Goal: Task Accomplishment & Management: Manage account settings

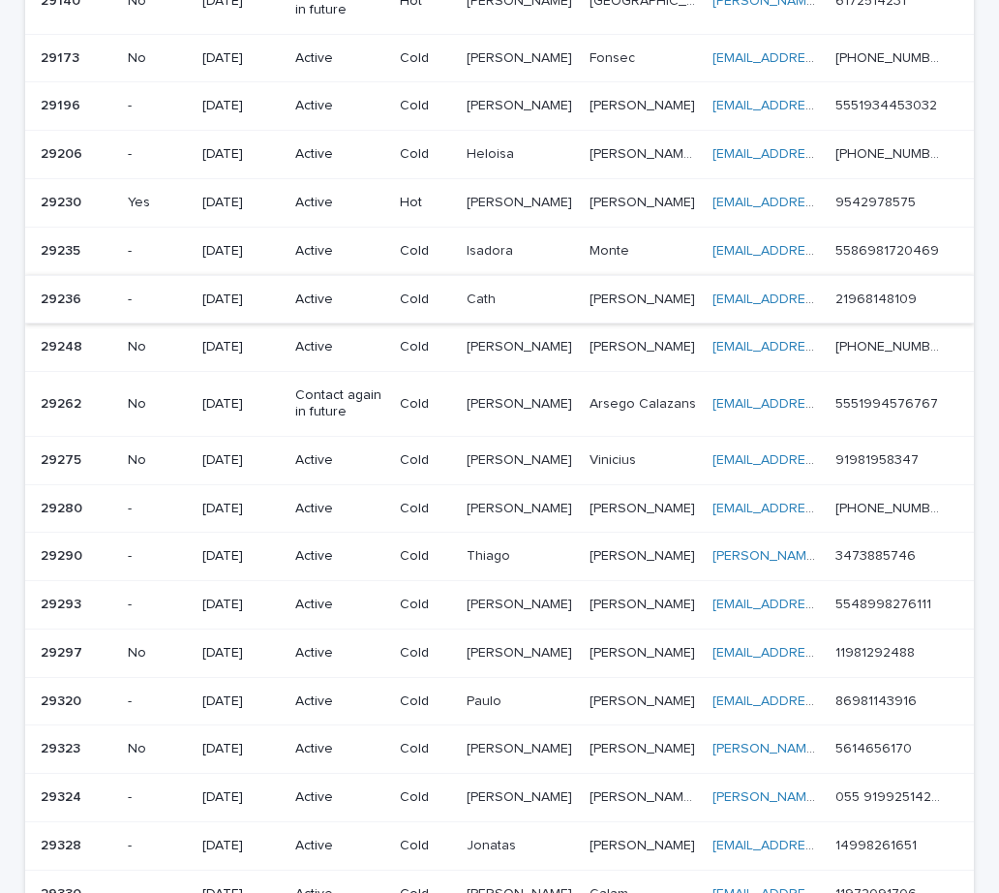
scroll to position [1084, 0]
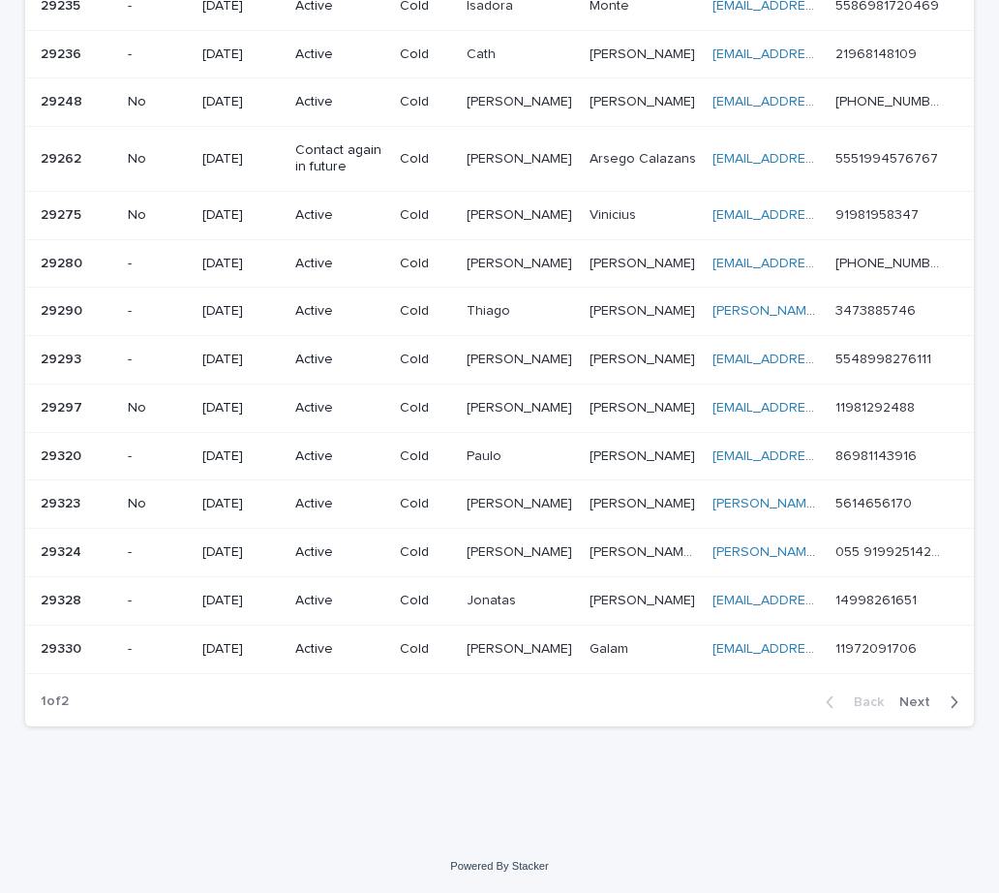
click at [909, 701] on span "Next" at bounding box center [920, 702] width 43 height 14
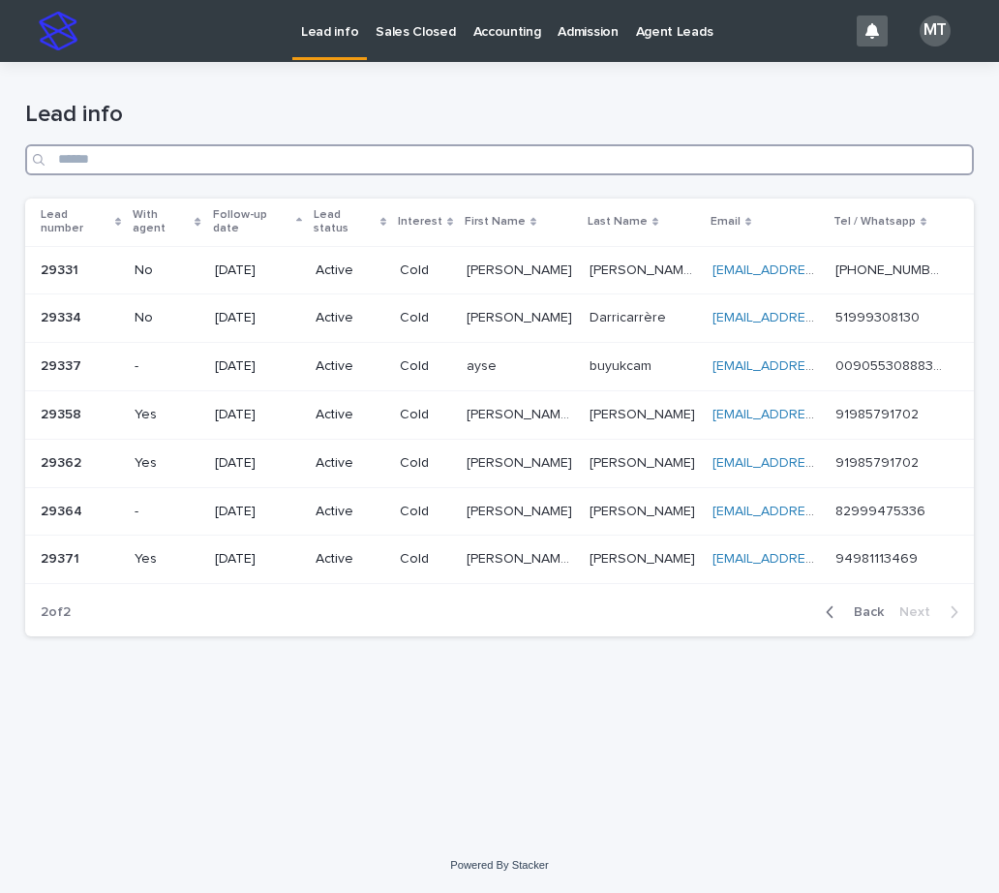
click at [116, 165] on input "Search" at bounding box center [499, 159] width 949 height 31
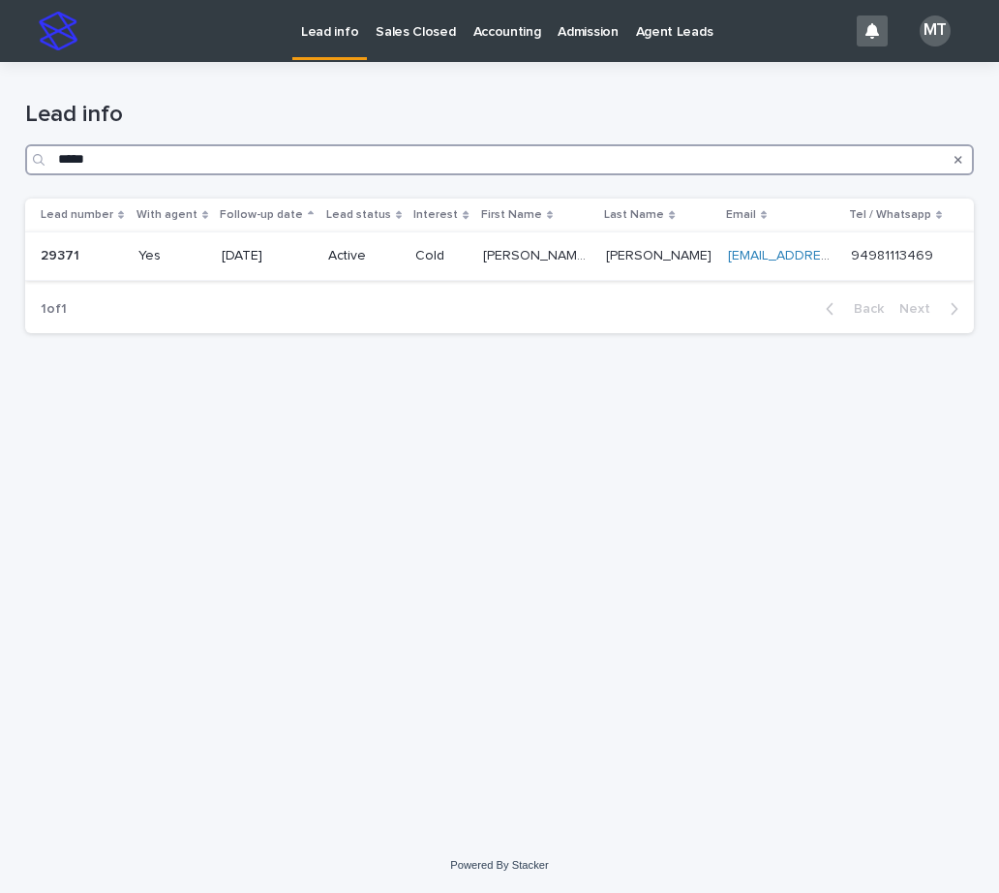
type input "*****"
click at [320, 249] on td "[DATE]" at bounding box center [267, 256] width 106 height 48
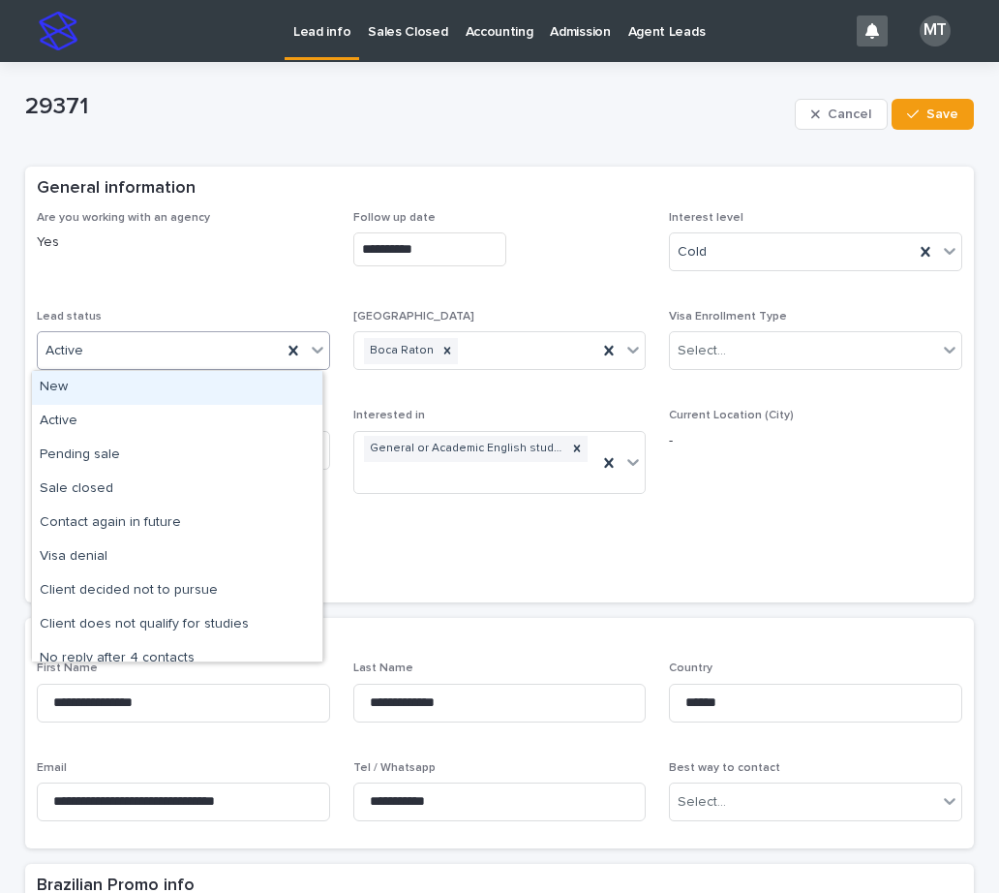
click at [193, 347] on div "Active" at bounding box center [160, 351] width 244 height 32
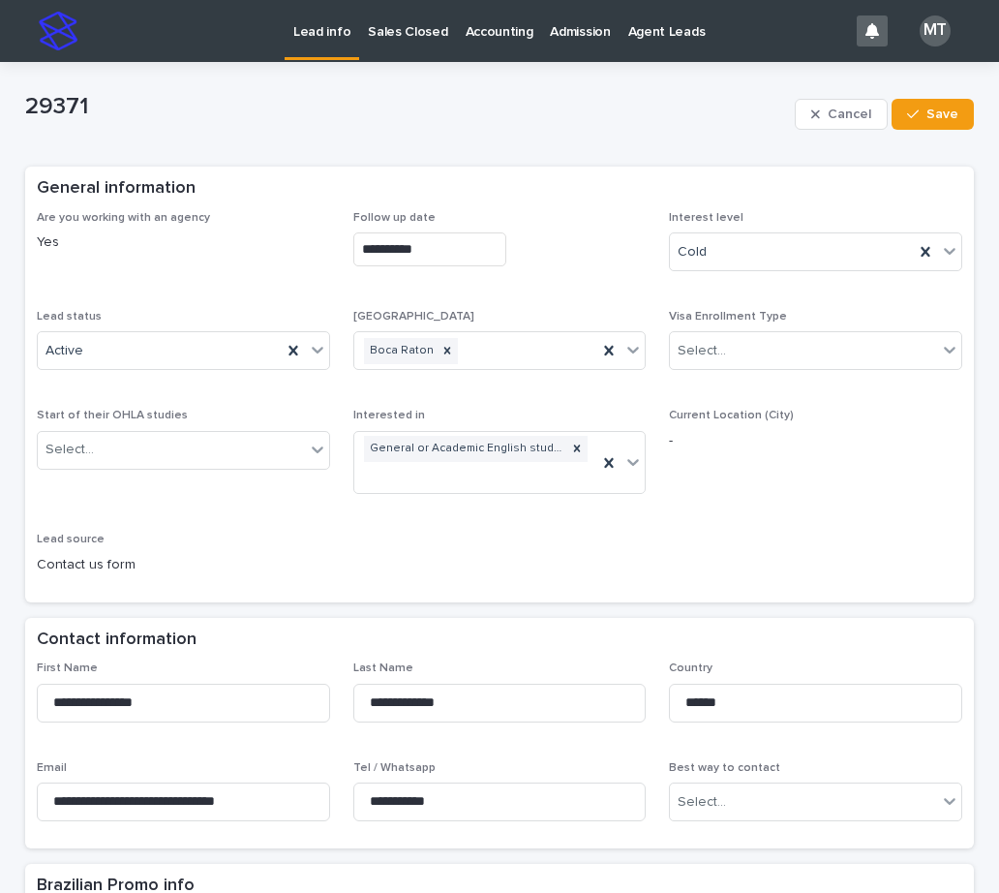
click at [594, 502] on div "**********" at bounding box center [499, 400] width 925 height 379
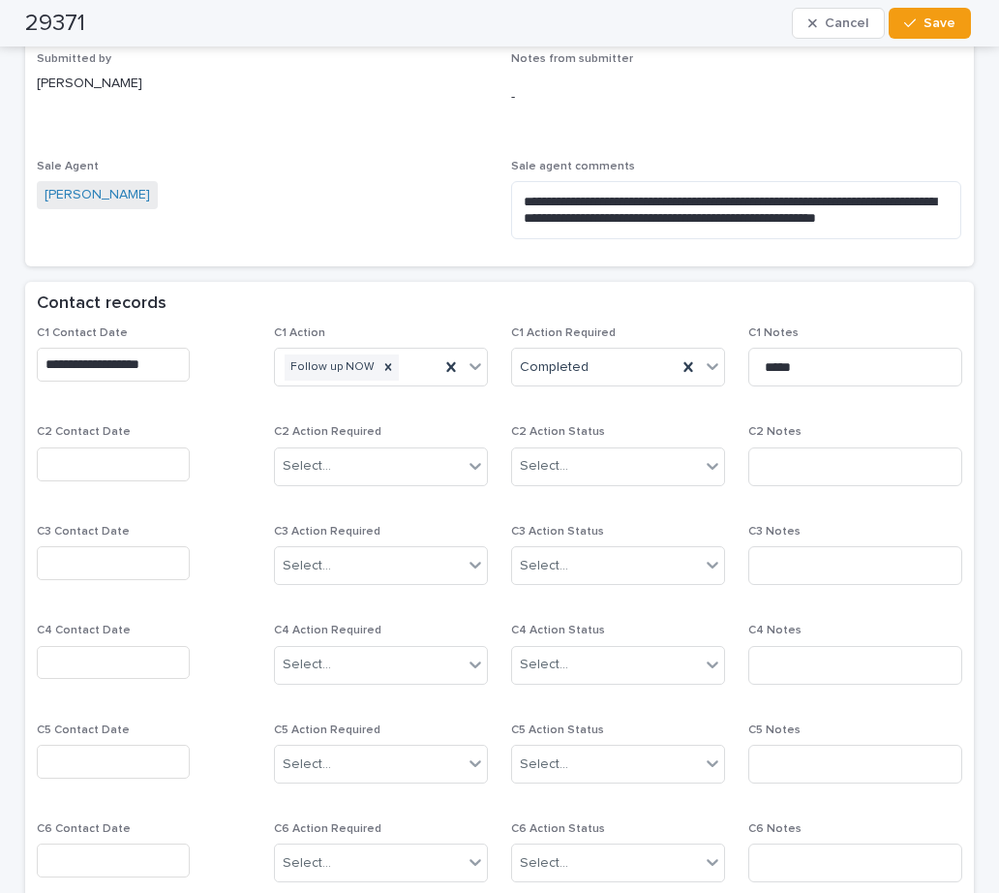
scroll to position [1258, 0]
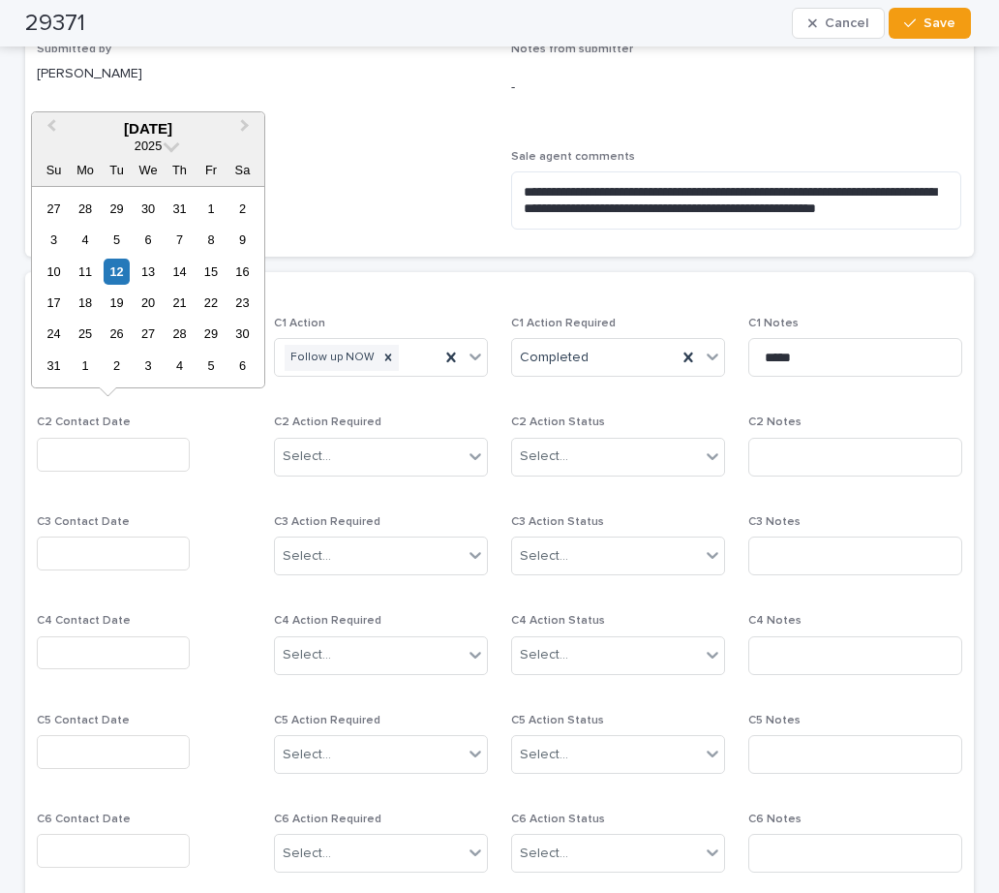
click at [118, 438] on input "text" at bounding box center [113, 455] width 153 height 34
click at [119, 277] on div "12" at bounding box center [117, 271] width 26 height 26
type input "**********"
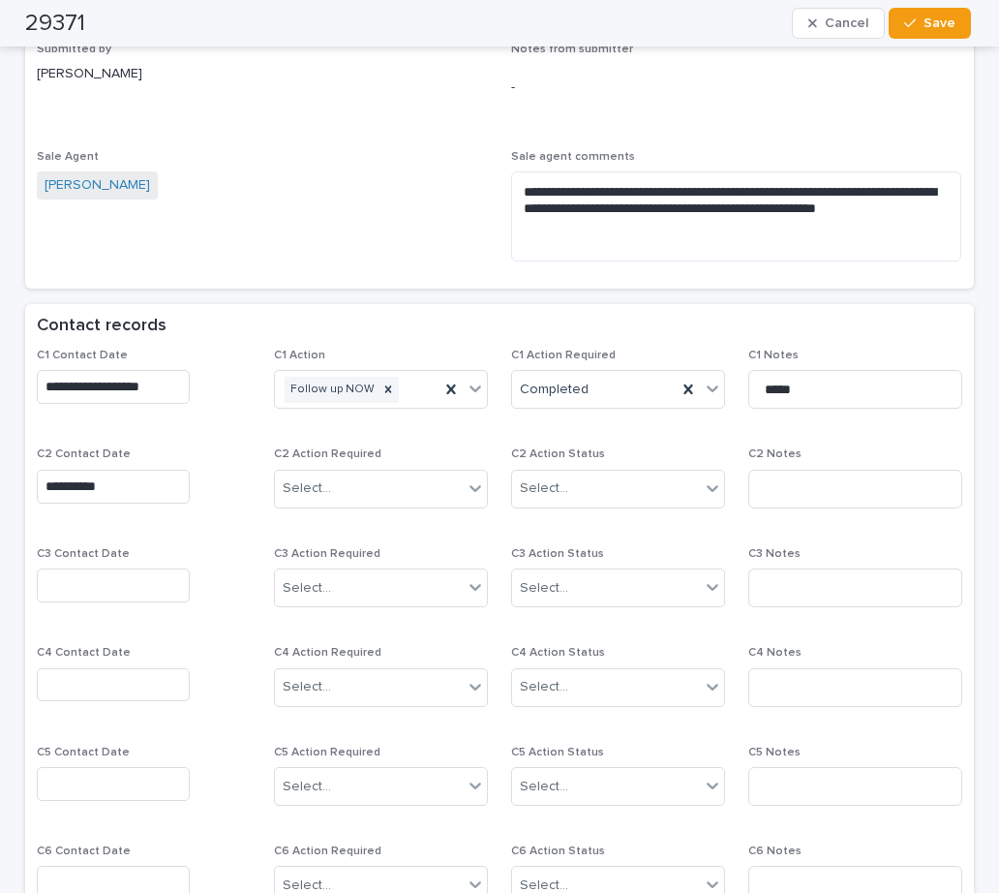
click at [311, 447] on div "C2 Action Required Select..." at bounding box center [381, 485] width 214 height 76
click at [309, 478] on div "Select..." at bounding box center [307, 488] width 48 height 20
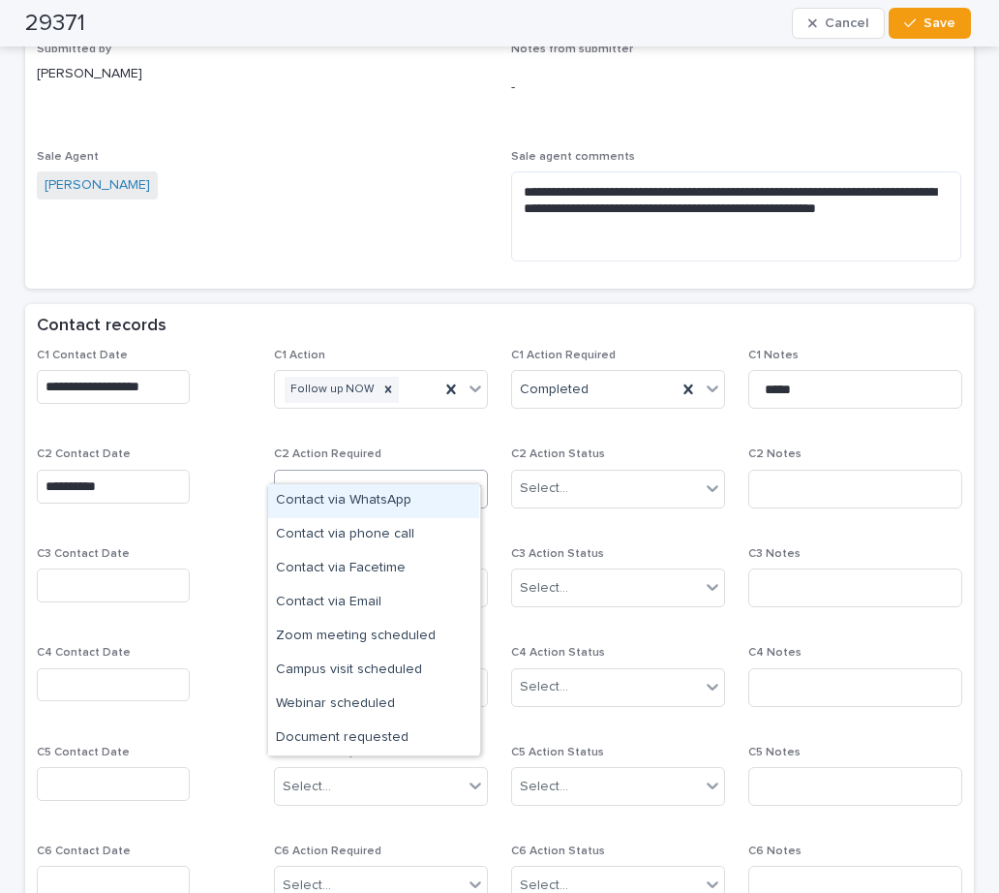
click at [326, 497] on div "Contact via WhatsApp" at bounding box center [373, 501] width 211 height 34
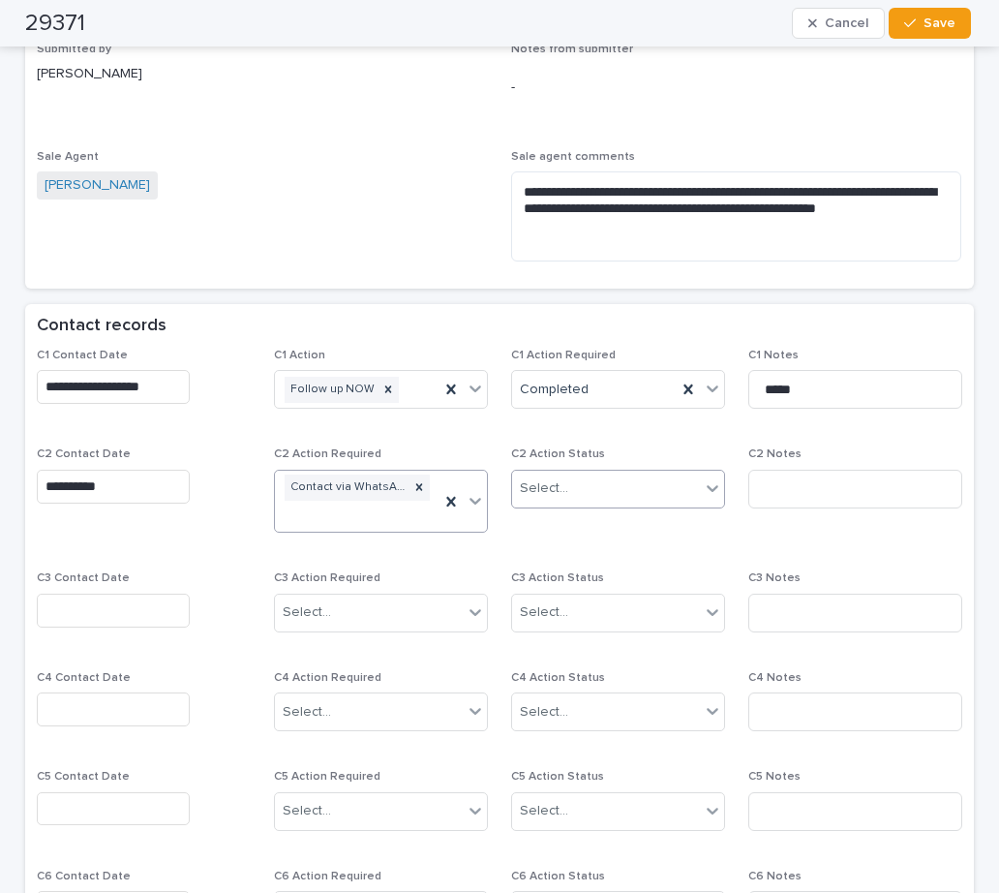
click at [537, 478] on div "Select..." at bounding box center [544, 488] width 48 height 20
click at [541, 529] on div "Completed" at bounding box center [610, 535] width 211 height 34
click at [770, 480] on input at bounding box center [855, 489] width 214 height 39
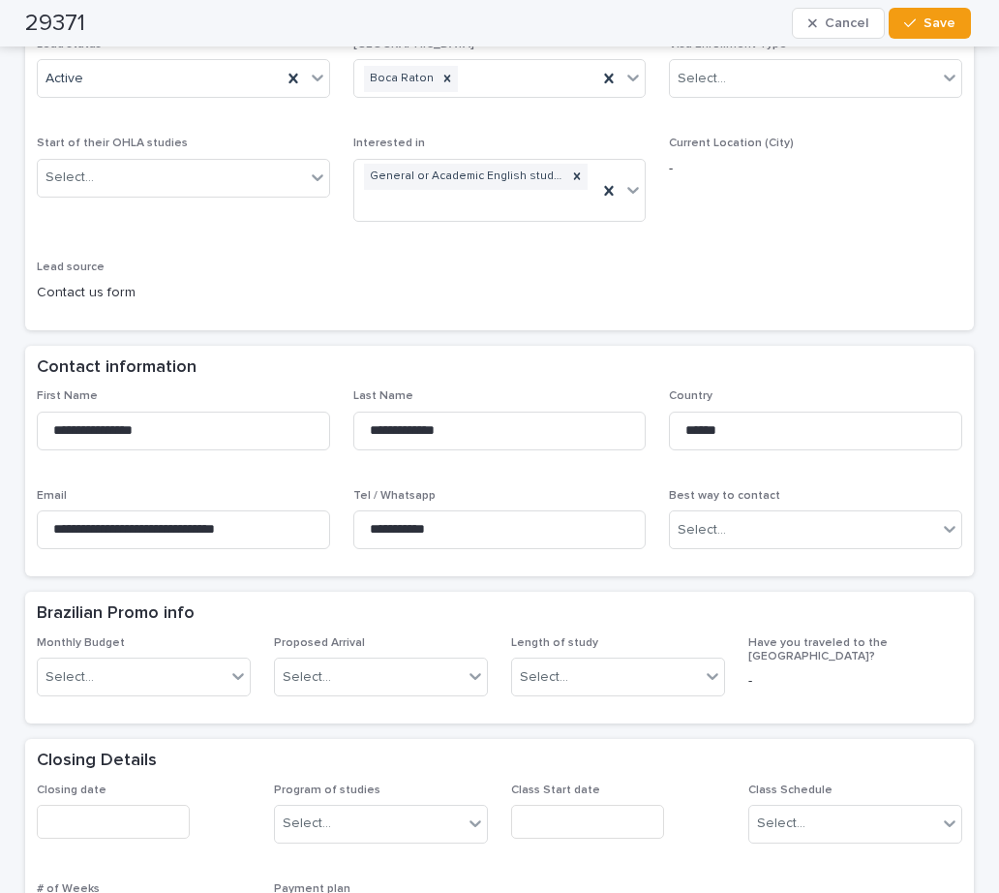
scroll to position [0, 0]
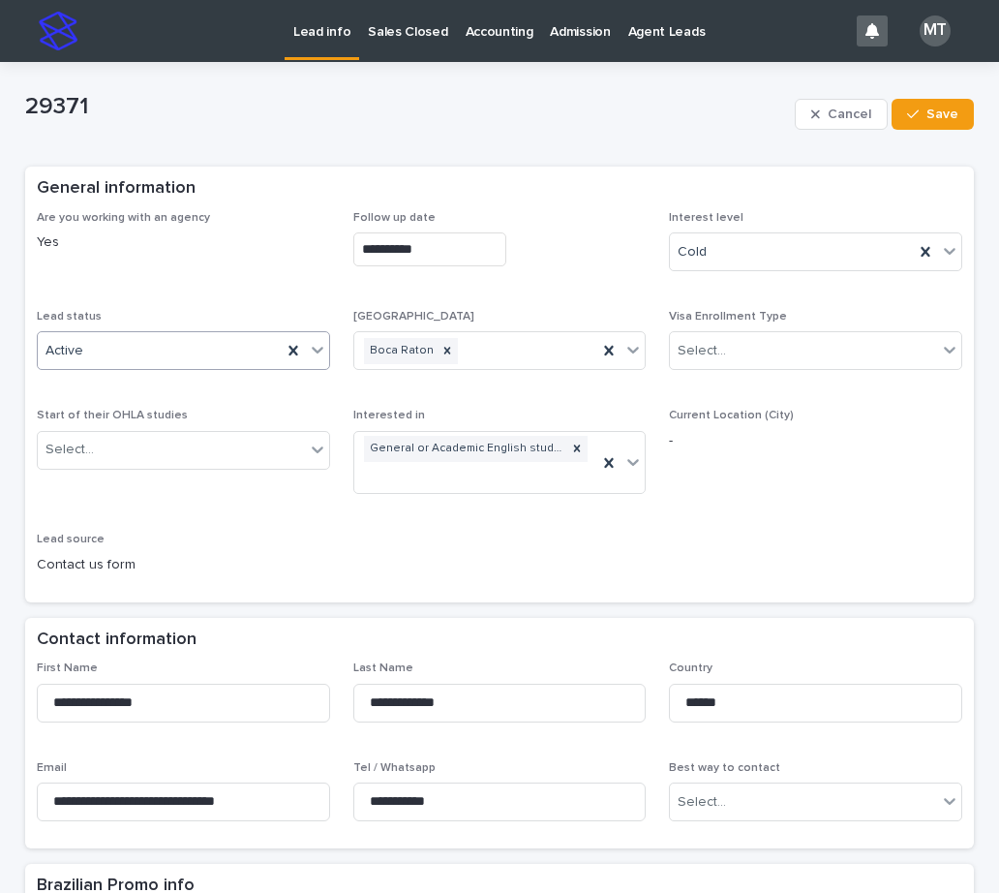
type input "**********"
click at [119, 348] on div "Active" at bounding box center [160, 351] width 244 height 32
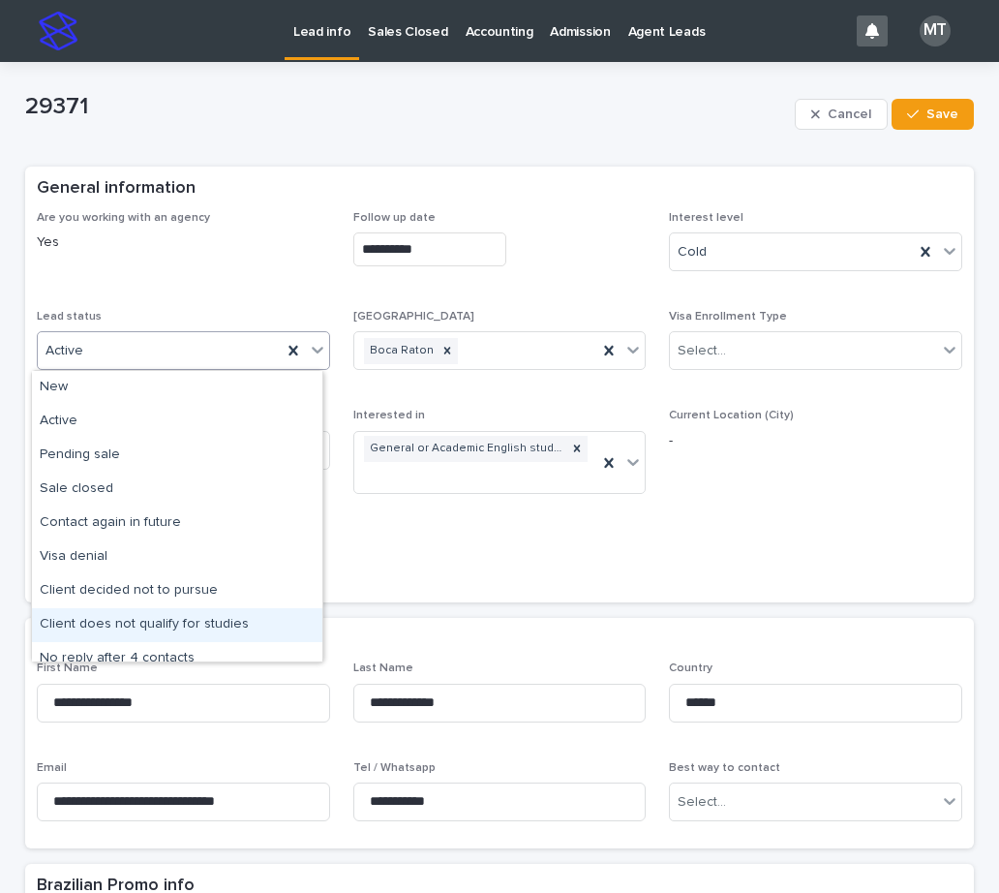
drag, startPoint x: 129, startPoint y: 607, endPoint x: 130, endPoint y: 631, distance: 24.2
click at [130, 631] on div "Client does not qualify for studies" at bounding box center [177, 625] width 290 height 34
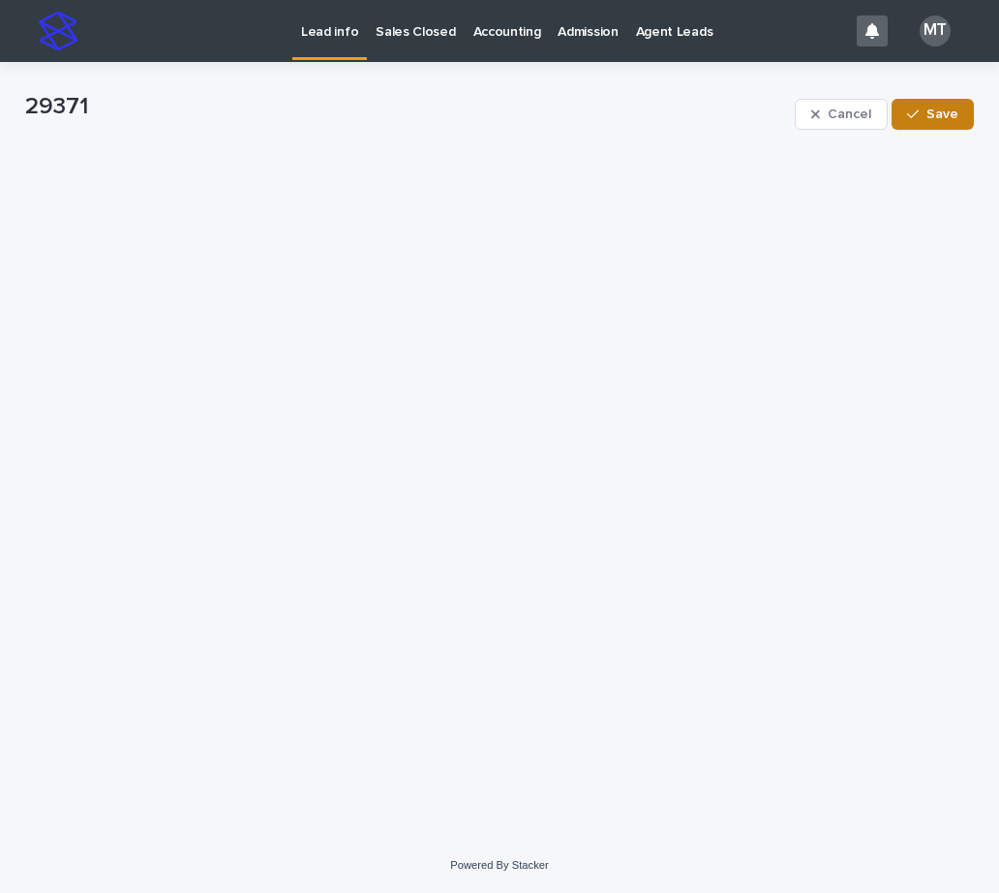
click at [941, 113] on span "Save" at bounding box center [942, 114] width 32 height 14
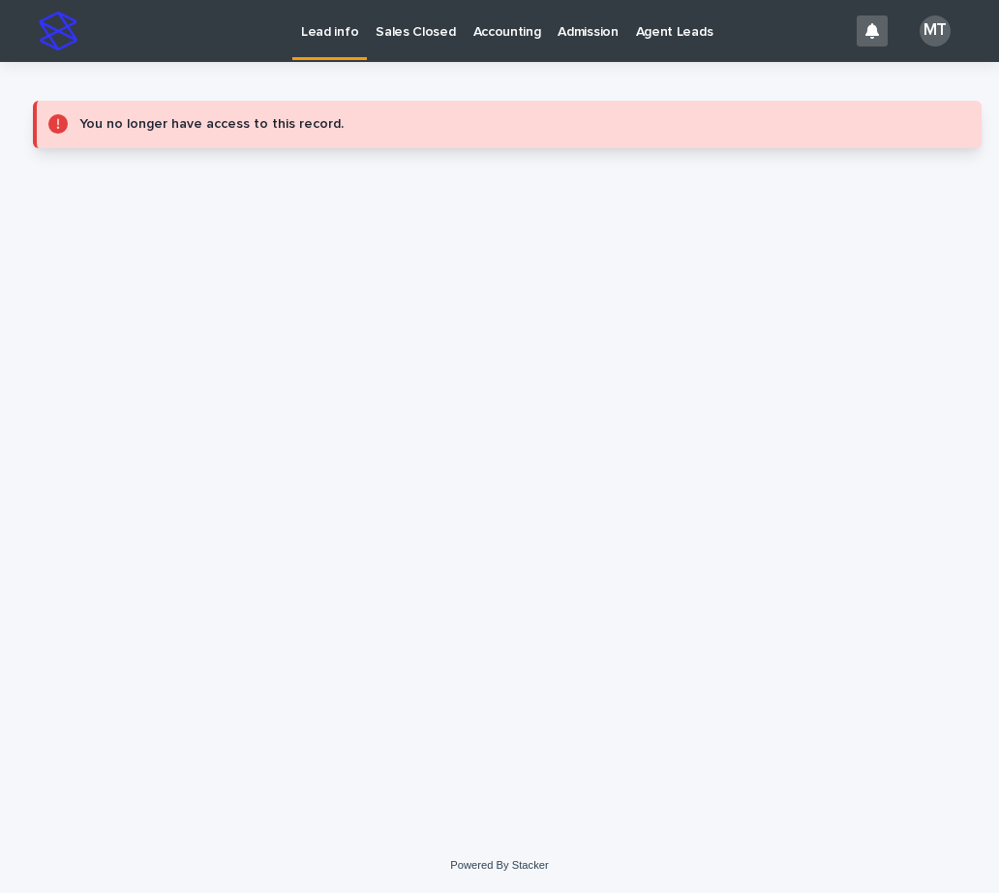
click at [340, 28] on p "Lead info" at bounding box center [329, 20] width 57 height 41
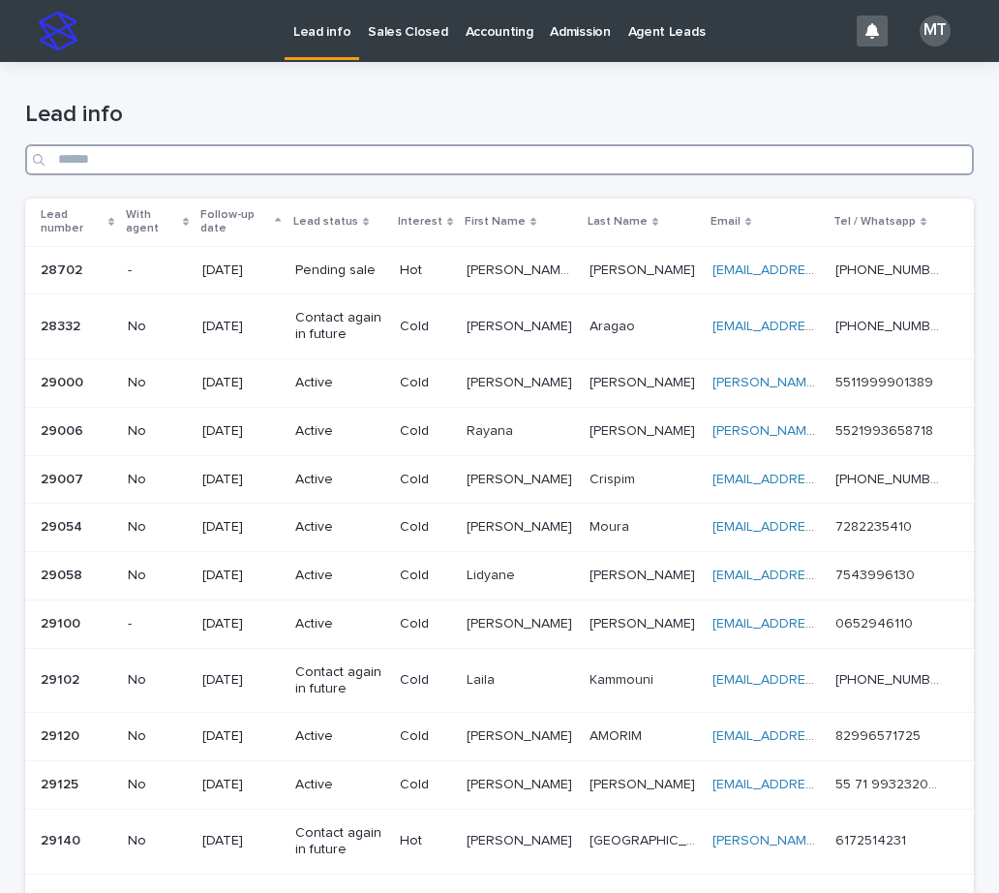
click at [412, 159] on input "Search" at bounding box center [499, 159] width 949 height 31
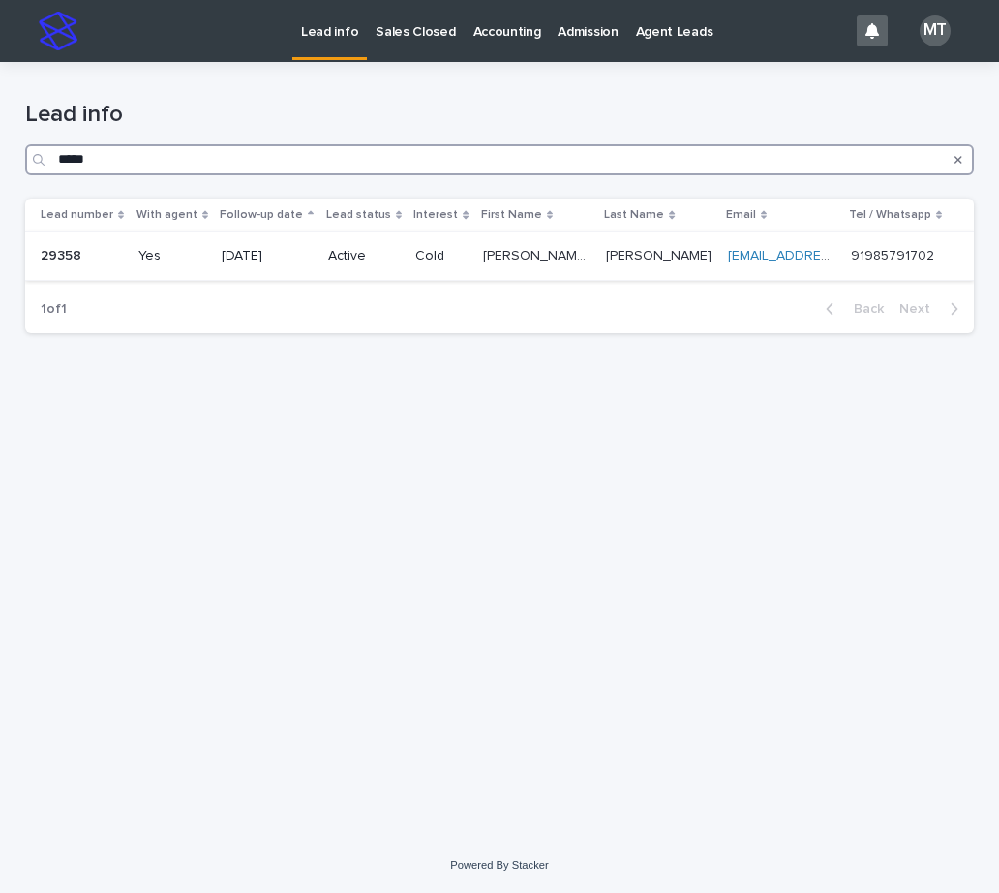
type input "*****"
click at [207, 250] on p "Yes" at bounding box center [172, 256] width 69 height 16
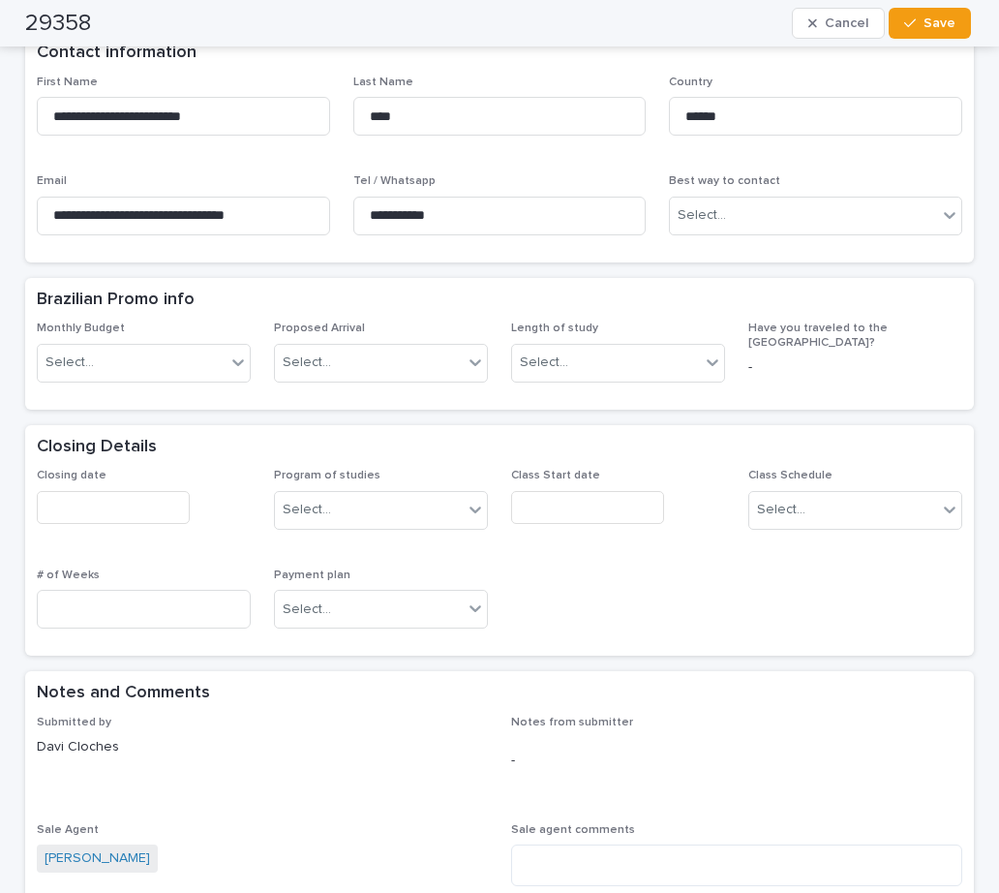
scroll to position [581, 0]
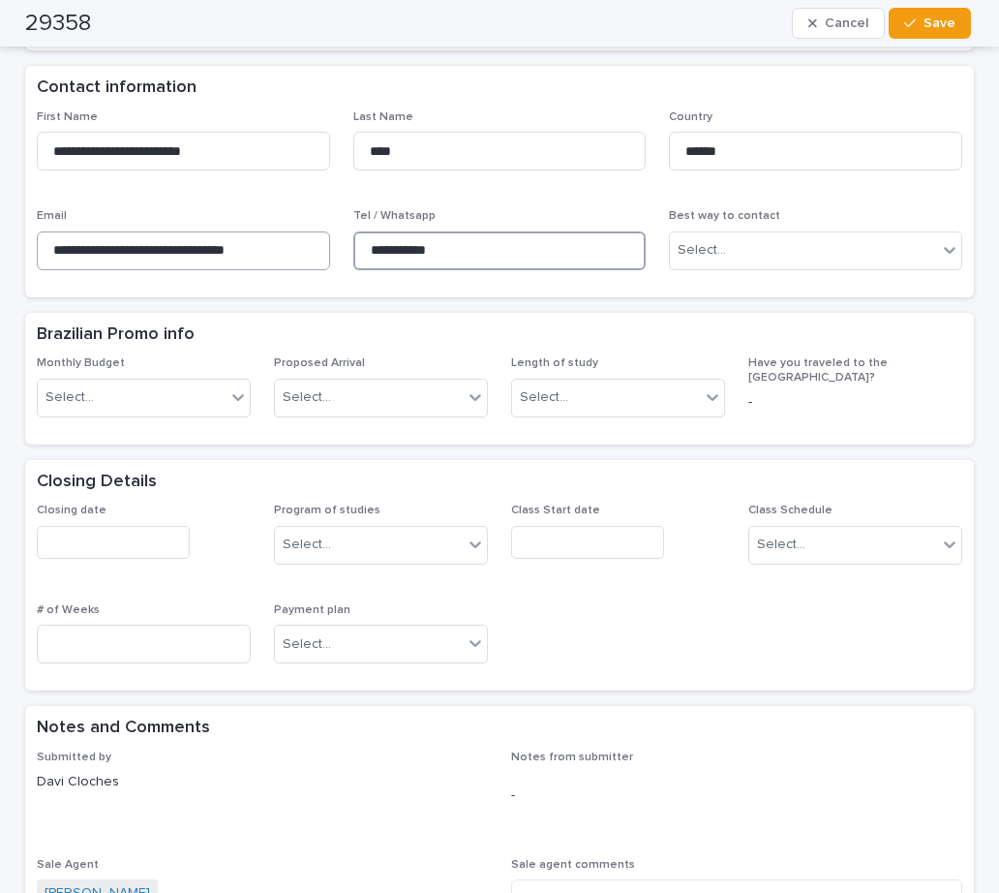
drag, startPoint x: 453, startPoint y: 217, endPoint x: 308, endPoint y: 215, distance: 145.2
click at [308, 215] on div "**********" at bounding box center [499, 197] width 925 height 175
drag, startPoint x: 394, startPoint y: 213, endPoint x: 314, endPoint y: 448, distance: 248.6
click at [314, 471] on div "Closing Details" at bounding box center [496, 481] width 918 height 21
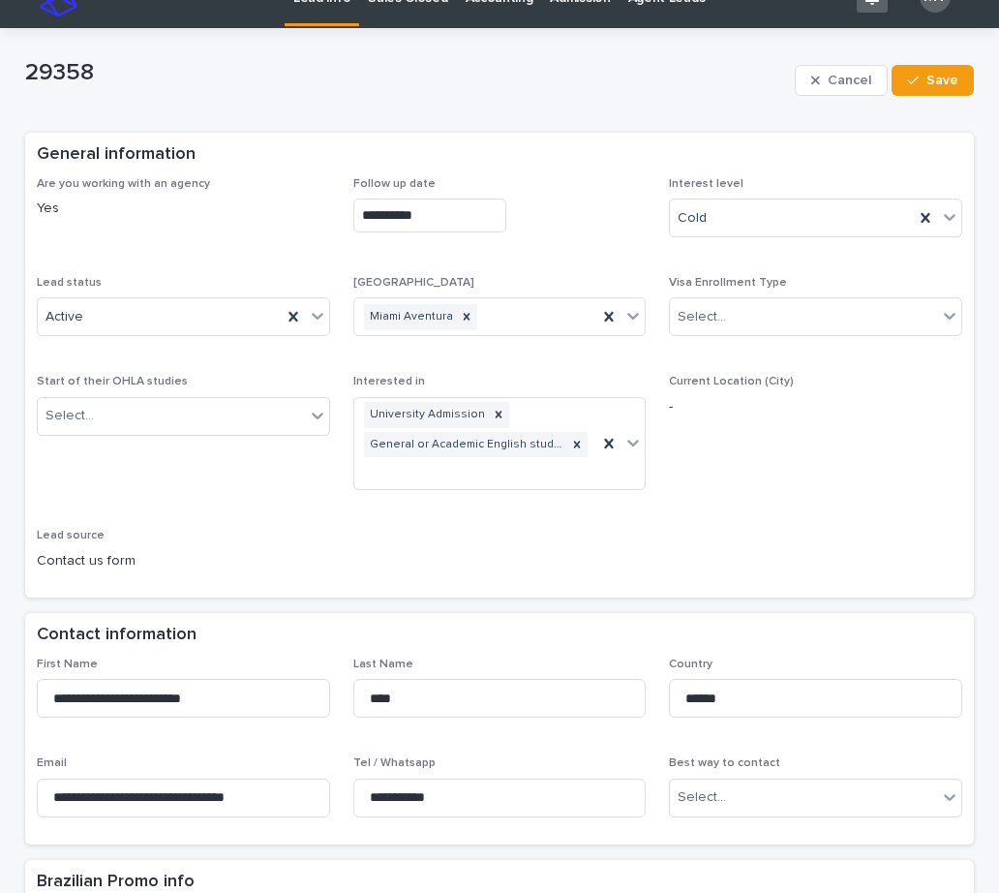
scroll to position [0, 0]
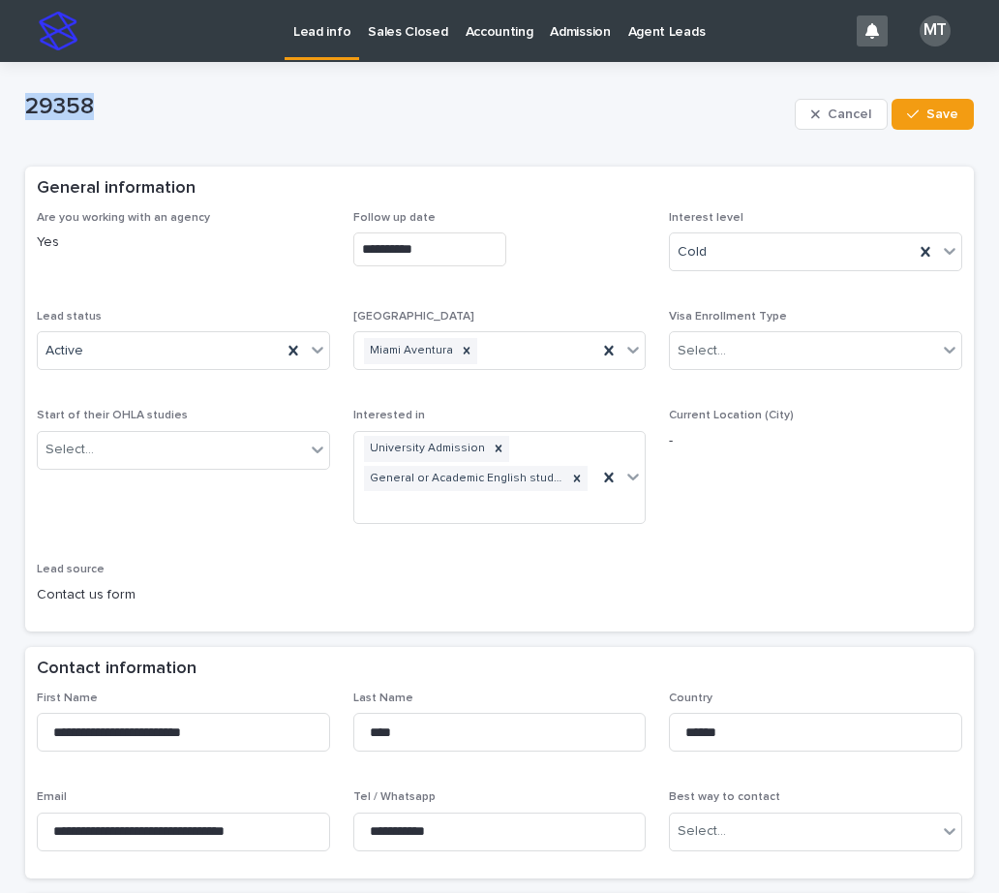
drag, startPoint x: 105, startPoint y: 107, endPoint x: 22, endPoint y: 105, distance: 82.3
click at [25, 105] on p "29358" at bounding box center [406, 107] width 762 height 28
copy p "29358"
click at [328, 29] on p "Lead info" at bounding box center [321, 20] width 57 height 41
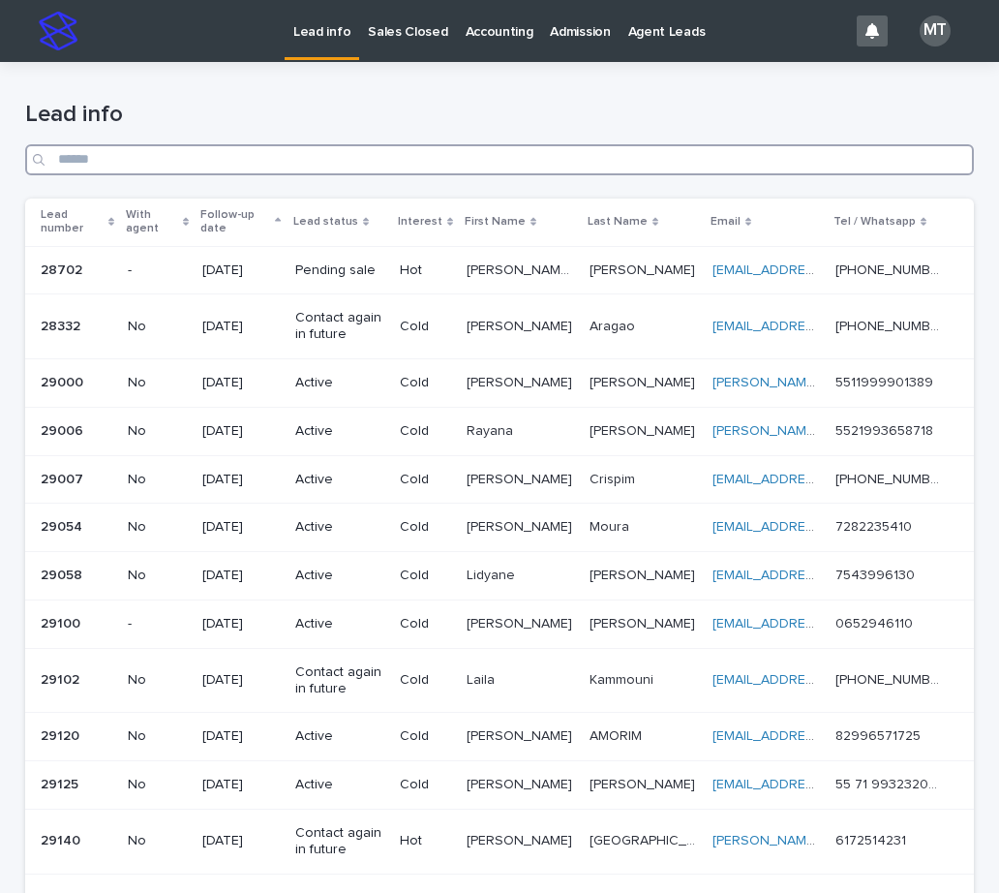
click at [112, 159] on input "Search" at bounding box center [499, 159] width 949 height 31
click at [222, 165] on input "Search" at bounding box center [499, 159] width 949 height 31
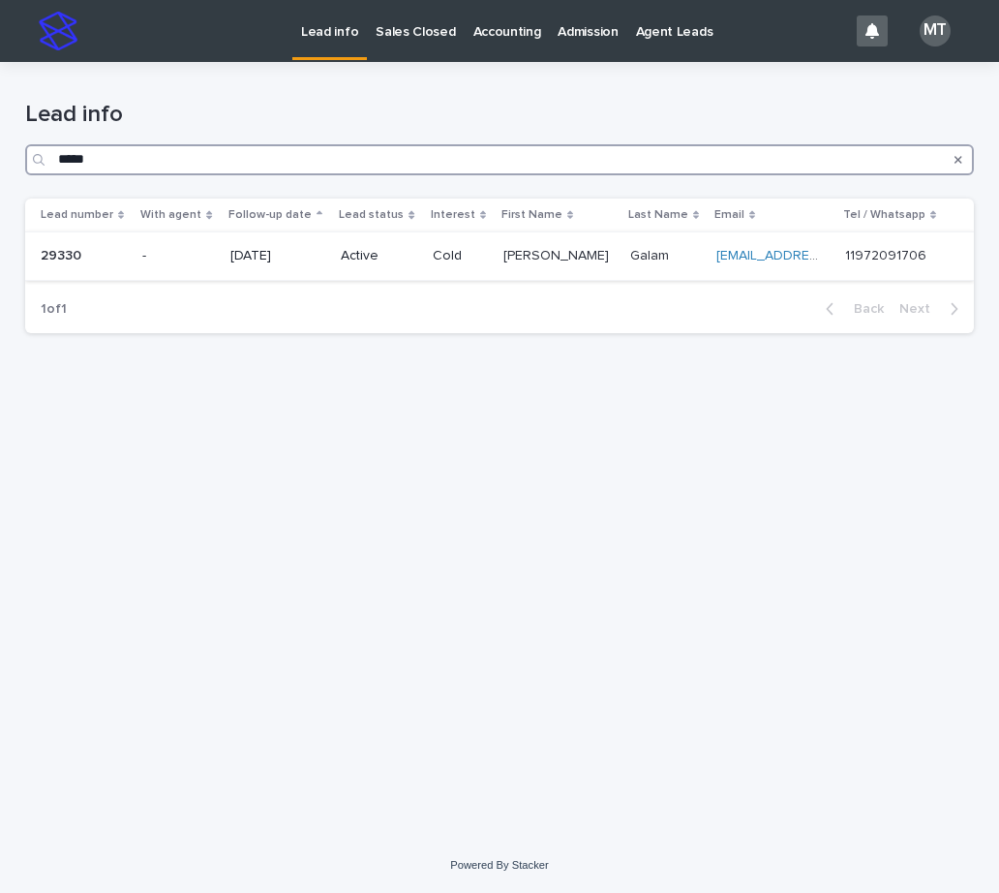
type input "*****"
click at [266, 246] on div "[DATE]" at bounding box center [278, 254] width 96 height 20
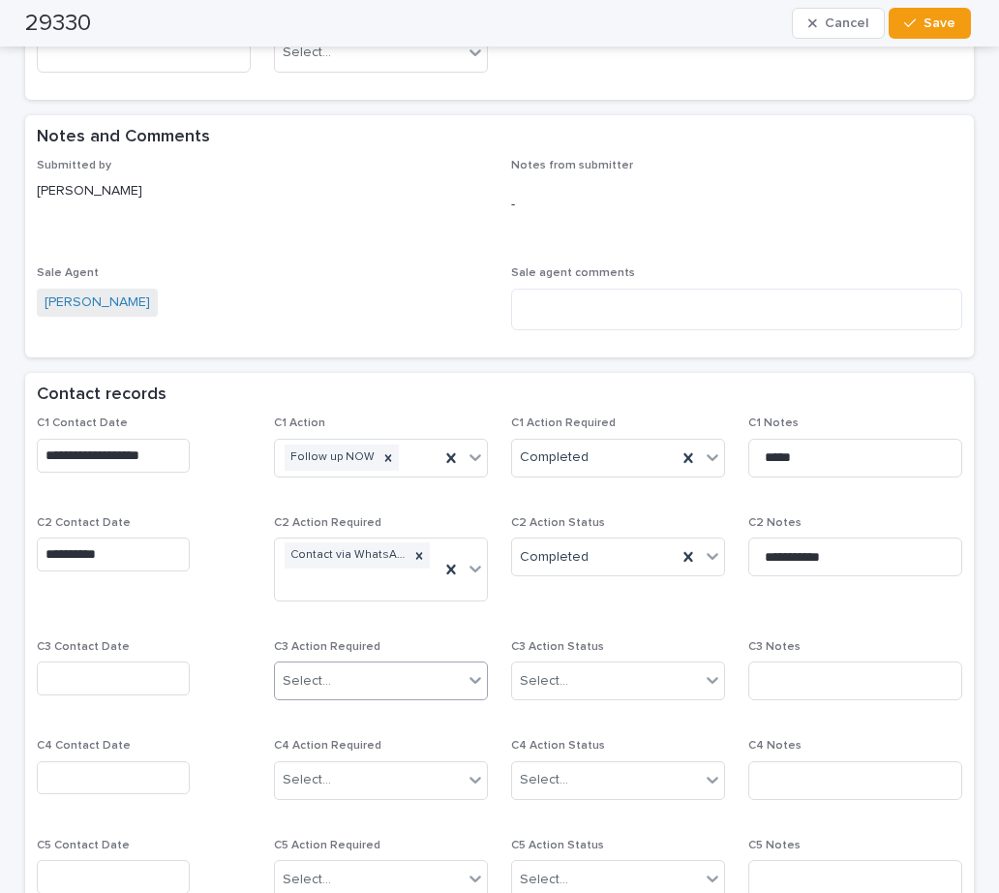
scroll to position [1258, 0]
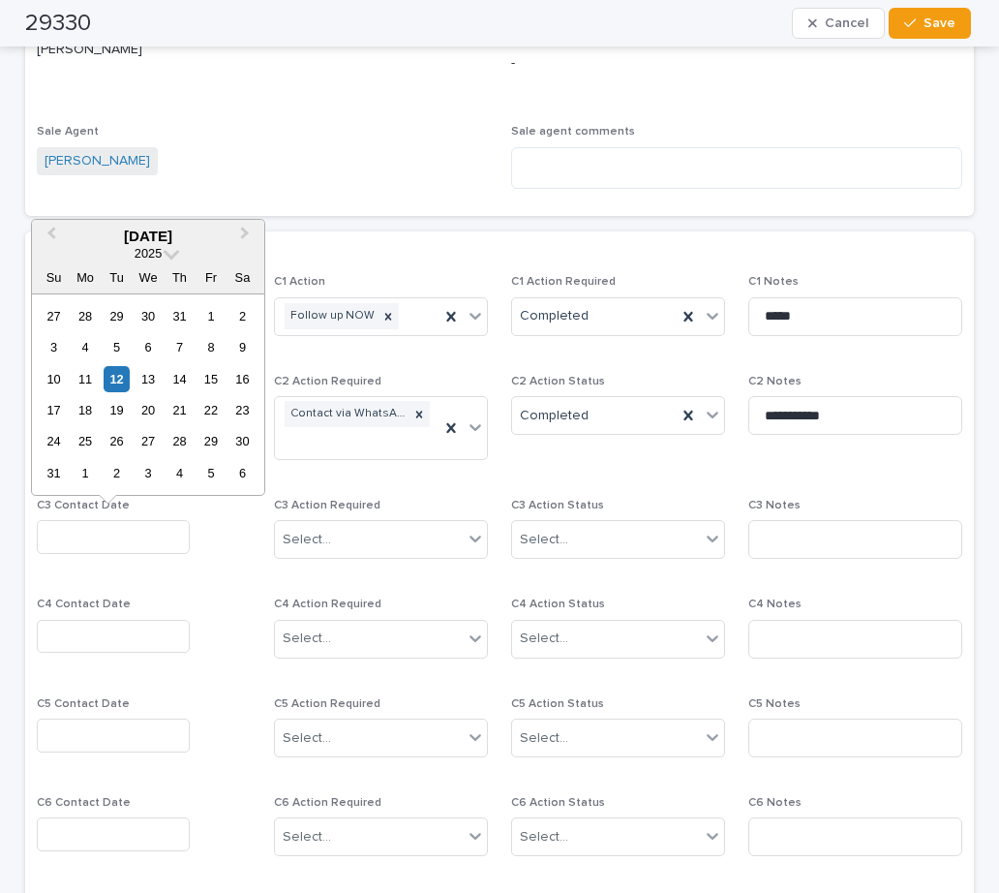
click at [82, 536] on input "text" at bounding box center [113, 537] width 153 height 34
click at [117, 376] on div "12" at bounding box center [117, 379] width 26 height 26
type input "**********"
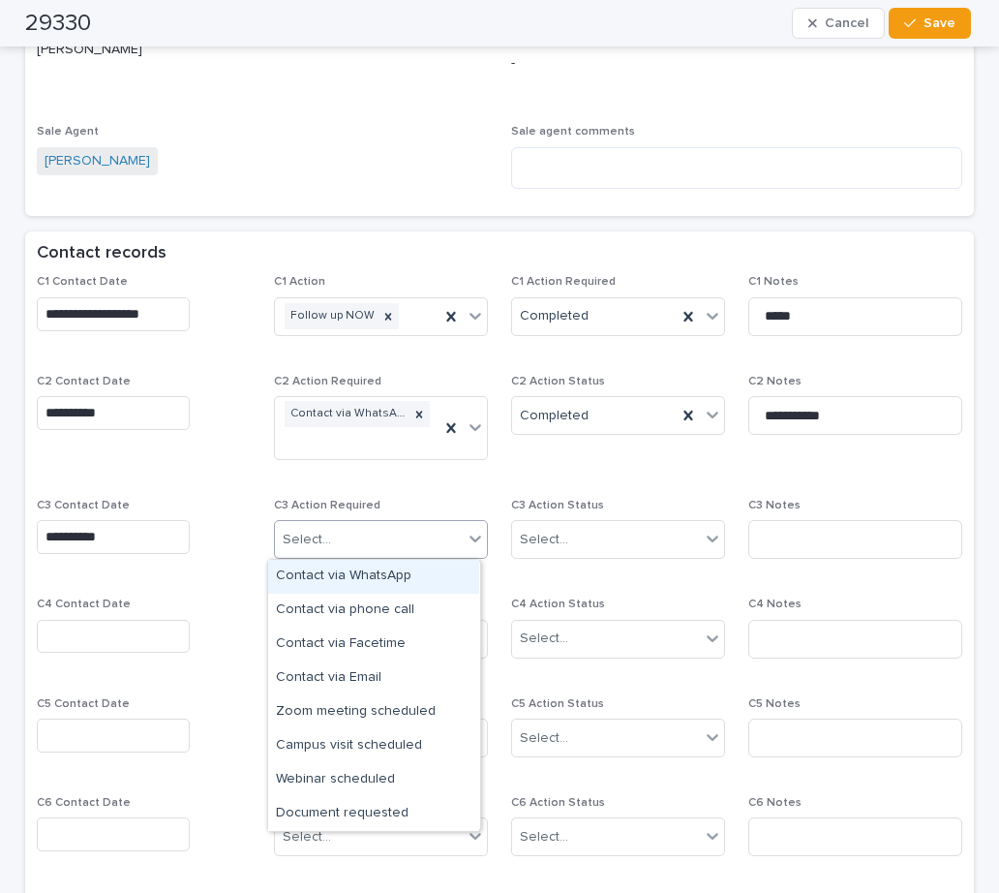
click at [318, 555] on div "Select..." at bounding box center [369, 540] width 188 height 32
click at [341, 572] on div "Contact via WhatsApp" at bounding box center [373, 577] width 211 height 34
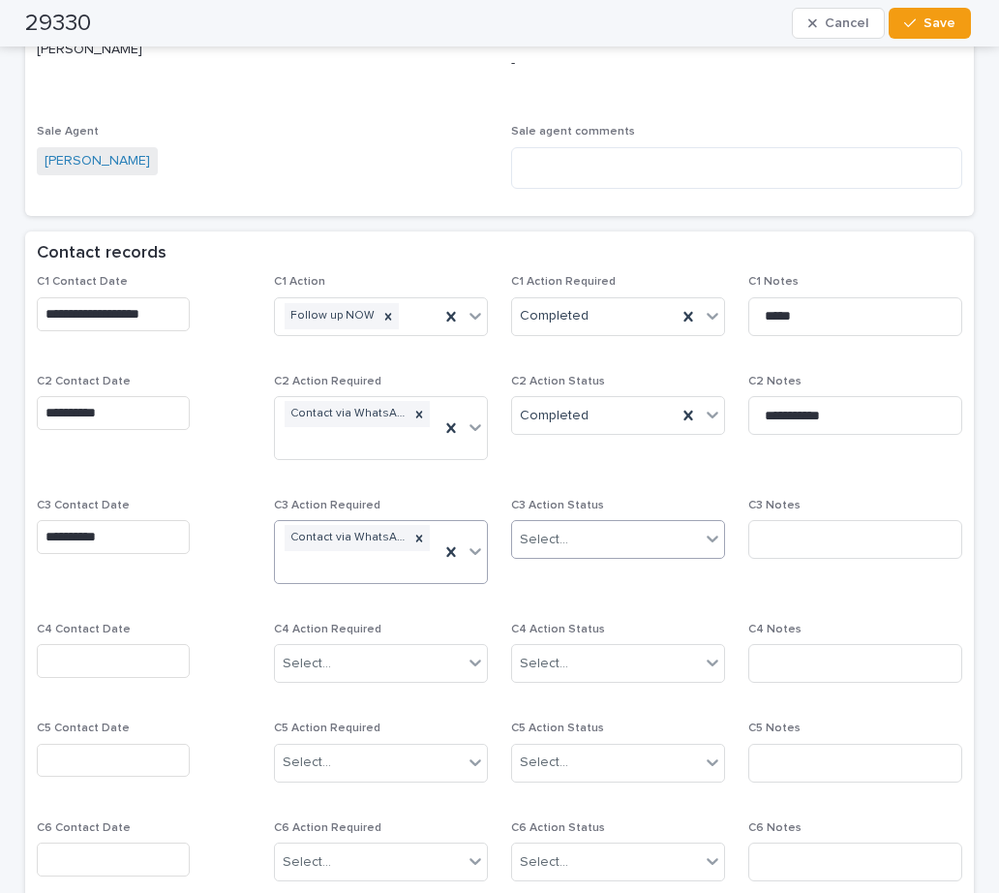
click at [542, 539] on div "Select..." at bounding box center [544, 540] width 48 height 20
drag, startPoint x: 555, startPoint y: 607, endPoint x: 740, endPoint y: 568, distance: 188.9
click at [556, 607] on div "Completed" at bounding box center [610, 610] width 211 height 34
click at [765, 555] on input at bounding box center [855, 539] width 214 height 39
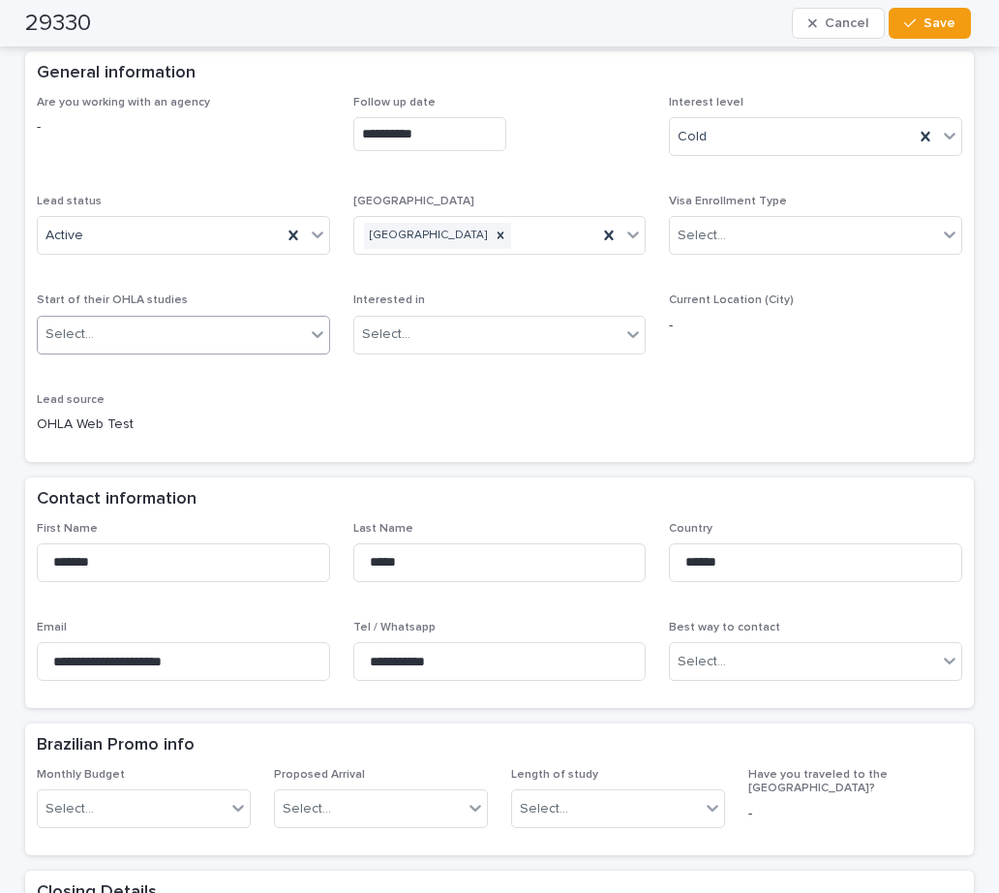
scroll to position [97, 0]
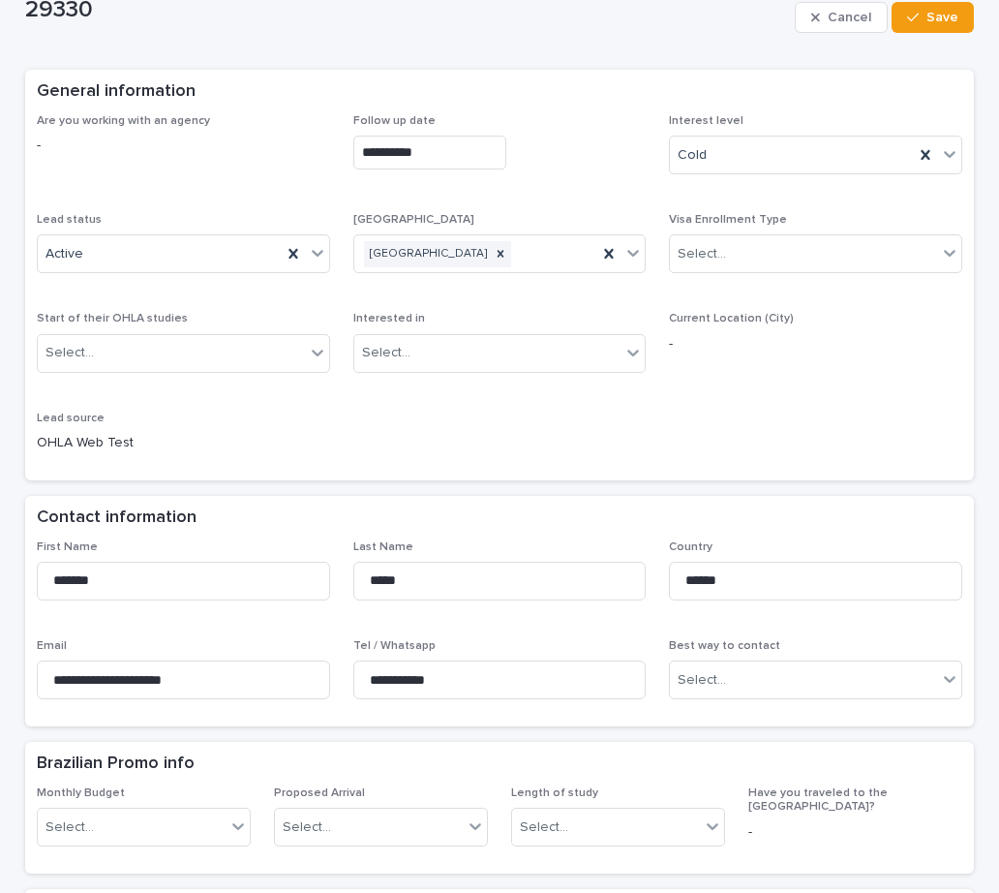
type input "**********"
drag, startPoint x: 134, startPoint y: 432, endPoint x: 15, endPoint y: 427, distance: 119.2
copy div "Lead source OHLA Web Test"
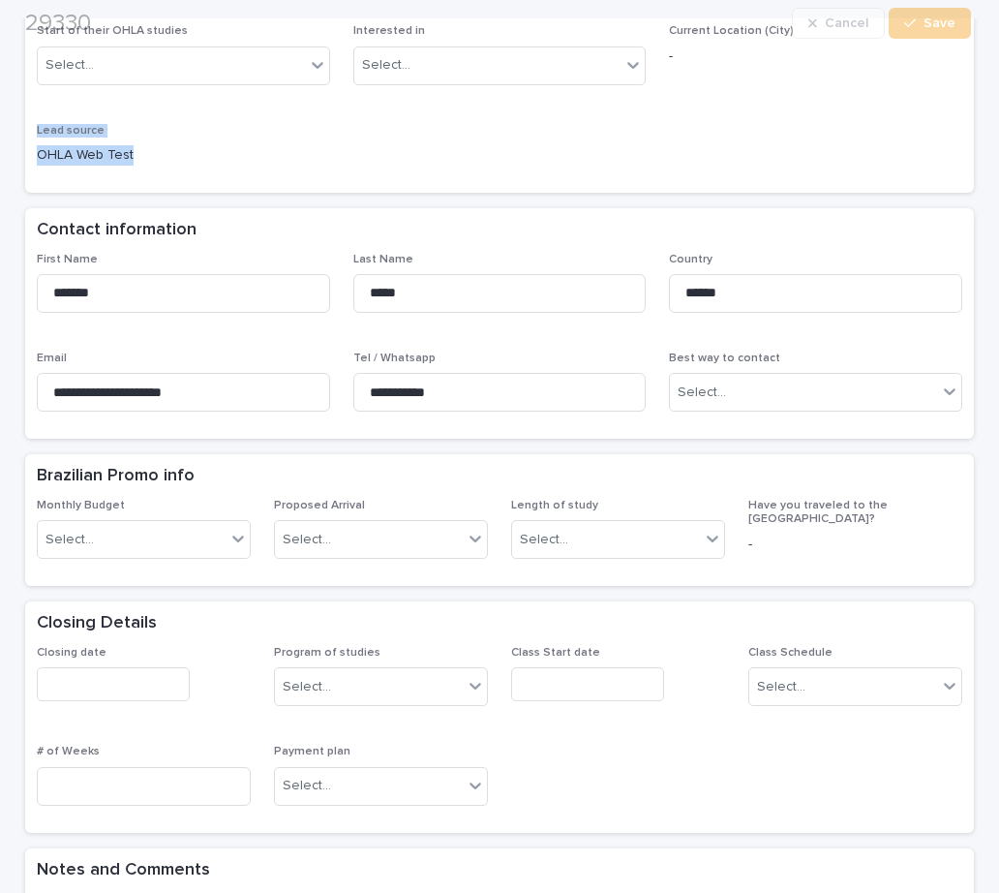
scroll to position [678, 0]
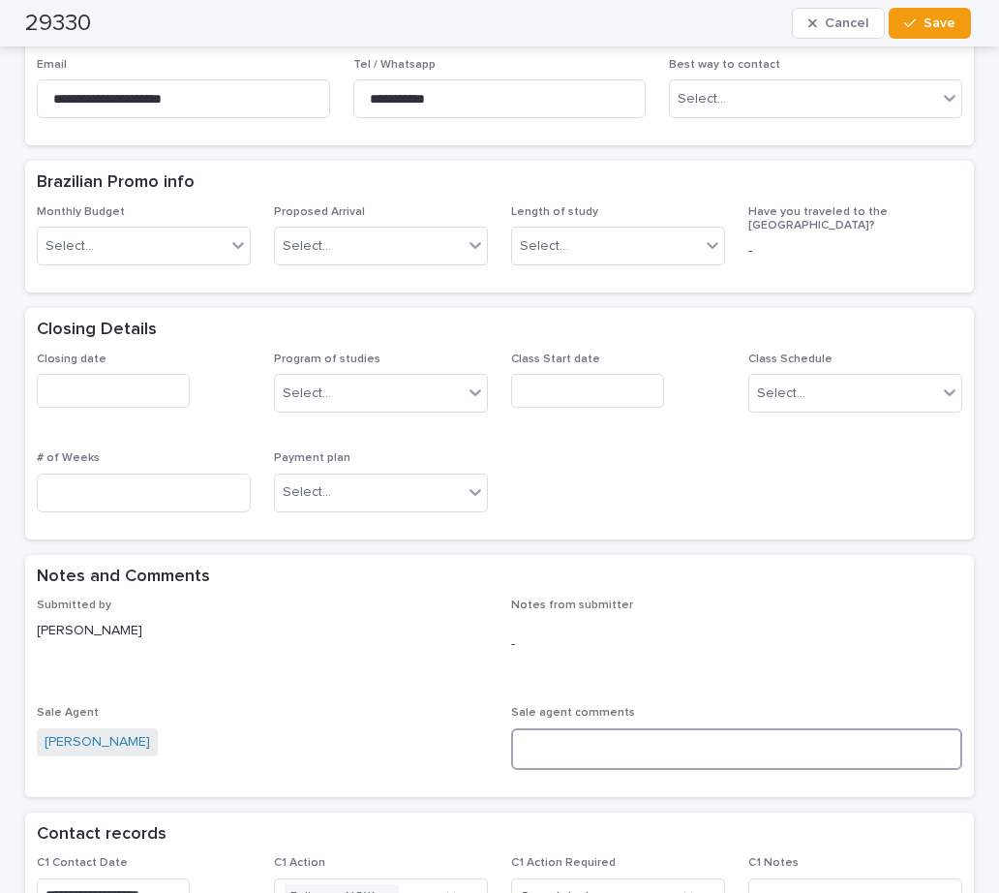
click at [571, 742] on textarea at bounding box center [736, 749] width 451 height 42
paste textarea "**********"
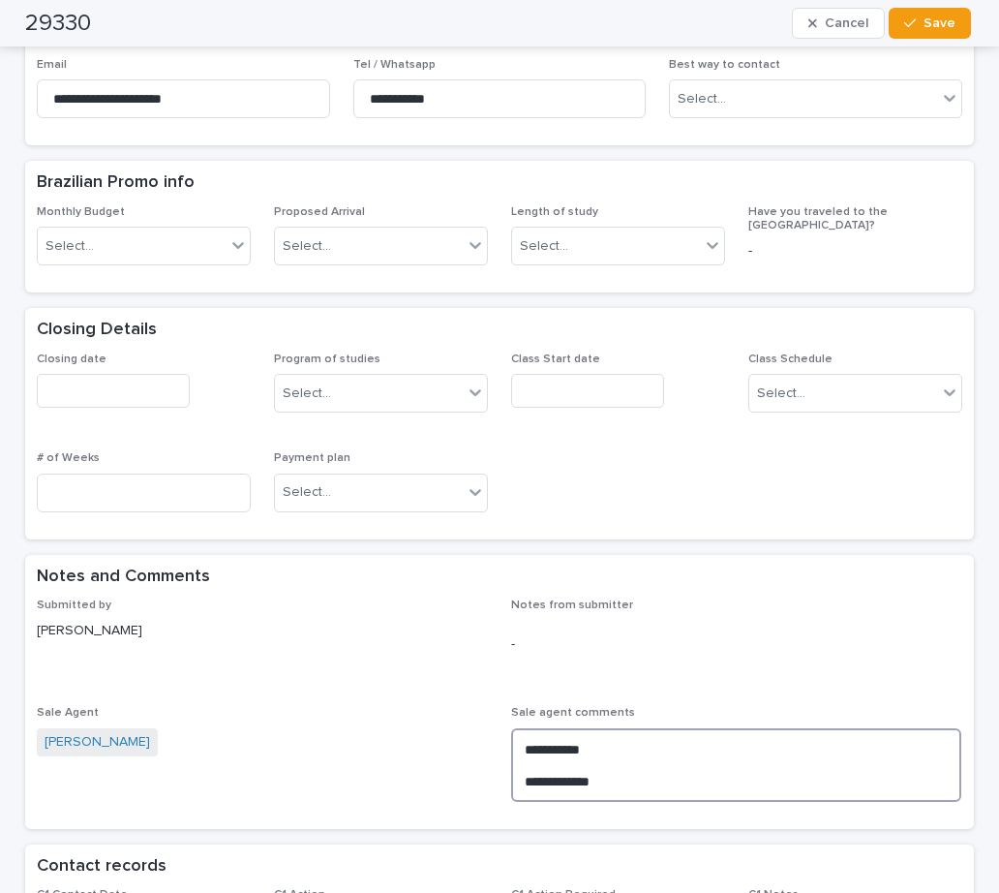
drag, startPoint x: 610, startPoint y: 740, endPoint x: 426, endPoint y: 732, distance: 184.1
click at [426, 732] on div "**********" at bounding box center [499, 707] width 925 height 219
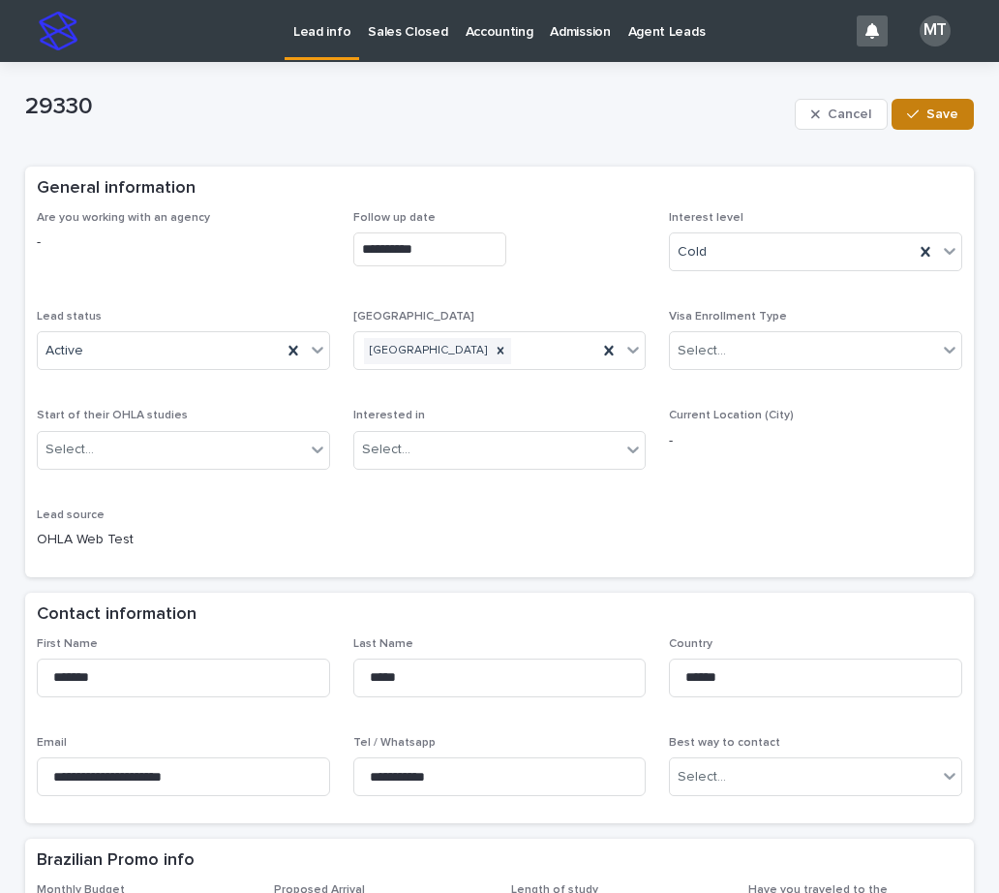
type textarea "**********"
click at [924, 124] on button "Save" at bounding box center [933, 114] width 82 height 31
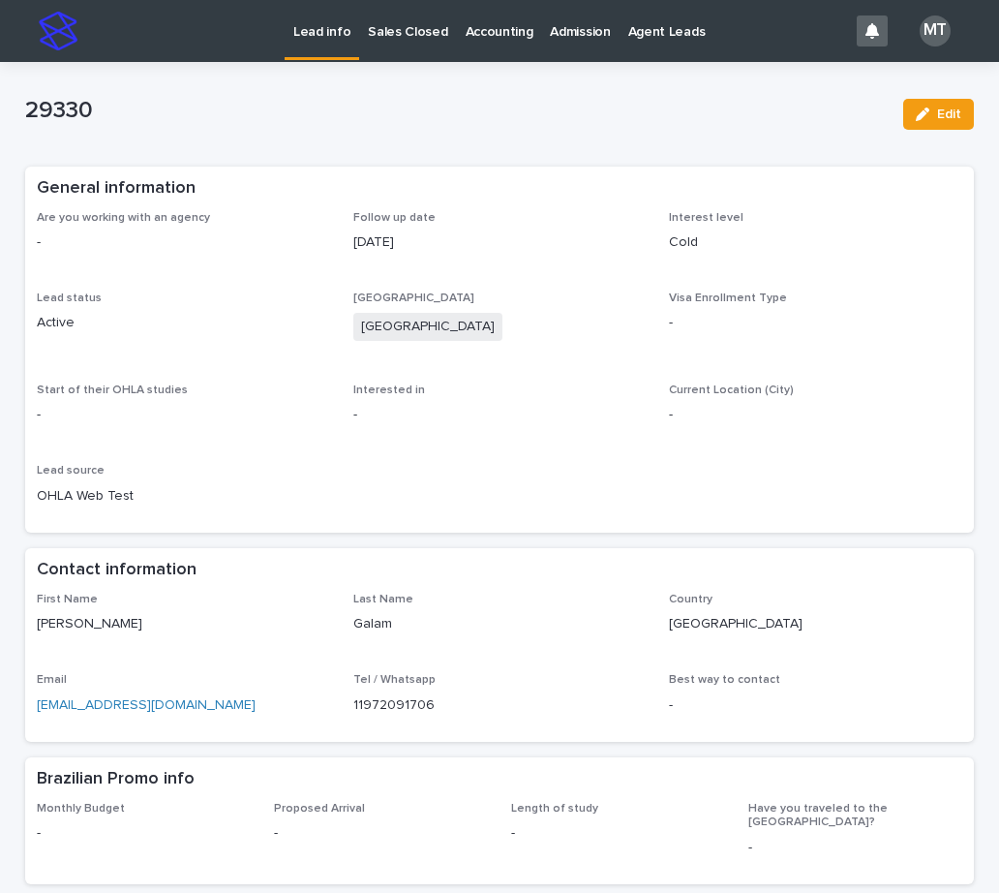
click at [337, 30] on p "Lead info" at bounding box center [321, 20] width 57 height 41
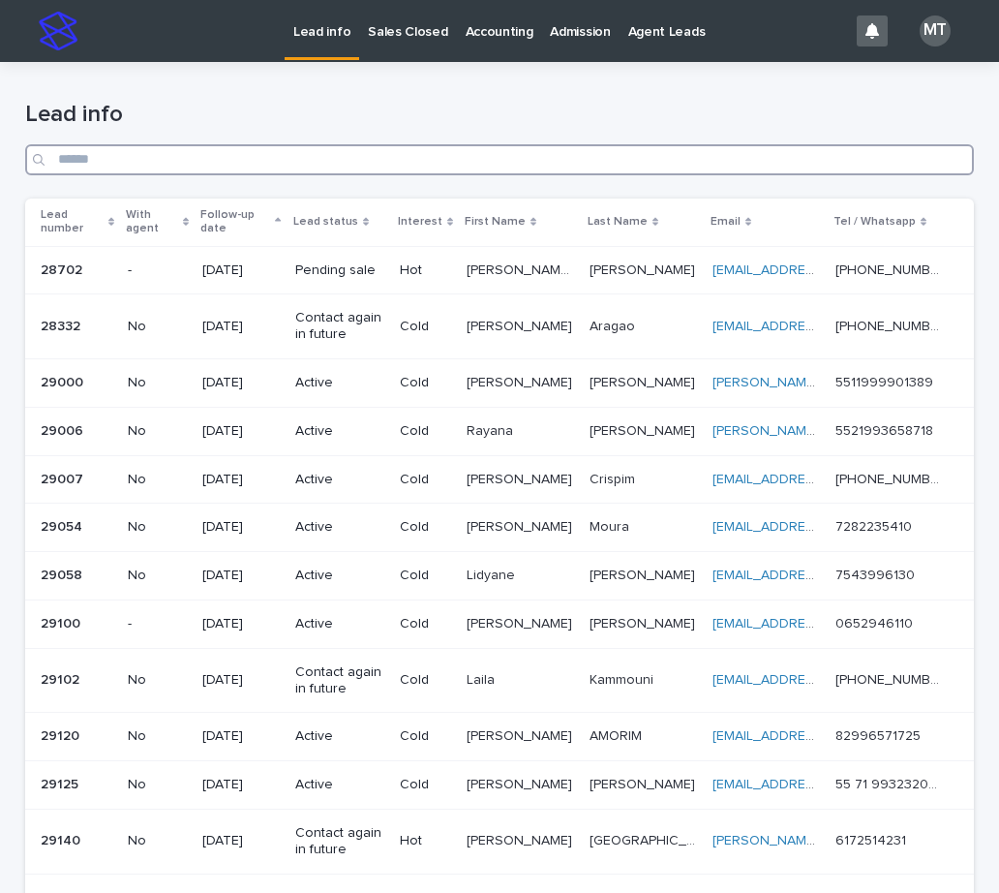
click at [568, 165] on input "Search" at bounding box center [499, 159] width 949 height 31
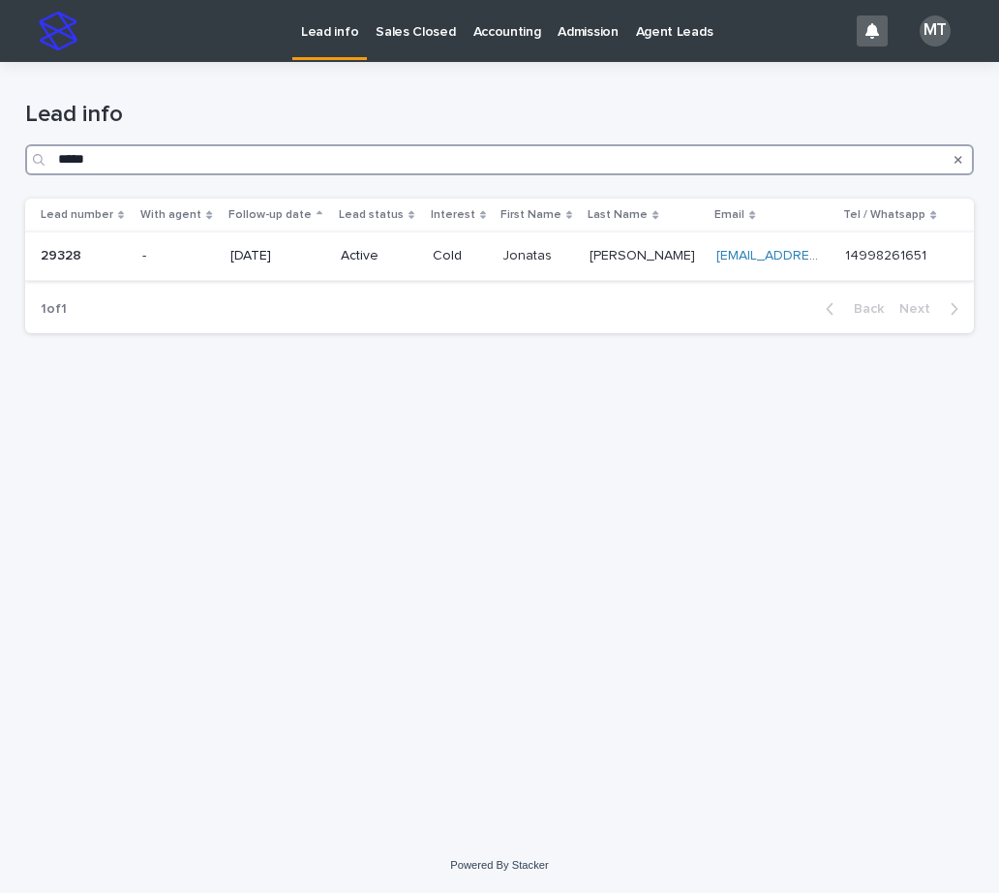
type input "*****"
click at [574, 249] on p at bounding box center [538, 256] width 72 height 16
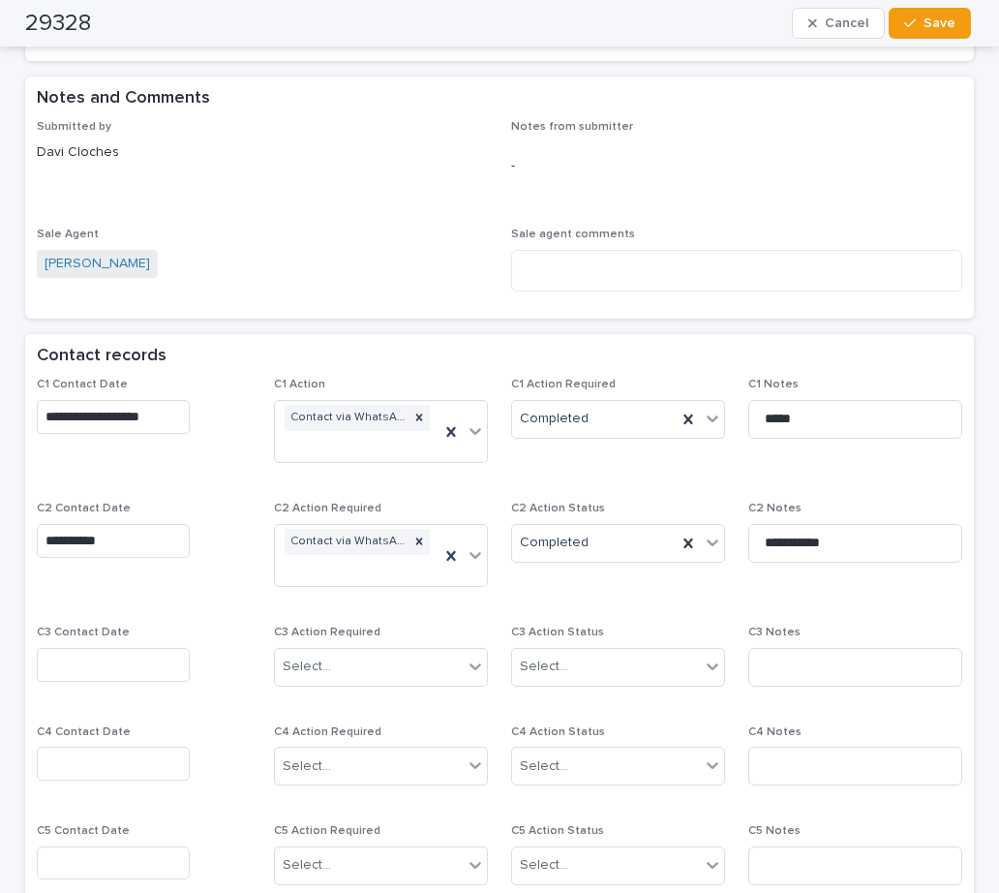
scroll to position [1162, 0]
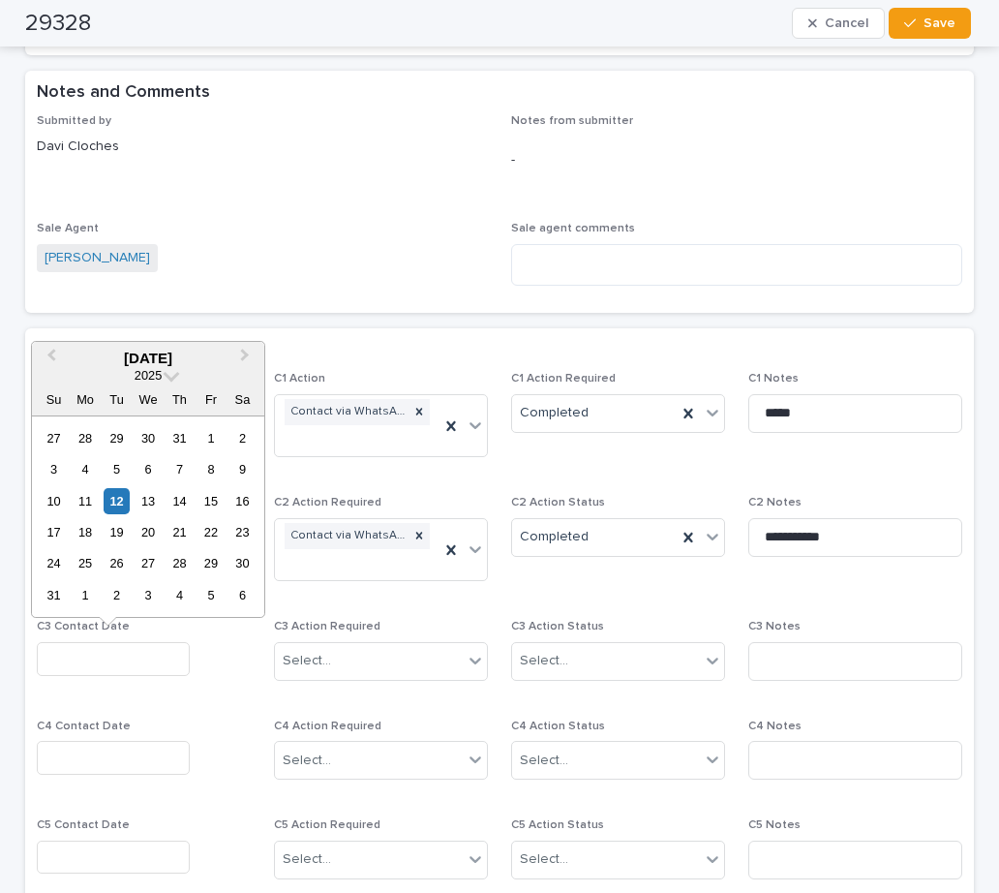
click at [109, 661] on input "text" at bounding box center [113, 659] width 153 height 34
click at [123, 504] on div "12" at bounding box center [117, 501] width 26 height 26
type input "**********"
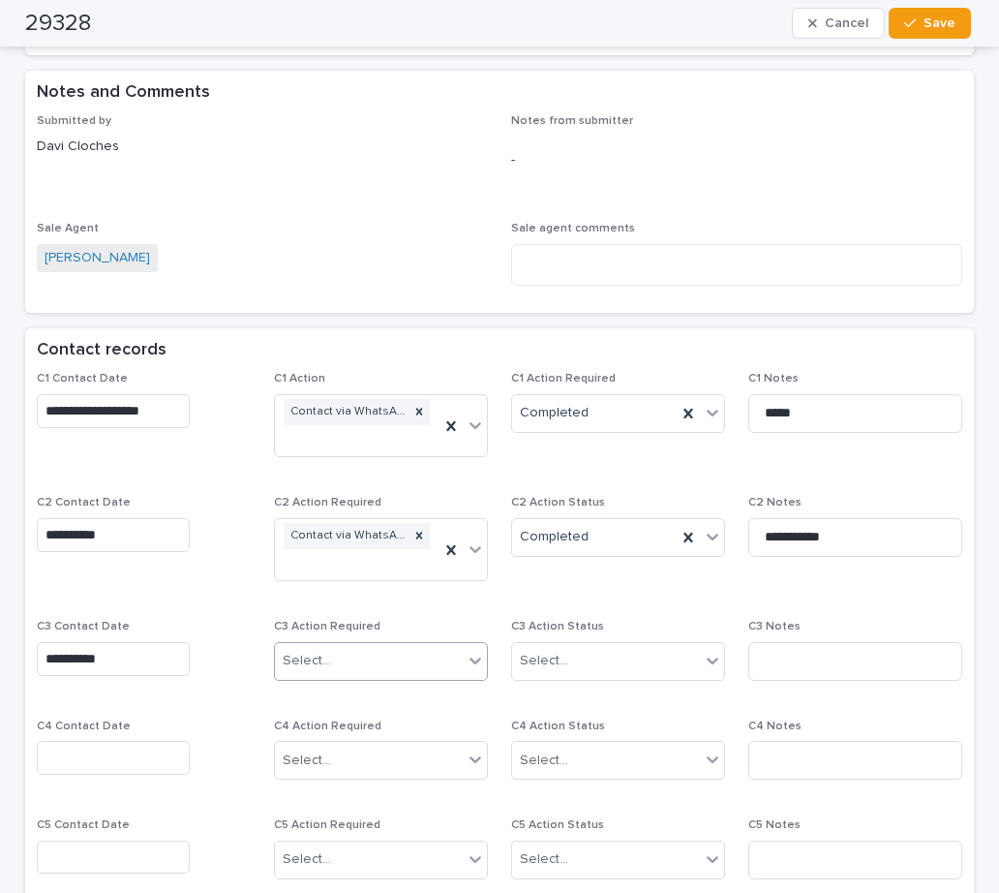
click at [307, 671] on div "Select..." at bounding box center [307, 661] width 48 height 20
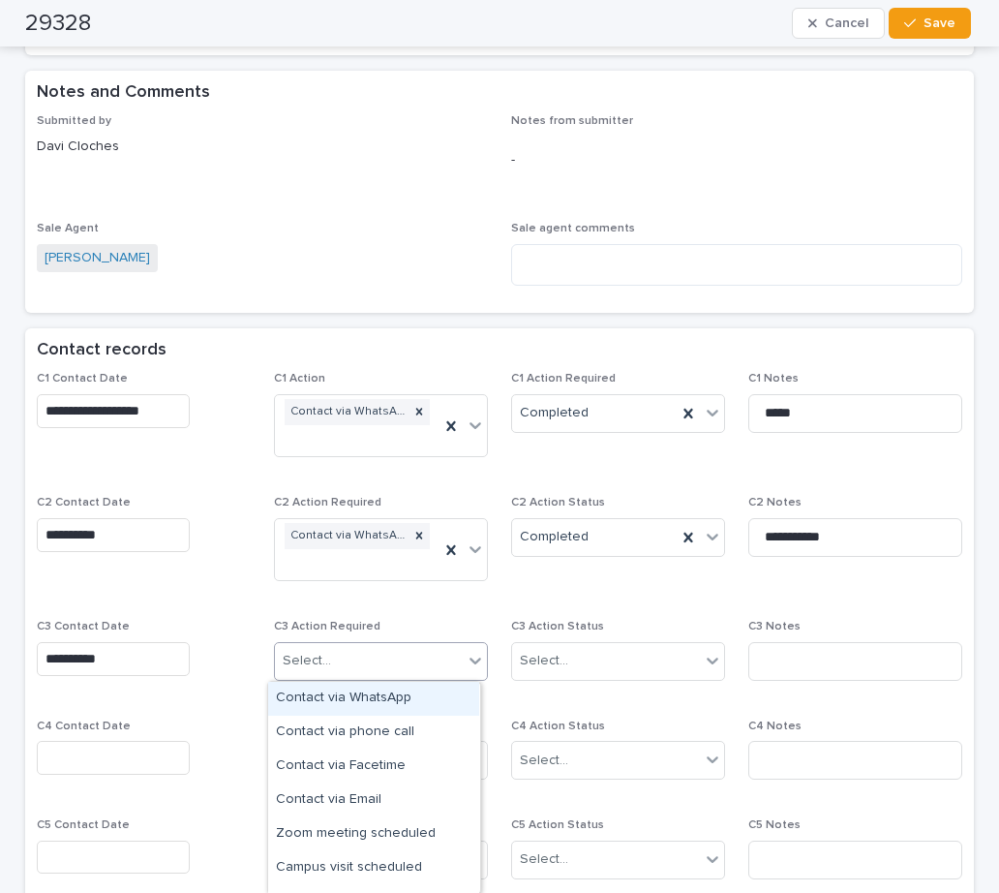
click at [345, 702] on div "Contact via WhatsApp" at bounding box center [373, 699] width 211 height 34
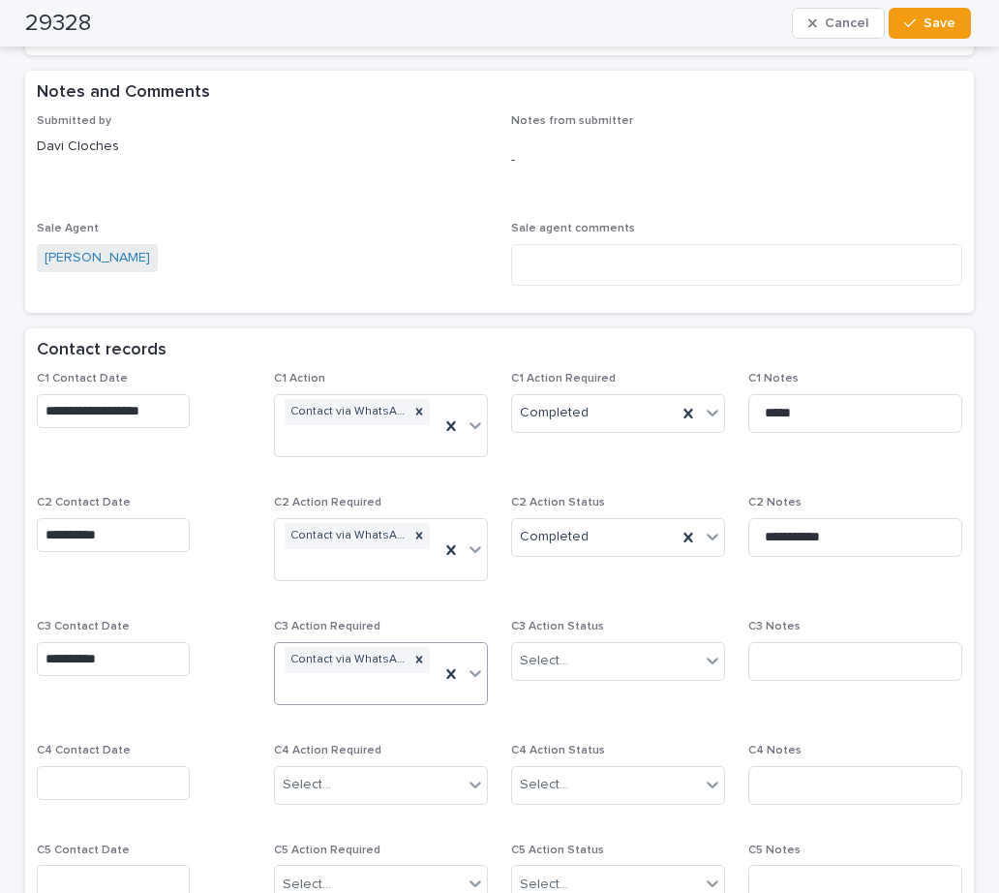
scroll to position [1174, 0]
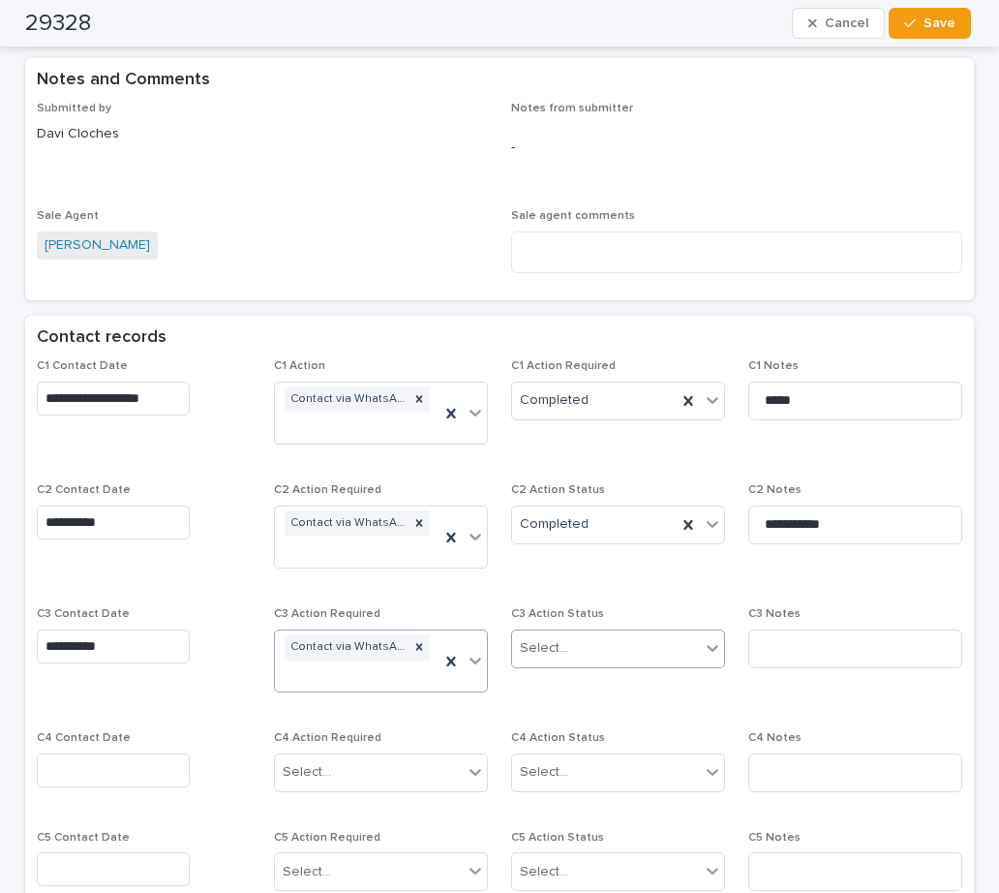
click at [553, 657] on div "Select..." at bounding box center [544, 648] width 48 height 20
drag, startPoint x: 579, startPoint y: 702, endPoint x: 733, endPoint y: 672, distance: 156.8
click at [584, 712] on div "Completed" at bounding box center [610, 720] width 211 height 34
click at [771, 662] on input at bounding box center [855, 648] width 214 height 39
type input "**********"
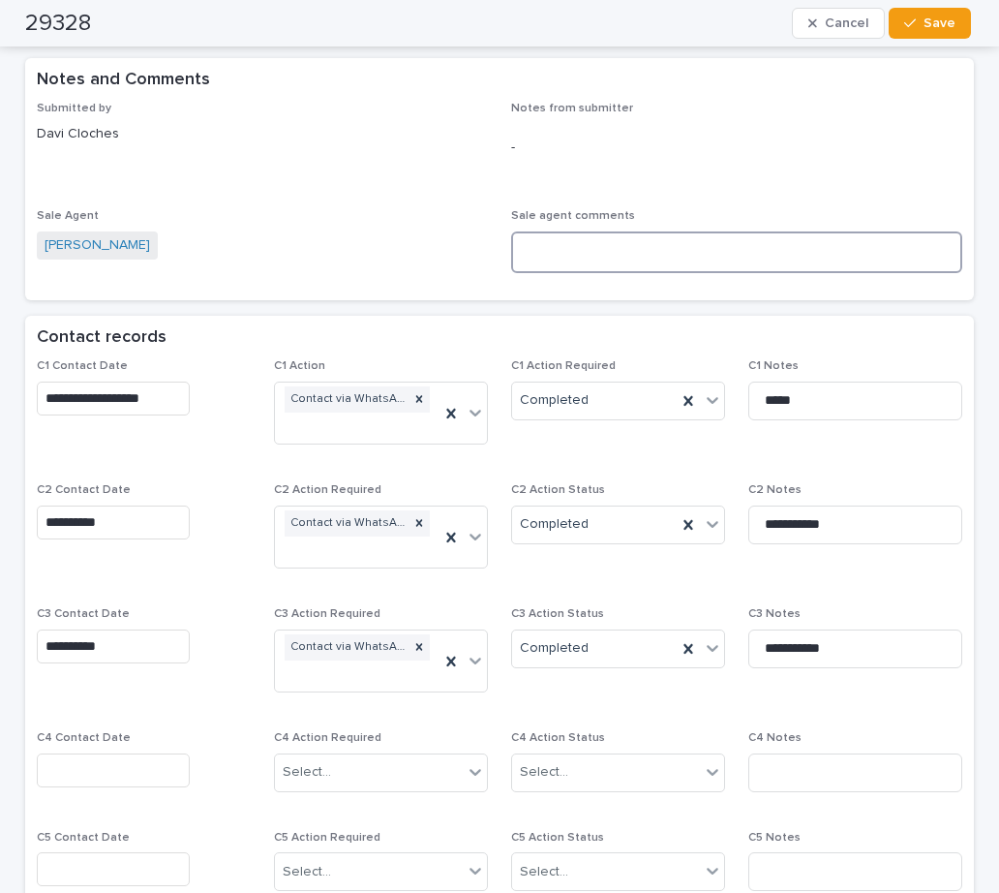
click at [579, 244] on textarea at bounding box center [736, 252] width 451 height 42
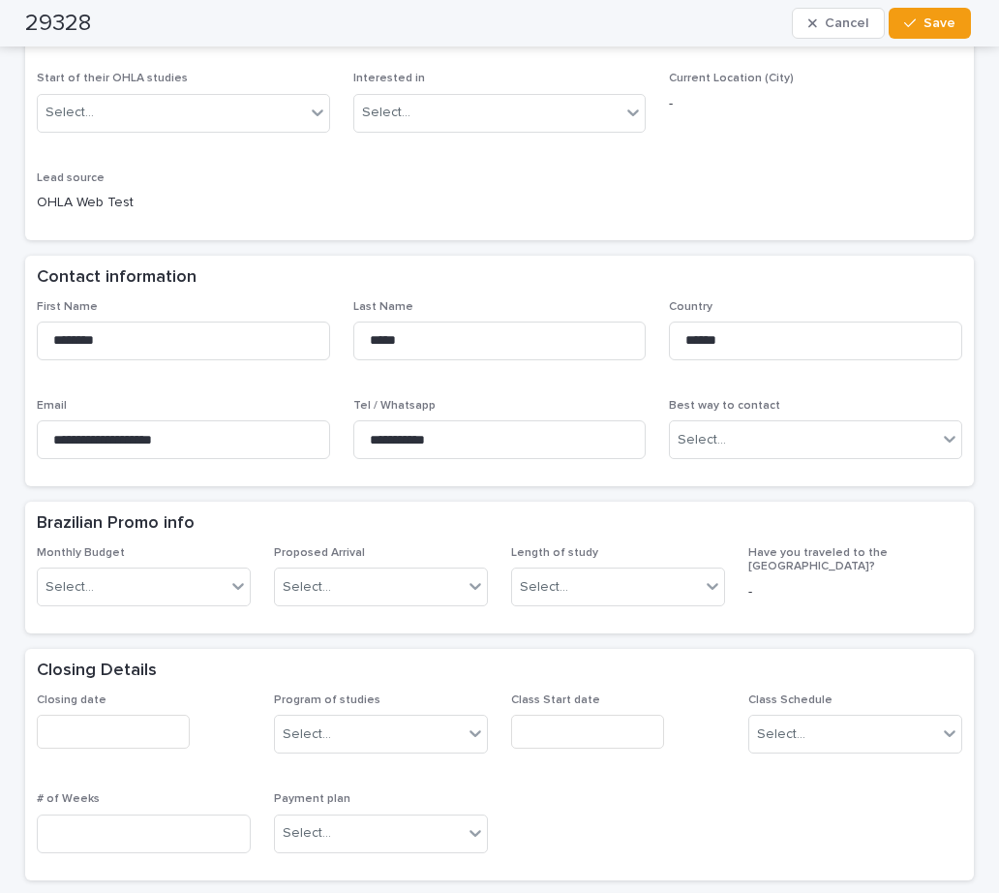
scroll to position [303, 0]
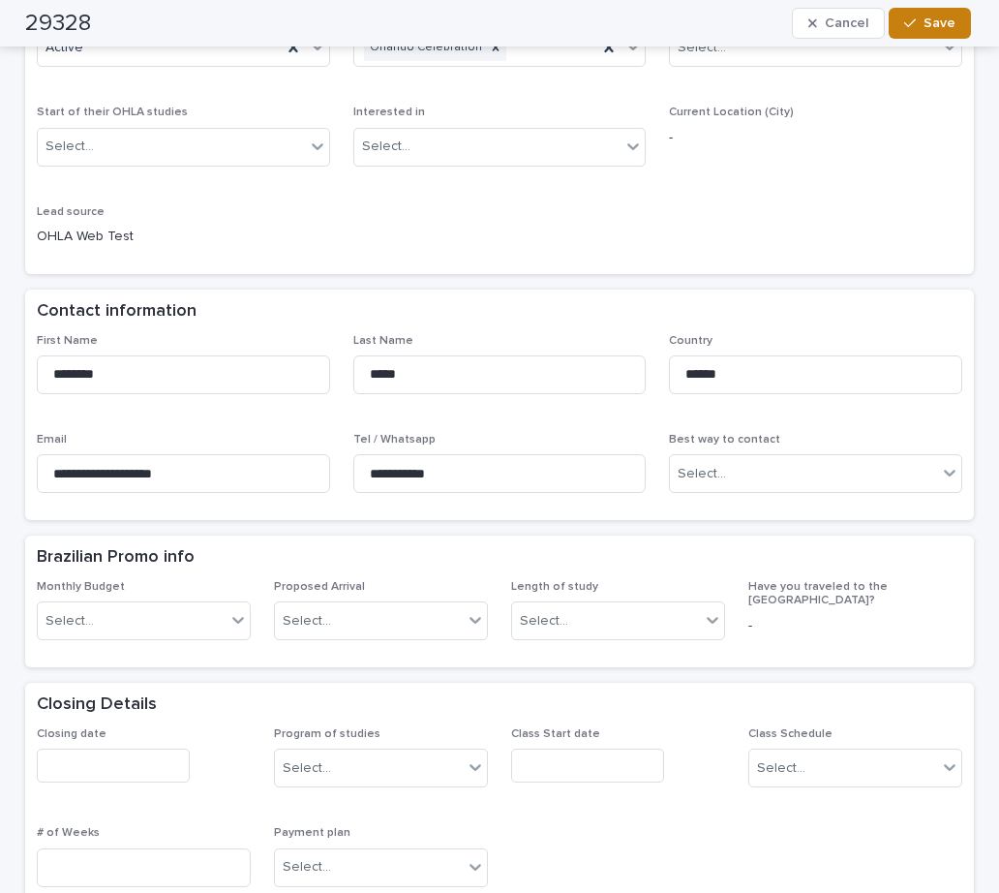
type textarea "**********"
click at [935, 24] on span "Save" at bounding box center [940, 23] width 32 height 14
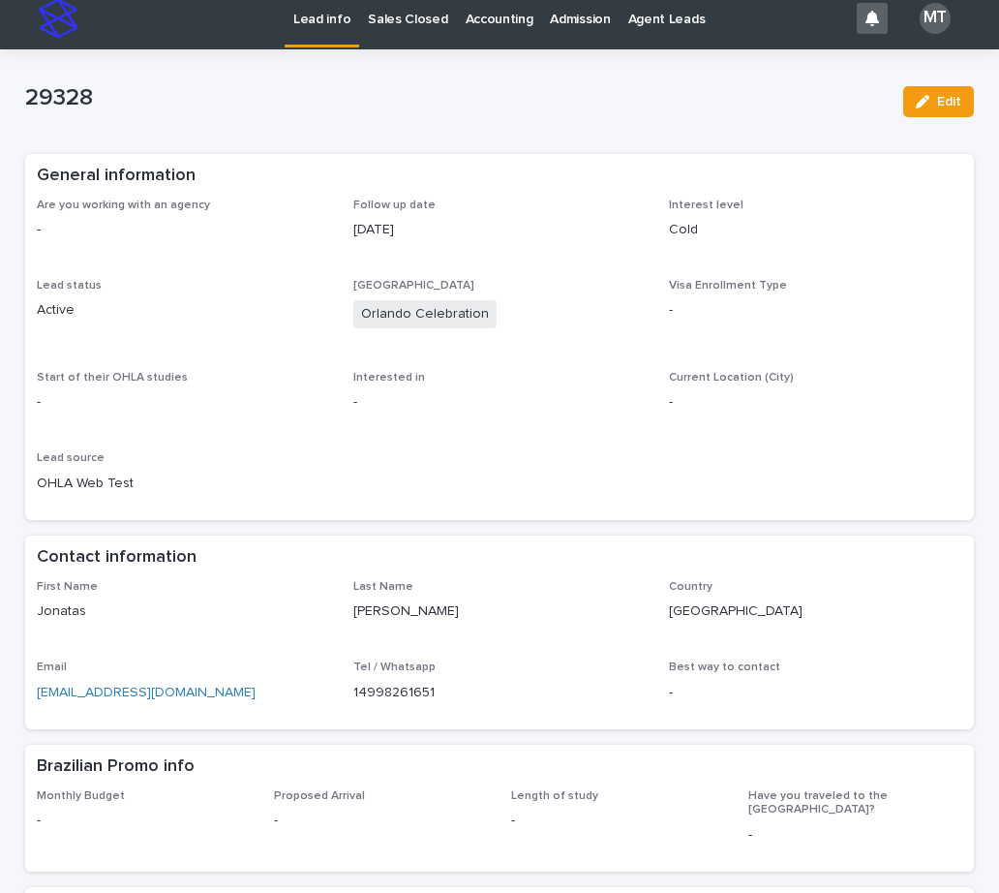
scroll to position [0, 0]
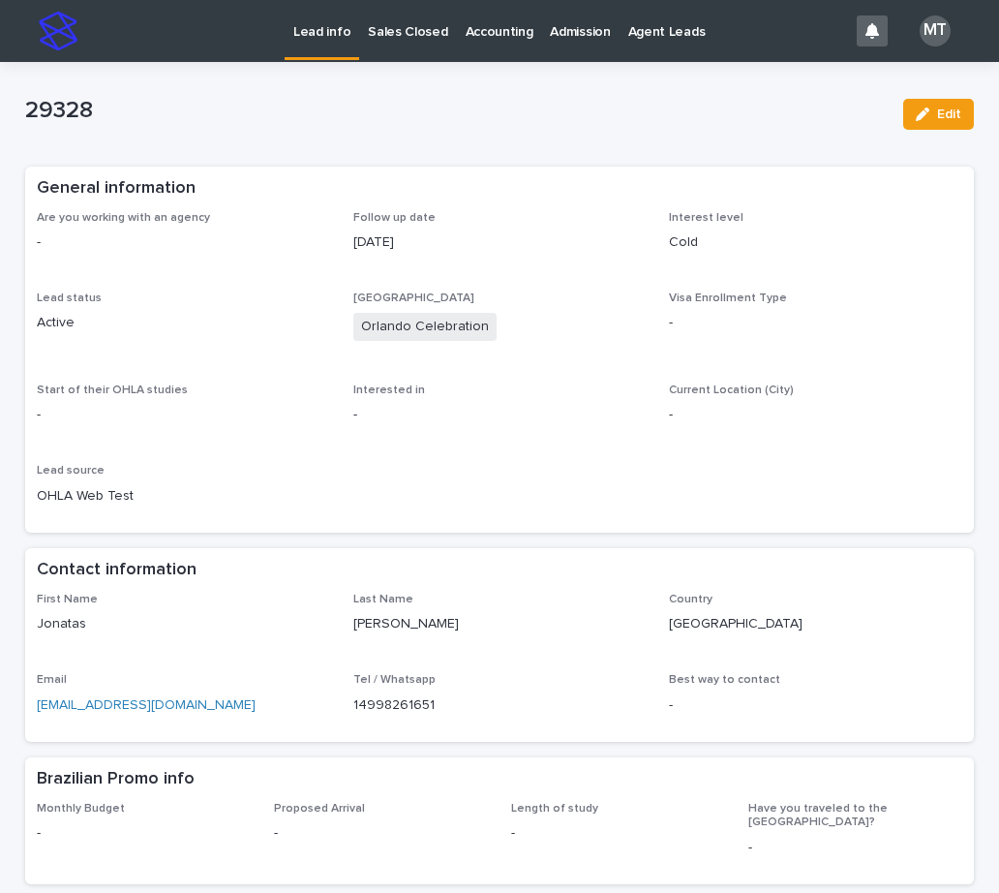
click at [316, 29] on p "Lead info" at bounding box center [321, 20] width 57 height 41
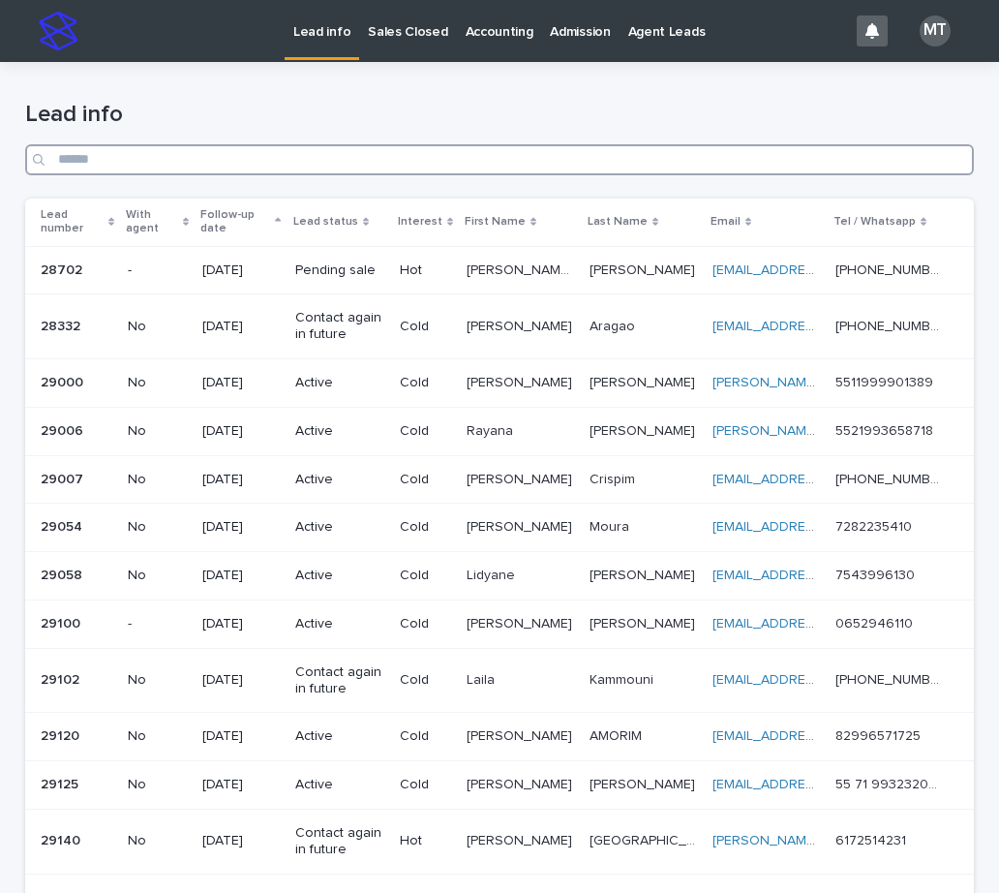
click at [409, 155] on input "Search" at bounding box center [499, 159] width 949 height 31
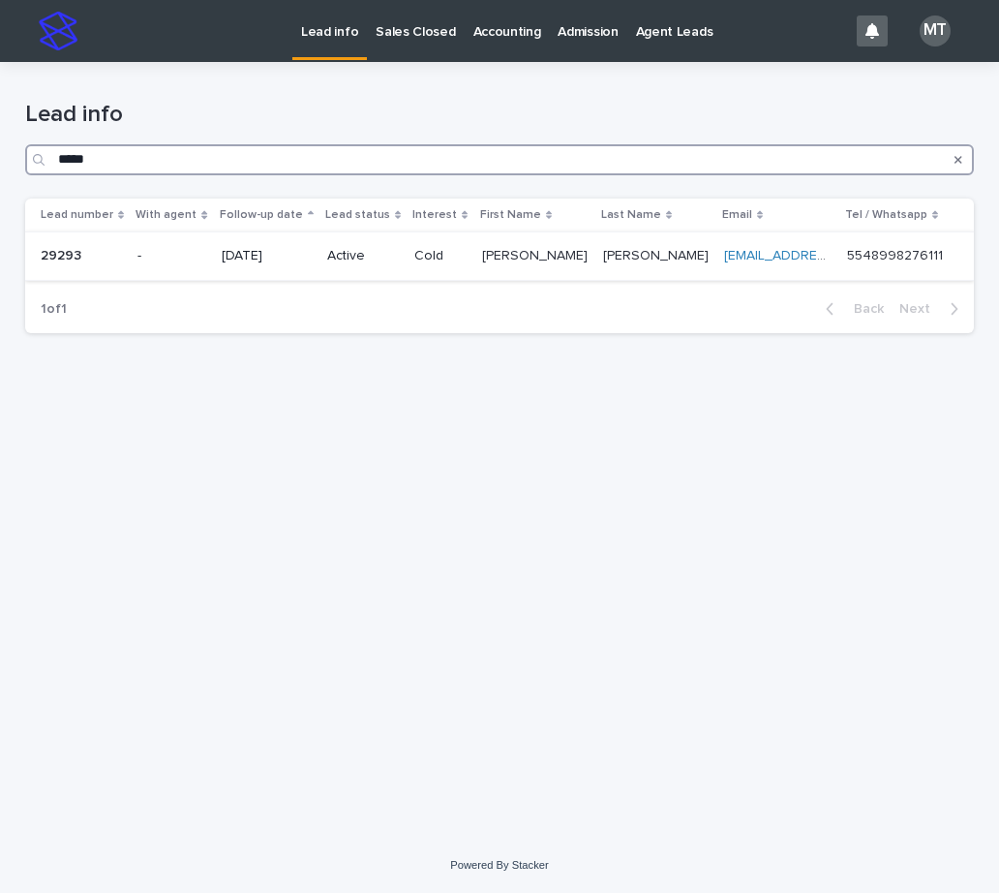
type input "*****"
click at [319, 256] on td "08/06/2025" at bounding box center [267, 256] width 106 height 48
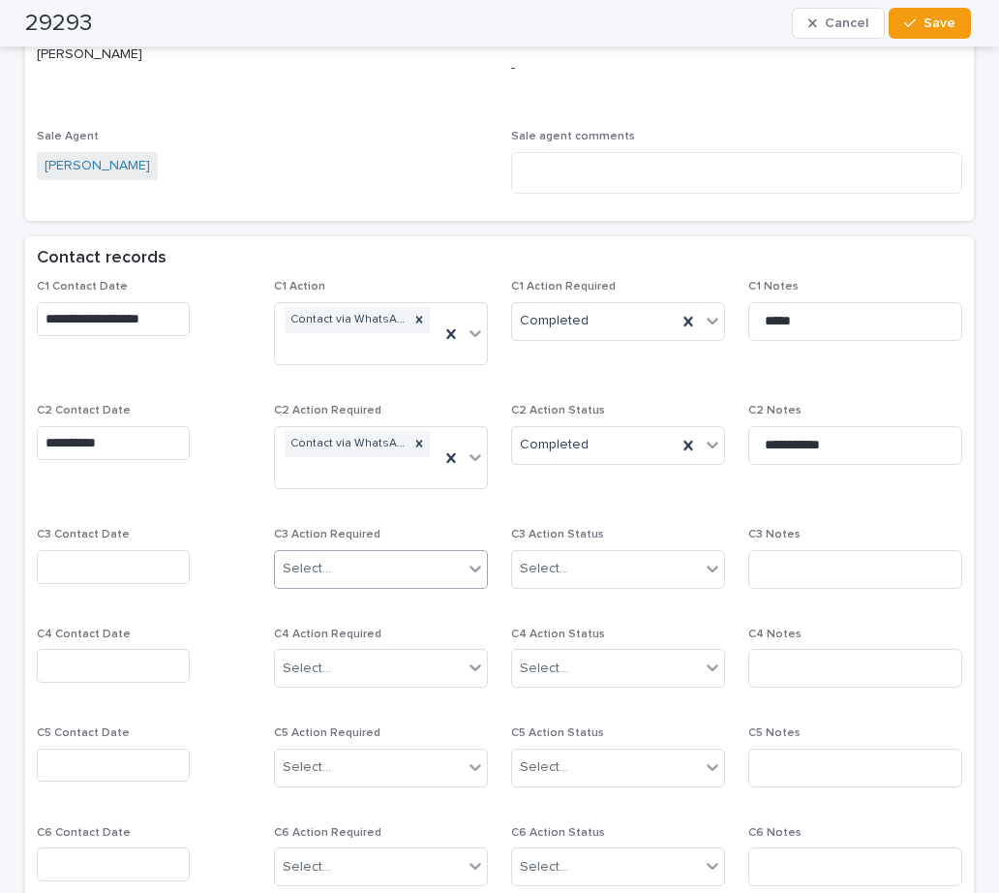
scroll to position [1258, 0]
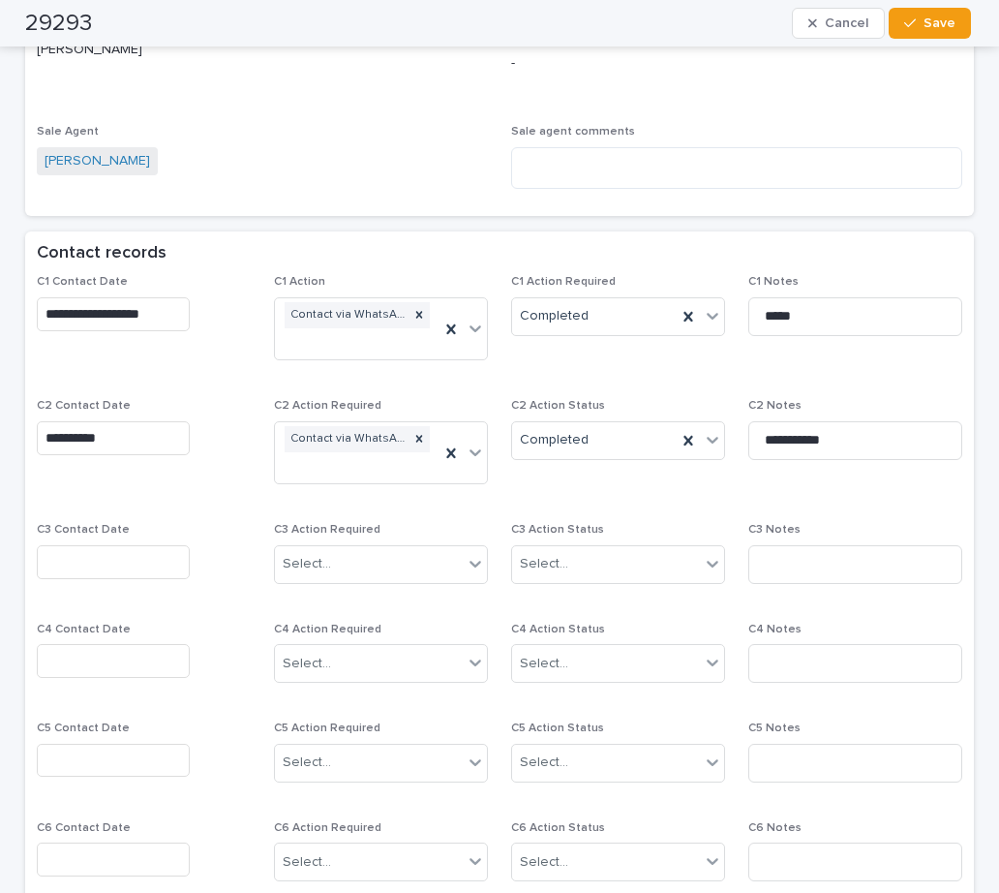
click at [94, 548] on input "text" at bounding box center [113, 562] width 153 height 34
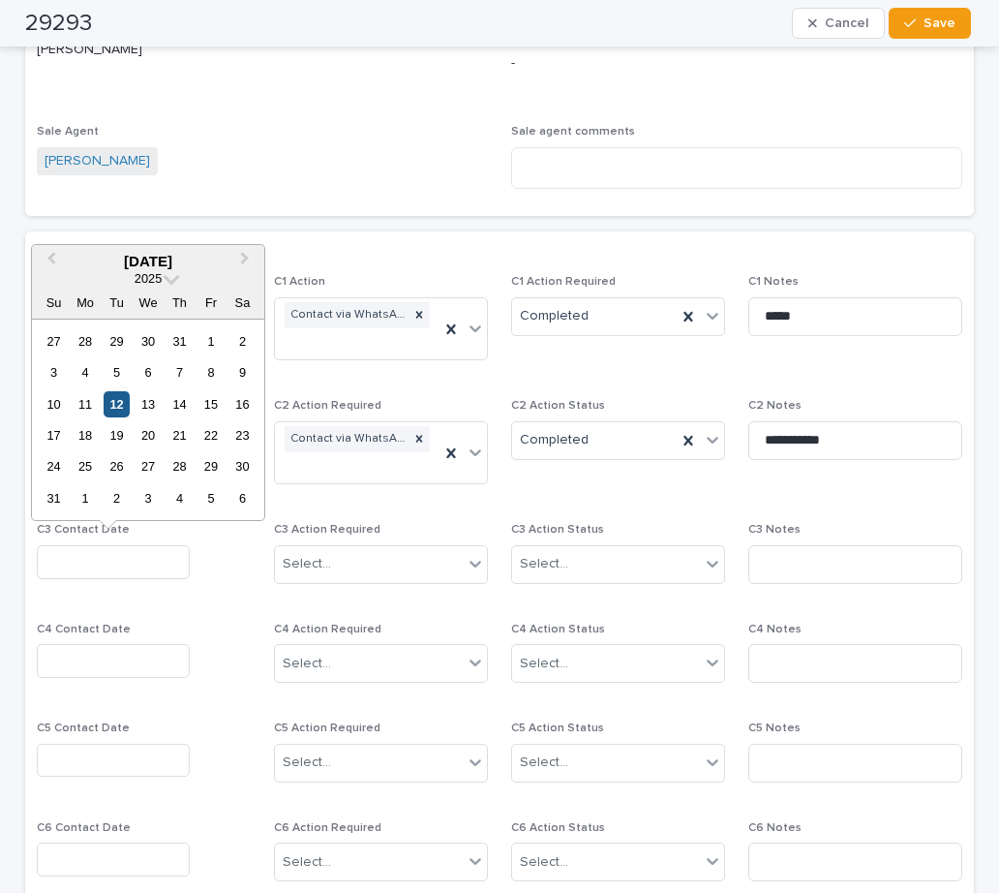
click at [122, 401] on div "12" at bounding box center [117, 404] width 26 height 26
type input "**********"
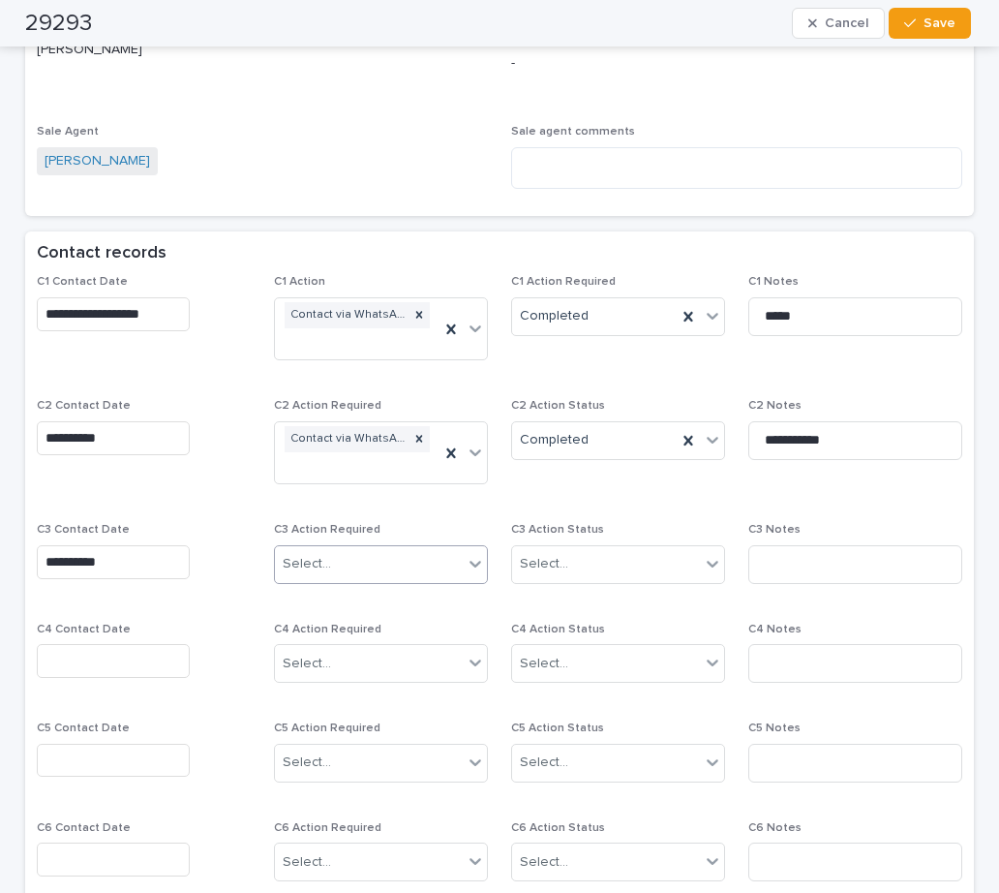
click at [354, 572] on div "Select..." at bounding box center [369, 564] width 188 height 32
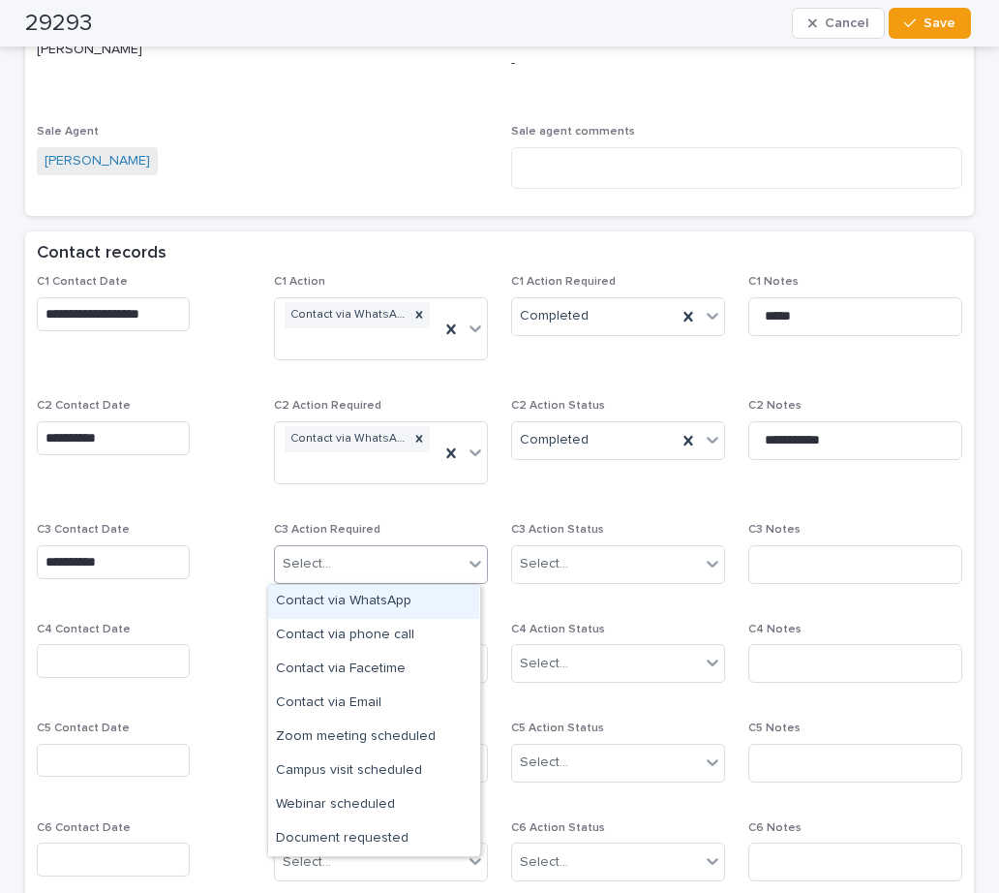
click at [366, 597] on div "Contact via WhatsApp" at bounding box center [373, 602] width 211 height 34
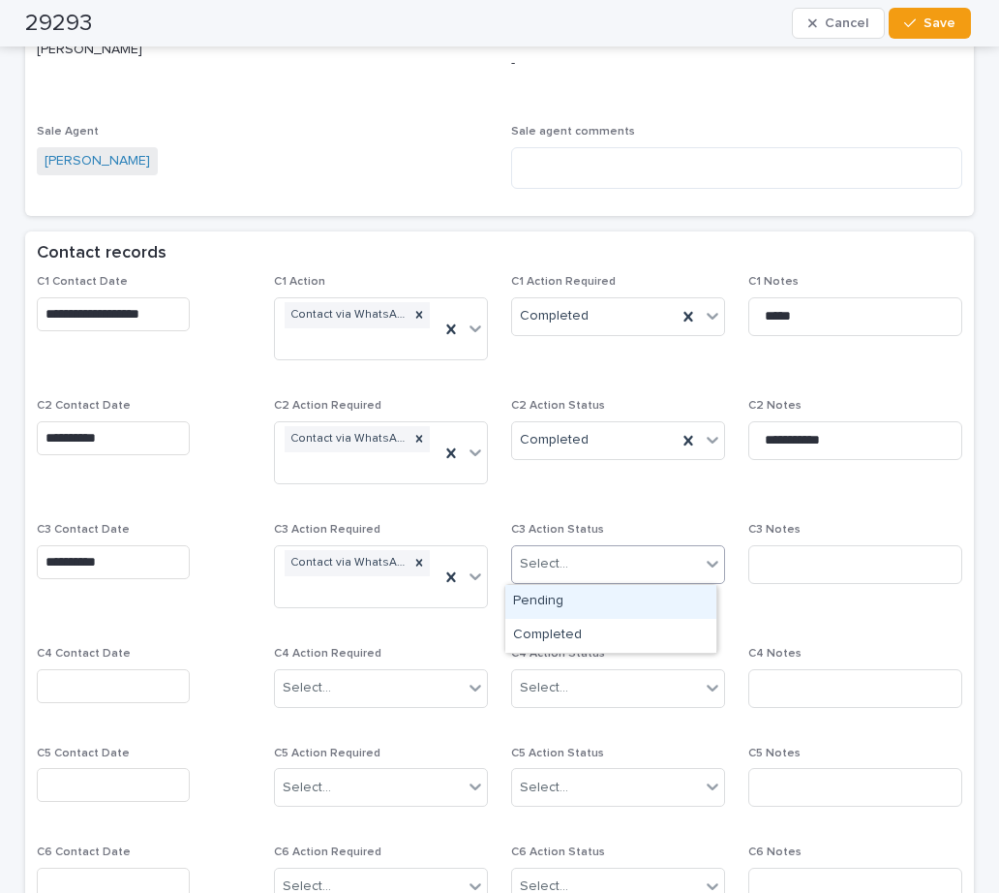
click at [587, 566] on div "Select..." at bounding box center [606, 564] width 188 height 32
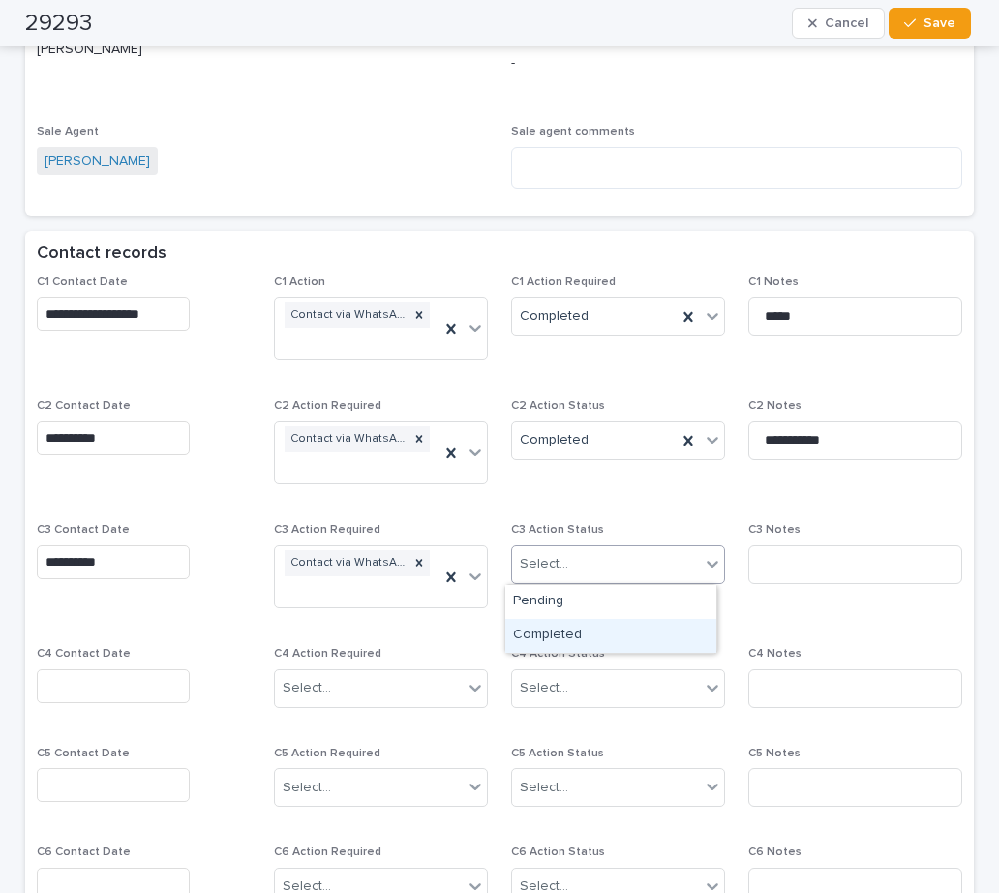
drag, startPoint x: 584, startPoint y: 640, endPoint x: 626, endPoint y: 642, distance: 42.6
click at [594, 641] on div "Completed" at bounding box center [610, 636] width 211 height 34
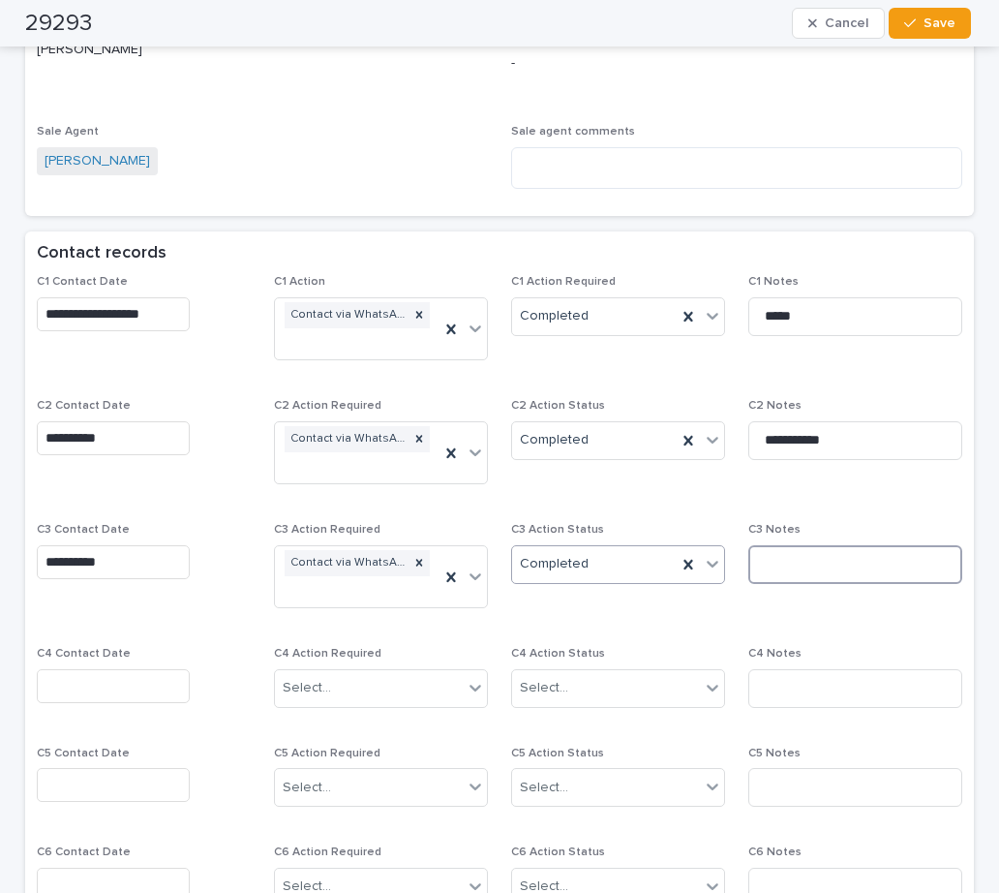
click at [798, 566] on input at bounding box center [855, 564] width 214 height 39
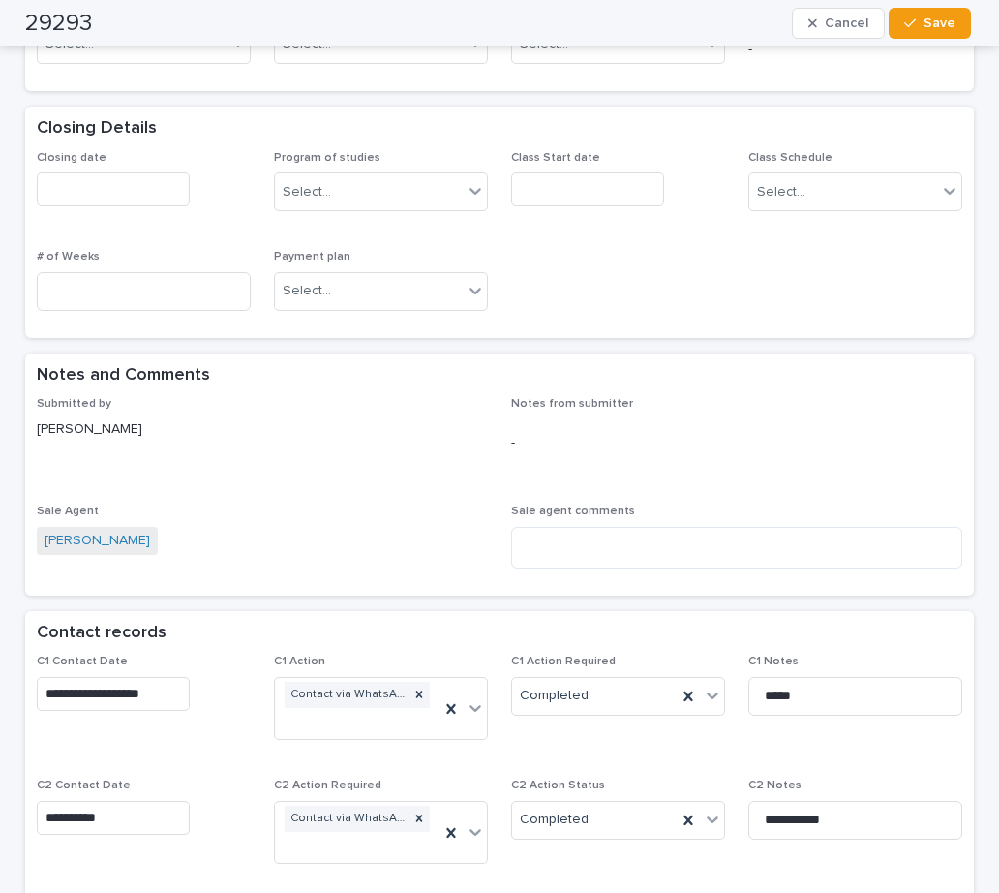
scroll to position [871, 0]
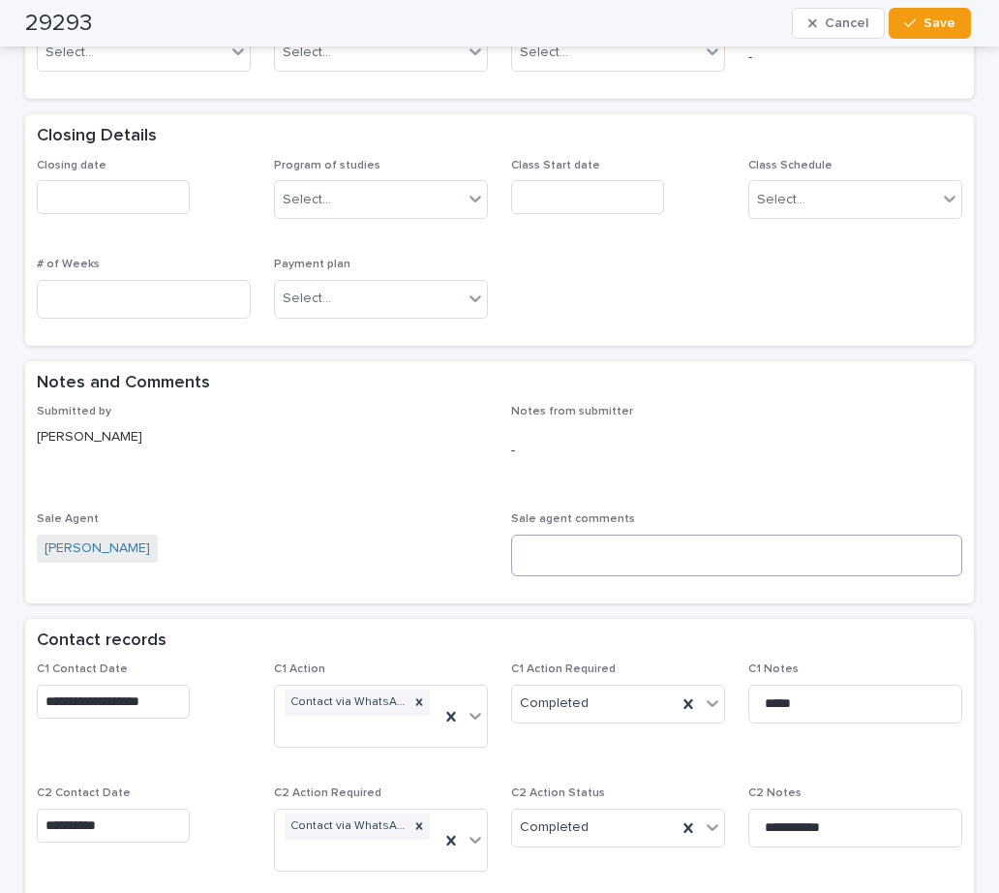
type input "**********"
click at [560, 542] on textarea at bounding box center [736, 555] width 451 height 42
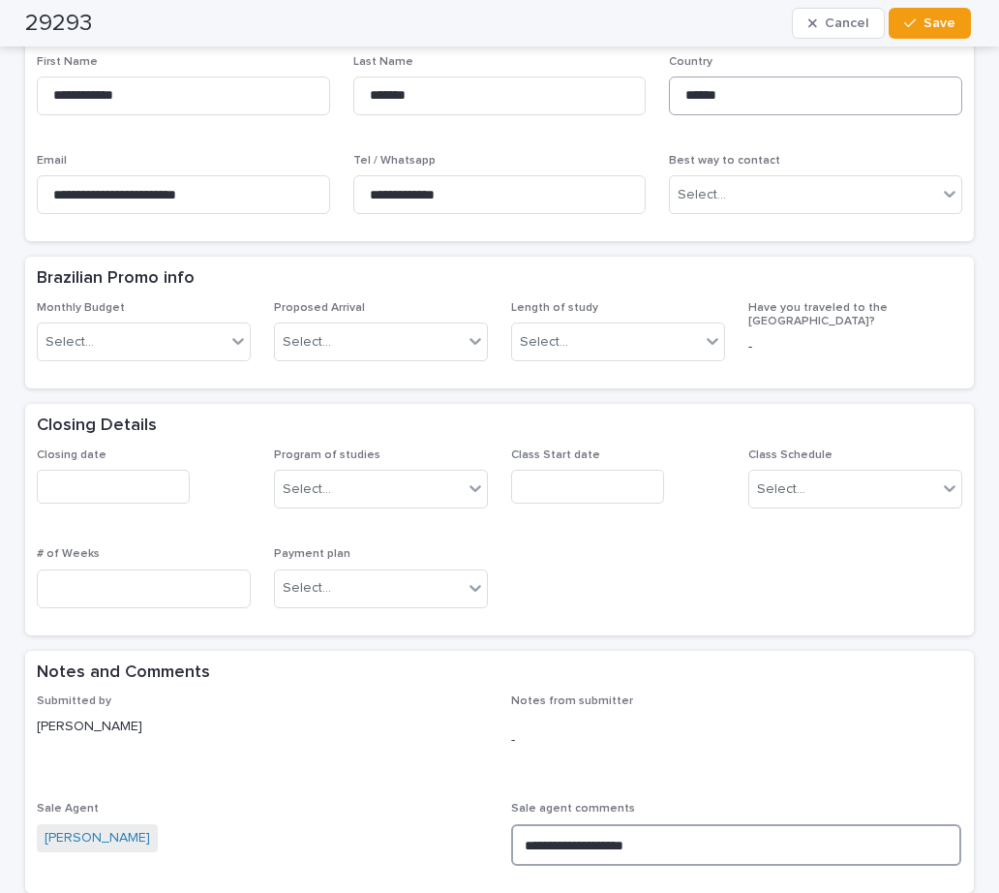
scroll to position [581, 0]
type textarea "**********"
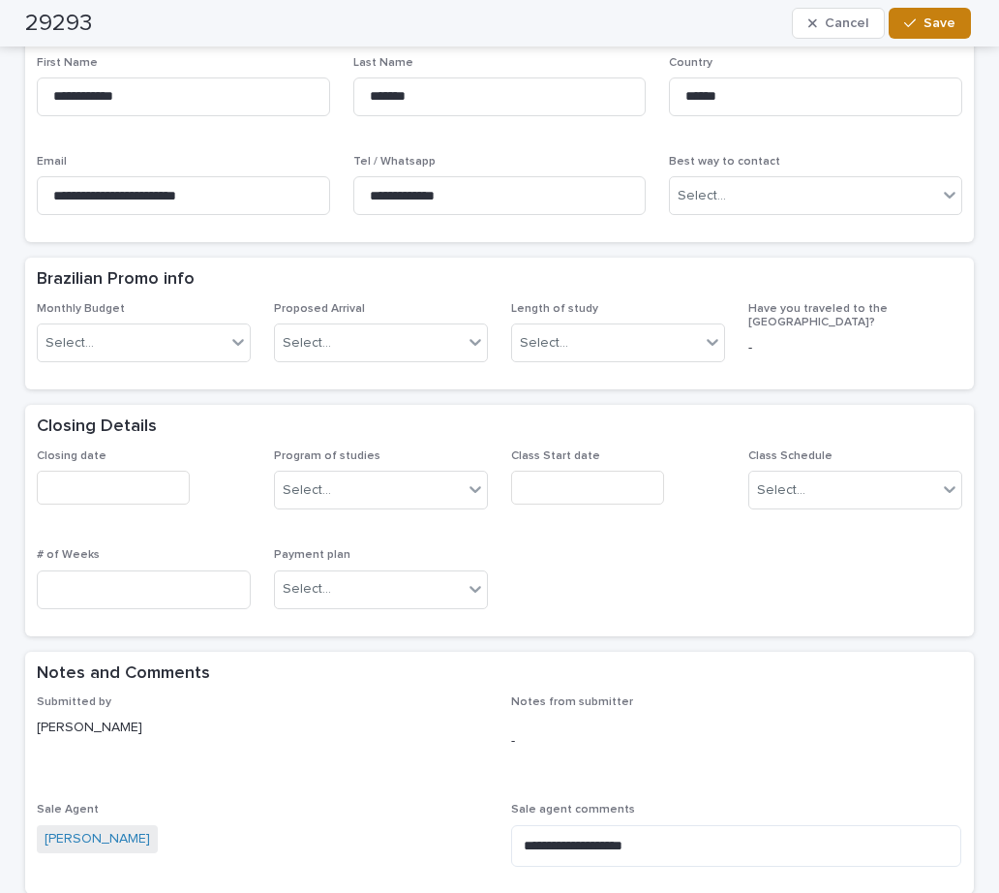
click at [928, 20] on span "Save" at bounding box center [940, 23] width 32 height 14
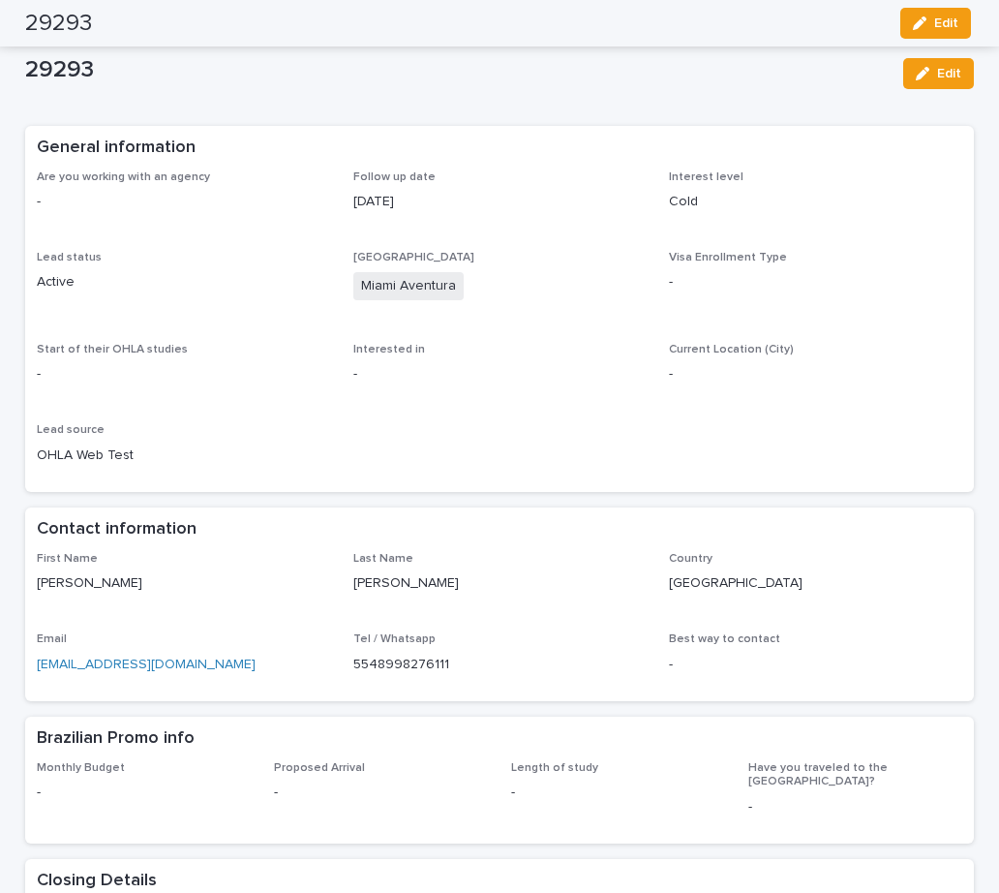
scroll to position [0, 0]
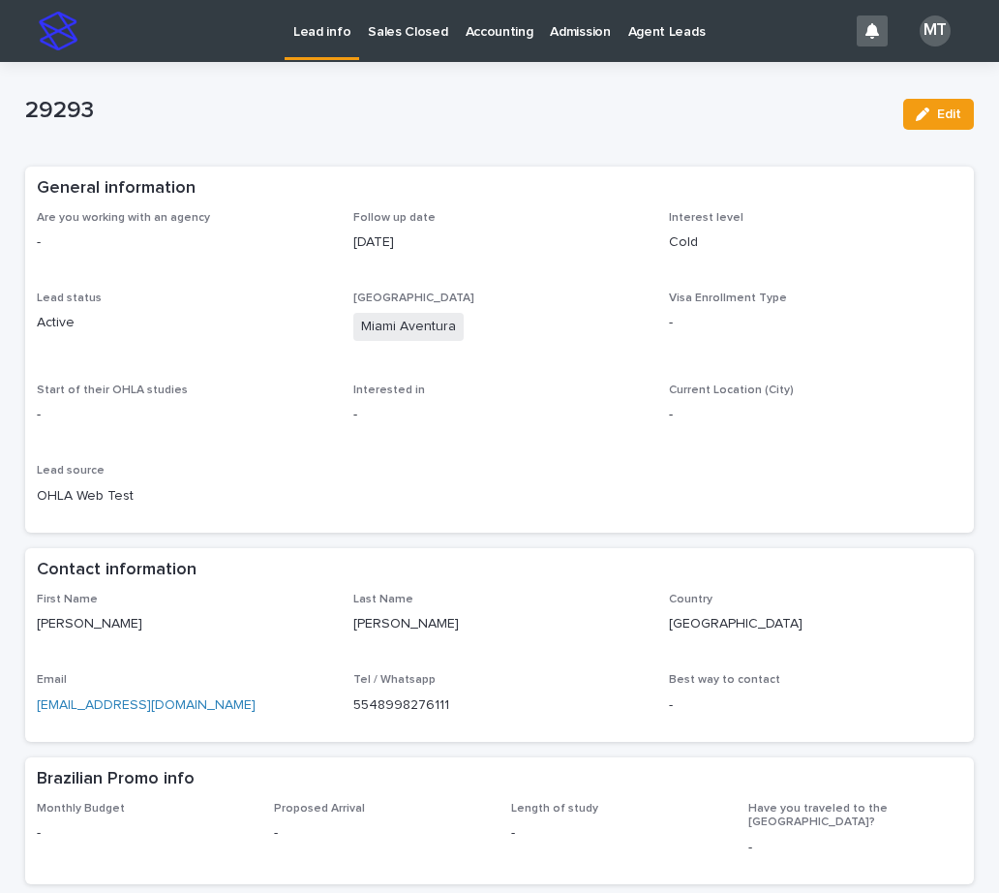
click at [331, 30] on p "Lead info" at bounding box center [321, 20] width 57 height 41
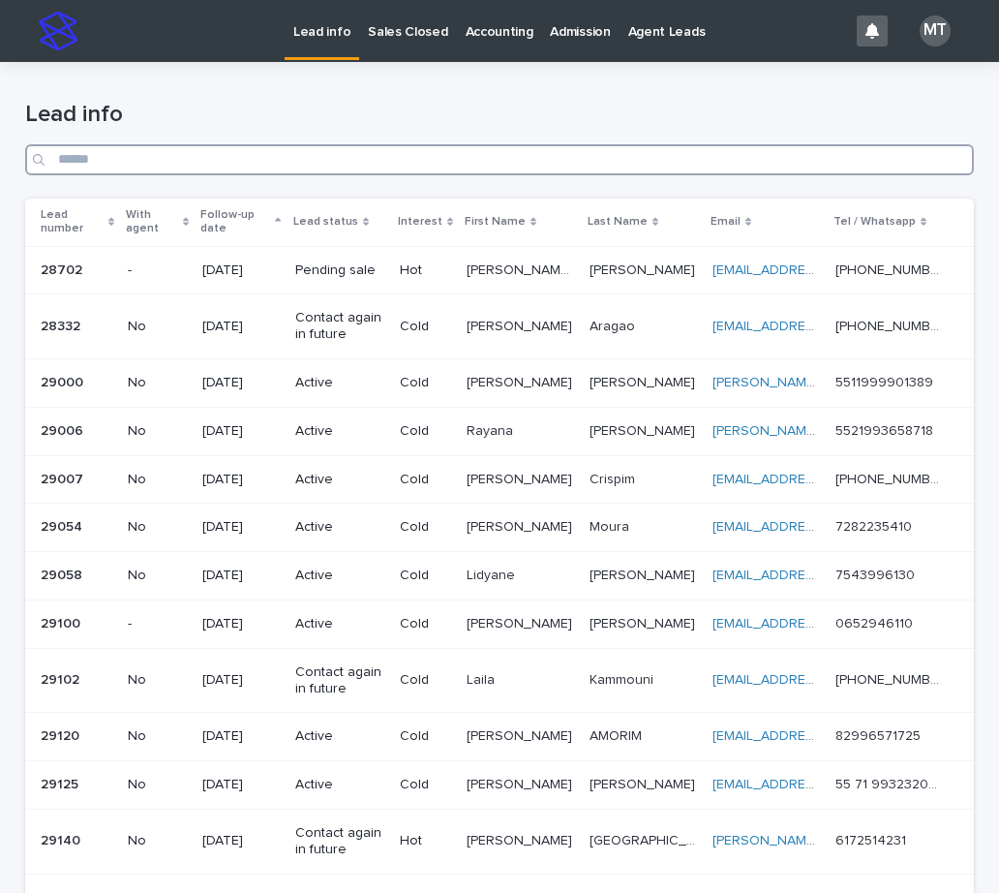
click at [288, 161] on input "Search" at bounding box center [499, 159] width 949 height 31
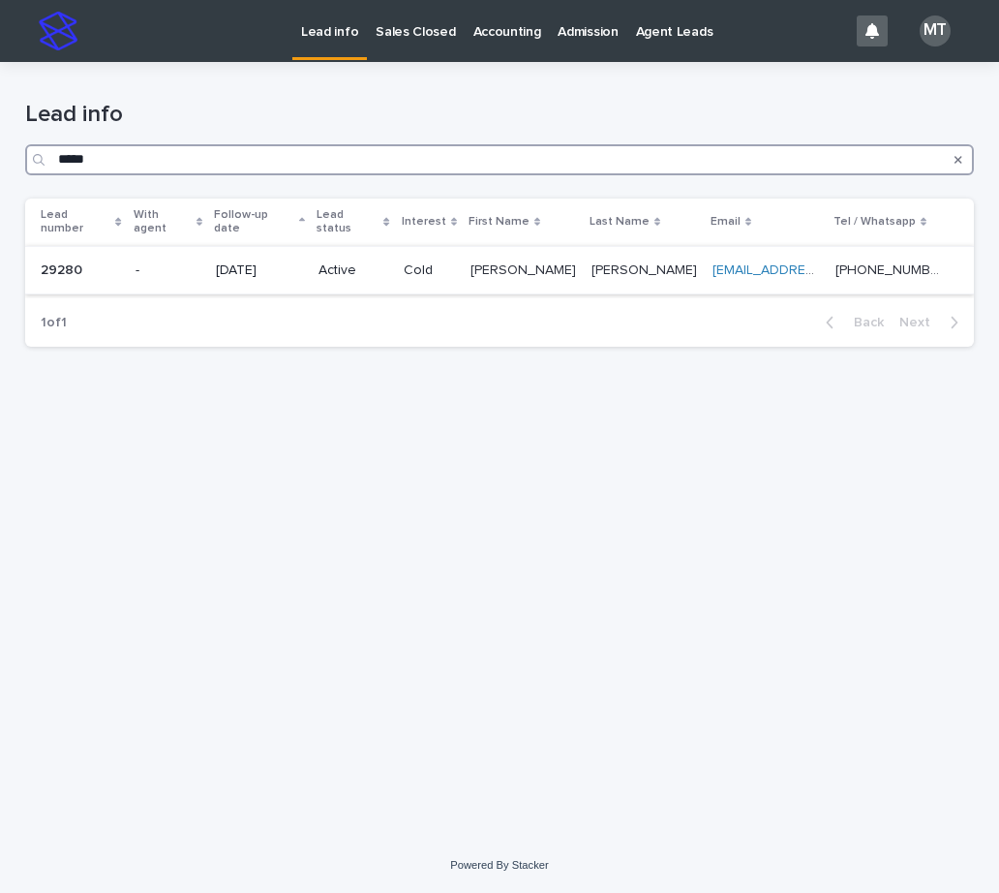
type input "*****"
click at [293, 258] on div "08/06/2025" at bounding box center [259, 268] width 87 height 20
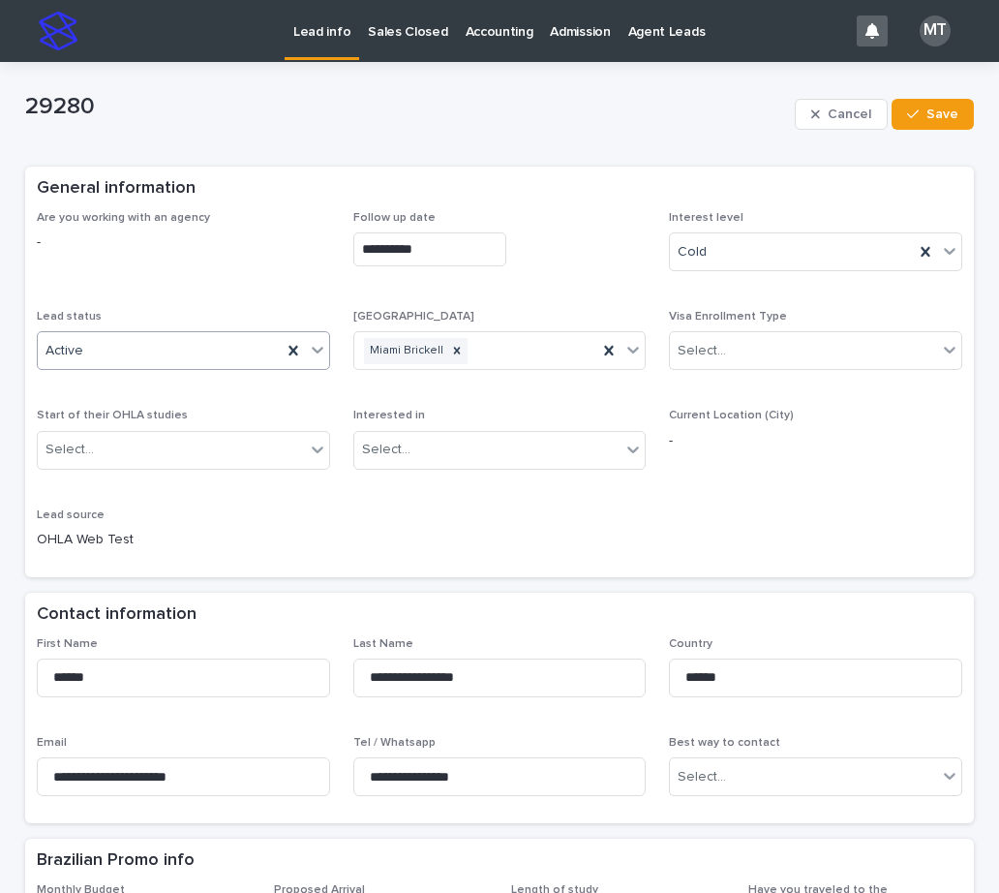
click at [144, 347] on div "Active" at bounding box center [160, 351] width 244 height 32
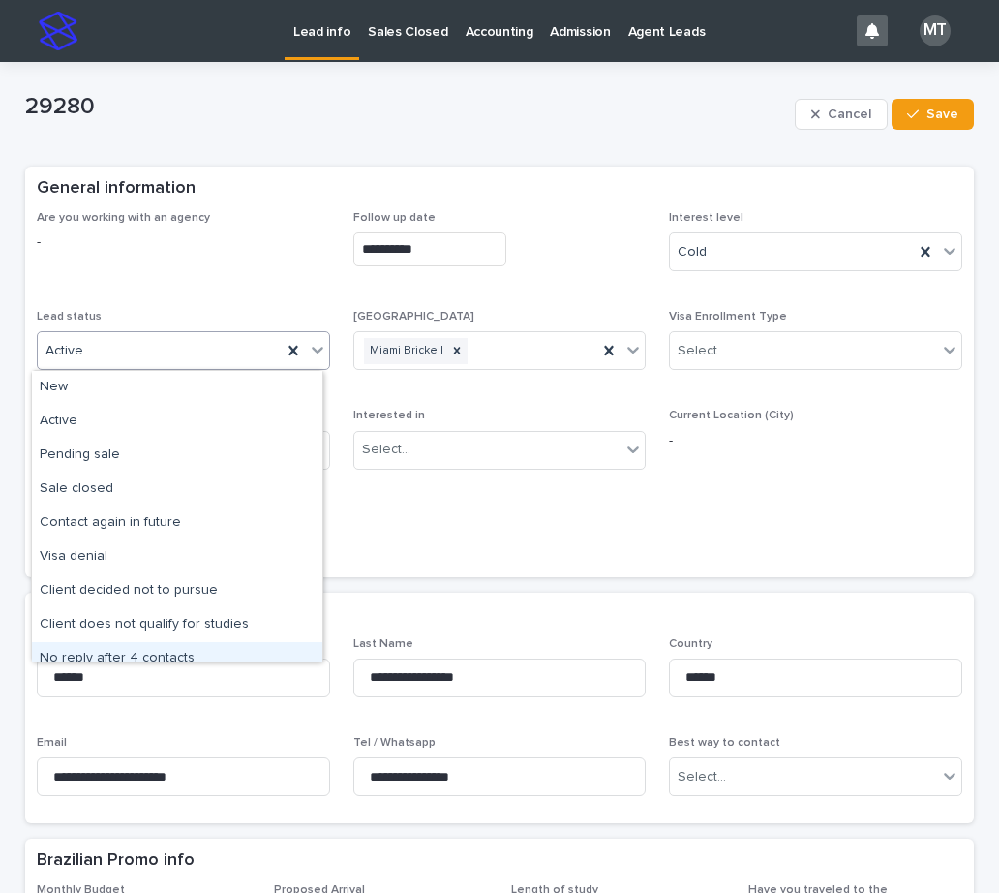
click at [117, 653] on div "No reply after 4 contacts" at bounding box center [177, 659] width 290 height 34
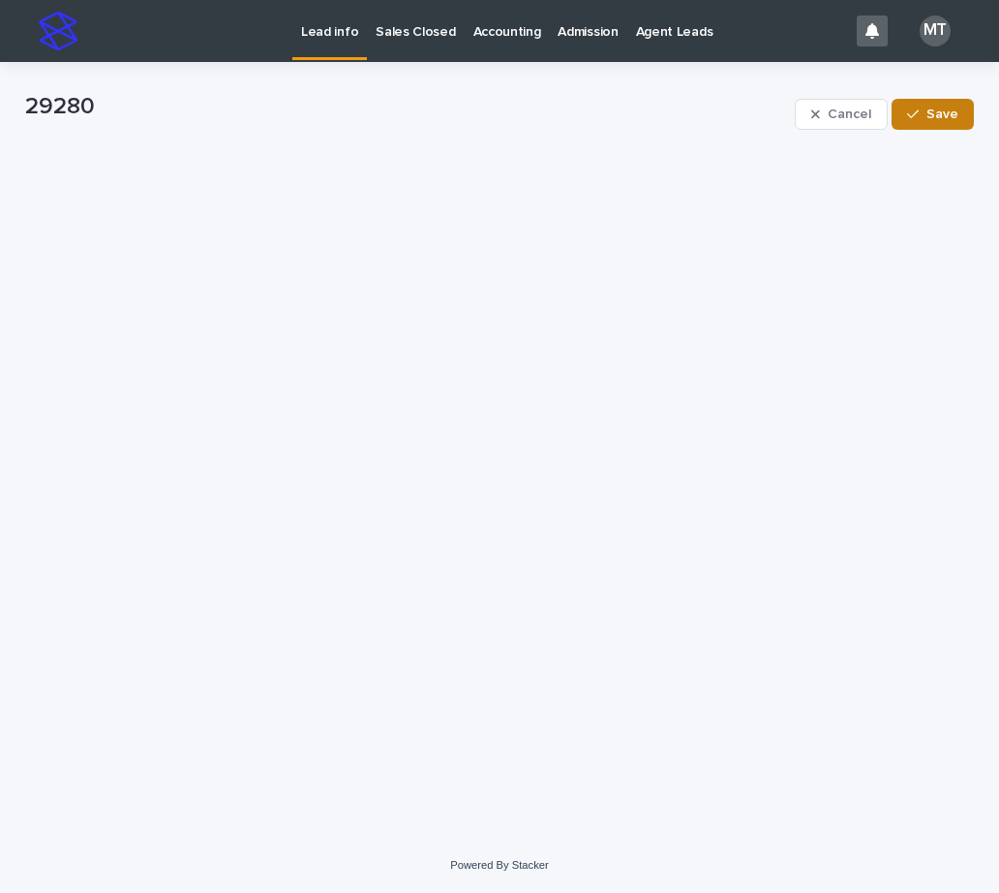
click at [945, 113] on span "Save" at bounding box center [942, 114] width 32 height 14
click at [340, 31] on p "Lead info" at bounding box center [329, 20] width 57 height 41
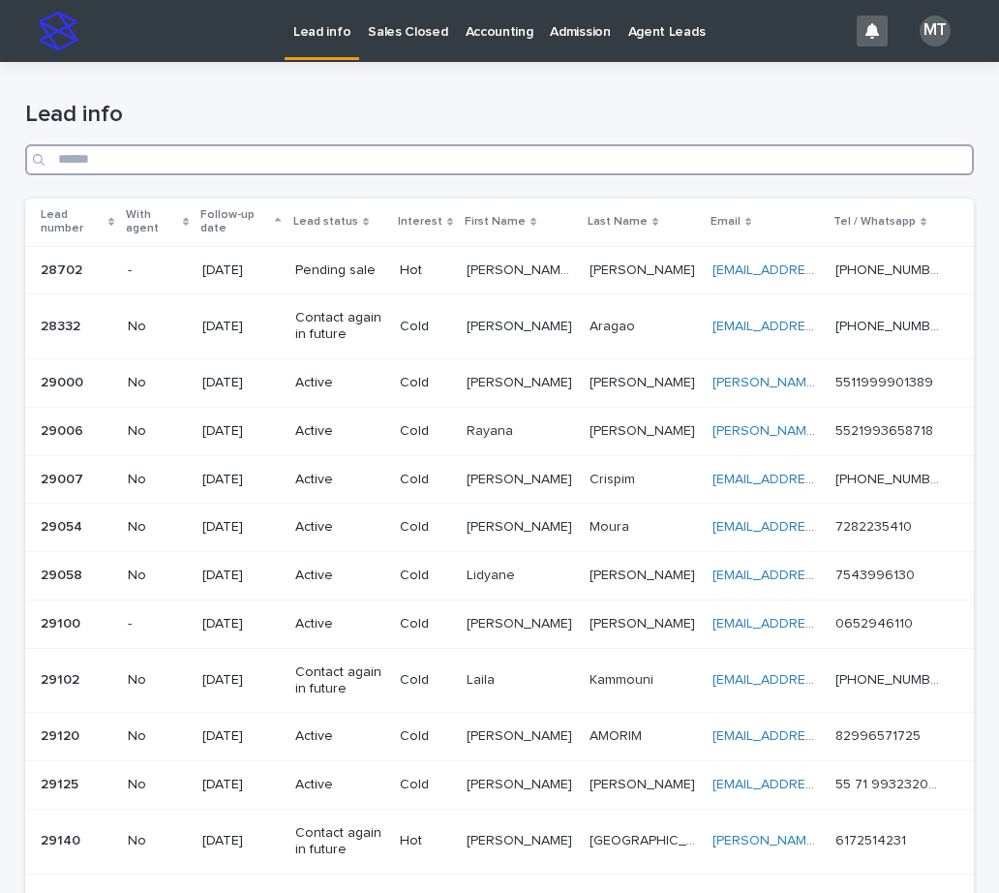
click at [402, 159] on input "Search" at bounding box center [499, 159] width 949 height 31
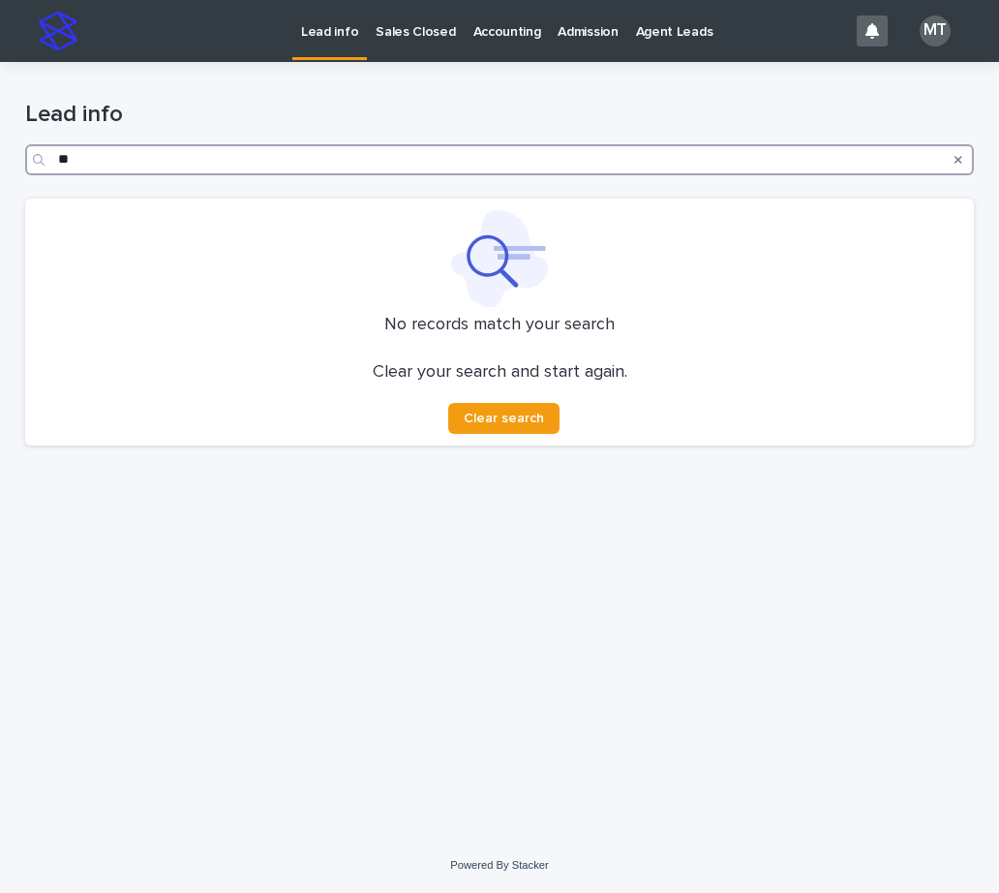
type input "*"
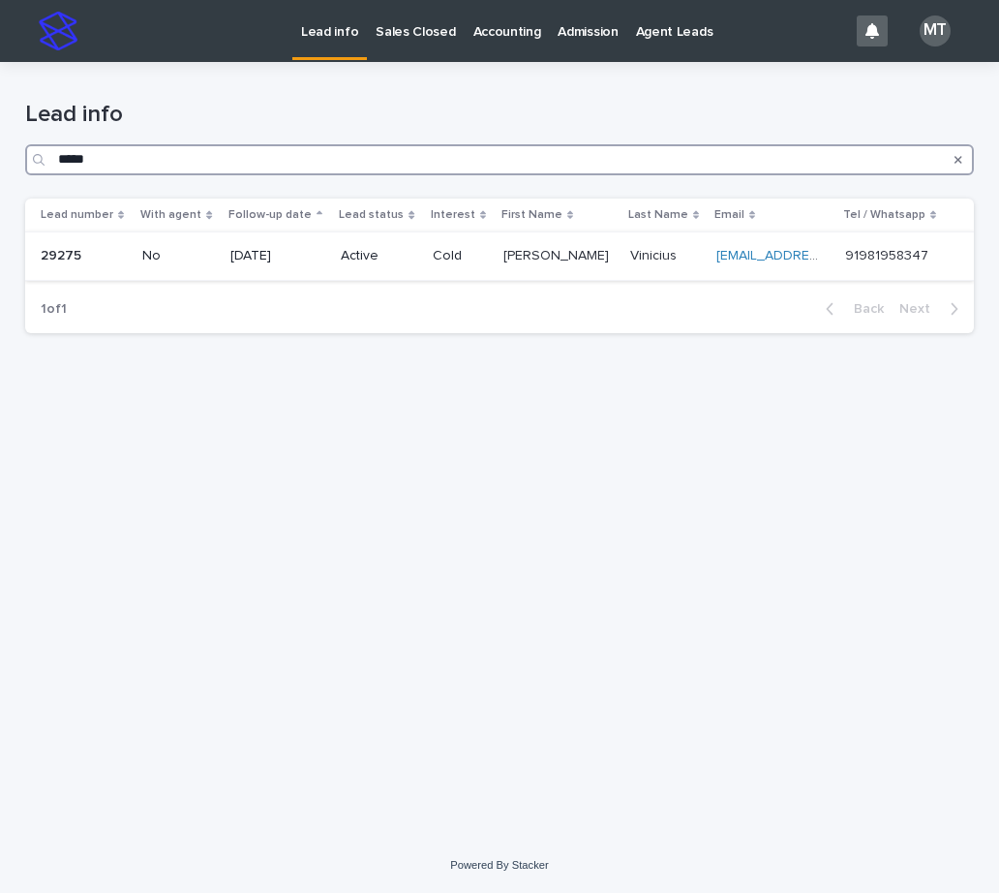
type input "*****"
click at [377, 246] on div "Active" at bounding box center [379, 254] width 76 height 20
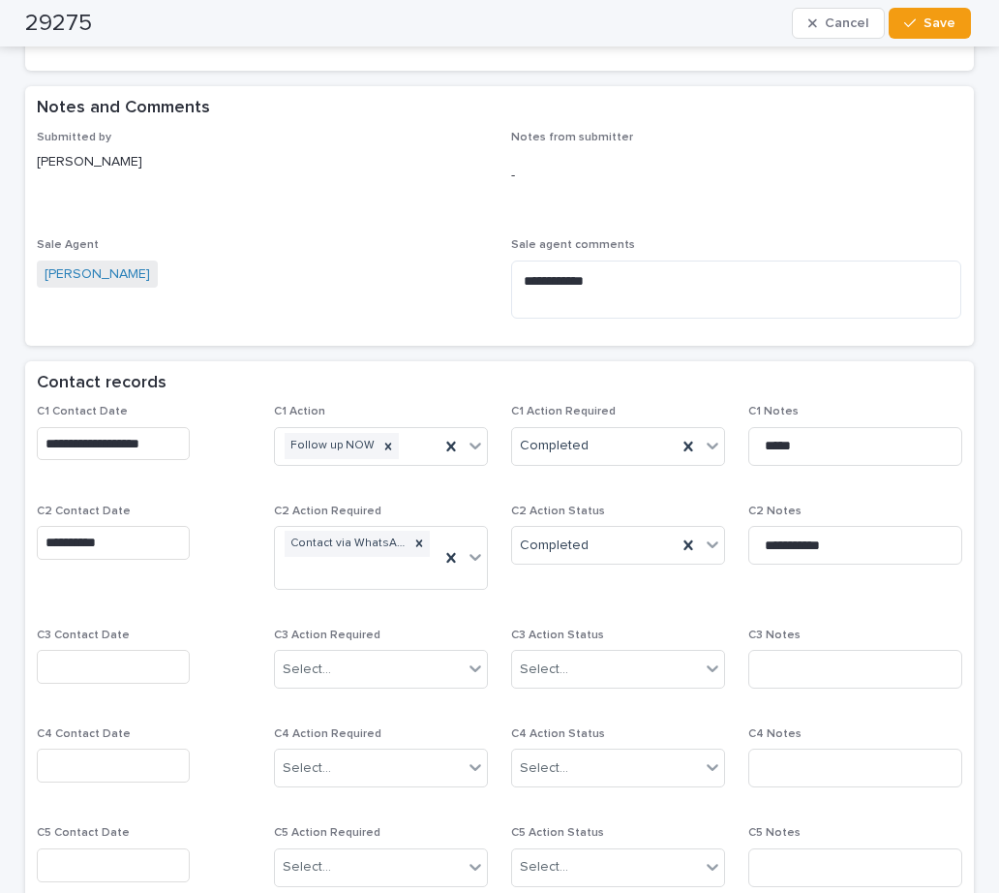
scroll to position [1355, 0]
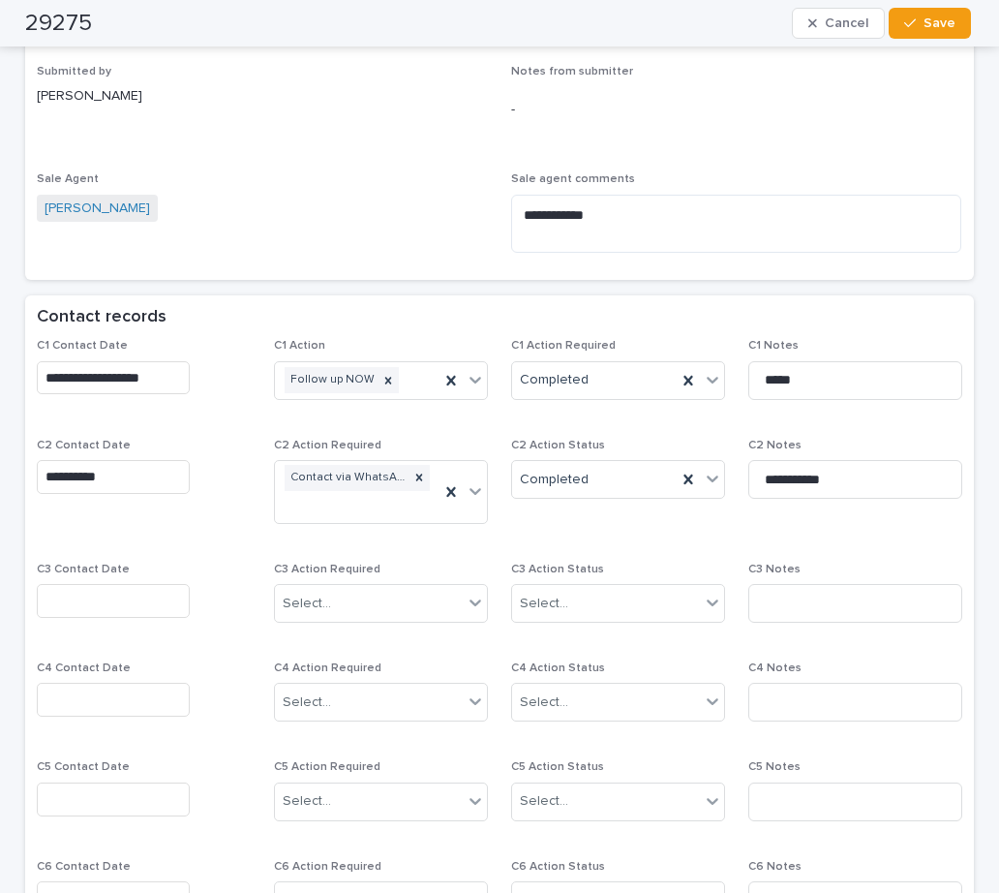
click at [74, 584] on input "text" at bounding box center [113, 601] width 153 height 34
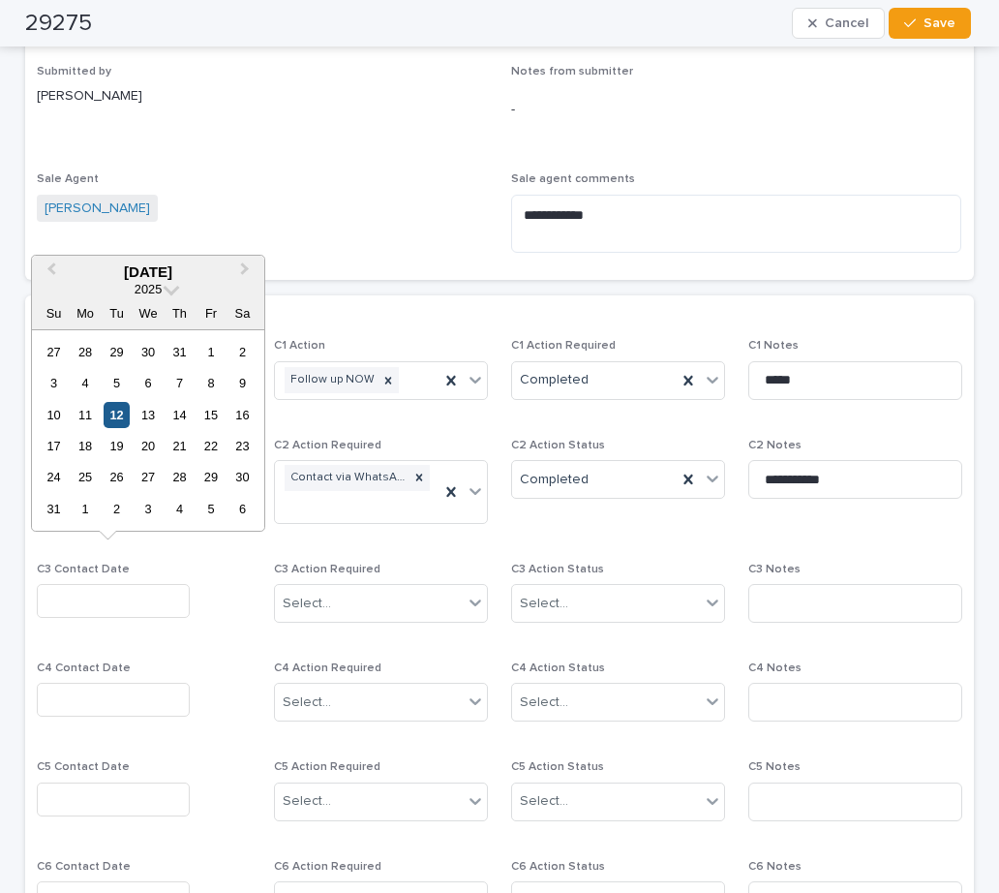
click at [114, 417] on div "12" at bounding box center [117, 415] width 26 height 26
type input "**********"
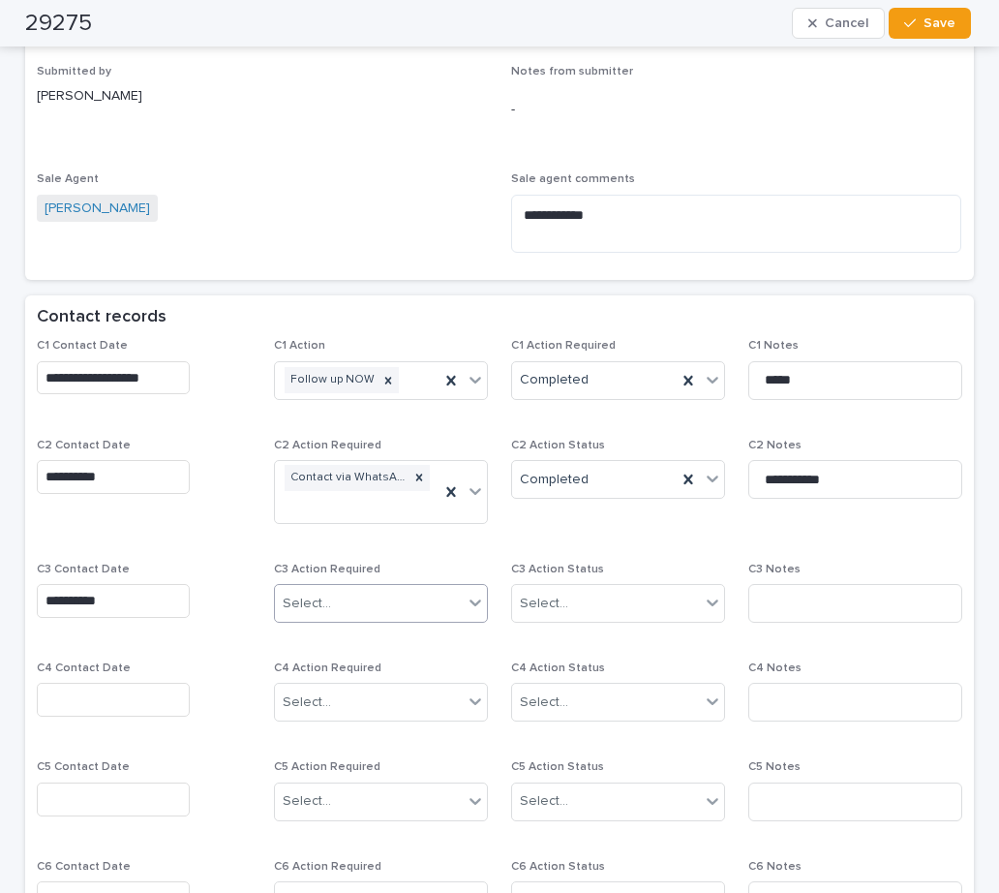
click at [291, 593] on div "Select..." at bounding box center [307, 603] width 48 height 20
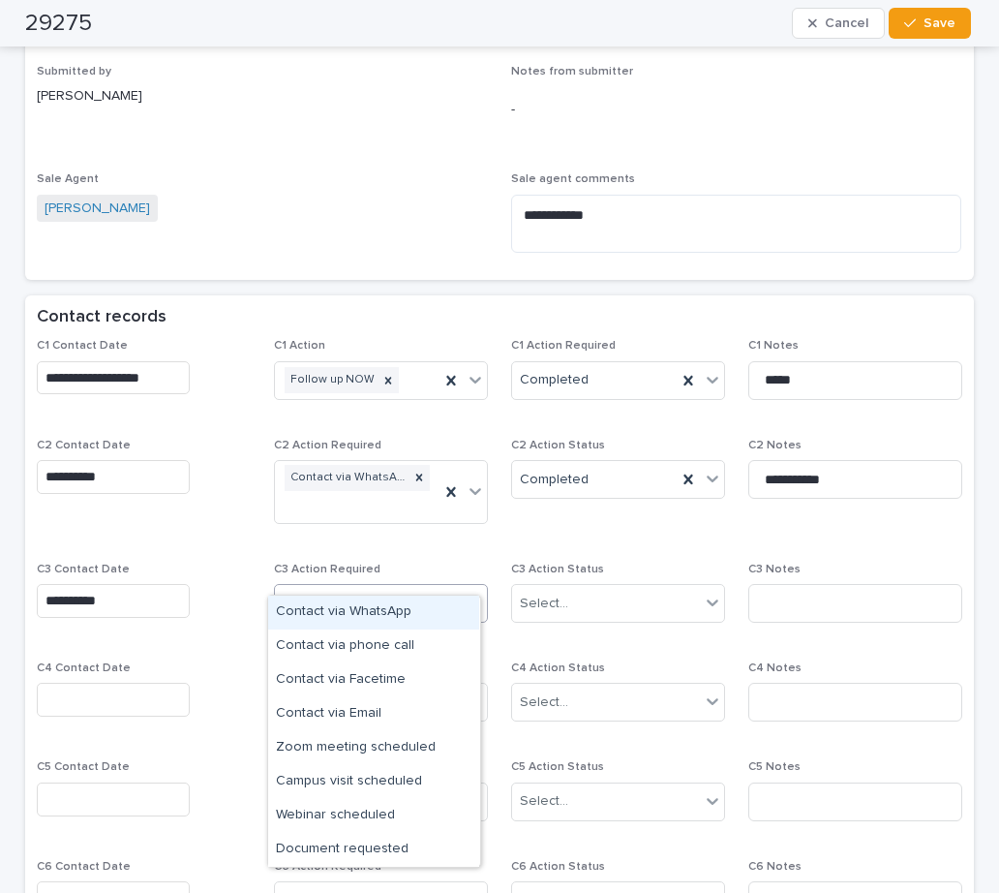
click at [352, 612] on div "Contact via WhatsApp" at bounding box center [373, 612] width 211 height 34
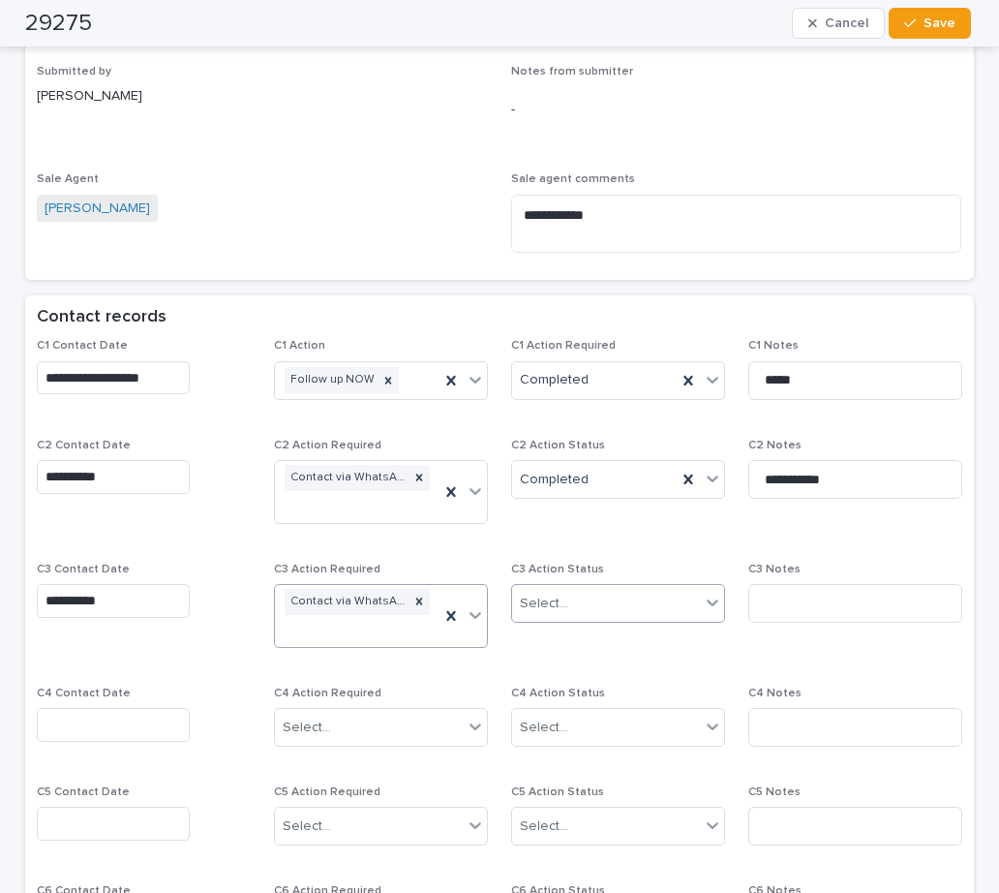
click at [564, 588] on div "Select..." at bounding box center [606, 604] width 188 height 32
click at [555, 636] on div "Completed" at bounding box center [610, 646] width 211 height 34
click at [774, 584] on input at bounding box center [855, 603] width 214 height 39
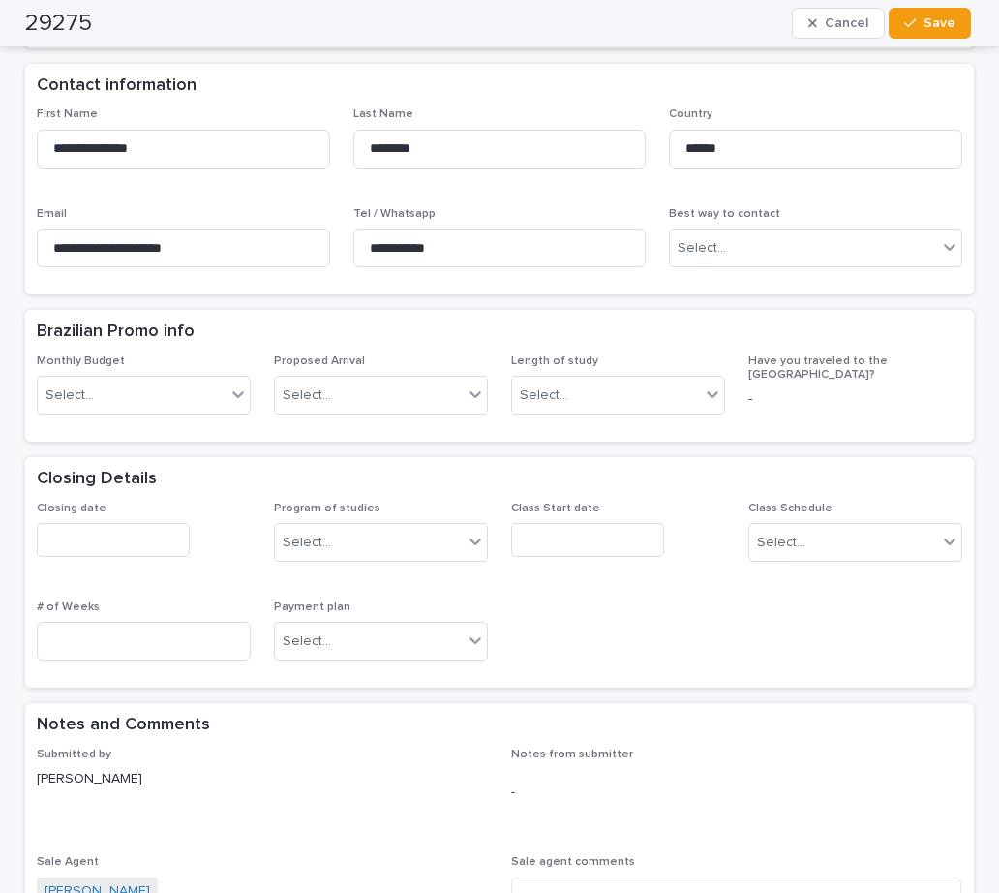
scroll to position [871, 0]
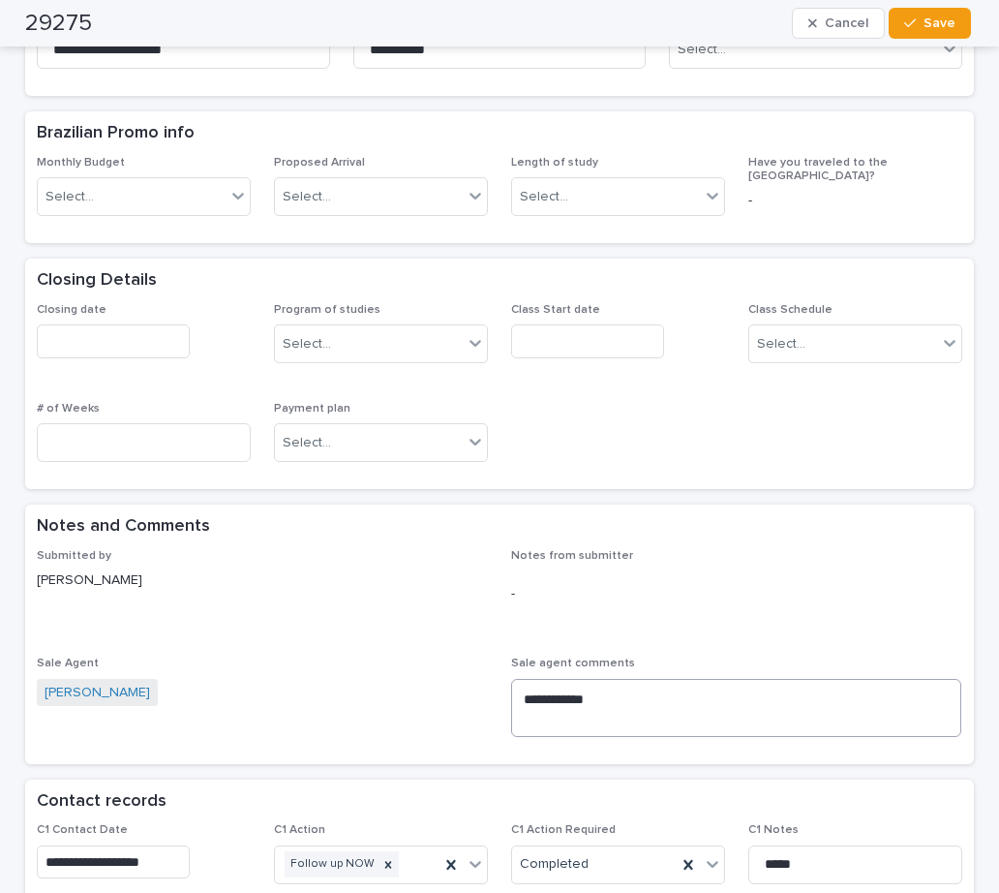
type input "**********"
click at [652, 679] on textarea "**********" at bounding box center [736, 708] width 450 height 58
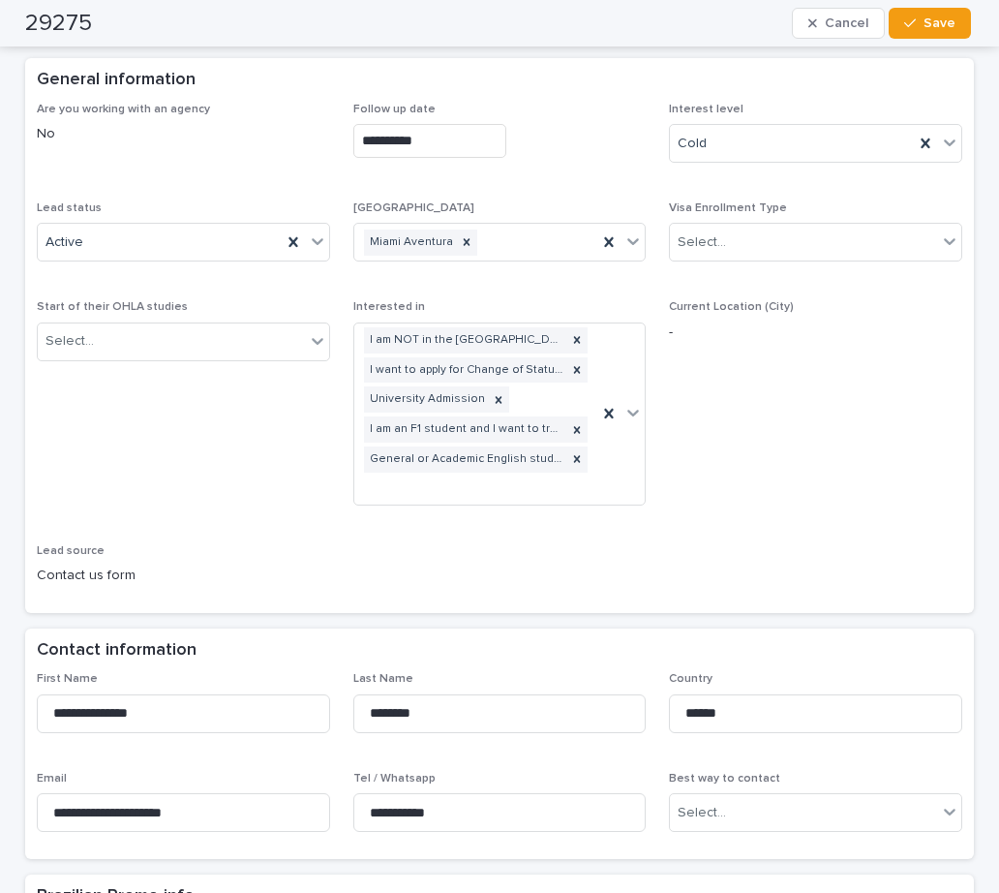
scroll to position [97, 0]
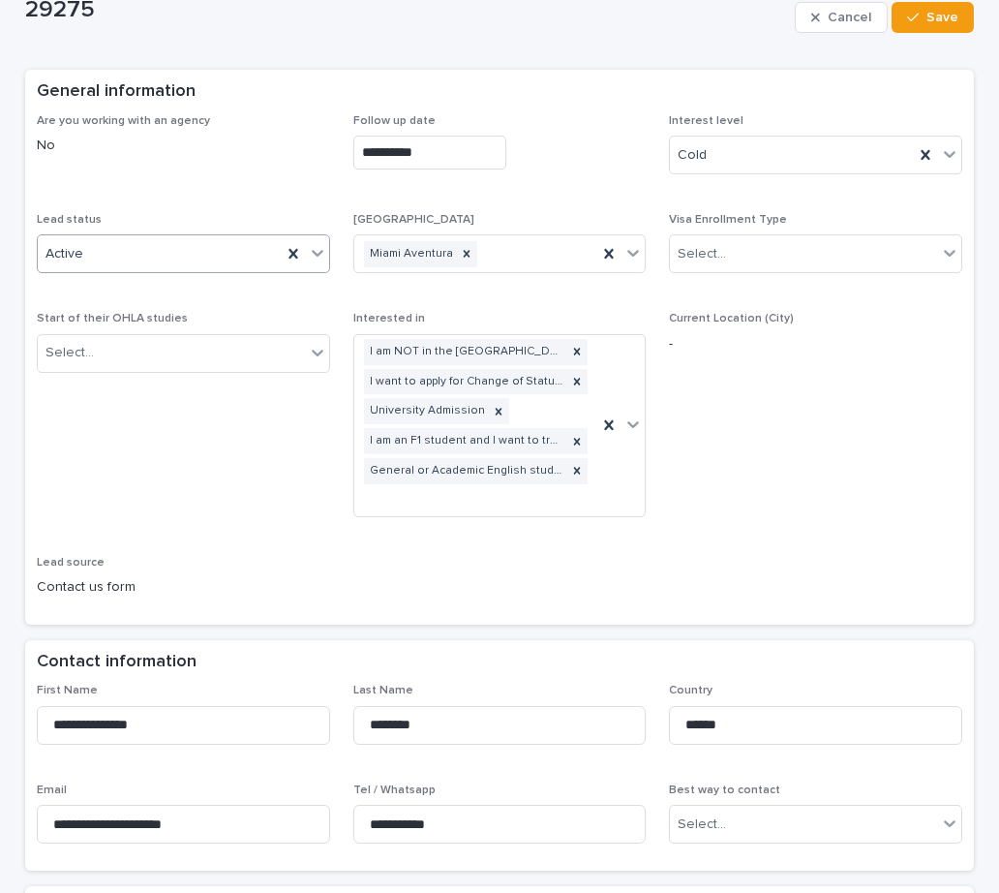
type textarea "**********"
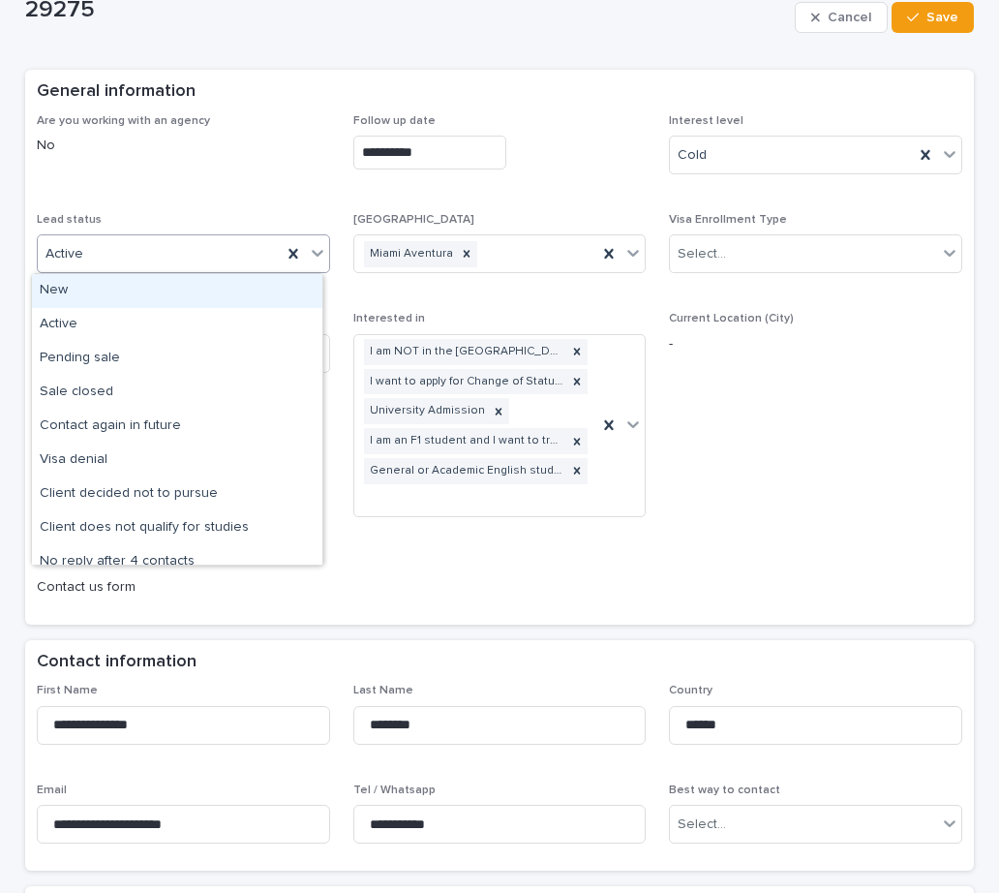
click at [308, 246] on icon at bounding box center [317, 252] width 19 height 19
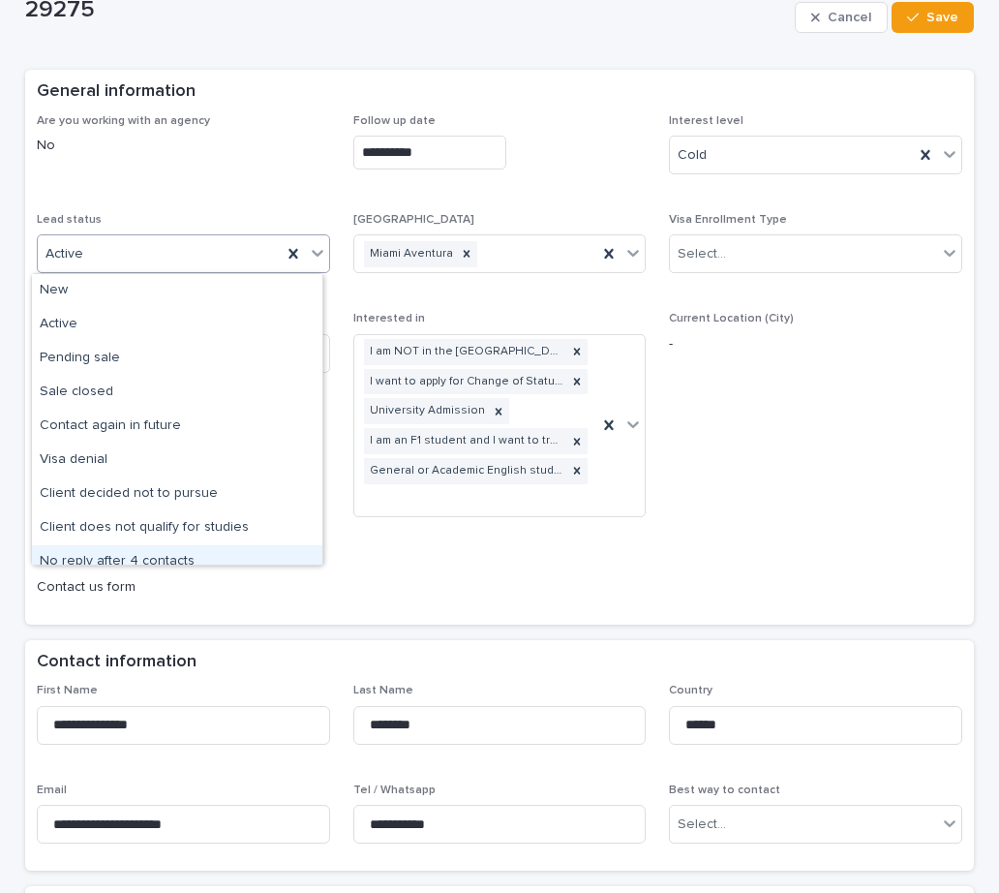
click at [109, 548] on div "No reply after 4 contacts" at bounding box center [177, 562] width 290 height 34
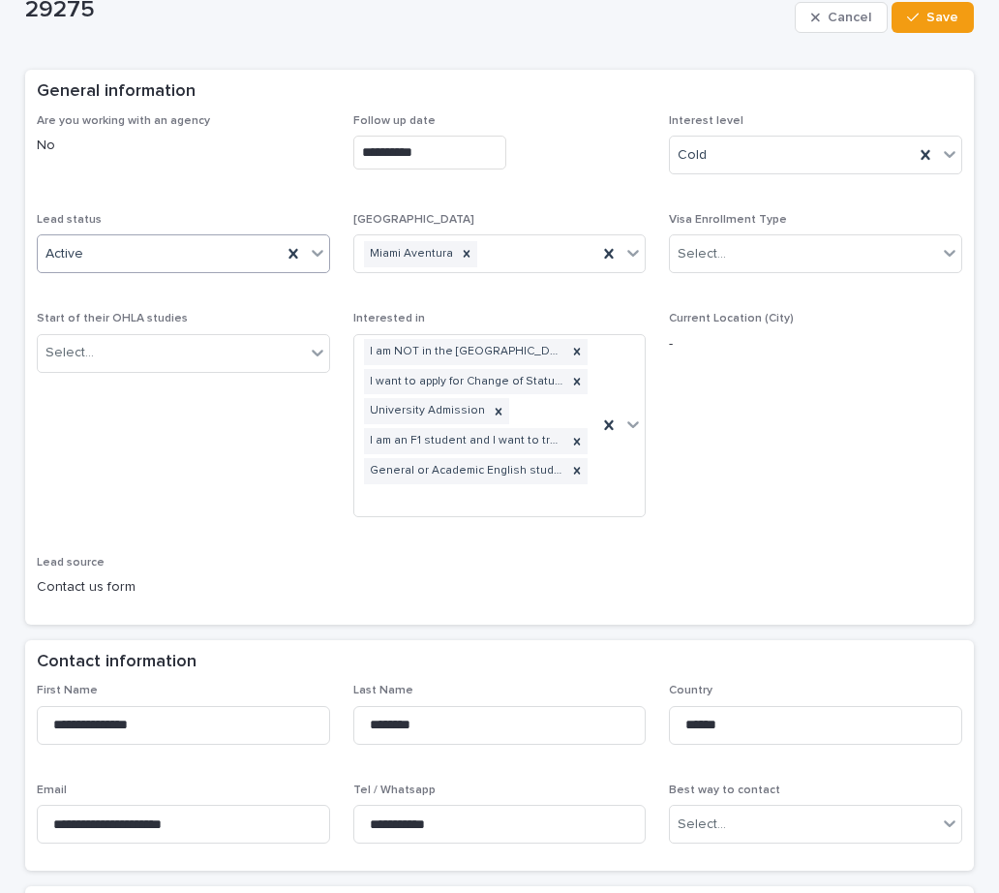
scroll to position [0, 0]
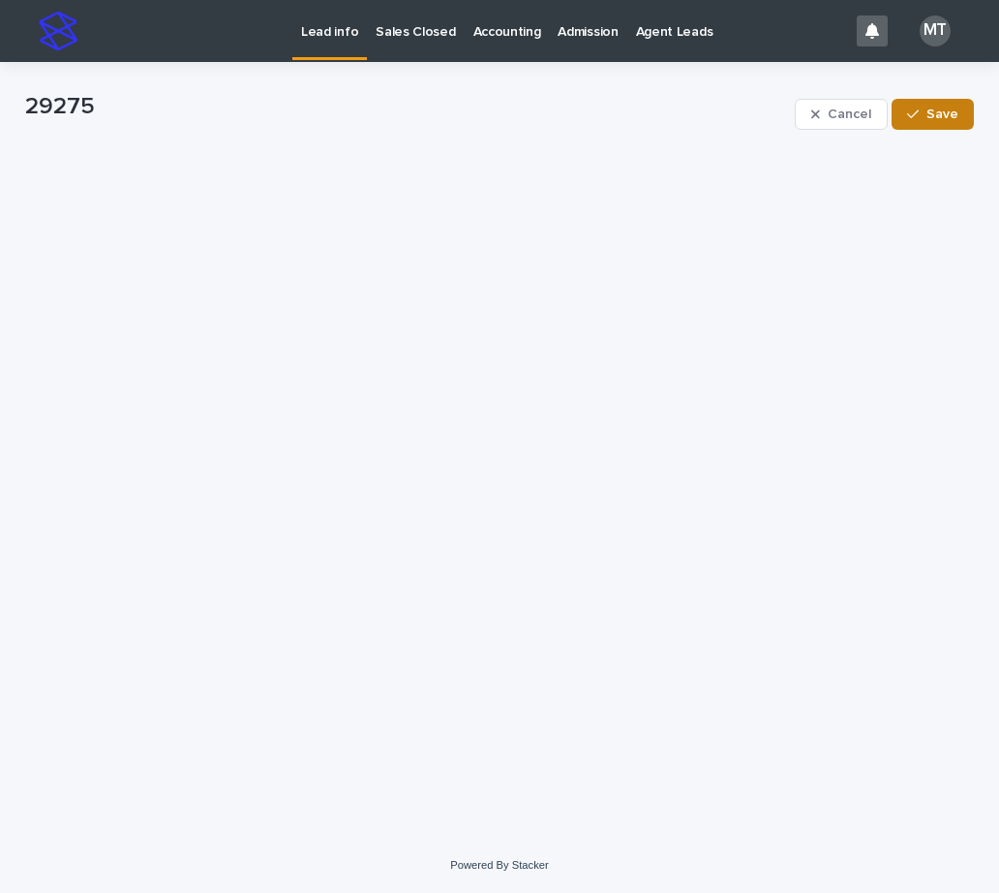
click at [944, 109] on span "Save" at bounding box center [942, 114] width 32 height 14
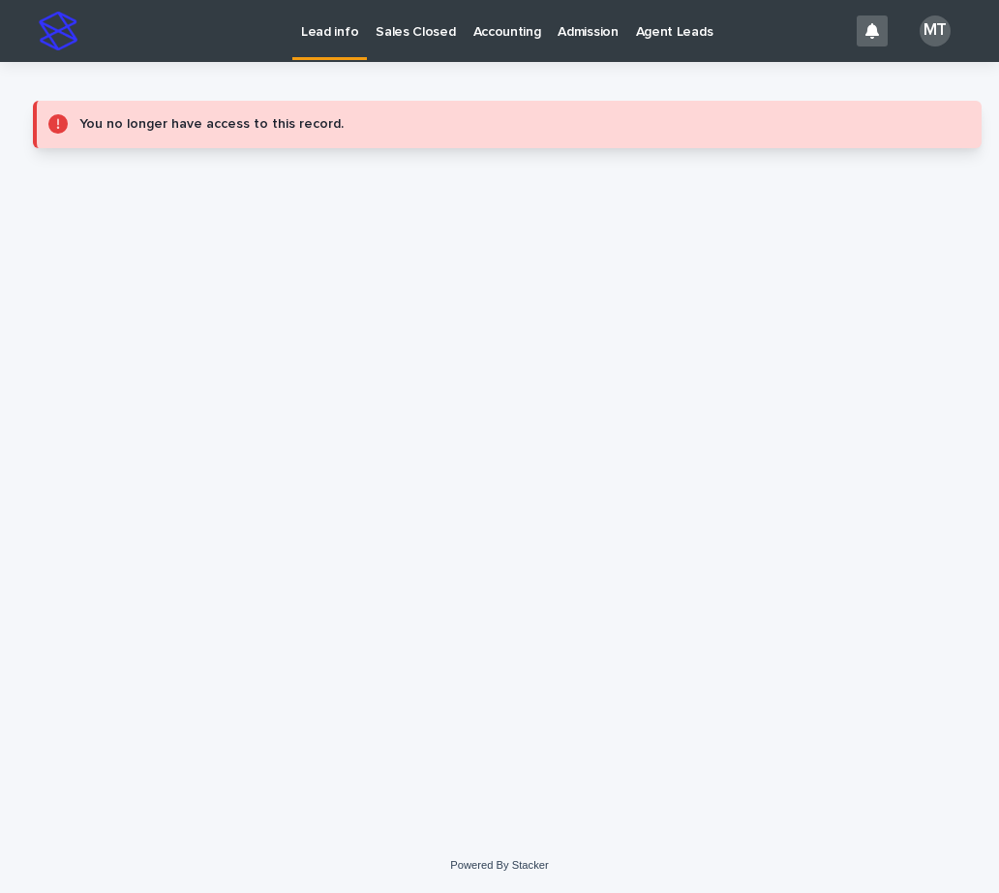
click at [345, 21] on p "Lead info" at bounding box center [329, 20] width 57 height 41
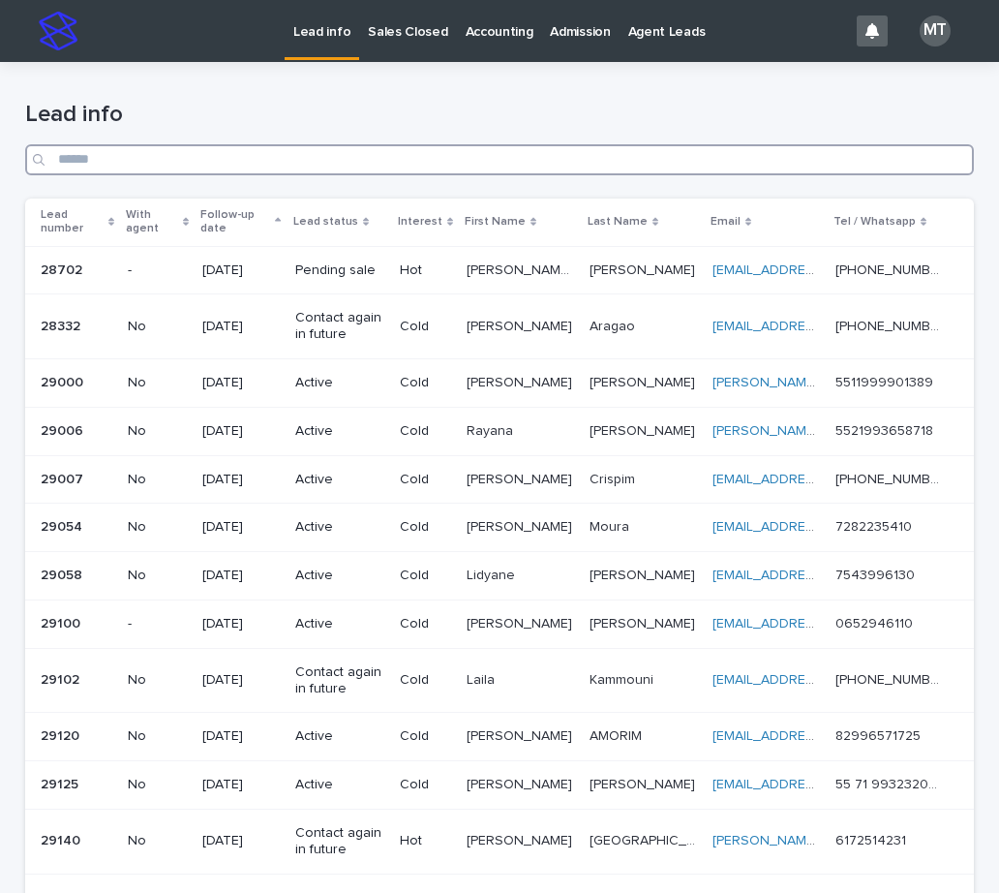
click at [504, 158] on input "Search" at bounding box center [499, 159] width 949 height 31
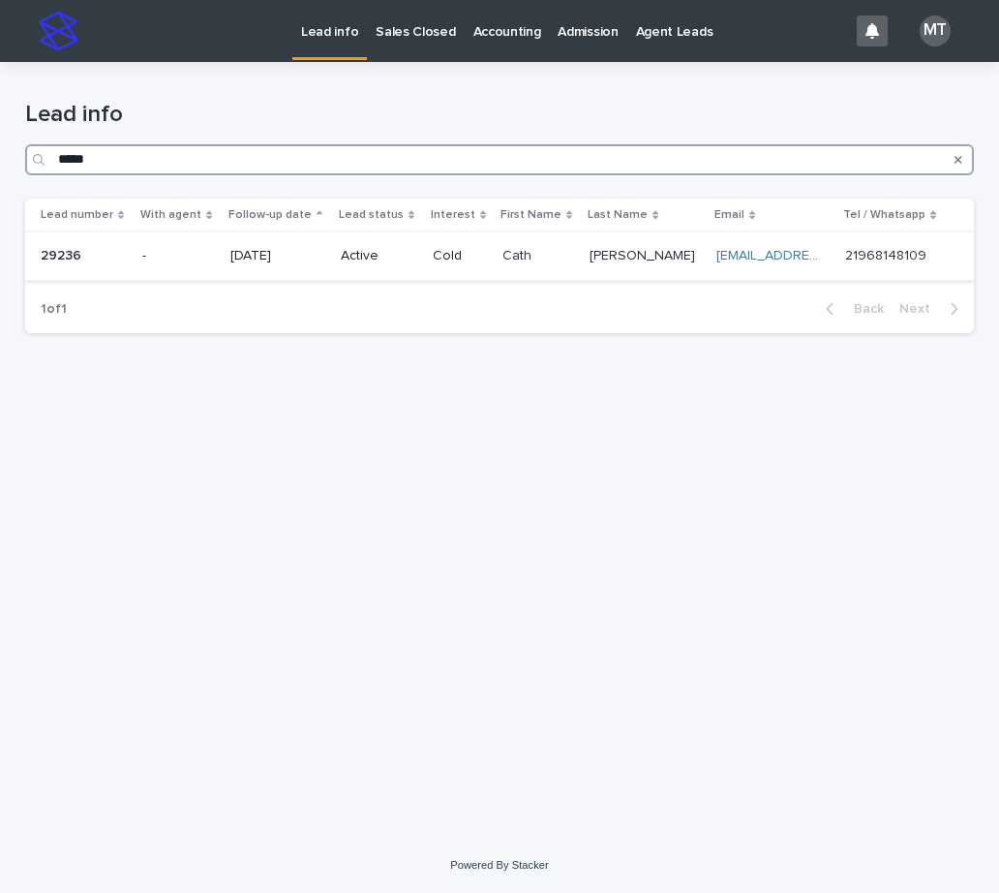
type input "*****"
click at [486, 261] on p "Cold" at bounding box center [460, 256] width 55 height 16
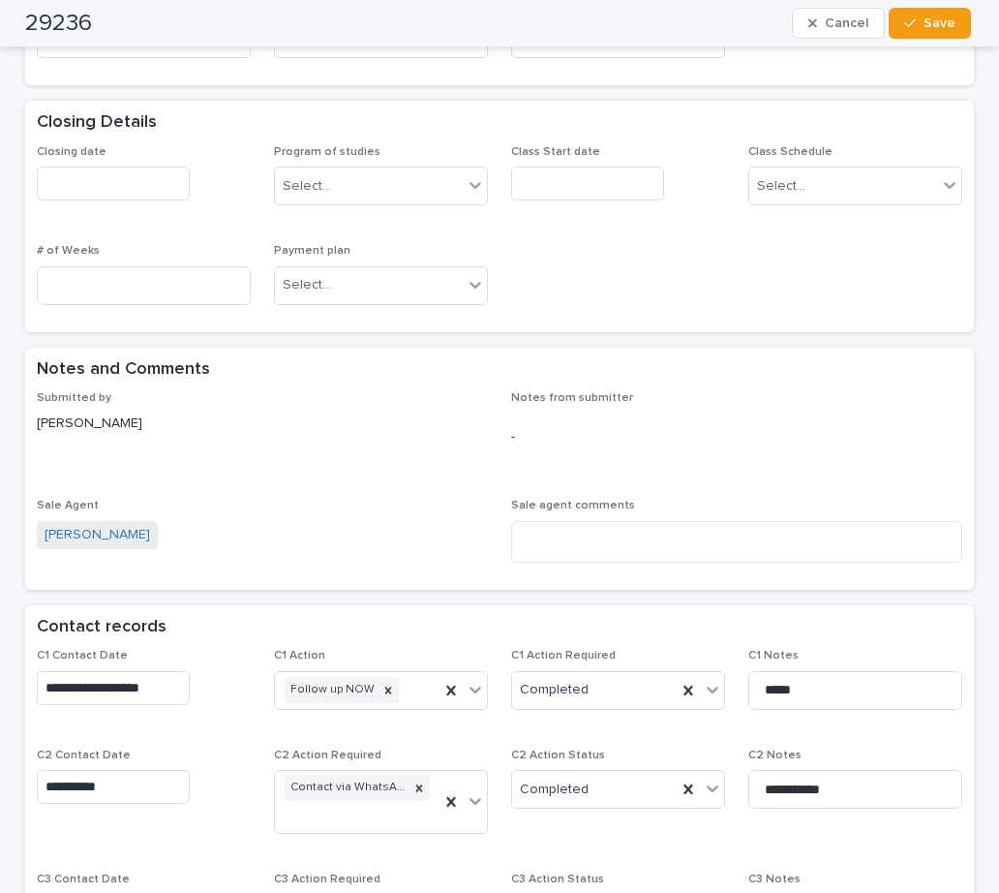
scroll to position [968, 0]
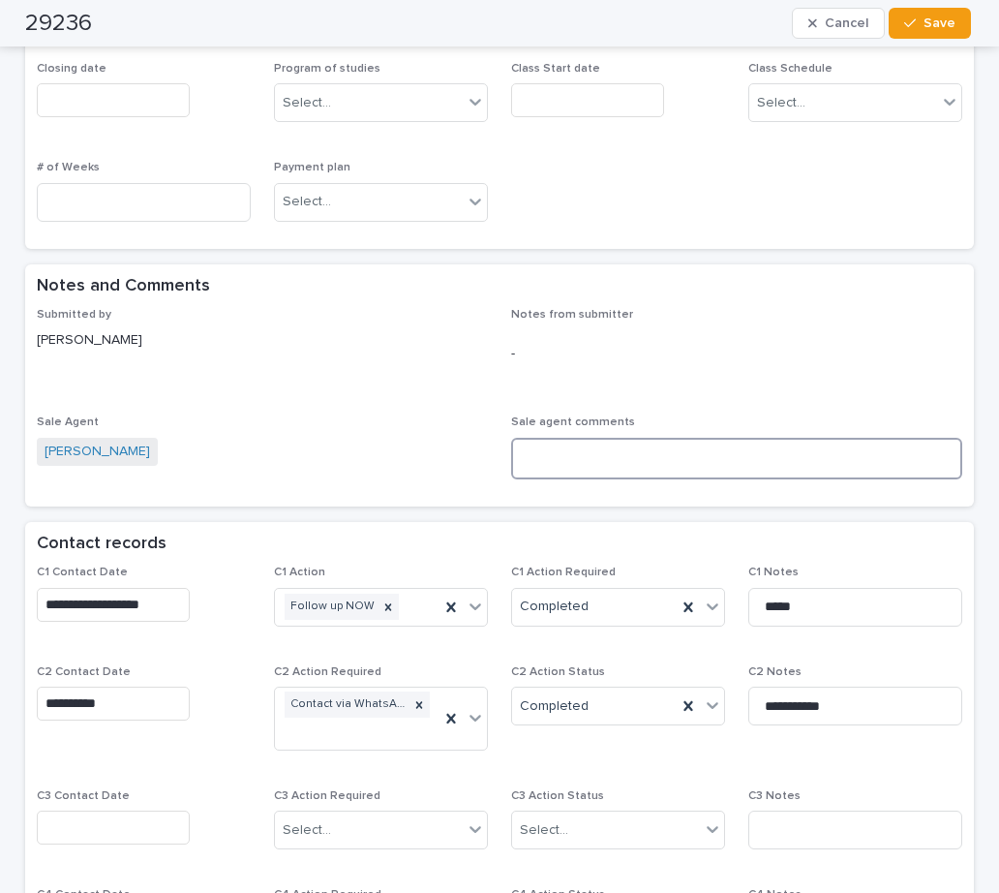
click at [583, 466] on textarea at bounding box center [736, 459] width 451 height 42
type textarea "**********"
click at [120, 820] on input "text" at bounding box center [113, 827] width 153 height 34
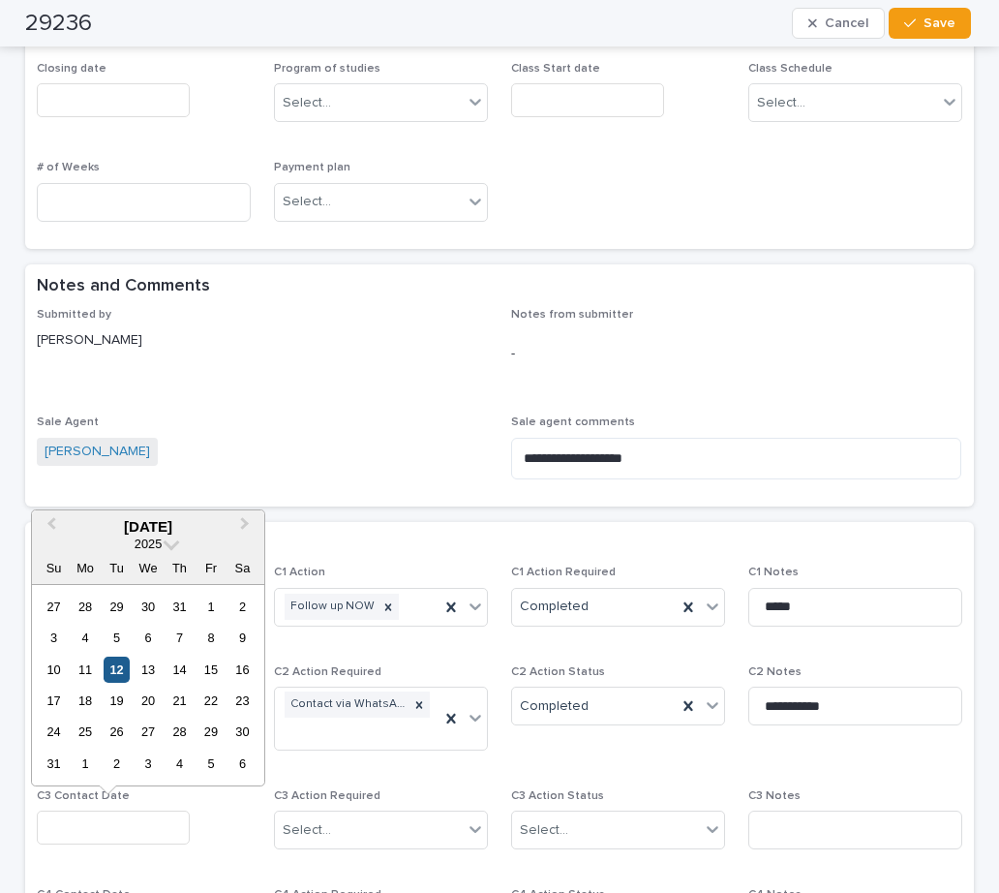
click at [123, 666] on div "12" at bounding box center [117, 669] width 26 height 26
type input "**********"
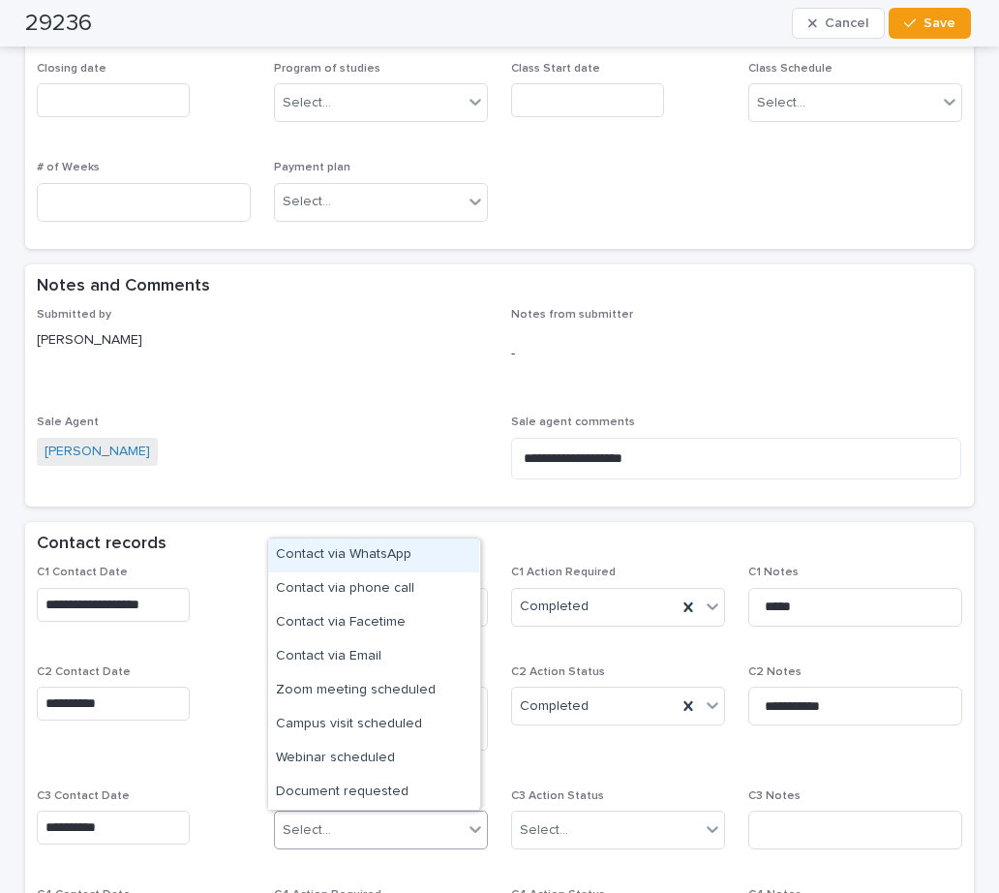
click at [316, 826] on div "Select..." at bounding box center [307, 830] width 48 height 20
click at [343, 562] on div "Contact via WhatsApp" at bounding box center [373, 555] width 211 height 34
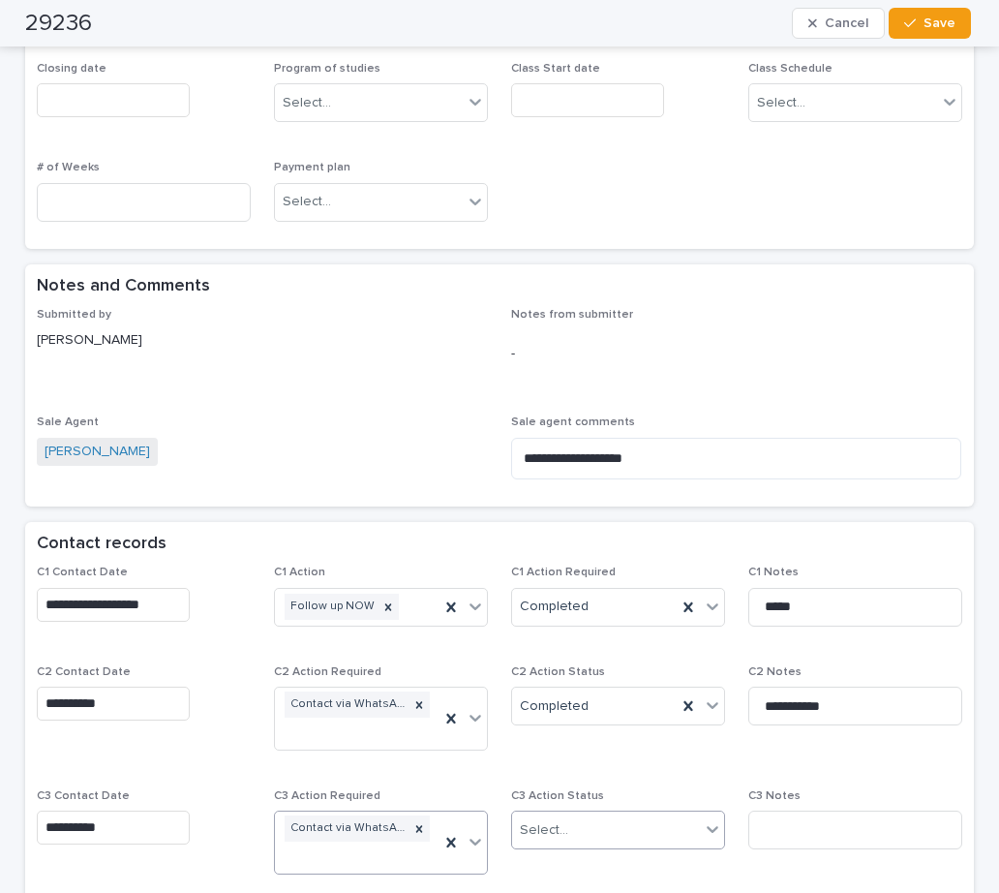
scroll to position [981, 0]
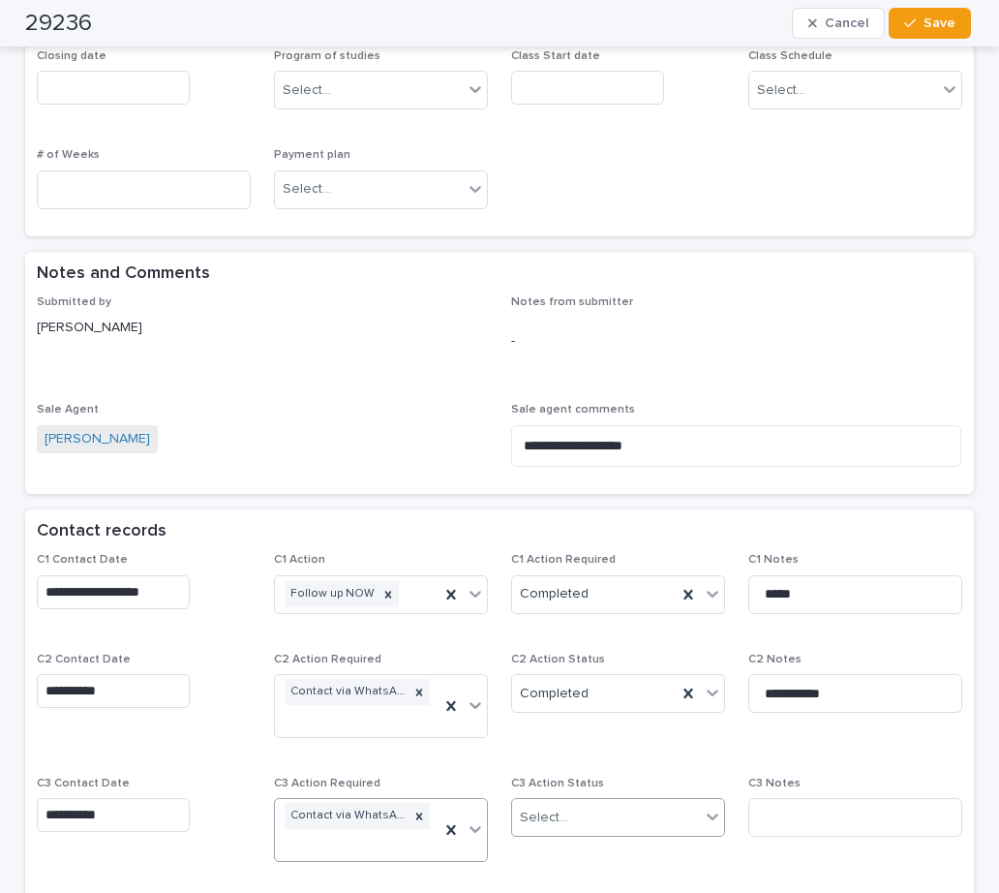
click at [618, 815] on div "Select..." at bounding box center [606, 818] width 188 height 32
click at [565, 778] on div "Completed" at bounding box center [610, 780] width 211 height 34
click at [783, 818] on input at bounding box center [855, 817] width 214 height 39
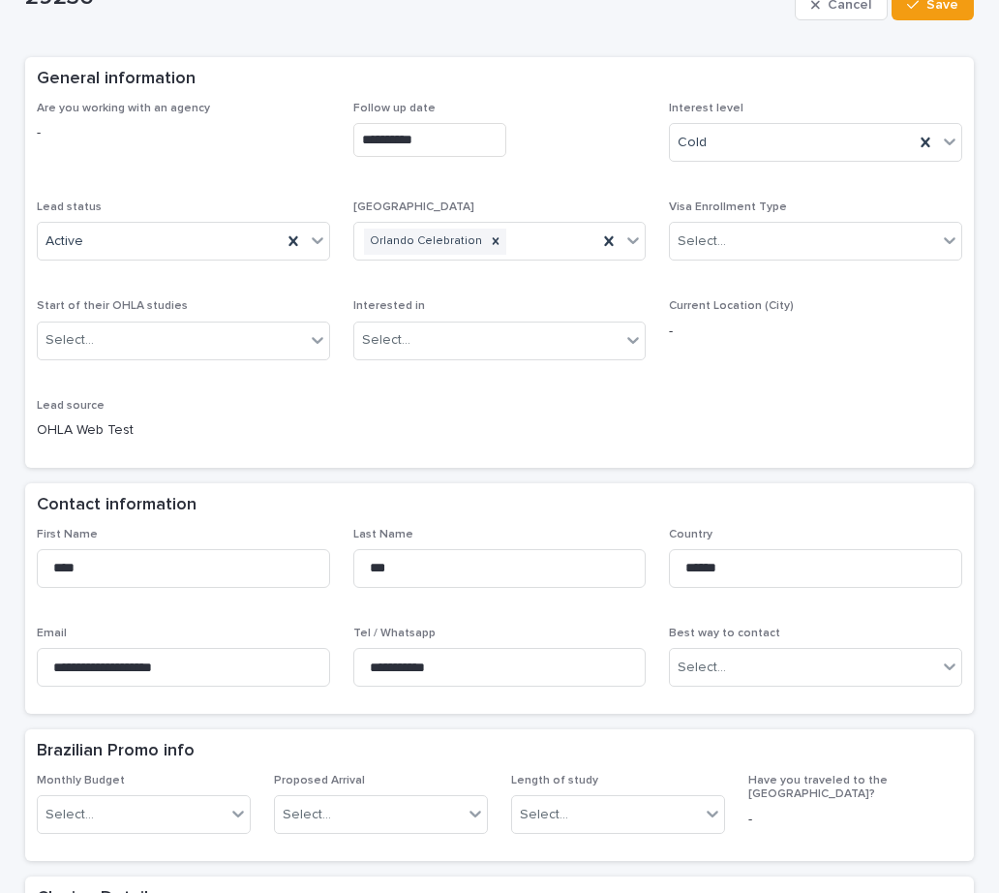
scroll to position [0, 0]
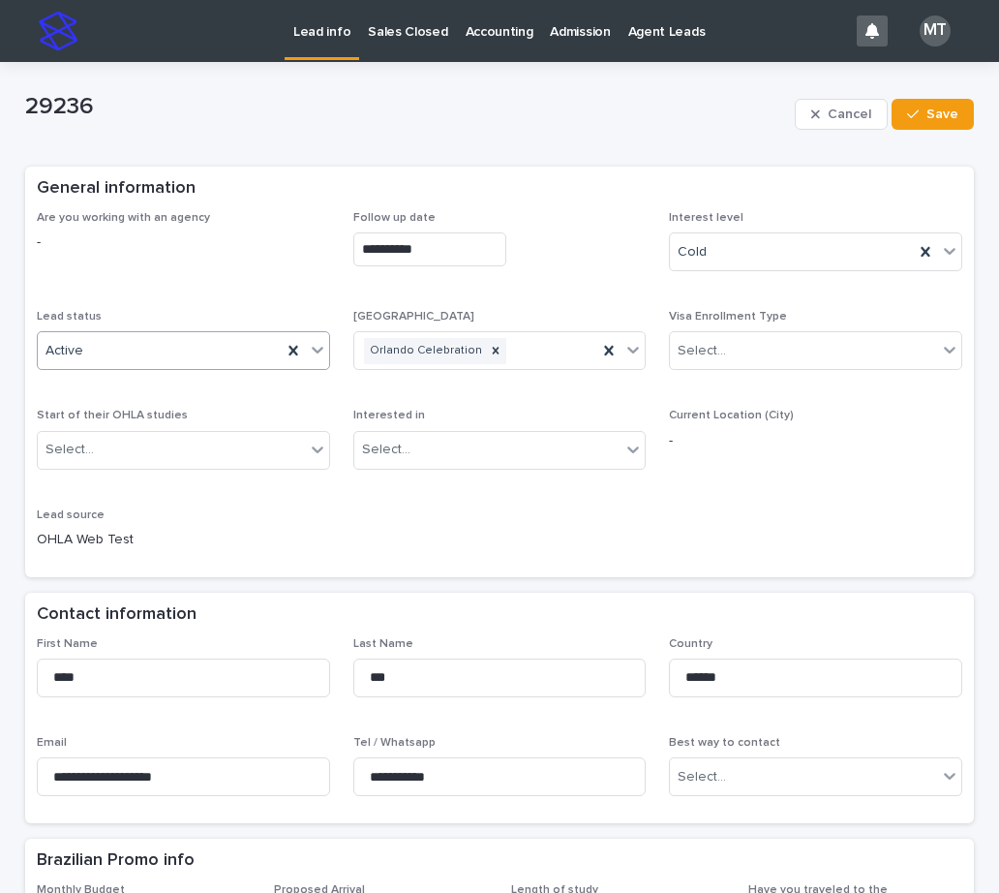
type input "**********"
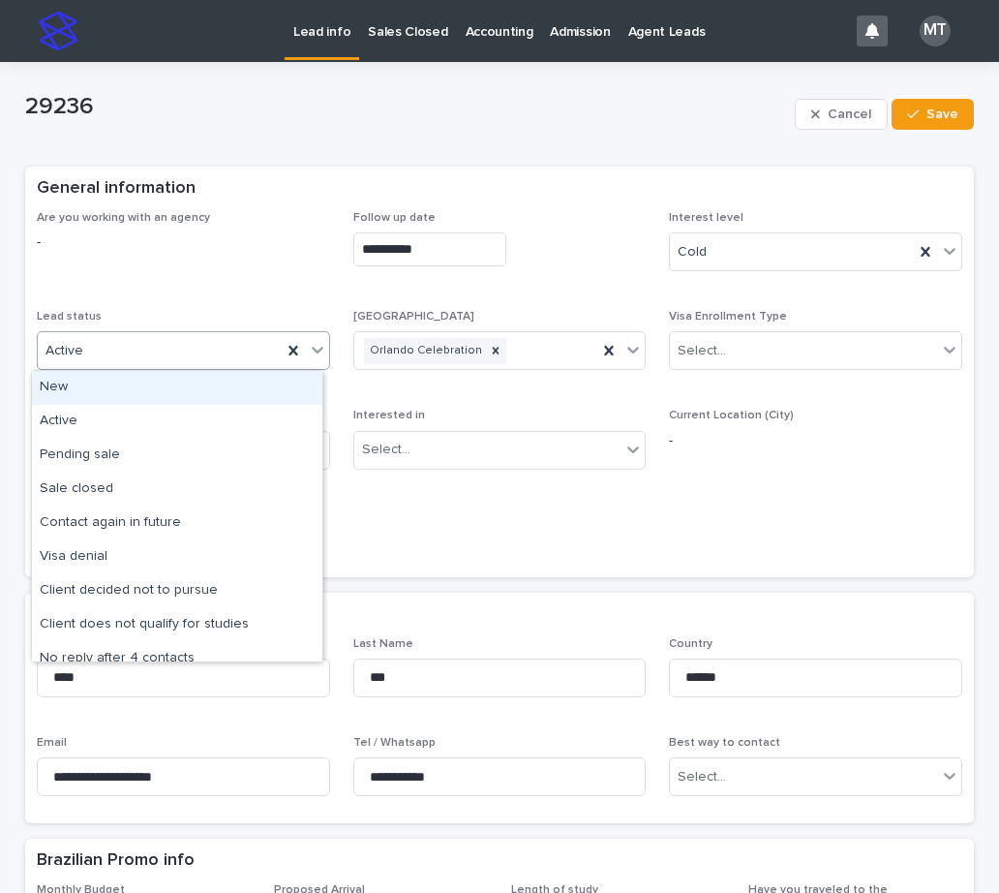
click at [204, 348] on div "Active" at bounding box center [160, 351] width 244 height 32
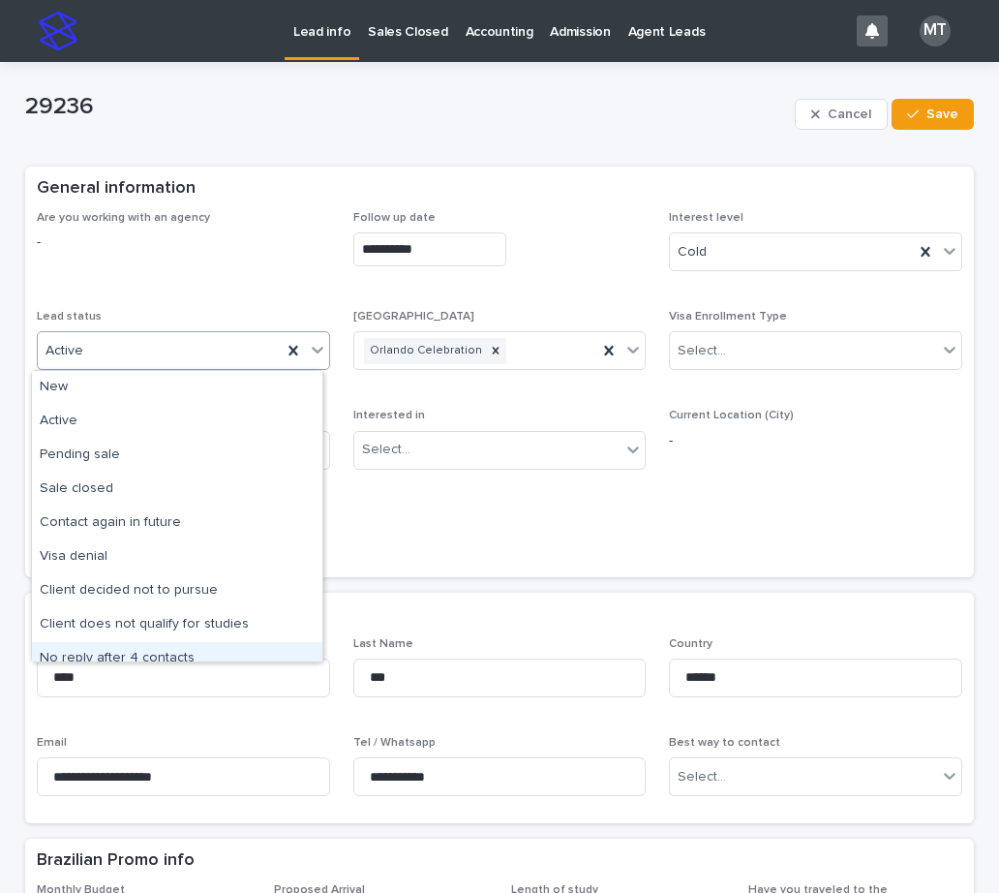
click at [110, 649] on div "No reply after 4 contacts" at bounding box center [177, 659] width 290 height 34
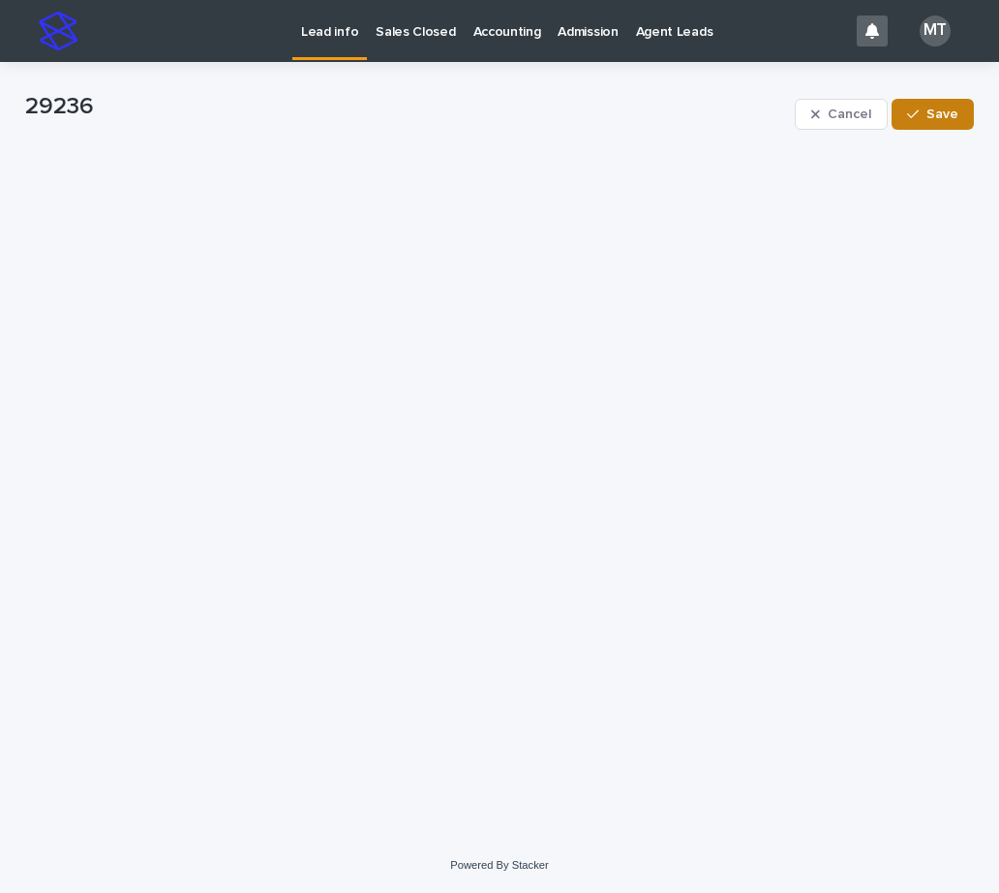
click at [936, 115] on span "Save" at bounding box center [942, 114] width 32 height 14
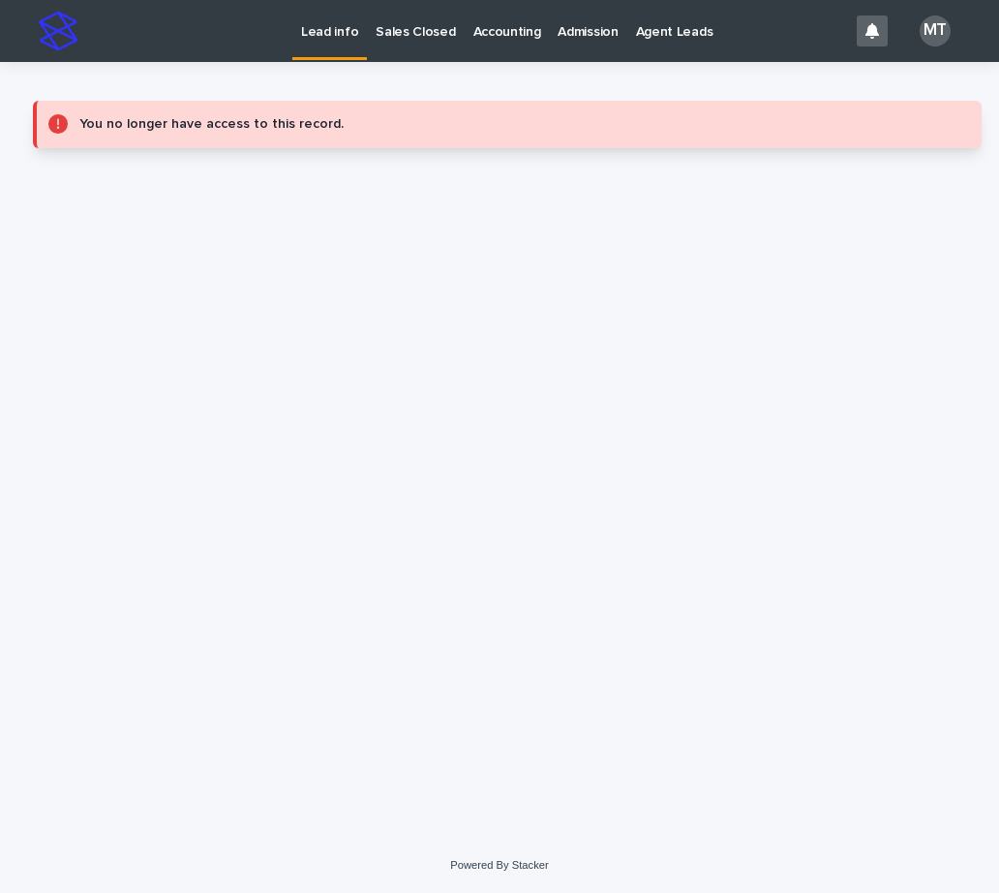
click at [347, 28] on p "Lead info" at bounding box center [329, 20] width 57 height 41
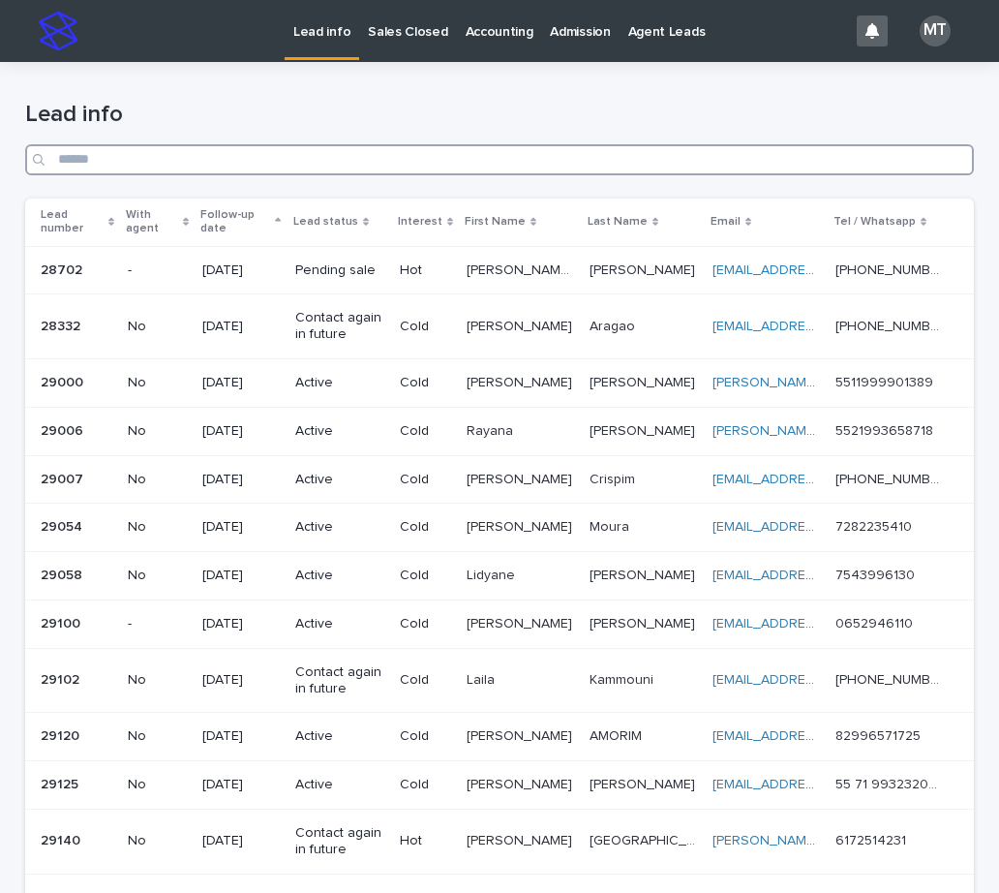
click at [379, 161] on input "Search" at bounding box center [499, 159] width 949 height 31
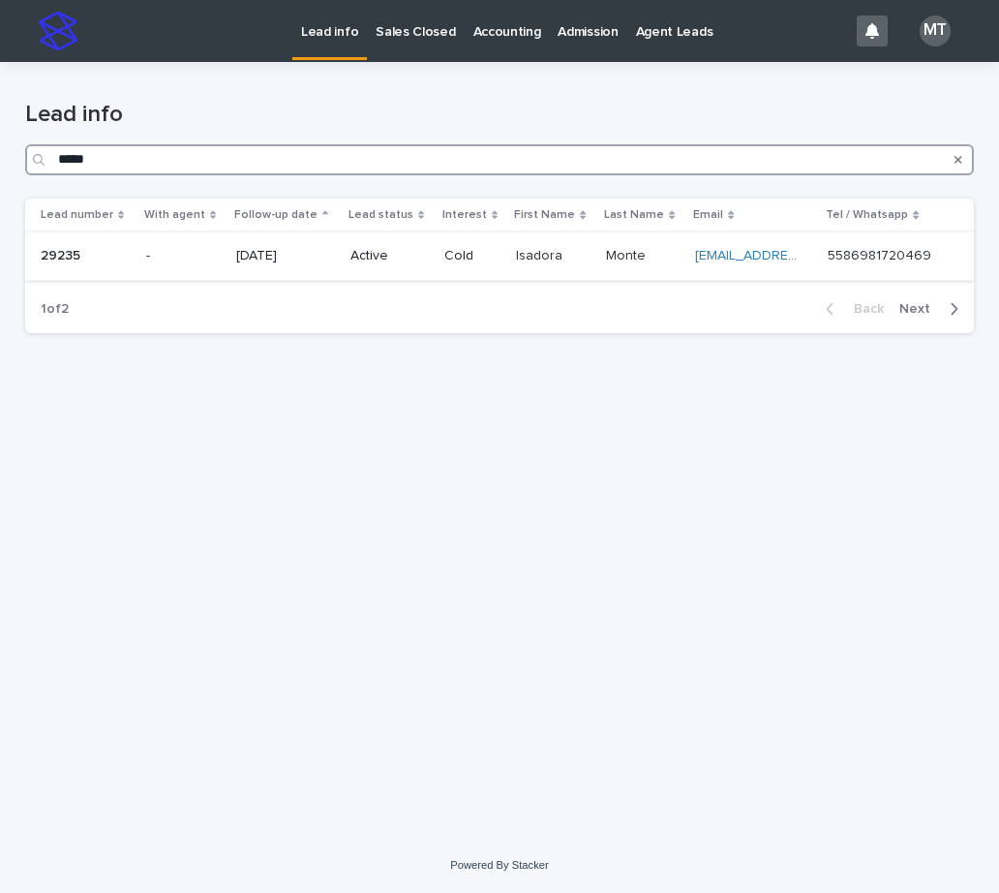
type input "*****"
click at [412, 255] on p "Active" at bounding box center [389, 256] width 78 height 16
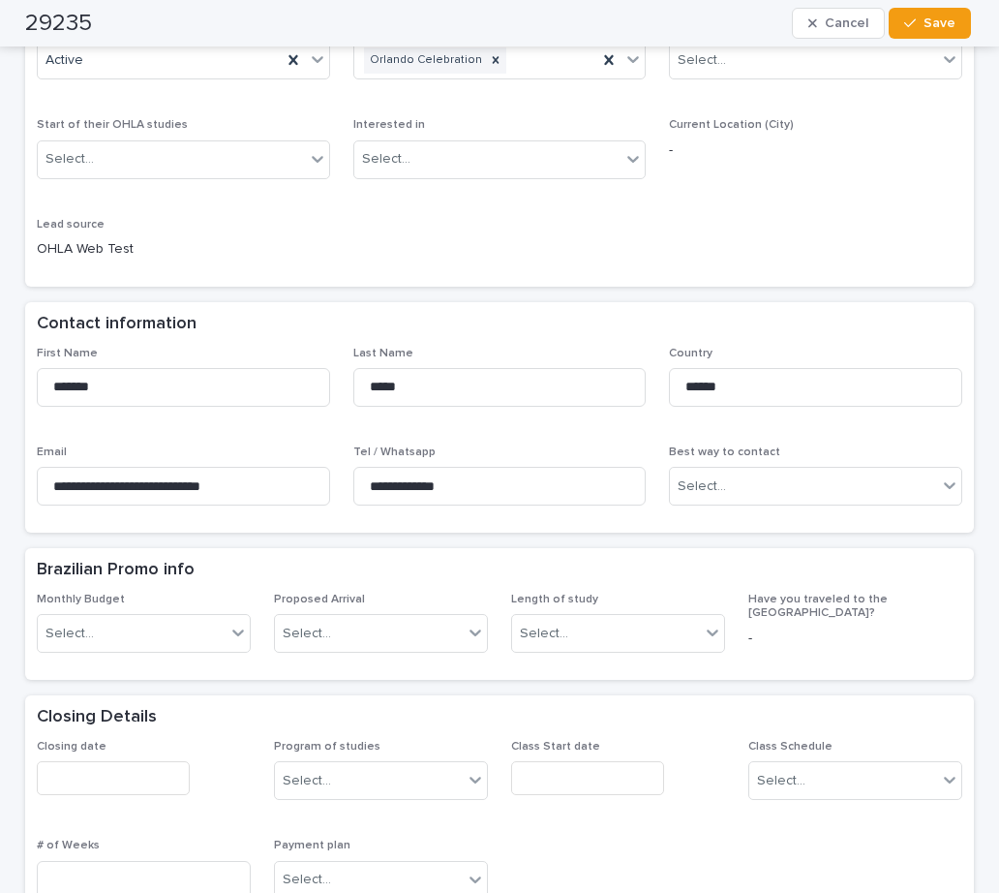
scroll to position [581, 0]
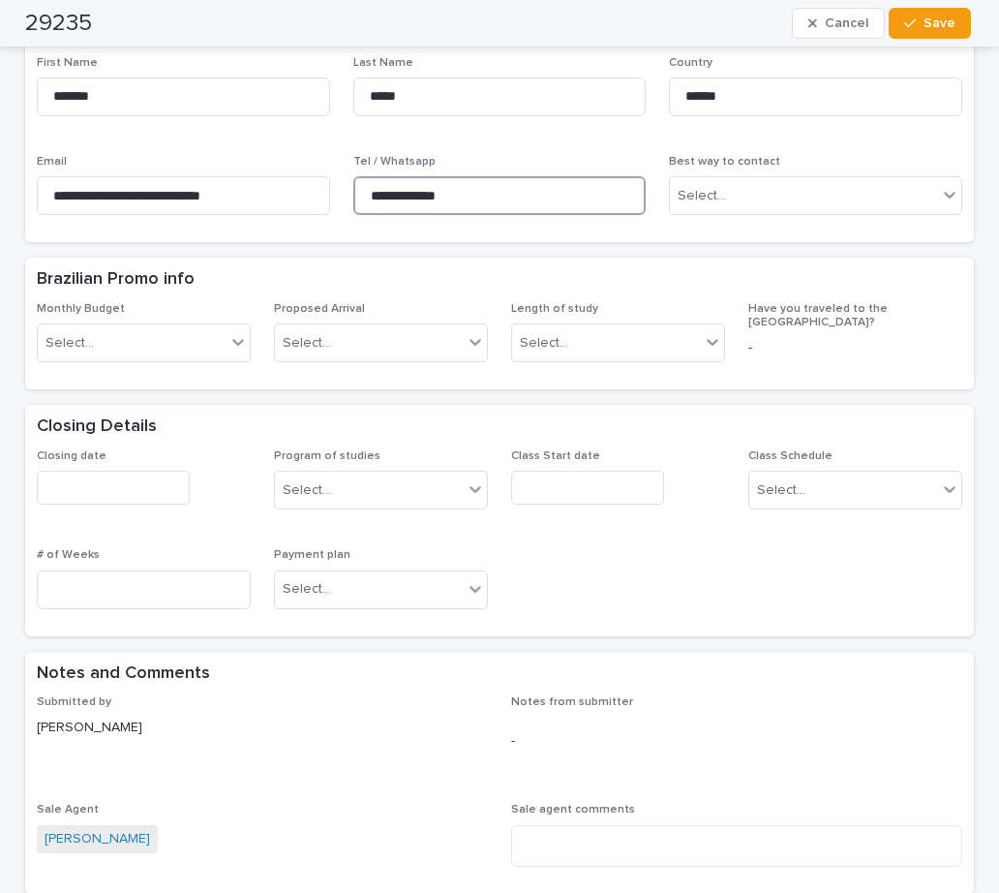
click at [464, 197] on input "**********" at bounding box center [499, 195] width 293 height 39
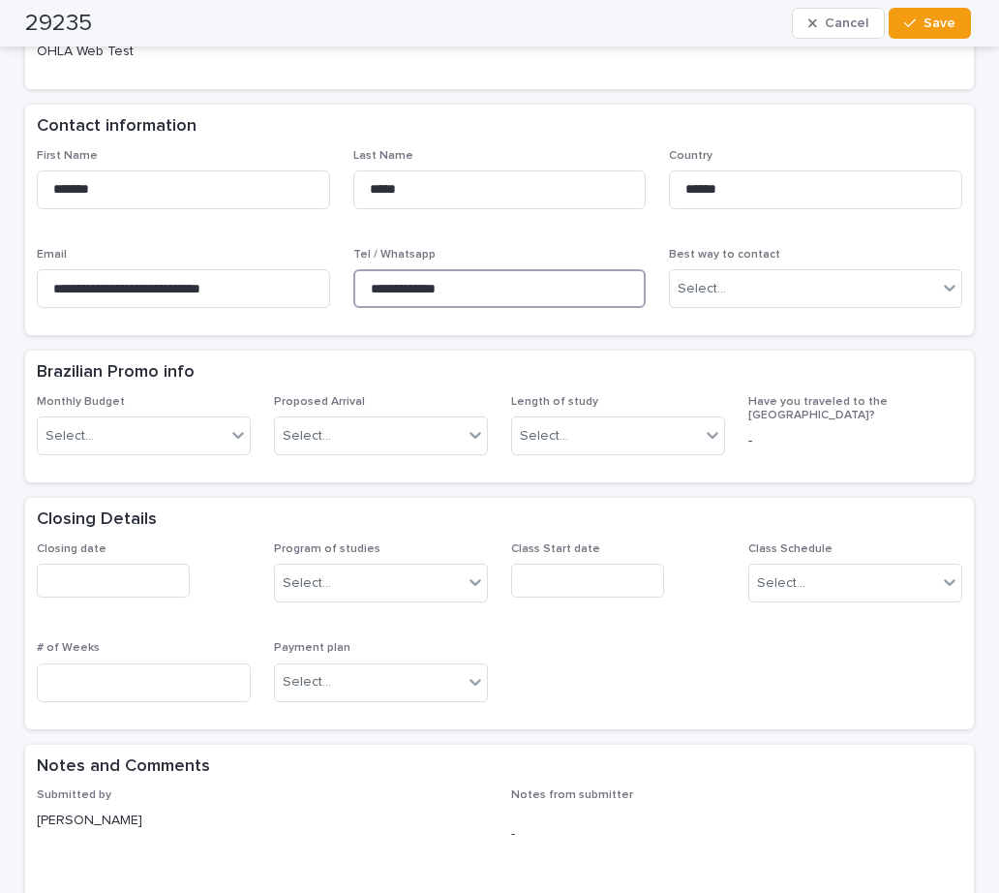
scroll to position [968, 0]
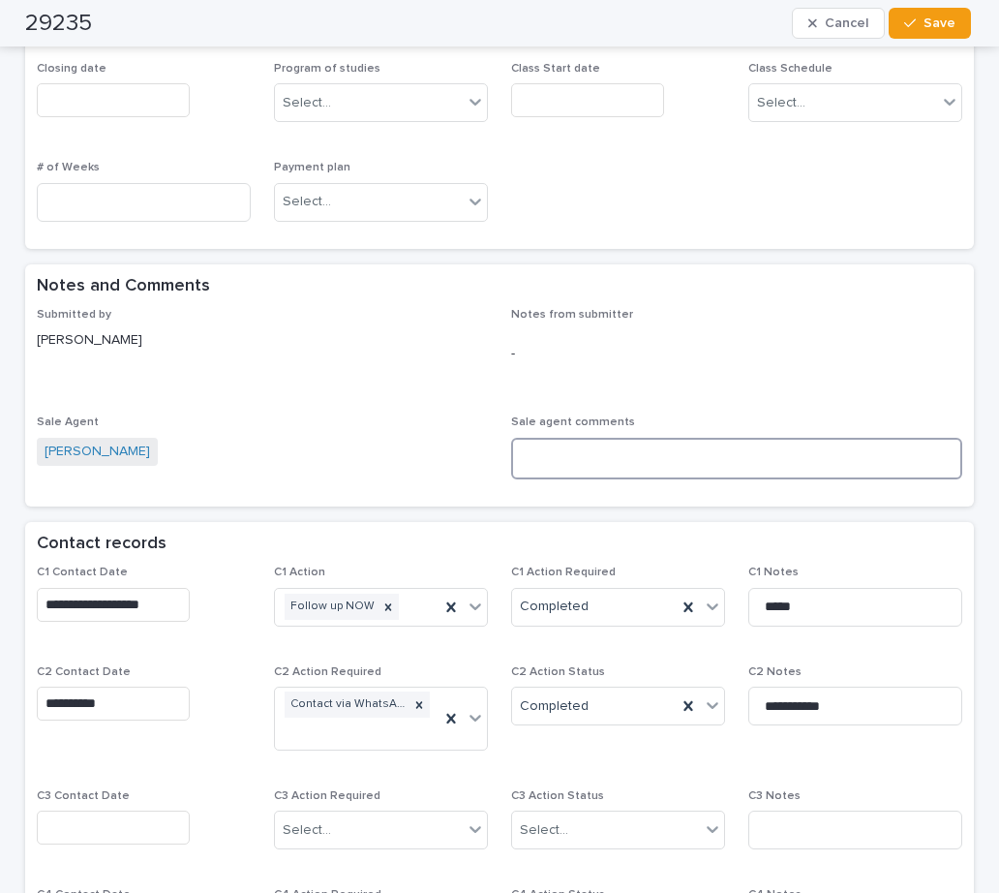
click at [564, 452] on textarea at bounding box center [736, 459] width 451 height 42
type textarea "**********"
click at [116, 830] on input "text" at bounding box center [113, 827] width 153 height 34
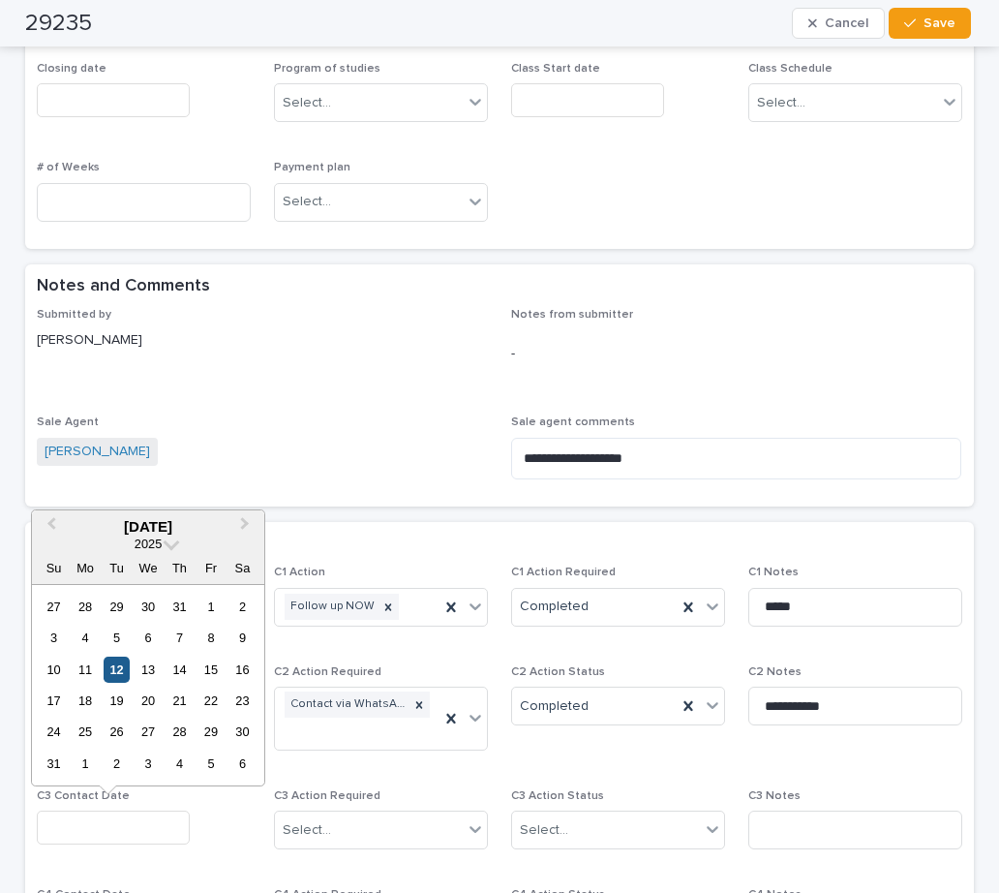
click at [116, 665] on div "12" at bounding box center [117, 669] width 26 height 26
type input "**********"
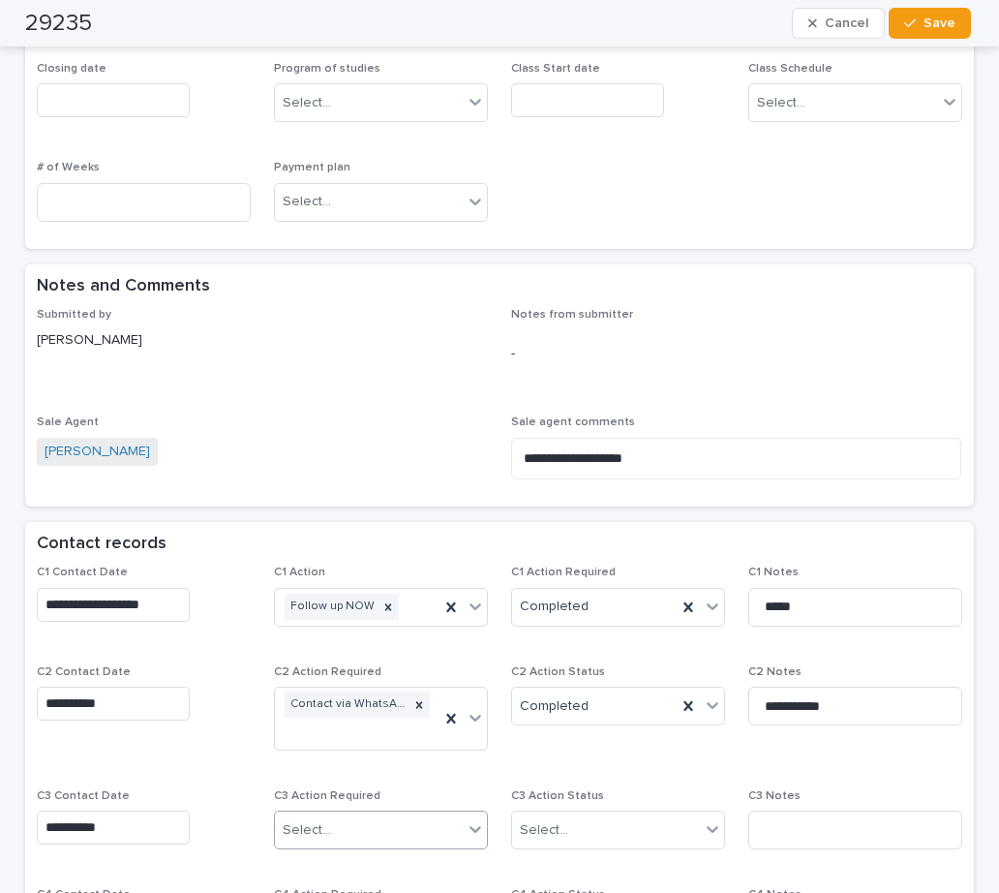
click at [321, 834] on div "Select..." at bounding box center [307, 830] width 48 height 20
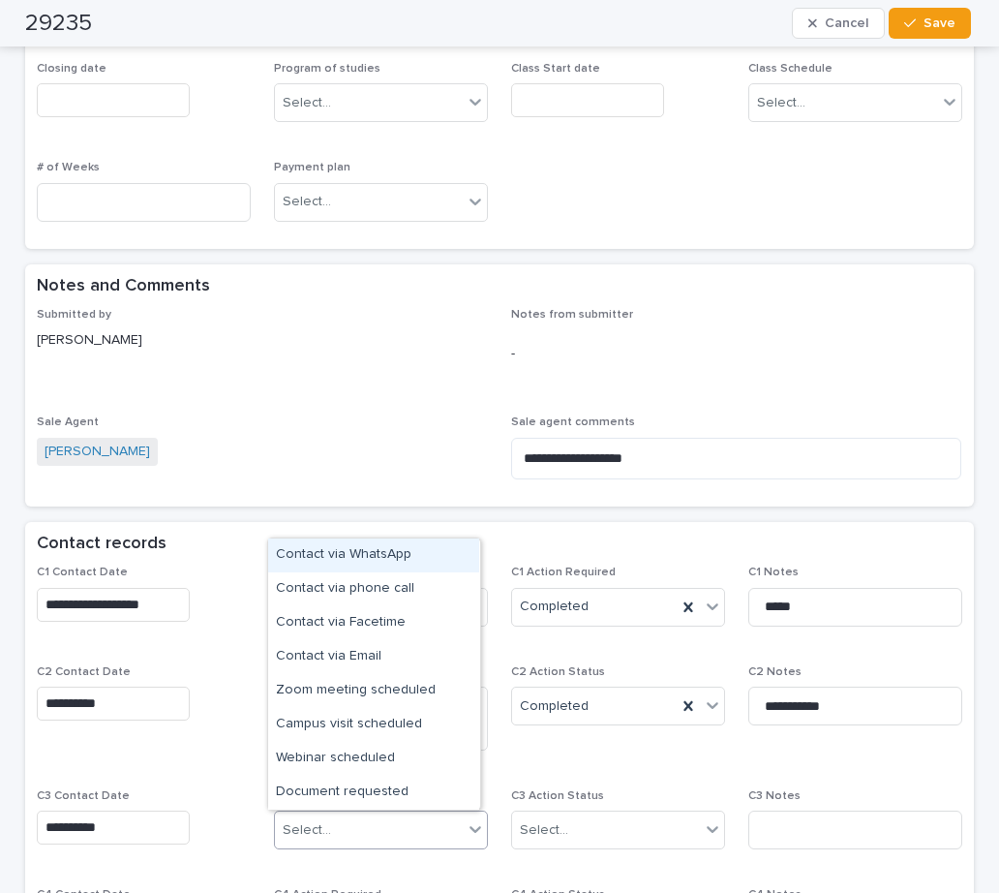
click at [342, 554] on div "Contact via WhatsApp" at bounding box center [373, 555] width 211 height 34
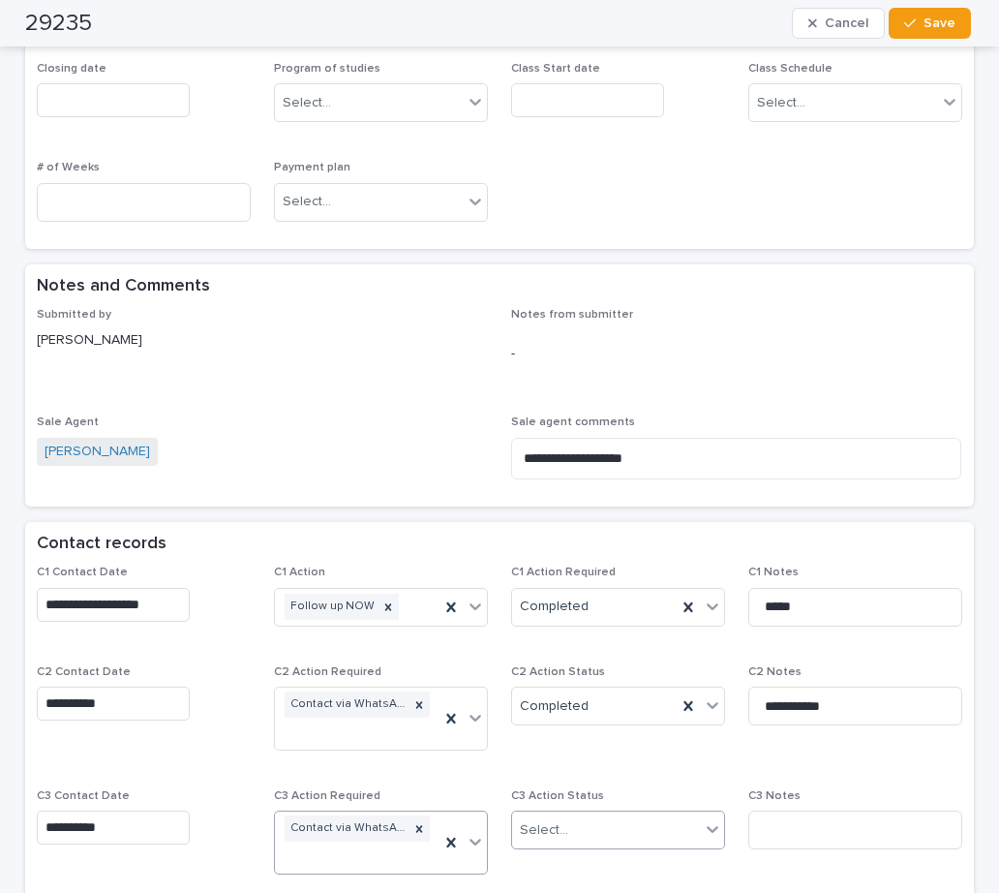
scroll to position [981, 0]
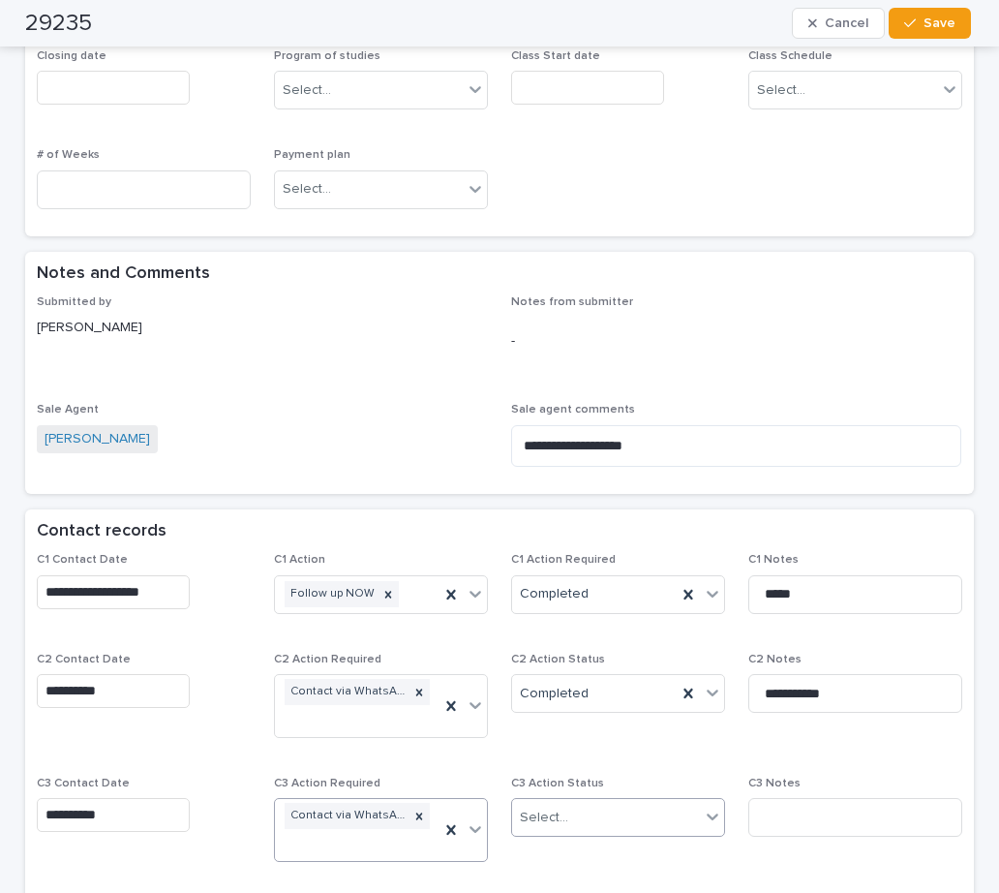
click at [577, 822] on div "Select..." at bounding box center [606, 818] width 188 height 32
click at [562, 773] on div "Completed" at bounding box center [610, 780] width 211 height 34
click at [783, 814] on input at bounding box center [855, 817] width 214 height 39
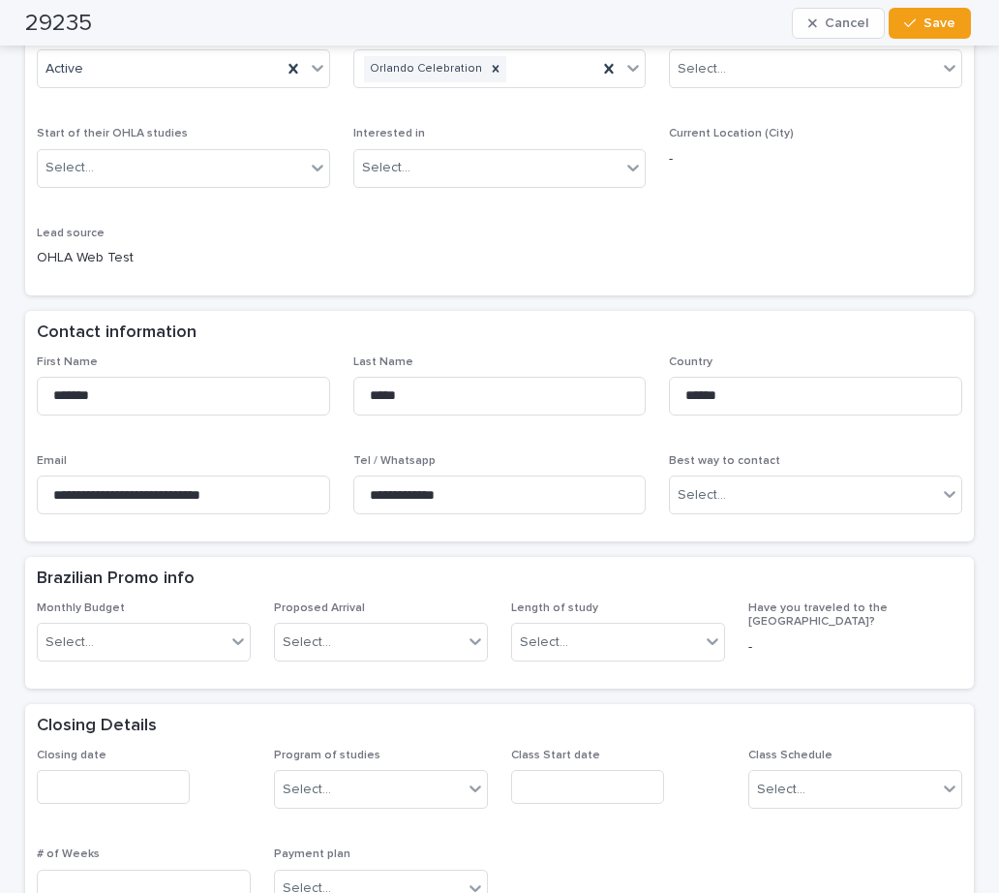
scroll to position [13, 0]
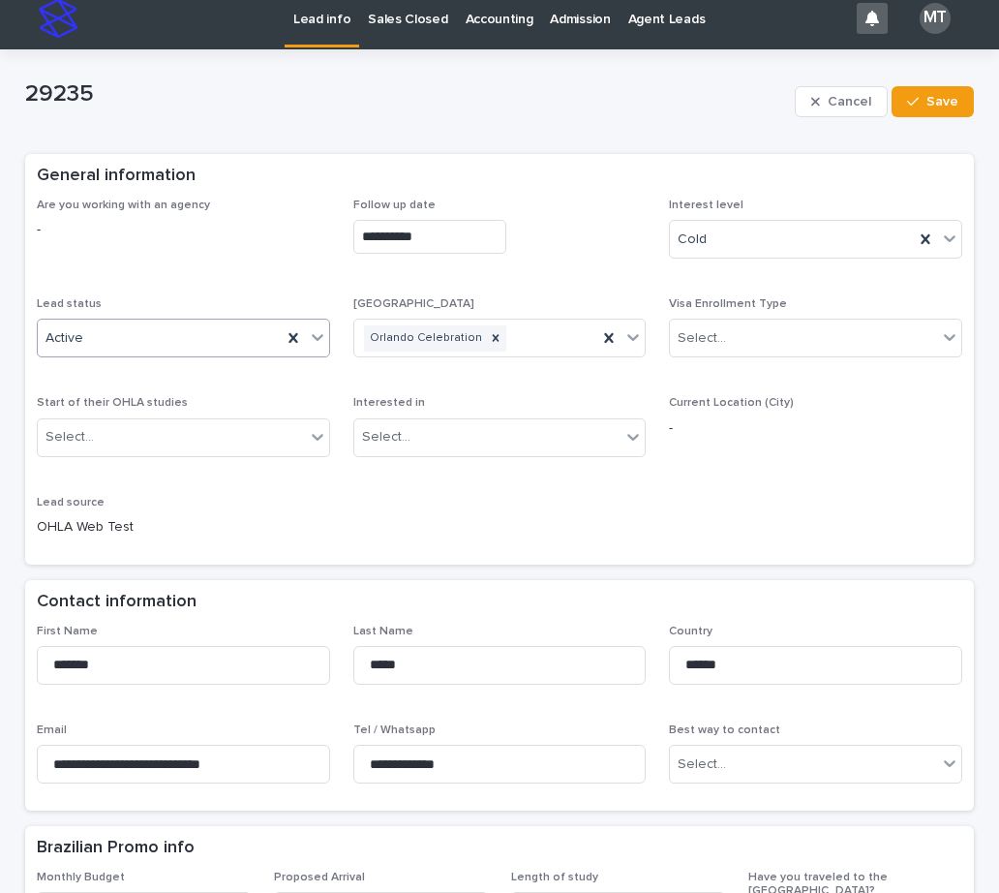
type input "**********"
click at [167, 334] on div "Active" at bounding box center [160, 338] width 244 height 32
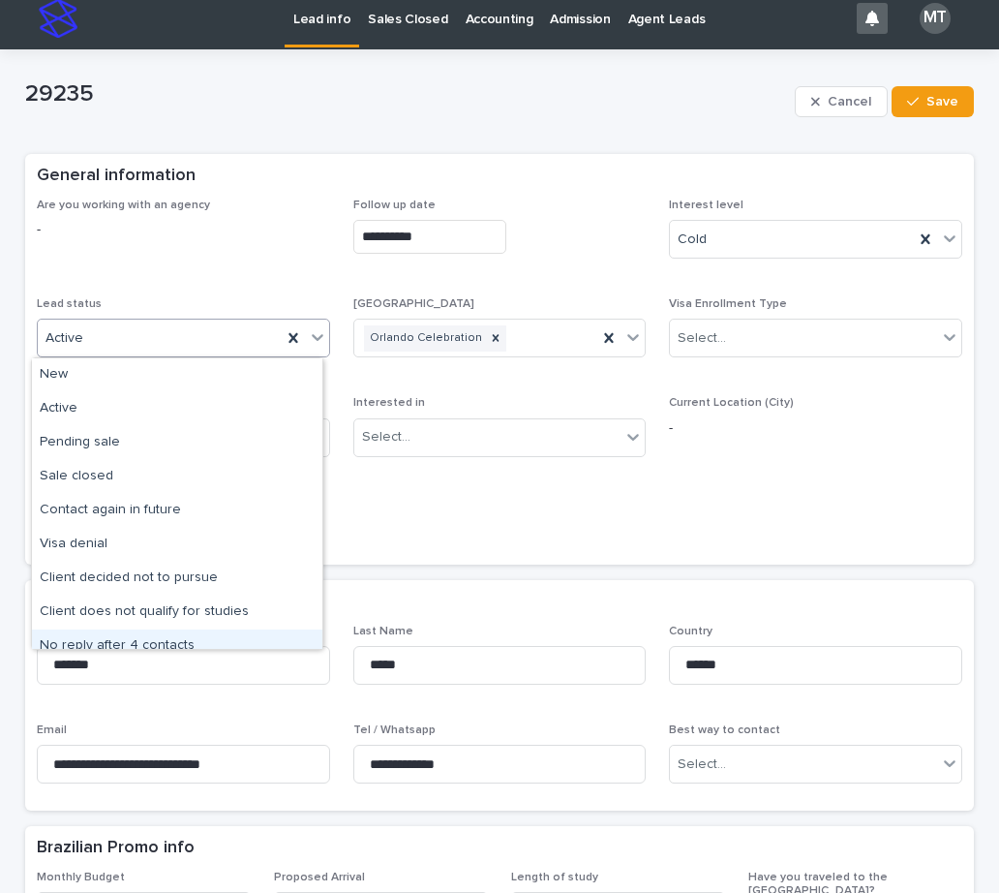
click at [94, 645] on div "No reply after 4 contacts" at bounding box center [177, 646] width 290 height 34
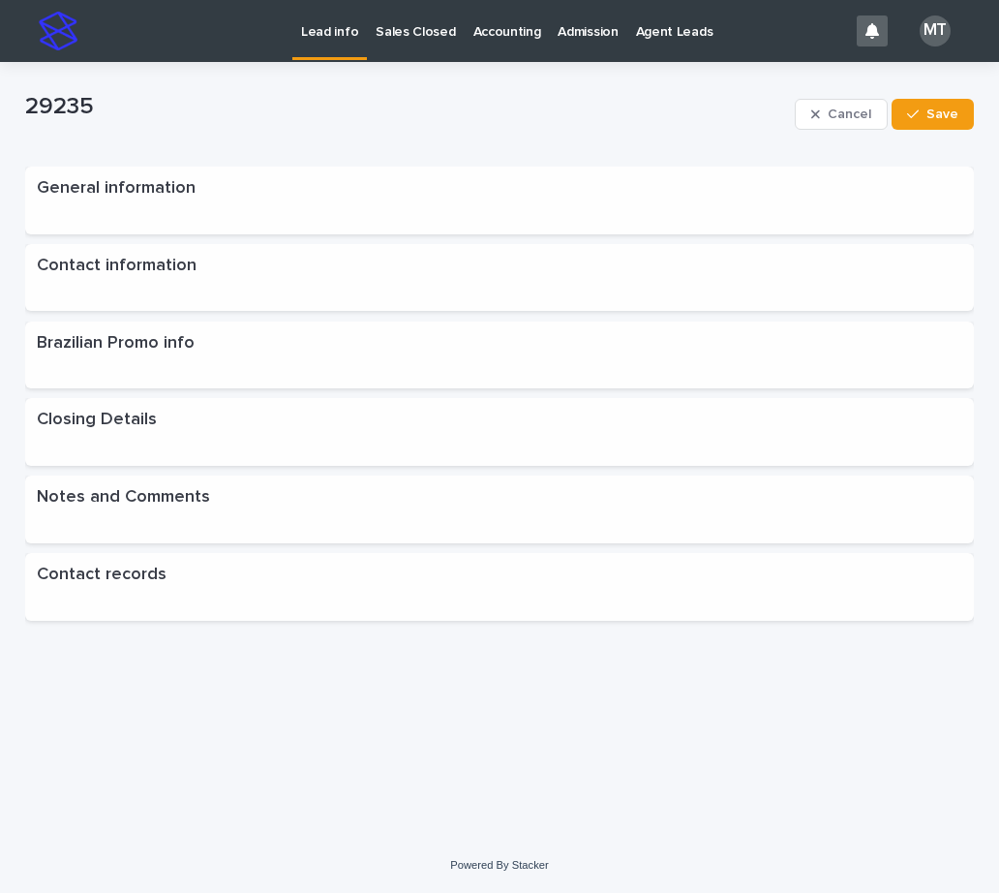
scroll to position [0, 0]
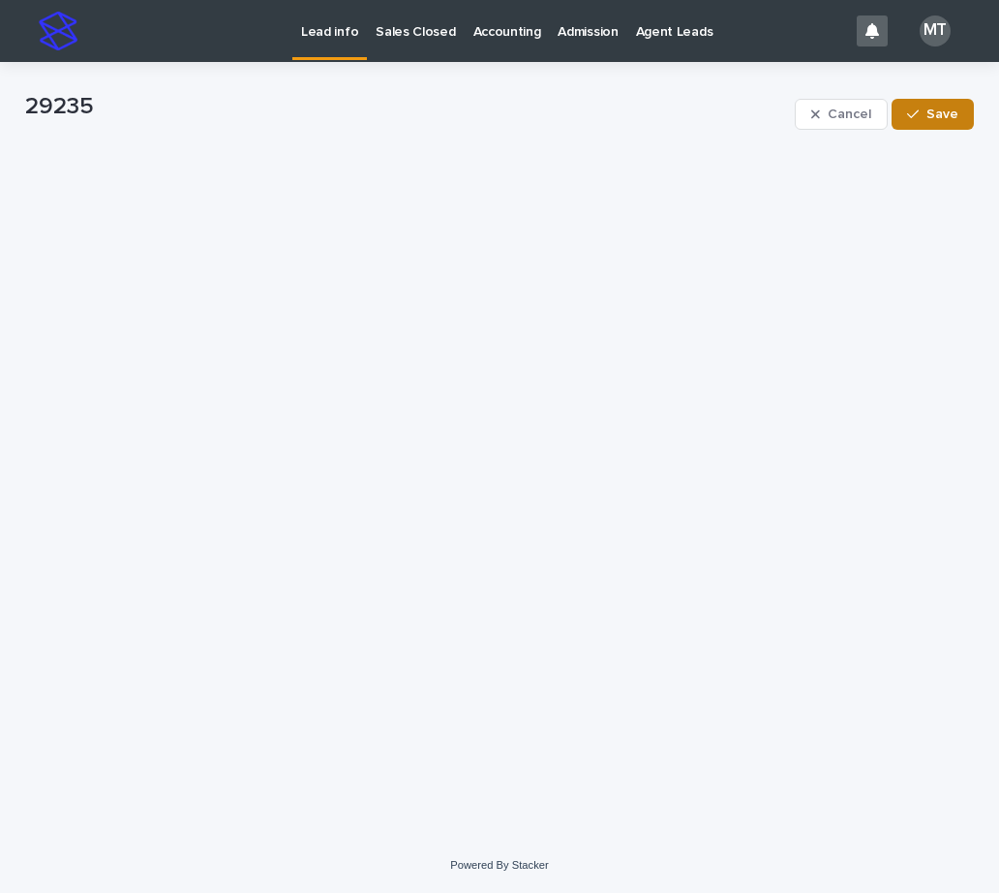
click at [955, 122] on button "Save" at bounding box center [933, 114] width 82 height 31
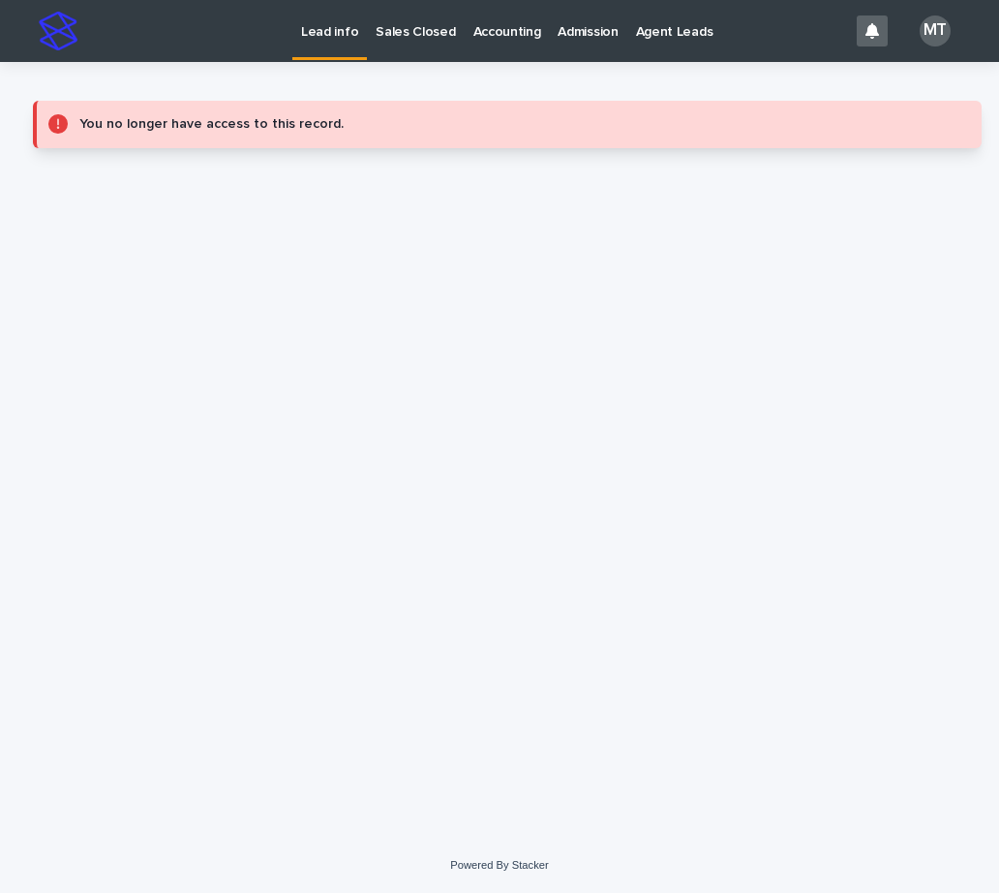
click at [339, 33] on p "Lead info" at bounding box center [329, 20] width 57 height 41
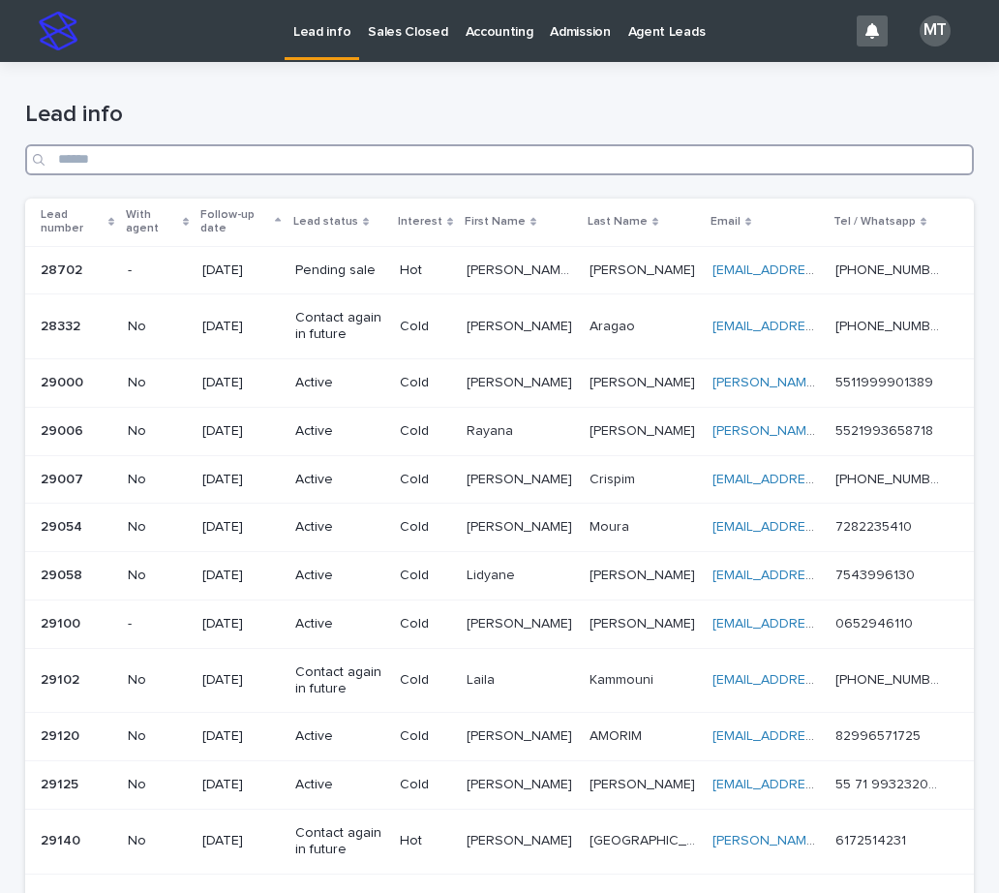
click at [222, 166] on input "Search" at bounding box center [499, 159] width 949 height 31
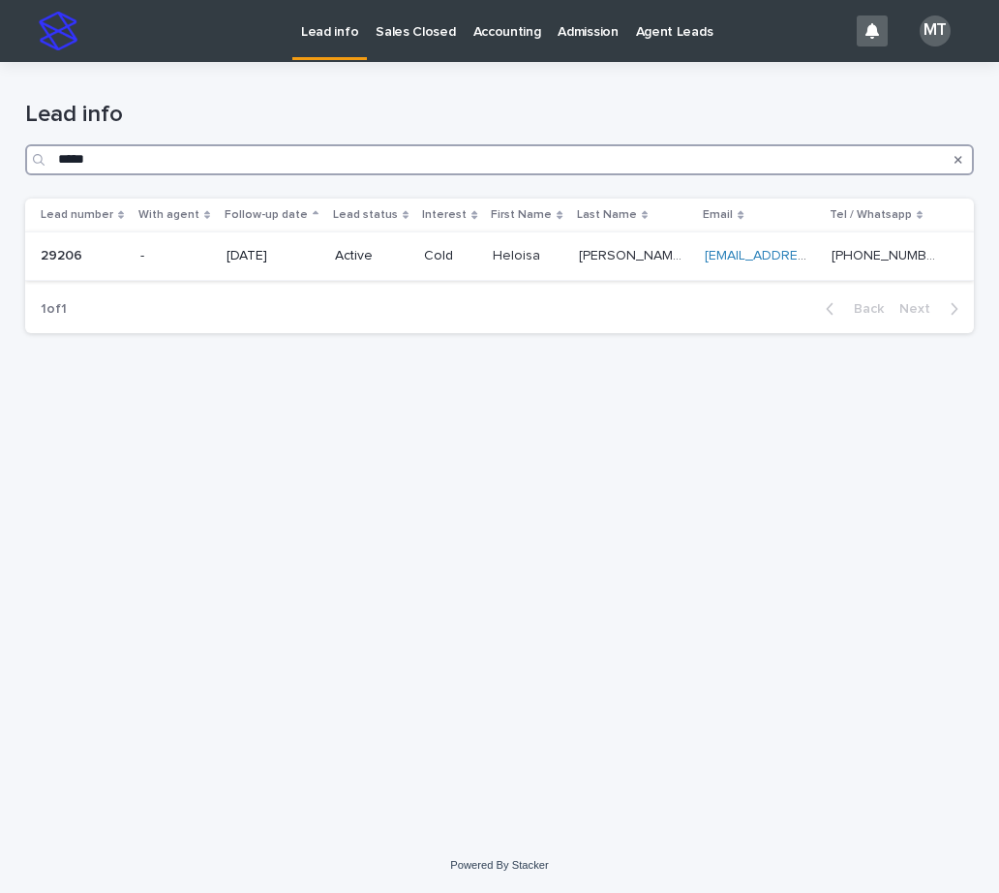
type input "*****"
click at [312, 262] on p "[DATE]" at bounding box center [273, 256] width 93 height 16
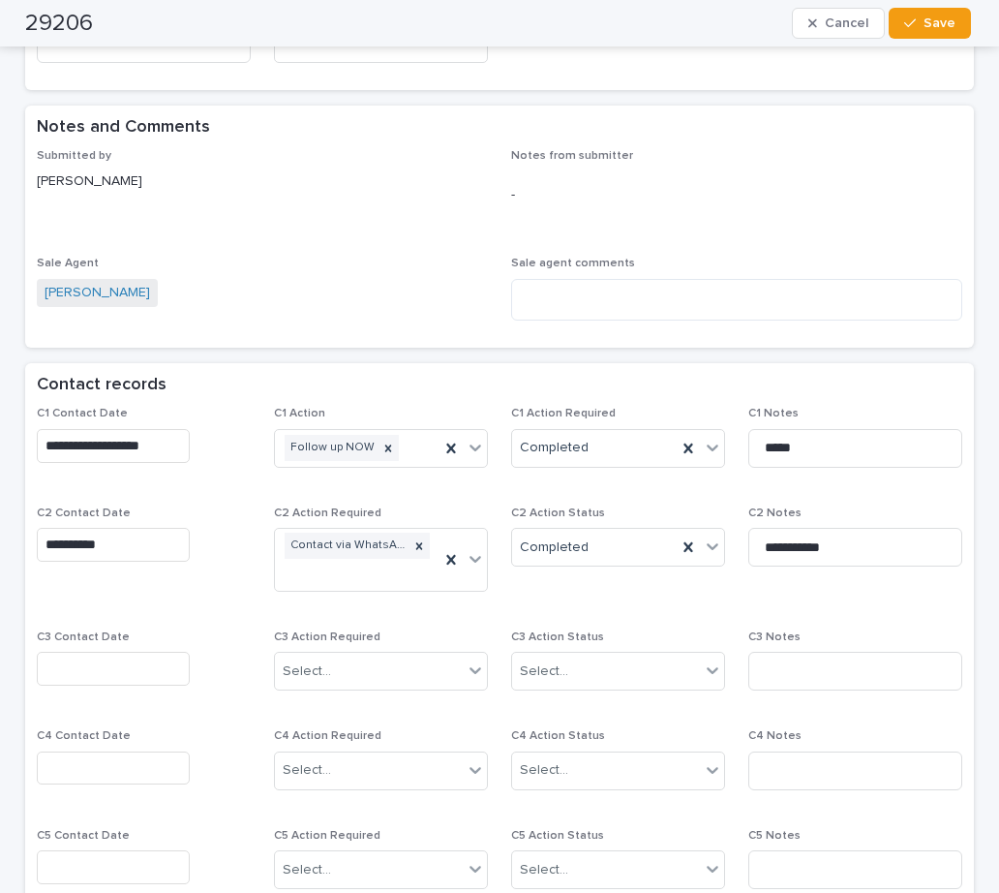
scroll to position [1162, 0]
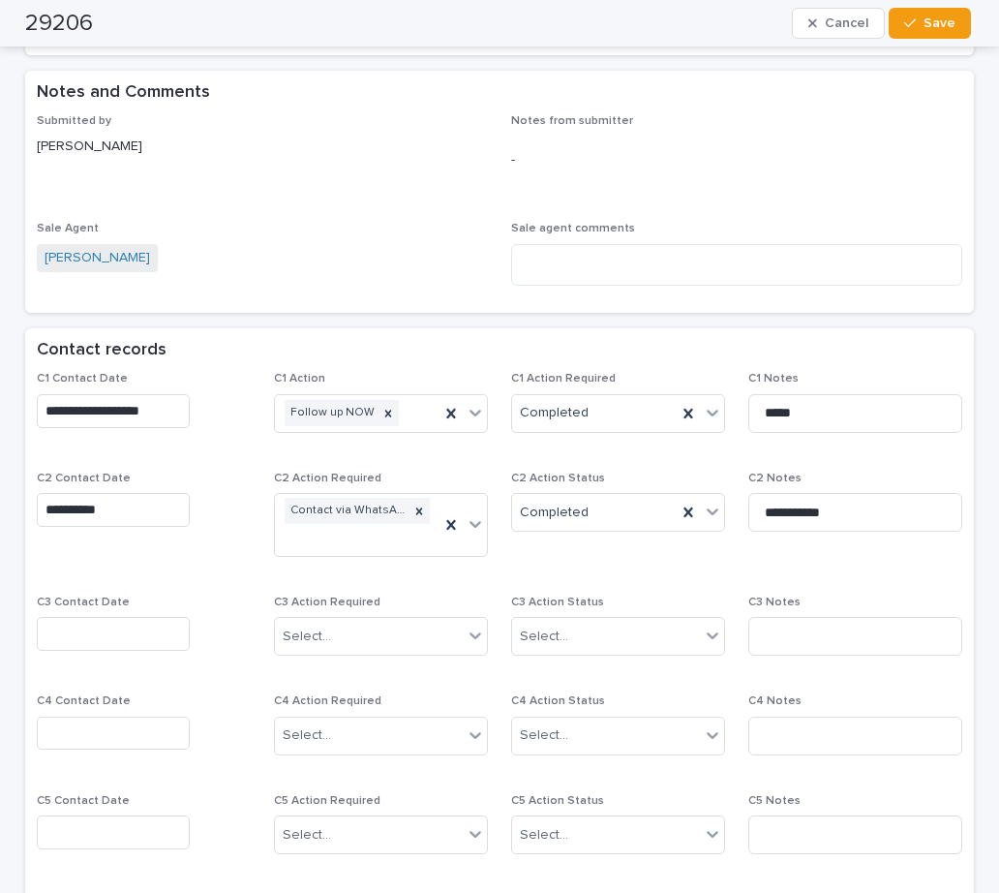
click at [68, 635] on input "text" at bounding box center [113, 634] width 153 height 34
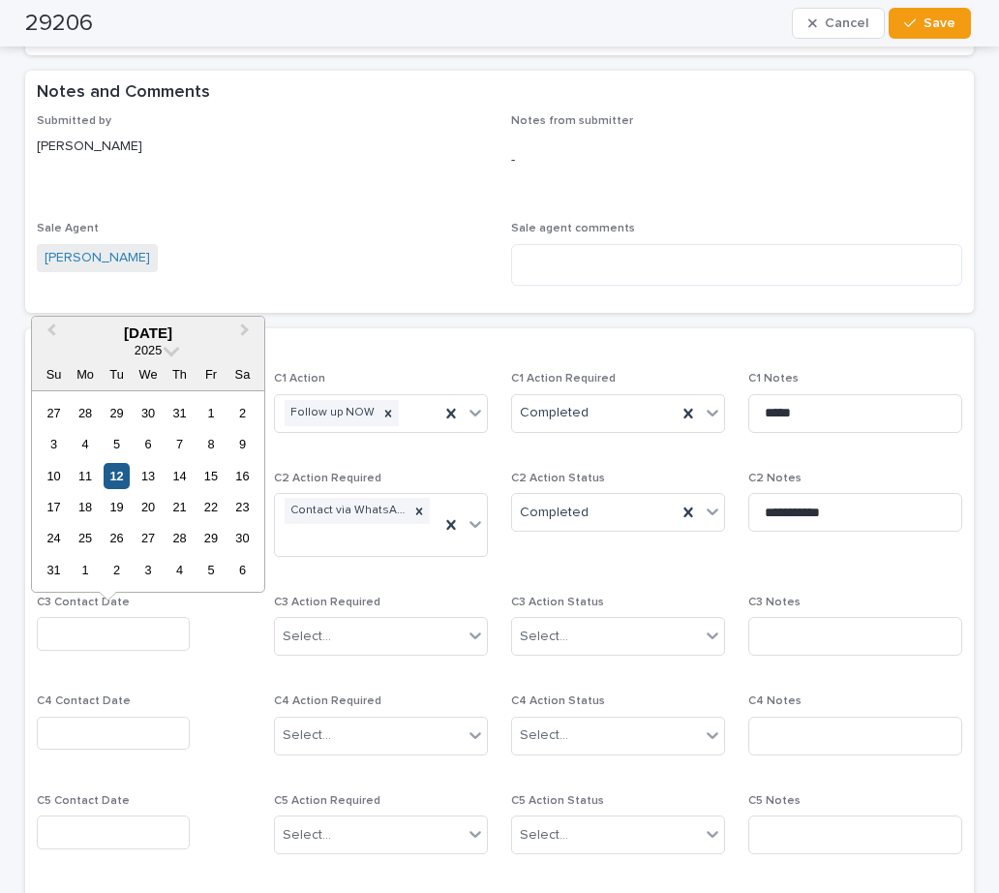
click at [119, 476] on div "12" at bounding box center [117, 476] width 26 height 26
type input "**********"
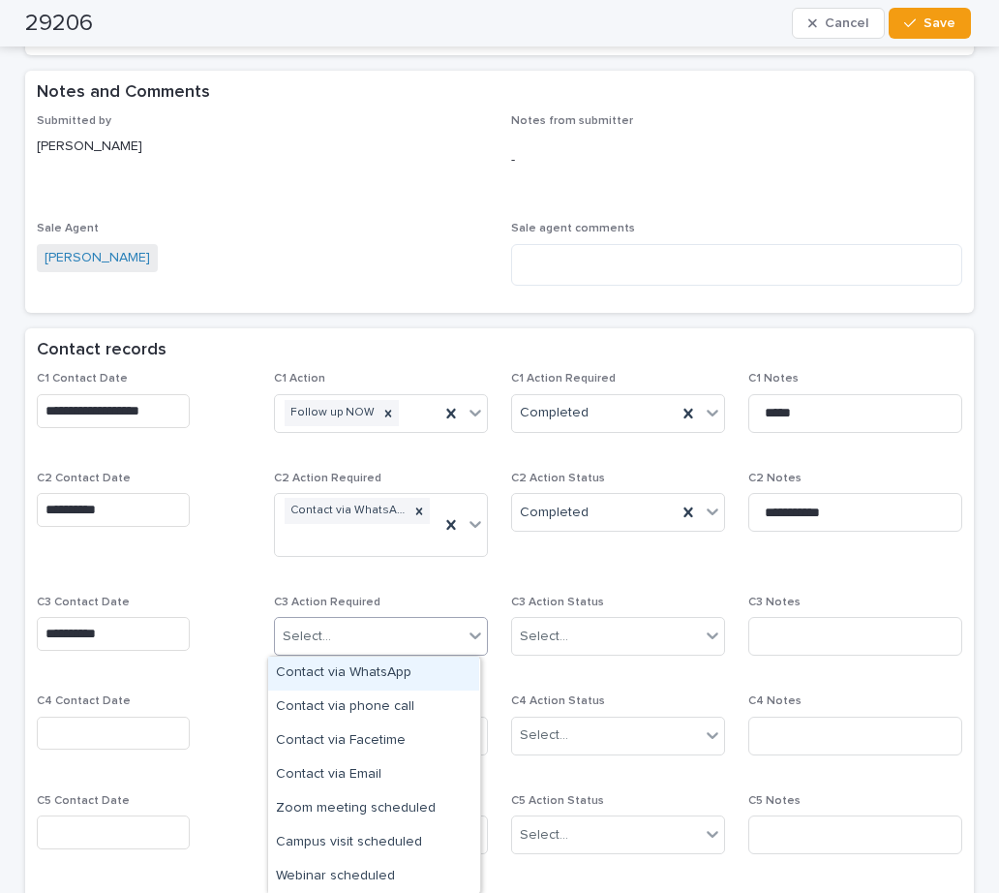
click at [319, 634] on div "Select..." at bounding box center [307, 636] width 48 height 20
click at [341, 670] on div "Contact via WhatsApp" at bounding box center [373, 673] width 211 height 34
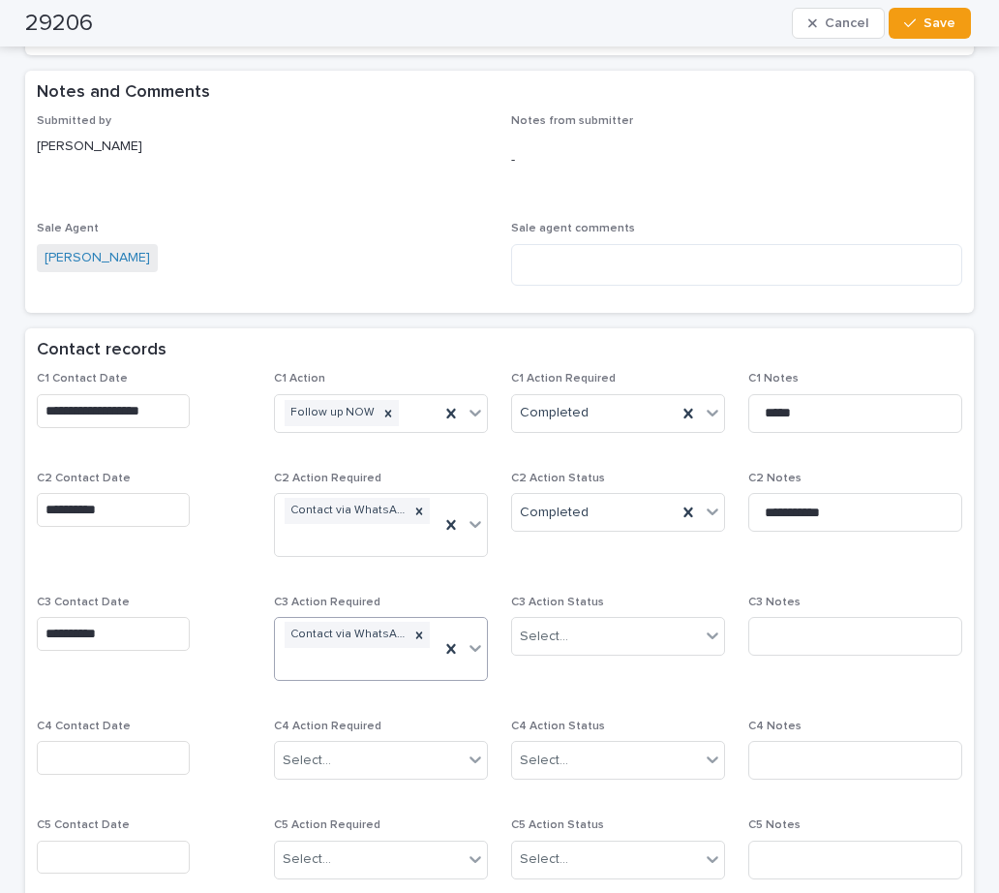
scroll to position [1174, 0]
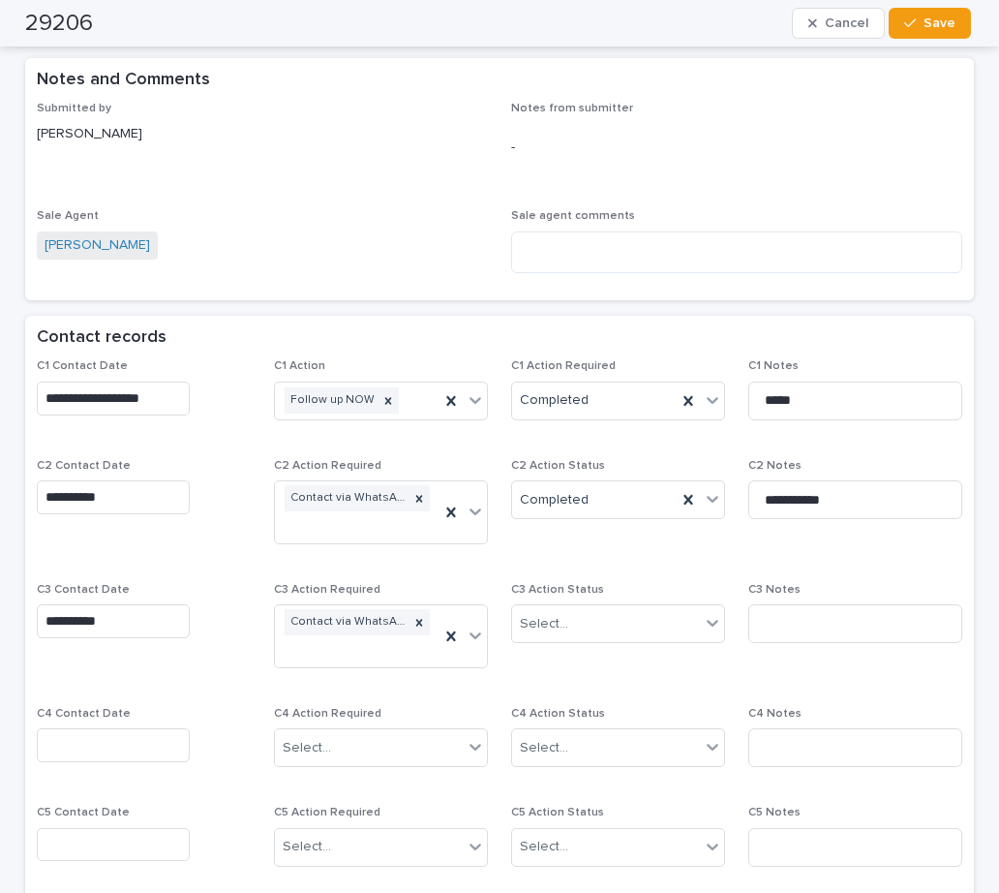
click at [543, 644] on div "C3 Action Status Select..." at bounding box center [618, 621] width 214 height 76
click at [535, 627] on div "Select..." at bounding box center [544, 624] width 48 height 20
drag, startPoint x: 559, startPoint y: 700, endPoint x: 718, endPoint y: 657, distance: 165.3
click at [567, 700] on div "Completed" at bounding box center [610, 695] width 211 height 34
click at [765, 637] on input at bounding box center [855, 623] width 214 height 39
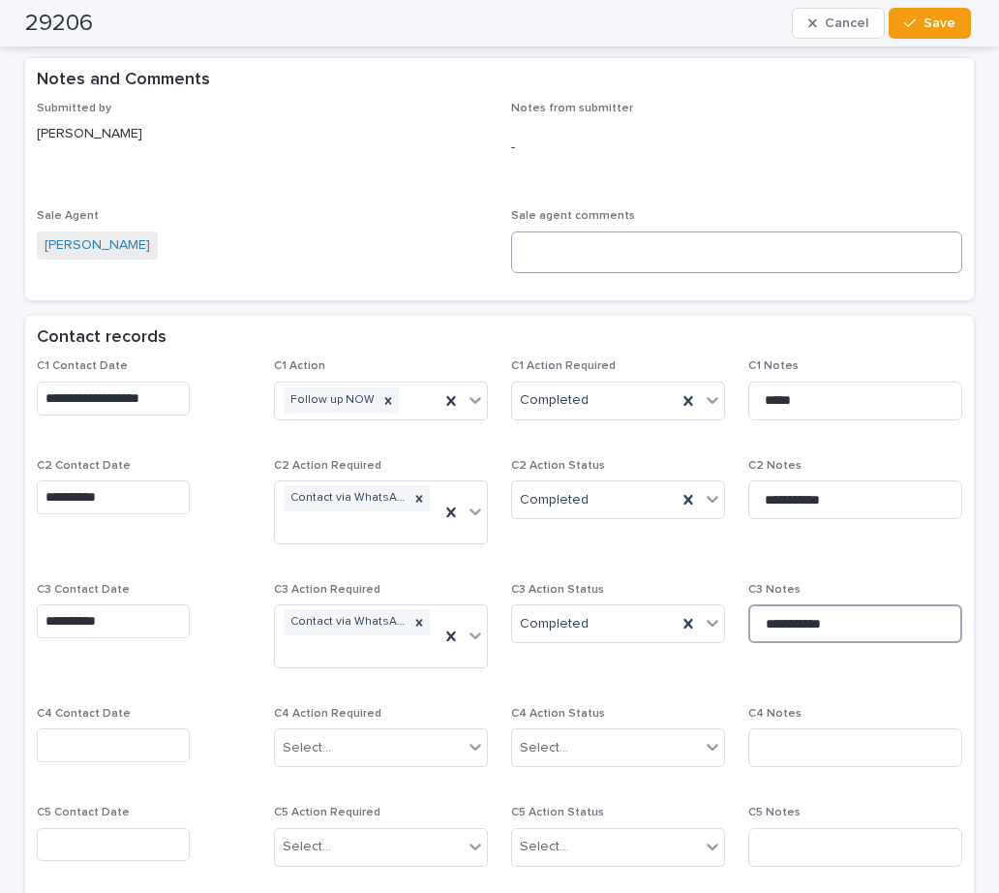
type input "**********"
click at [625, 260] on textarea at bounding box center [736, 252] width 451 height 42
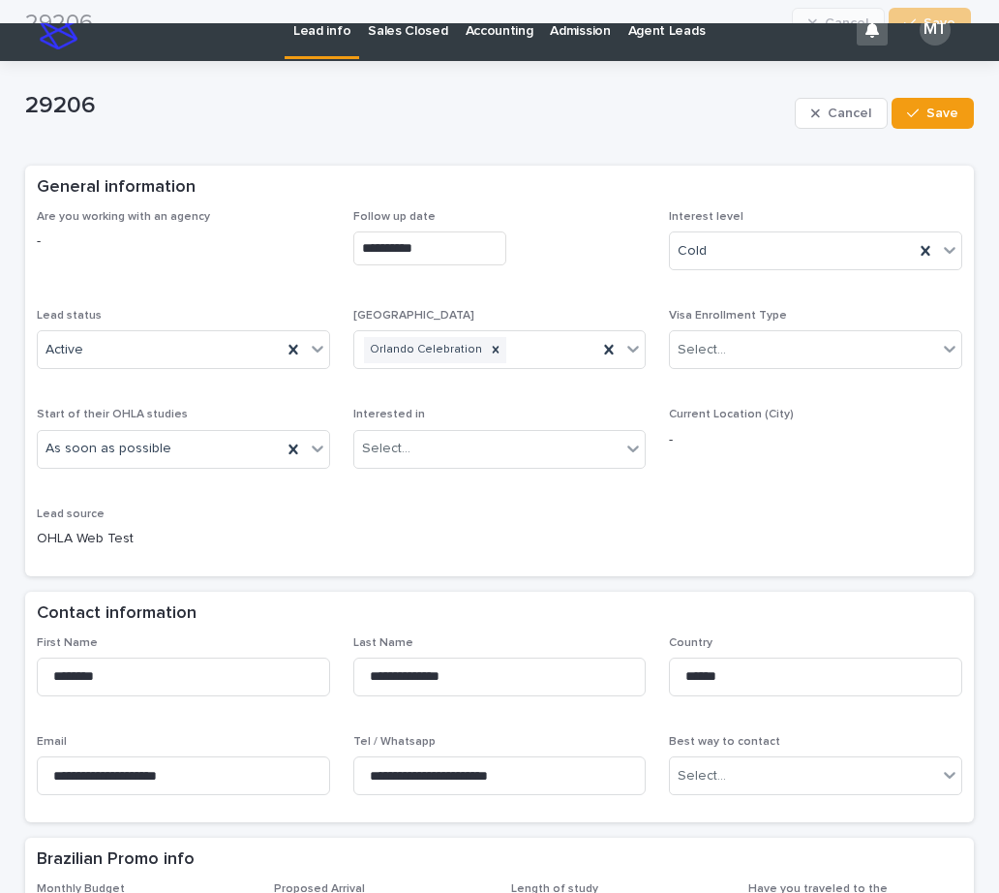
scroll to position [0, 0]
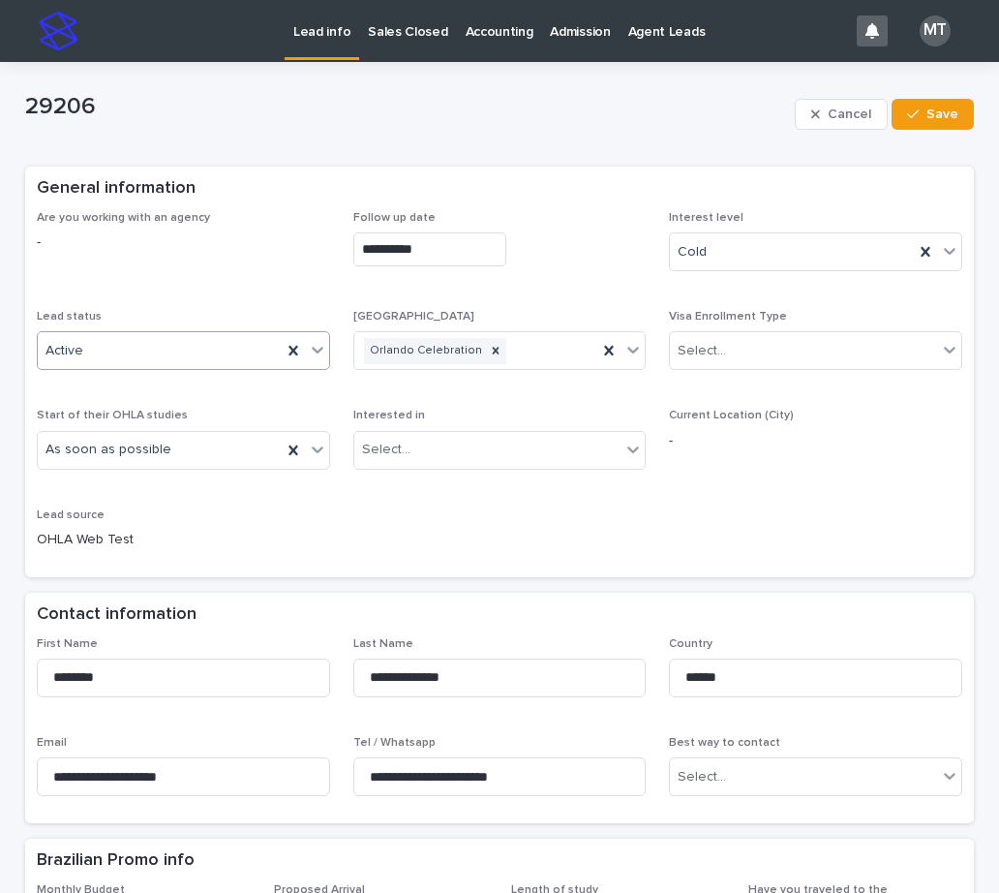
type textarea "**********"
click at [85, 349] on div "Active" at bounding box center [160, 351] width 244 height 32
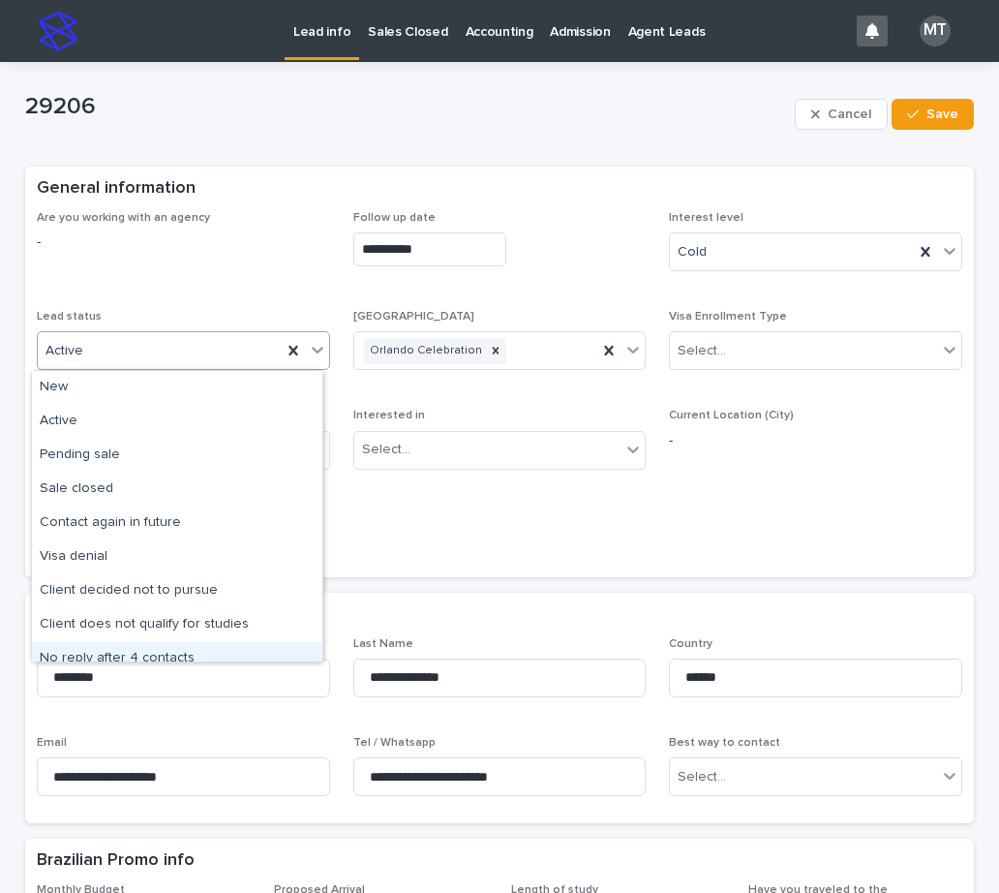
drag, startPoint x: 107, startPoint y: 648, endPoint x: 739, endPoint y: 249, distance: 746.6
click at [108, 648] on div "No reply after 4 contacts" at bounding box center [177, 659] width 290 height 34
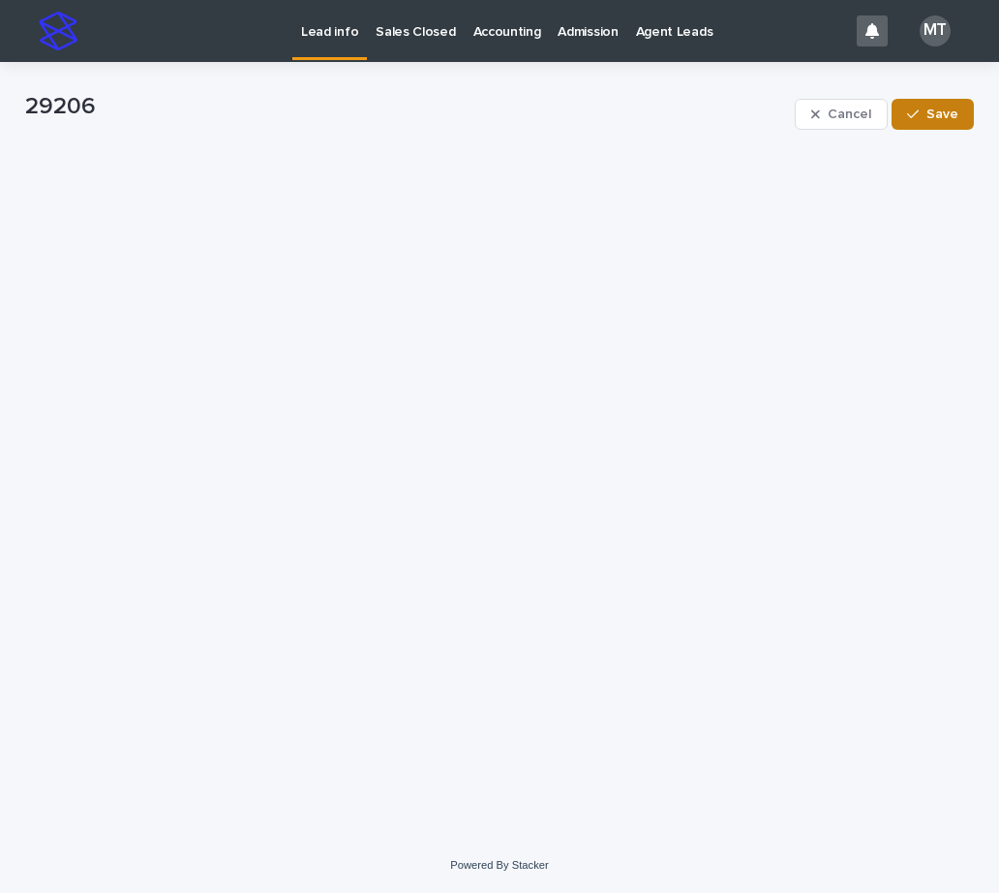
click at [945, 126] on button "Save" at bounding box center [933, 114] width 82 height 31
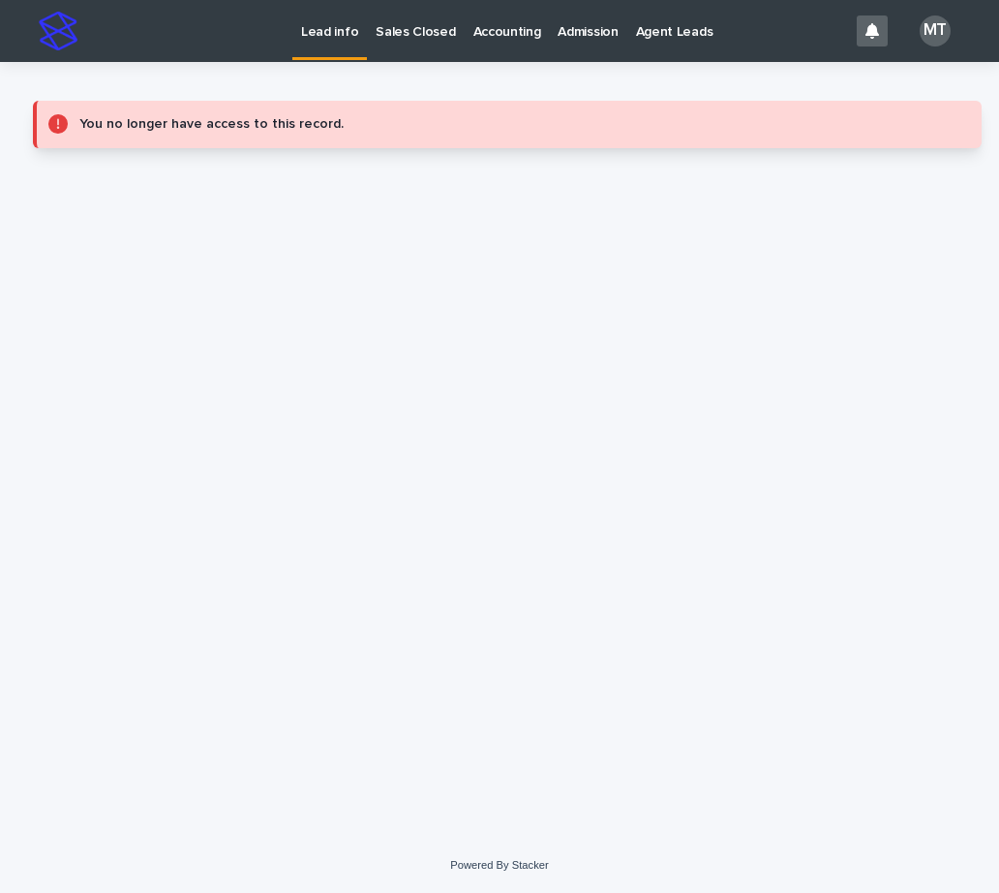
click at [305, 34] on p "Lead info" at bounding box center [329, 20] width 57 height 41
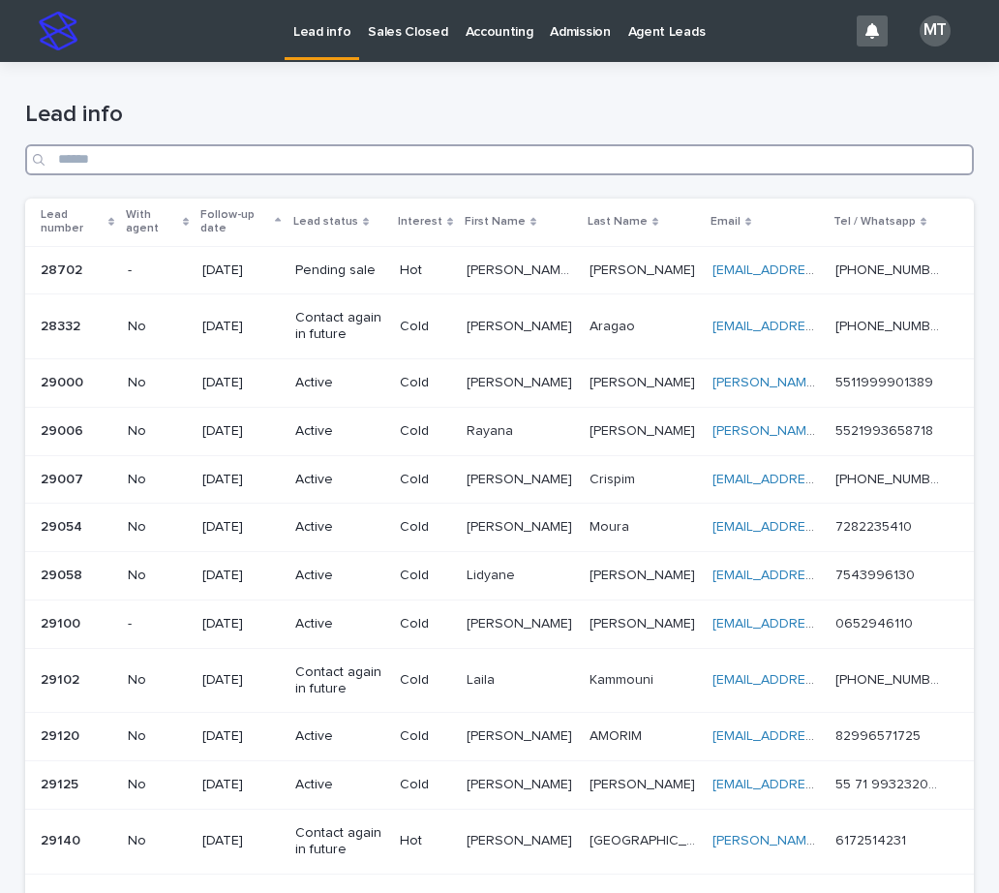
click at [319, 158] on input "Search" at bounding box center [499, 159] width 949 height 31
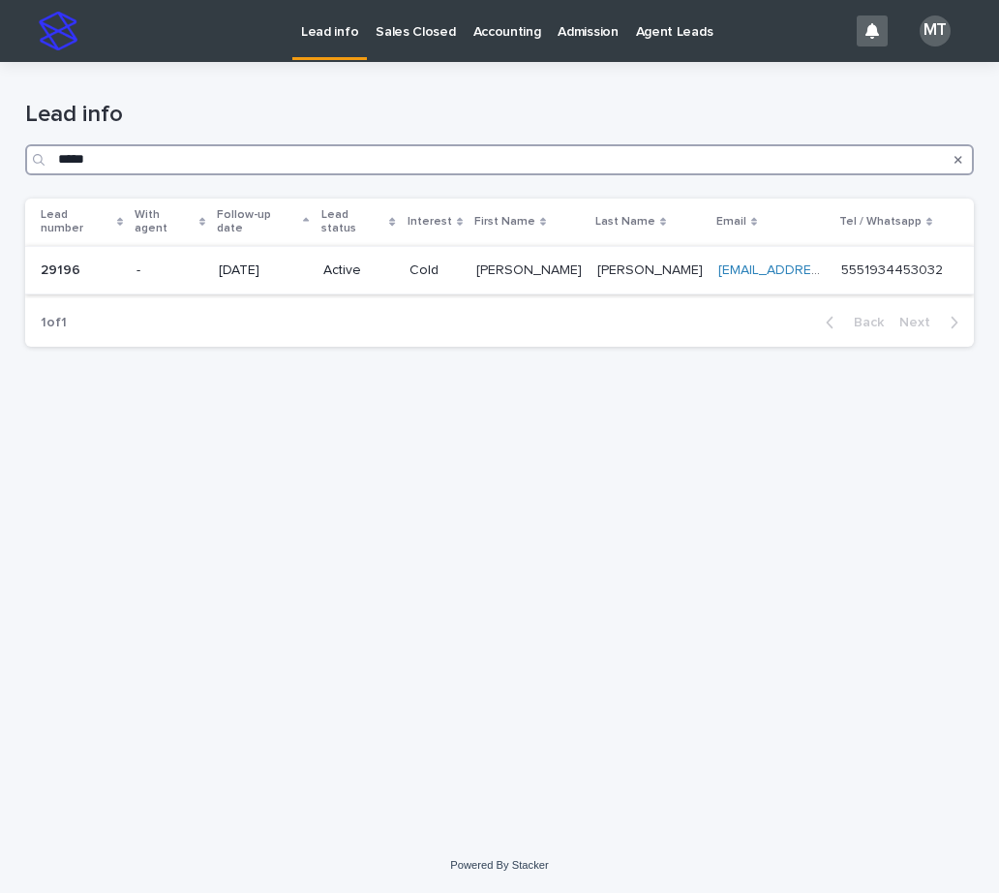
type input "*****"
click at [358, 258] on div "Active" at bounding box center [358, 268] width 71 height 20
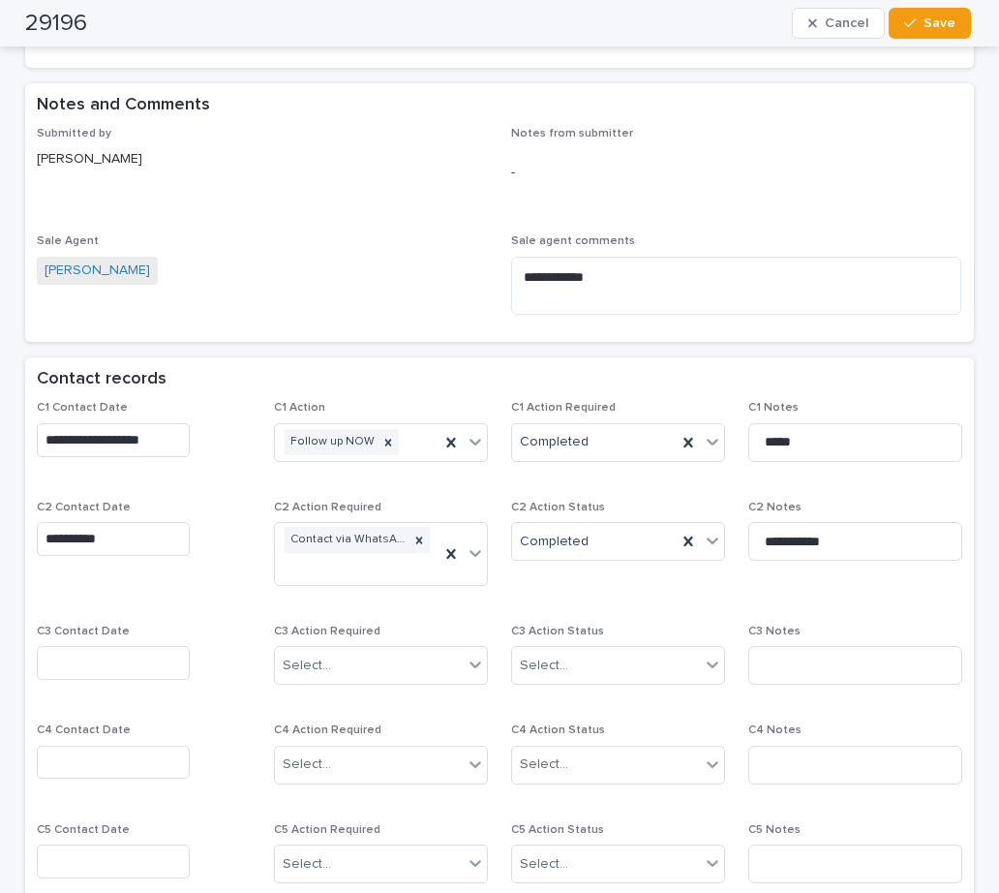
scroll to position [1162, 0]
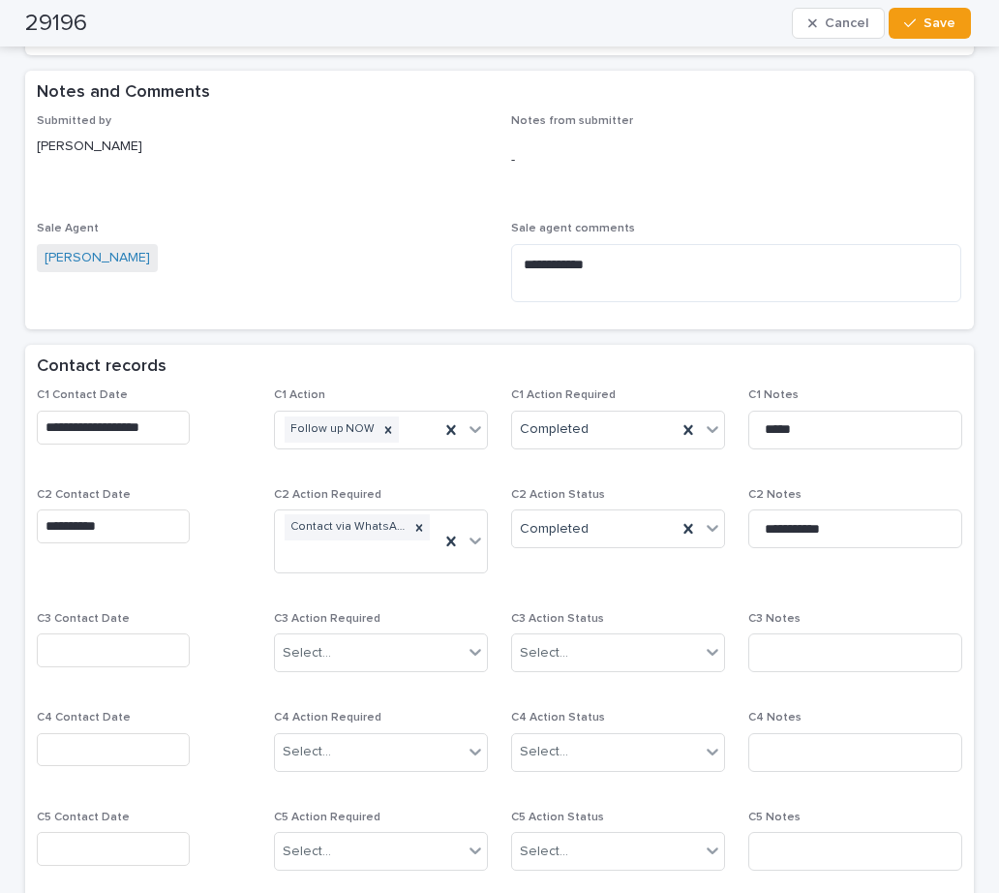
click at [78, 664] on input "text" at bounding box center [113, 650] width 153 height 34
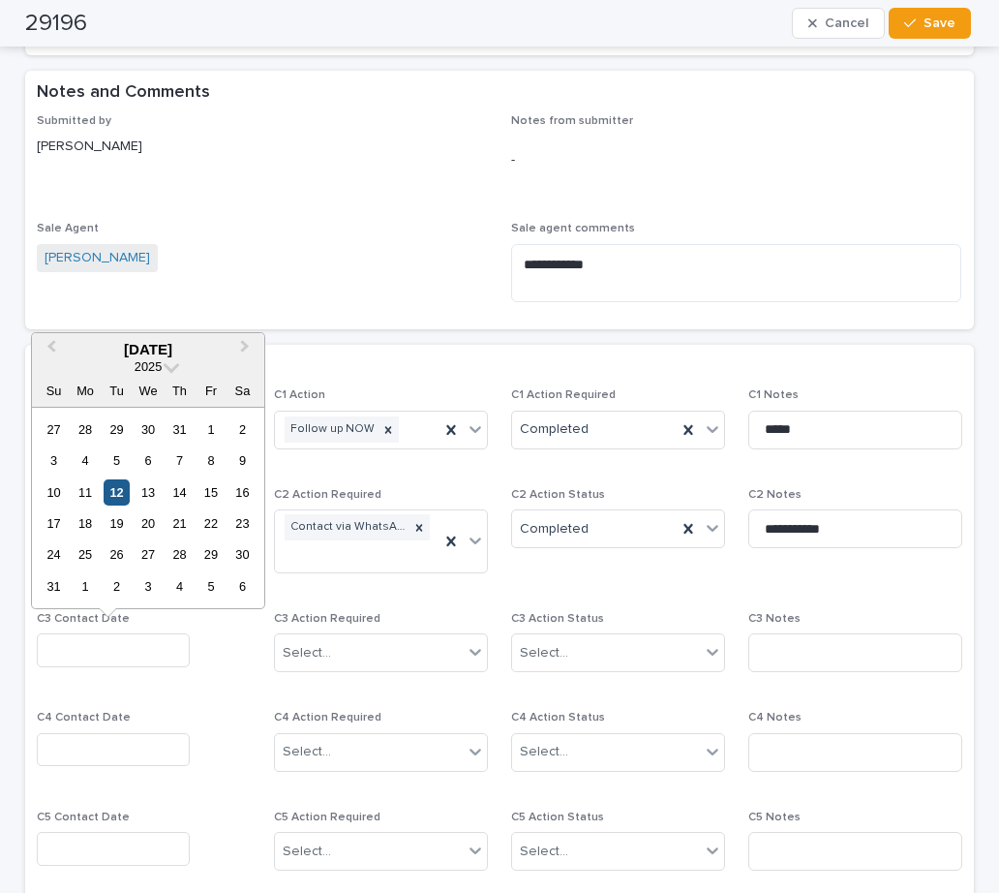
click at [121, 486] on div "12" at bounding box center [117, 492] width 26 height 26
type input "**********"
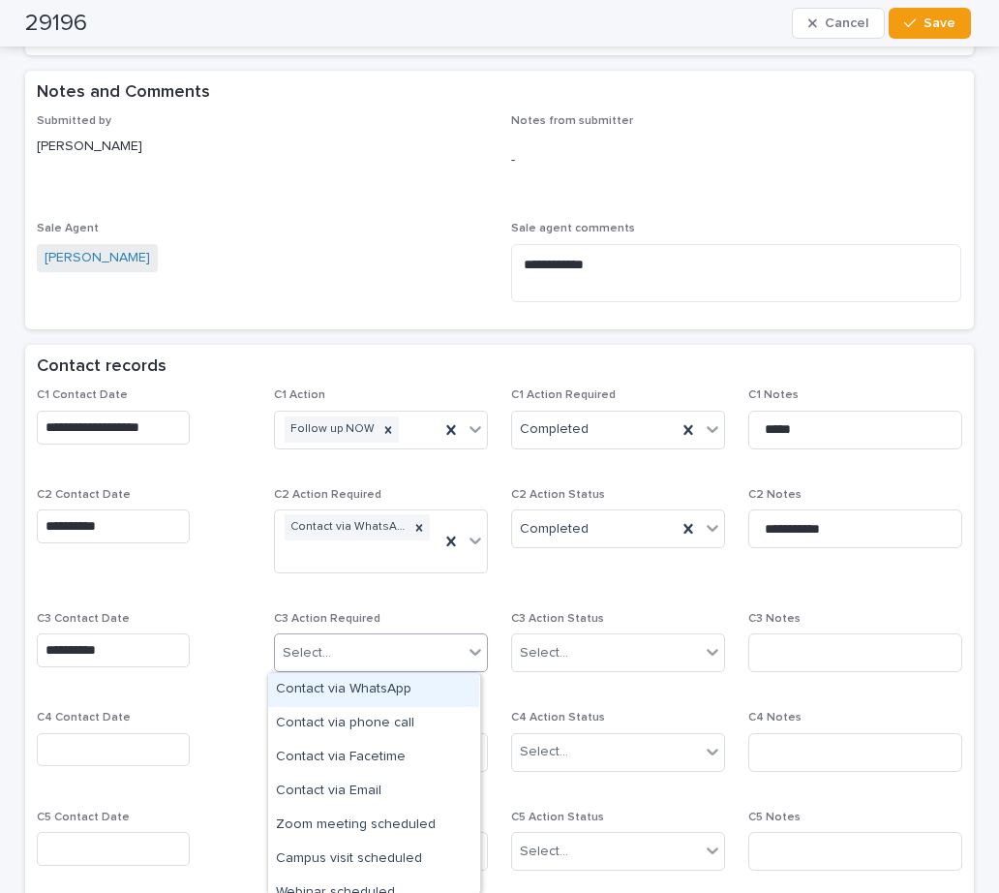
click at [345, 645] on div "Select..." at bounding box center [369, 653] width 188 height 32
drag, startPoint x: 328, startPoint y: 690, endPoint x: 353, endPoint y: 691, distance: 25.2
click at [333, 690] on div "Contact via WhatsApp" at bounding box center [373, 690] width 211 height 34
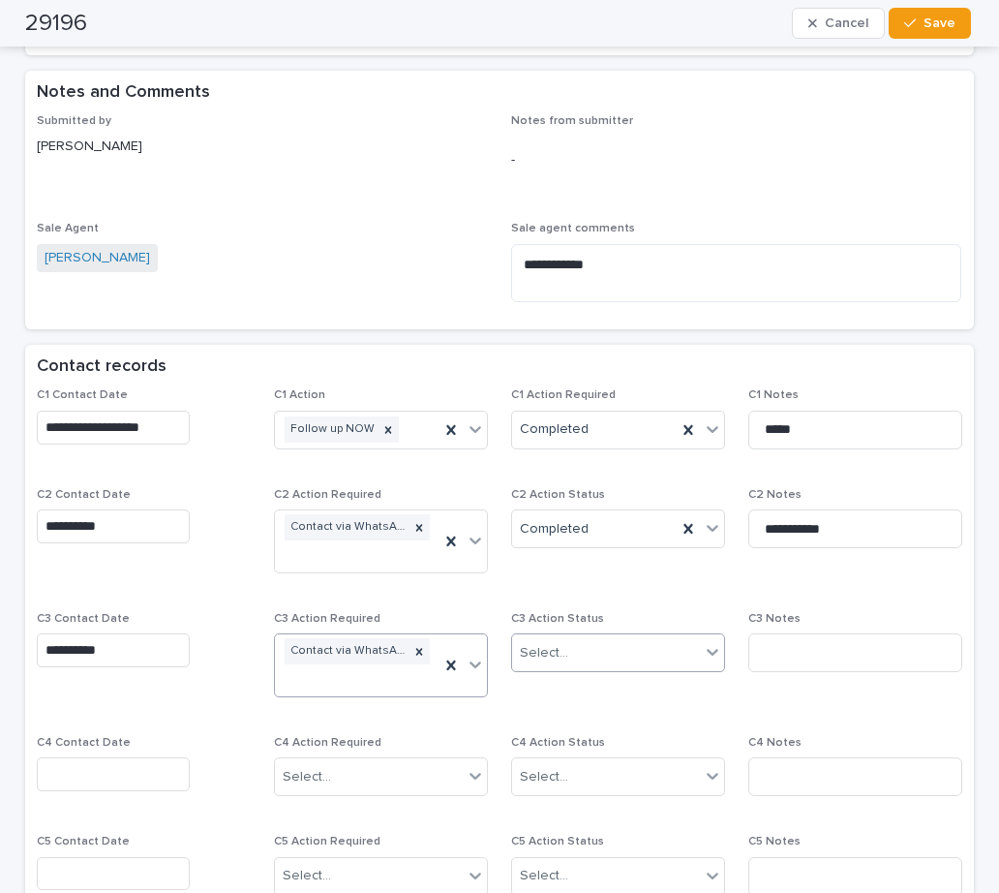
scroll to position [1174, 0]
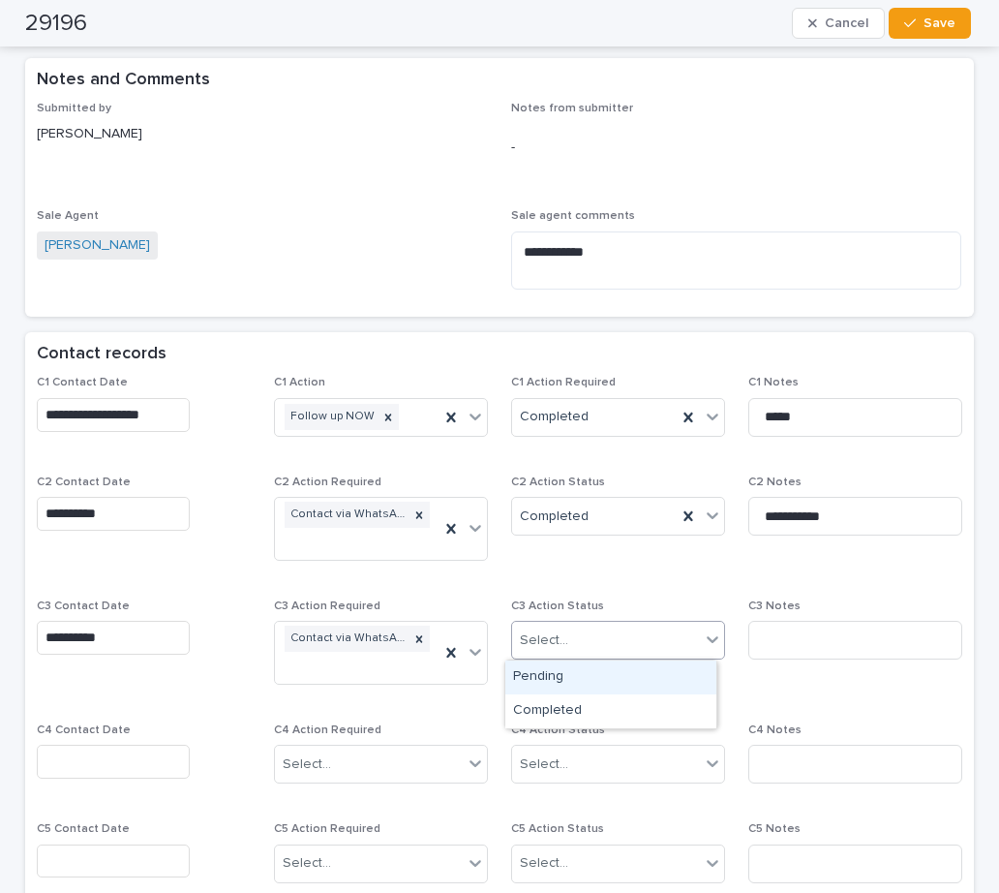
click at [523, 659] on body "**********" at bounding box center [499, 446] width 999 height 893
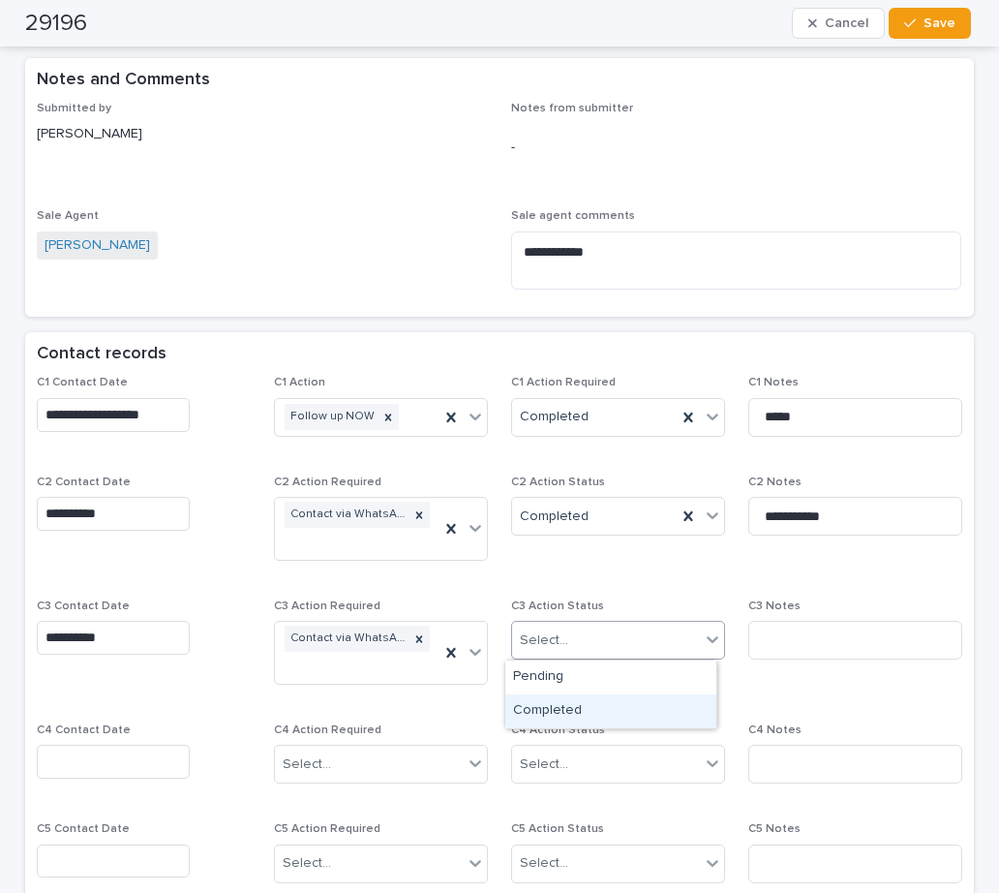
click at [557, 713] on div "Completed" at bounding box center [610, 711] width 211 height 34
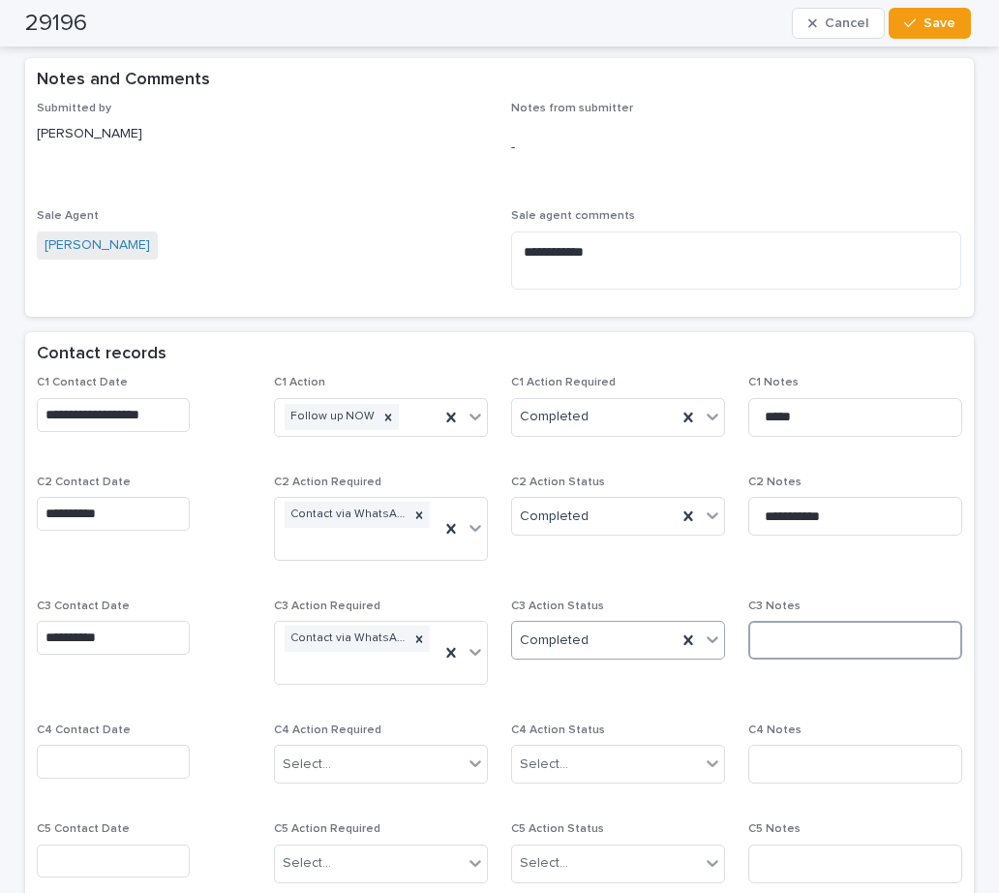
click at [776, 643] on input at bounding box center [855, 640] width 214 height 39
type input "**********"
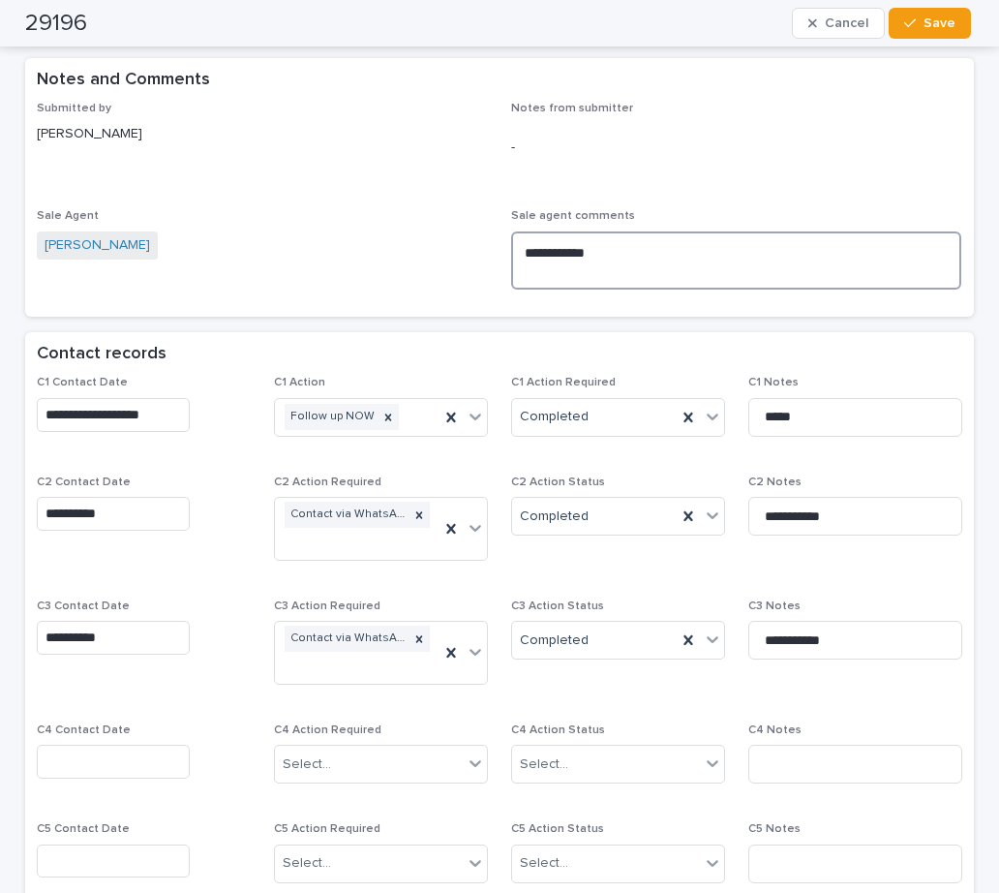
click at [656, 261] on textarea "**********" at bounding box center [736, 260] width 450 height 58
click at [675, 258] on textarea "**********" at bounding box center [736, 260] width 450 height 58
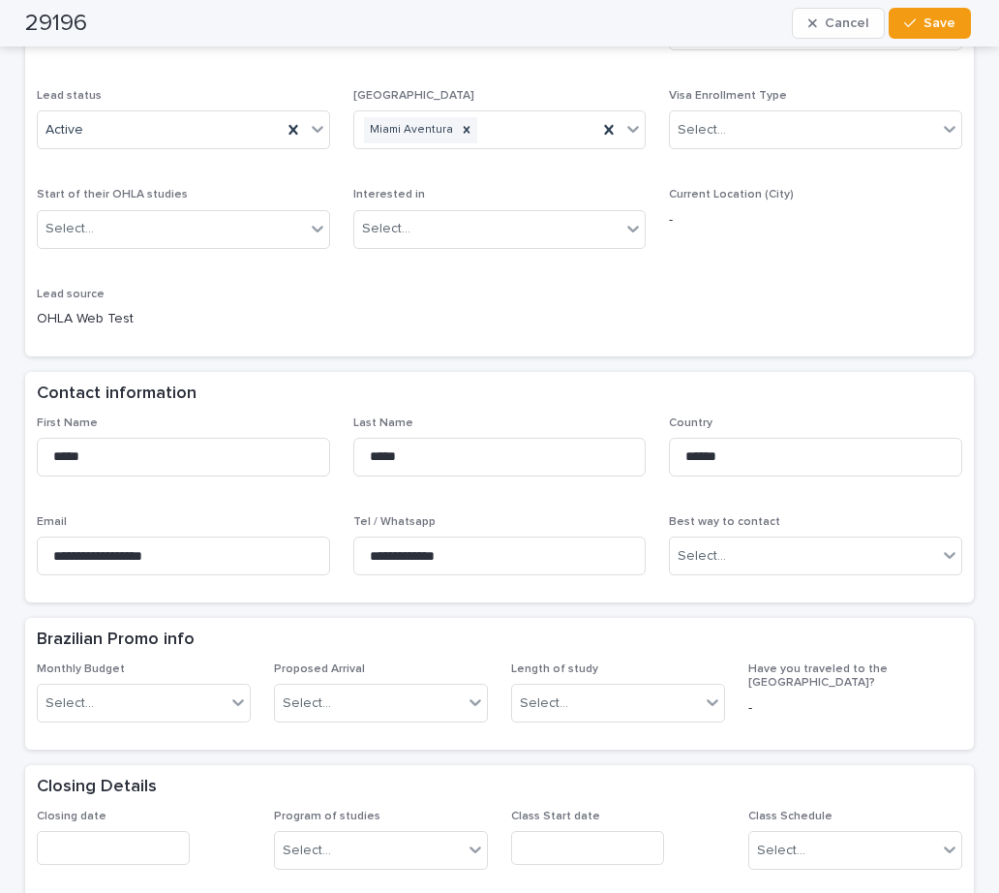
scroll to position [109, 0]
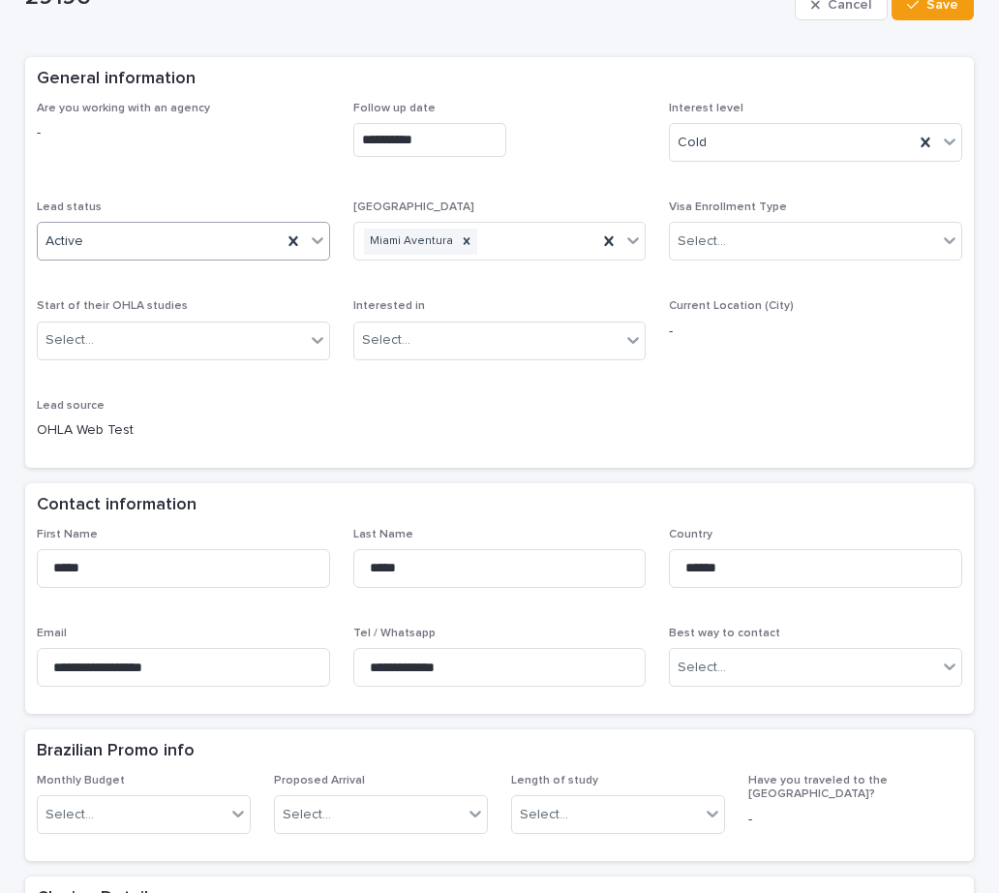
type textarea "**********"
click at [144, 244] on div "Active" at bounding box center [160, 242] width 244 height 32
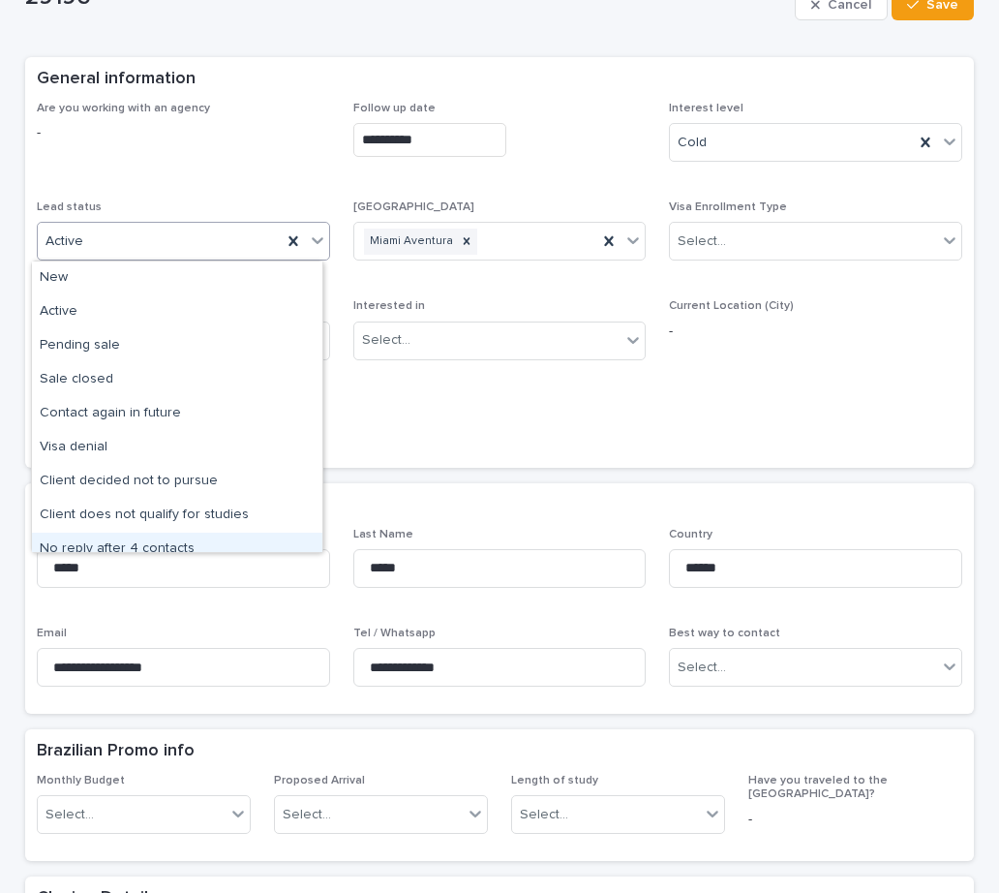
click at [96, 536] on div "No reply after 4 contacts" at bounding box center [177, 549] width 290 height 34
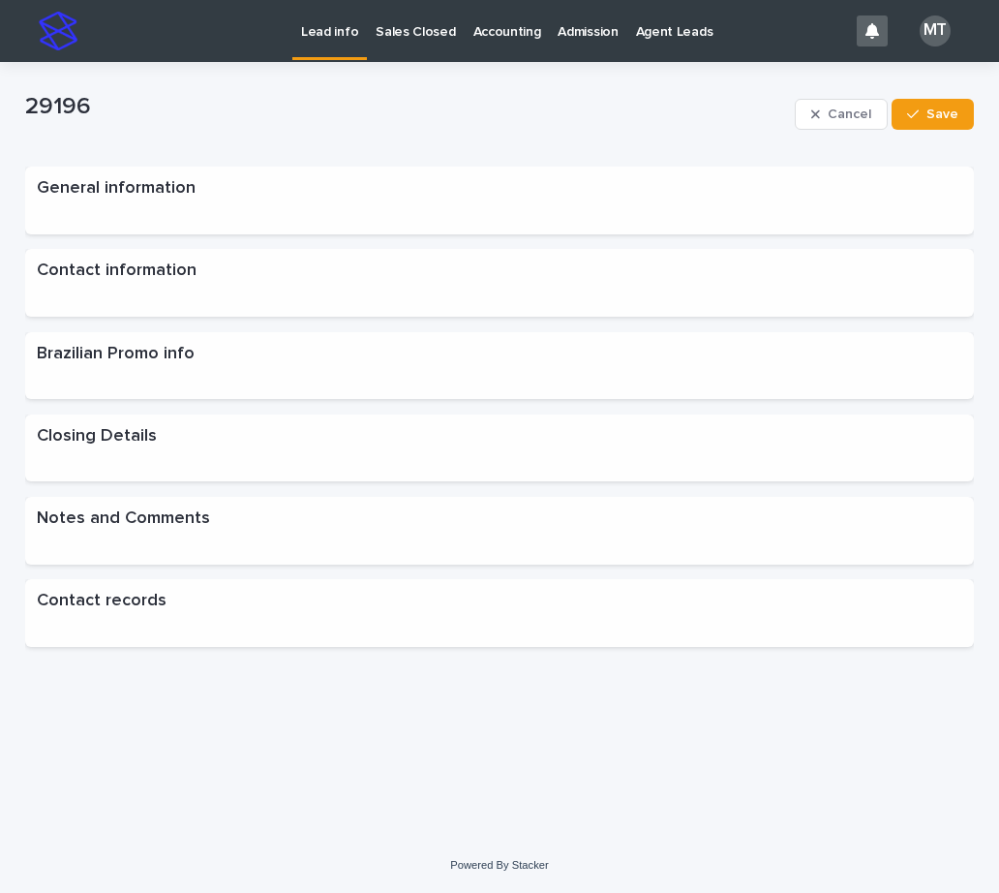
scroll to position [0, 0]
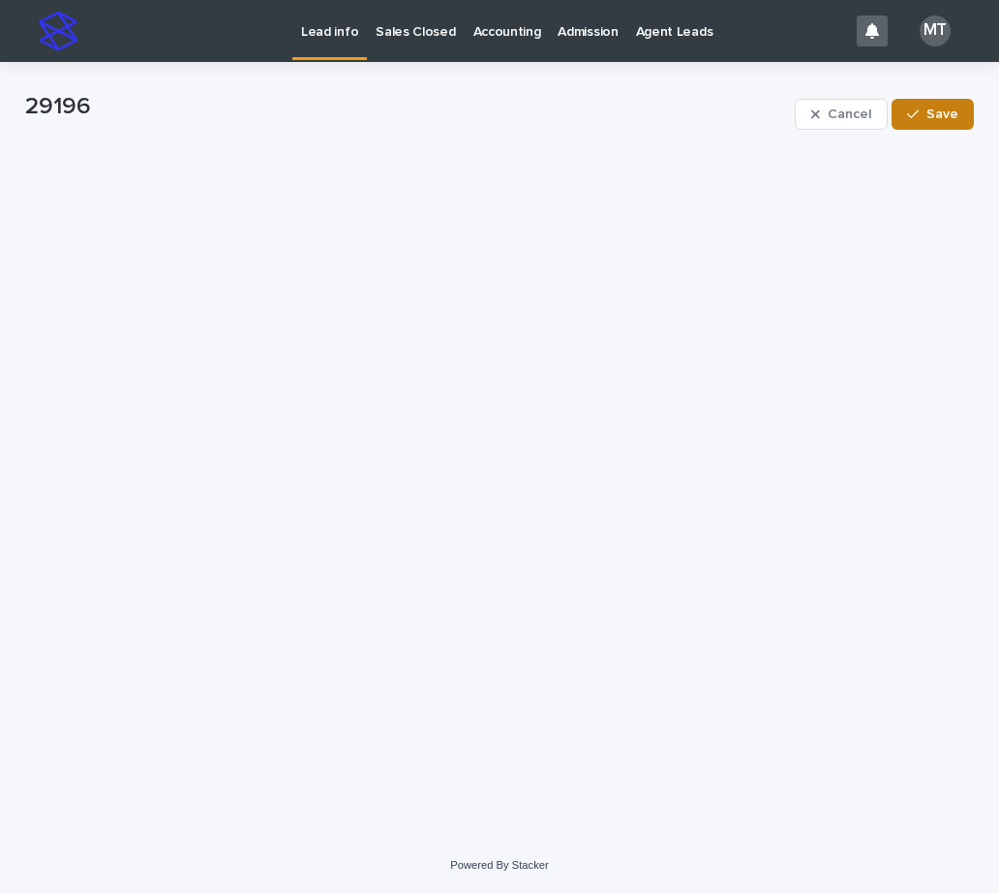
click at [928, 123] on button "Save" at bounding box center [933, 114] width 82 height 31
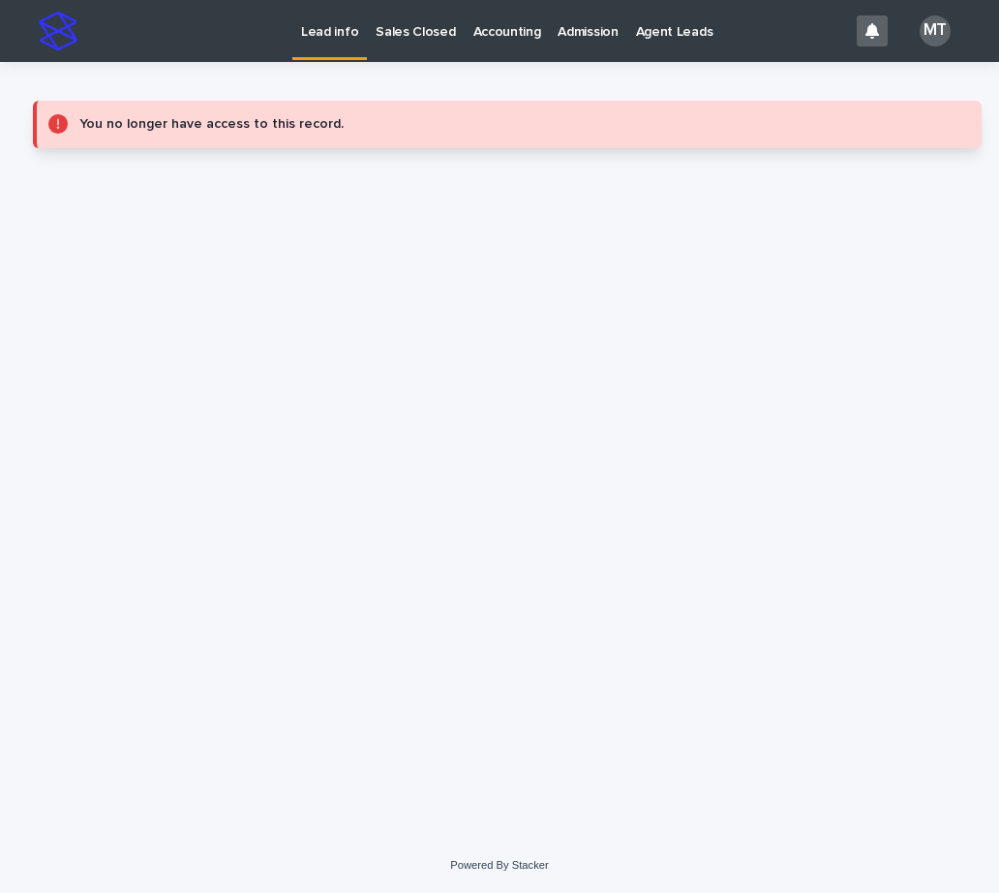
click at [341, 27] on p "Lead info" at bounding box center [329, 20] width 57 height 41
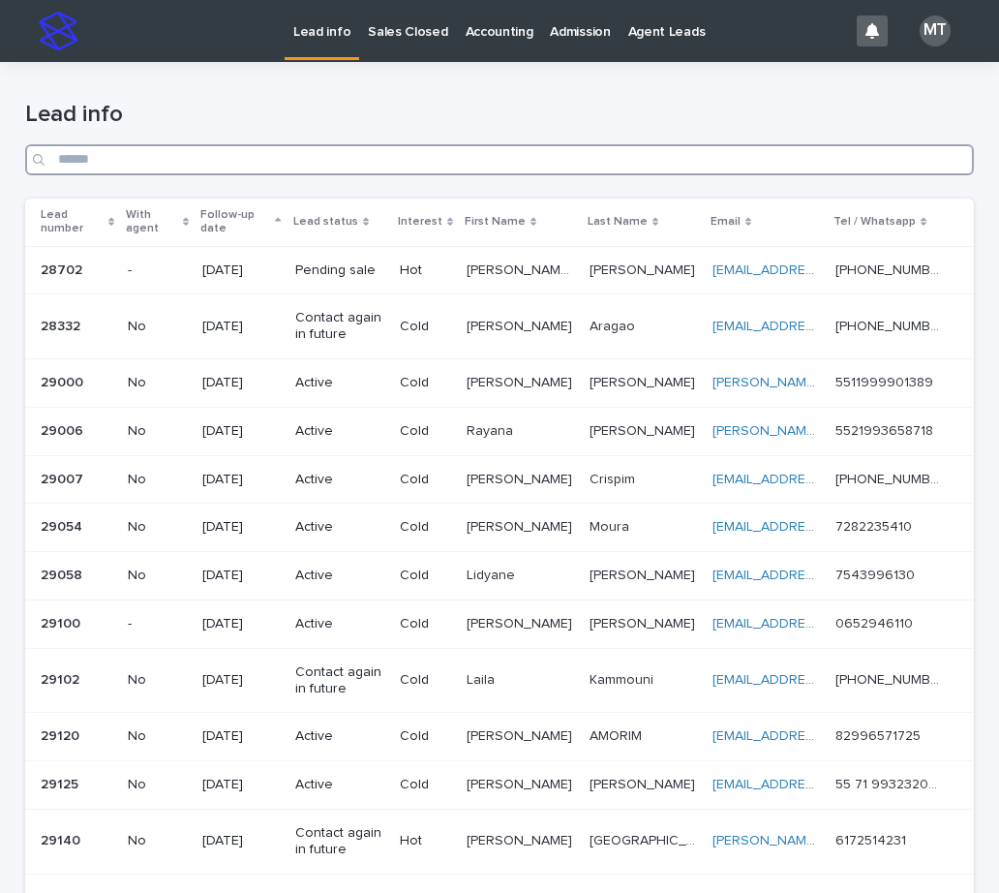
click at [384, 157] on input "Search" at bounding box center [499, 159] width 949 height 31
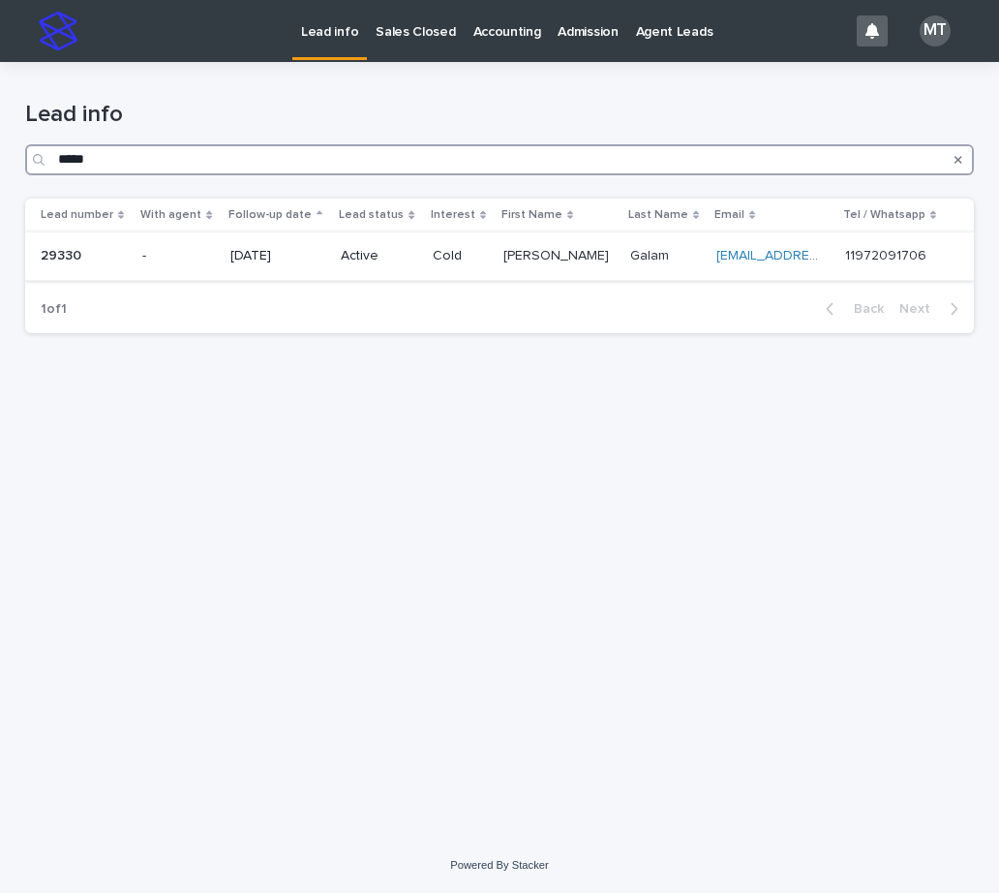
type input "*****"
click at [293, 253] on p "[DATE]" at bounding box center [278, 256] width 96 height 16
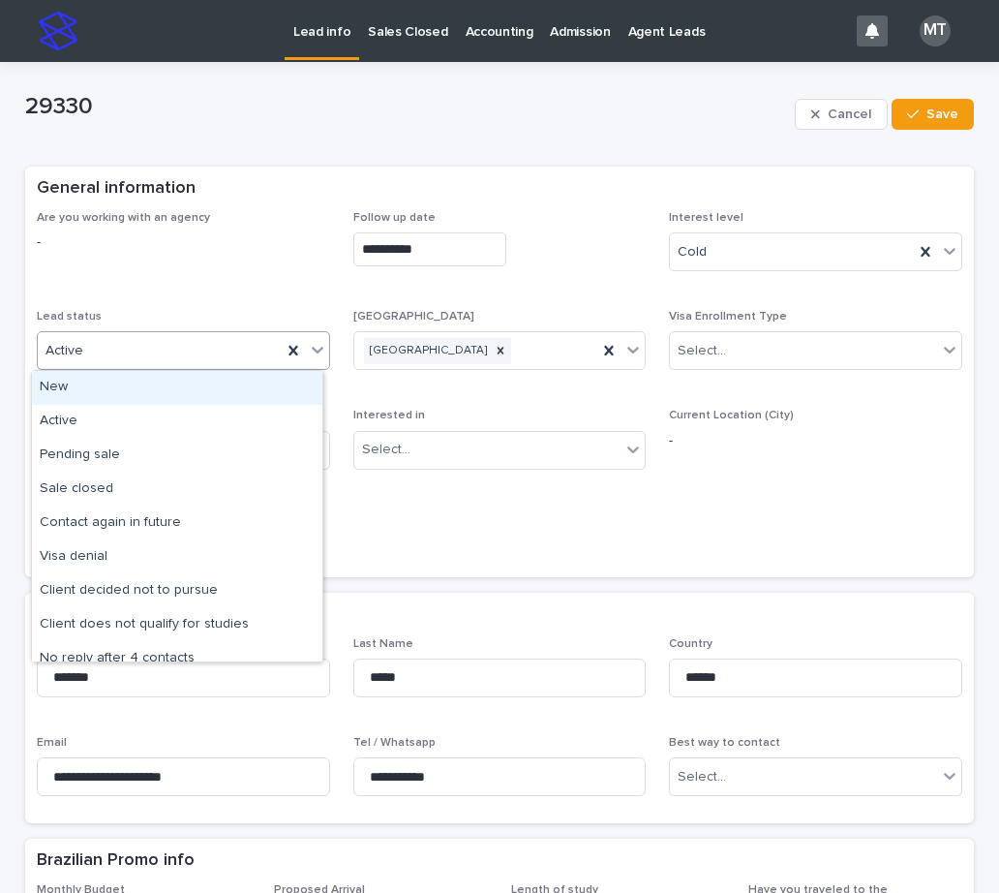
click at [160, 345] on div "Active" at bounding box center [160, 351] width 244 height 32
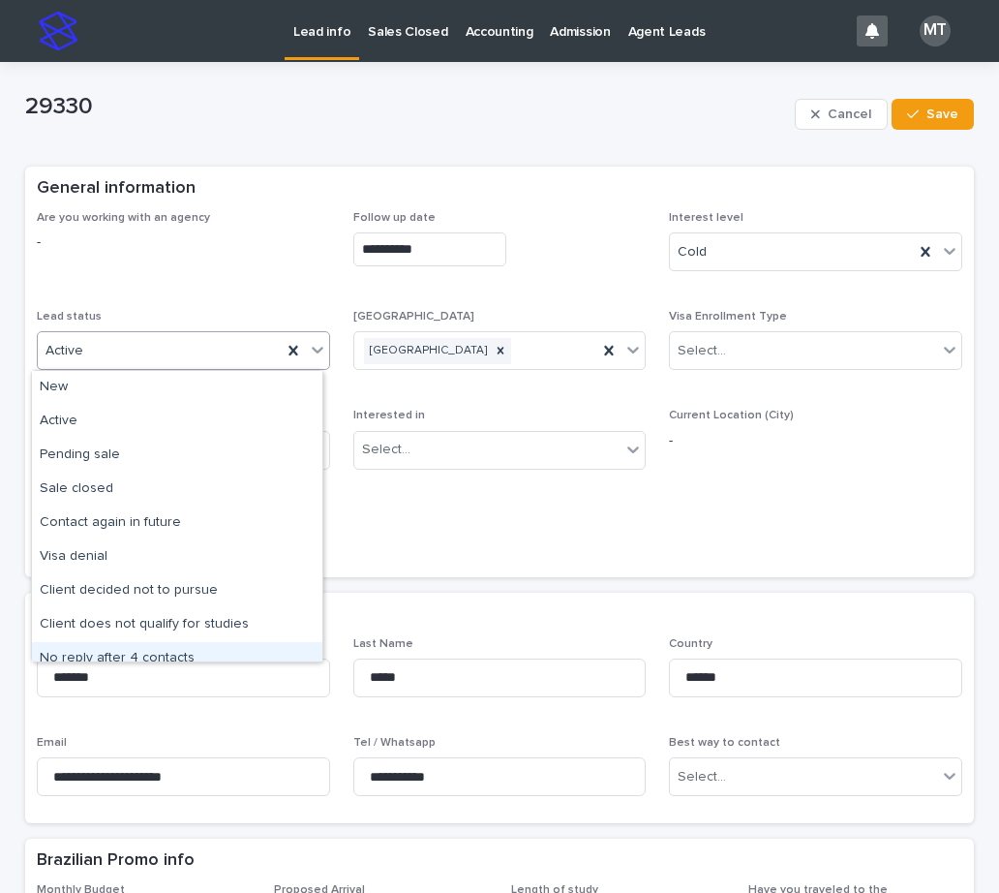
click at [107, 648] on div "No reply after 4 contacts" at bounding box center [177, 659] width 290 height 34
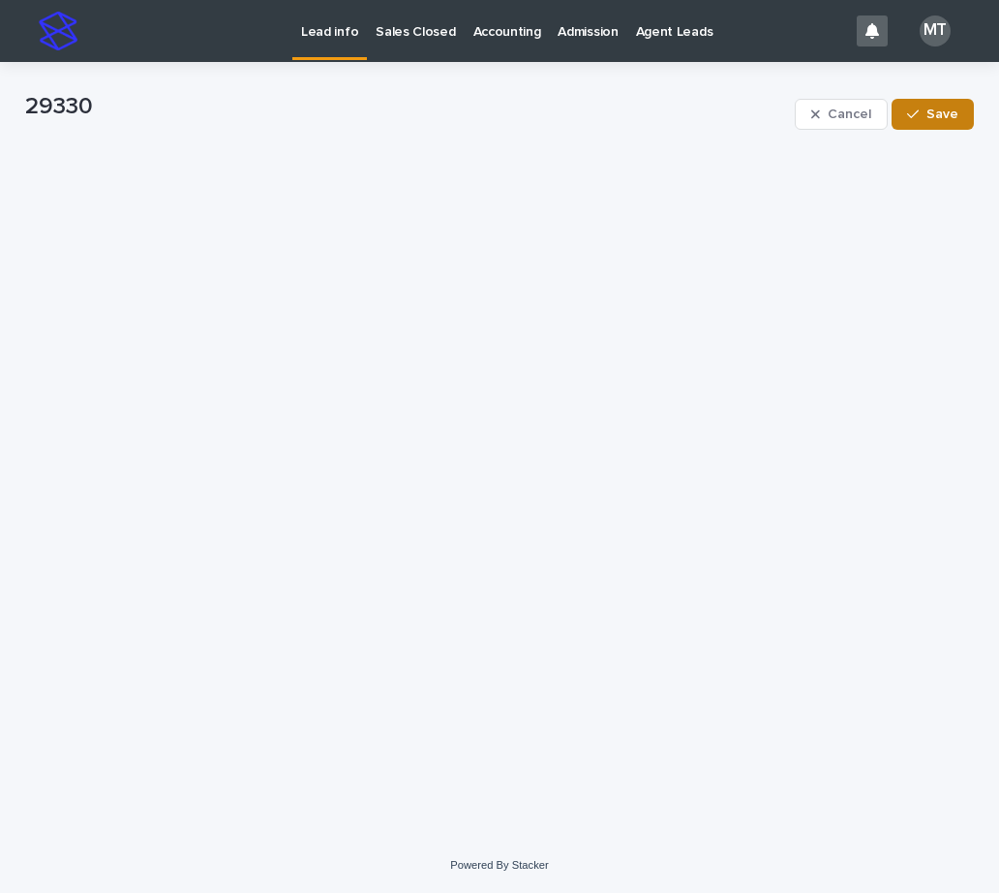
click at [944, 117] on span "Save" at bounding box center [942, 114] width 32 height 14
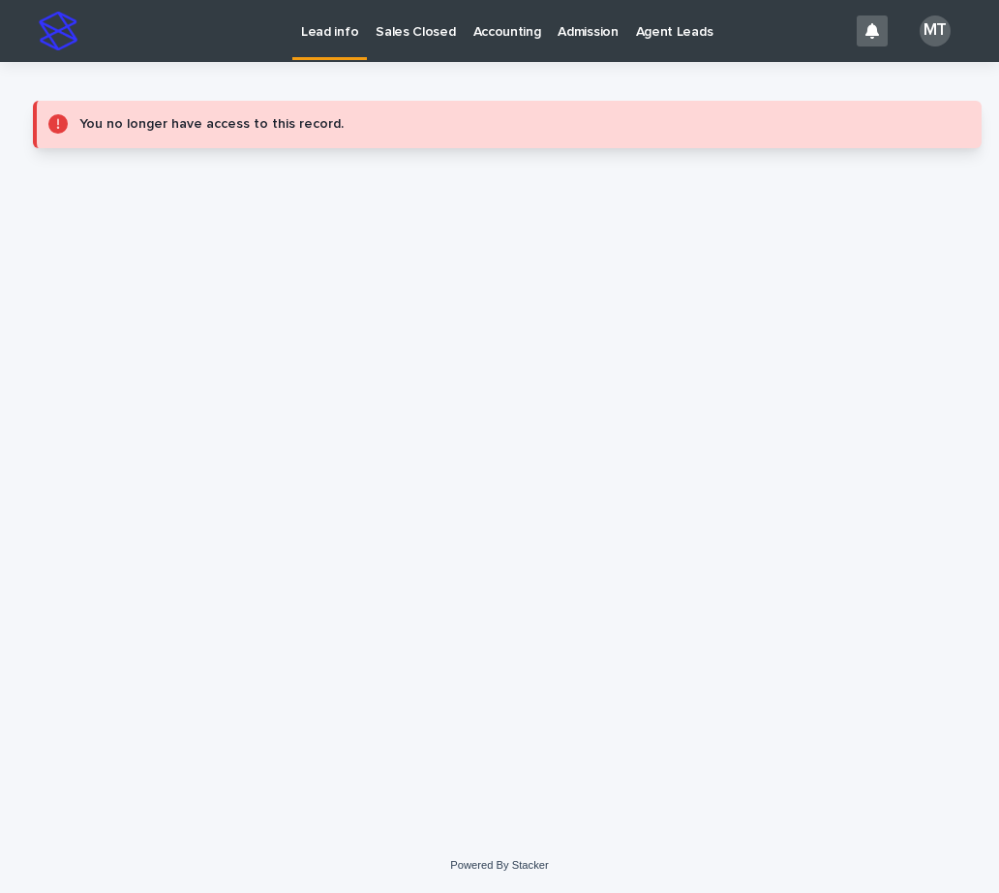
click at [343, 23] on p "Lead info" at bounding box center [329, 20] width 57 height 41
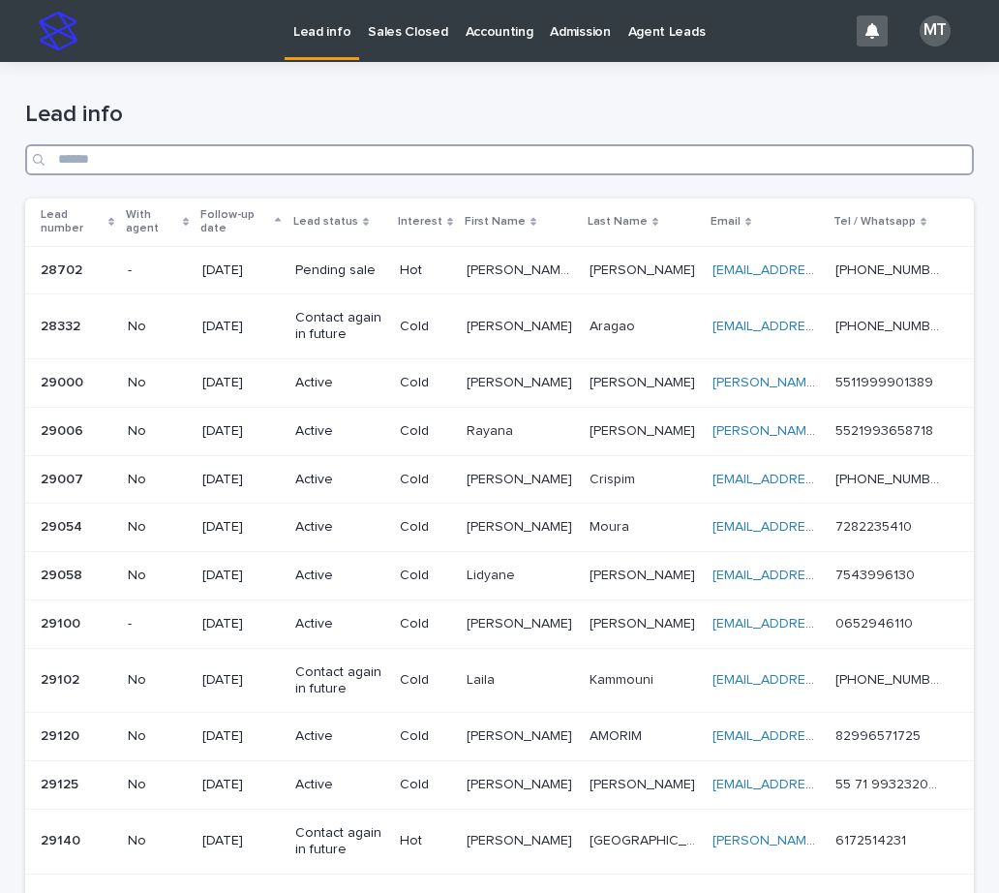
click at [297, 167] on input "Search" at bounding box center [499, 159] width 949 height 31
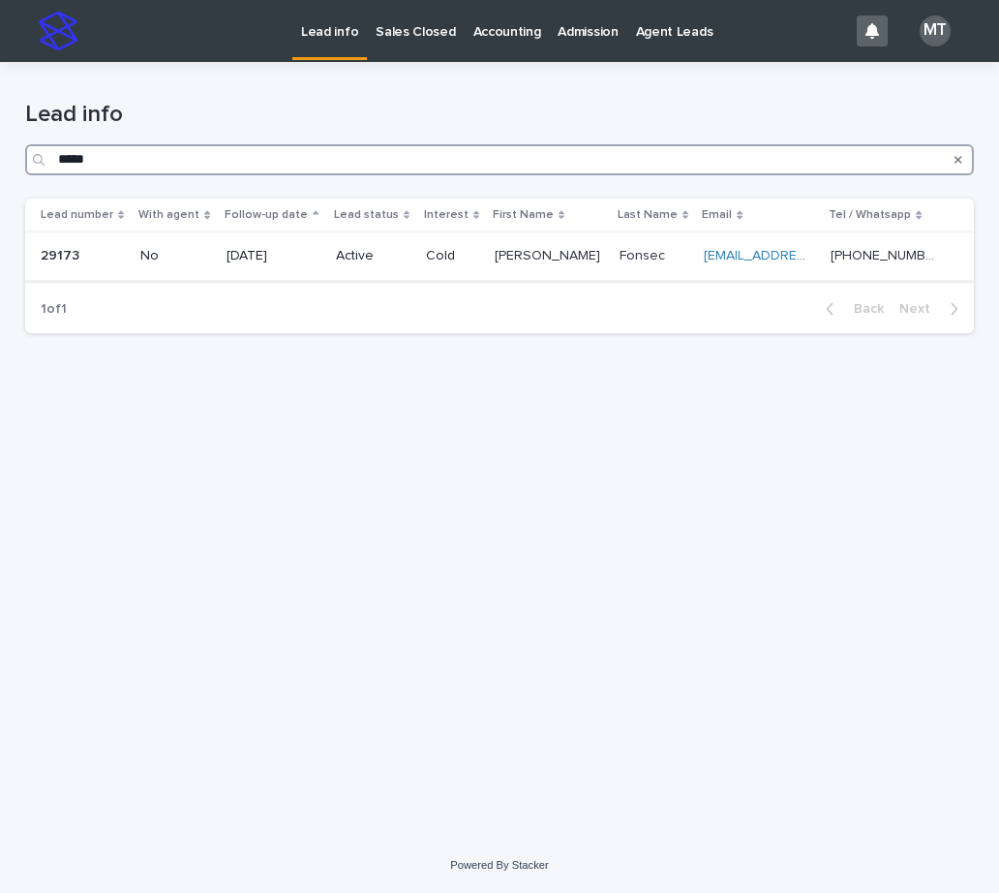
type input "*****"
click at [277, 259] on p "[DATE]" at bounding box center [273, 256] width 93 height 16
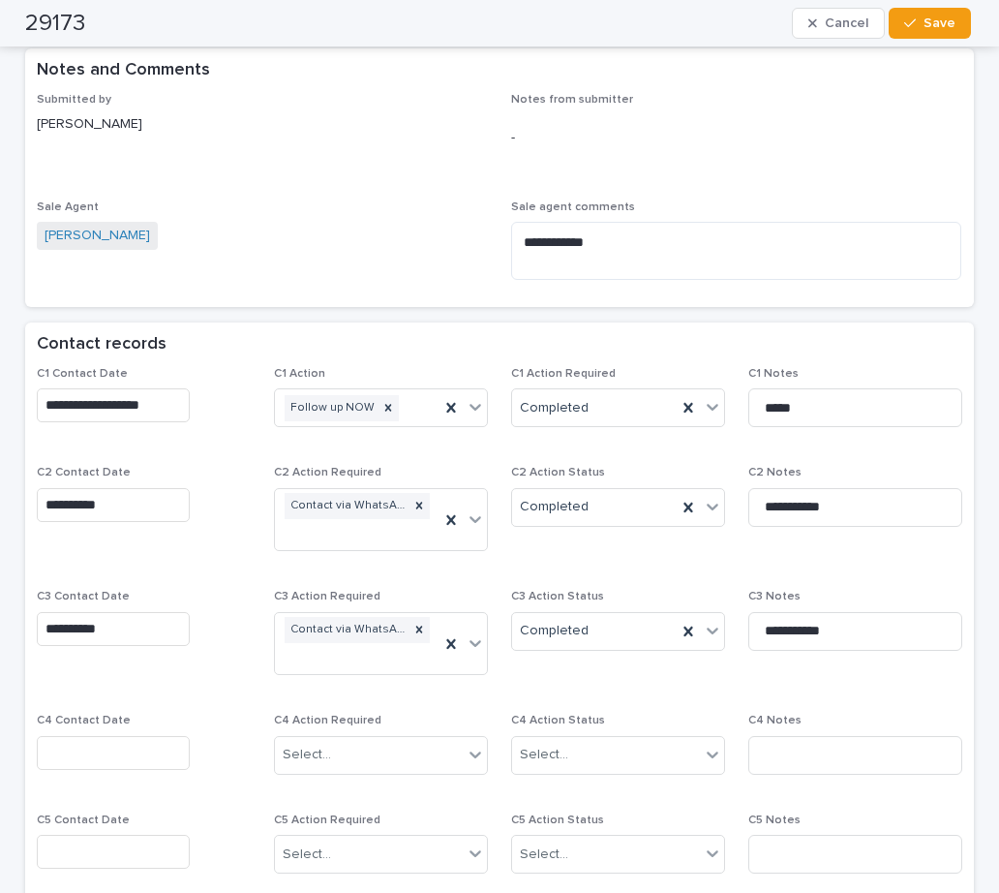
scroll to position [1258, 0]
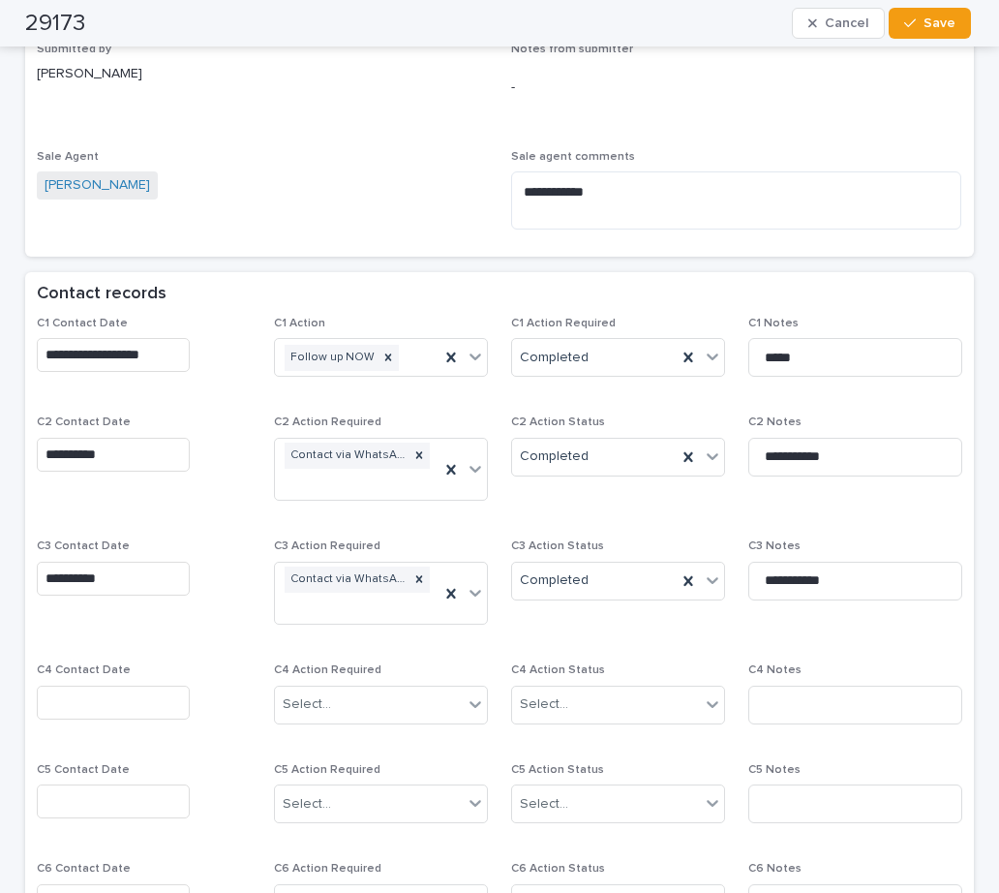
click at [63, 709] on input "text" at bounding box center [113, 702] width 153 height 34
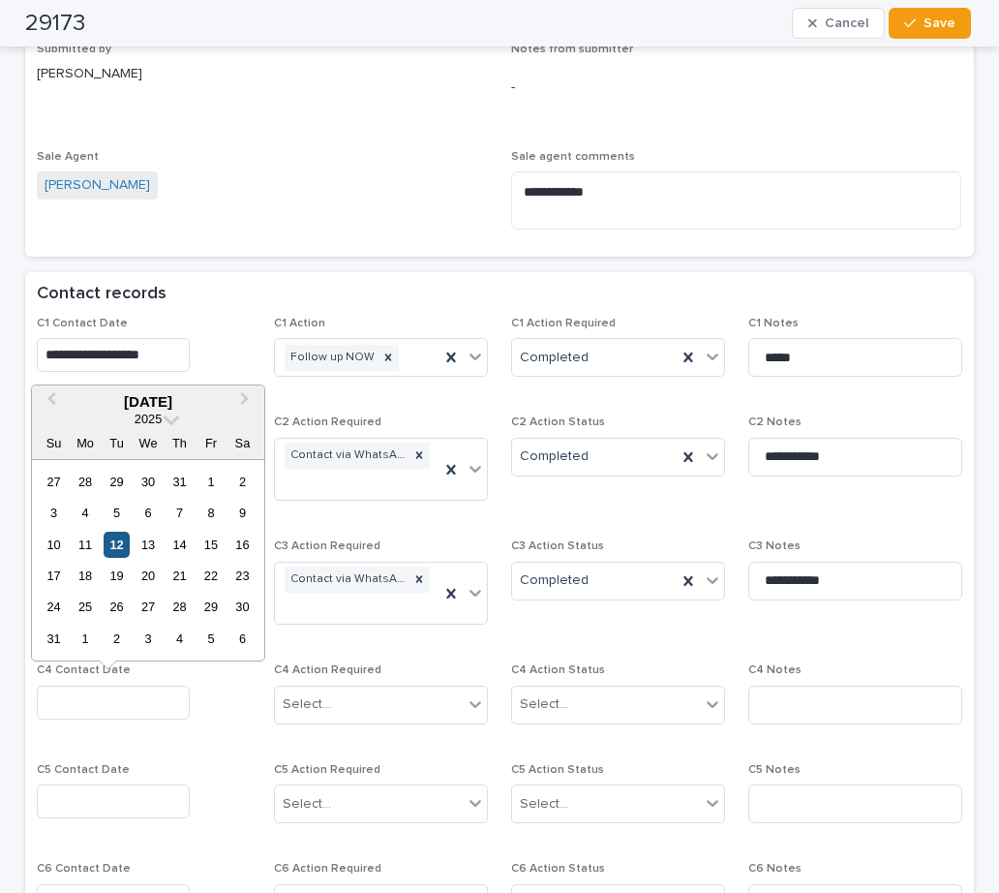
click at [125, 544] on div "12" at bounding box center [117, 544] width 26 height 26
type input "**********"
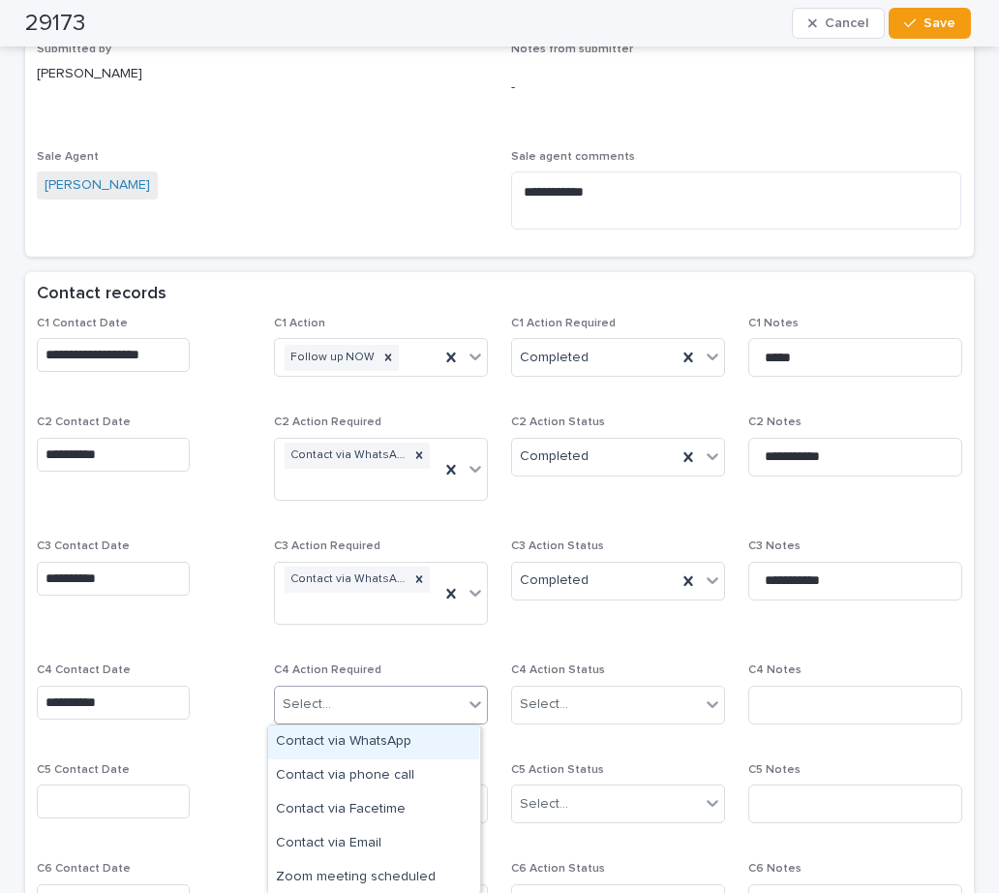
click at [349, 708] on div "Select..." at bounding box center [369, 704] width 188 height 32
click at [344, 735] on div "Contact via WhatsApp" at bounding box center [373, 742] width 211 height 34
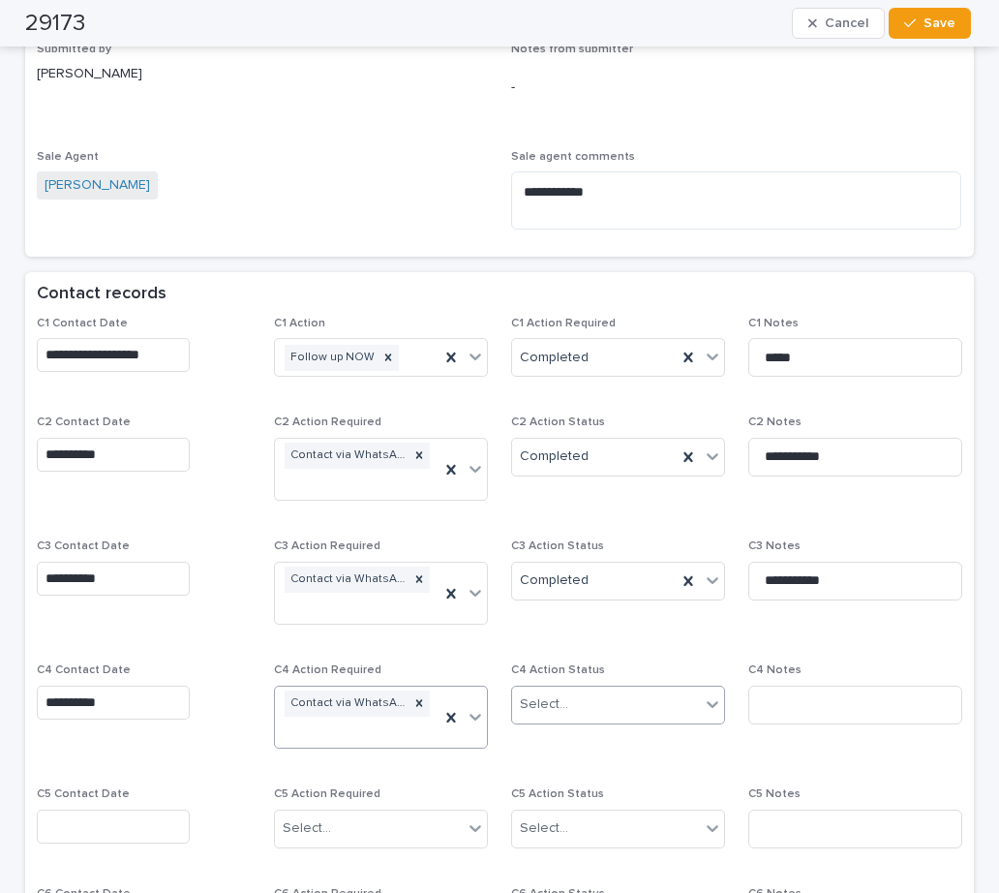
click at [543, 712] on div "Select..." at bounding box center [544, 704] width 48 height 20
click at [570, 773] on div "Completed" at bounding box center [610, 776] width 211 height 34
click at [791, 715] on input at bounding box center [855, 704] width 214 height 39
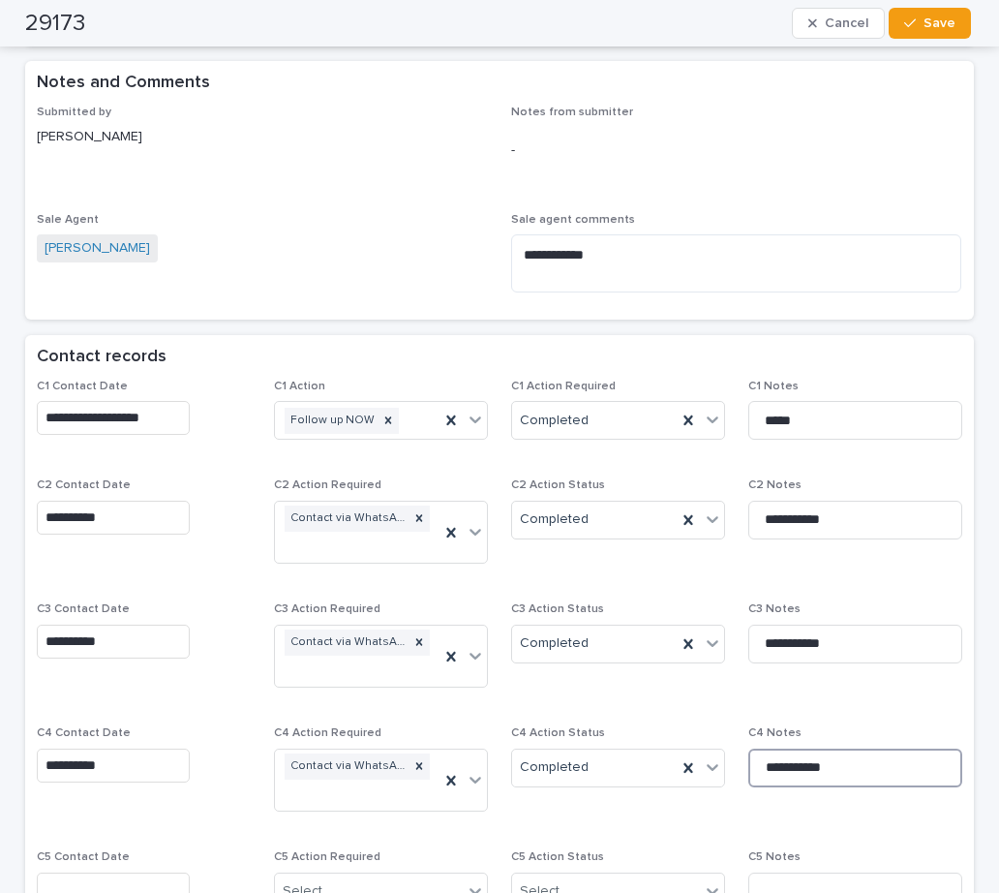
scroll to position [1162, 0]
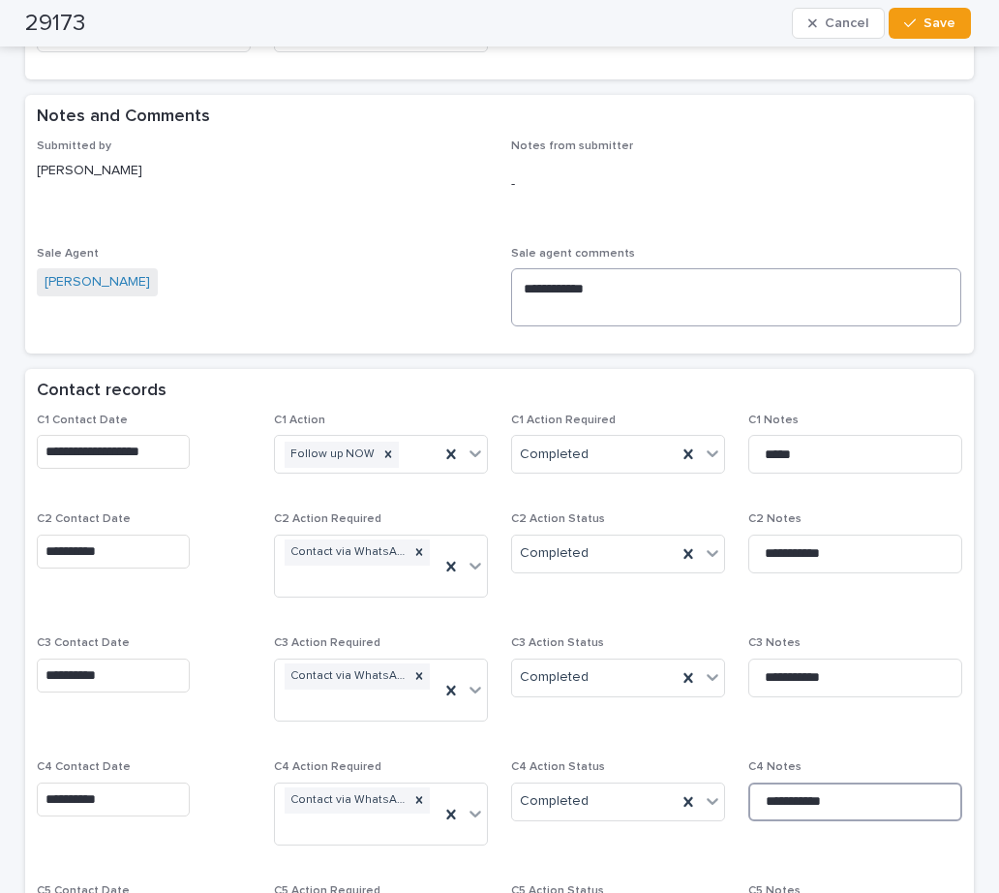
type input "**********"
click at [642, 299] on textarea "**********" at bounding box center [736, 297] width 450 height 58
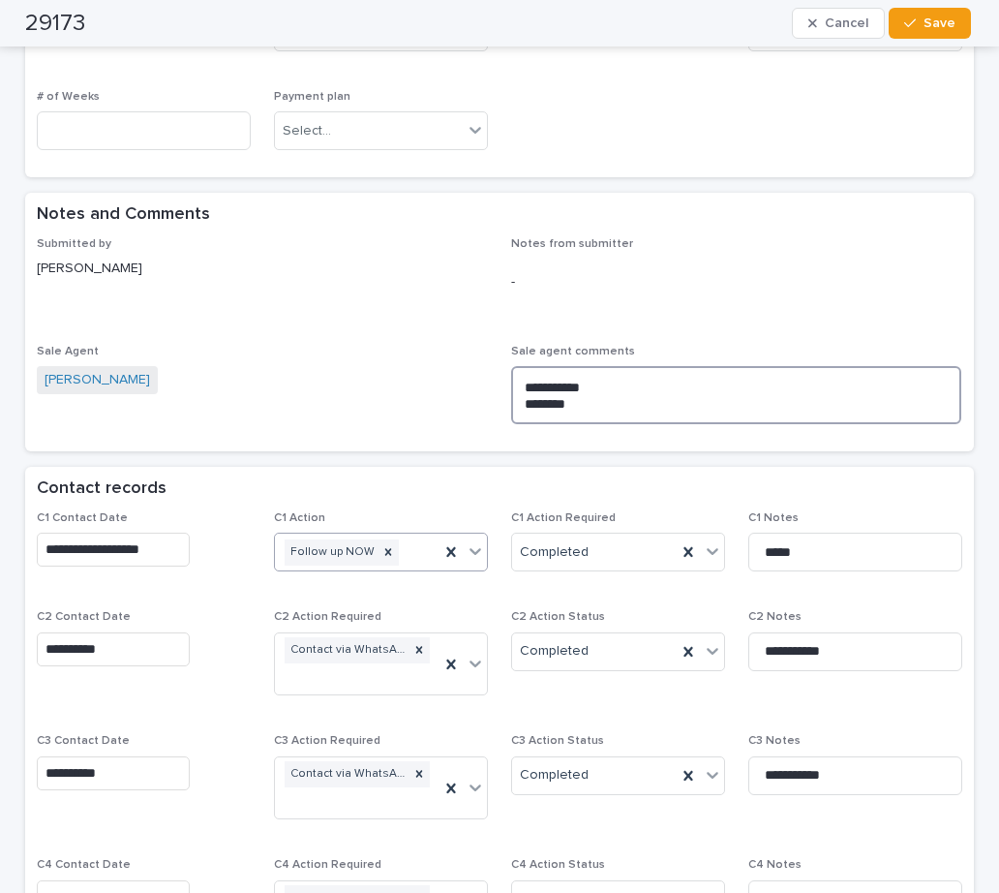
scroll to position [1258, 0]
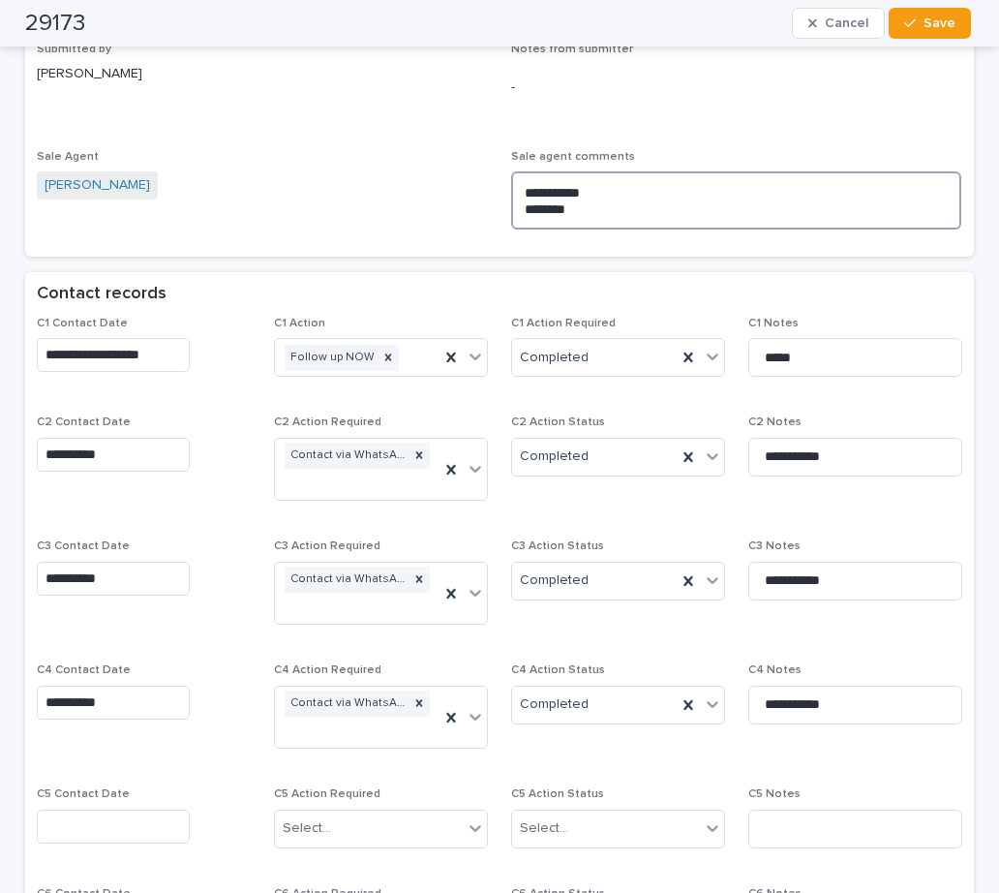
drag, startPoint x: 587, startPoint y: 204, endPoint x: 465, endPoint y: 208, distance: 122.0
click at [465, 208] on div "**********" at bounding box center [499, 144] width 925 height 203
type textarea "**********"
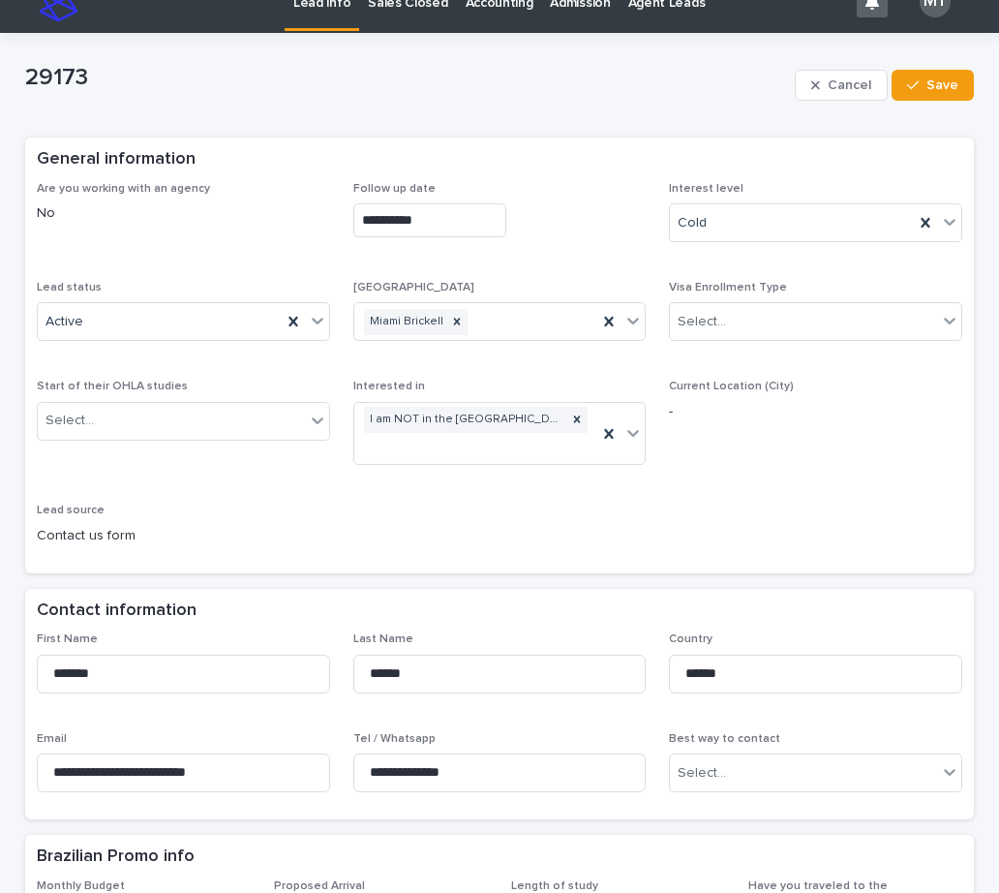
scroll to position [0, 0]
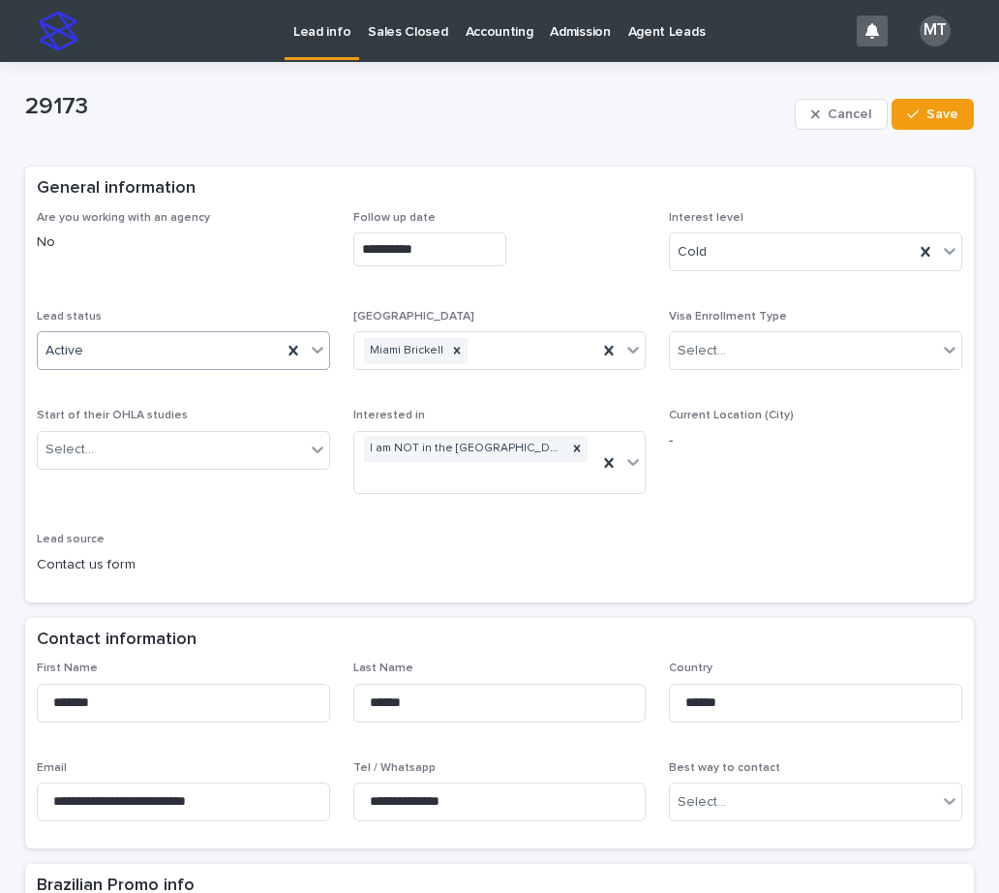
click at [207, 339] on div "Active" at bounding box center [160, 351] width 244 height 32
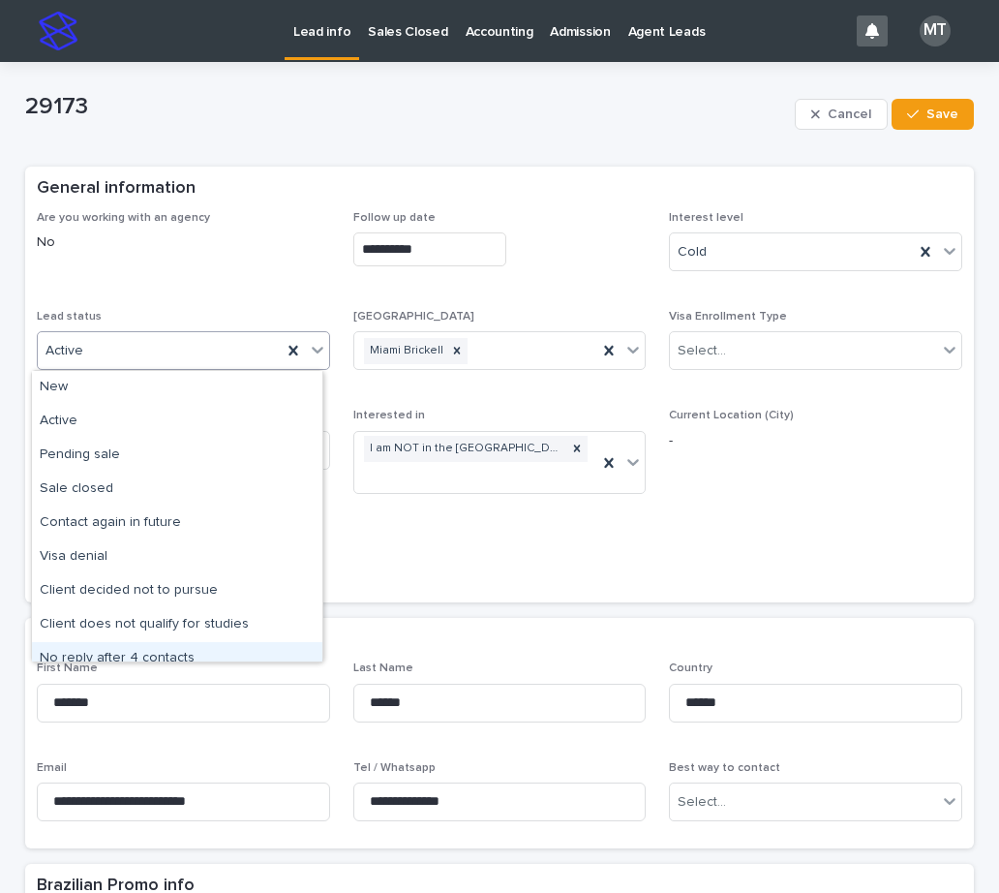
click at [97, 643] on div "No reply after 4 contacts" at bounding box center [177, 659] width 290 height 34
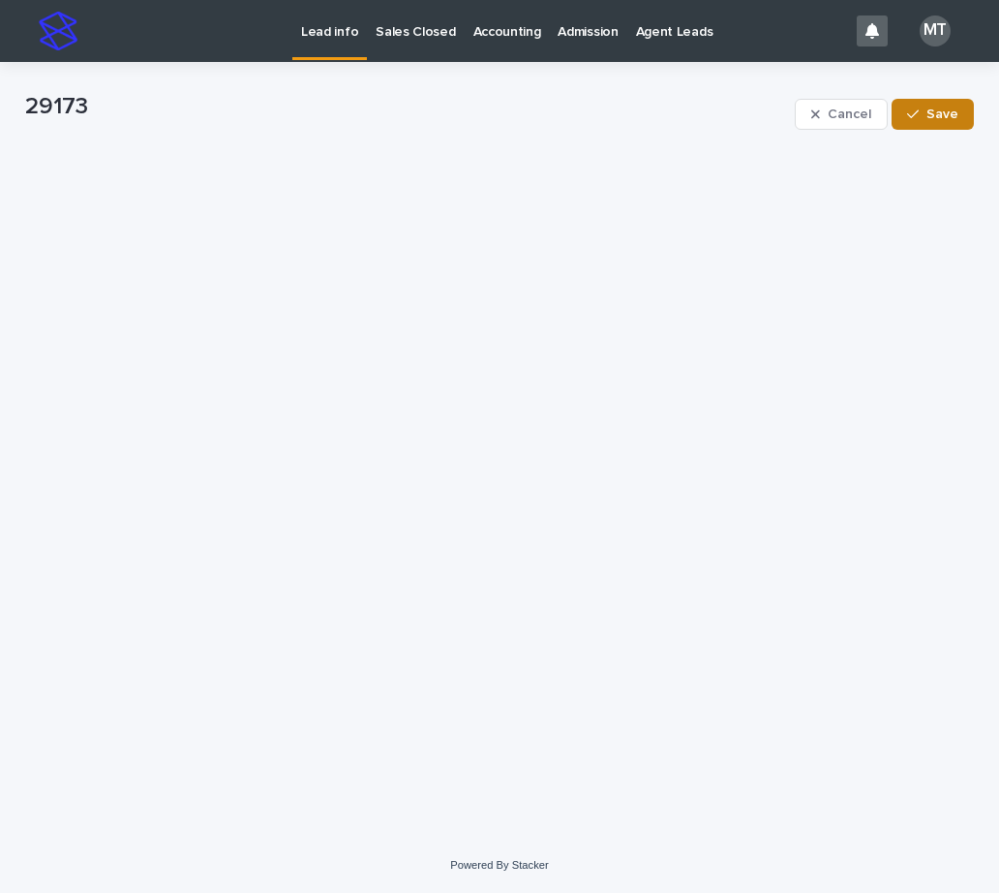
click at [949, 114] on span "Save" at bounding box center [942, 114] width 32 height 14
click at [319, 35] on p "Lead info" at bounding box center [329, 20] width 57 height 41
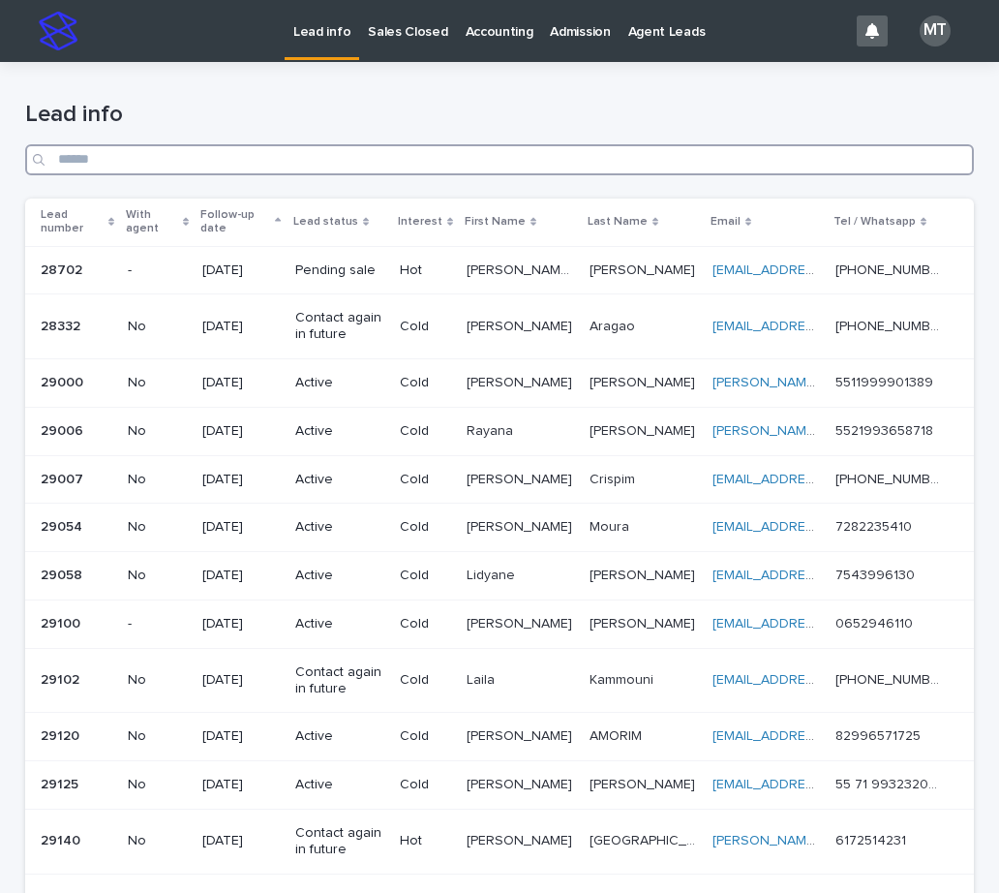
click at [211, 153] on input "Search" at bounding box center [499, 159] width 949 height 31
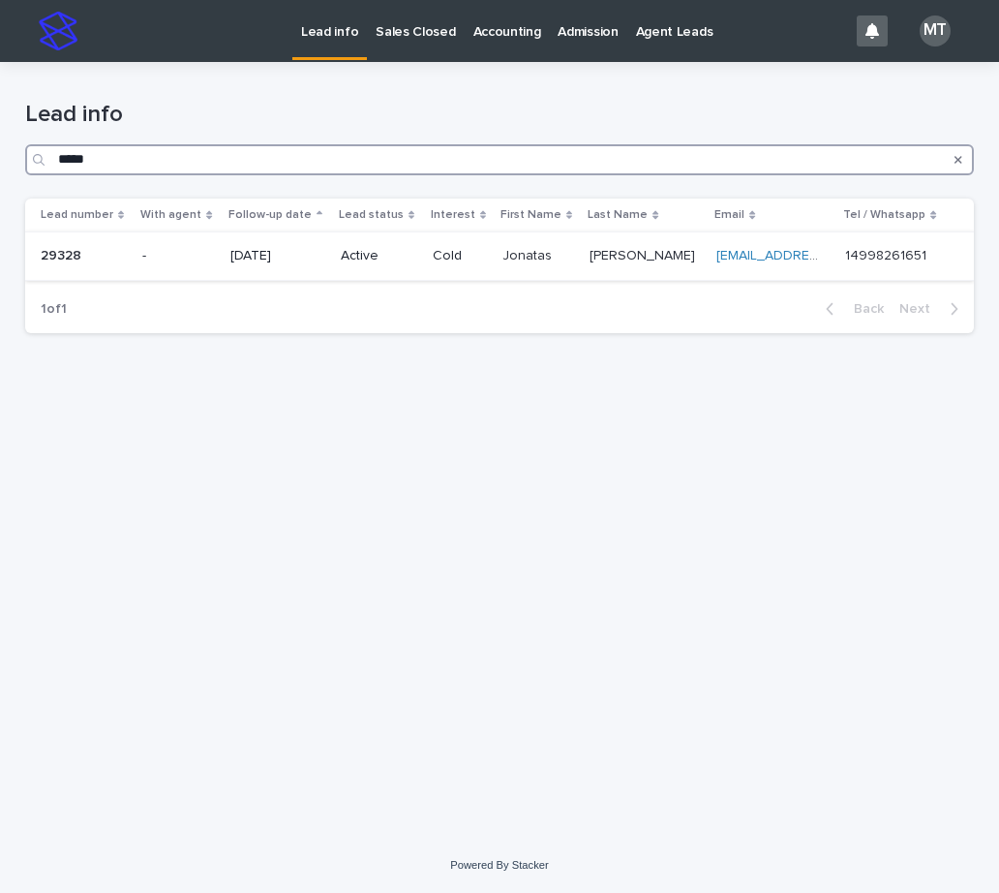
type input "*****"
click at [269, 255] on p "[DATE]" at bounding box center [277, 256] width 95 height 16
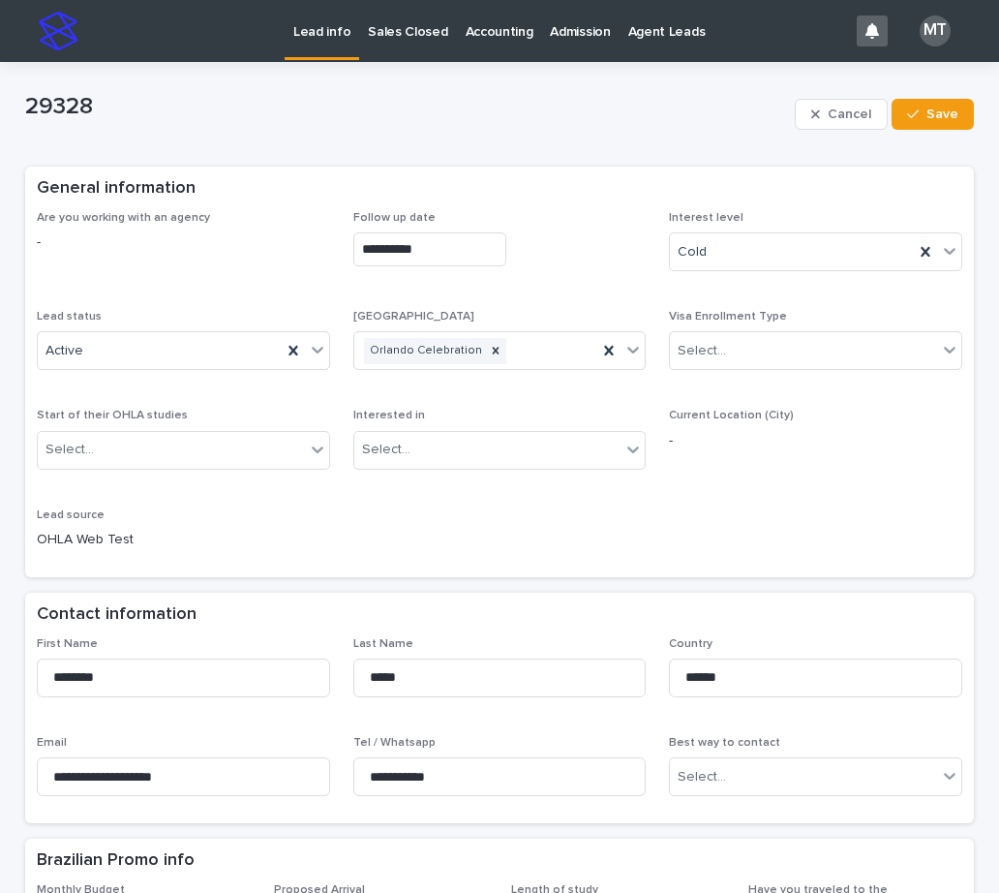
type textarea "**********"
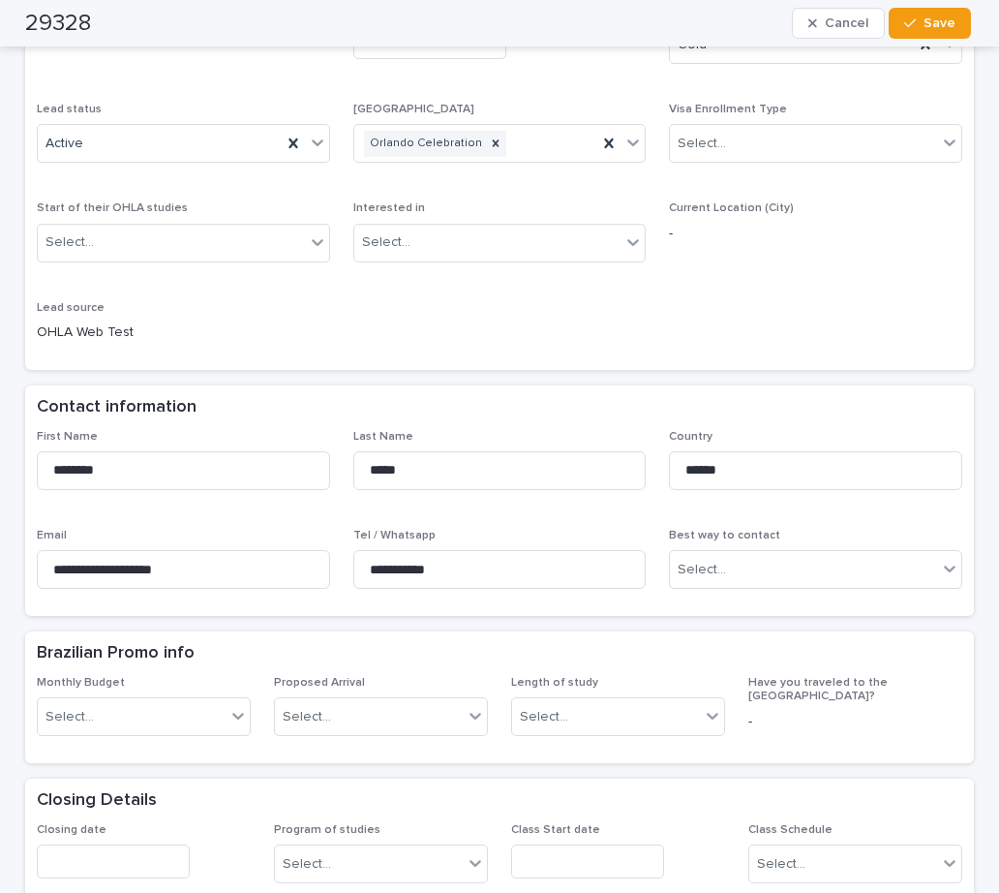
scroll to position [97, 0]
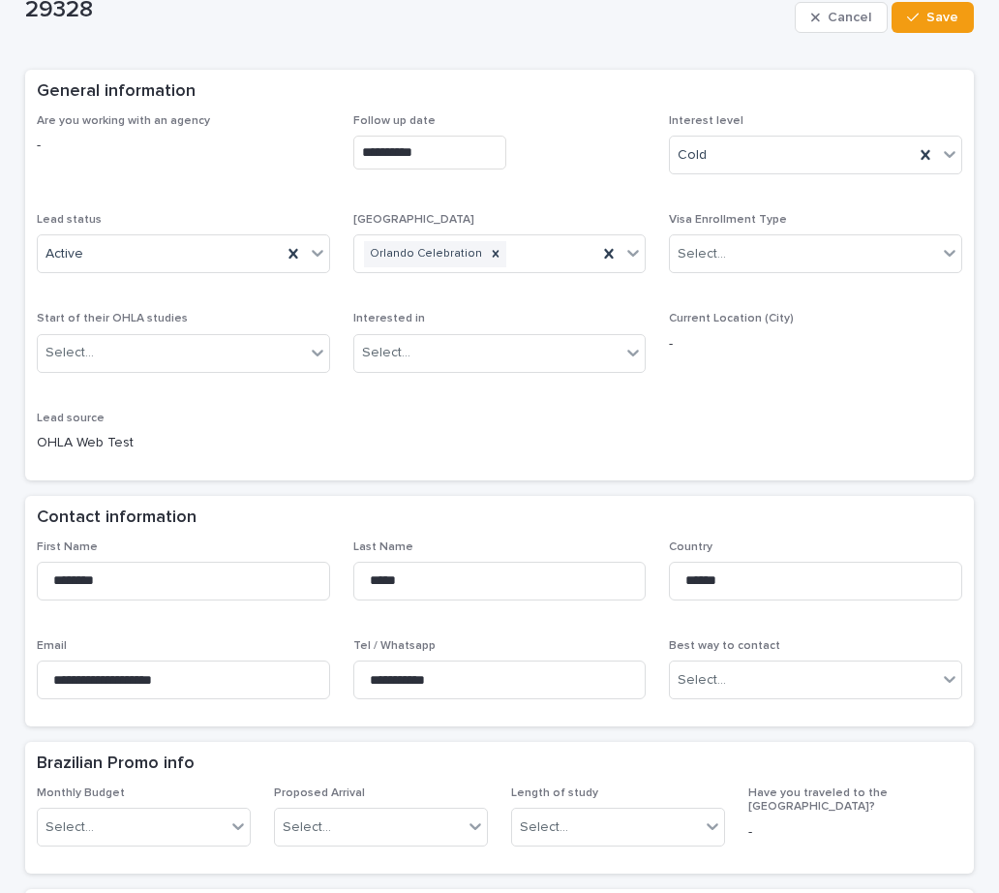
click at [142, 233] on div "Lead status Active" at bounding box center [183, 251] width 293 height 76
click at [136, 257] on div "Active" at bounding box center [160, 254] width 244 height 32
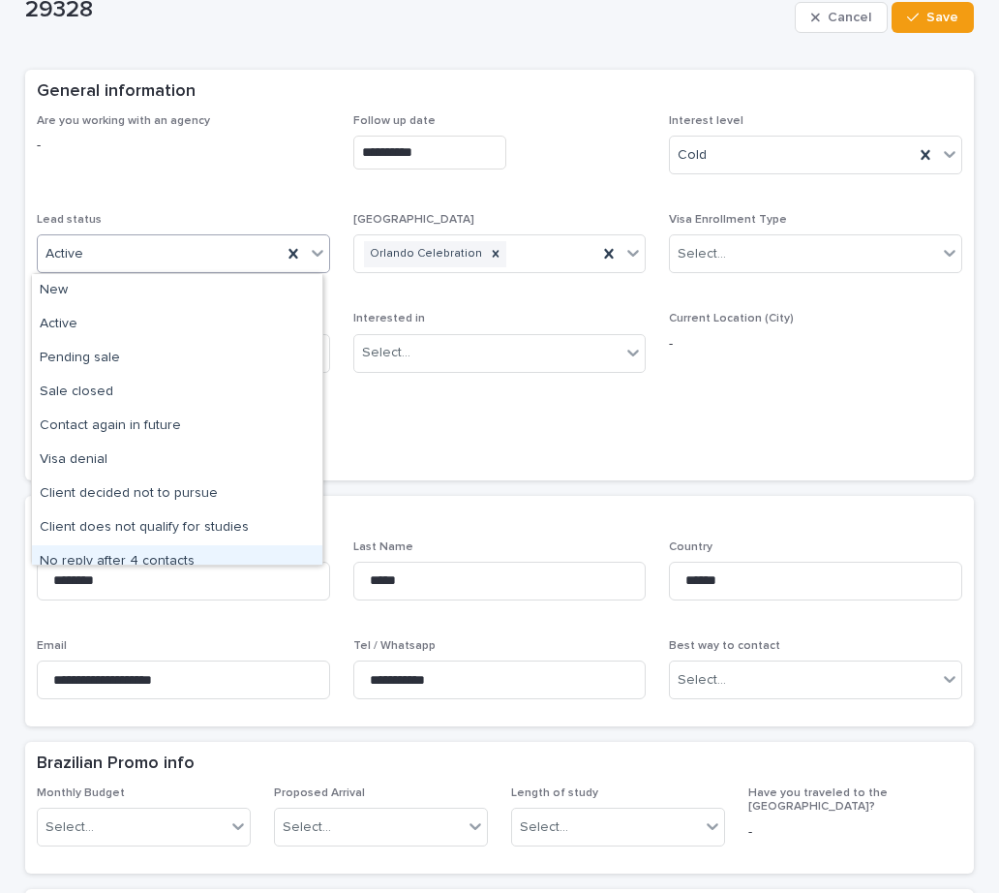
click at [99, 552] on div "No reply after 4 contacts" at bounding box center [177, 562] width 290 height 34
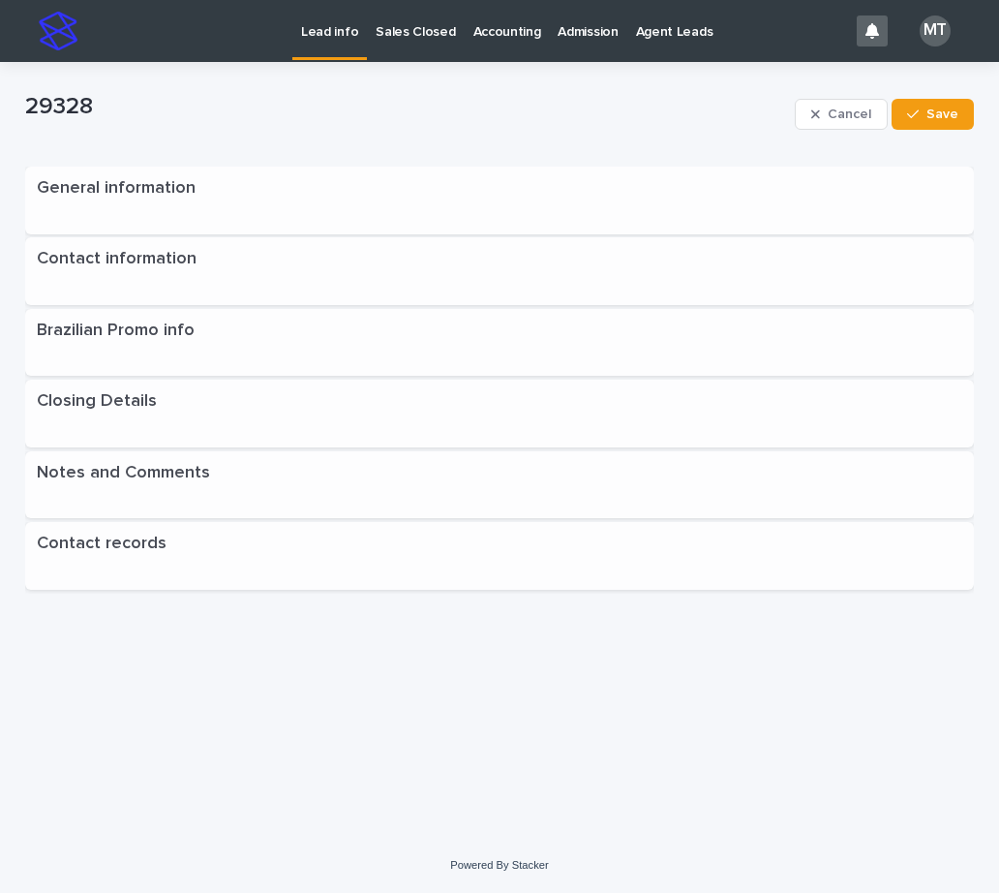
scroll to position [0, 0]
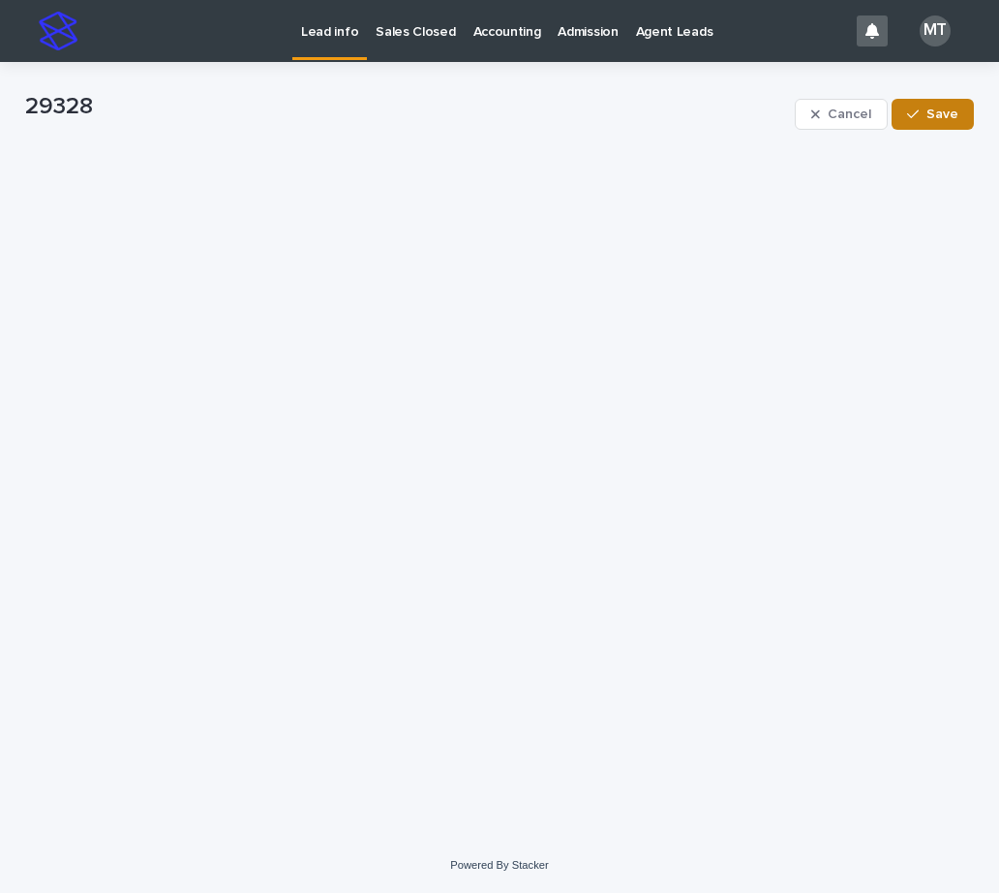
click at [930, 101] on button "Save" at bounding box center [933, 114] width 82 height 31
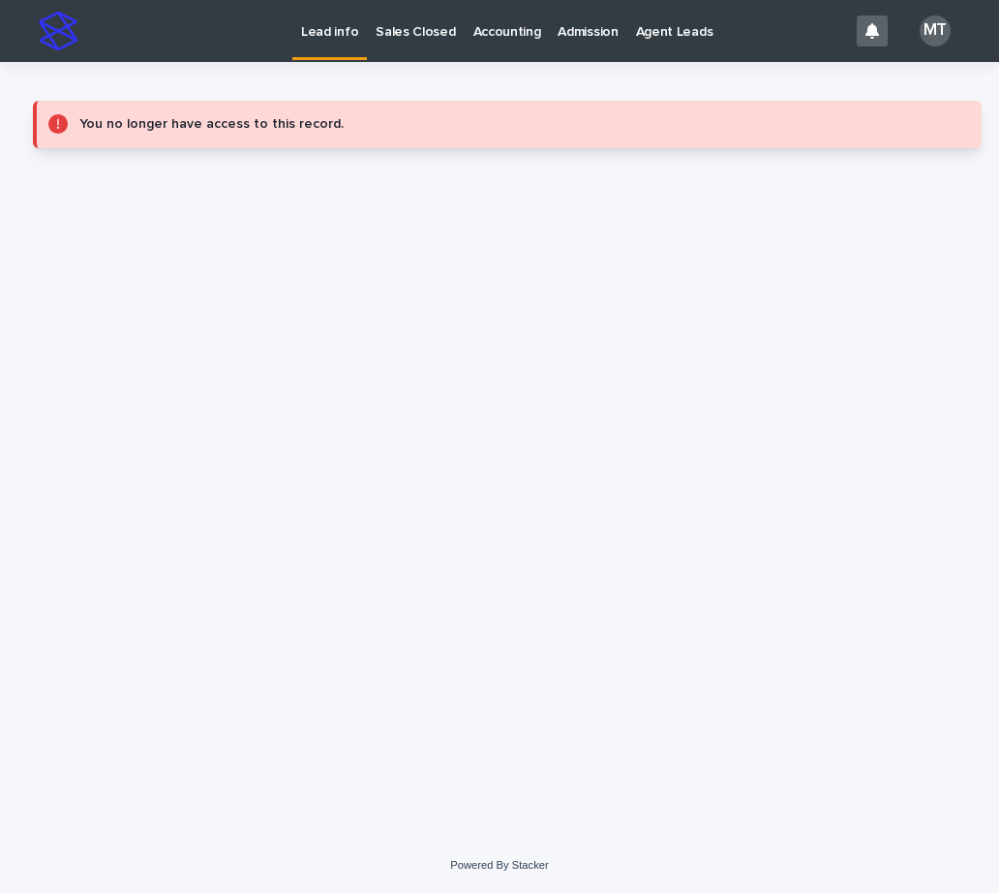
click at [343, 31] on p "Lead info" at bounding box center [329, 20] width 57 height 41
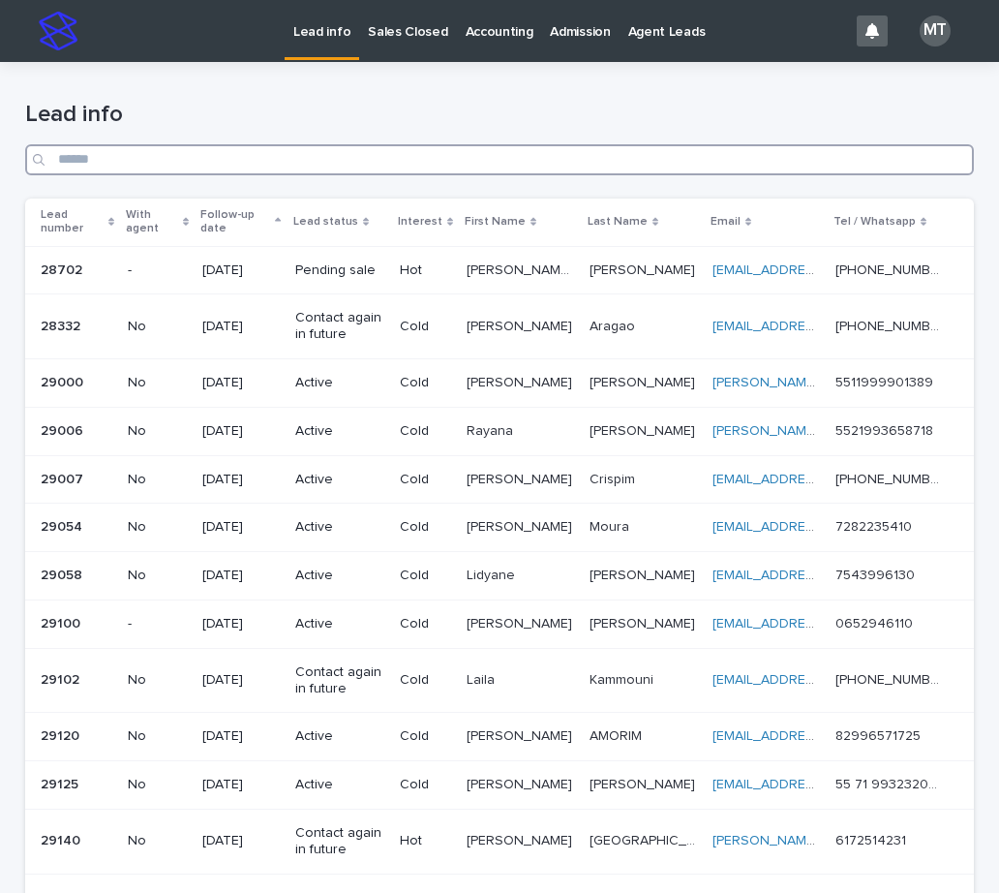
click at [187, 156] on input "Search" at bounding box center [499, 159] width 949 height 31
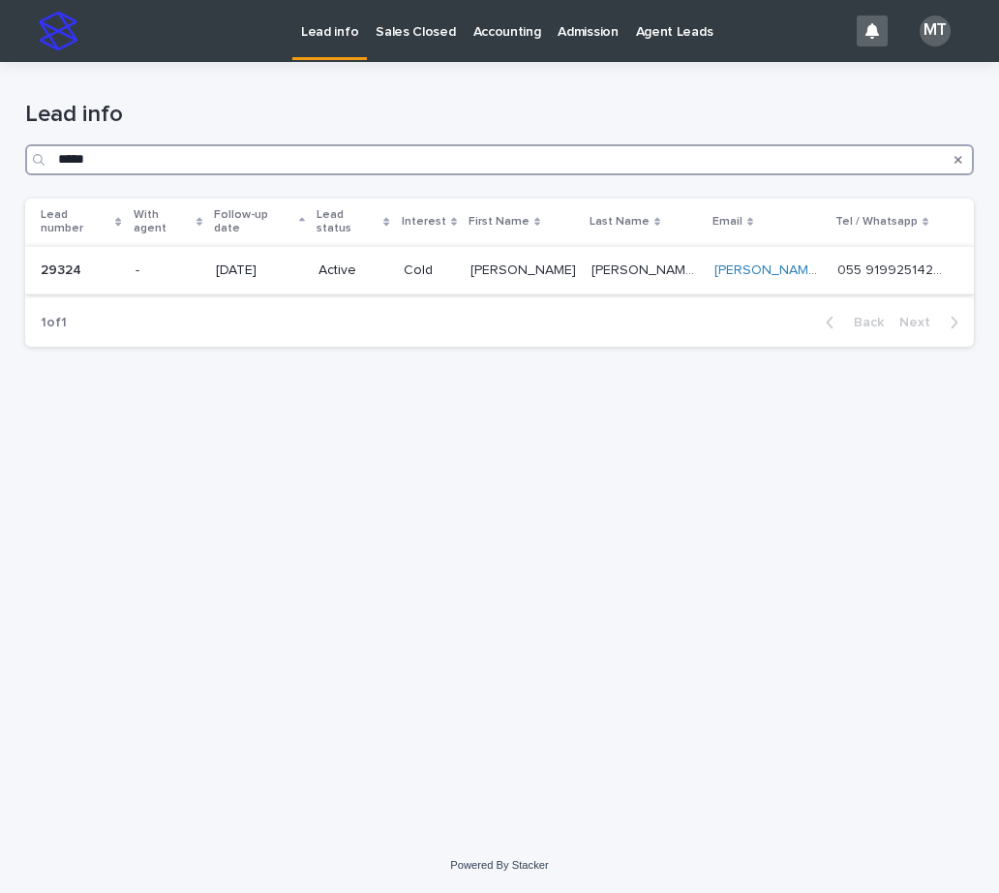
type input "*****"
click at [278, 262] on p "[DATE]" at bounding box center [259, 270] width 87 height 16
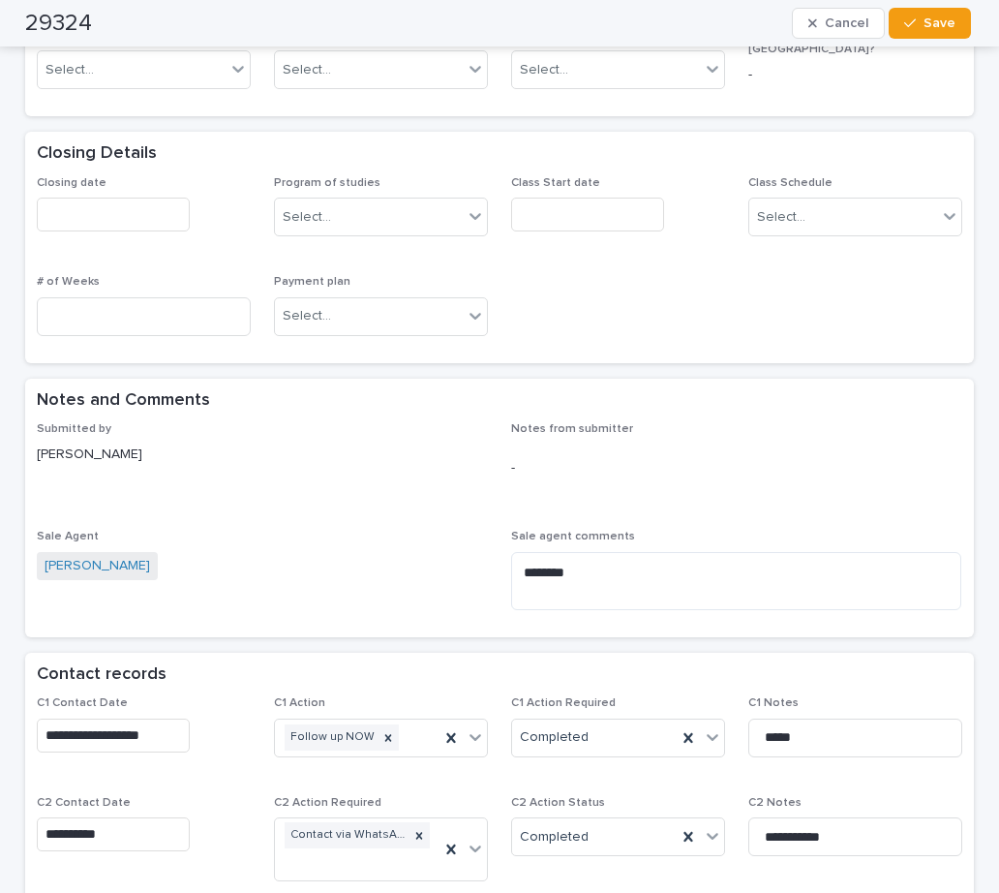
scroll to position [1065, 0]
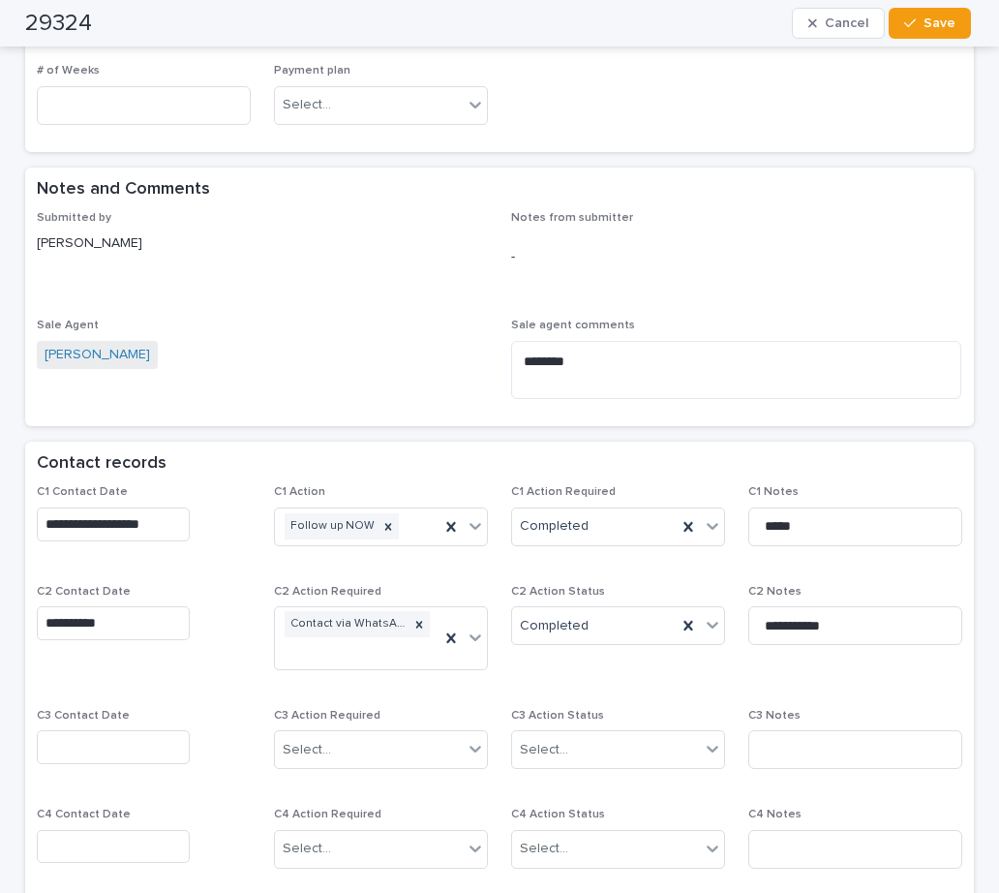
click at [87, 739] on input "text" at bounding box center [113, 747] width 153 height 34
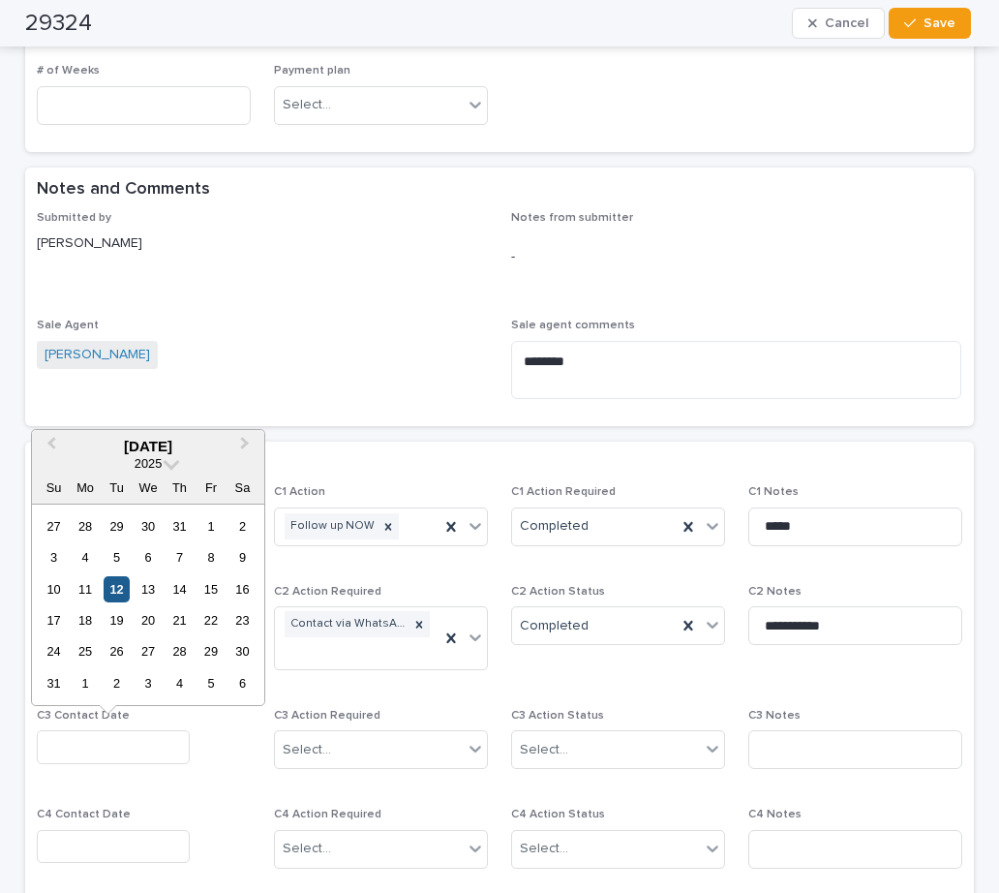
click at [122, 589] on div "12" at bounding box center [117, 589] width 26 height 26
type input "**********"
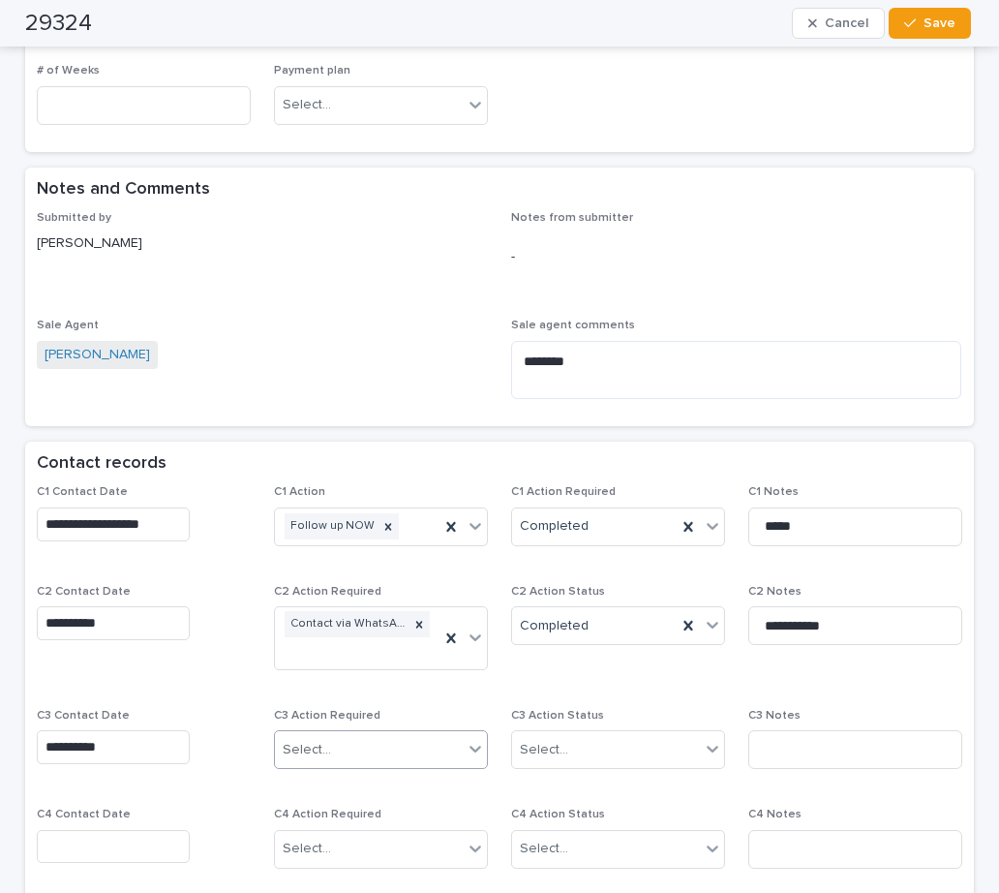
click at [308, 747] on div "Select..." at bounding box center [307, 750] width 48 height 20
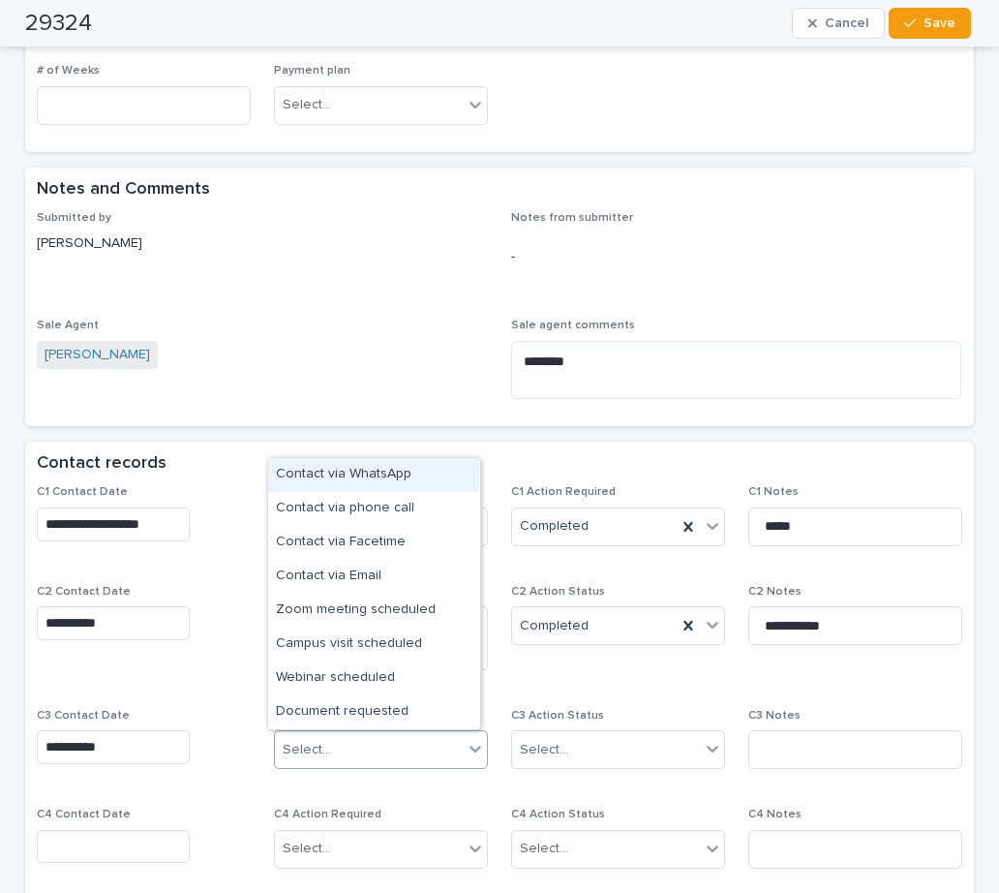
click at [330, 476] on div "Contact via WhatsApp" at bounding box center [373, 475] width 211 height 34
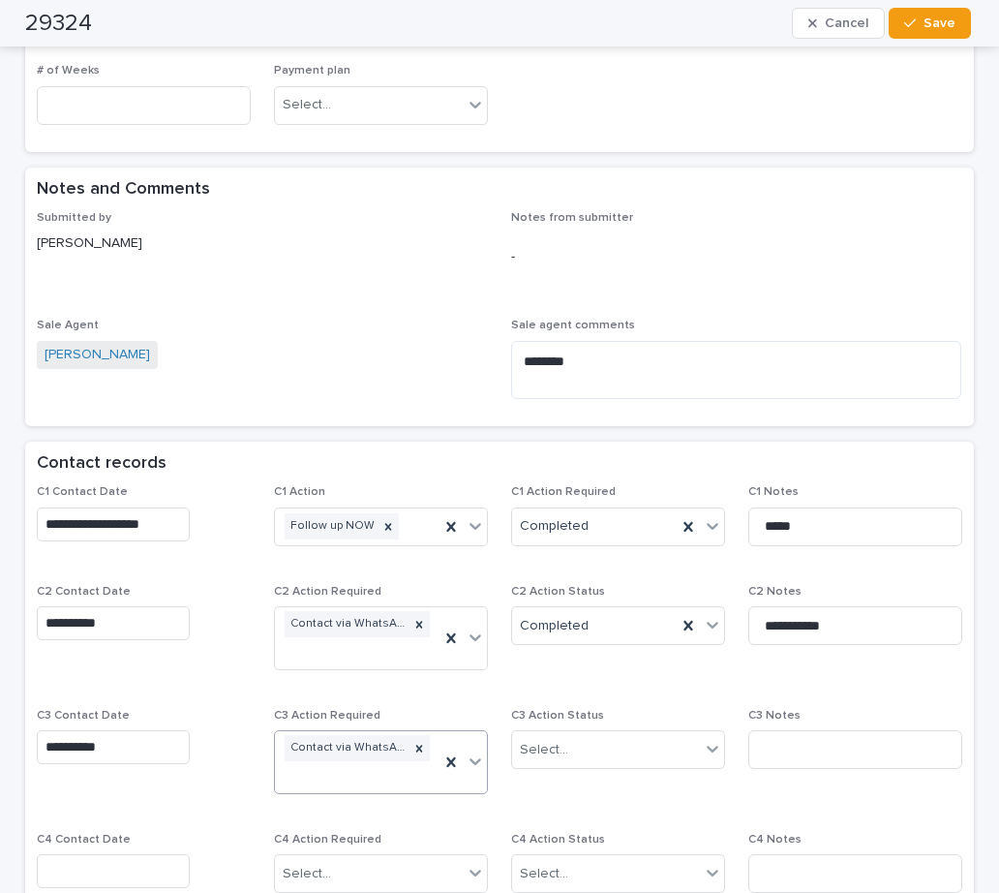
scroll to position [1077, 0]
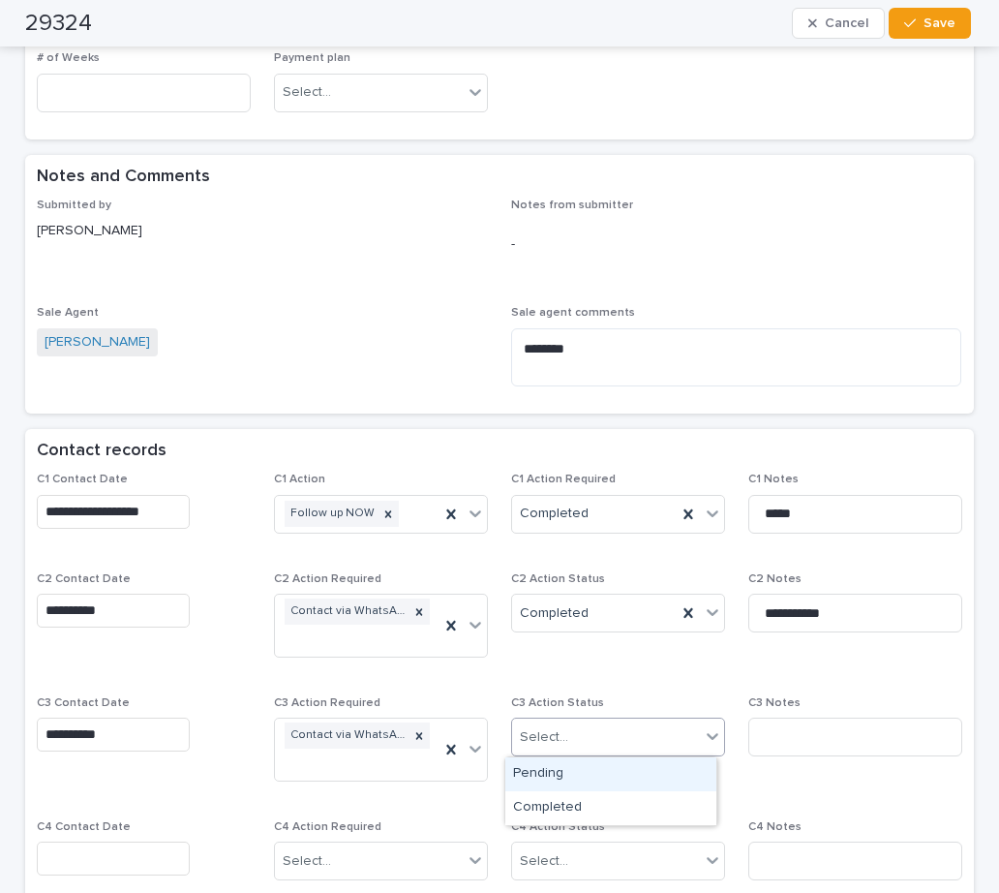
click at [555, 745] on div "Select..." at bounding box center [544, 737] width 48 height 20
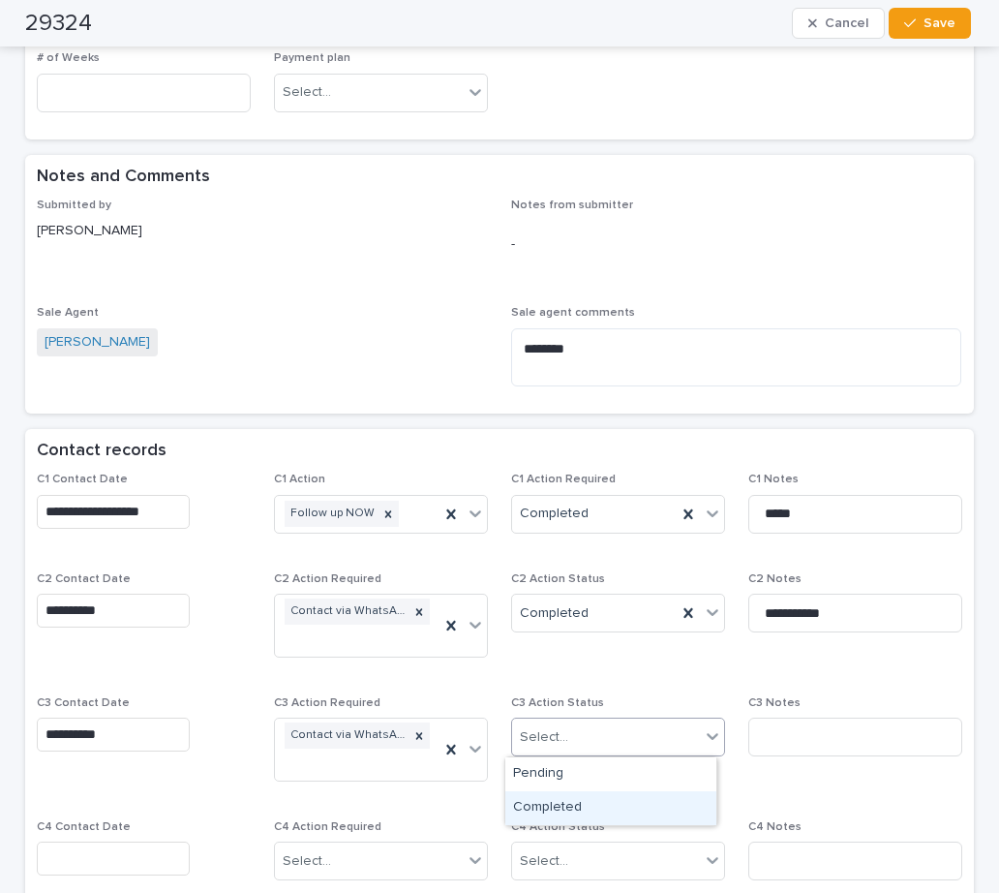
drag, startPoint x: 541, startPoint y: 785, endPoint x: 704, endPoint y: 754, distance: 165.6
click at [555, 804] on div "Completed" at bounding box center [610, 808] width 211 height 34
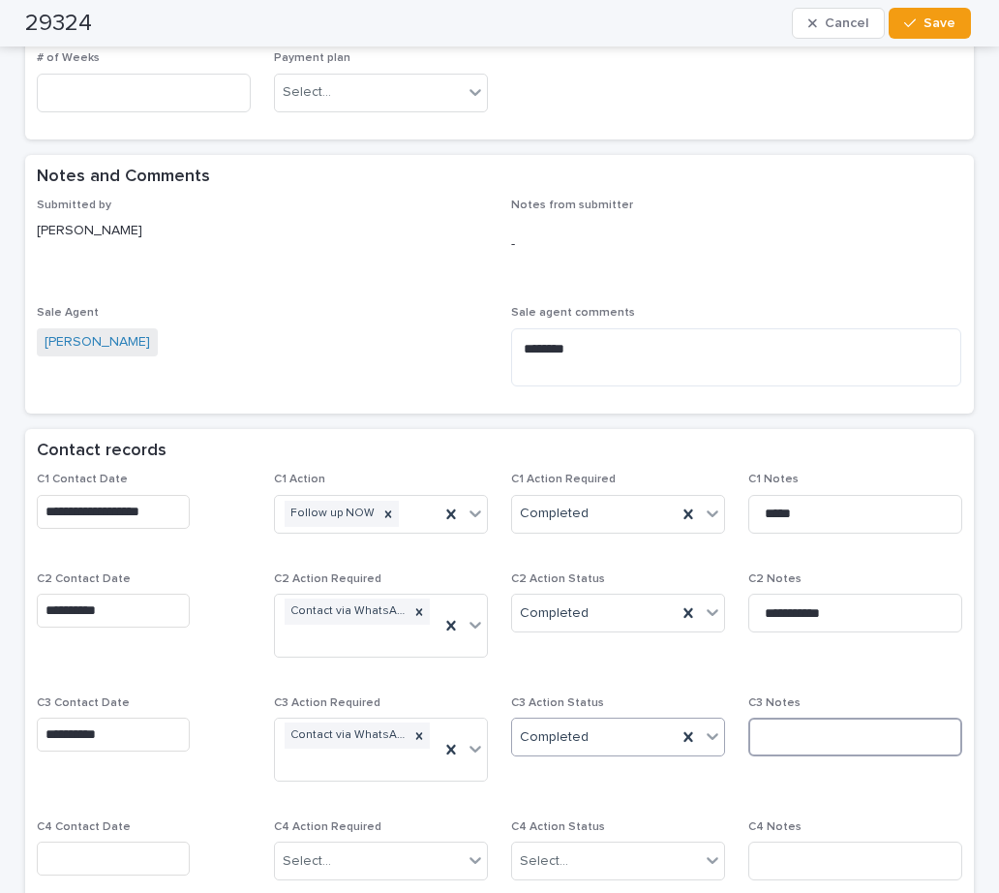
click at [780, 737] on input at bounding box center [855, 736] width 214 height 39
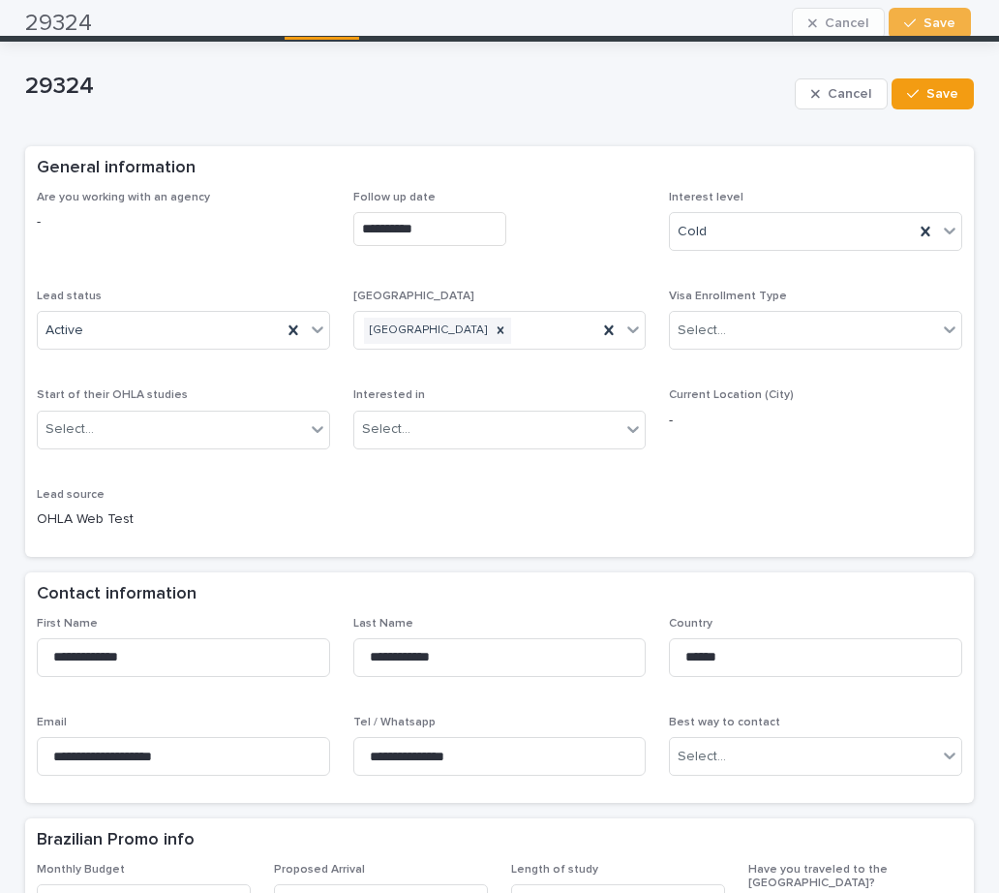
scroll to position [0, 0]
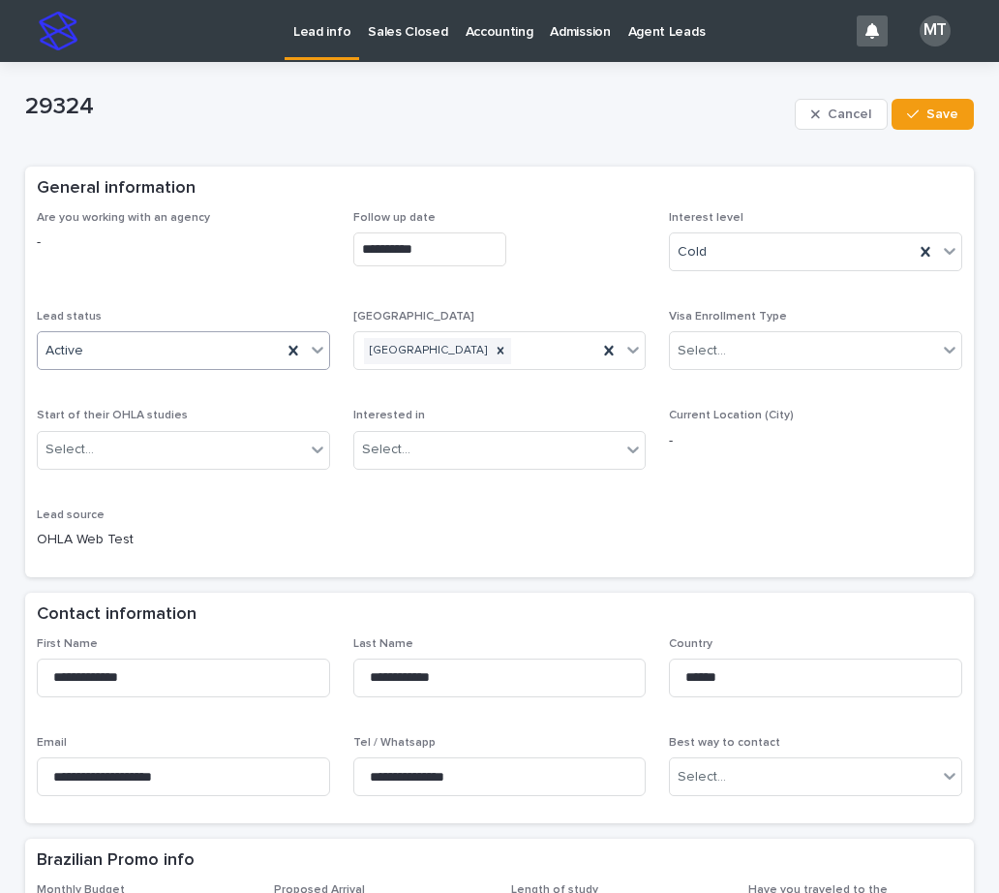
type input "**********"
click at [193, 349] on div "Active" at bounding box center [160, 351] width 244 height 32
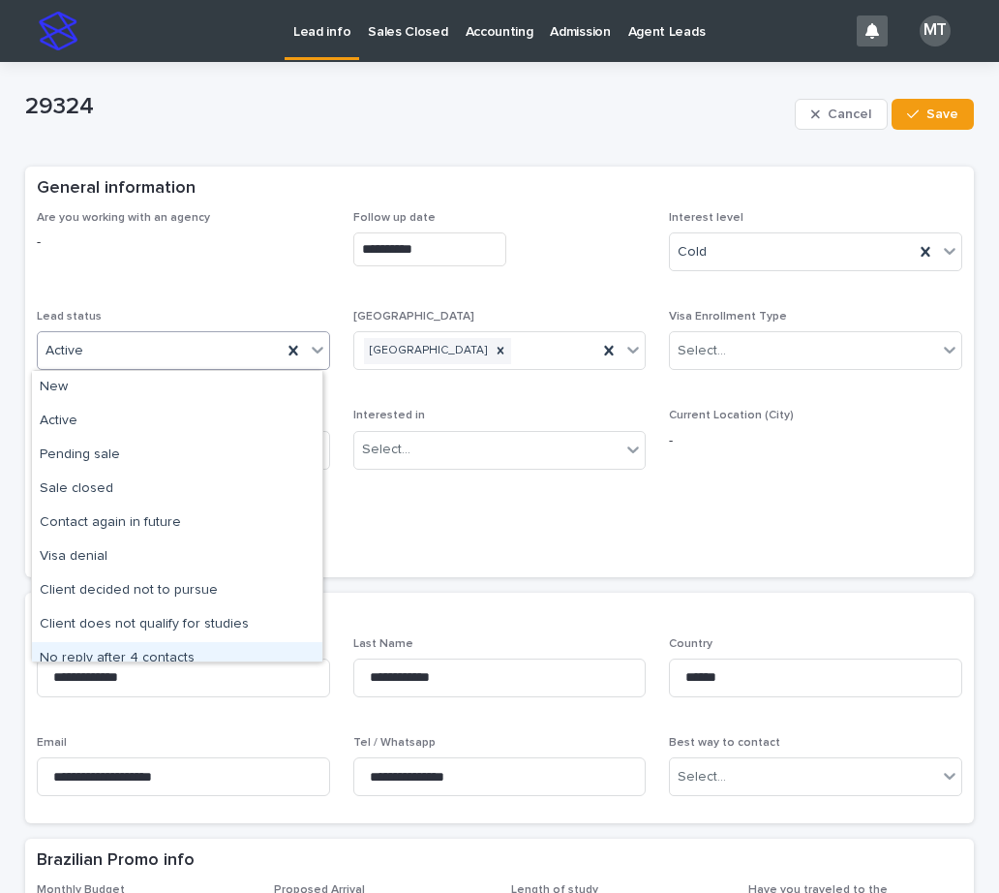
click at [106, 652] on div "No reply after 4 contacts" at bounding box center [177, 659] width 290 height 34
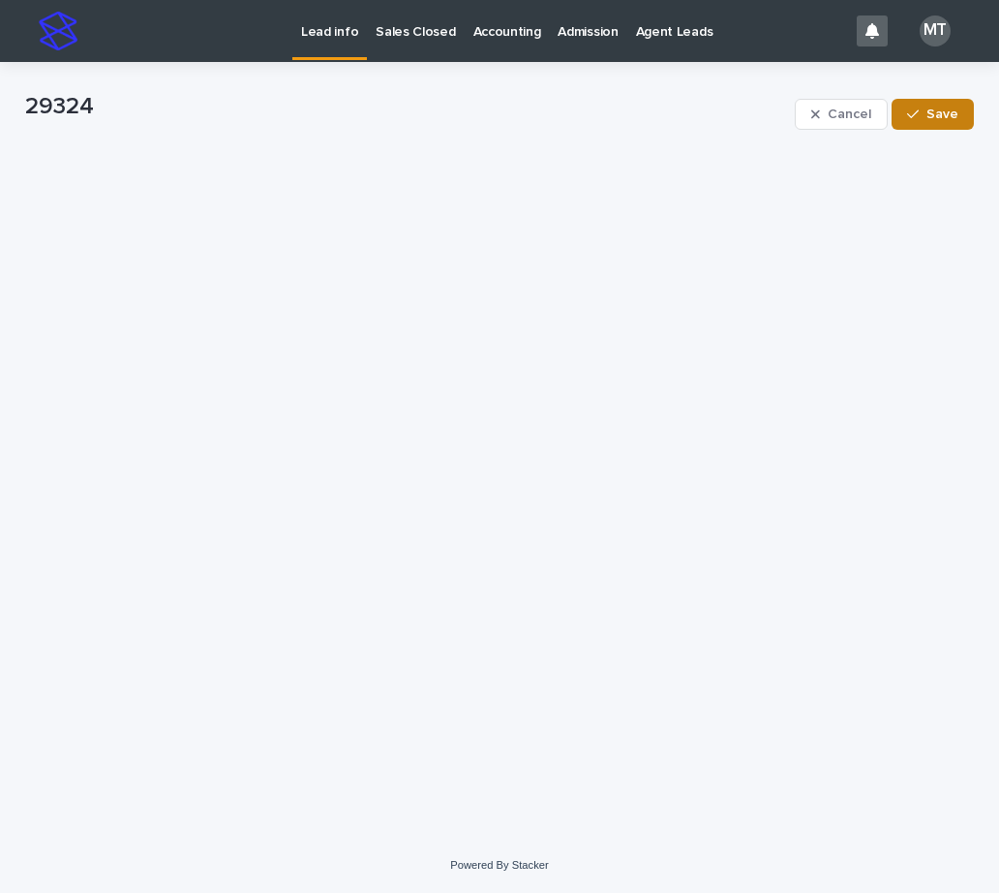
click at [939, 114] on span "Save" at bounding box center [942, 114] width 32 height 14
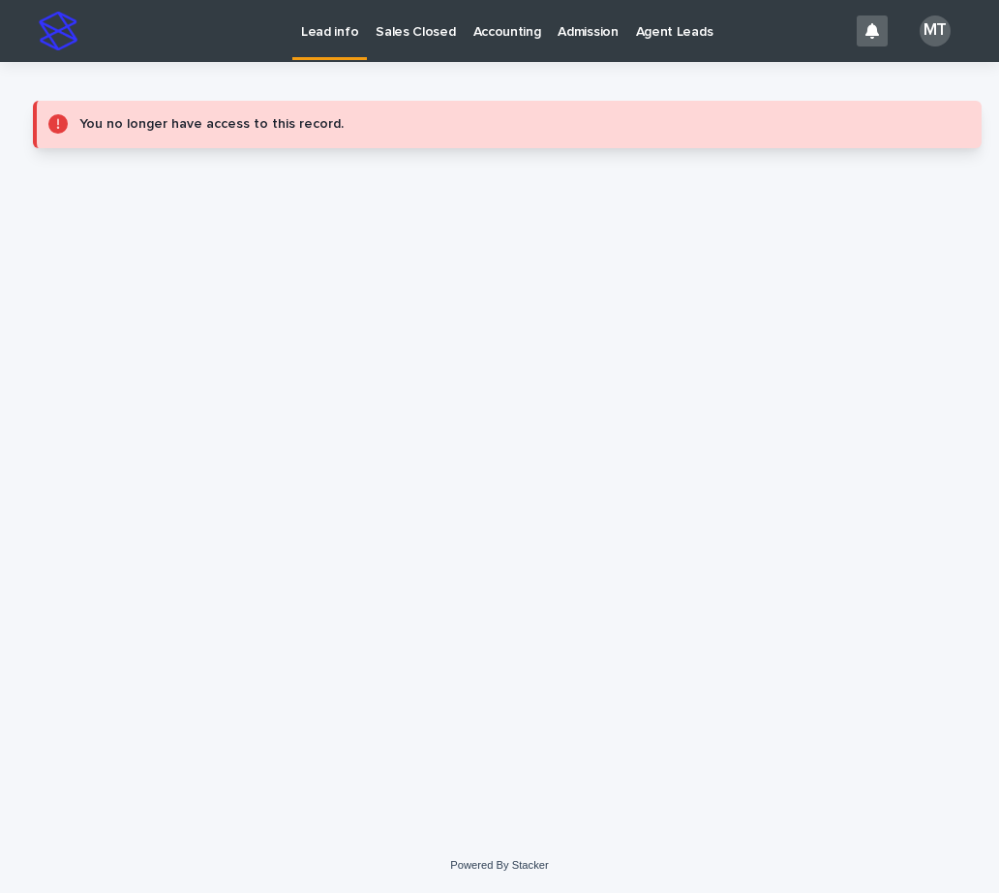
click at [333, 27] on p "Lead info" at bounding box center [329, 20] width 57 height 41
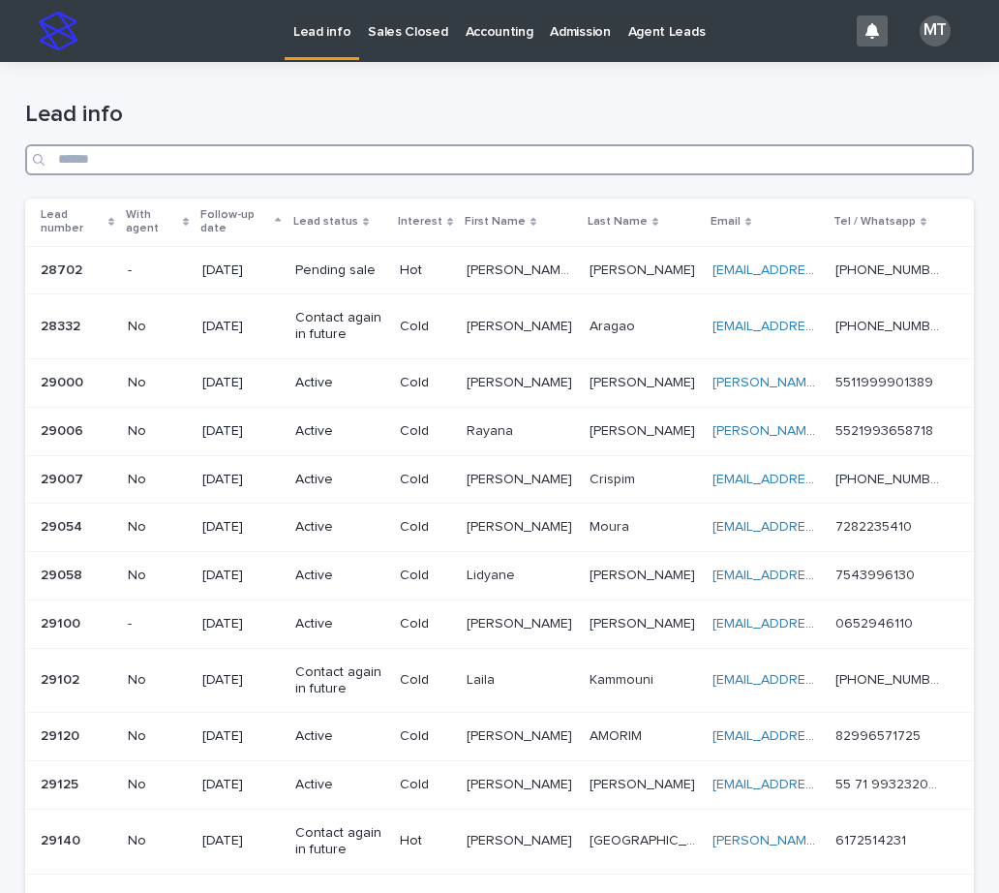
click at [166, 158] on input "Search" at bounding box center [499, 159] width 949 height 31
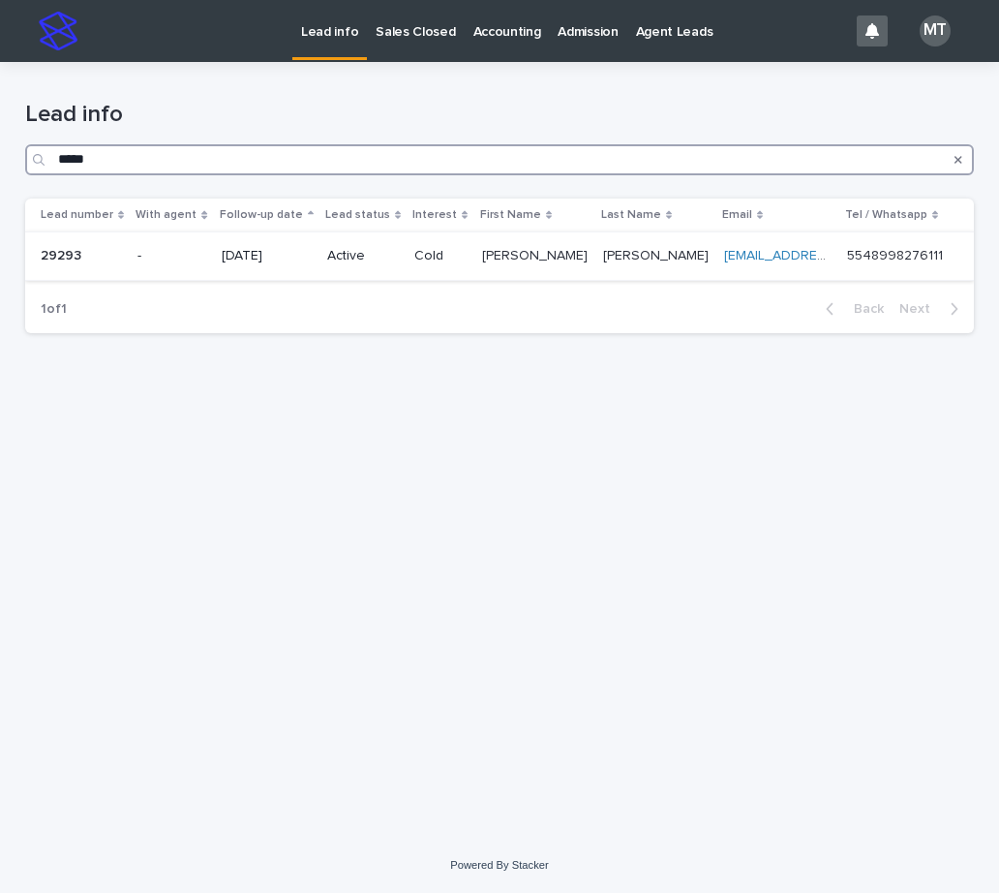
type input "*****"
click at [260, 269] on div "08/06/2025" at bounding box center [267, 256] width 90 height 32
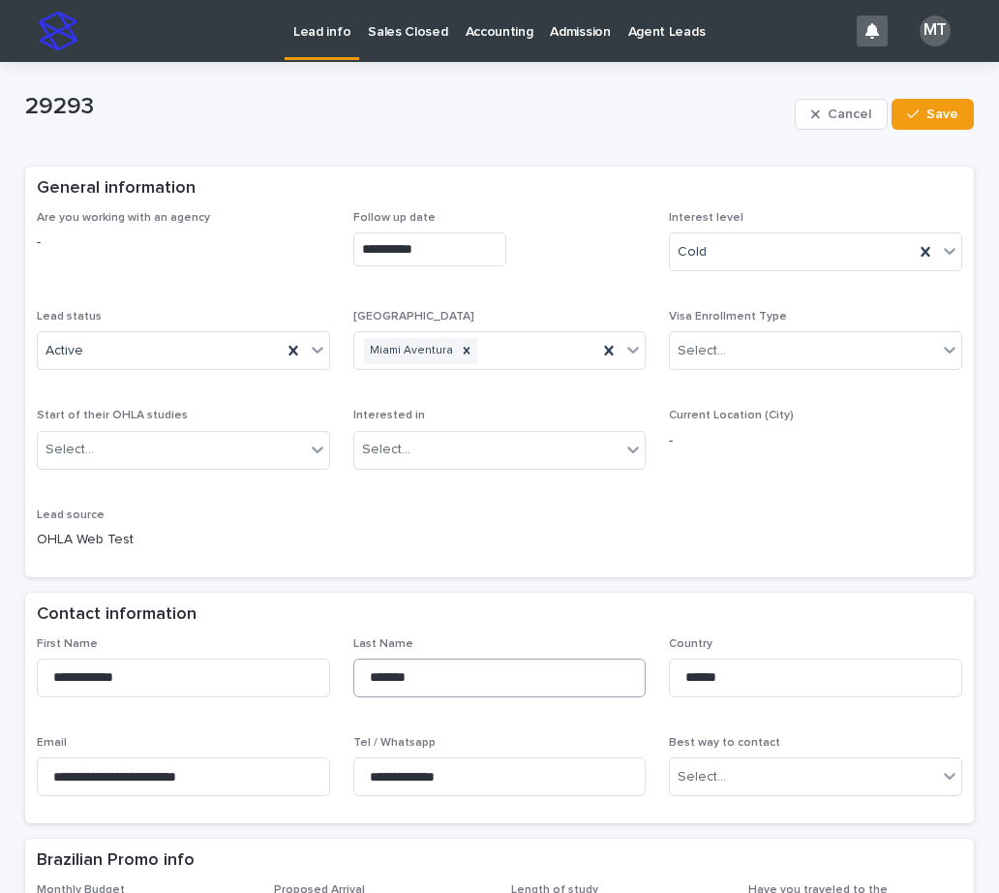
type textarea "**********"
click at [124, 343] on div "Active" at bounding box center [160, 351] width 244 height 32
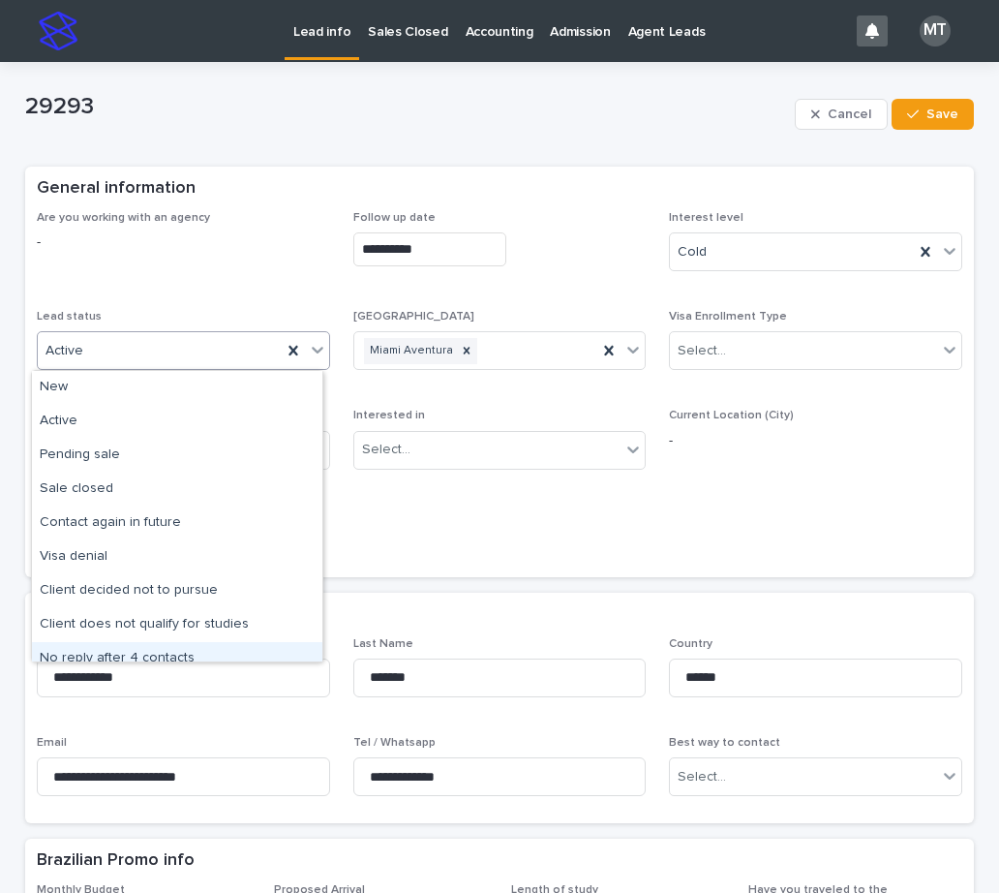
click at [117, 646] on div "No reply after 4 contacts" at bounding box center [177, 659] width 290 height 34
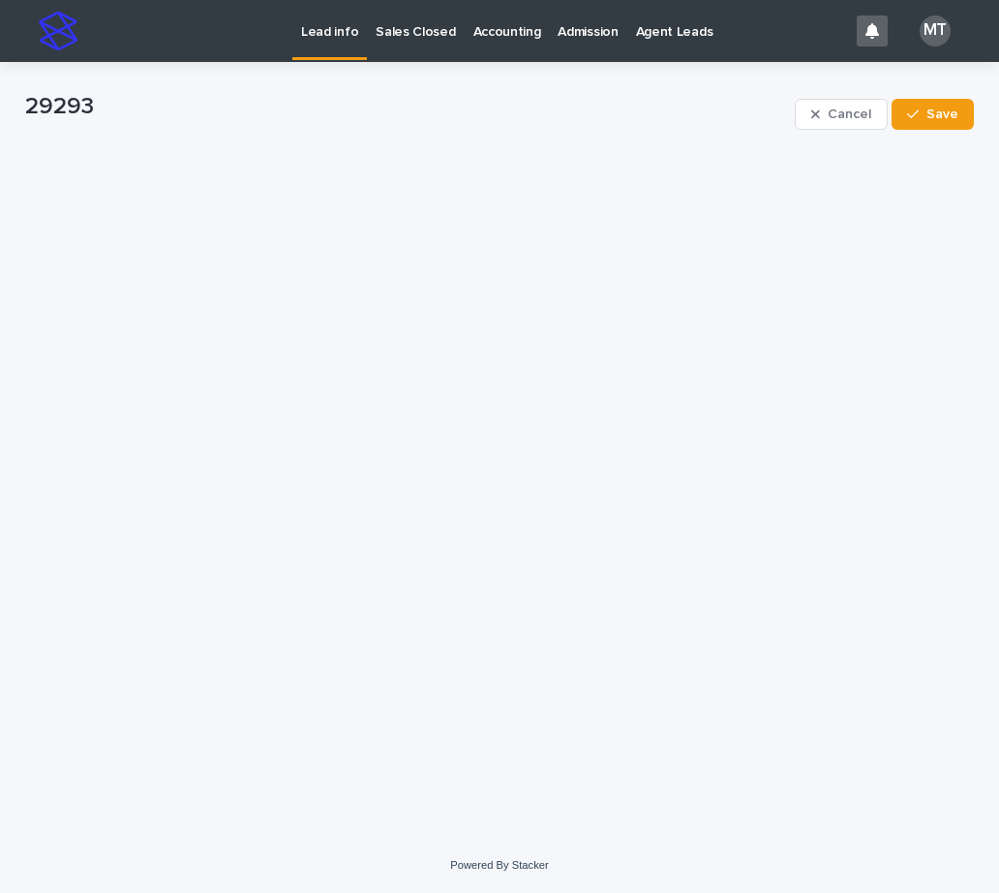
drag, startPoint x: 947, startPoint y: 113, endPoint x: 460, endPoint y: 137, distance: 487.5
click at [948, 113] on span "Save" at bounding box center [942, 114] width 32 height 14
click at [332, 33] on p "Lead info" at bounding box center [329, 20] width 57 height 41
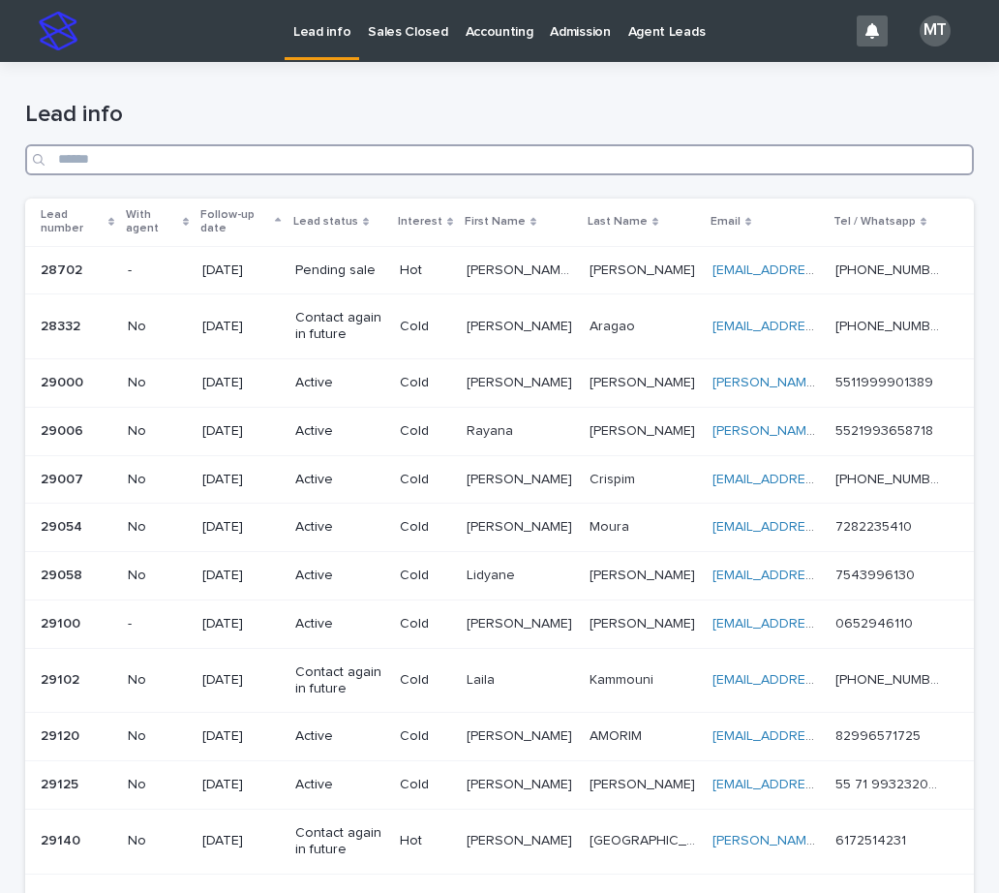
click at [238, 163] on input "Search" at bounding box center [499, 159] width 949 height 31
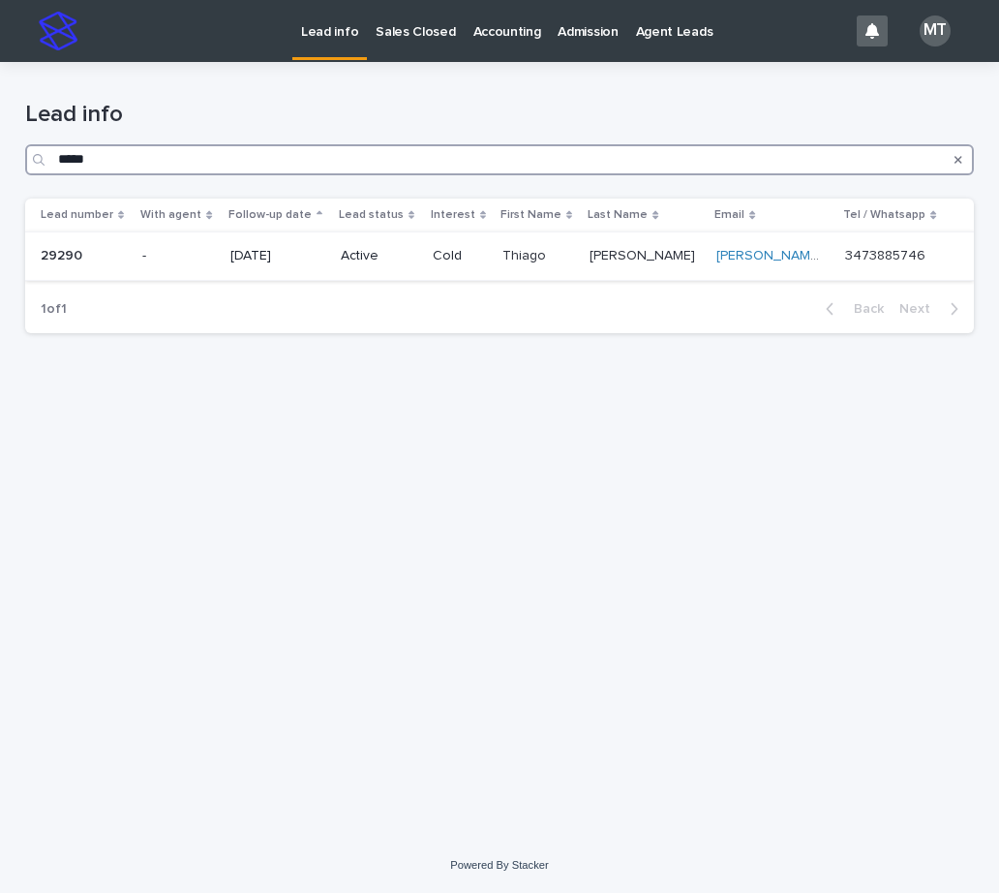
type input "*****"
click at [222, 238] on td "-" at bounding box center [178, 256] width 87 height 48
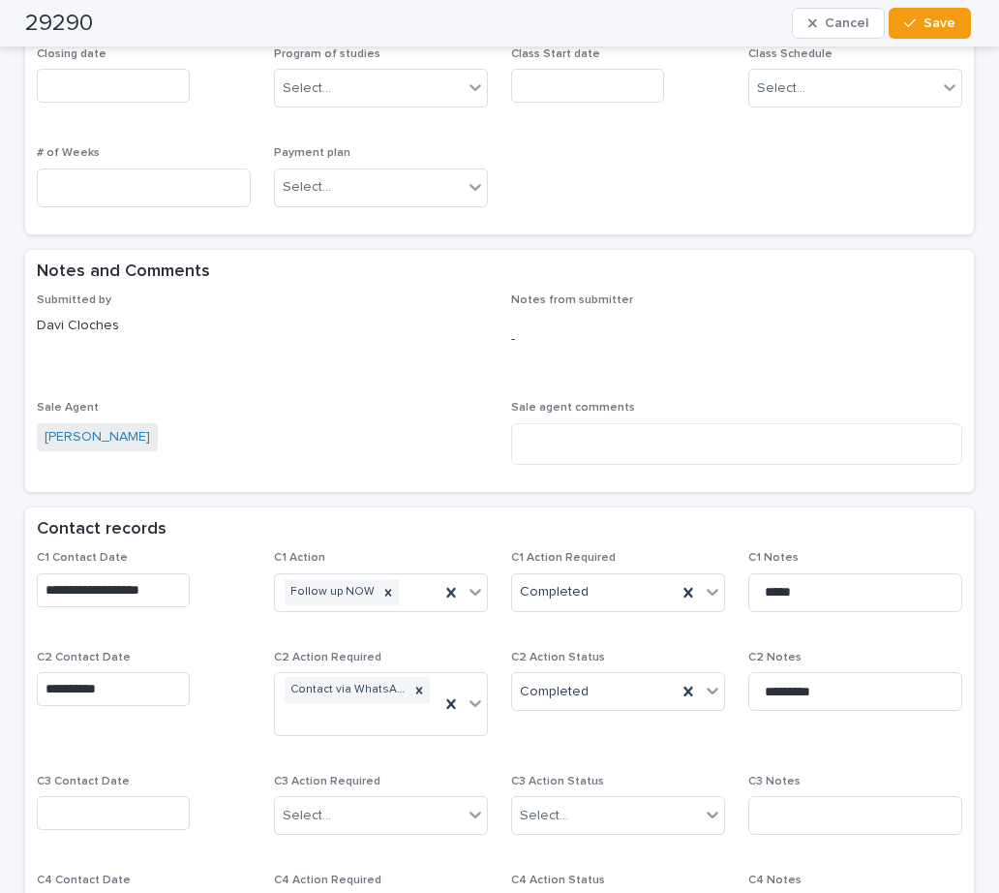
scroll to position [1258, 0]
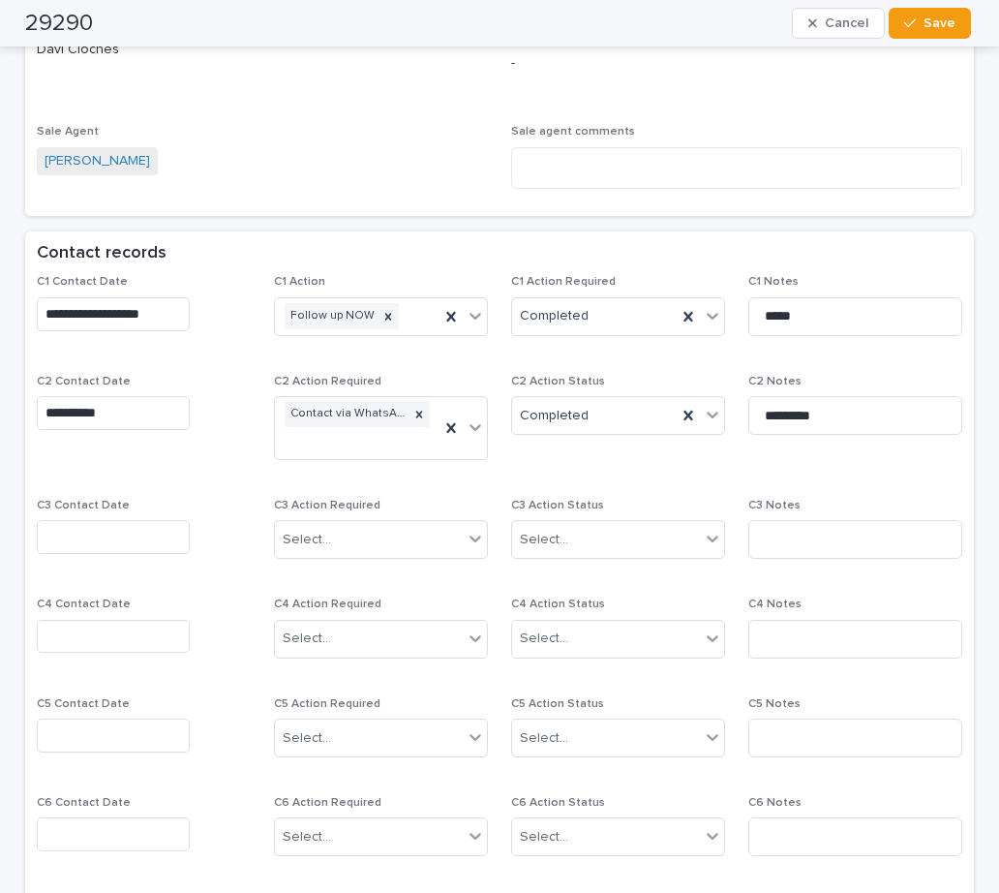
click at [89, 531] on input "text" at bounding box center [113, 537] width 153 height 34
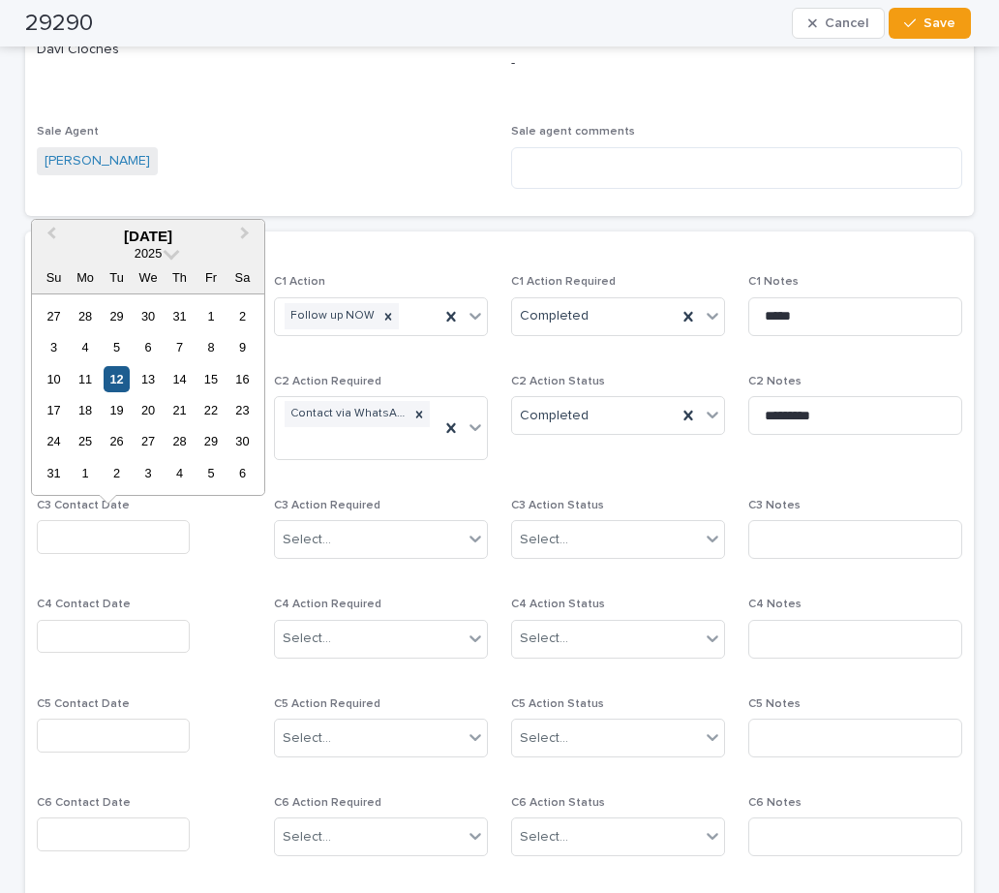
click at [122, 375] on div "12" at bounding box center [117, 379] width 26 height 26
type input "**********"
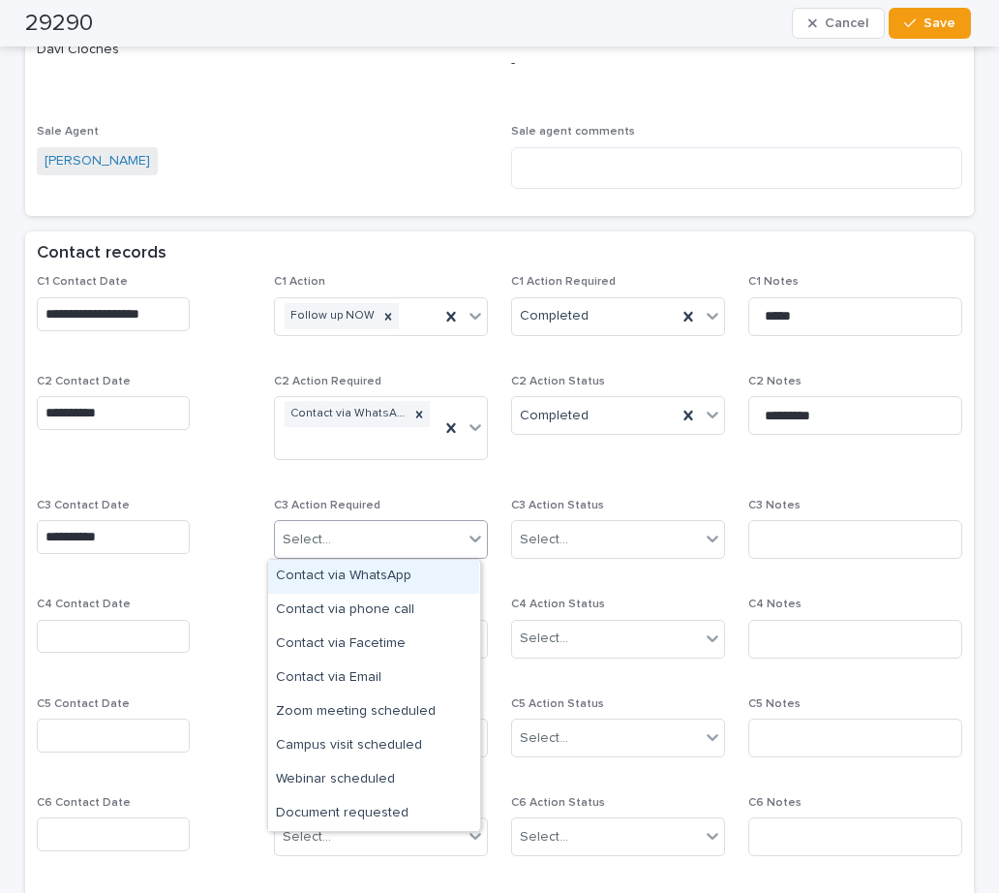
click at [309, 540] on div "Select..." at bounding box center [307, 540] width 48 height 20
drag, startPoint x: 337, startPoint y: 578, endPoint x: 362, endPoint y: 578, distance: 25.2
click at [338, 578] on div "Contact via WhatsApp" at bounding box center [373, 577] width 211 height 34
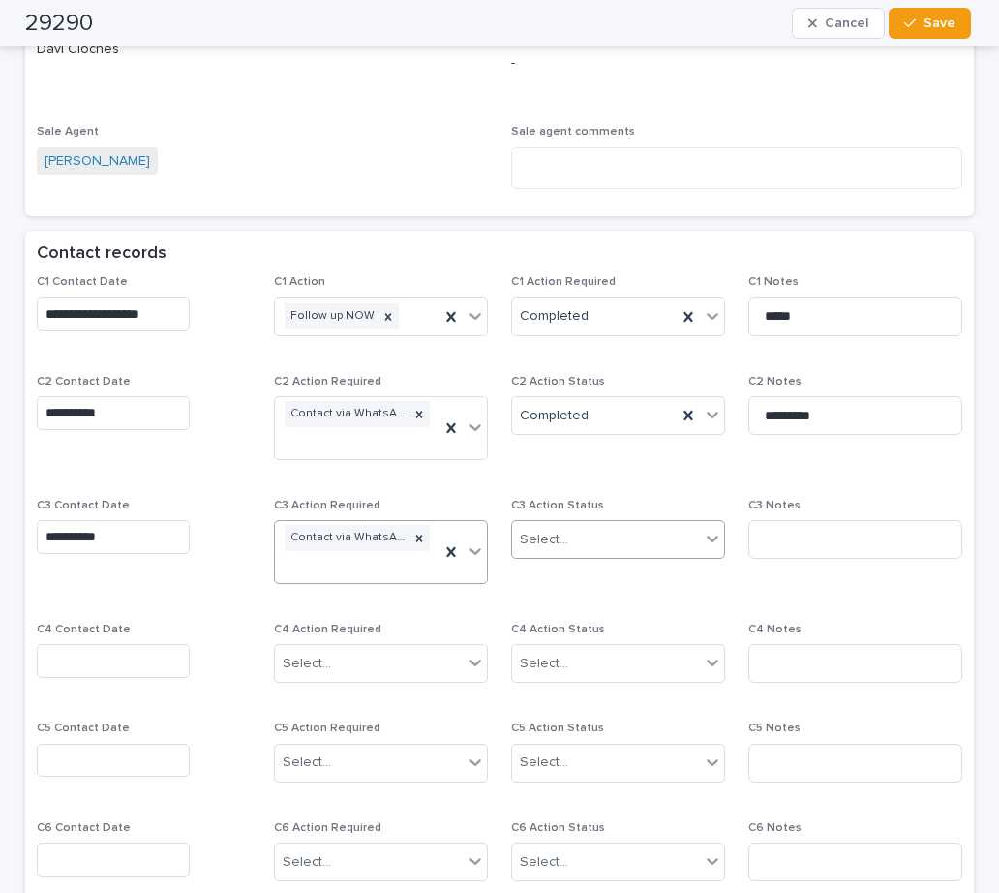
click at [529, 542] on div "Select..." at bounding box center [544, 540] width 48 height 20
drag, startPoint x: 540, startPoint y: 609, endPoint x: 723, endPoint y: 591, distance: 183.9
click at [552, 610] on div "Completed" at bounding box center [610, 610] width 211 height 34
click at [775, 538] on input at bounding box center [855, 539] width 214 height 39
type input "**********"
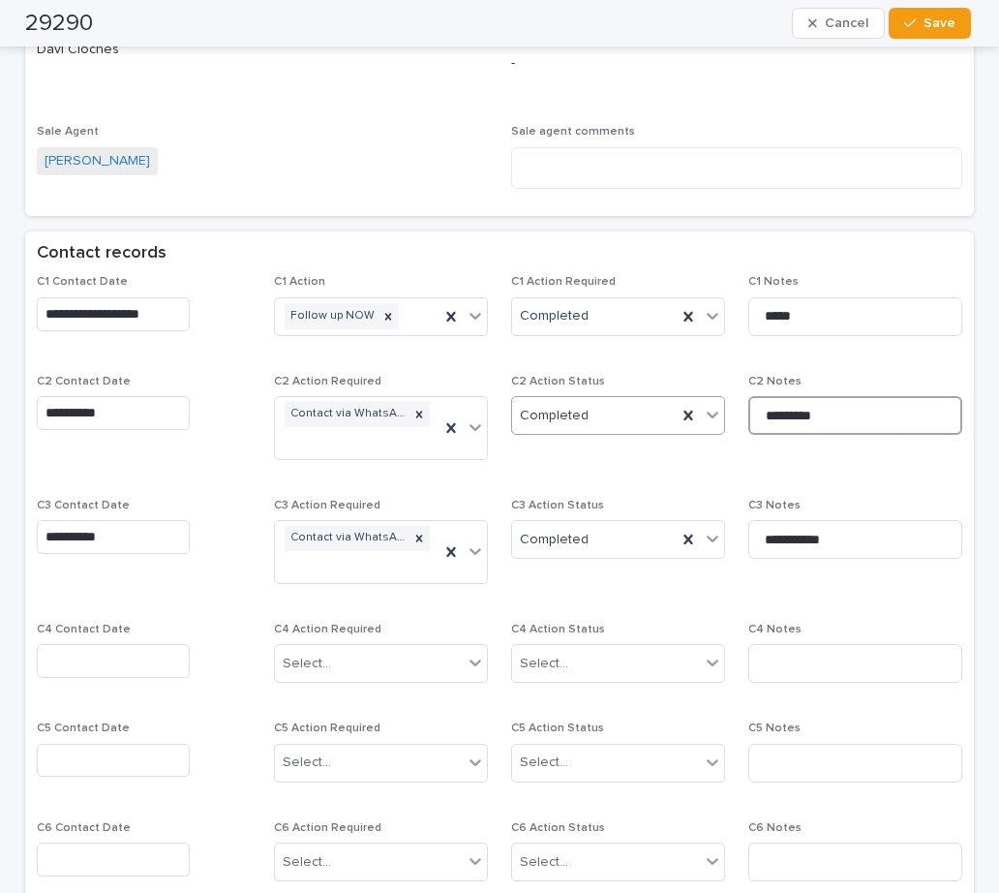
drag, startPoint x: 848, startPoint y: 412, endPoint x: 585, endPoint y: 404, distance: 263.5
click at [585, 404] on div "**********" at bounding box center [499, 635] width 925 height 720
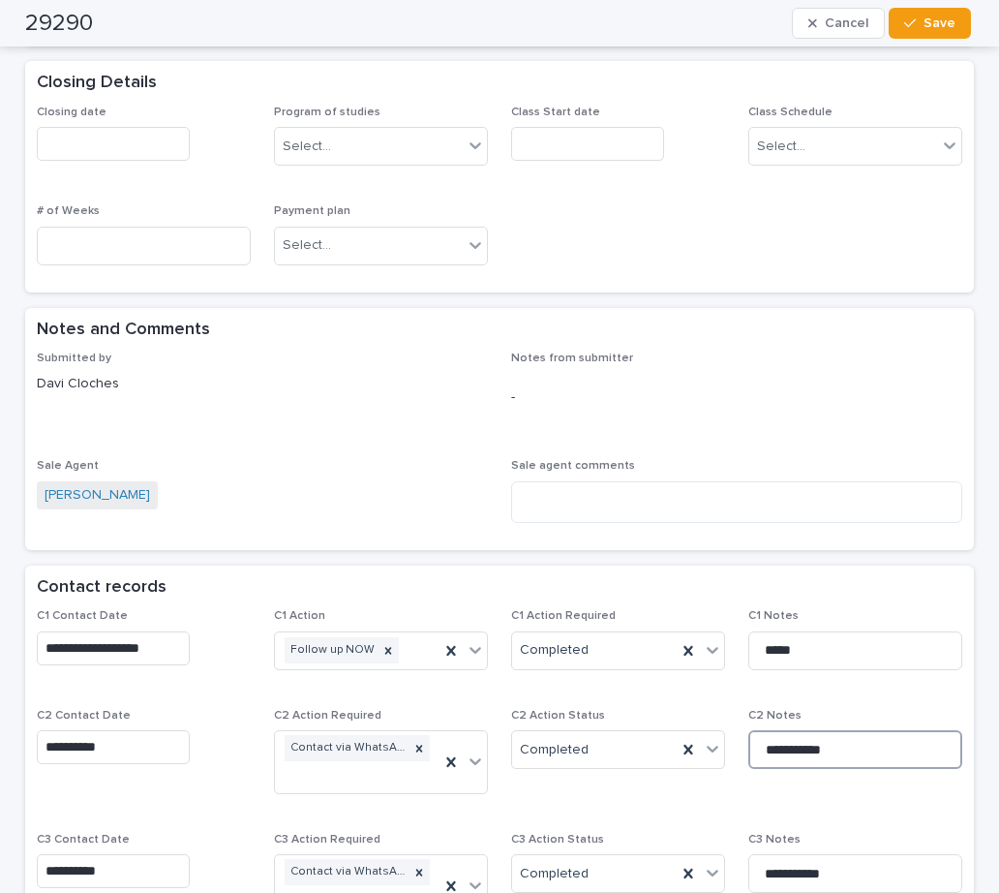
scroll to position [968, 0]
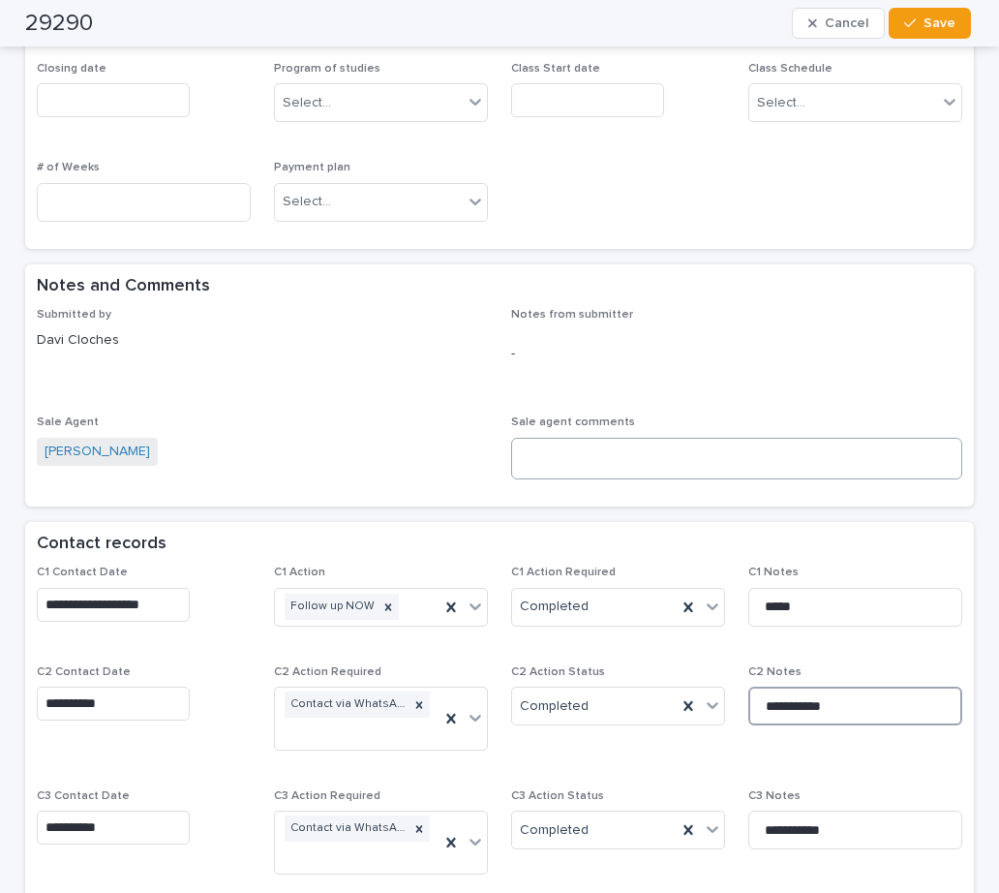
type input "**********"
click at [537, 461] on textarea at bounding box center [736, 459] width 451 height 42
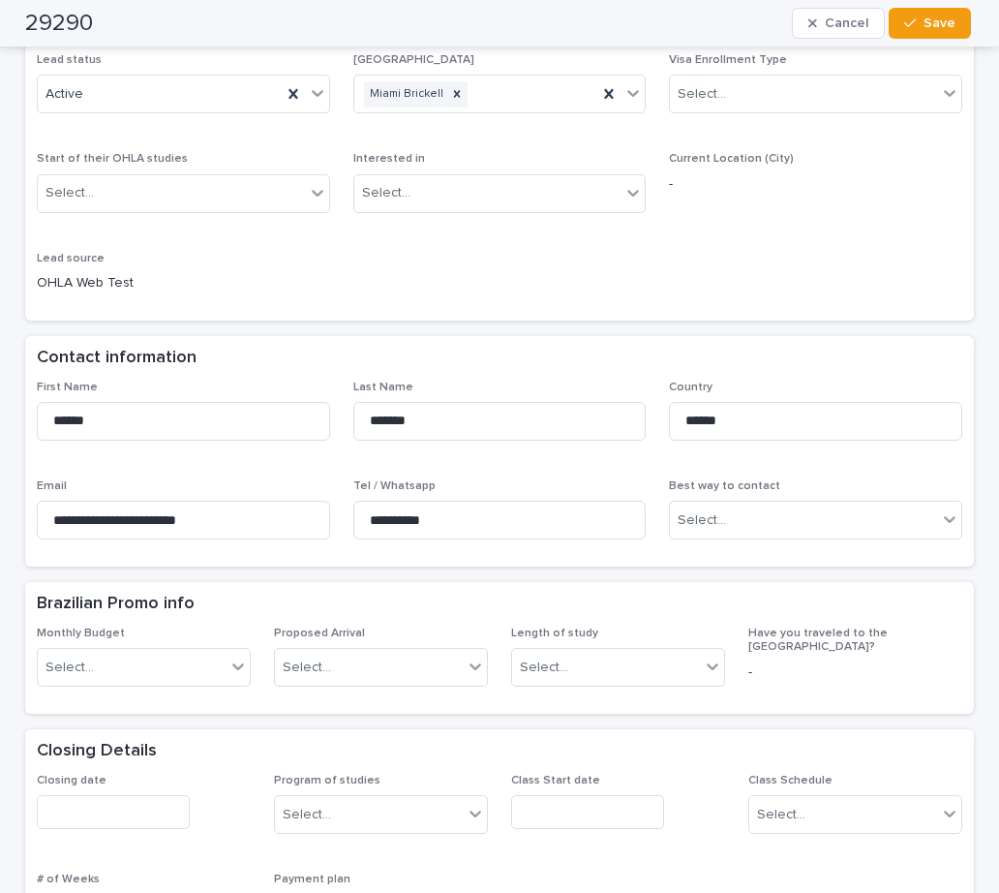
scroll to position [0, 0]
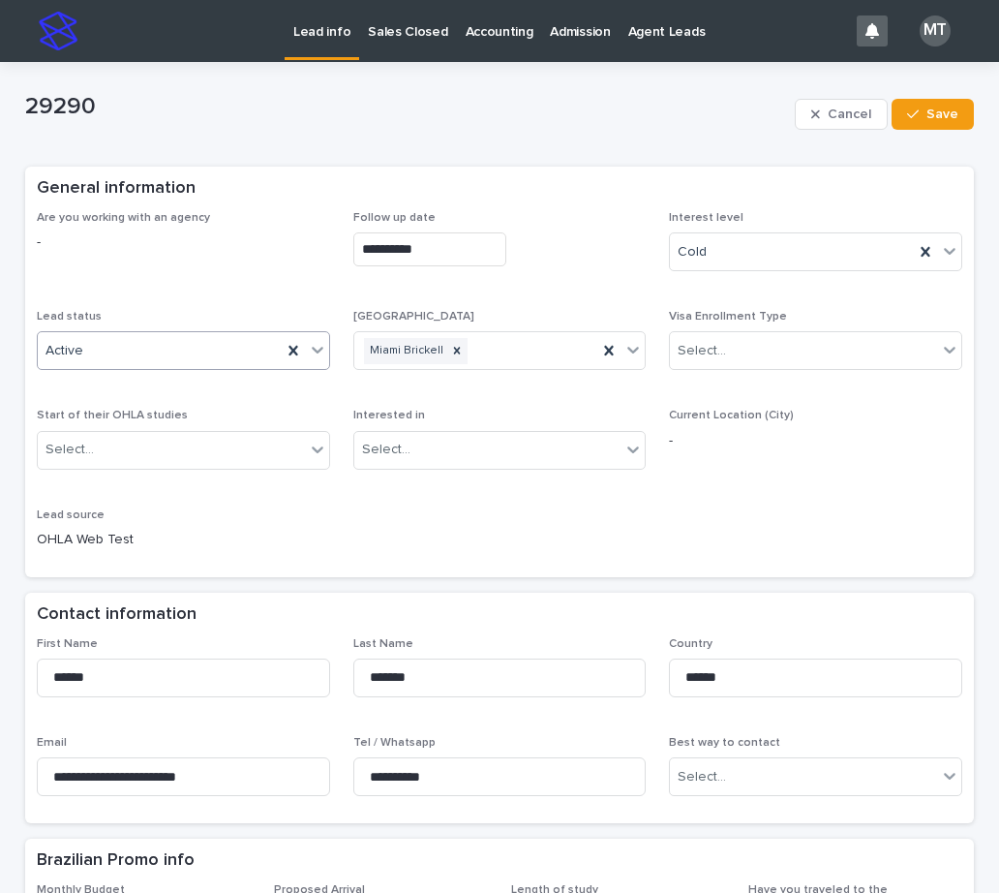
type textarea "**********"
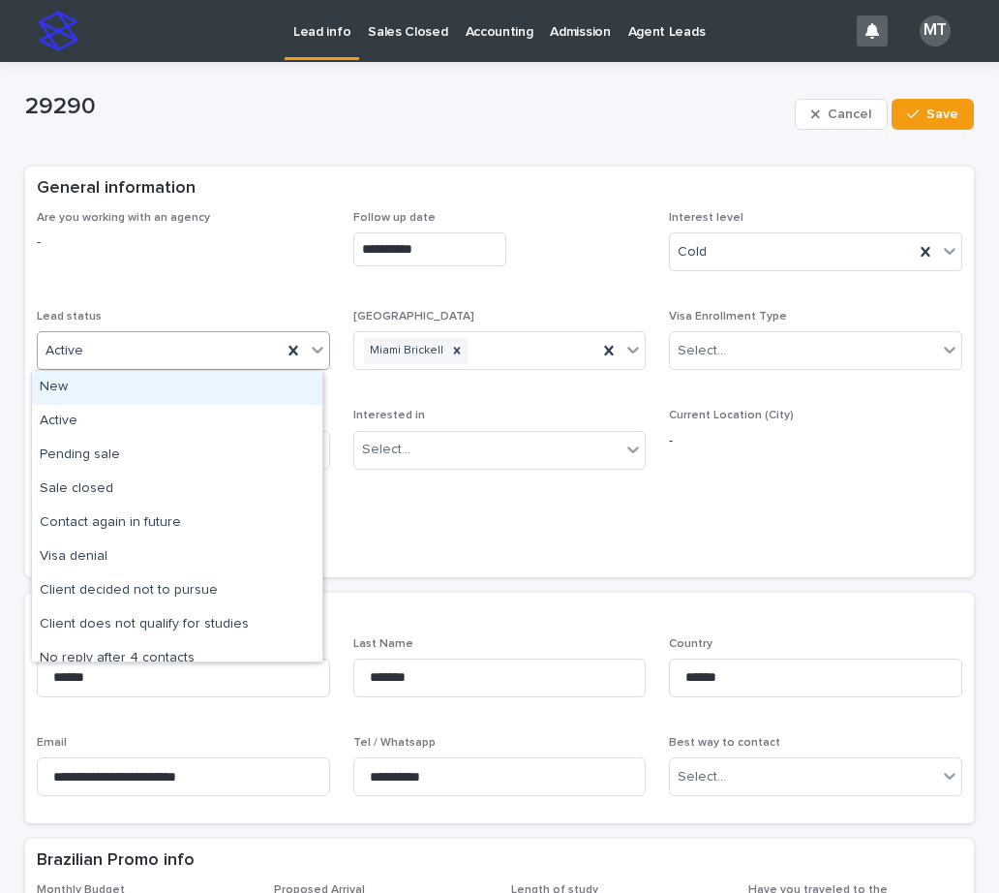
click at [206, 342] on div "Active" at bounding box center [160, 351] width 244 height 32
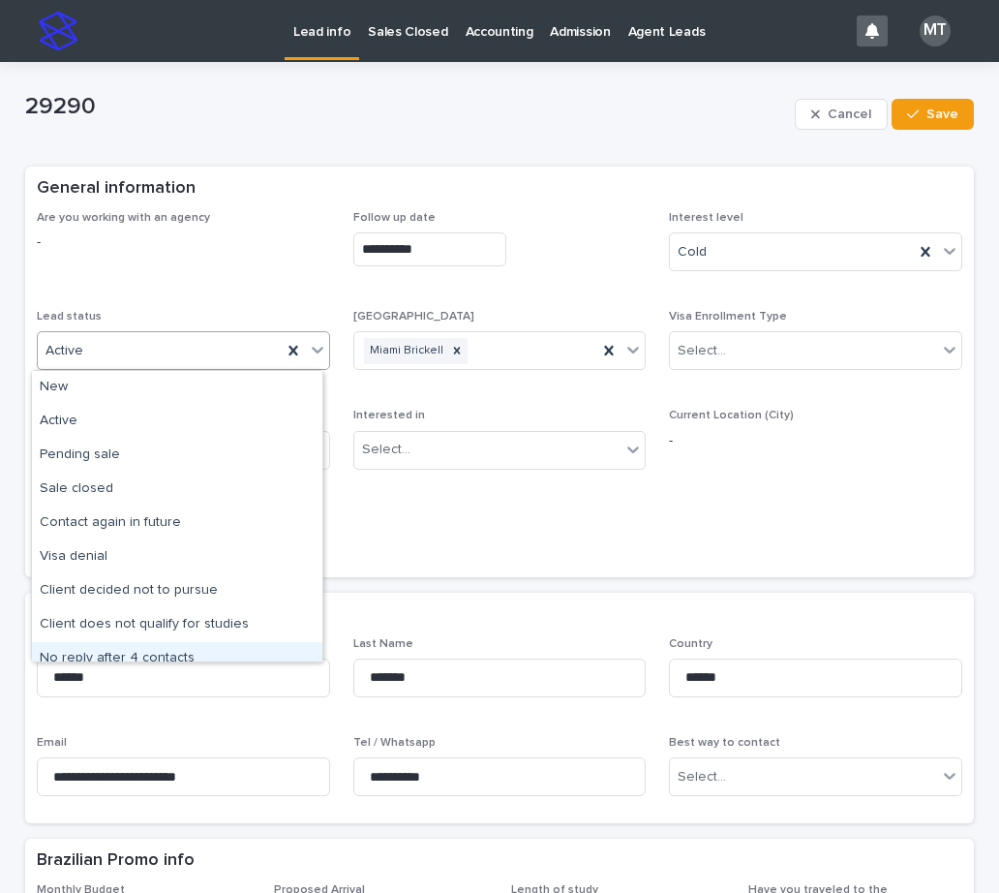
click at [138, 647] on div "No reply after 4 contacts" at bounding box center [177, 659] width 290 height 34
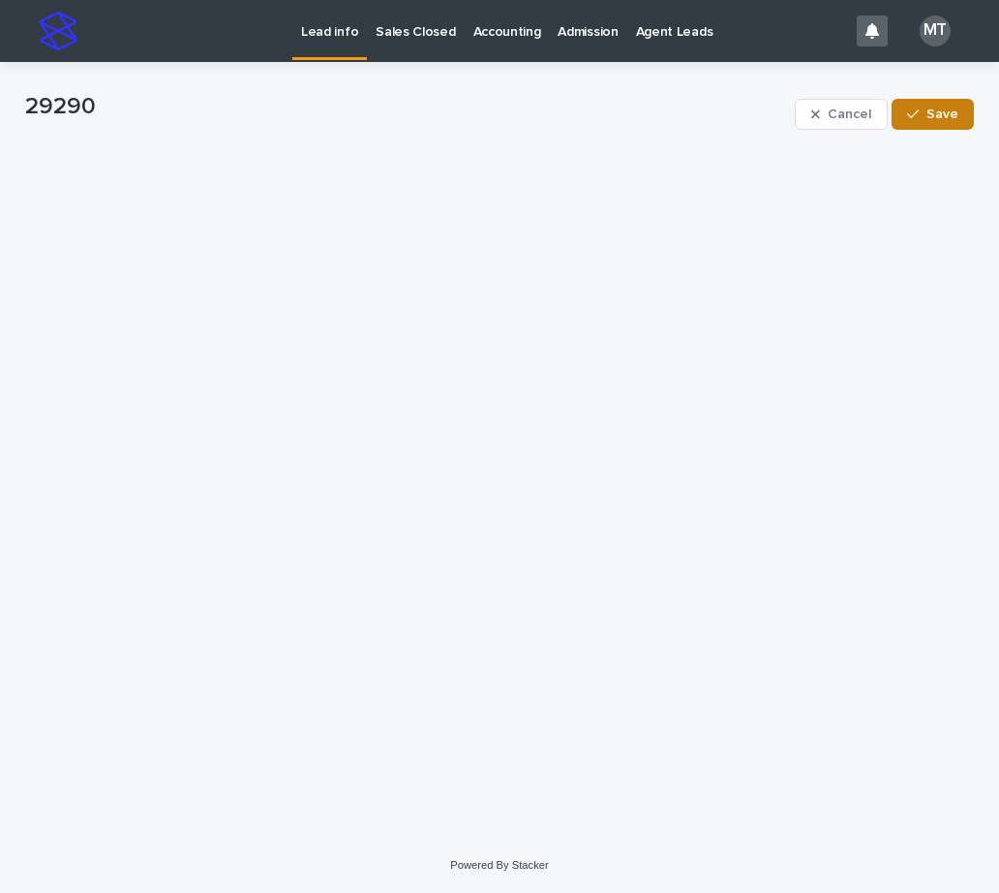
click at [956, 114] on span "Save" at bounding box center [942, 114] width 32 height 14
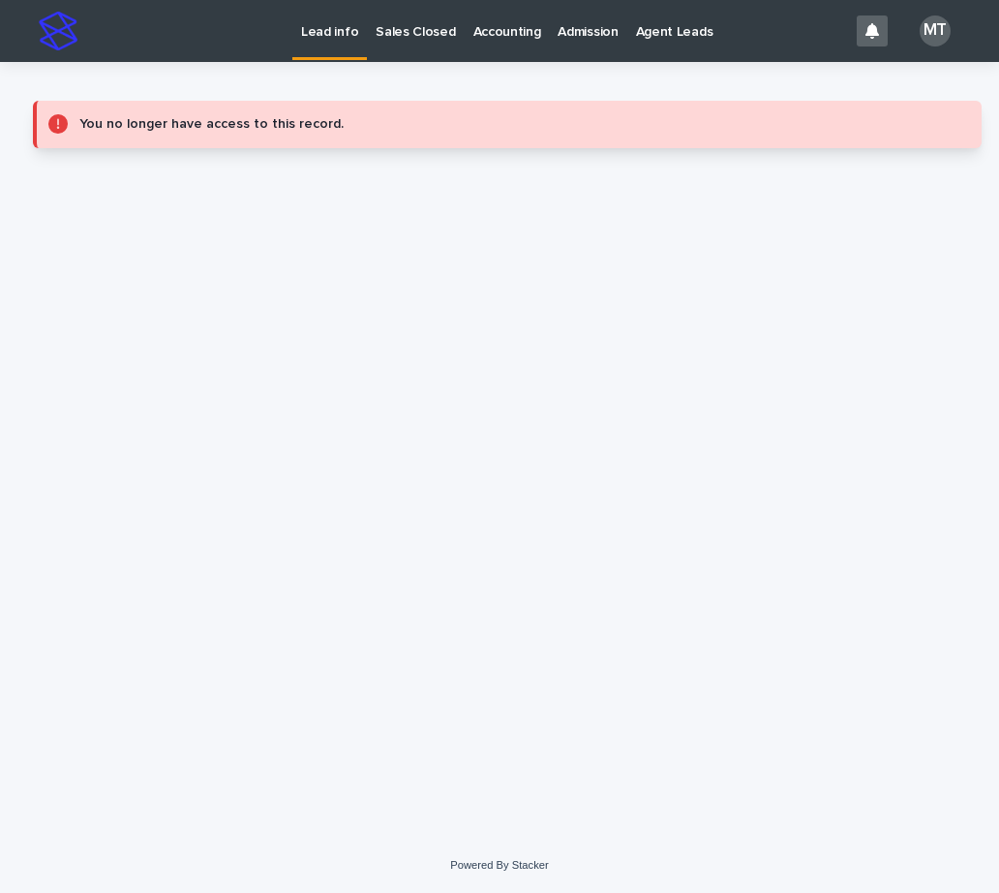
click at [327, 26] on p "Lead info" at bounding box center [329, 20] width 57 height 41
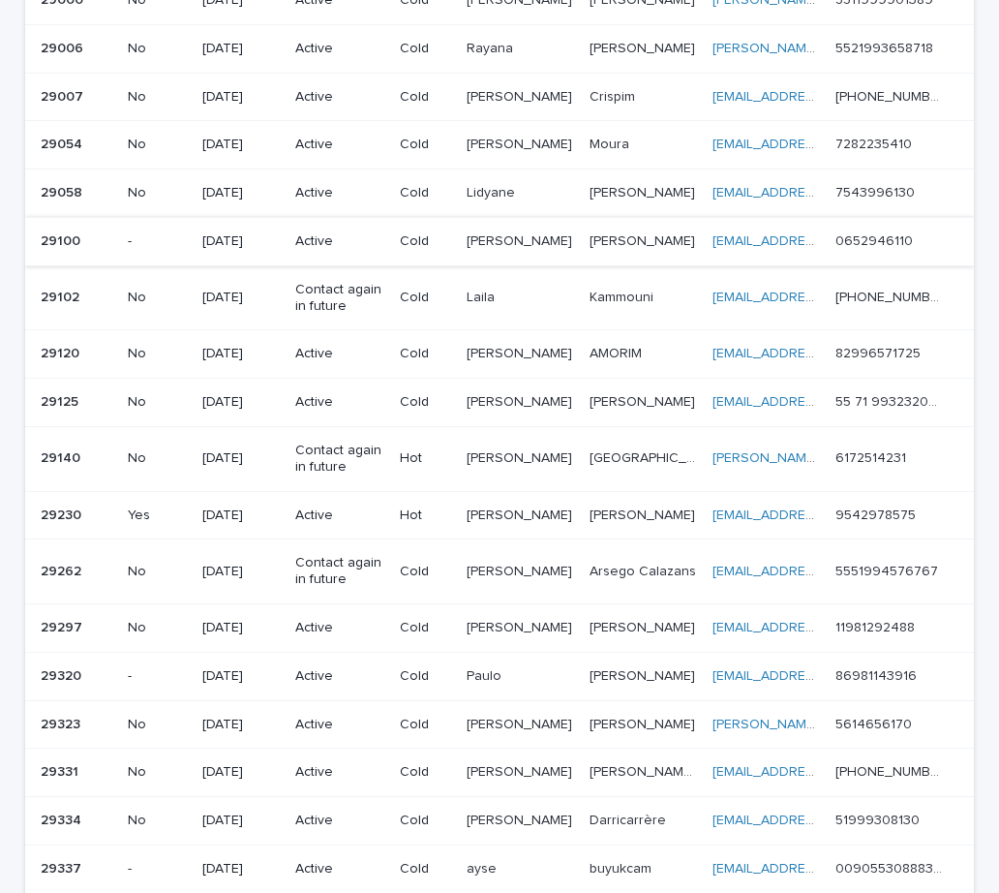
scroll to position [678, 0]
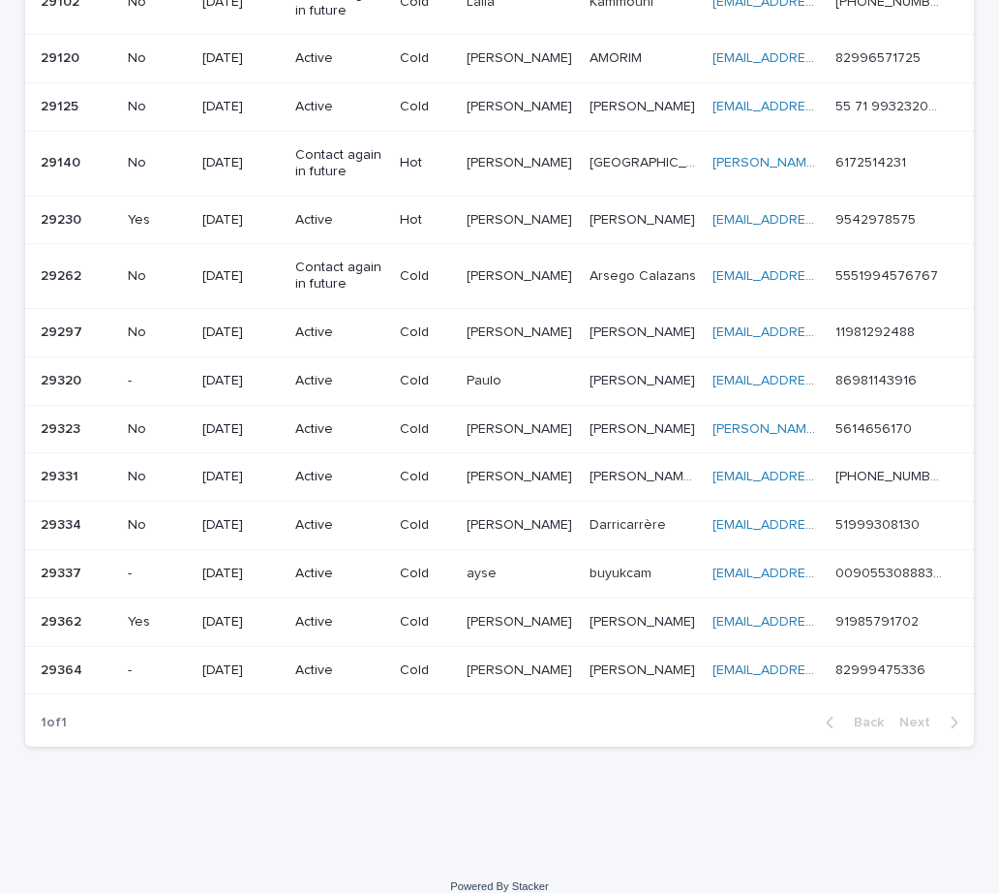
click at [511, 665] on p "[PERSON_NAME]" at bounding box center [521, 668] width 109 height 20
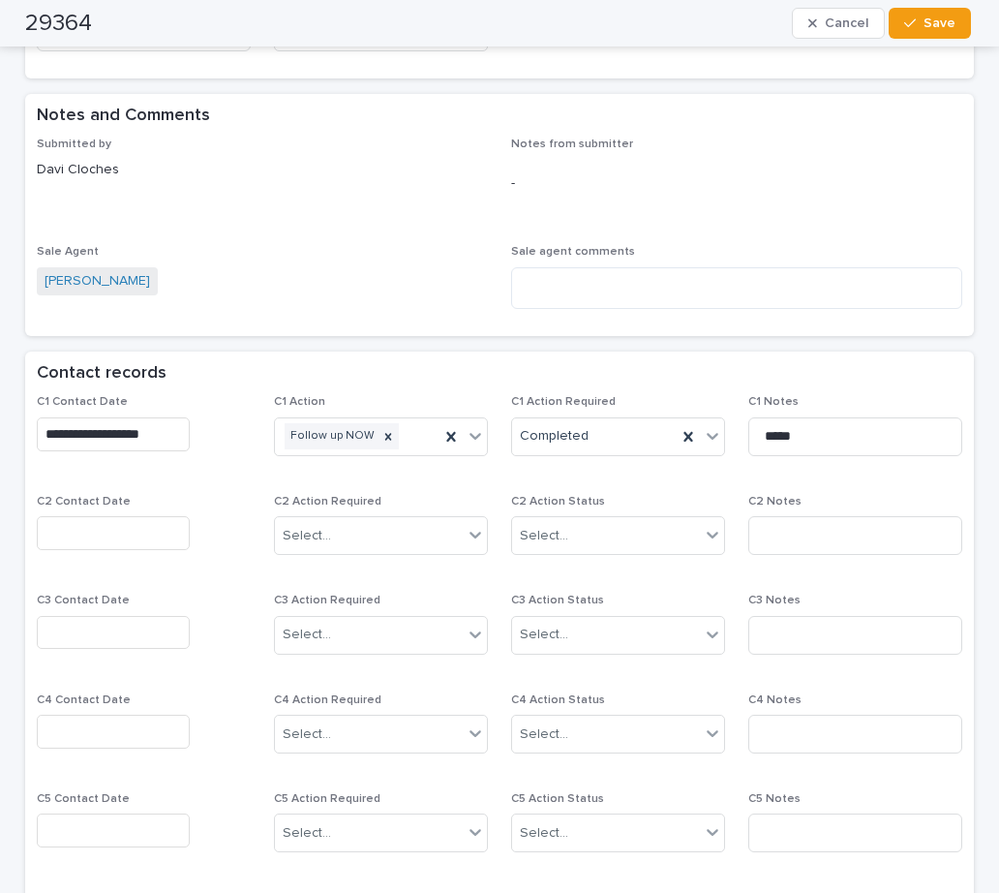
scroll to position [1162, 0]
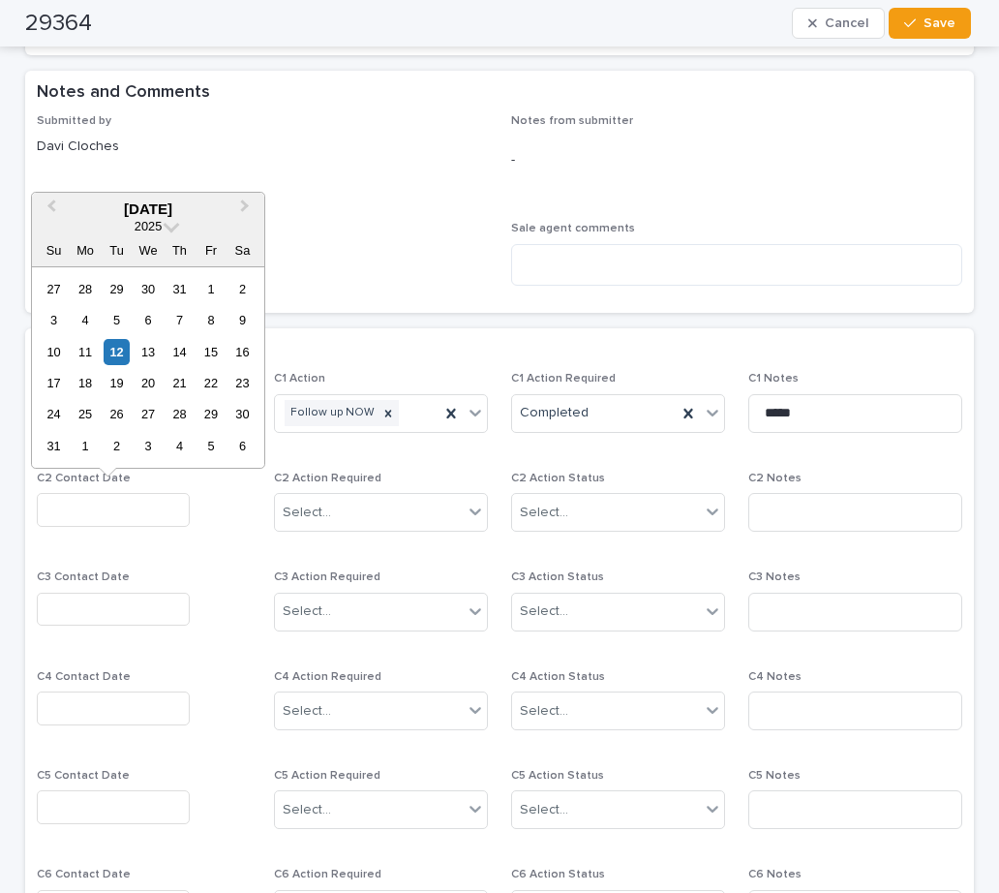
click at [53, 511] on input "text" at bounding box center [113, 510] width 153 height 34
click at [125, 347] on div "12" at bounding box center [117, 352] width 26 height 26
type input "**********"
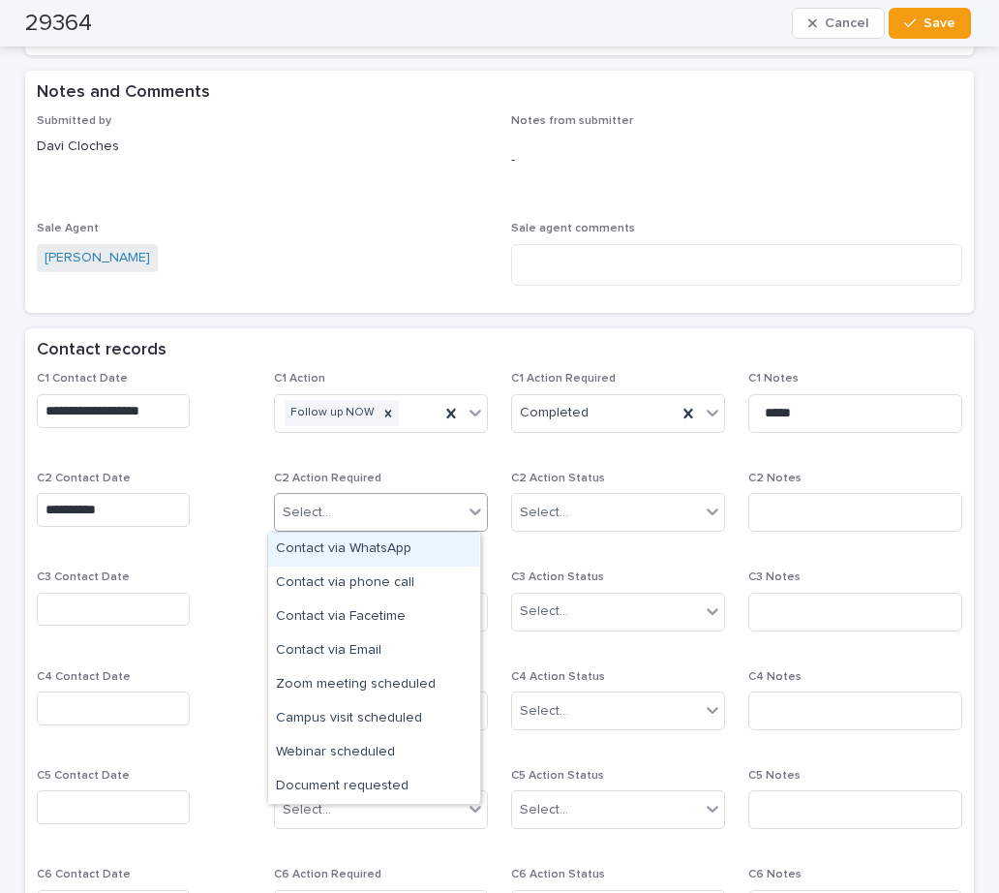
drag, startPoint x: 331, startPoint y: 503, endPoint x: 319, endPoint y: 534, distance: 33.1
click at [331, 503] on div "Select..." at bounding box center [369, 513] width 188 height 32
drag, startPoint x: 330, startPoint y: 536, endPoint x: 355, endPoint y: 541, distance: 25.6
click at [333, 536] on div "Contact via WhatsApp" at bounding box center [373, 549] width 211 height 34
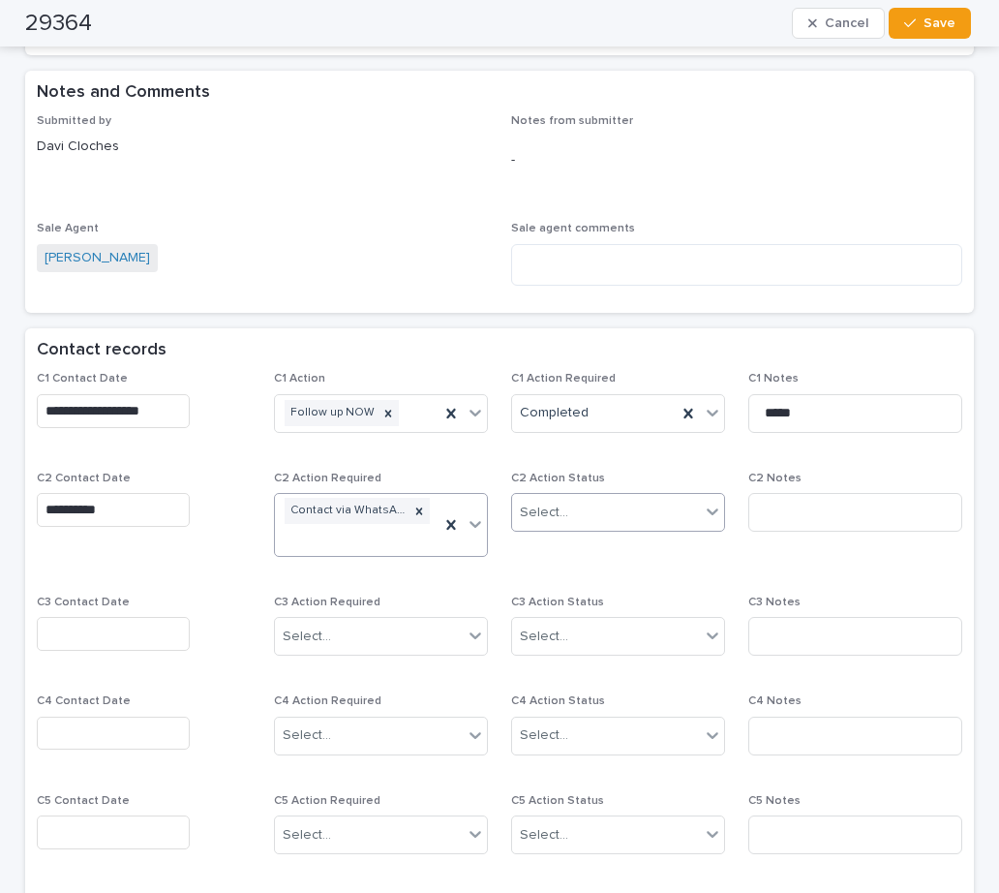
click at [570, 514] on input "text" at bounding box center [571, 512] width 2 height 16
click at [576, 589] on div "Completed" at bounding box center [610, 583] width 211 height 34
click at [829, 506] on input at bounding box center [855, 512] width 214 height 39
type input "**********"
click at [581, 258] on textarea at bounding box center [736, 265] width 451 height 42
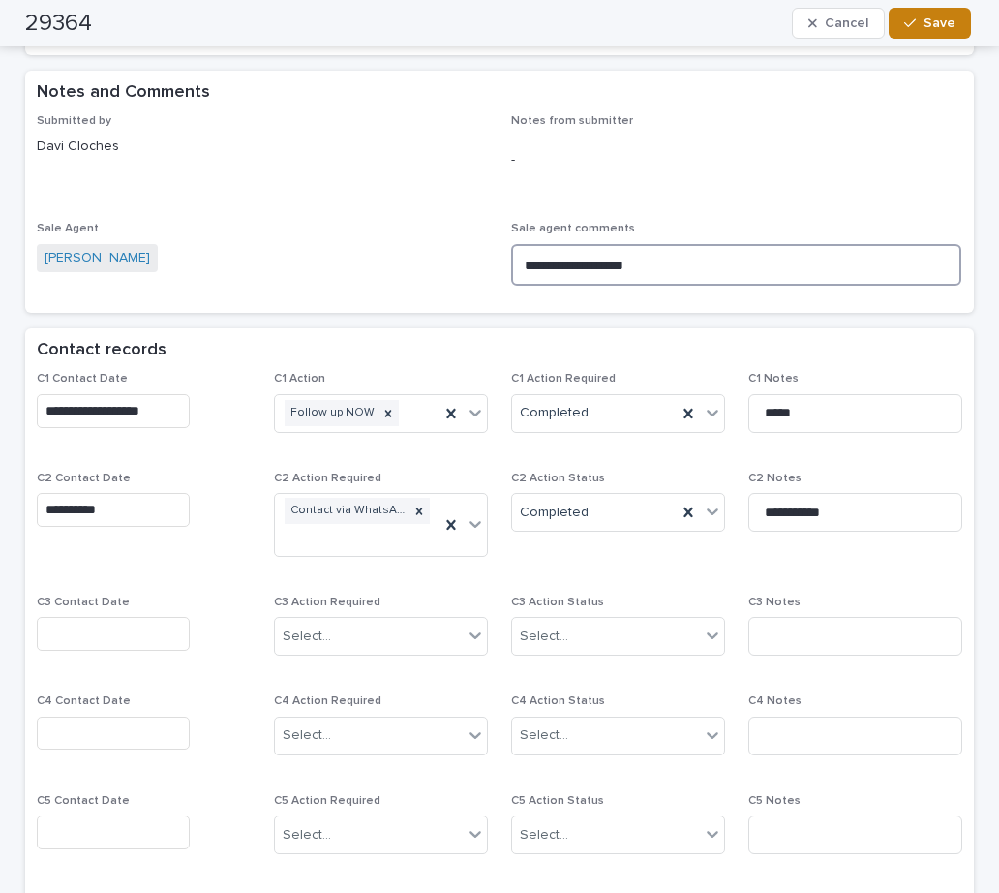
type textarea "**********"
click at [945, 28] on span "Save" at bounding box center [940, 23] width 32 height 14
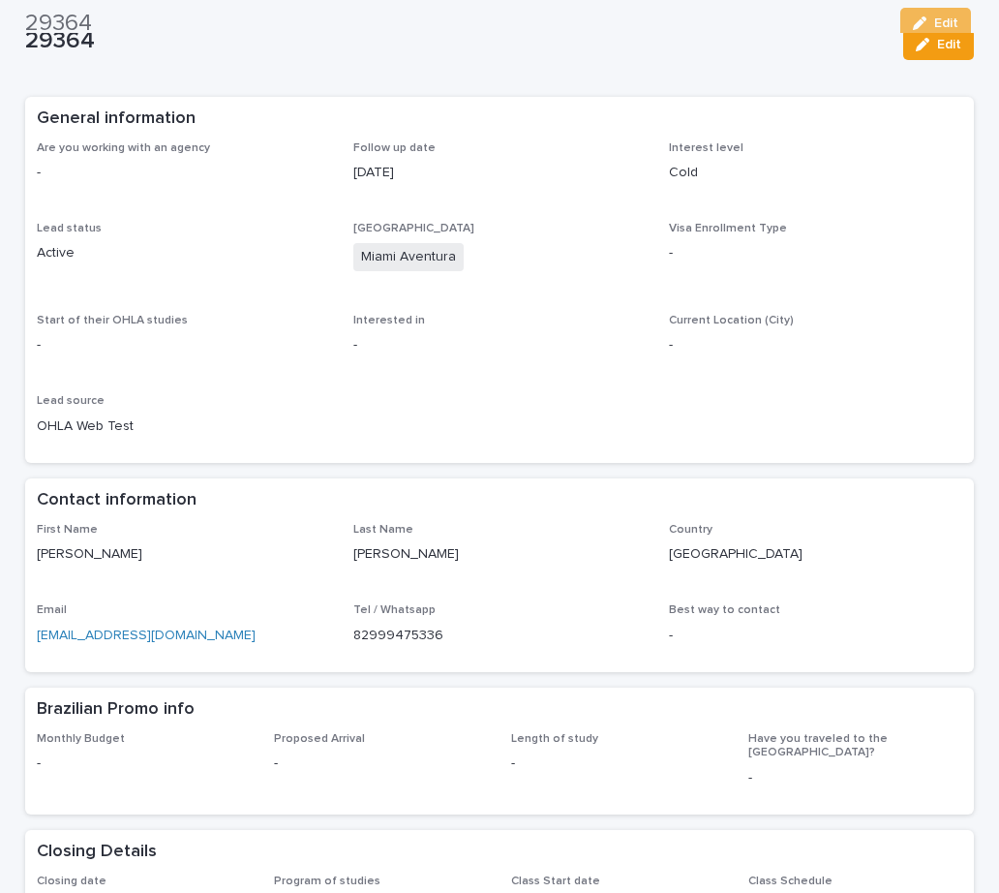
scroll to position [0, 0]
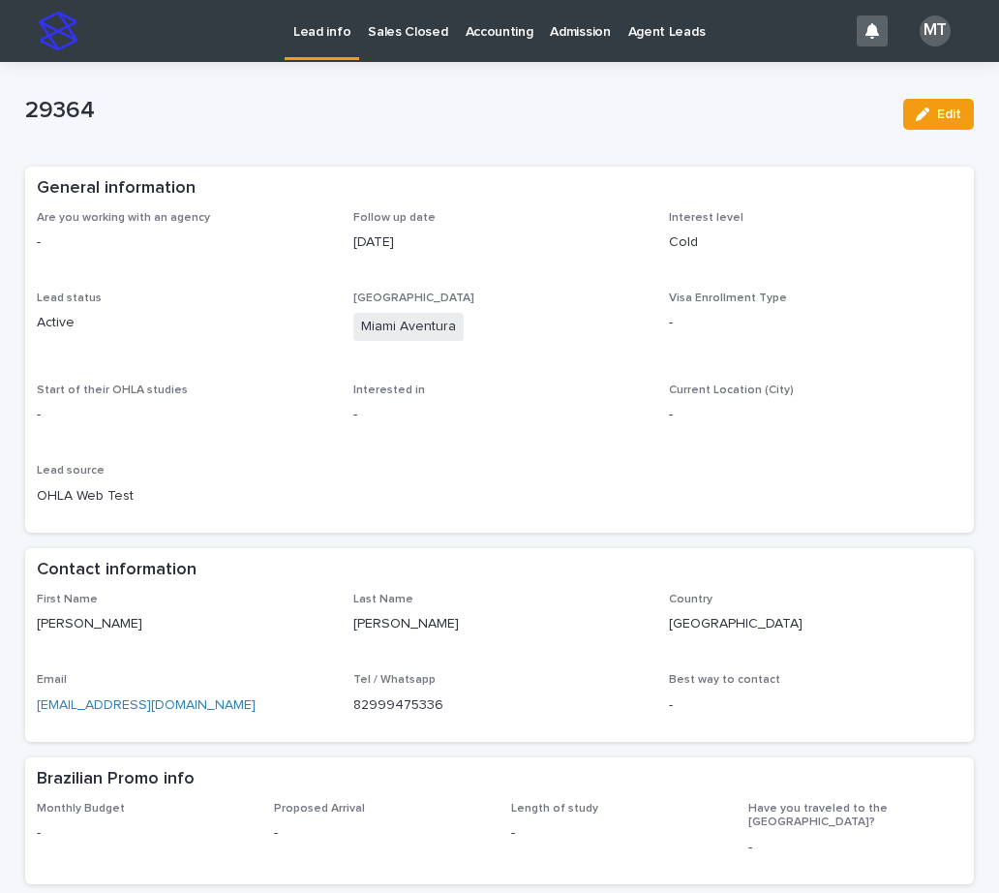
click at [318, 28] on p "Lead info" at bounding box center [321, 20] width 57 height 41
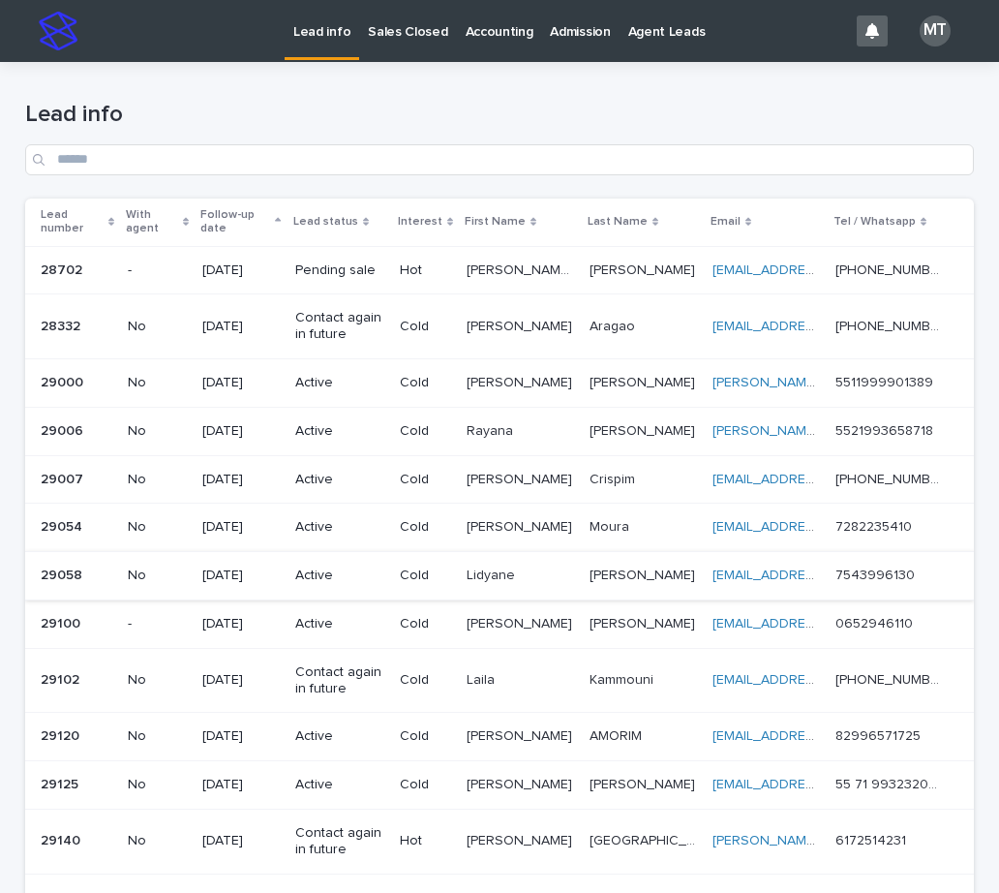
scroll to position [581, 0]
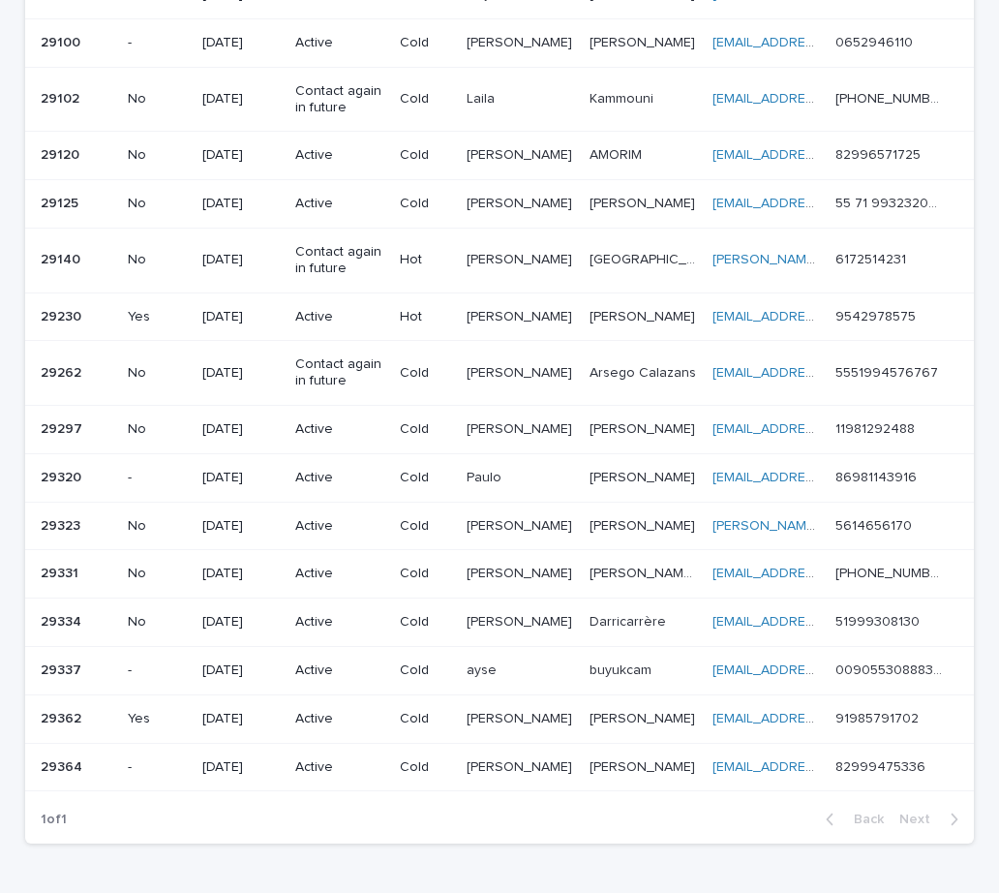
click at [528, 729] on div "Gean Gean" at bounding box center [520, 719] width 106 height 32
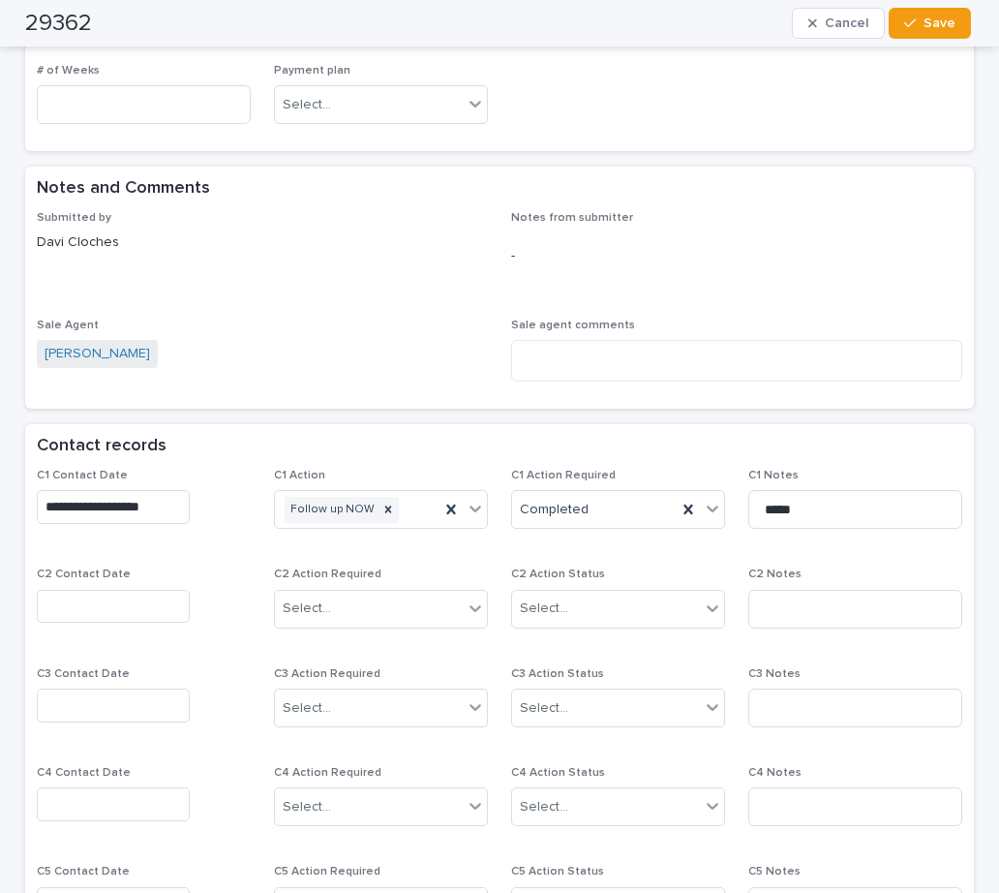
scroll to position [1258, 0]
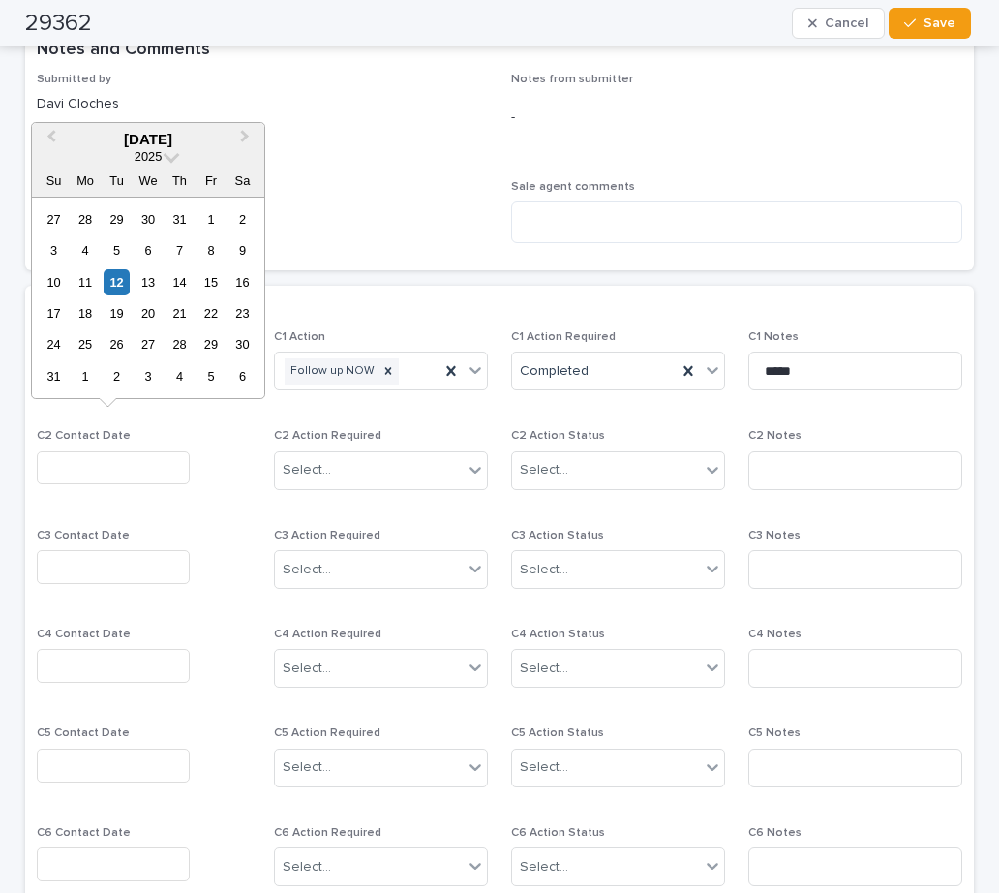
click at [108, 451] on input "text" at bounding box center [113, 468] width 153 height 34
click at [116, 287] on div "12" at bounding box center [117, 282] width 26 height 26
type input "**********"
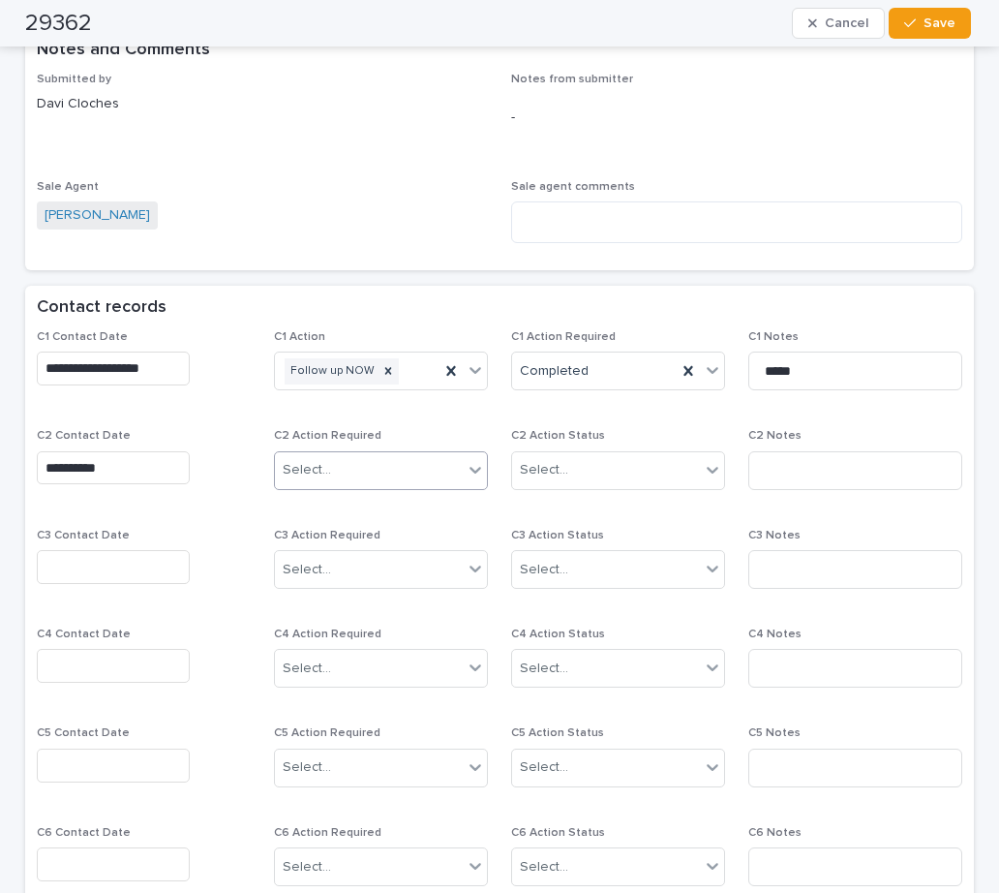
click at [301, 460] on div "Select..." at bounding box center [307, 470] width 48 height 20
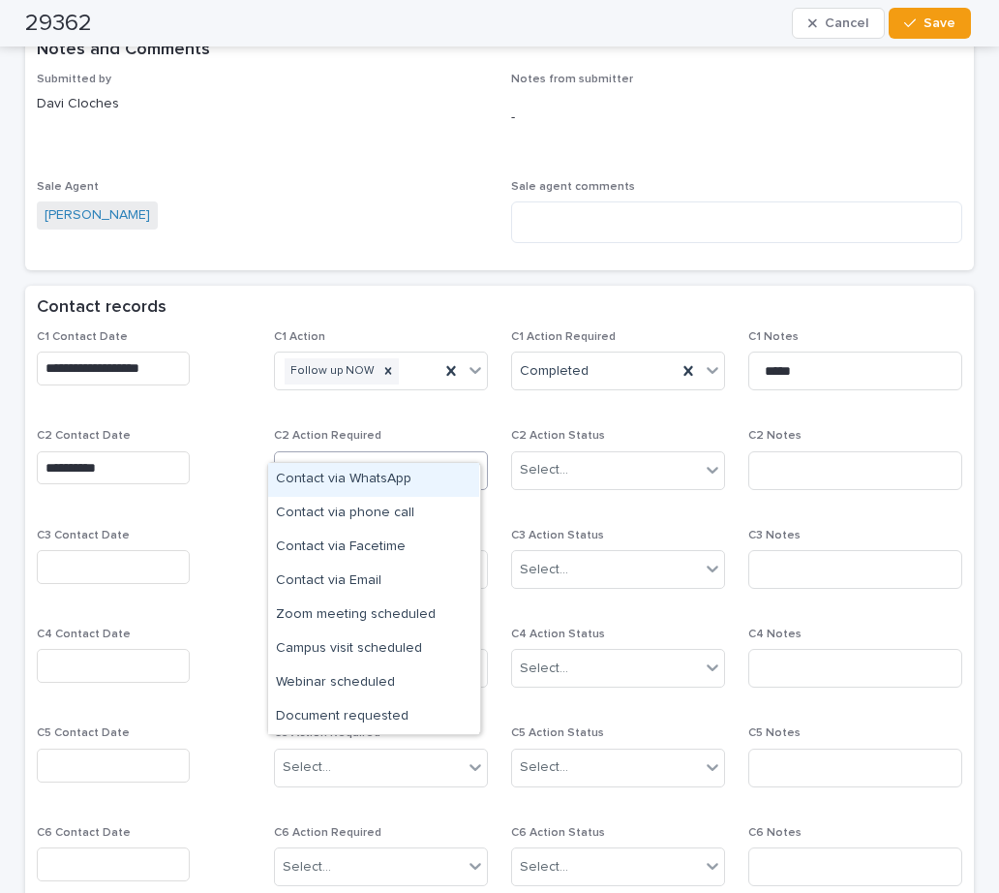
drag, startPoint x: 324, startPoint y: 475, endPoint x: 508, endPoint y: 456, distance: 185.0
click at [333, 475] on div "Contact via WhatsApp" at bounding box center [373, 480] width 211 height 34
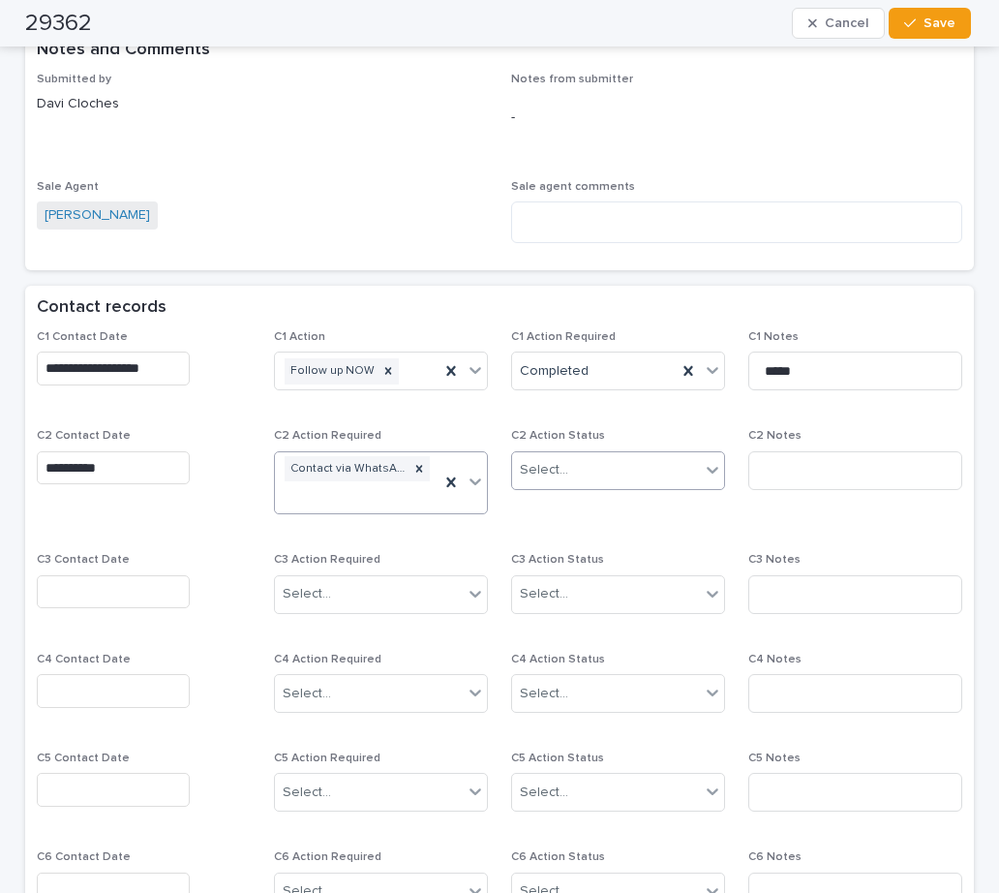
click at [527, 460] on div "Select..." at bounding box center [544, 470] width 48 height 20
click at [551, 508] on div "Completed" at bounding box center [610, 514] width 211 height 34
click at [785, 451] on input at bounding box center [855, 470] width 214 height 39
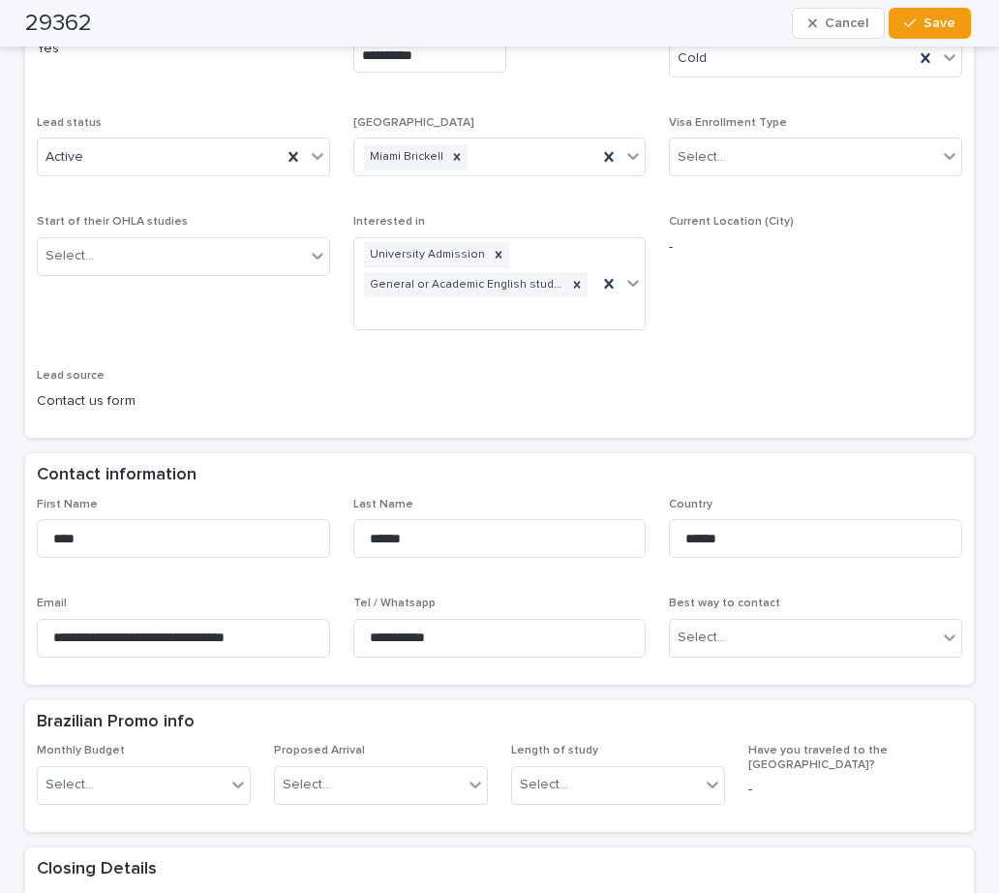
scroll to position [774, 0]
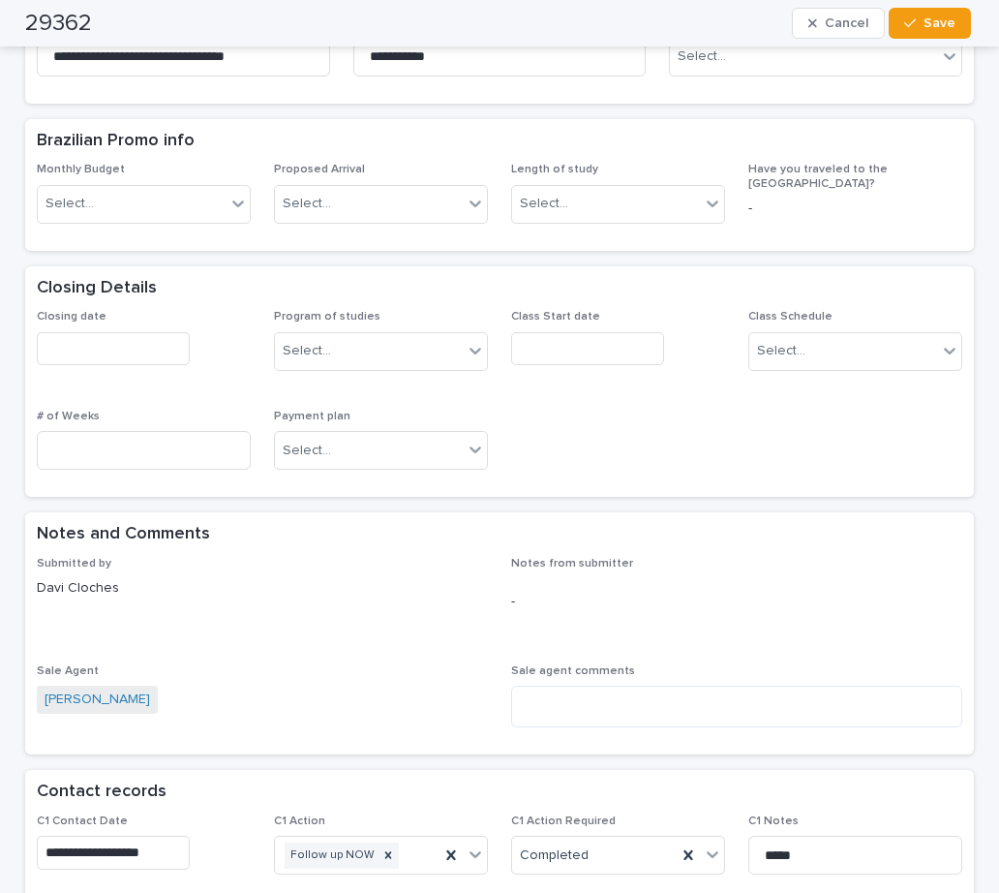
click at [723, 512] on div "Notes and Comments" at bounding box center [499, 534] width 949 height 45
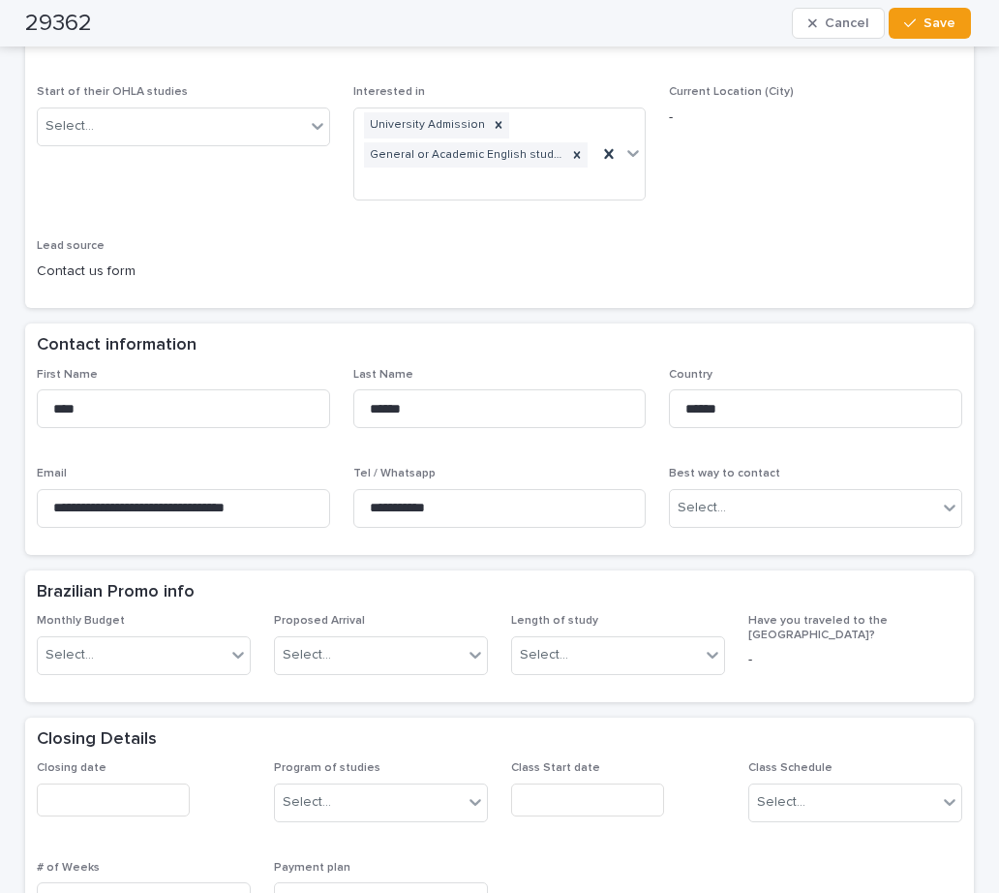
scroll to position [290, 0]
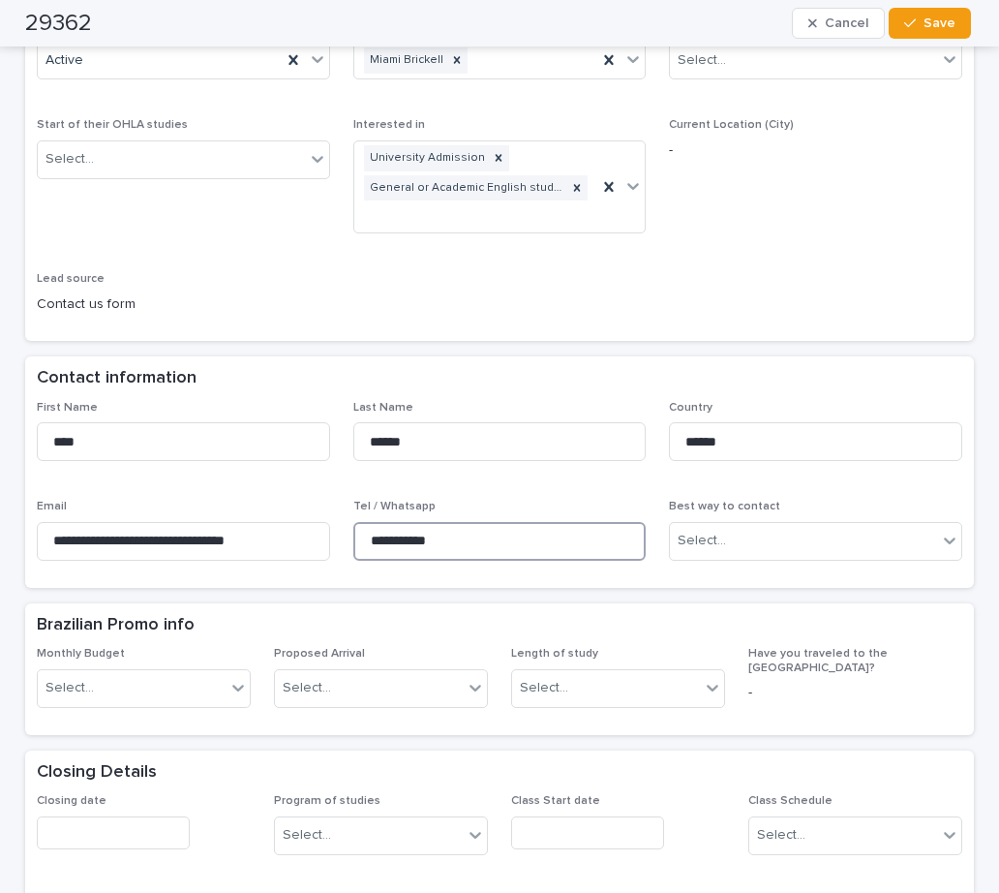
drag, startPoint x: 483, startPoint y: 509, endPoint x: 445, endPoint y: 496, distance: 40.1
click at [345, 490] on div "**********" at bounding box center [499, 488] width 925 height 175
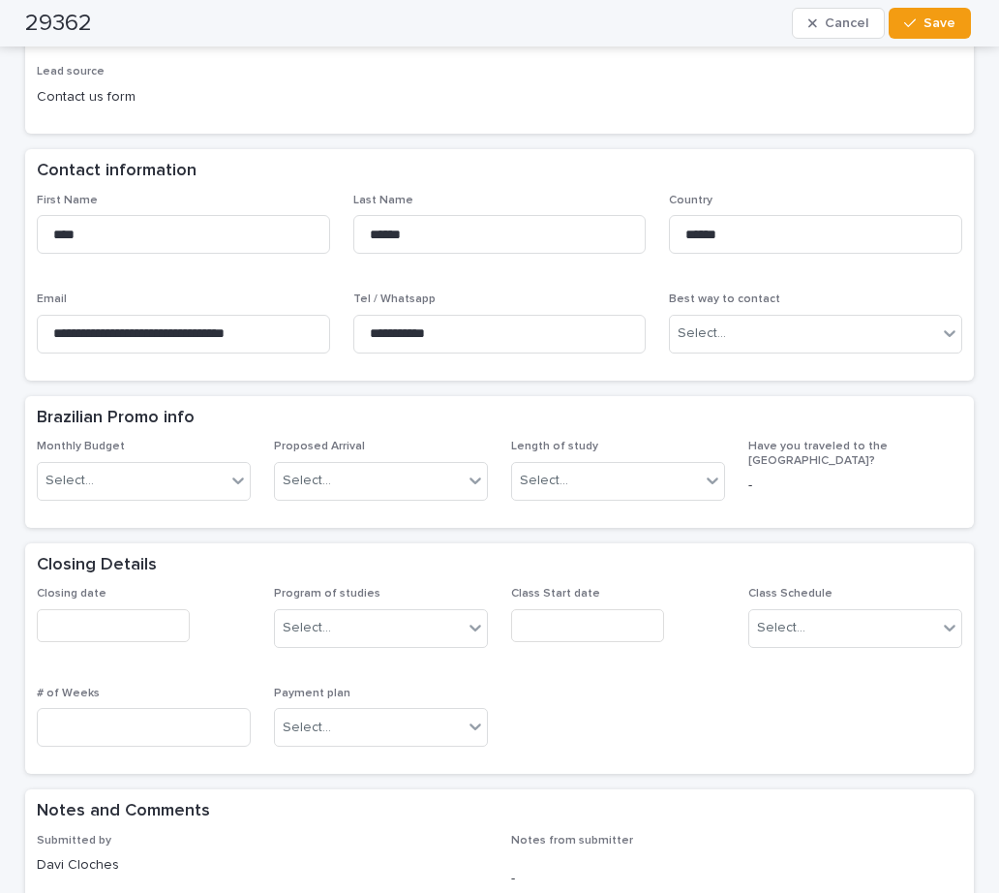
scroll to position [774, 0]
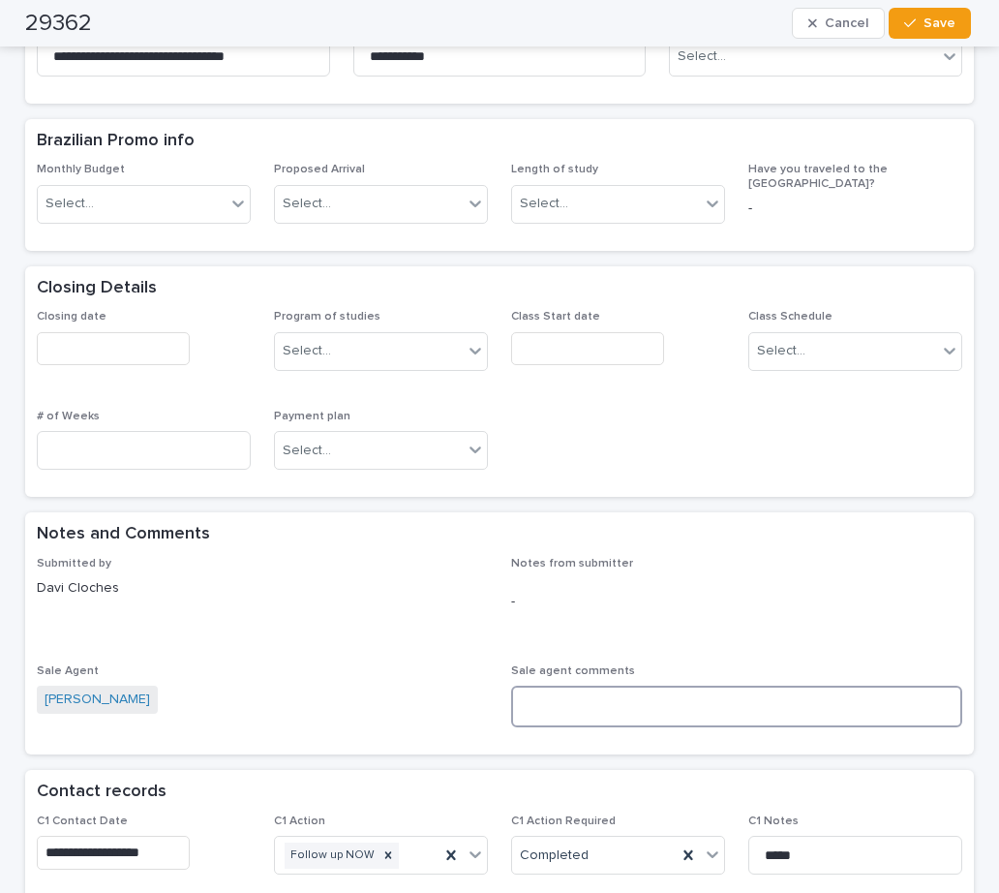
click at [524, 685] on textarea at bounding box center [736, 706] width 451 height 42
paste textarea "**********"
click at [653, 685] on textarea "**********" at bounding box center [736, 706] width 450 height 42
paste textarea "**********"
type textarea "**********"
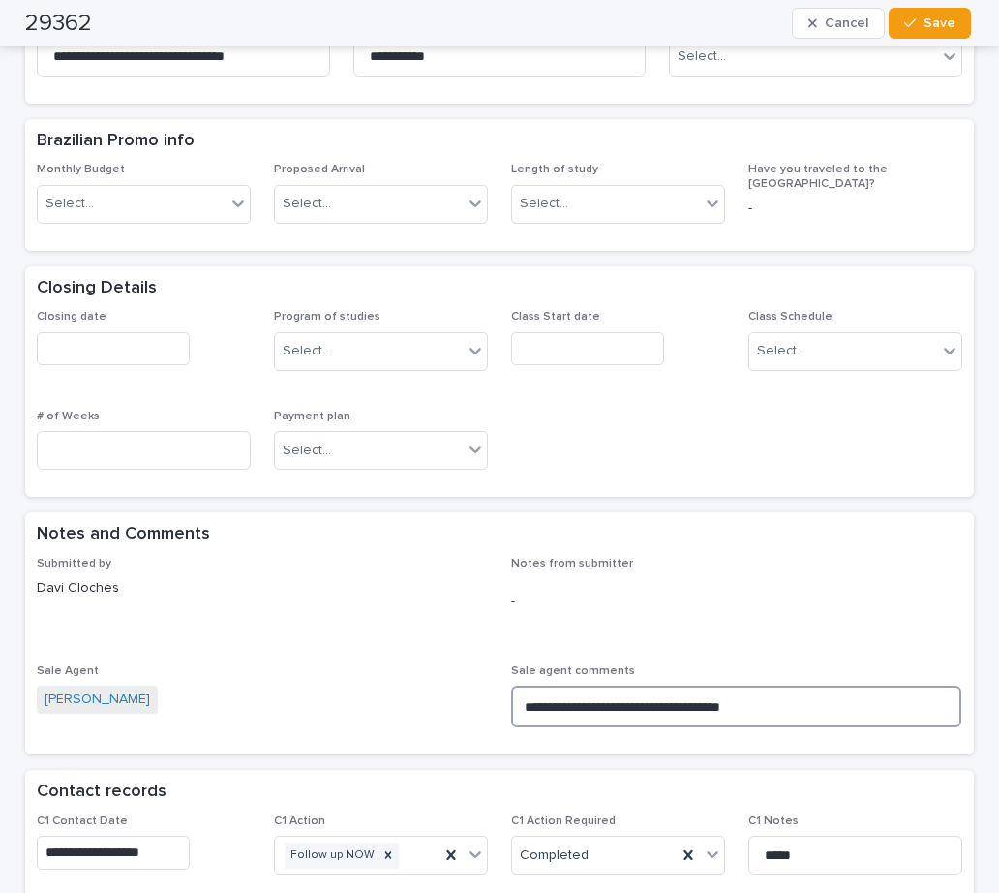
click at [802, 685] on textarea "**********" at bounding box center [736, 706] width 450 height 42
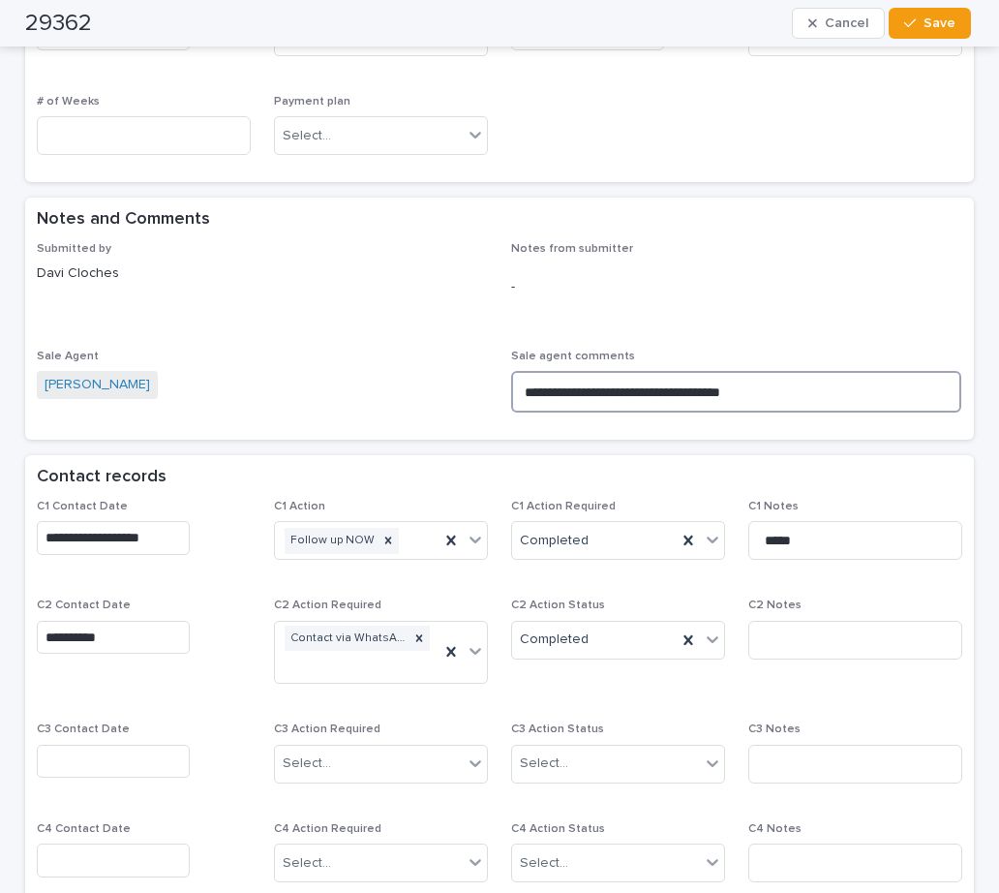
scroll to position [1162, 0]
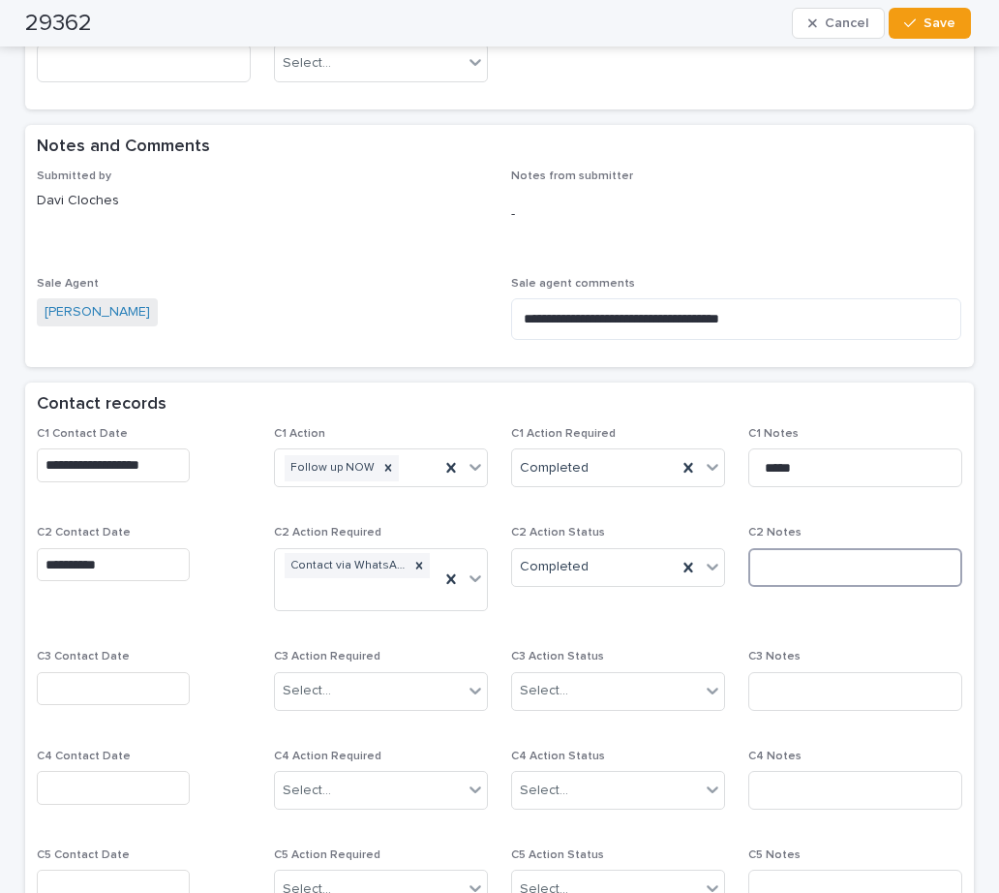
click at [773, 548] on input at bounding box center [855, 567] width 214 height 39
type input "*********"
click at [936, 20] on span "Save" at bounding box center [940, 23] width 32 height 14
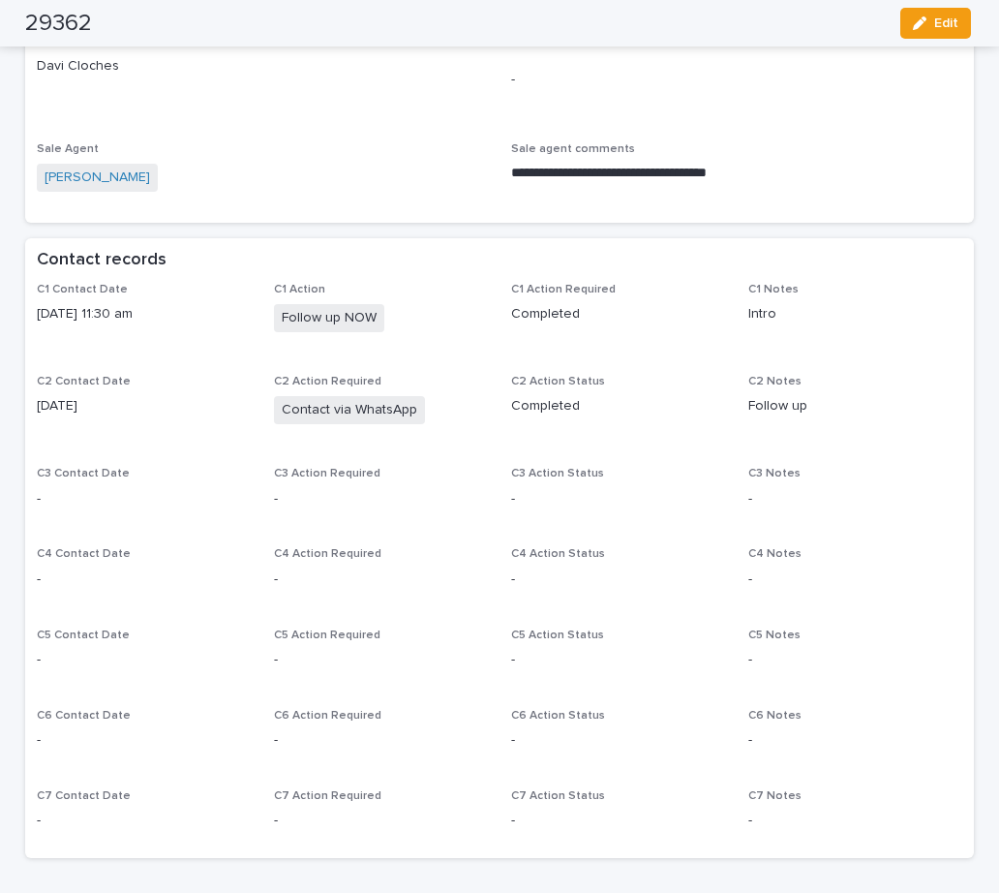
scroll to position [1030, 0]
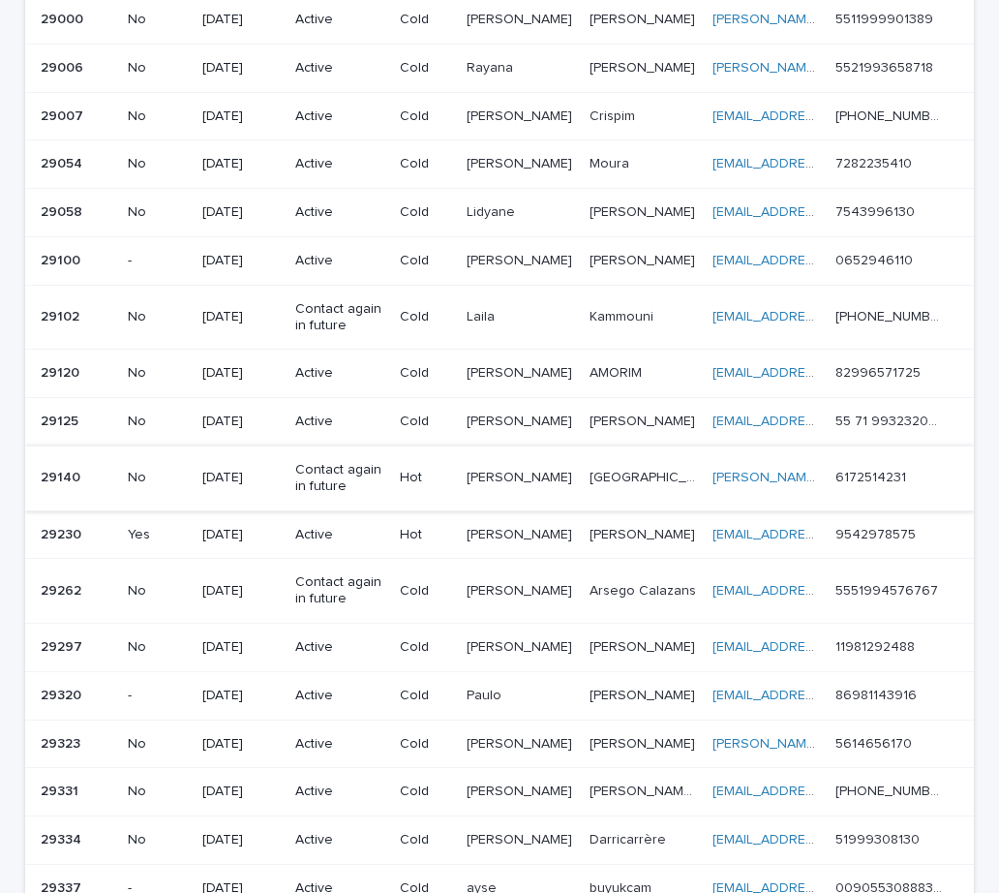
scroll to position [699, 0]
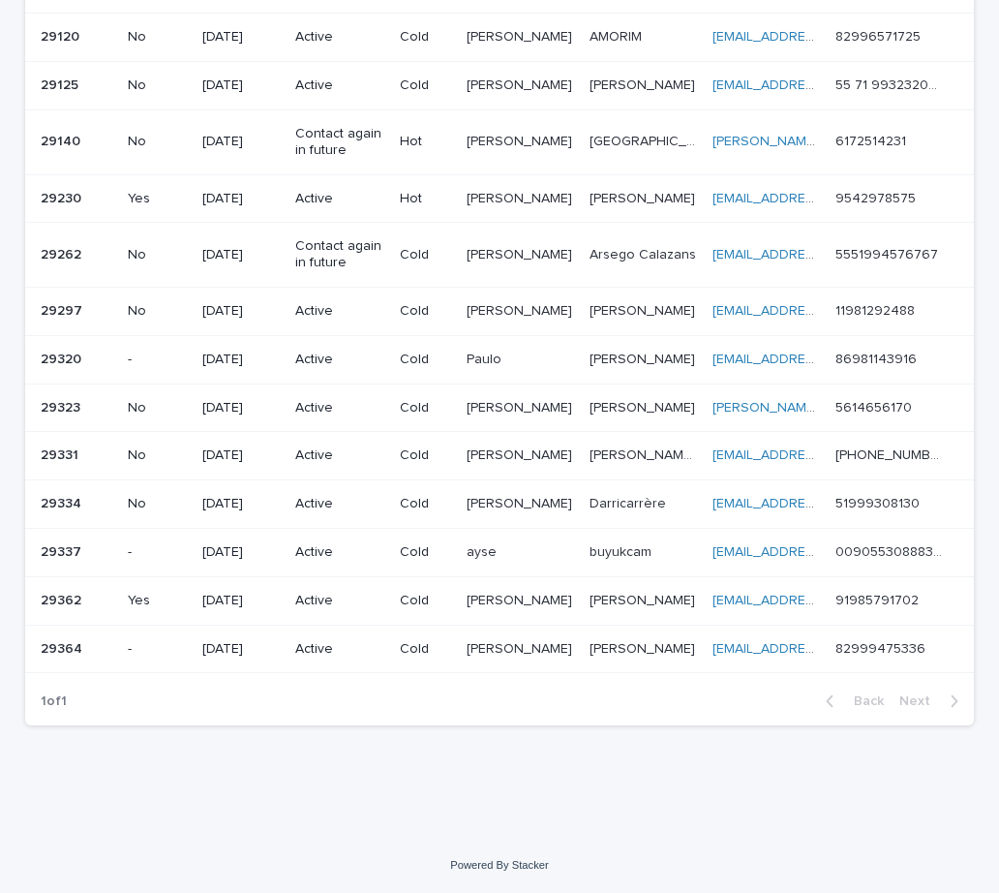
click at [493, 555] on p "ayse" at bounding box center [484, 550] width 34 height 20
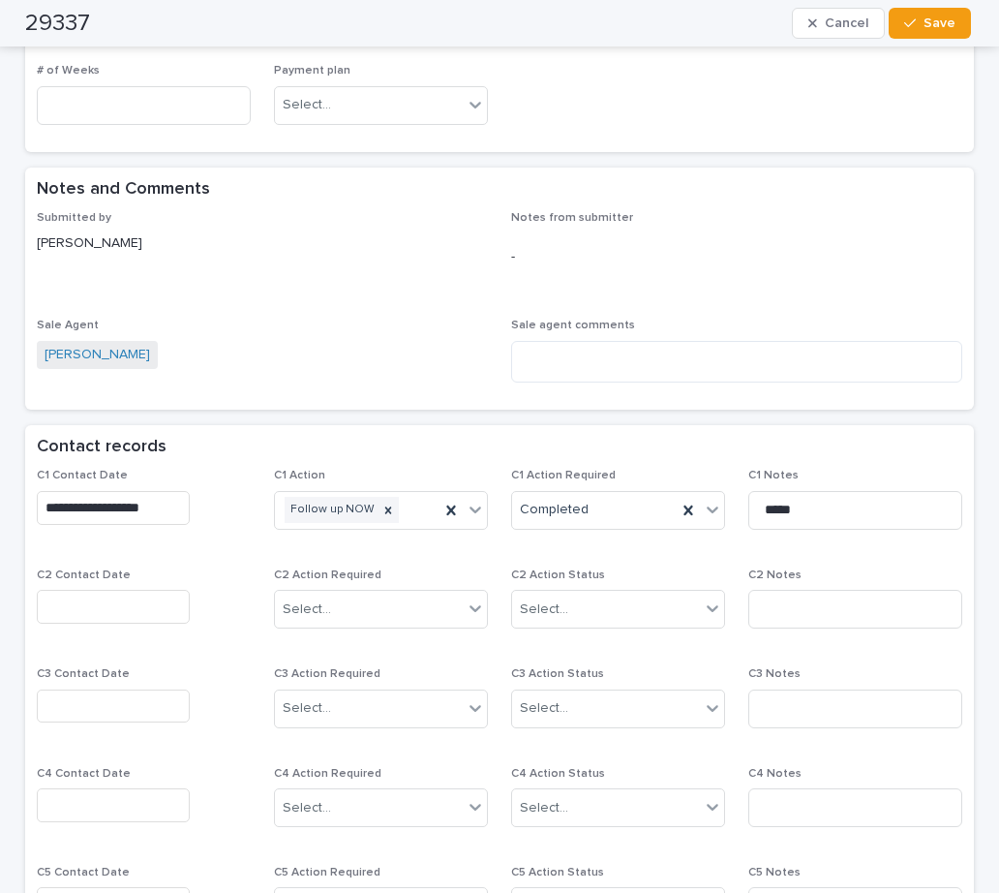
scroll to position [581, 0]
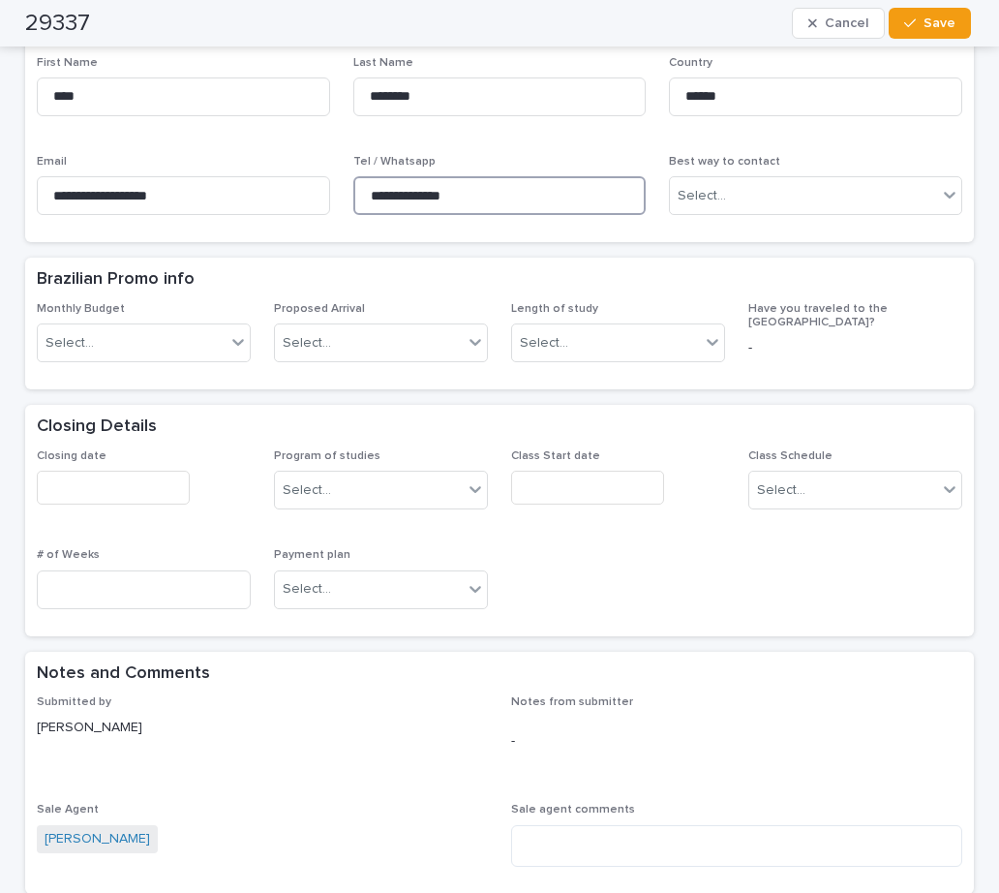
drag, startPoint x: 500, startPoint y: 207, endPoint x: 349, endPoint y: 186, distance: 151.6
click at [353, 186] on input "**********" at bounding box center [499, 195] width 293 height 39
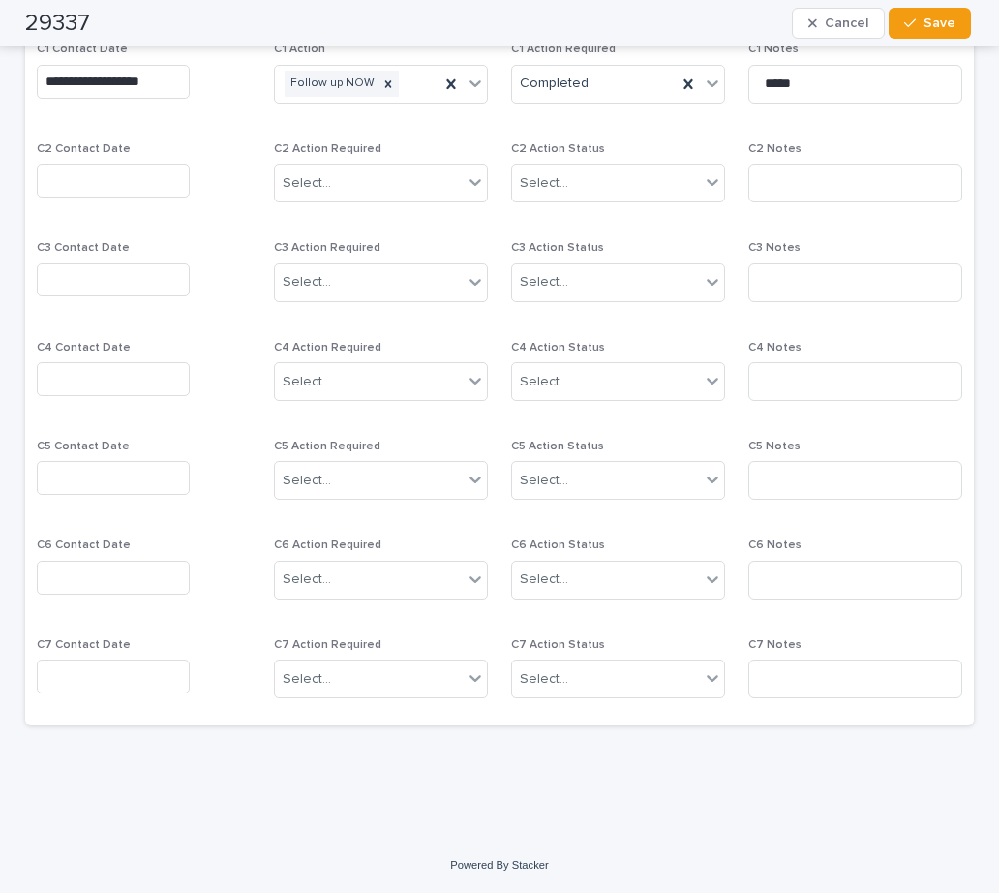
scroll to position [1104, 0]
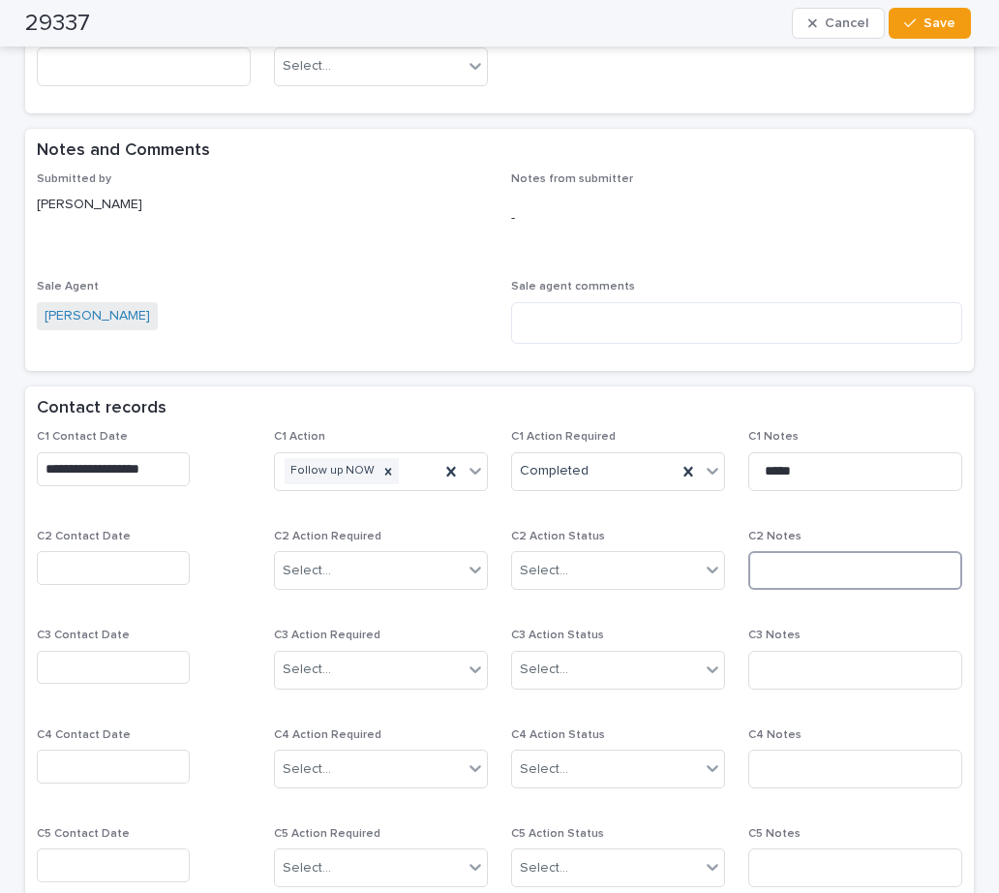
click at [768, 575] on input at bounding box center [855, 570] width 214 height 39
type input "**********"
click at [115, 561] on input "text" at bounding box center [113, 568] width 153 height 34
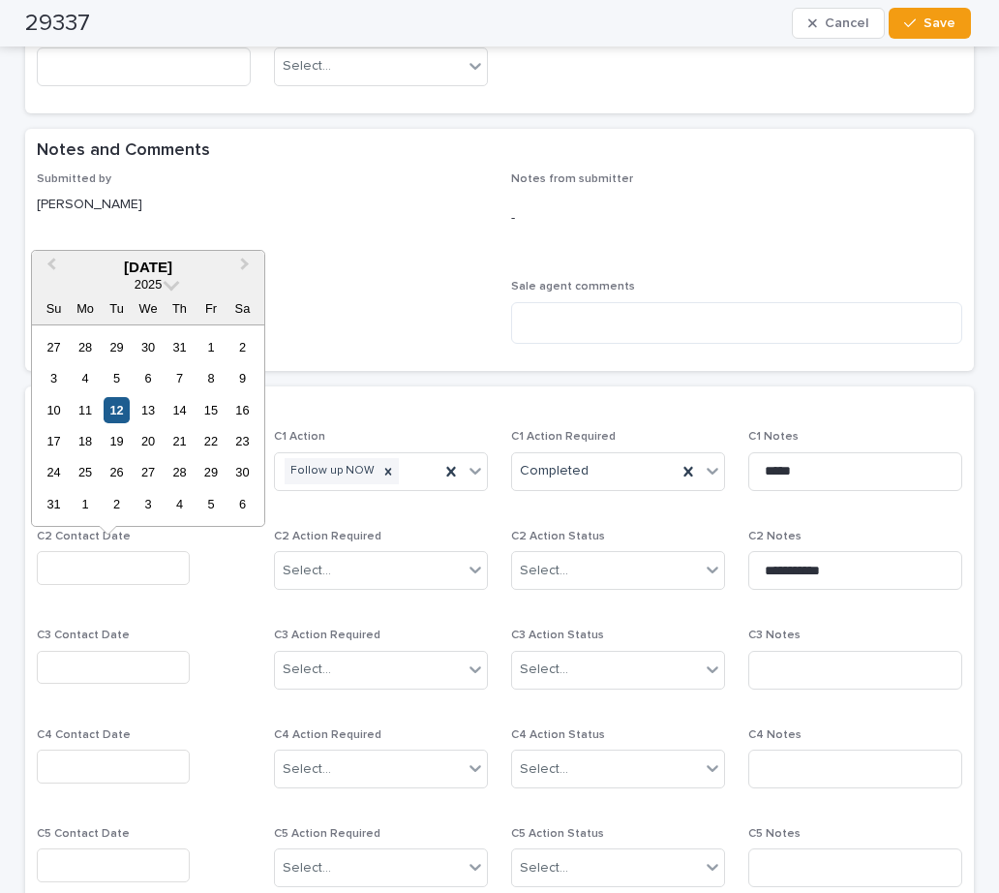
click at [115, 407] on div "12" at bounding box center [117, 410] width 26 height 26
type input "**********"
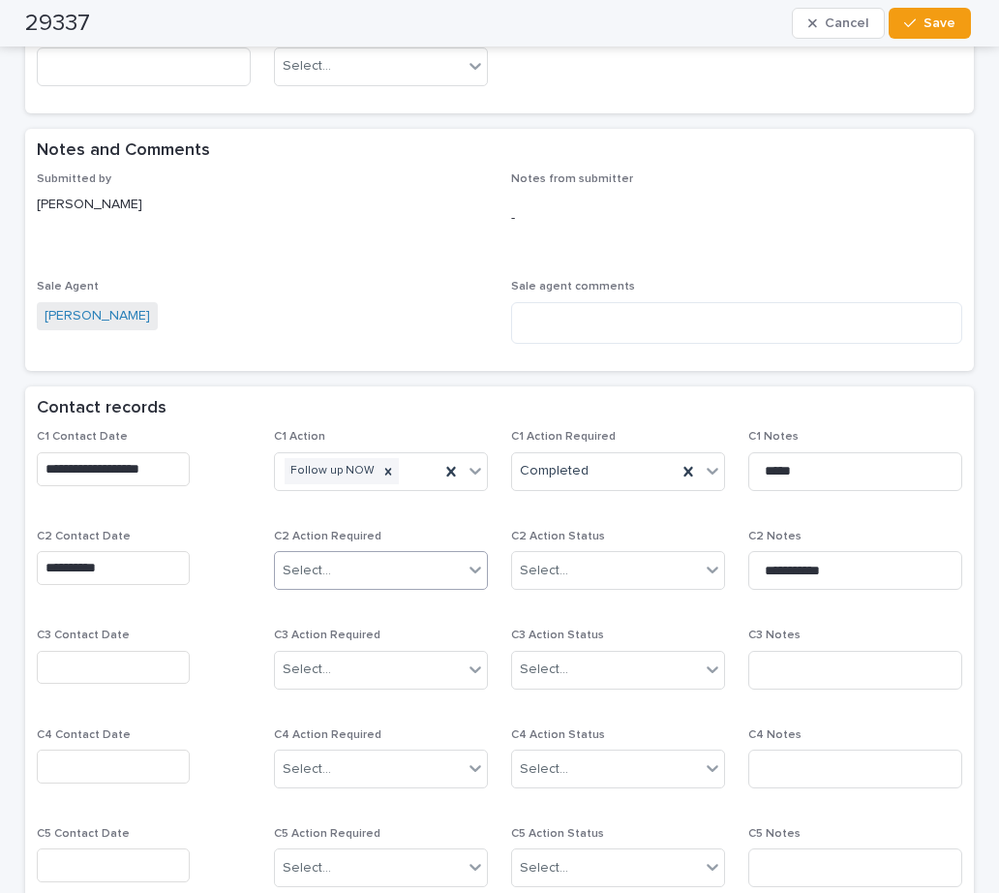
click at [329, 560] on div "Select..." at bounding box center [369, 571] width 188 height 32
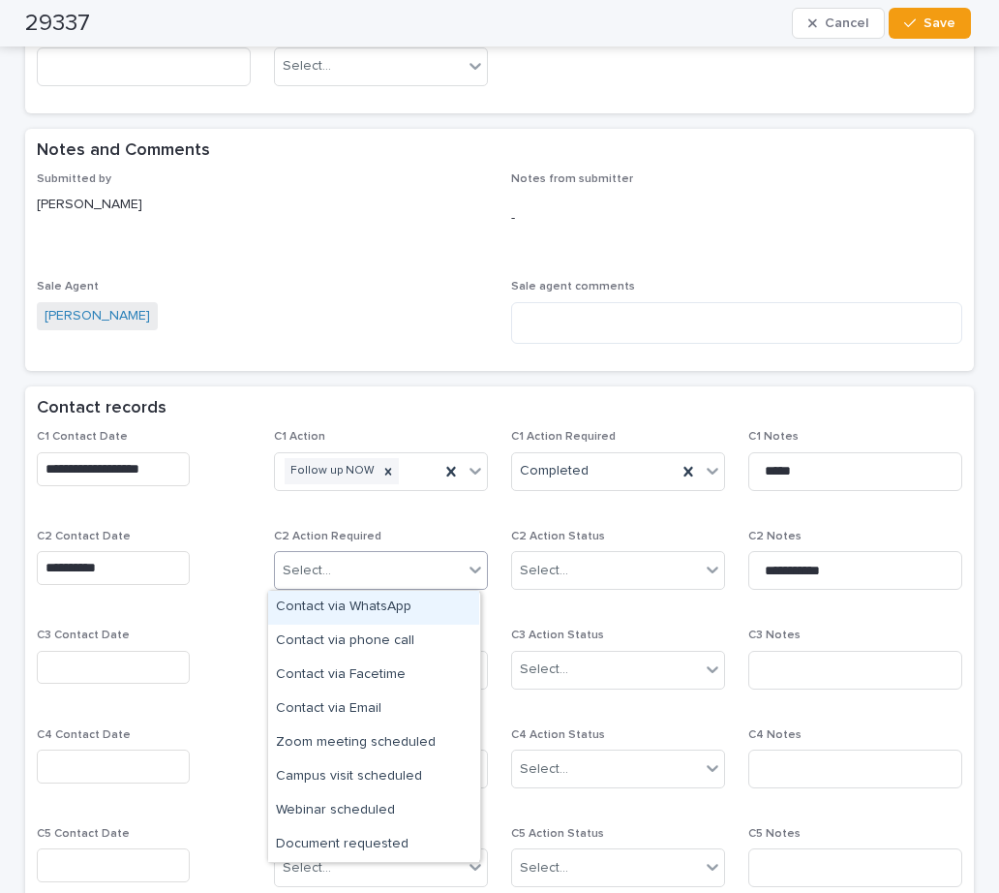
click at [342, 603] on div "Contact via WhatsApp" at bounding box center [373, 608] width 211 height 34
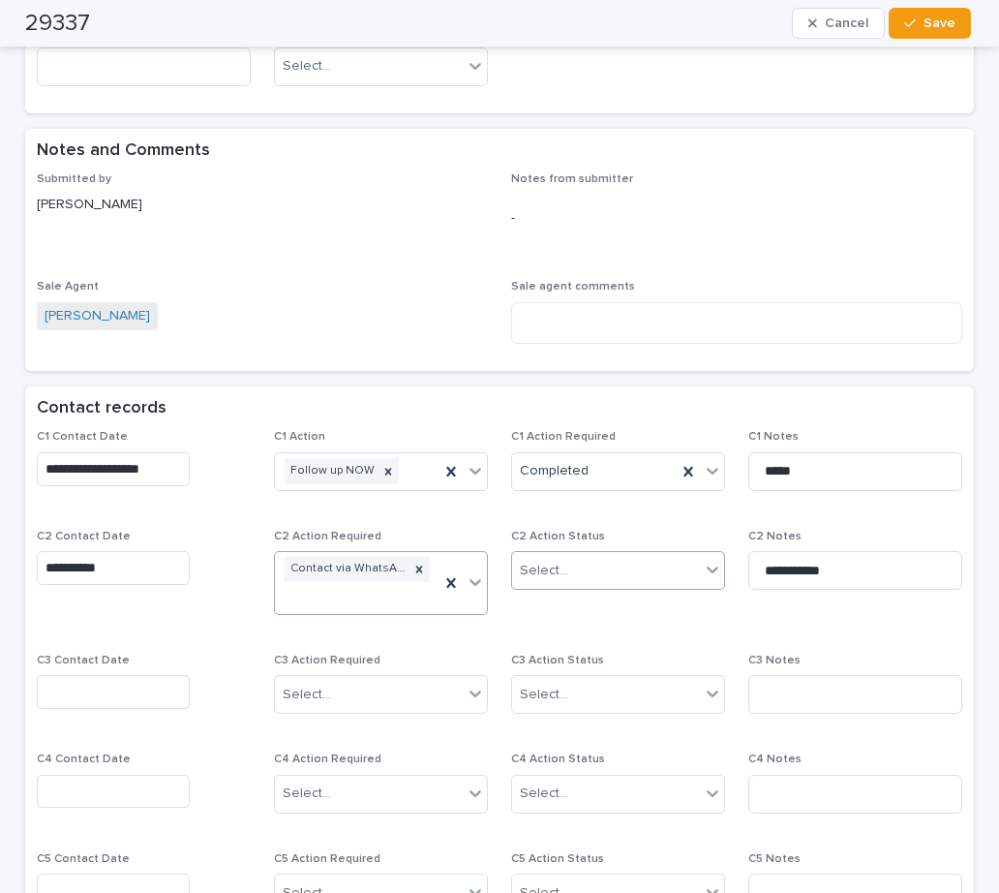
scroll to position [1116, 0]
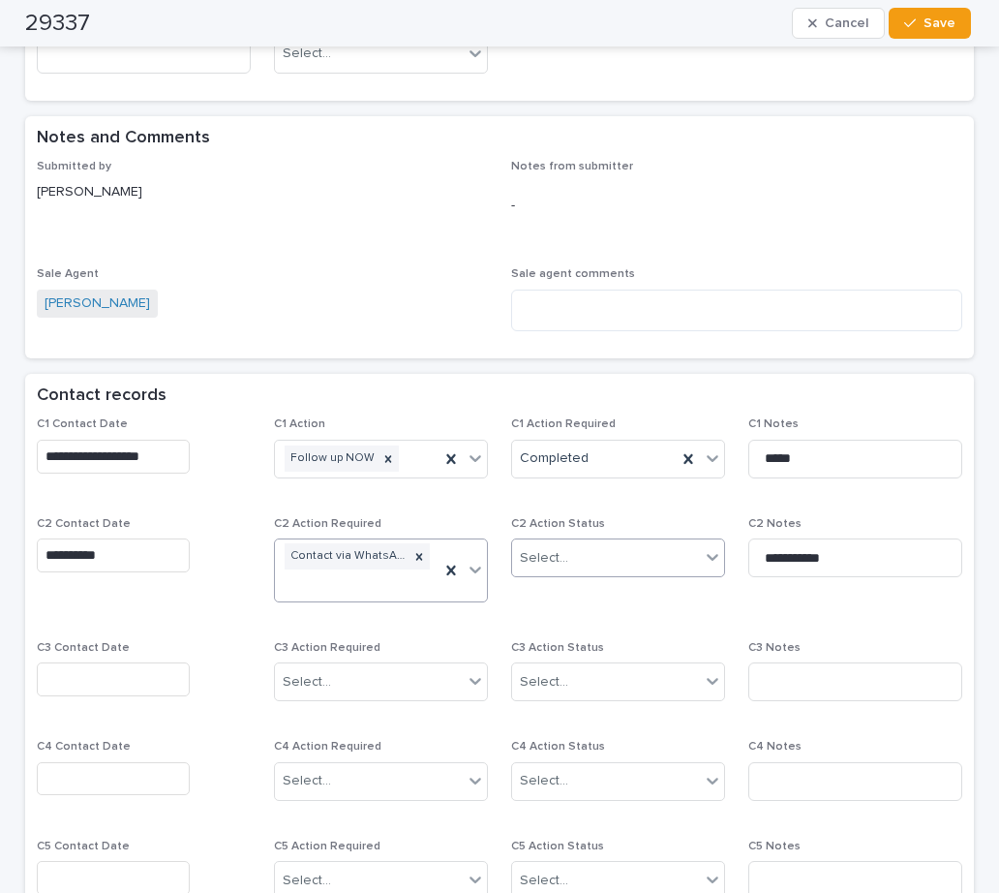
click at [529, 558] on div "Select..." at bounding box center [544, 558] width 48 height 20
click at [557, 622] on div "Completed" at bounding box center [610, 629] width 211 height 34
click at [535, 306] on textarea at bounding box center [736, 310] width 451 height 42
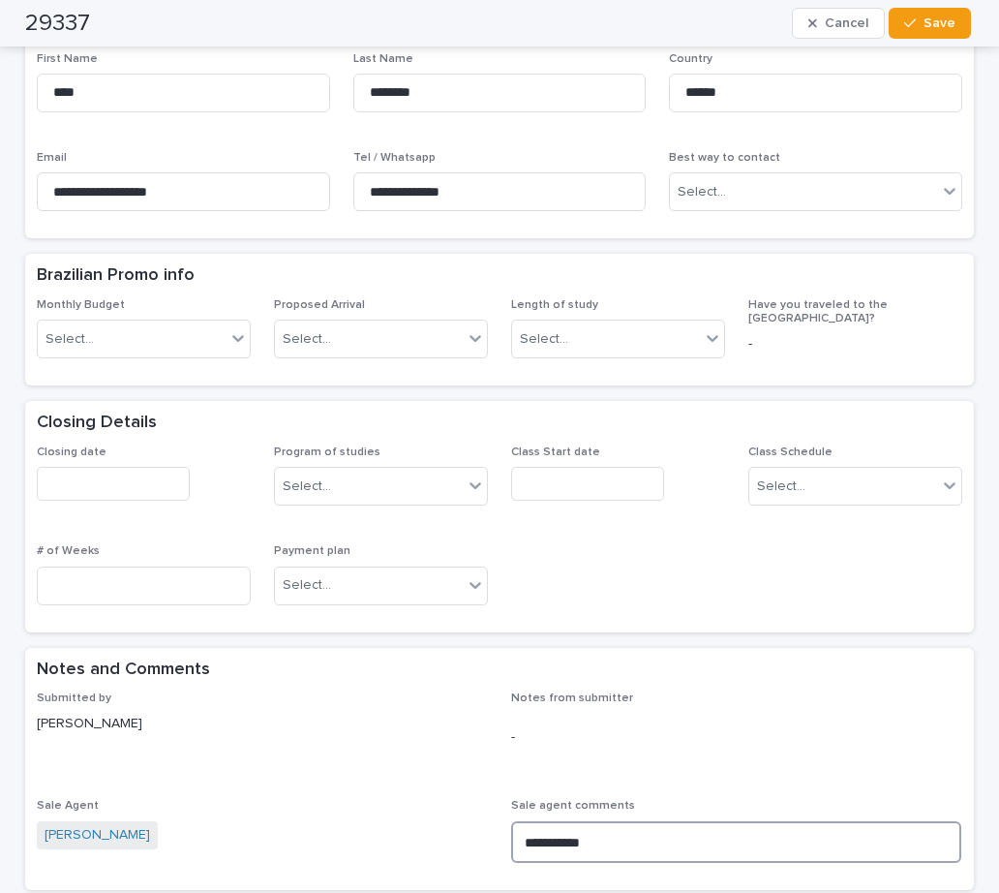
scroll to position [535, 0]
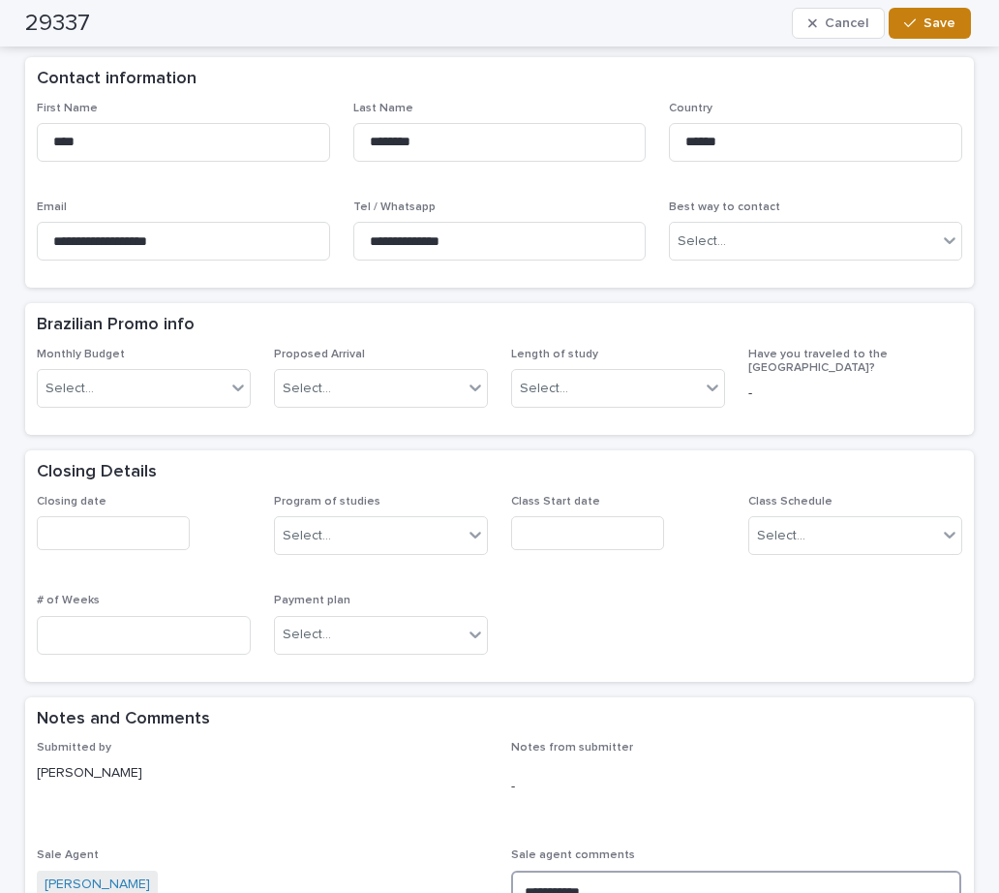
type textarea "**********"
click at [937, 29] on span "Save" at bounding box center [940, 23] width 32 height 14
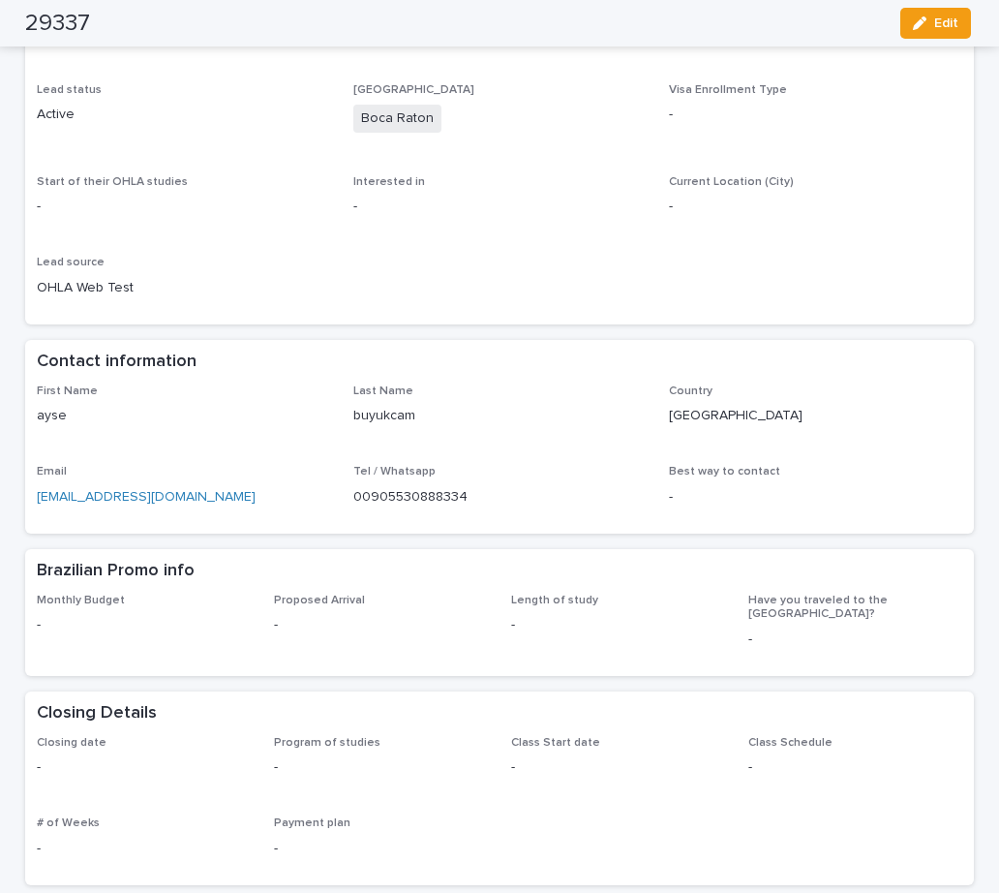
scroll to position [0, 0]
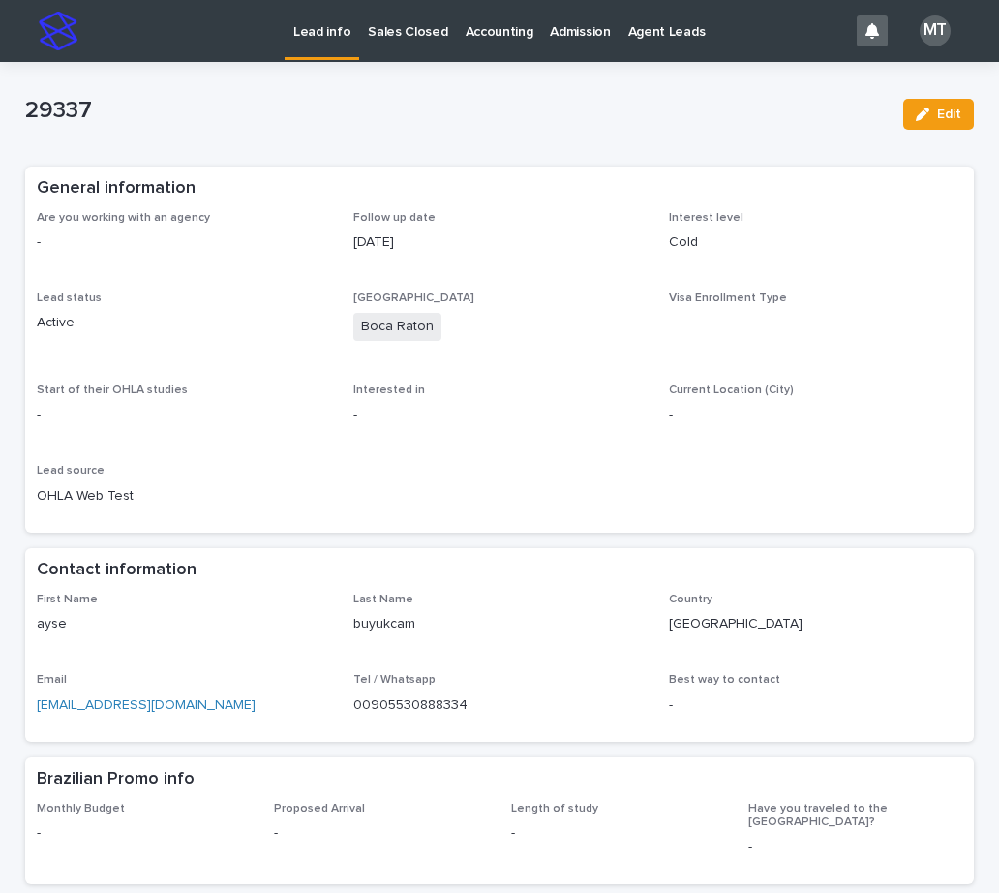
click at [330, 33] on p "Lead info" at bounding box center [321, 20] width 57 height 41
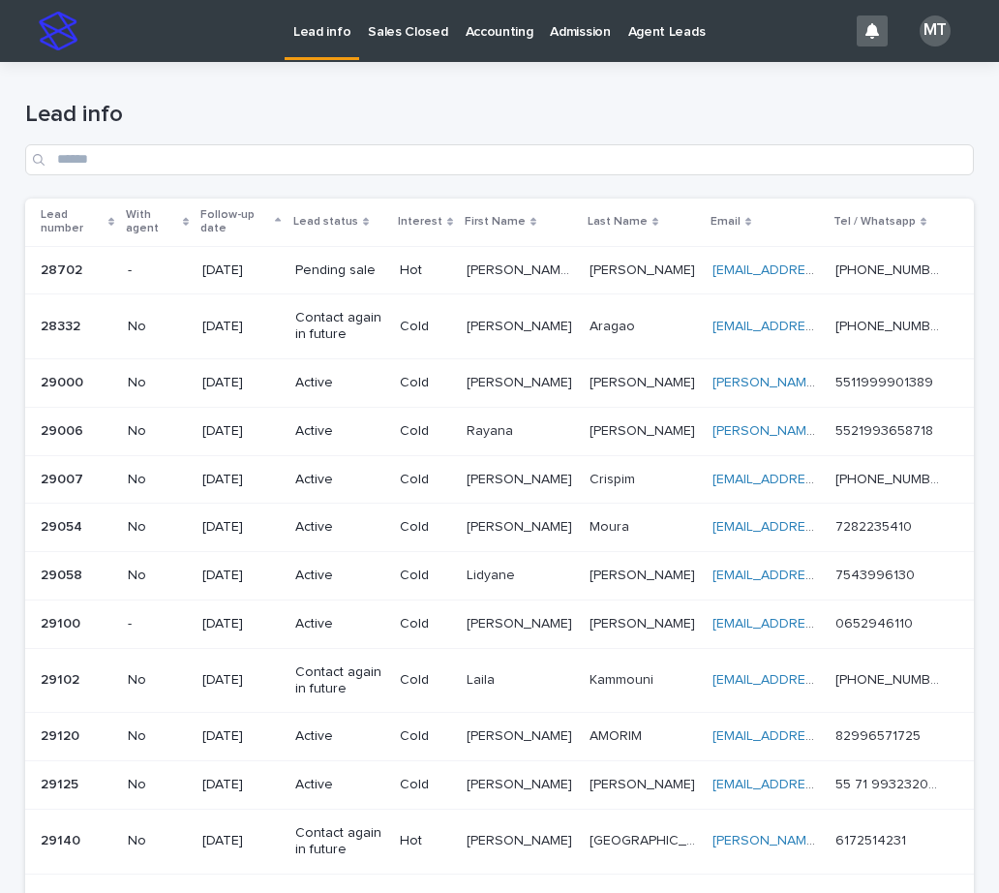
click at [604, 464] on div "Crispim Crispim" at bounding box center [643, 480] width 107 height 32
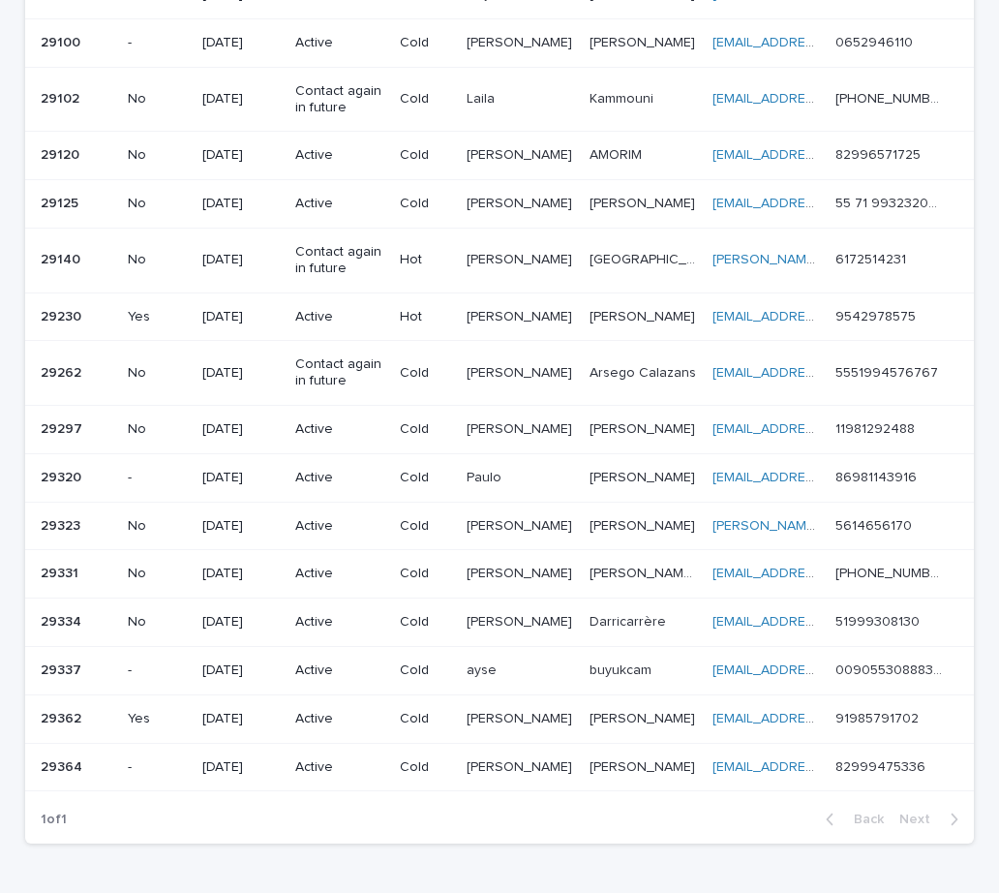
click at [384, 622] on p "Active" at bounding box center [339, 622] width 89 height 16
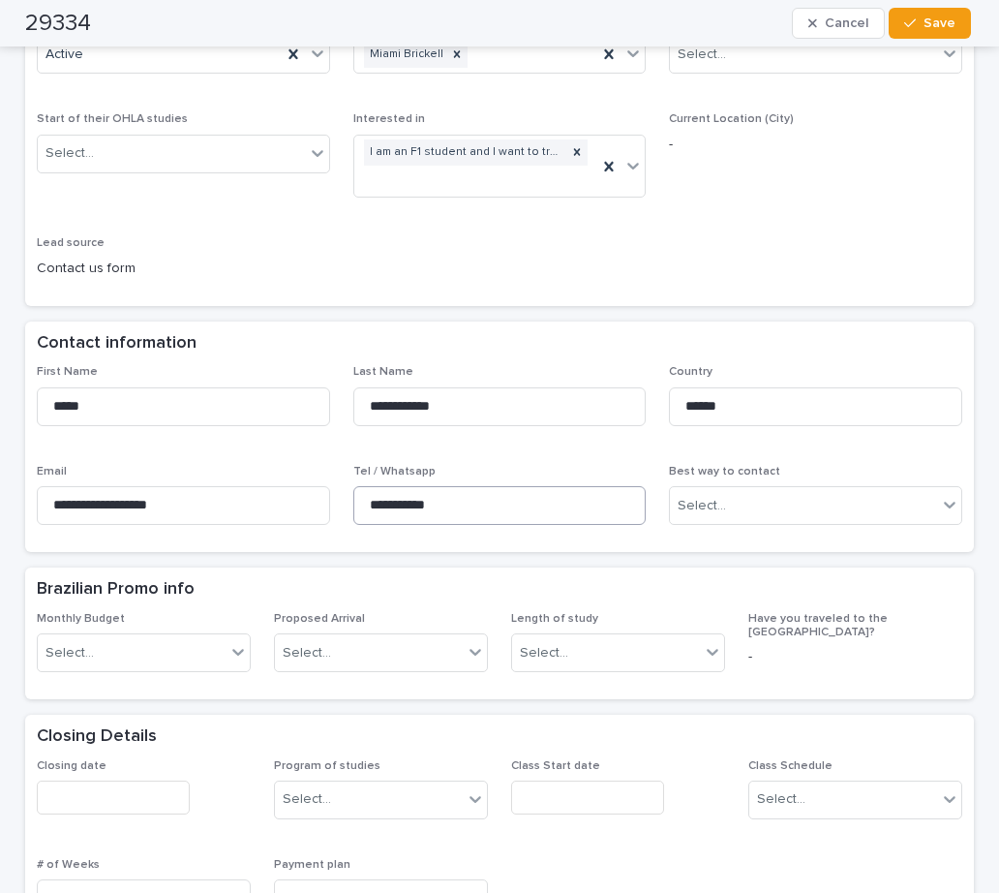
scroll to position [290, 0]
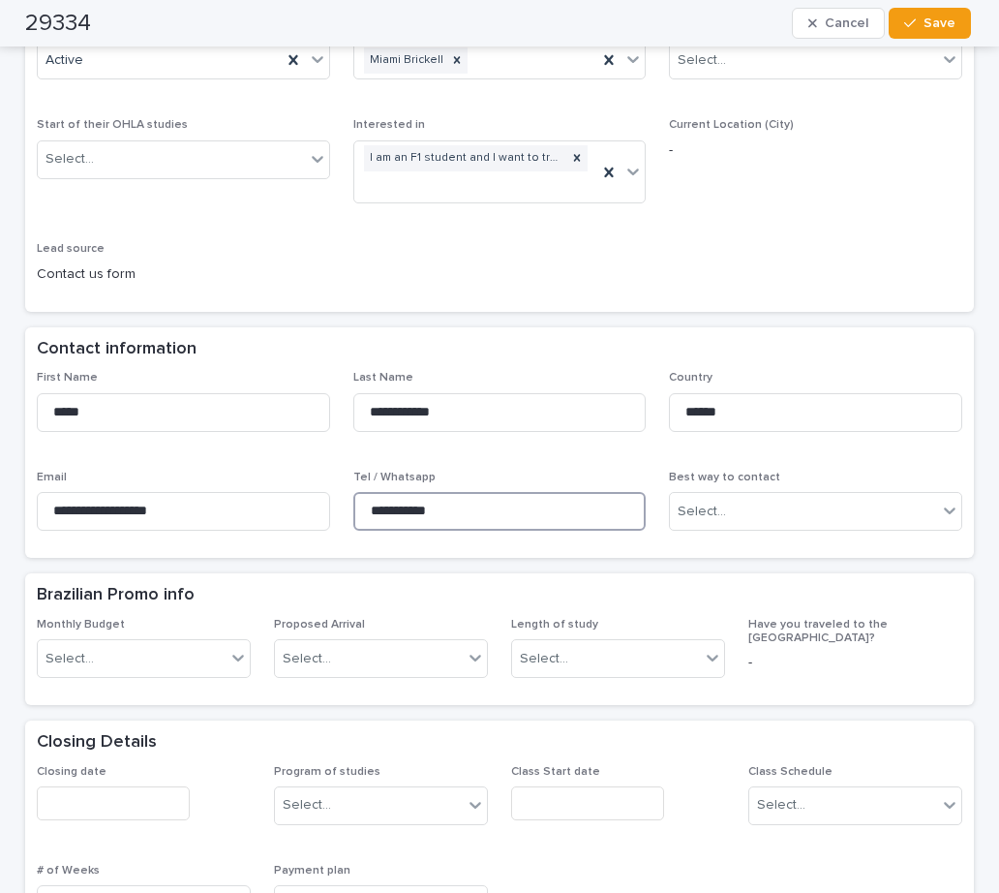
drag, startPoint x: 455, startPoint y: 511, endPoint x: 427, endPoint y: 511, distance: 28.1
click at [324, 510] on div "**********" at bounding box center [499, 458] width 925 height 175
click at [642, 748] on div "Closing Details" at bounding box center [496, 742] width 918 height 21
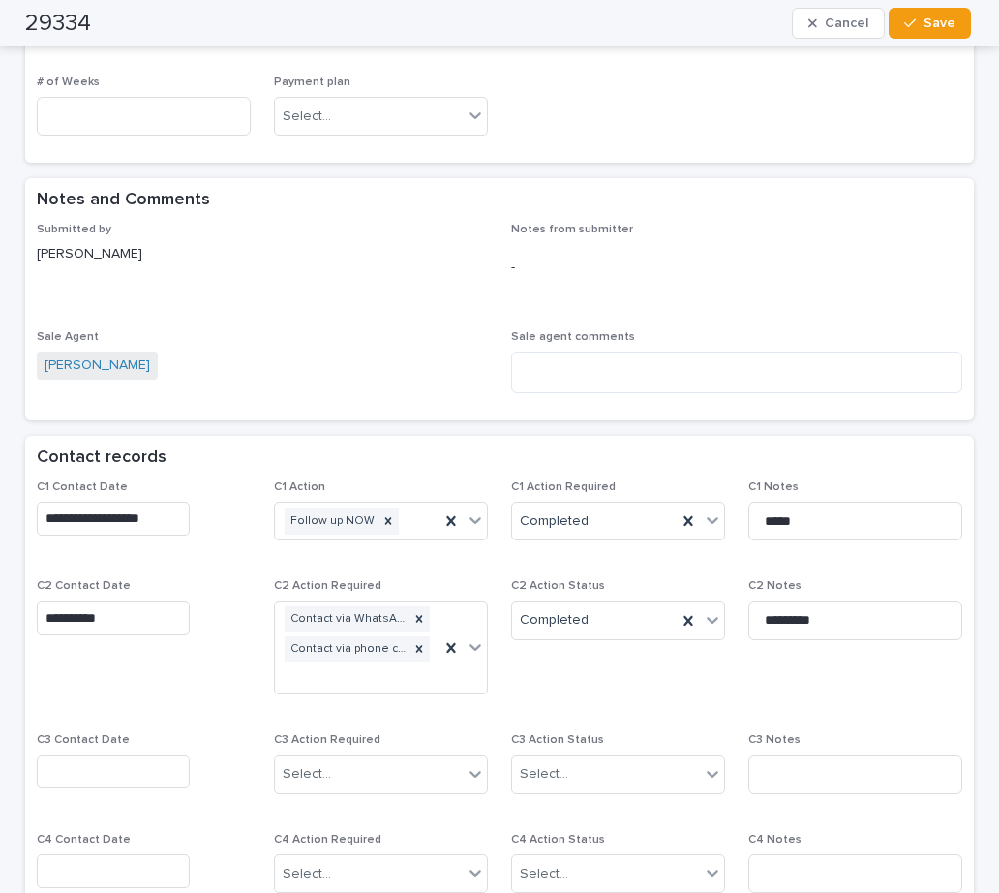
scroll to position [1355, 0]
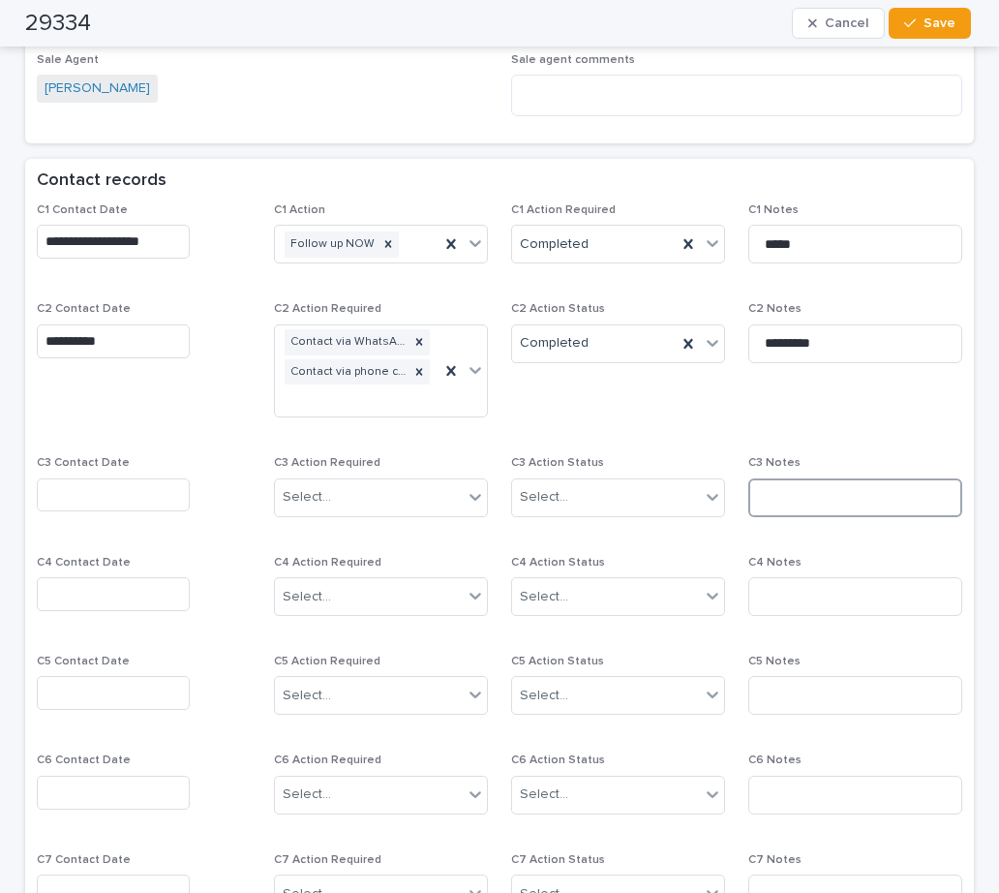
click at [765, 500] on input at bounding box center [855, 497] width 214 height 39
paste input "**********"
type input "**********"
click at [103, 501] on input "text" at bounding box center [113, 495] width 153 height 34
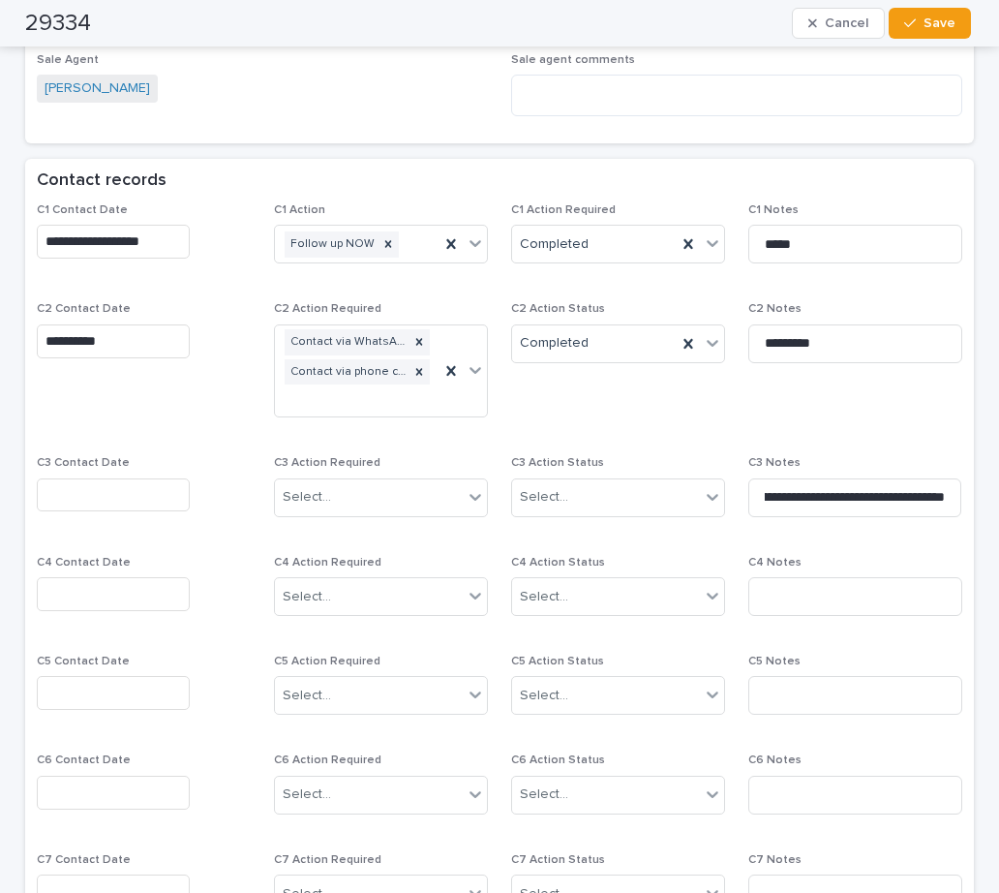
scroll to position [0, 0]
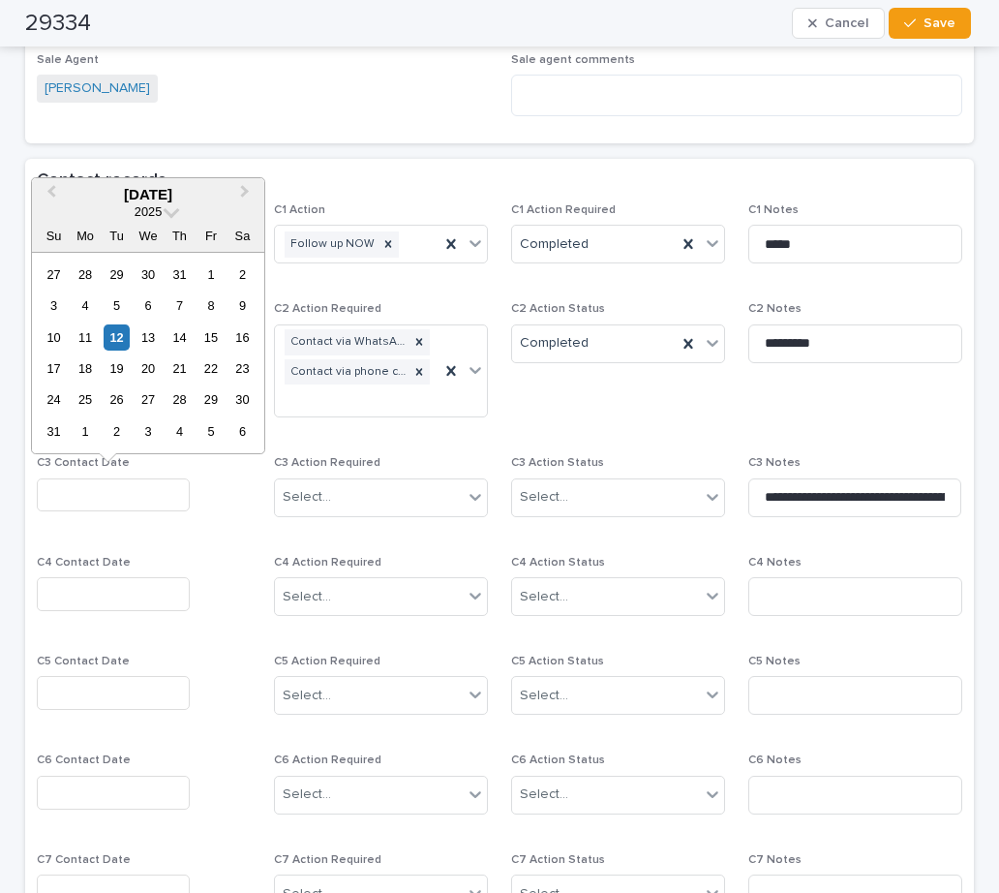
drag, startPoint x: 112, startPoint y: 334, endPoint x: 211, endPoint y: 381, distance: 109.5
click at [114, 334] on div "12" at bounding box center [117, 337] width 26 height 26
type input "**********"
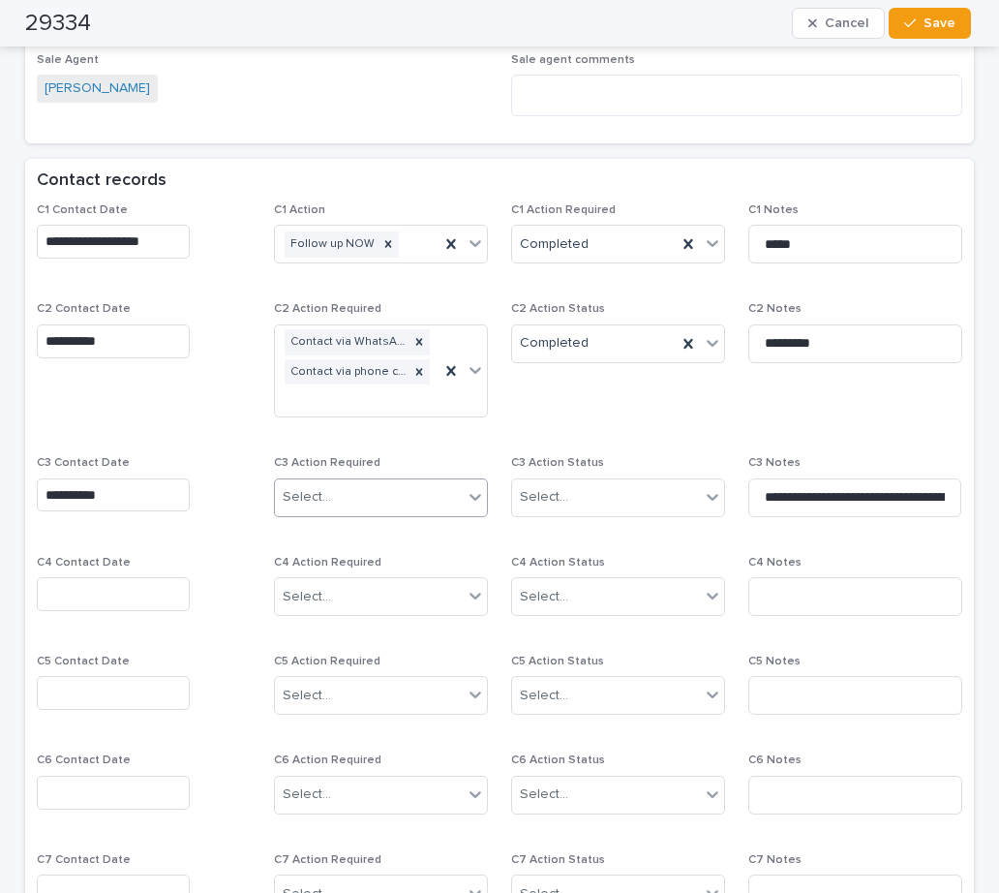
click at [308, 498] on div "Select..." at bounding box center [307, 497] width 48 height 20
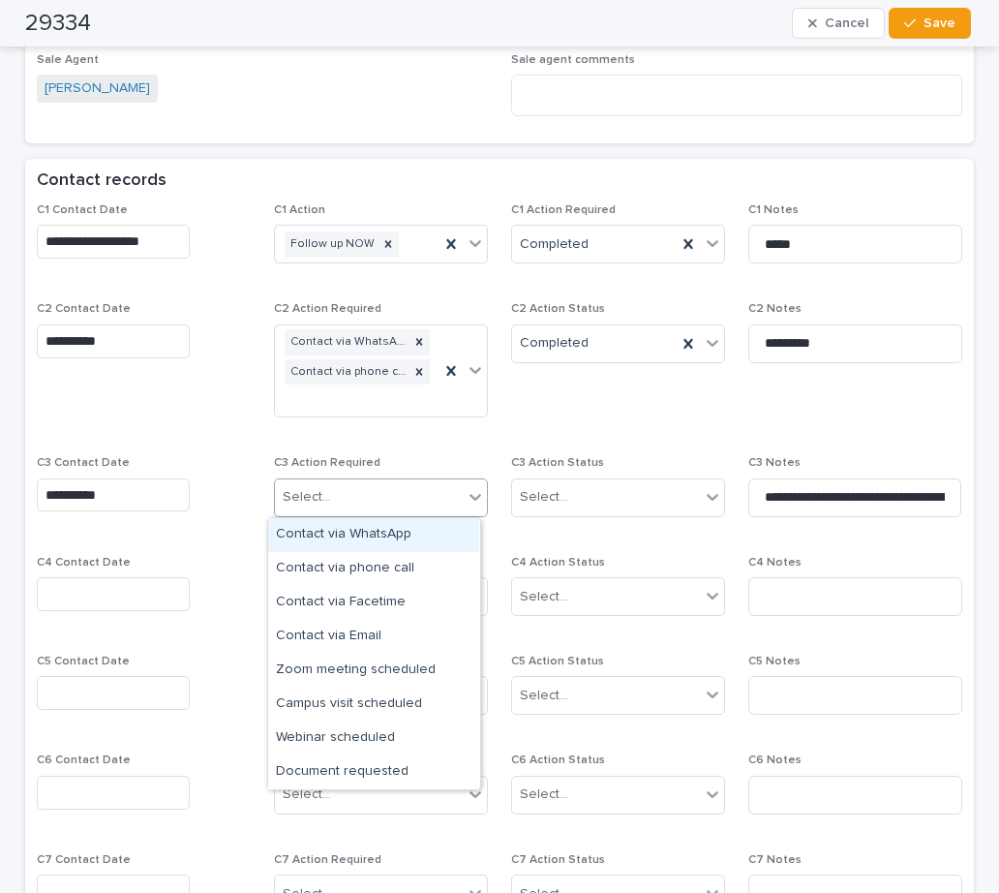
click at [356, 536] on div "Contact via WhatsApp" at bounding box center [373, 535] width 211 height 34
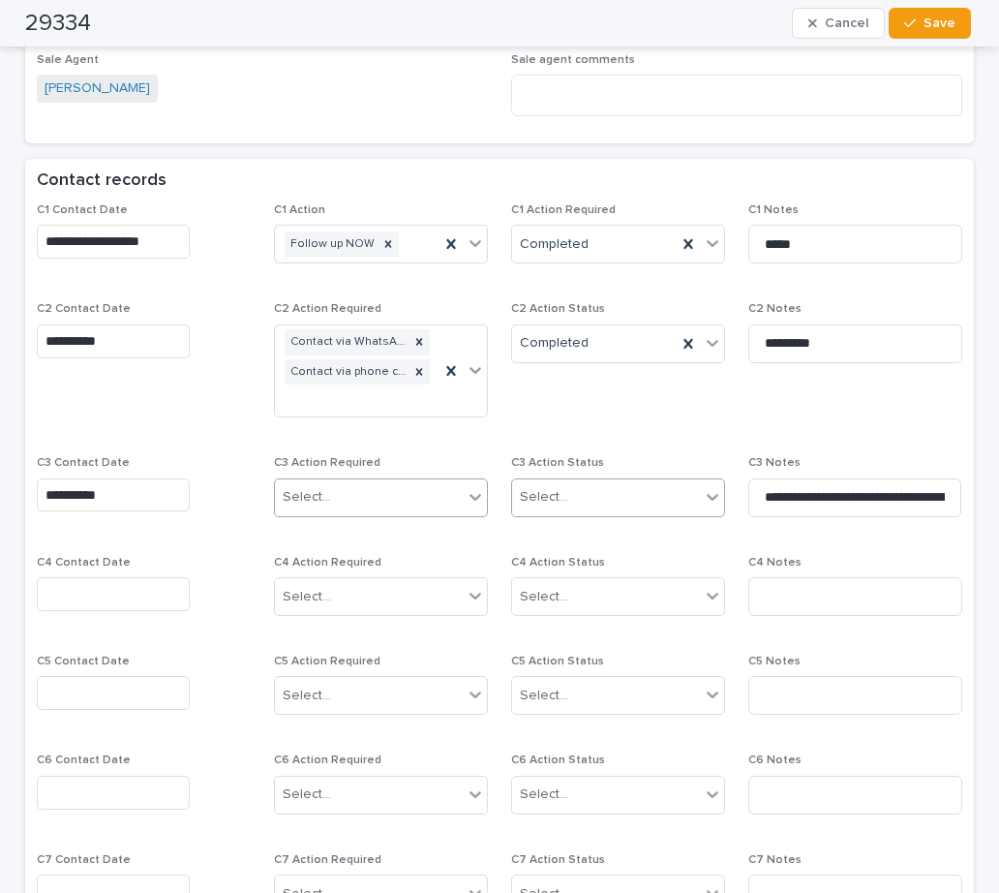
click at [534, 495] on div "Select..." at bounding box center [544, 497] width 48 height 20
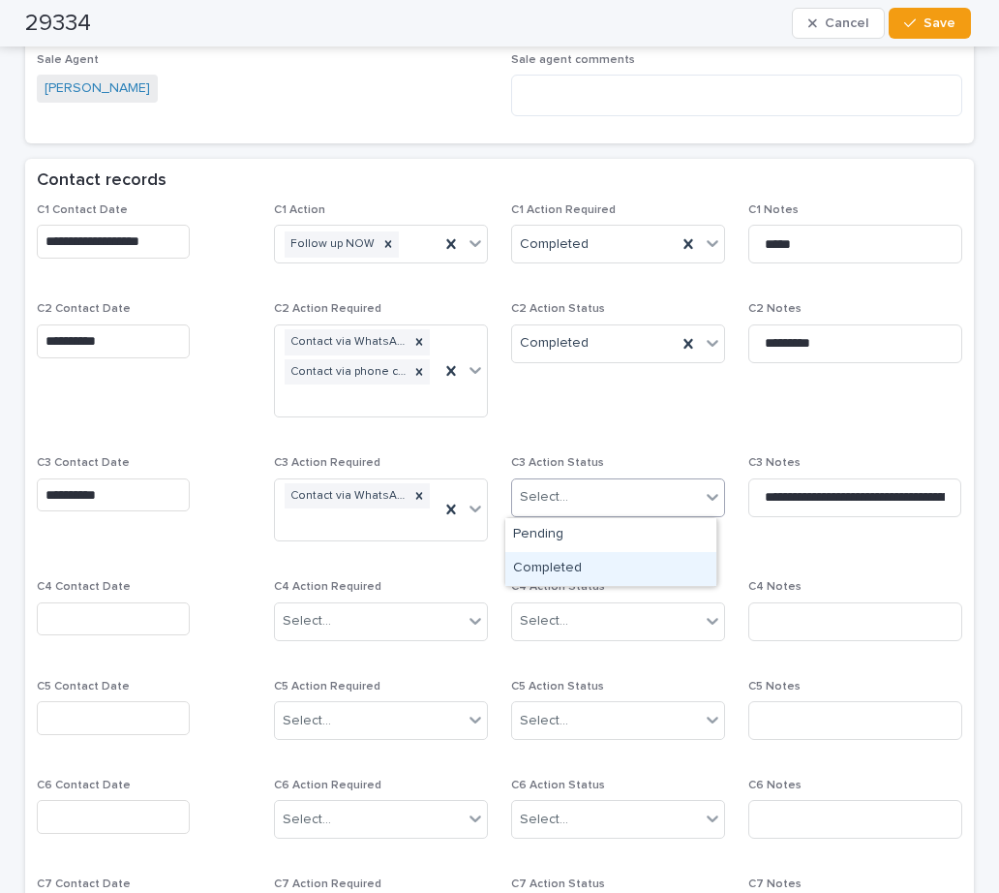
click at [564, 570] on div "Completed" at bounding box center [610, 569] width 211 height 34
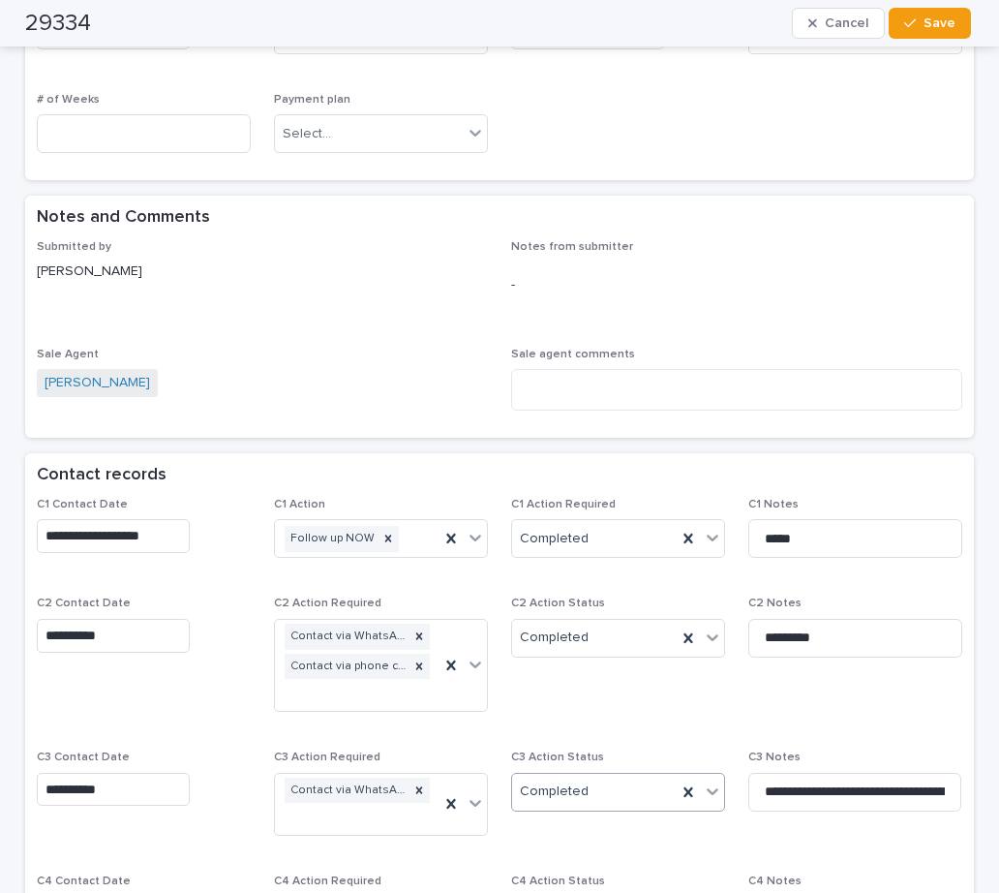
scroll to position [871, 0]
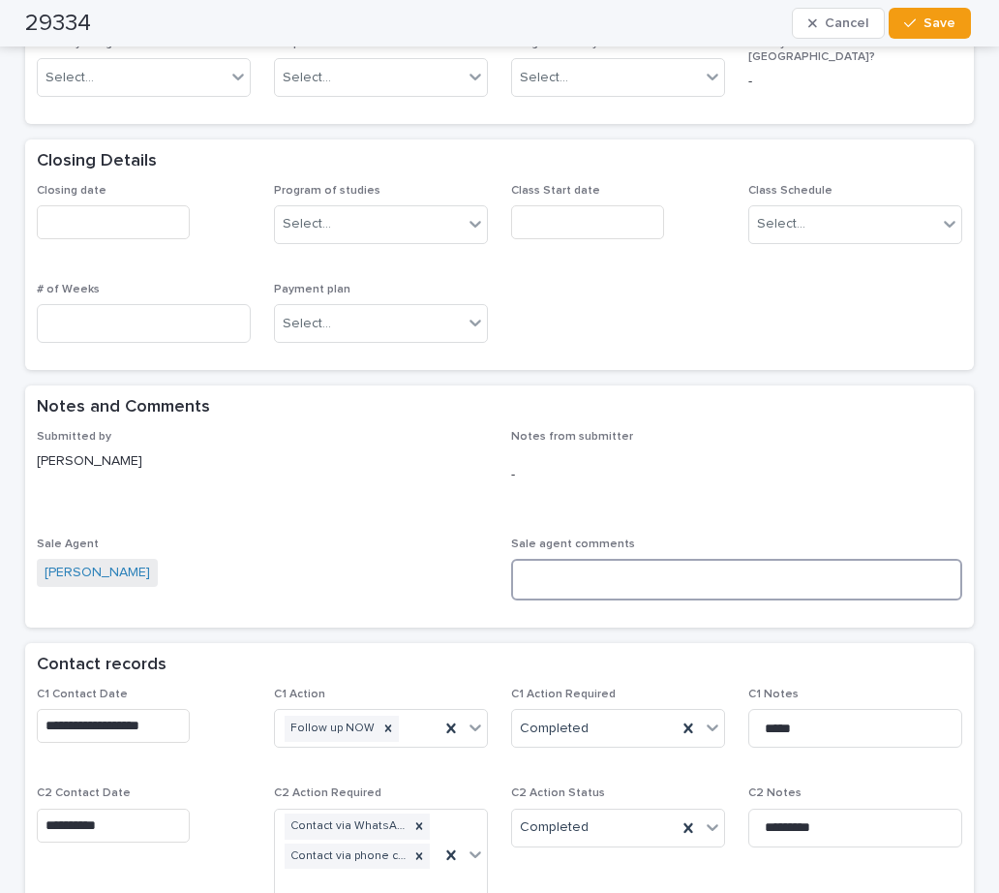
click at [538, 579] on textarea at bounding box center [736, 580] width 451 height 42
paste textarea "**********"
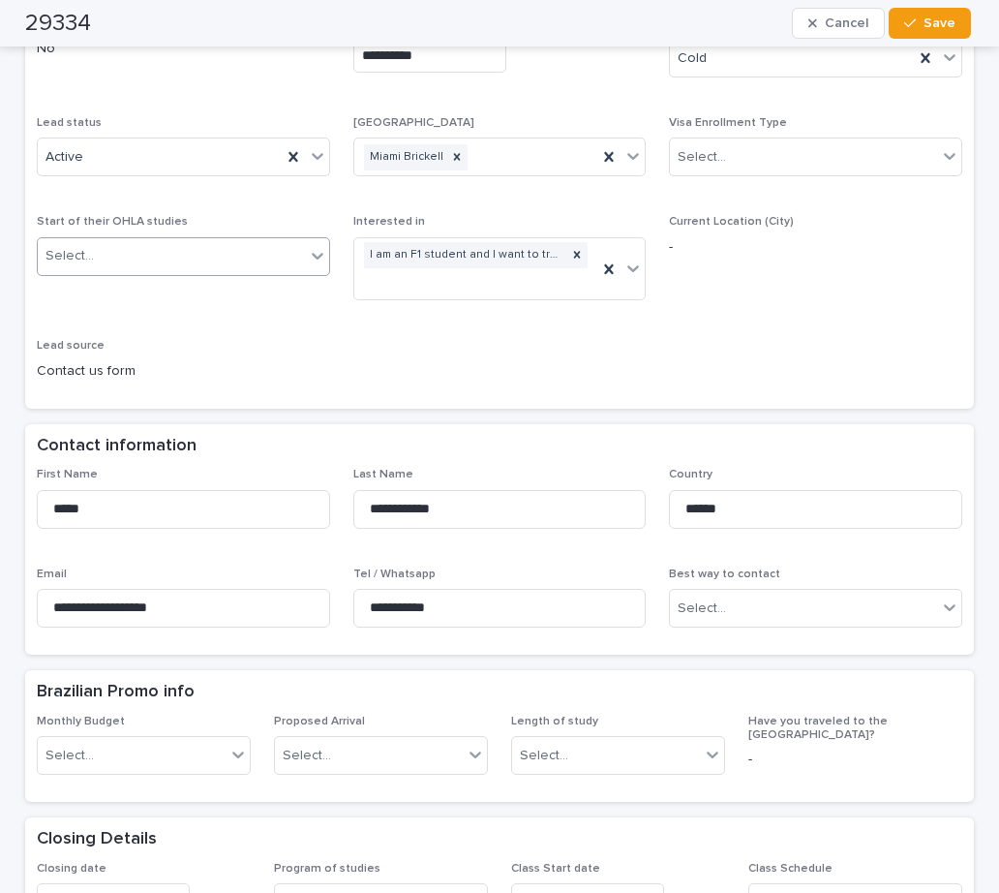
scroll to position [0, 0]
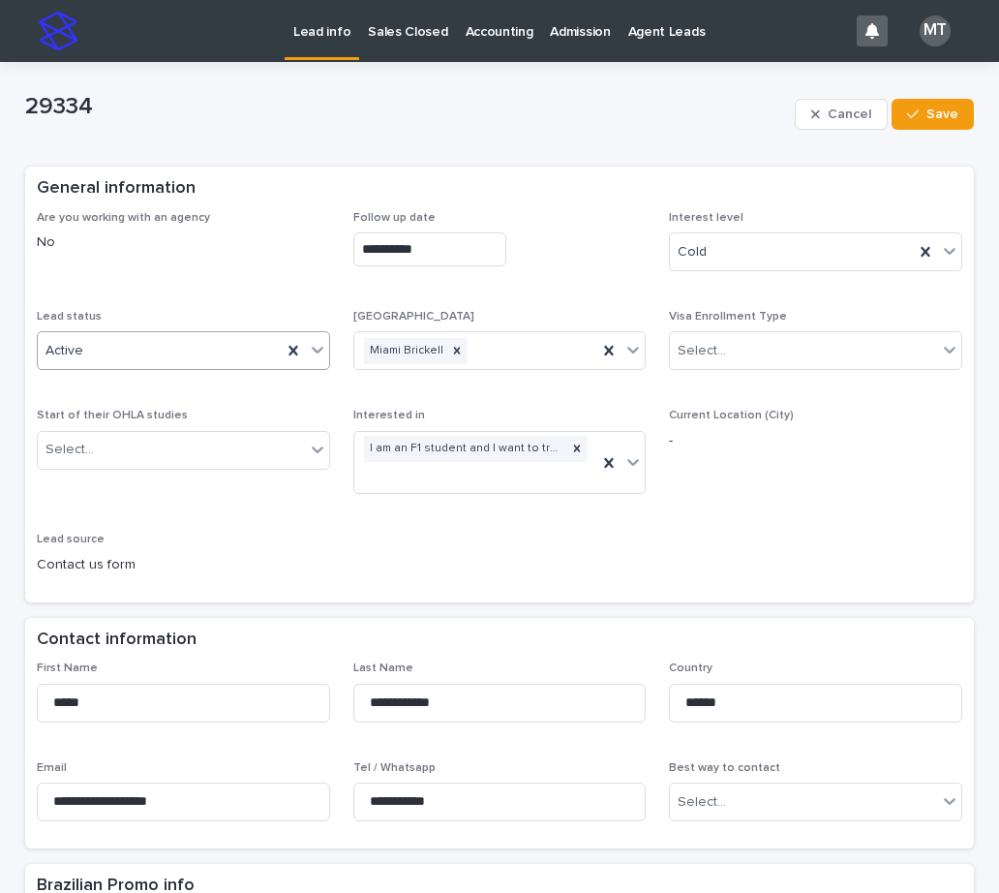
type textarea "**********"
click at [228, 357] on div "Active" at bounding box center [160, 351] width 244 height 32
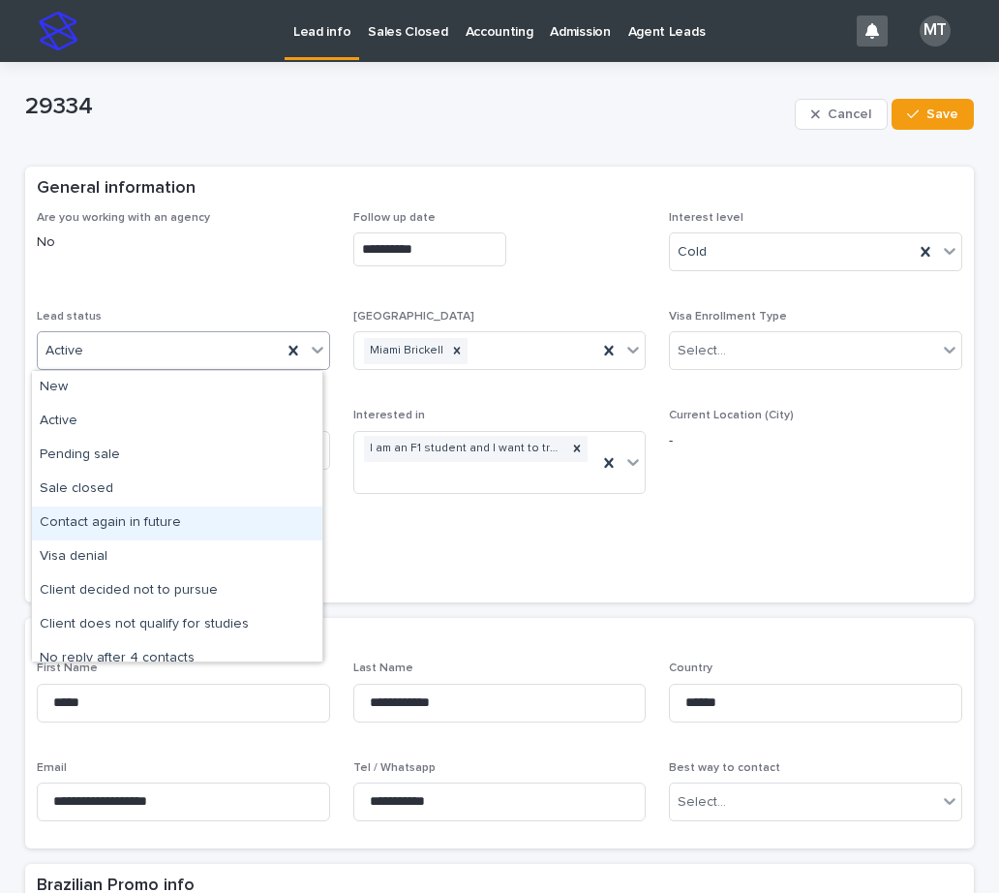
click at [144, 522] on div "Contact again in future" at bounding box center [177, 523] width 290 height 34
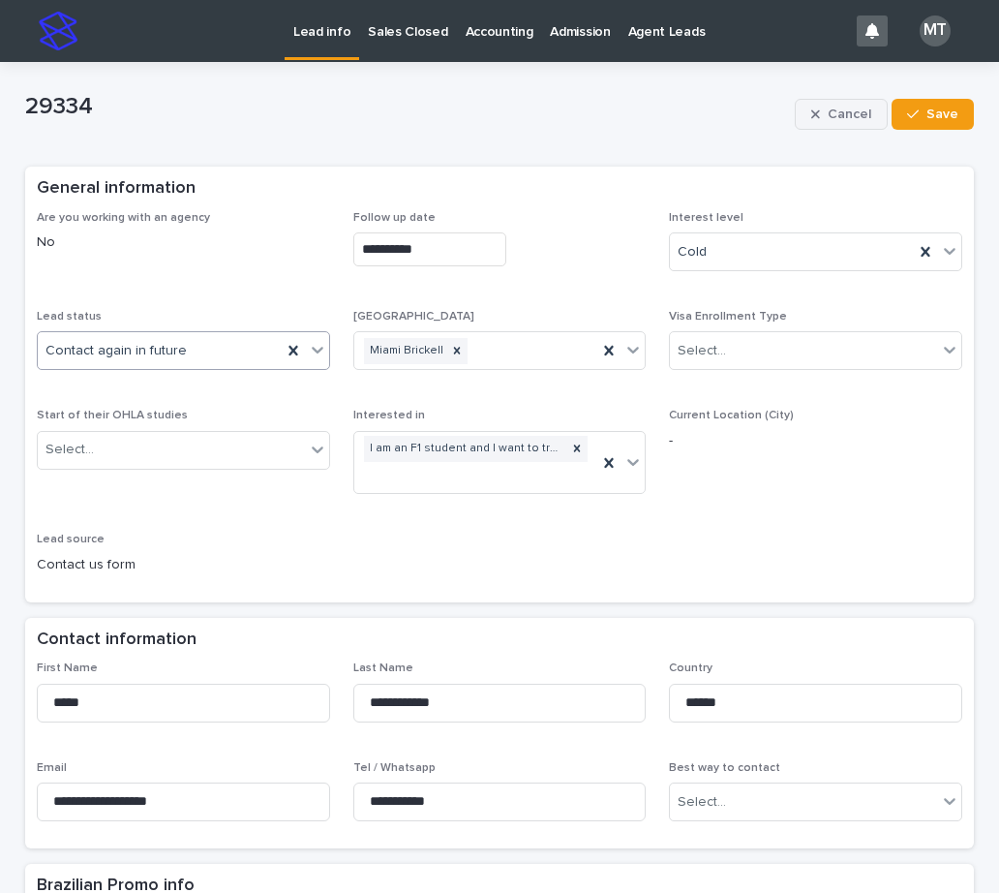
click at [915, 120] on div "button" at bounding box center [916, 114] width 19 height 14
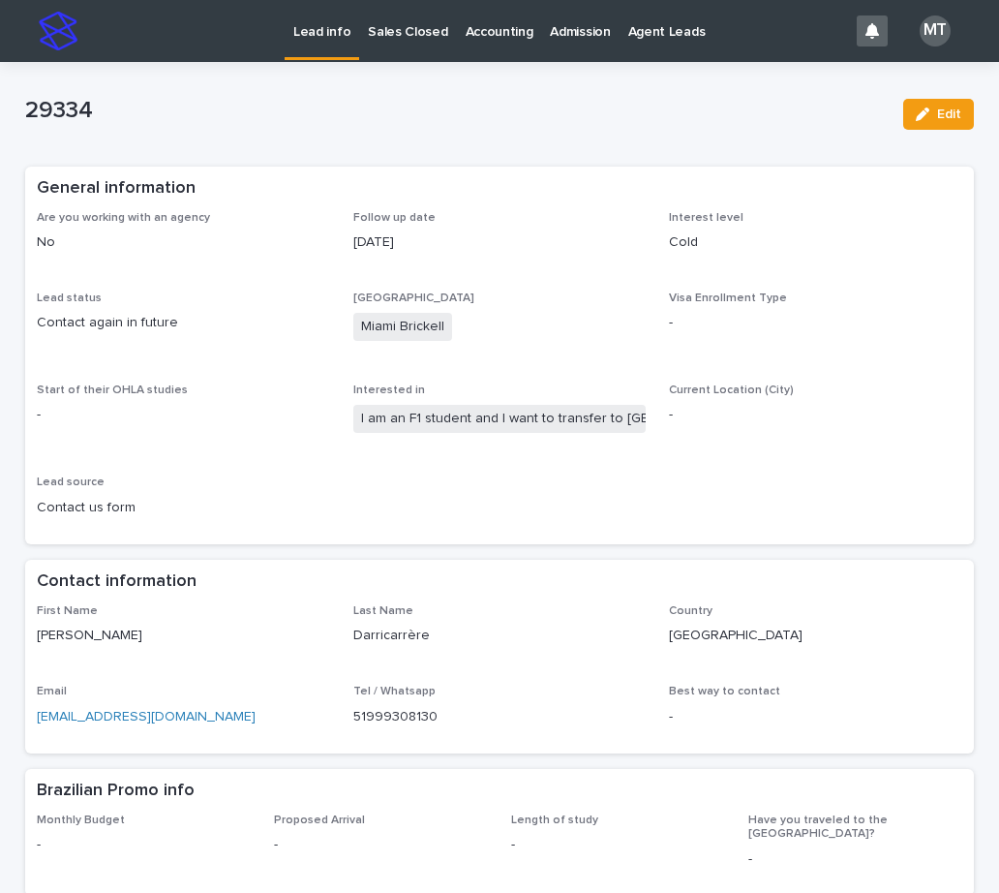
click at [317, 28] on p "Lead info" at bounding box center [321, 20] width 57 height 41
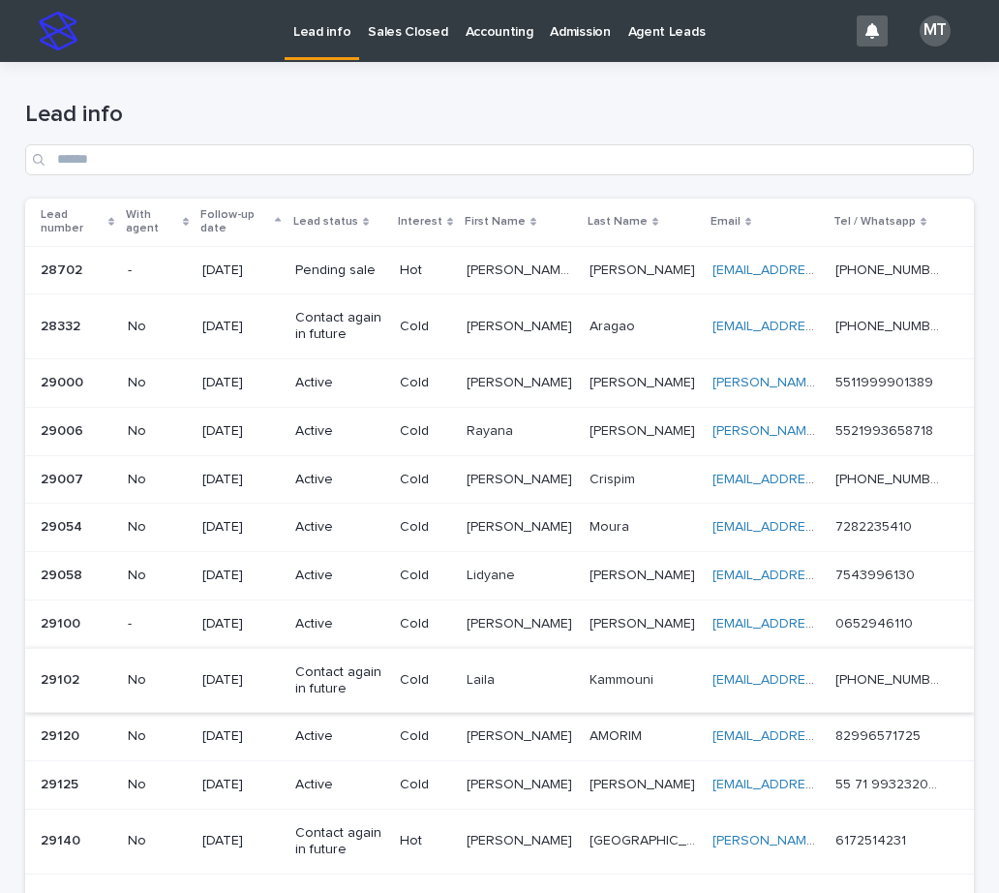
scroll to position [581, 0]
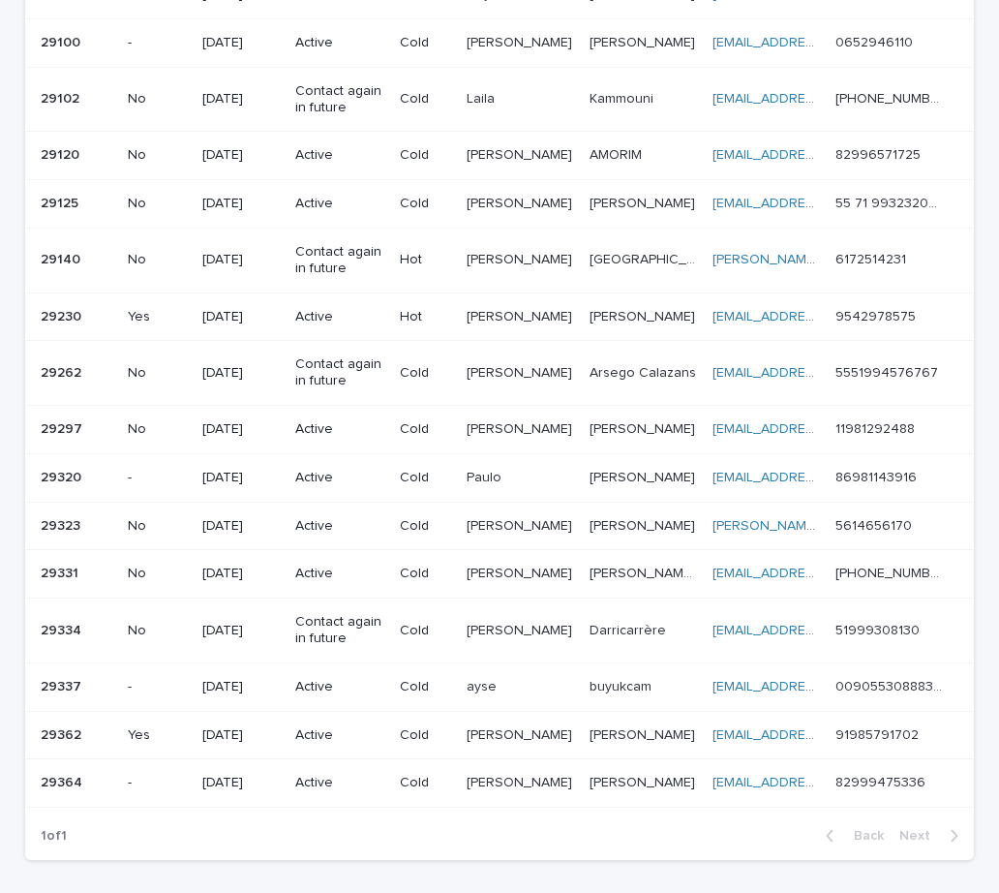
click at [369, 571] on p "Active" at bounding box center [339, 573] width 89 height 16
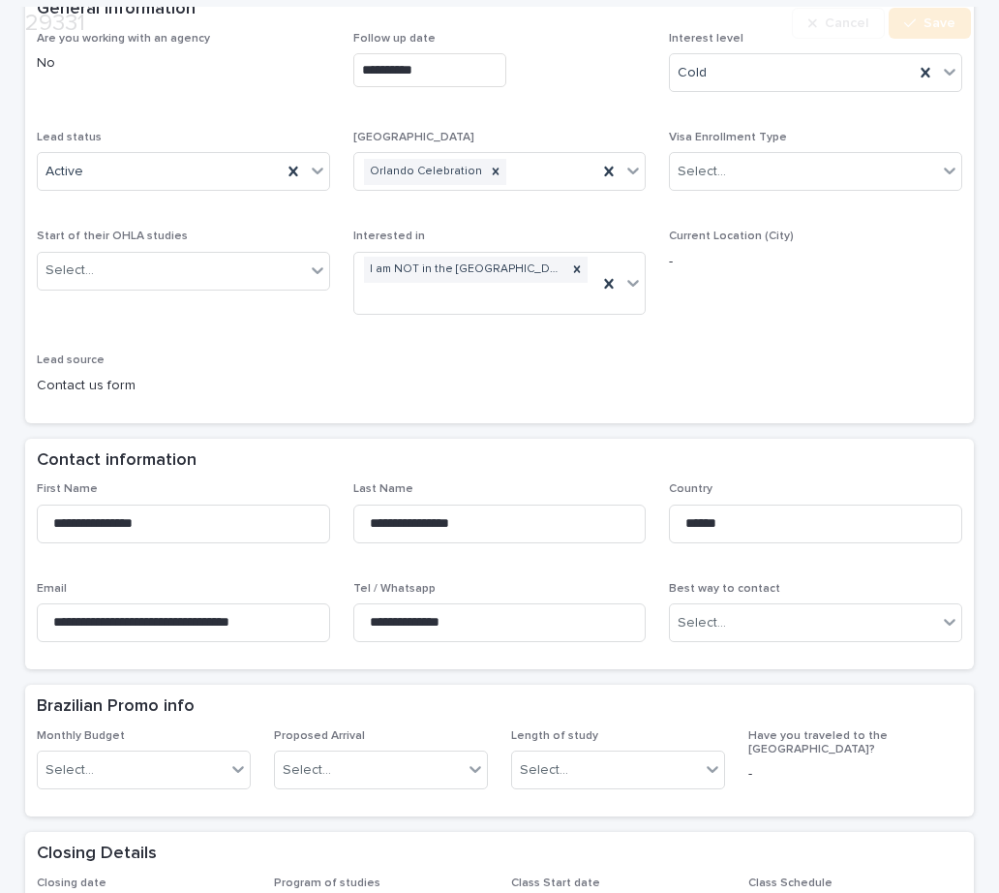
scroll to position [484, 0]
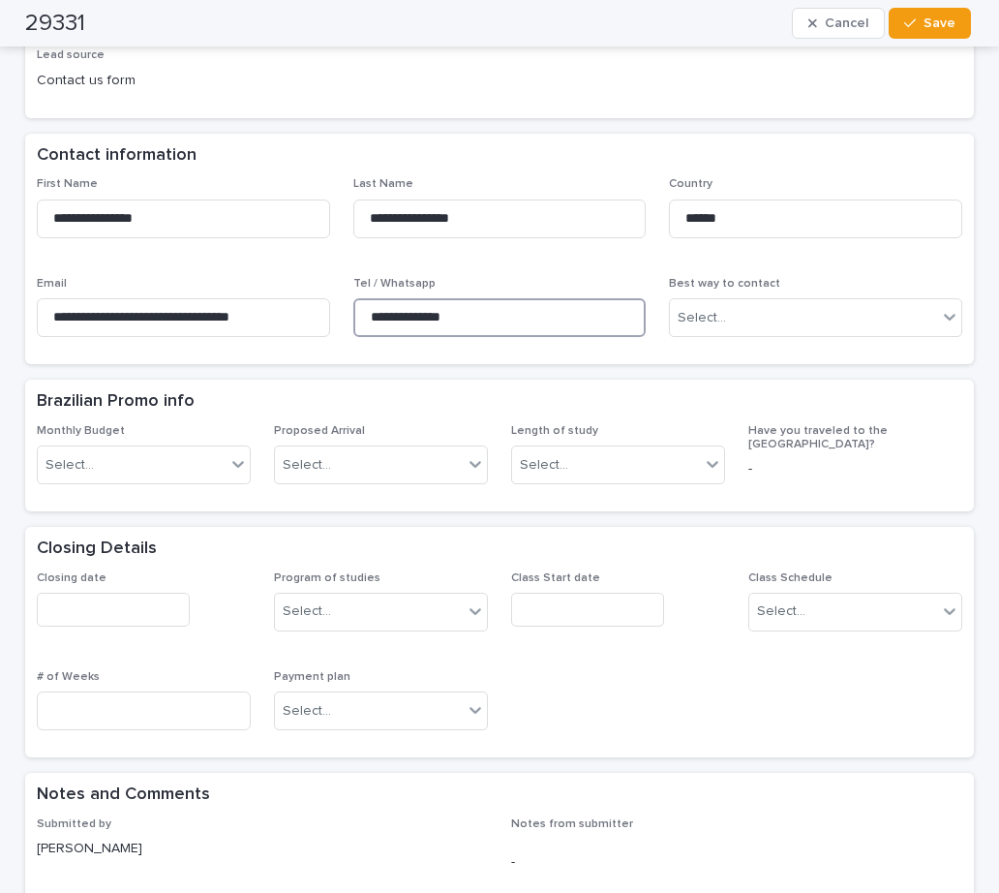
drag, startPoint x: 493, startPoint y: 321, endPoint x: 337, endPoint y: 299, distance: 157.4
click at [337, 299] on div "**********" at bounding box center [499, 264] width 925 height 175
click at [536, 664] on div "Closing date Program of studies Select... Class Start date Class Schedule Selec…" at bounding box center [499, 658] width 925 height 175
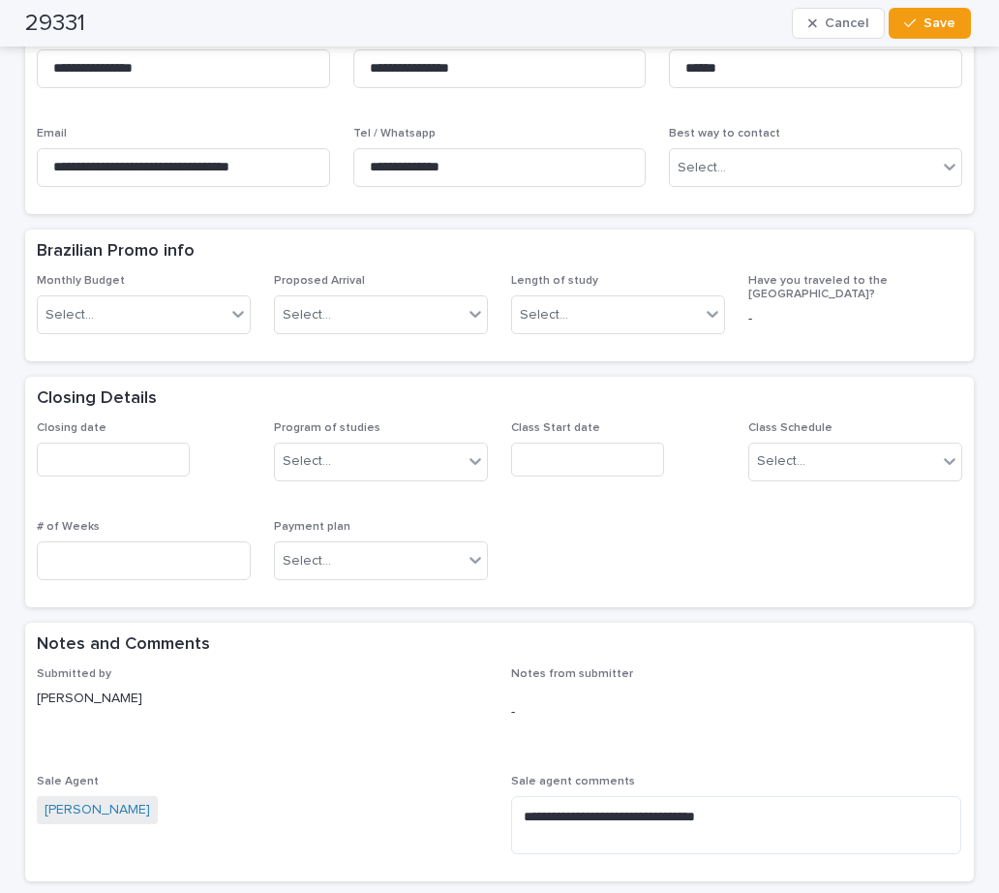
scroll to position [968, 0]
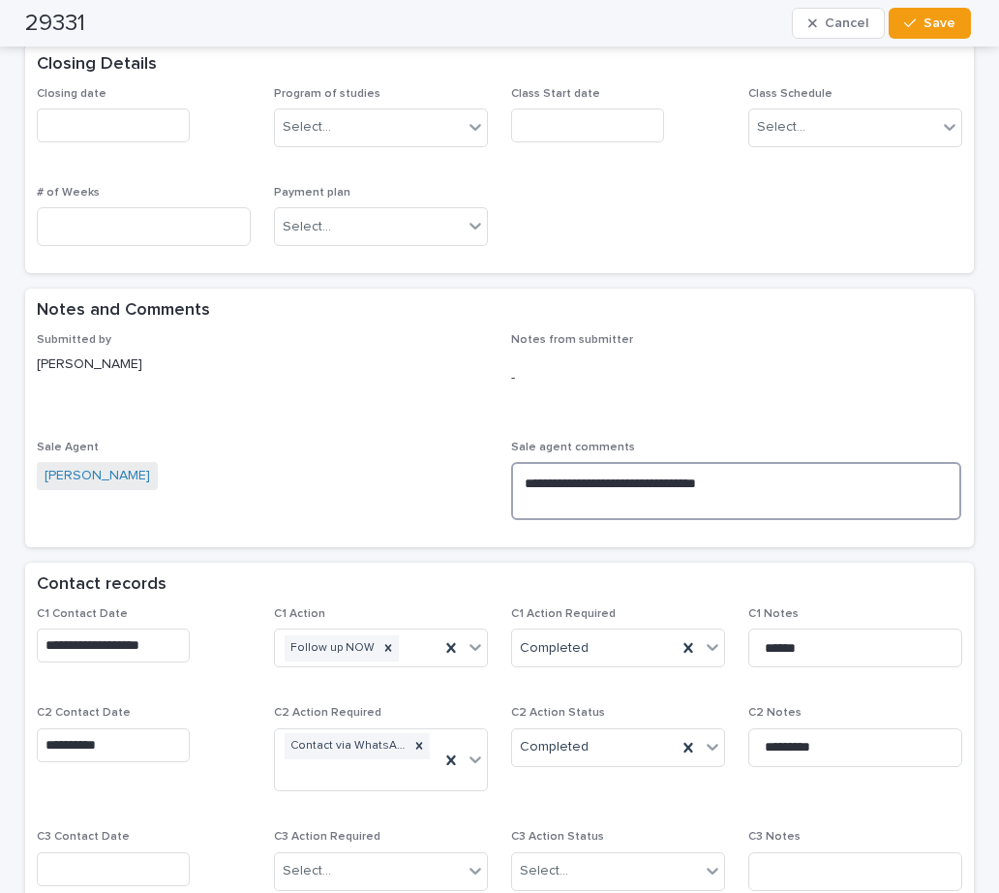
click at [753, 486] on textarea "**********" at bounding box center [736, 491] width 450 height 58
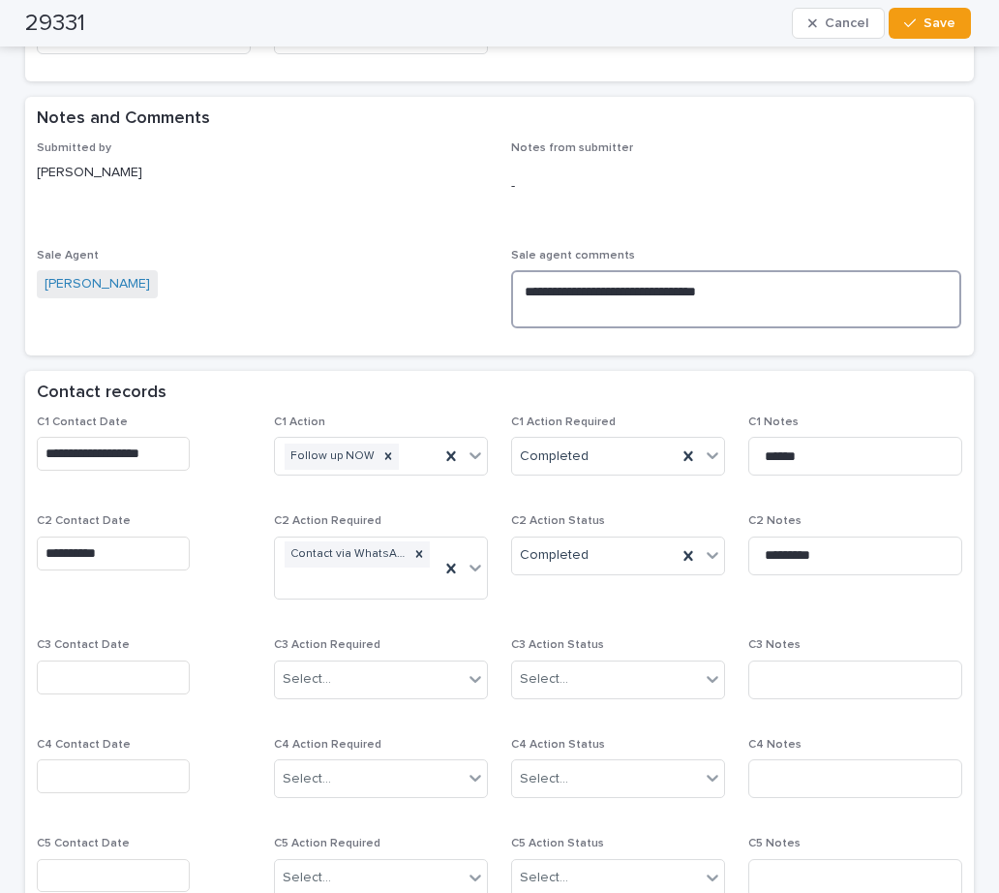
scroll to position [1162, 0]
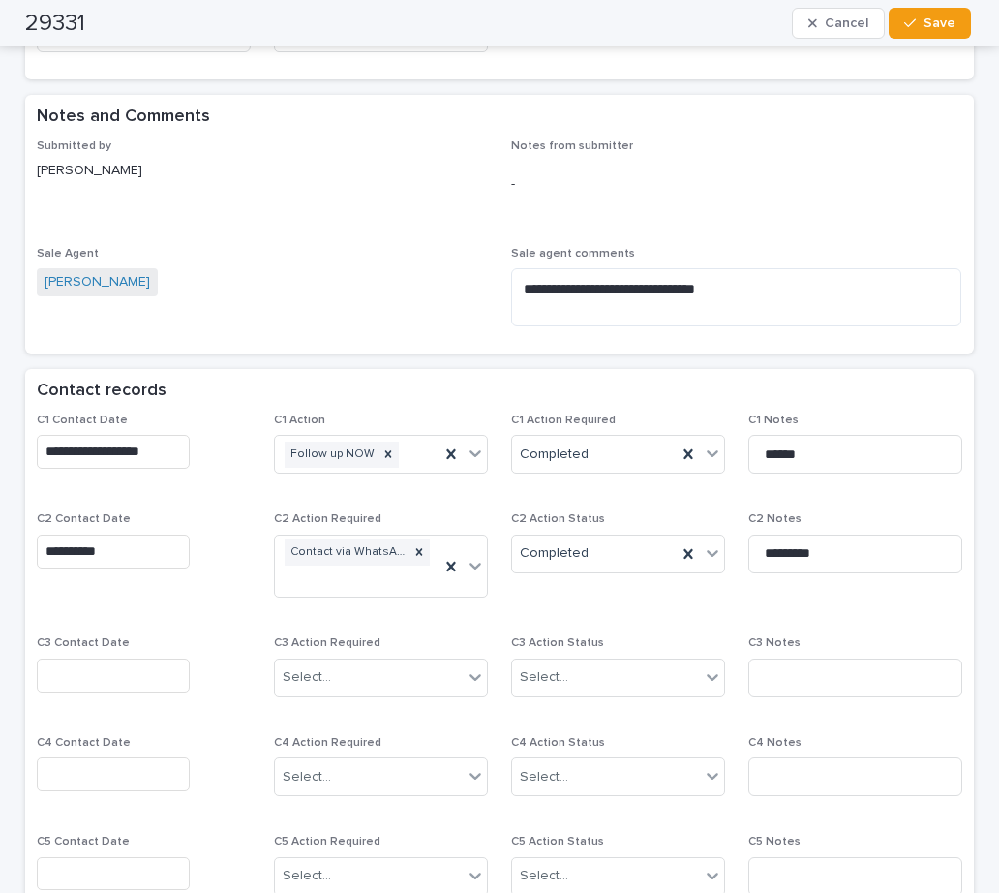
click at [83, 683] on input "text" at bounding box center [113, 675] width 153 height 34
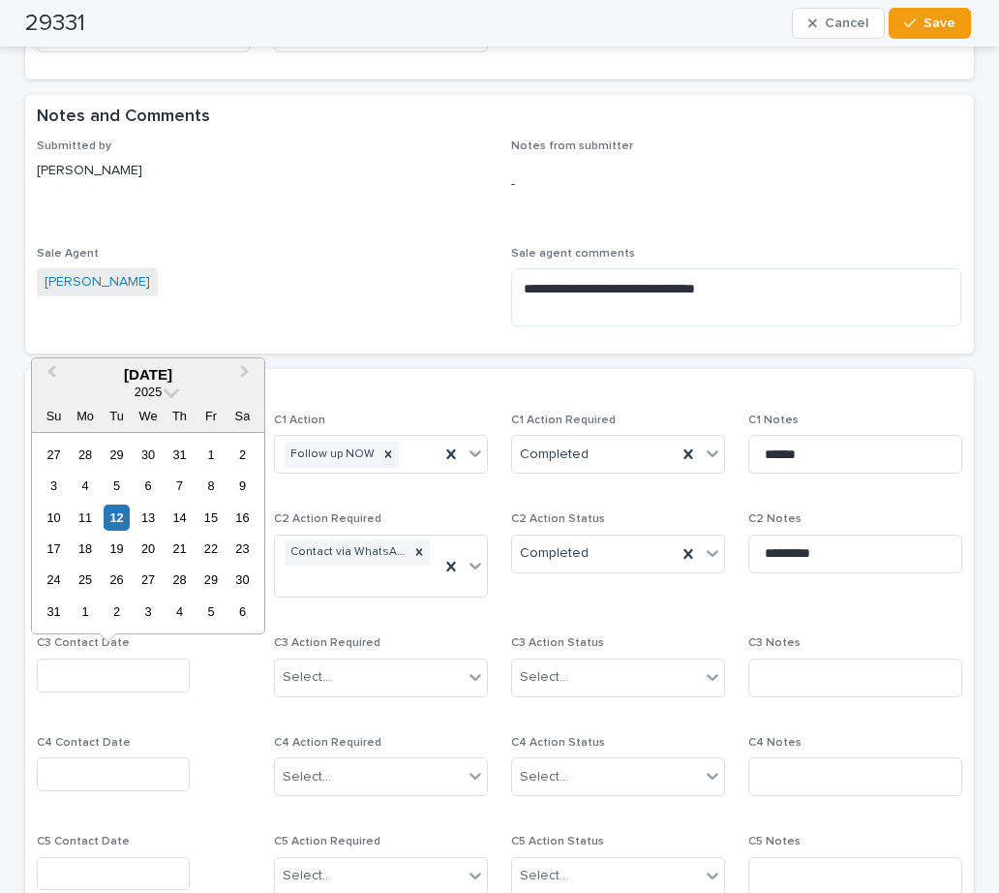
drag, startPoint x: 119, startPoint y: 517, endPoint x: 371, endPoint y: 718, distance: 322.3
click at [121, 517] on div "12" at bounding box center [117, 517] width 26 height 26
type input "**********"
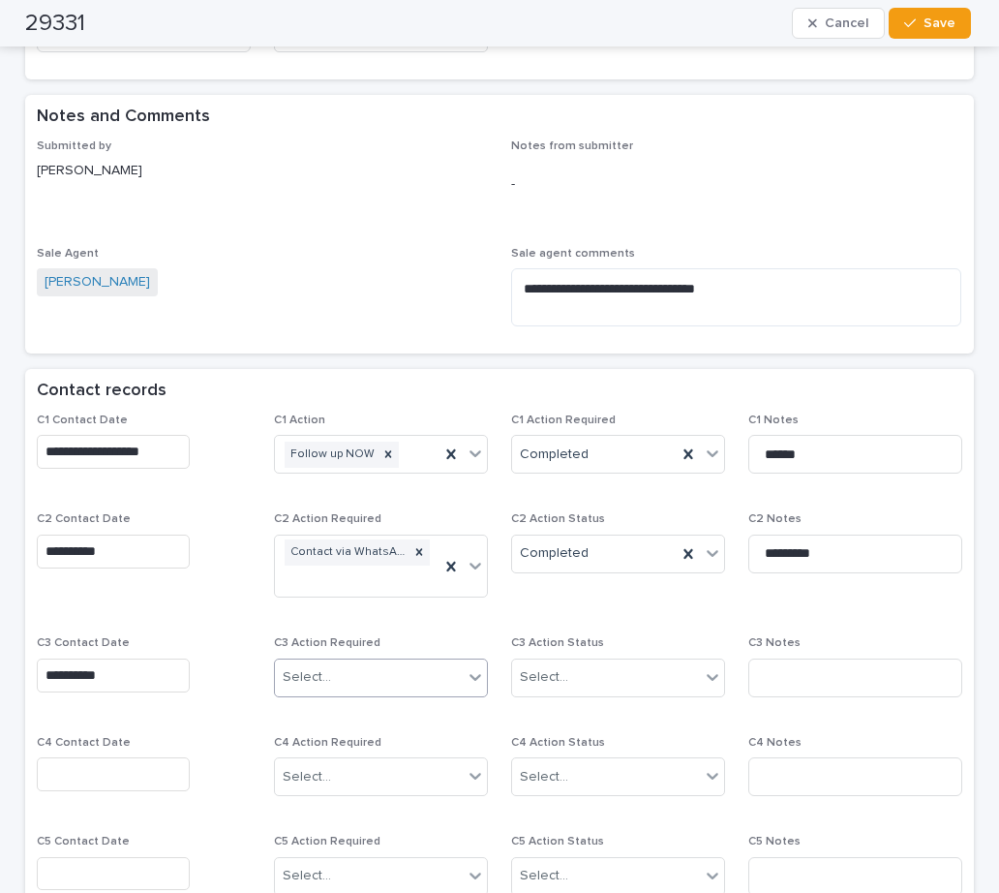
click at [350, 680] on div "Select..." at bounding box center [369, 677] width 188 height 32
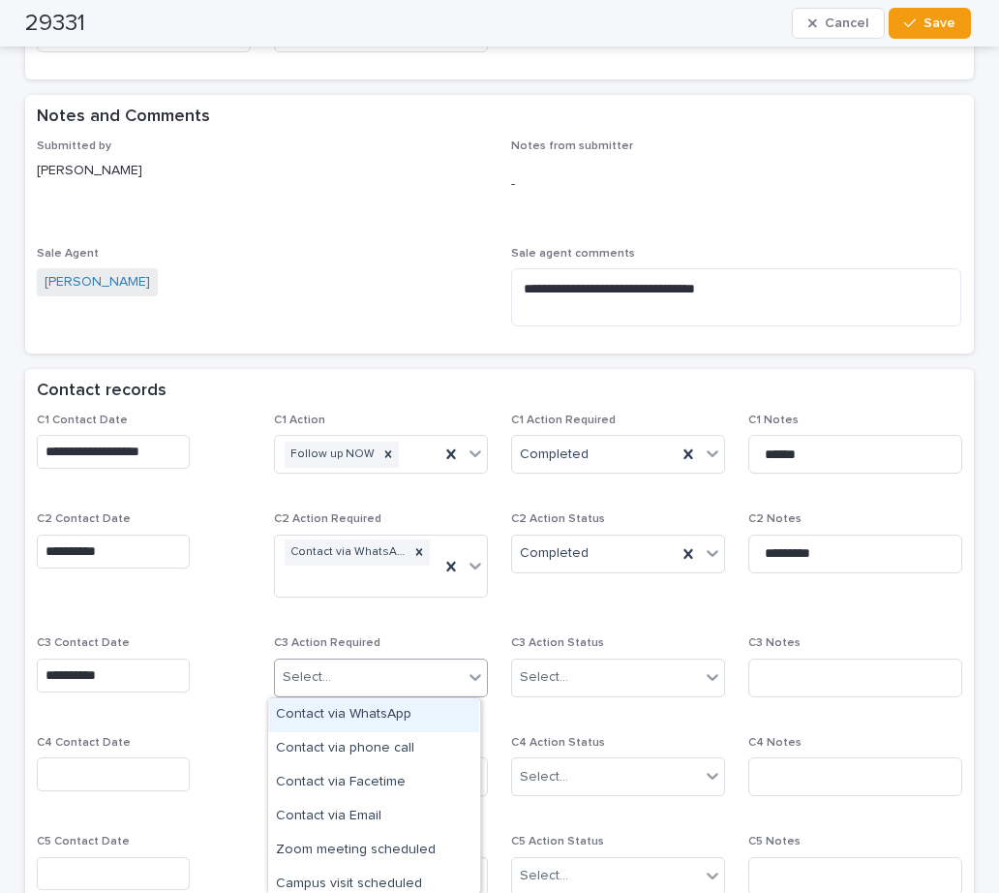
click at [352, 717] on div "Contact via WhatsApp" at bounding box center [373, 715] width 211 height 34
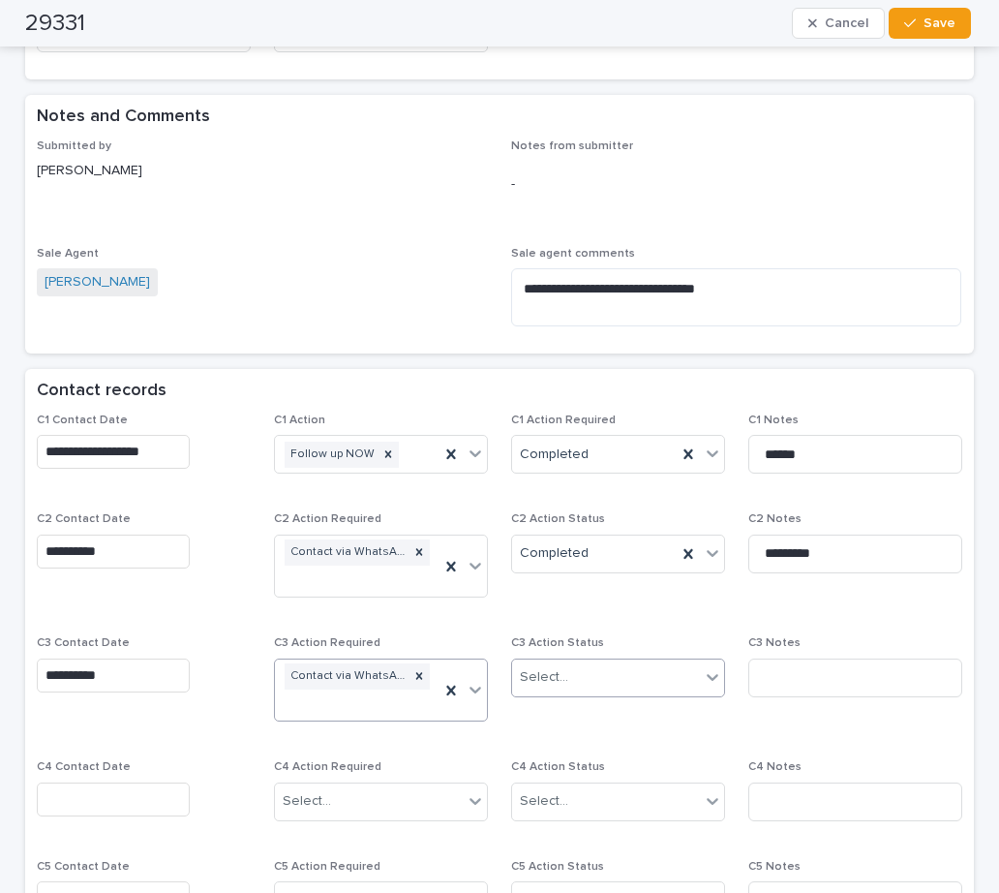
scroll to position [1174, 0]
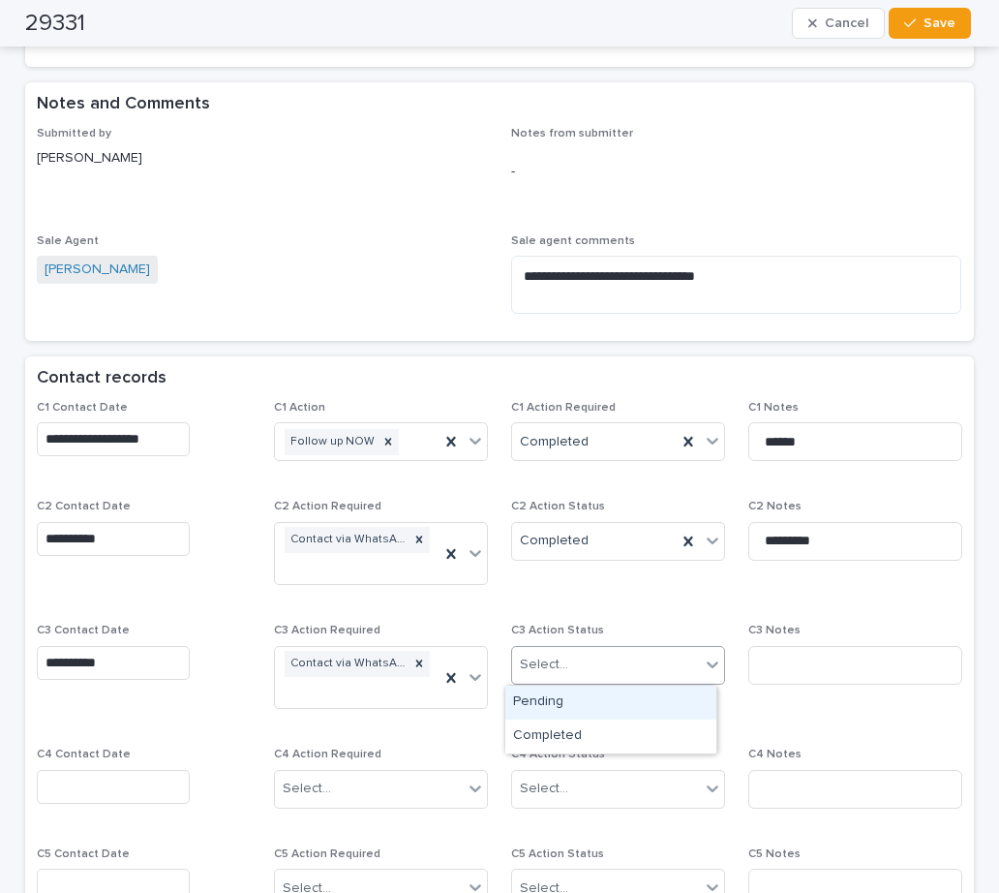
click at [544, 680] on div "Select..." at bounding box center [606, 665] width 188 height 32
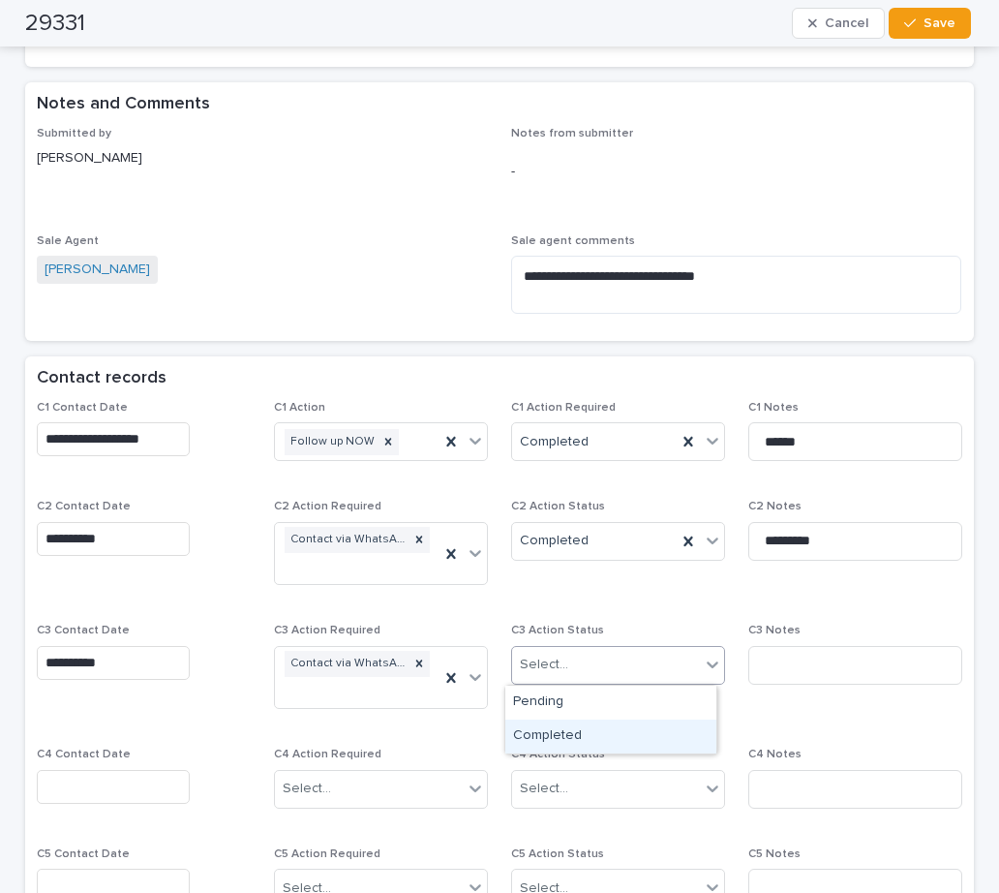
click at [552, 734] on div "Completed" at bounding box center [610, 736] width 211 height 34
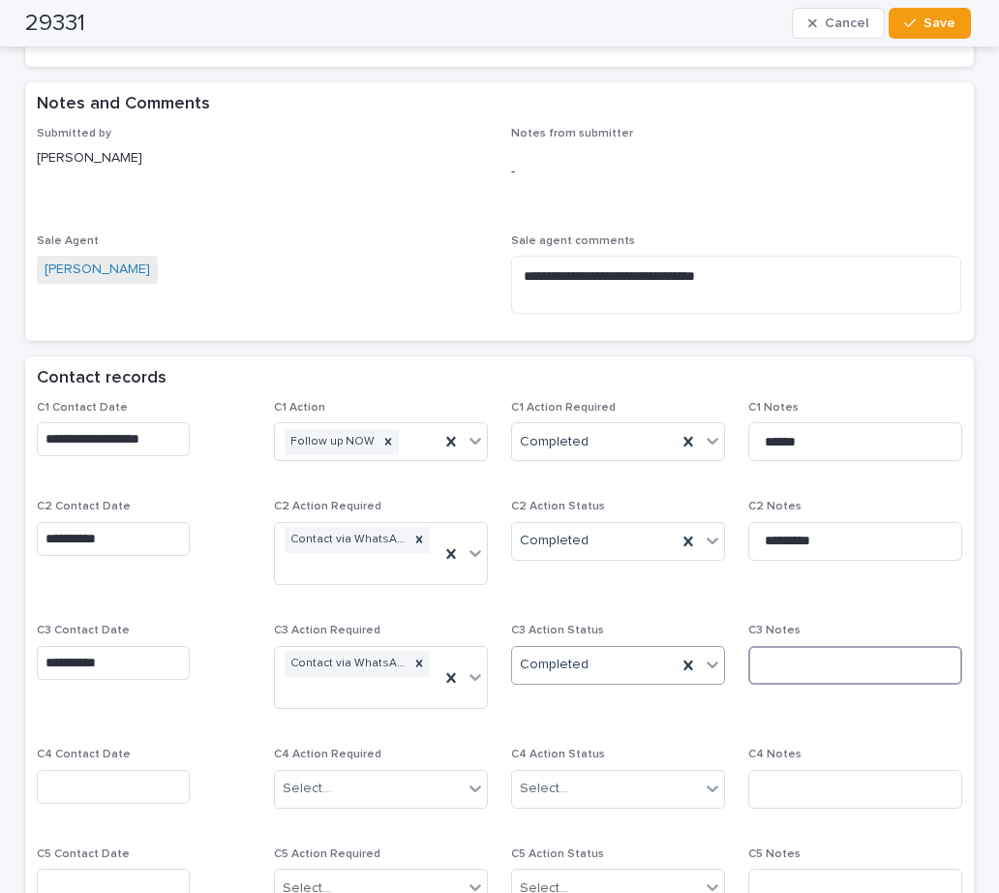
click at [767, 656] on input at bounding box center [855, 665] width 214 height 39
type input "*********"
click at [929, 27] on span "Save" at bounding box center [940, 23] width 32 height 14
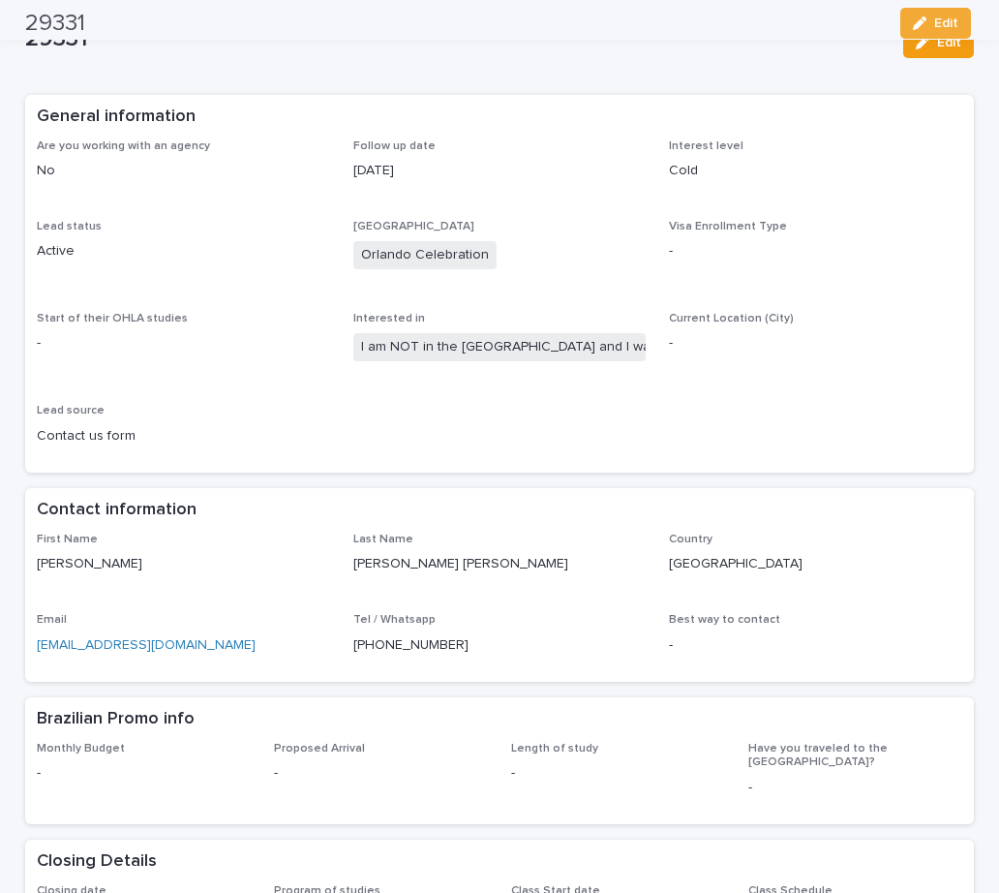
scroll to position [0, 0]
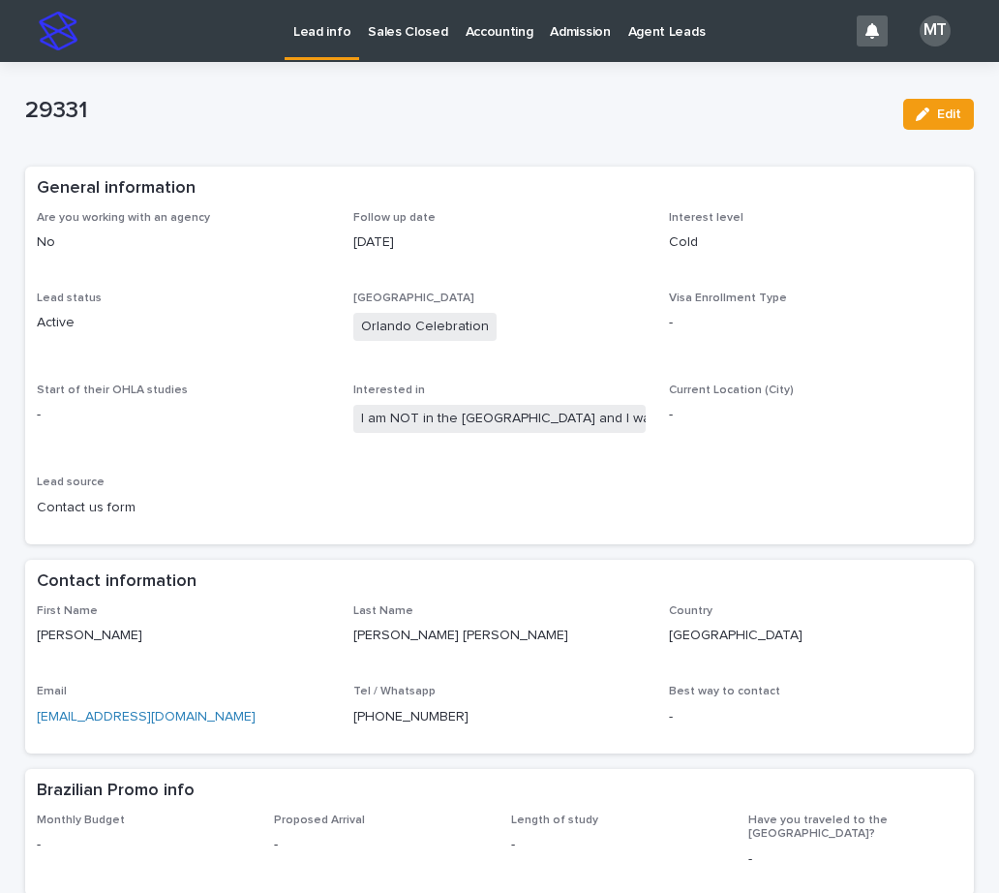
click at [338, 35] on p "Lead info" at bounding box center [321, 20] width 57 height 41
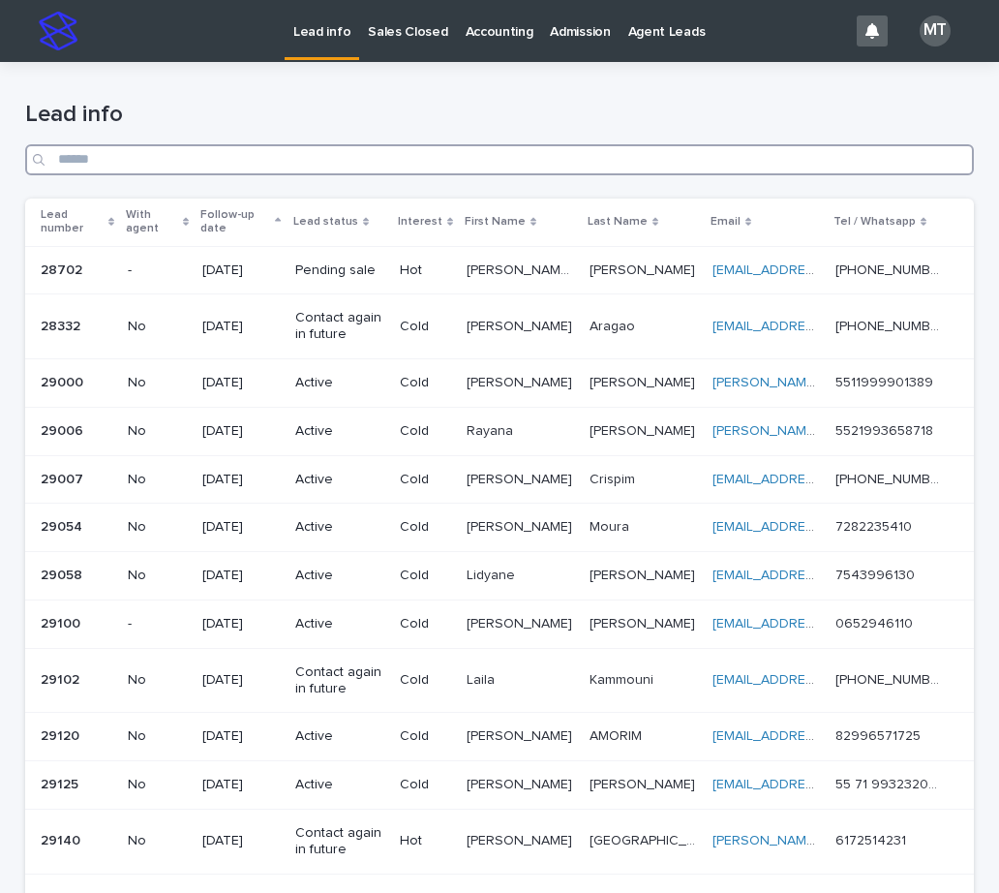
click at [153, 167] on input "Search" at bounding box center [499, 159] width 949 height 31
paste input "**********"
type input "**********"
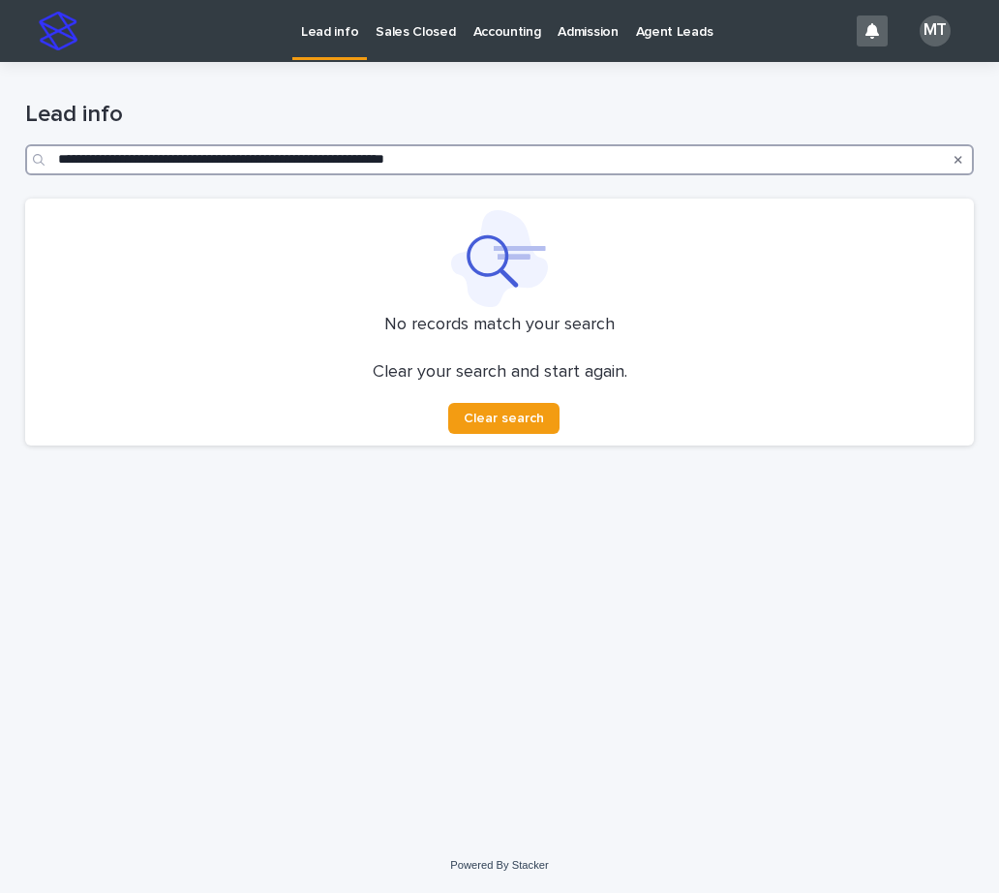
drag, startPoint x: 491, startPoint y: 162, endPoint x: -96, endPoint y: 114, distance: 588.6
click at [0, 114] on html "**********" at bounding box center [499, 446] width 999 height 893
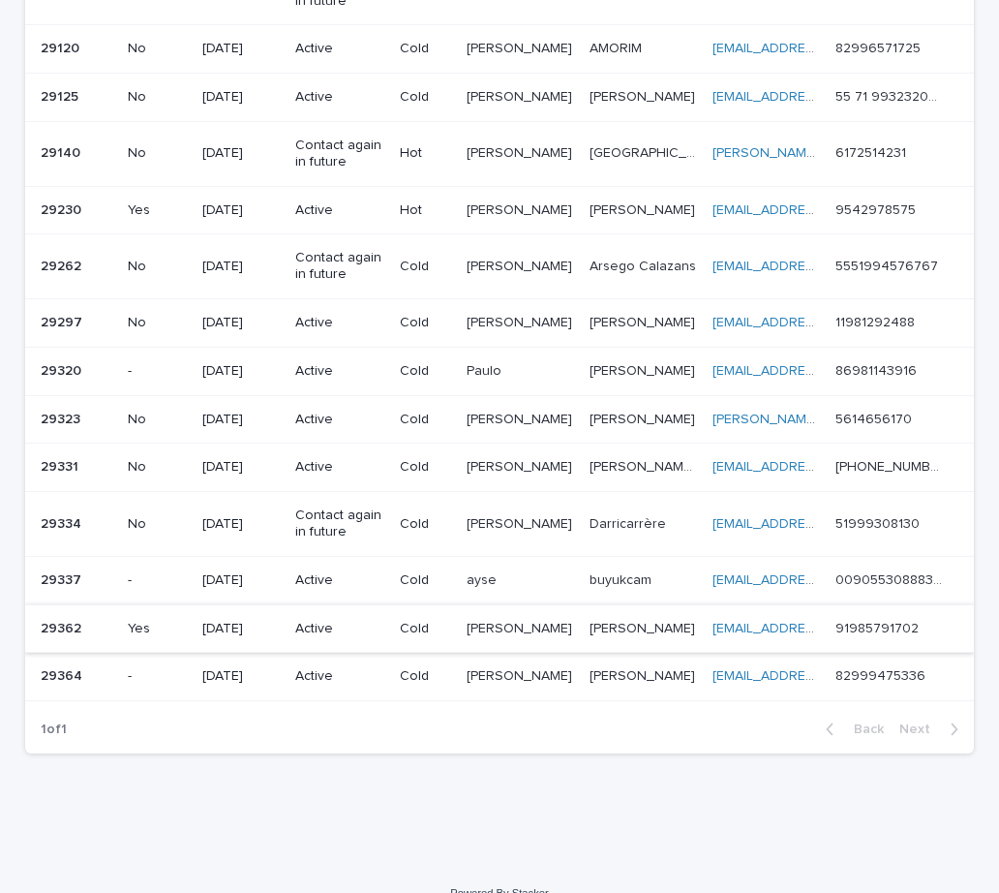
scroll to position [715, 0]
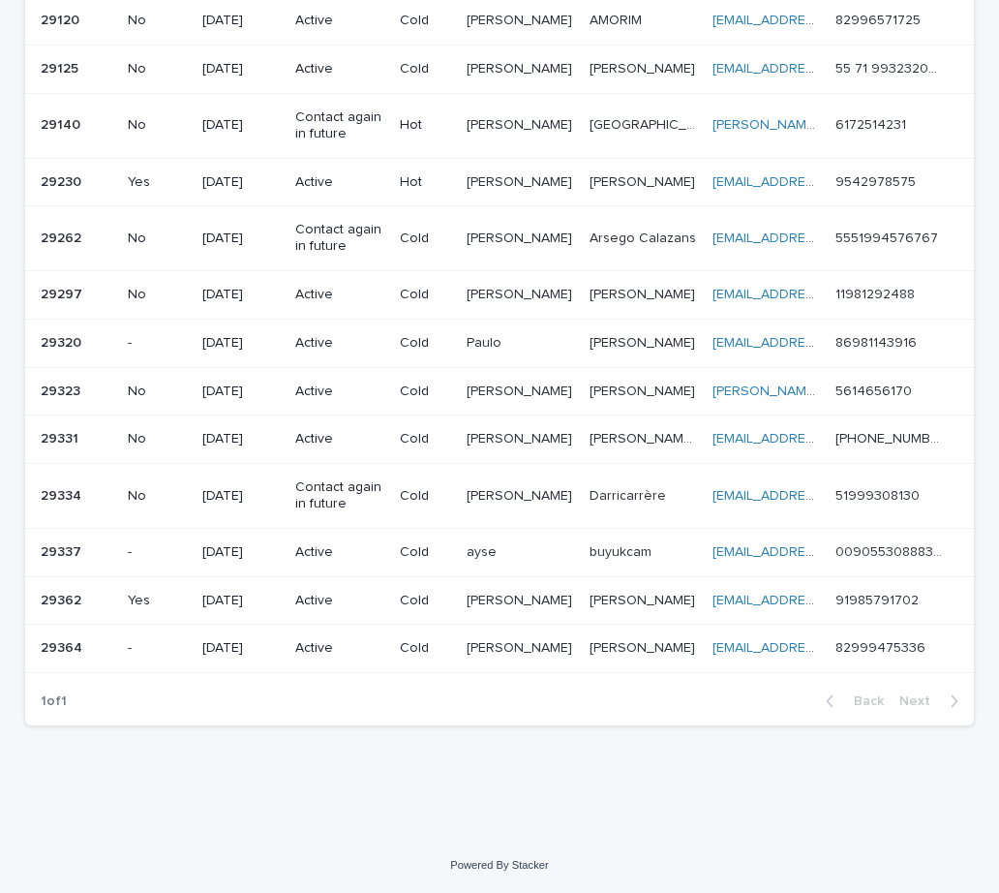
click at [470, 437] on td "VINICIUS MATHEUS VINICIUS MATHEUS" at bounding box center [520, 439] width 122 height 48
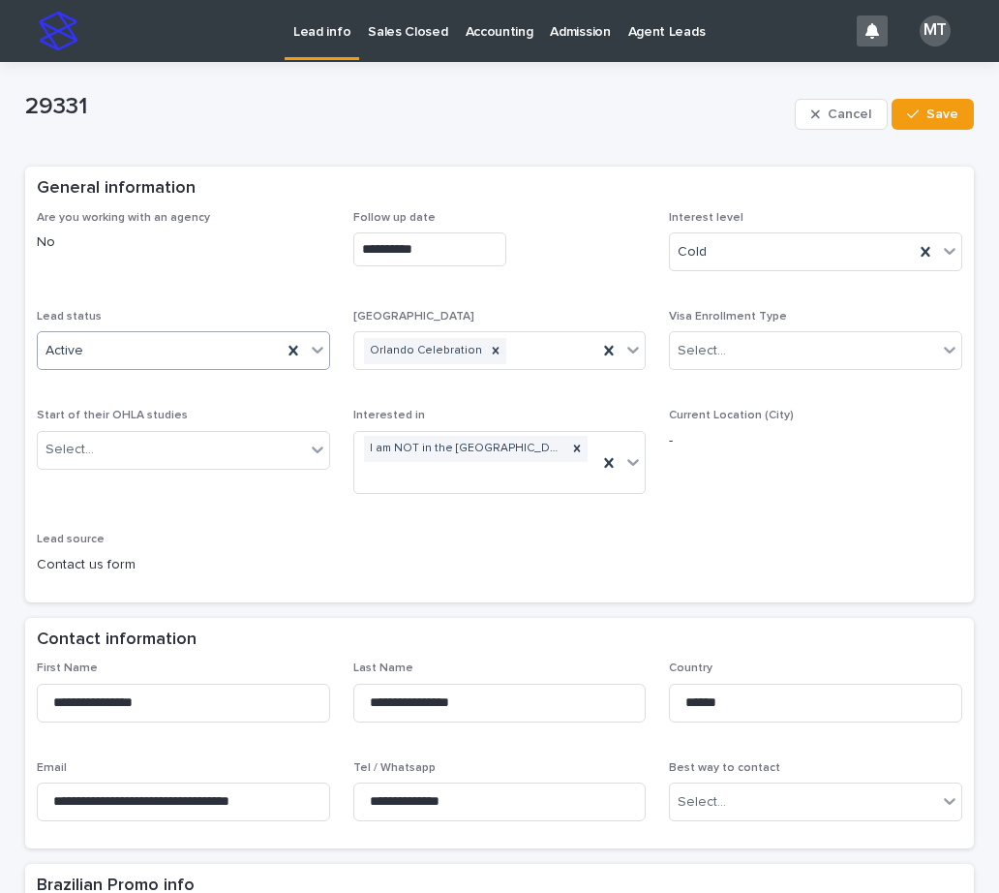
click at [234, 344] on div "Active" at bounding box center [160, 351] width 244 height 32
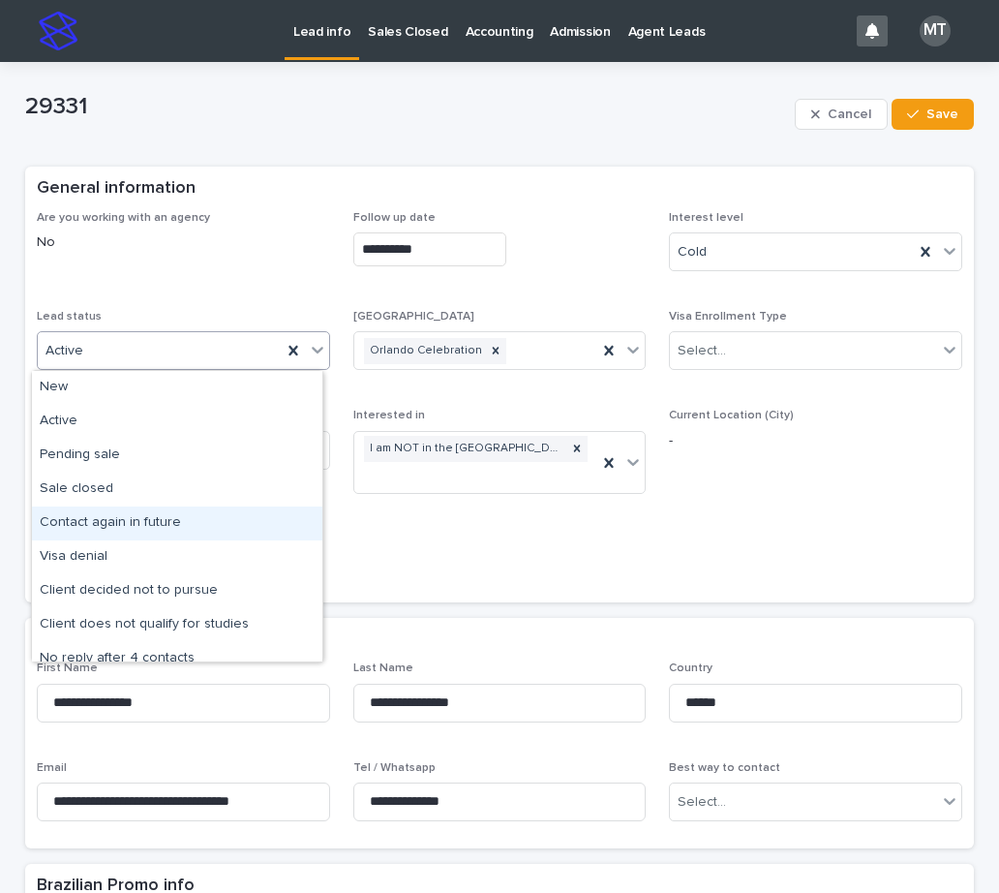
click at [127, 521] on div "Contact again in future" at bounding box center [177, 523] width 290 height 34
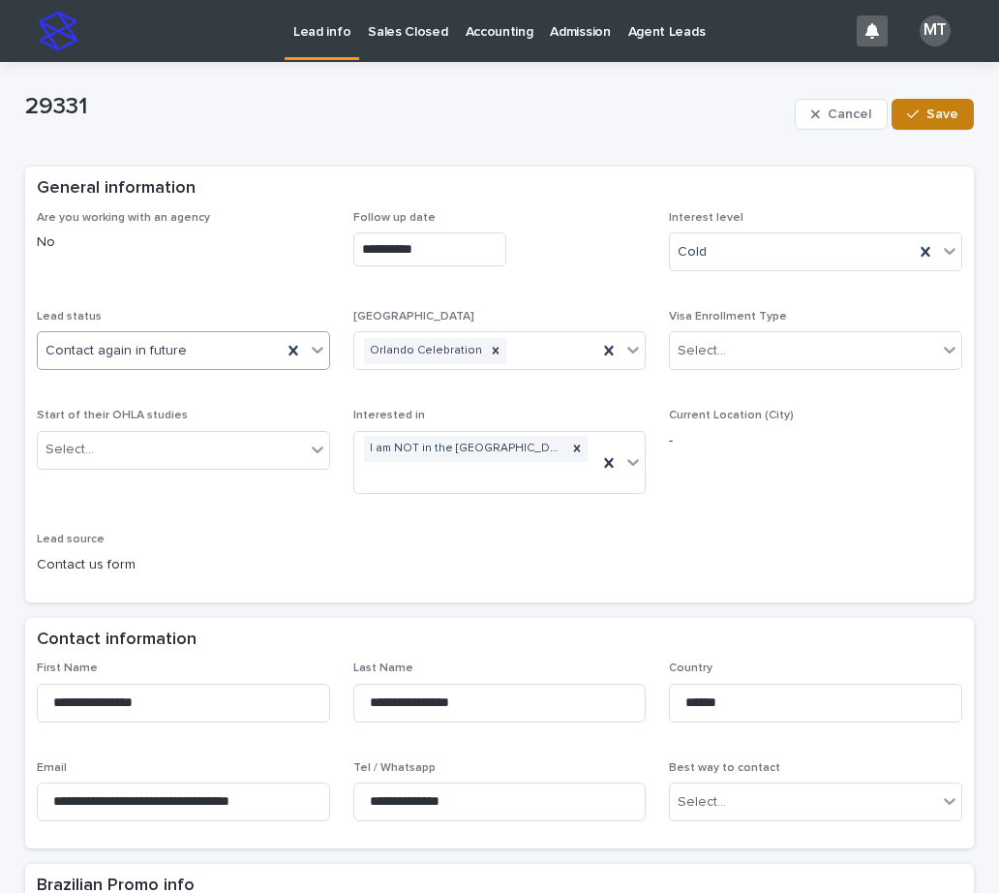
click at [930, 117] on span "Save" at bounding box center [942, 114] width 32 height 14
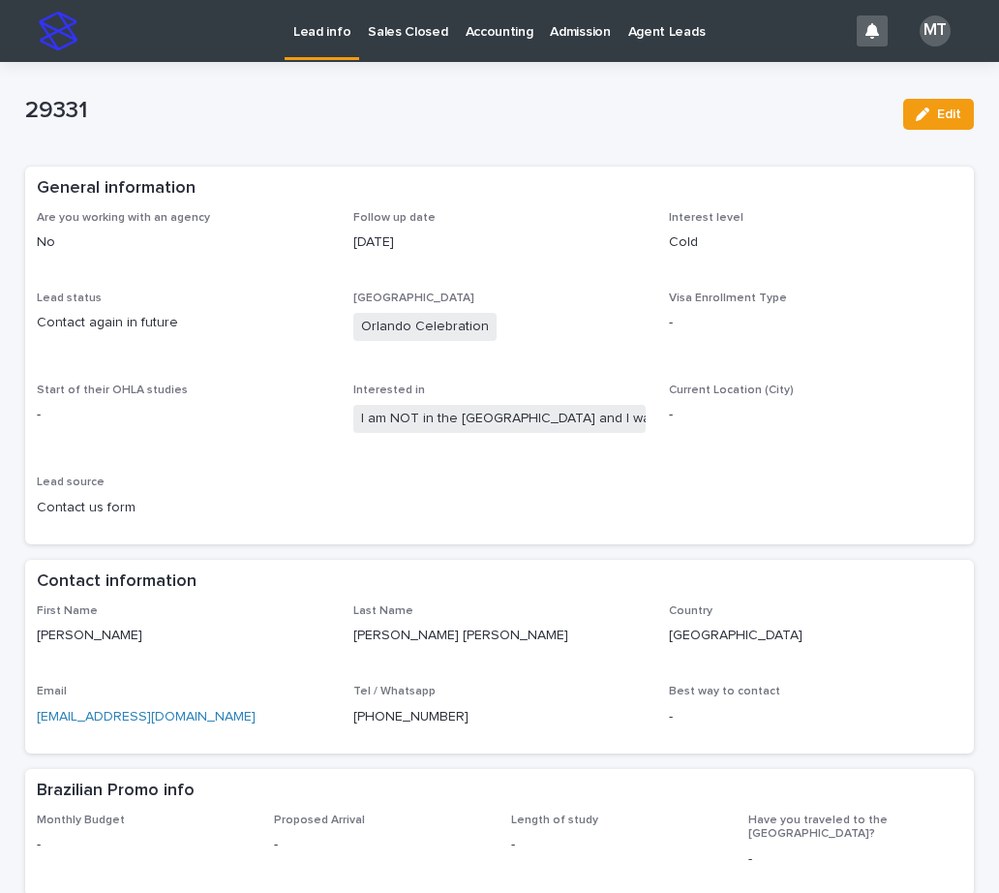
click at [314, 26] on p "Lead info" at bounding box center [321, 20] width 57 height 41
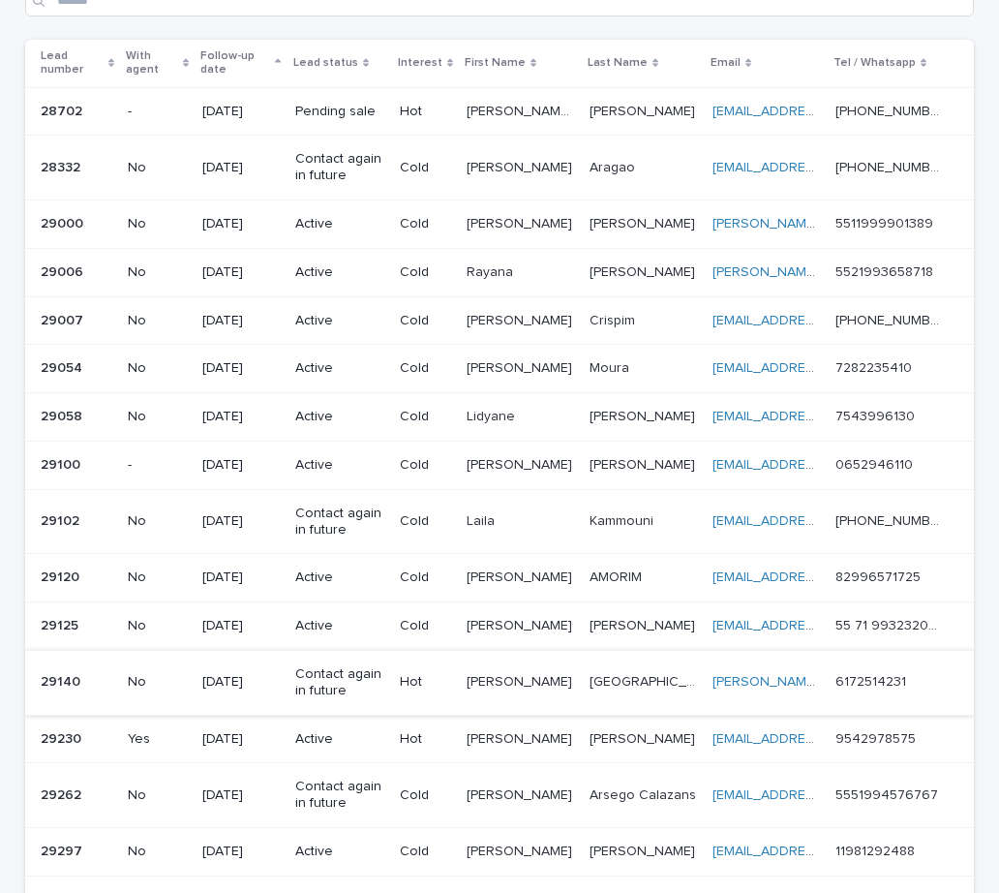
scroll to position [581, 0]
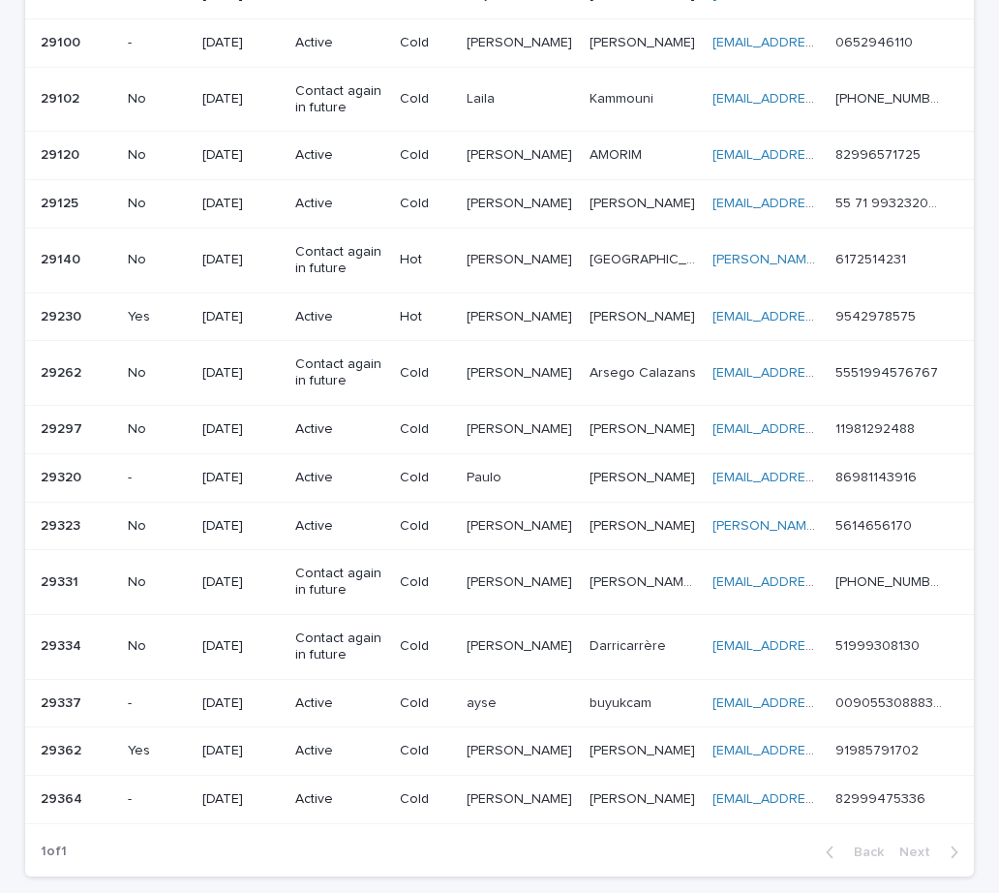
click at [349, 530] on p "Active" at bounding box center [339, 526] width 89 height 16
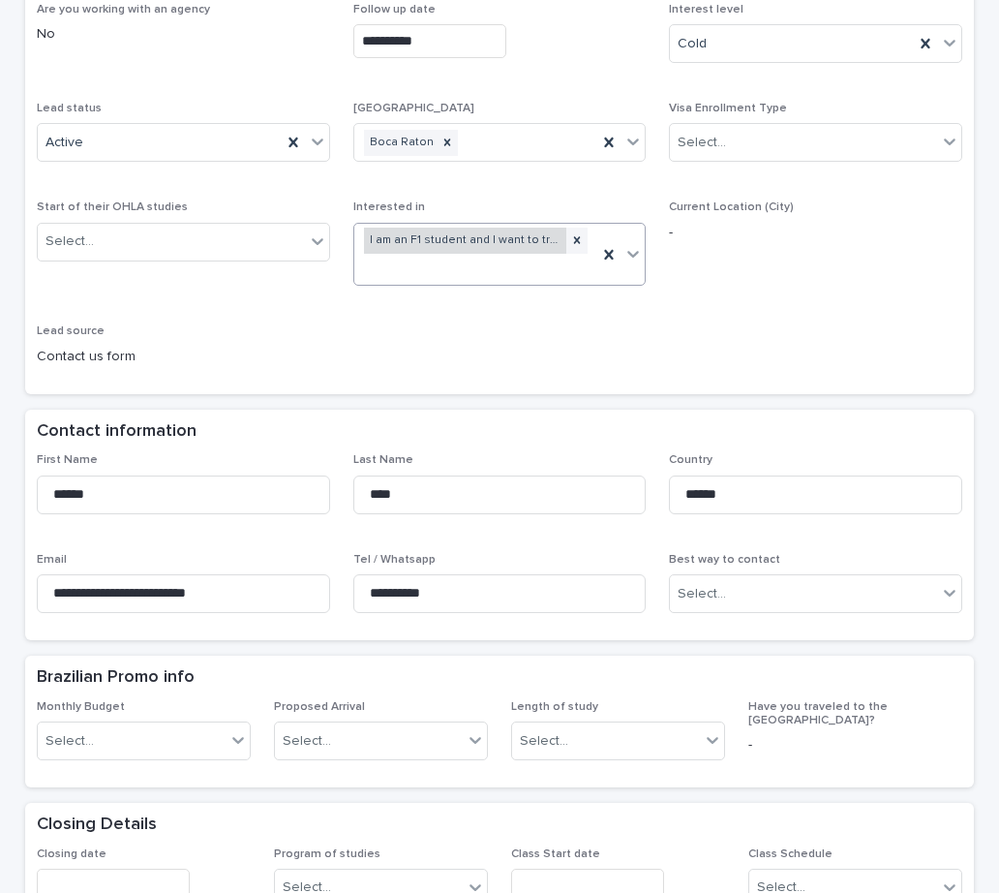
scroll to position [387, 0]
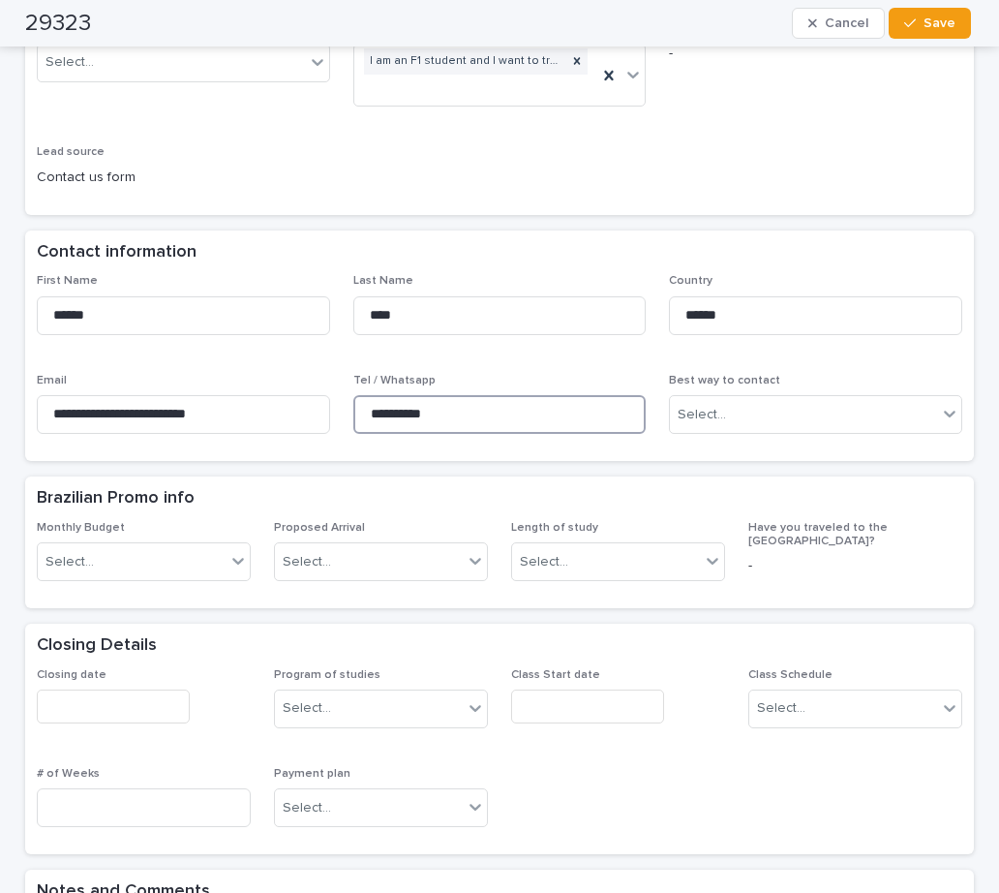
drag, startPoint x: 466, startPoint y: 414, endPoint x: 365, endPoint y: 423, distance: 101.1
click at [278, 409] on div "**********" at bounding box center [499, 361] width 925 height 175
click at [409, 457] on div "**********" at bounding box center [499, 367] width 949 height 187
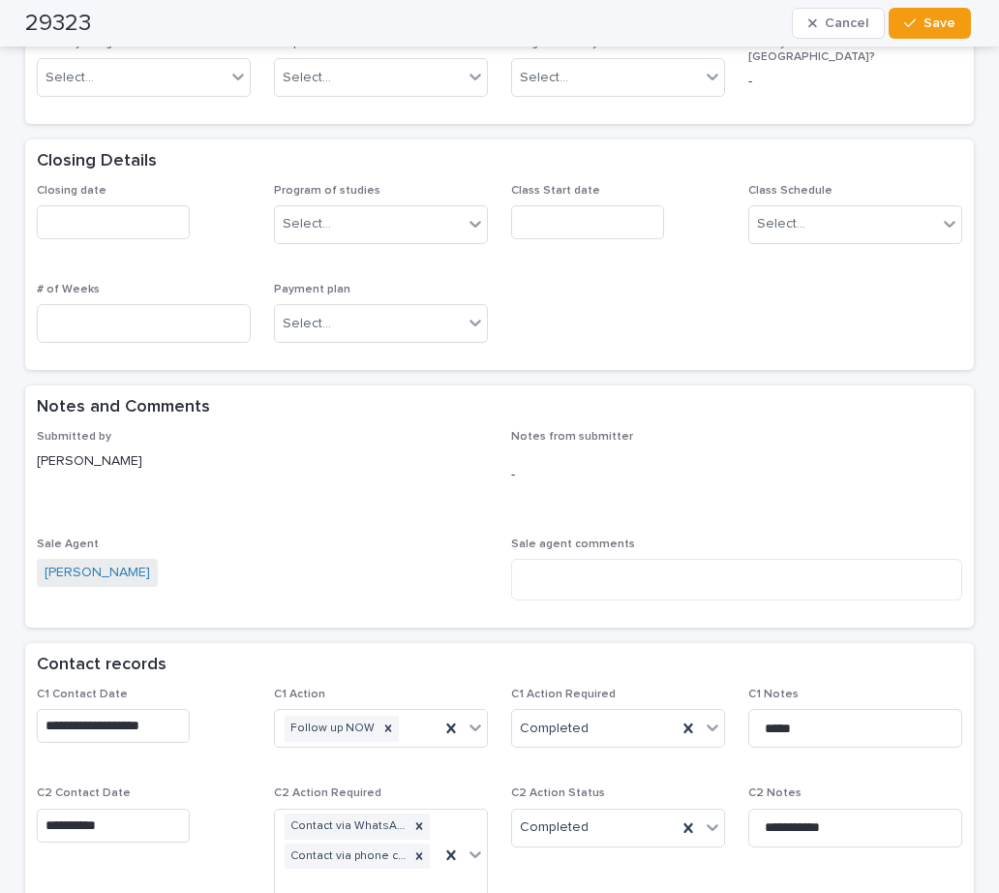
scroll to position [1162, 0]
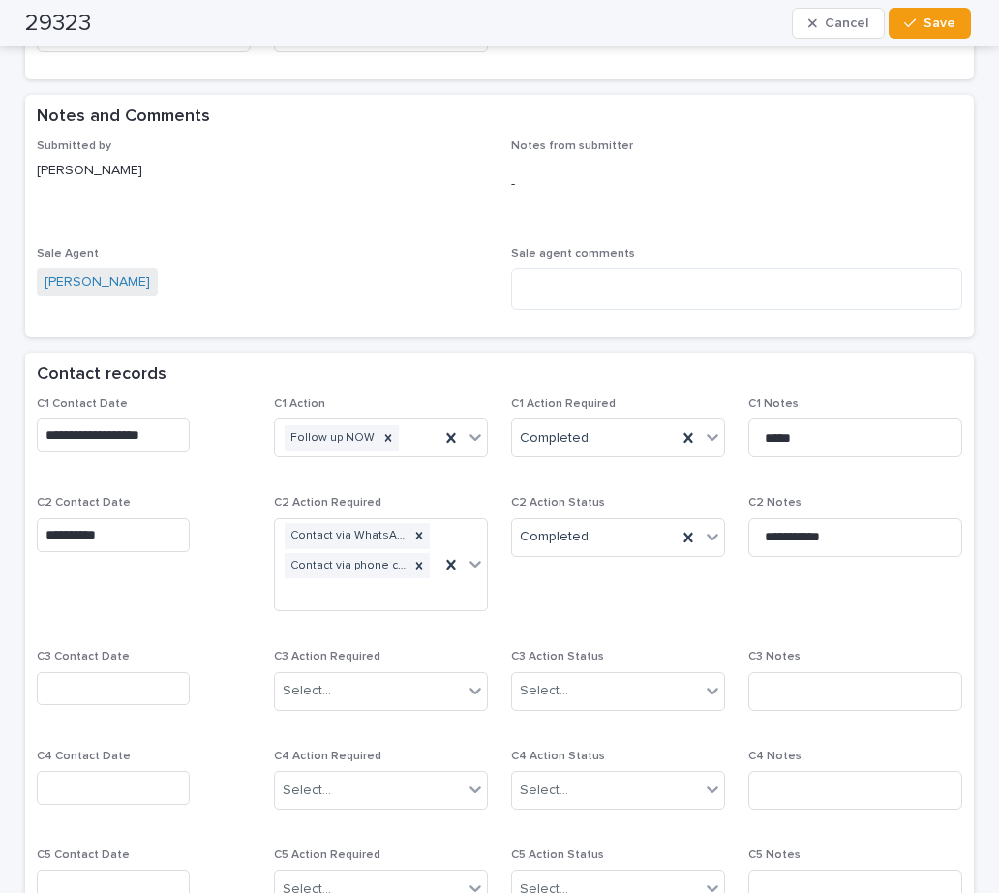
click at [94, 692] on input "text" at bounding box center [113, 689] width 153 height 34
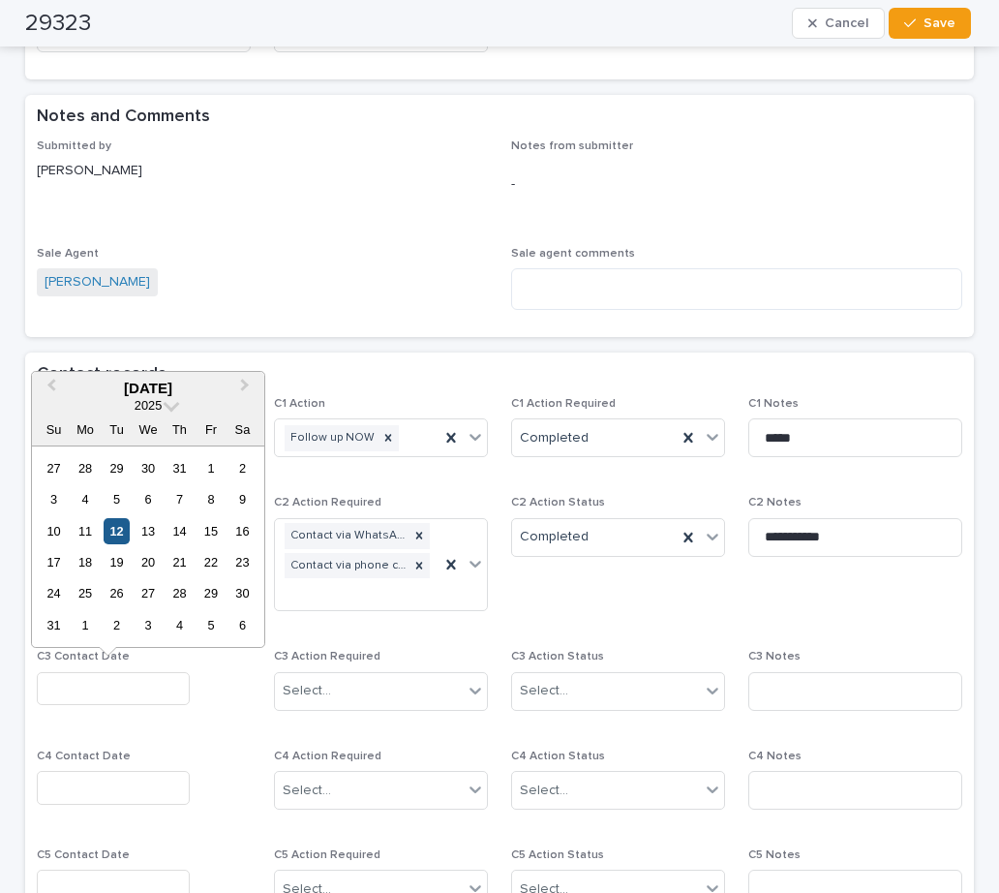
click at [119, 531] on div "12" at bounding box center [117, 531] width 26 height 26
type input "**********"
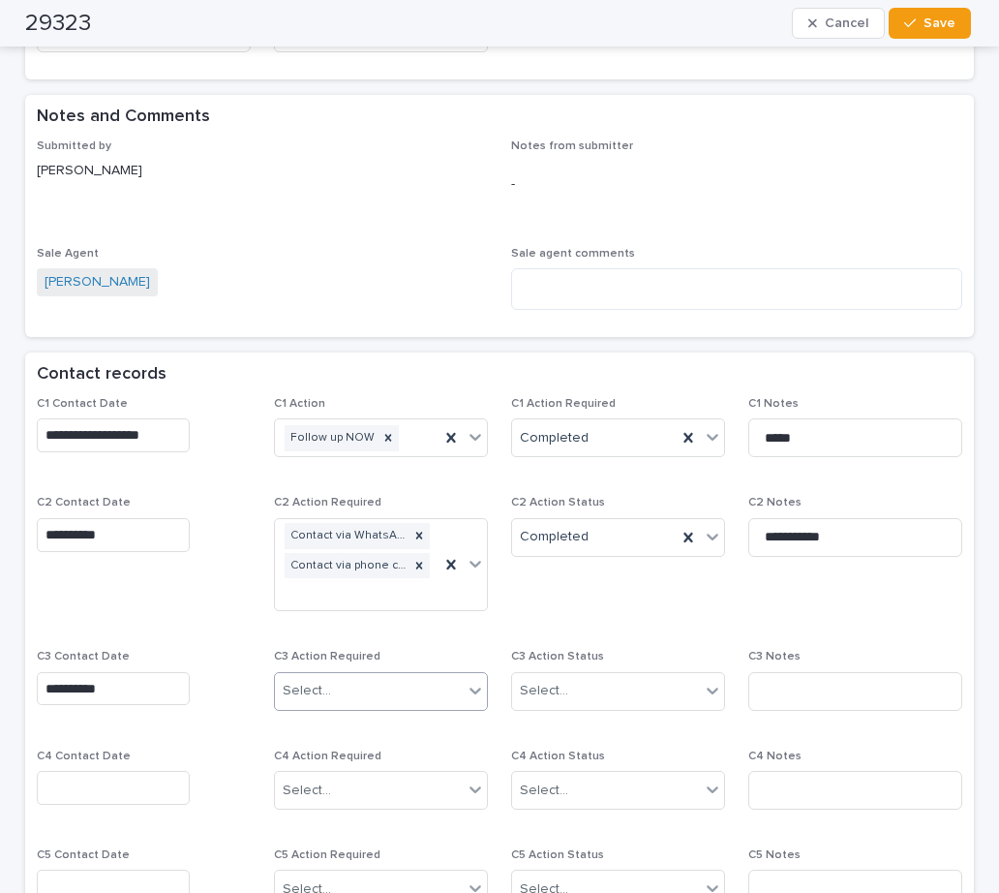
click at [359, 701] on div "Select..." at bounding box center [369, 691] width 188 height 32
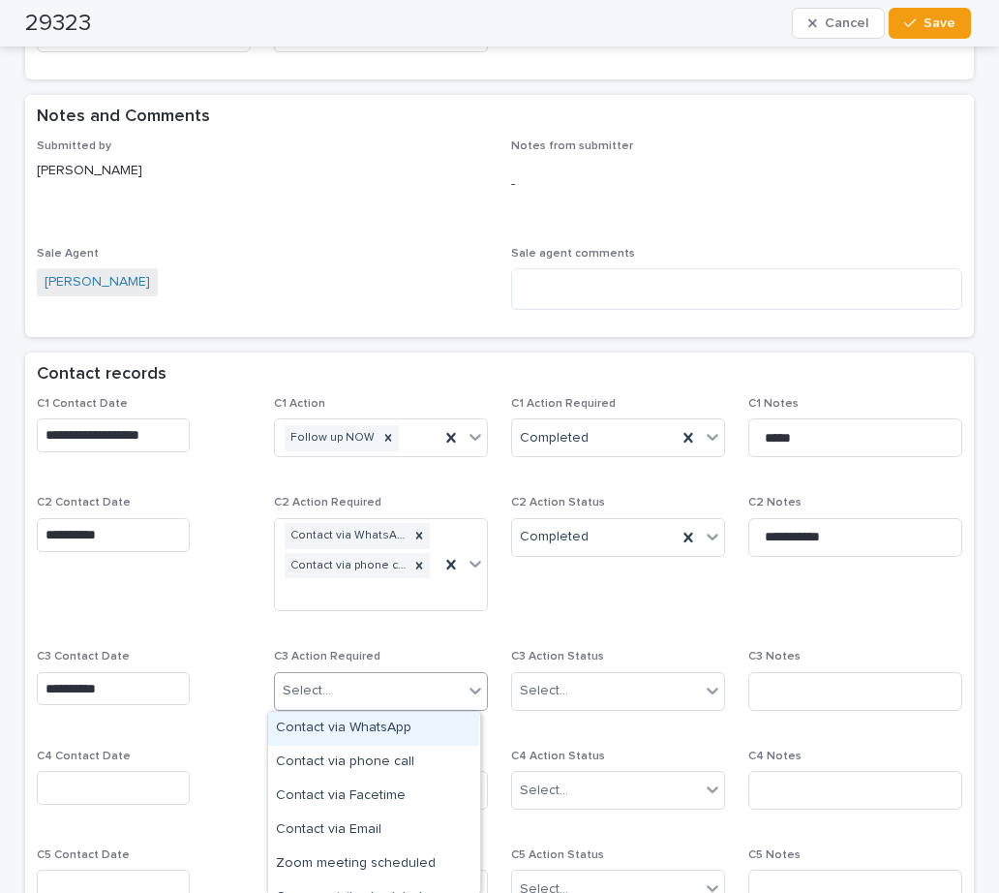
drag, startPoint x: 358, startPoint y: 725, endPoint x: 468, endPoint y: 721, distance: 109.5
click at [359, 725] on div "Contact via WhatsApp" at bounding box center [373, 729] width 211 height 34
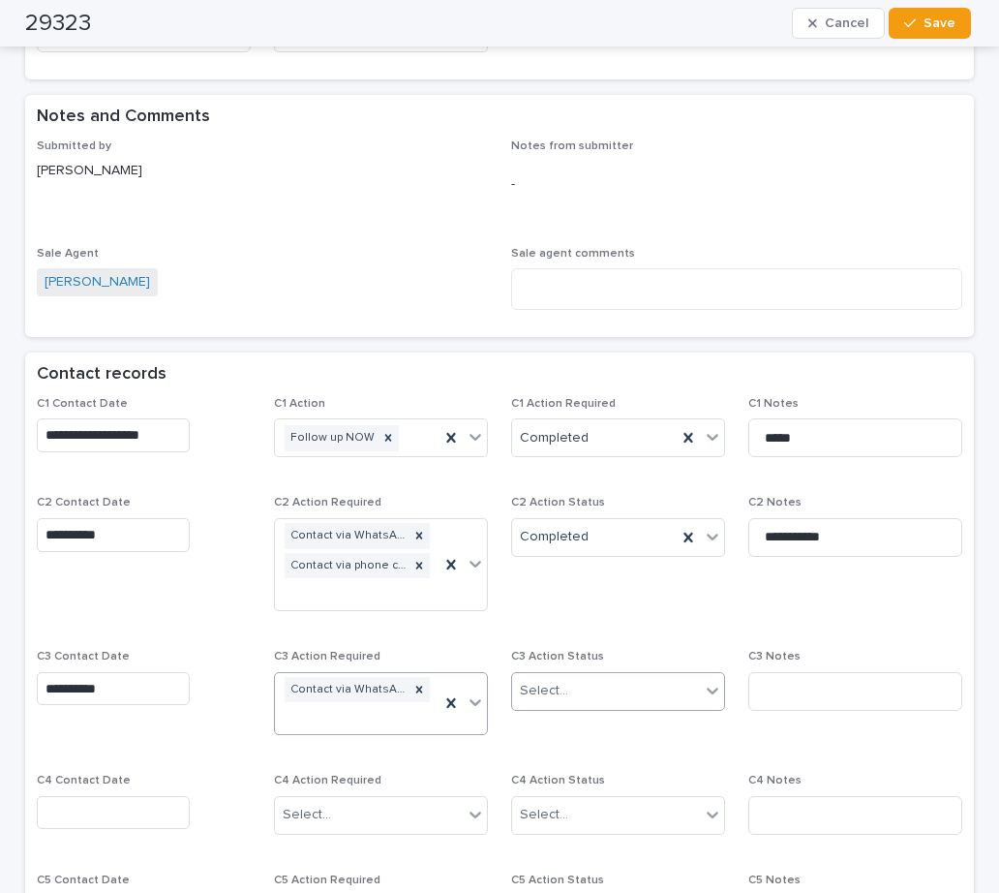
scroll to position [1174, 0]
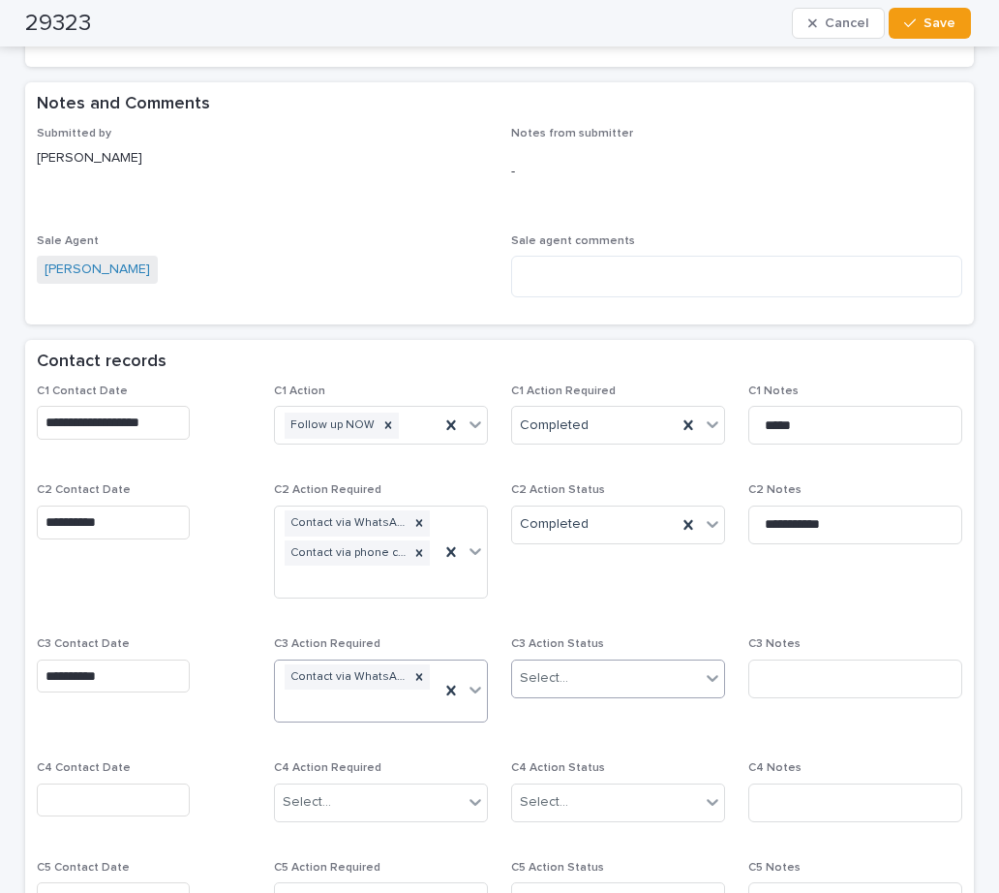
click at [539, 693] on div "Select..." at bounding box center [606, 678] width 188 height 32
drag, startPoint x: 553, startPoint y: 726, endPoint x: 565, endPoint y: 740, distance: 18.5
click at [565, 740] on div "Completed" at bounding box center [610, 750] width 211 height 34
click at [807, 685] on input at bounding box center [855, 678] width 214 height 39
type input "**********"
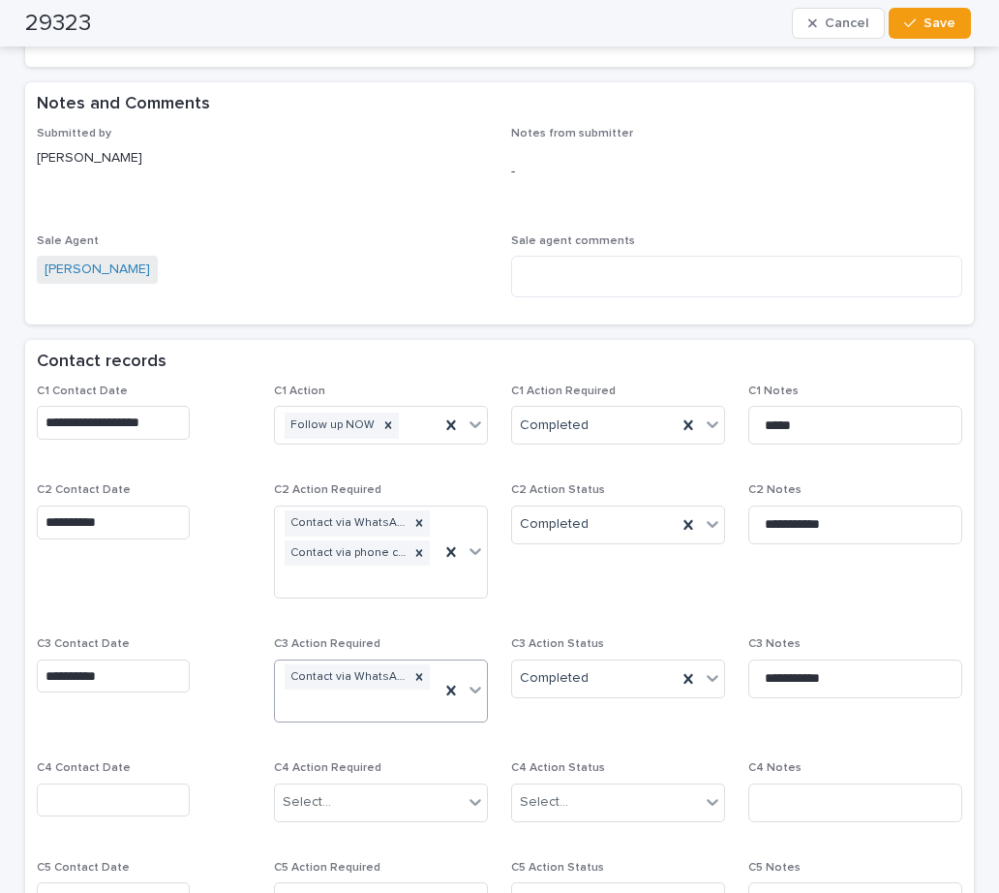
click at [466, 690] on icon at bounding box center [475, 689] width 19 height 19
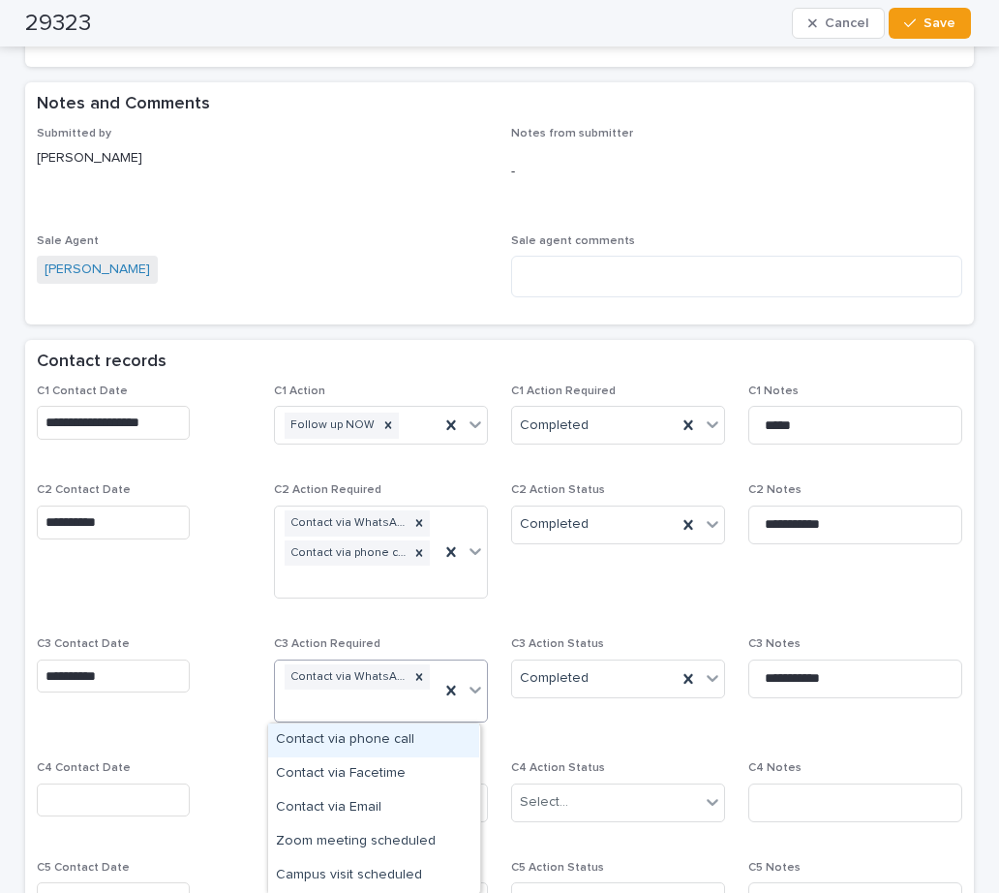
drag, startPoint x: 347, startPoint y: 759, endPoint x: 383, endPoint y: 727, distance: 48.7
click at [351, 738] on div "Contact via phone call" at bounding box center [373, 740] width 211 height 34
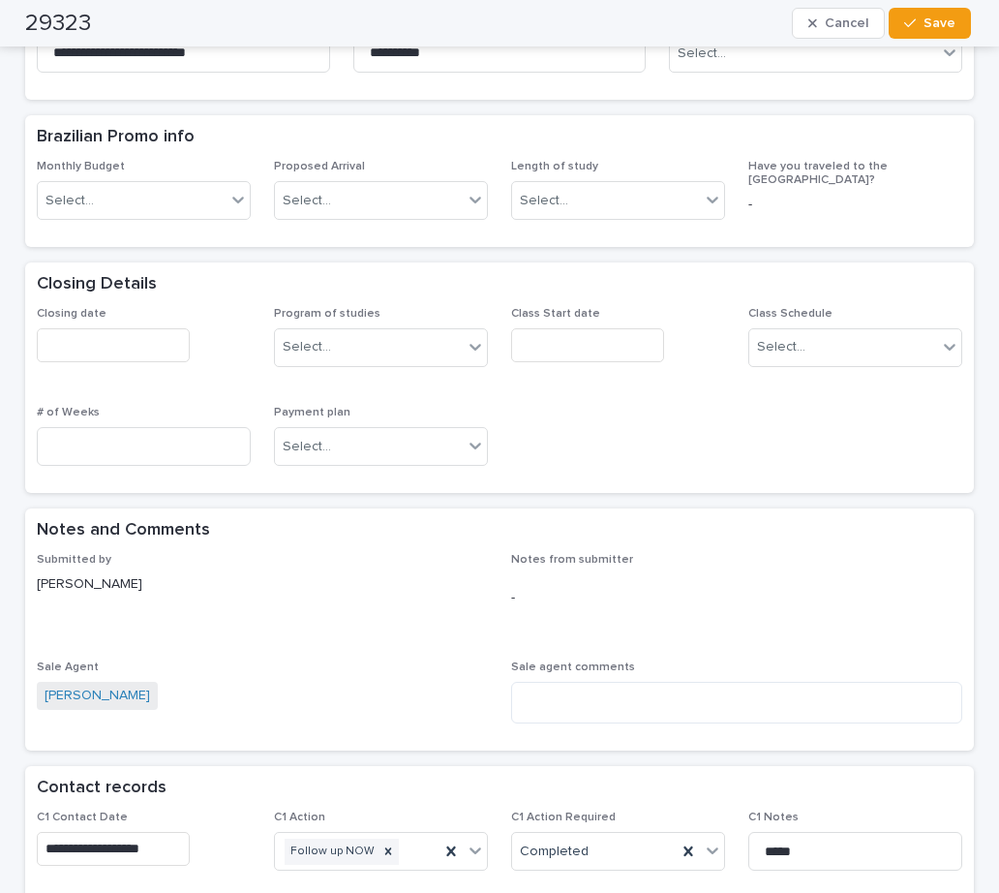
scroll to position [705, 0]
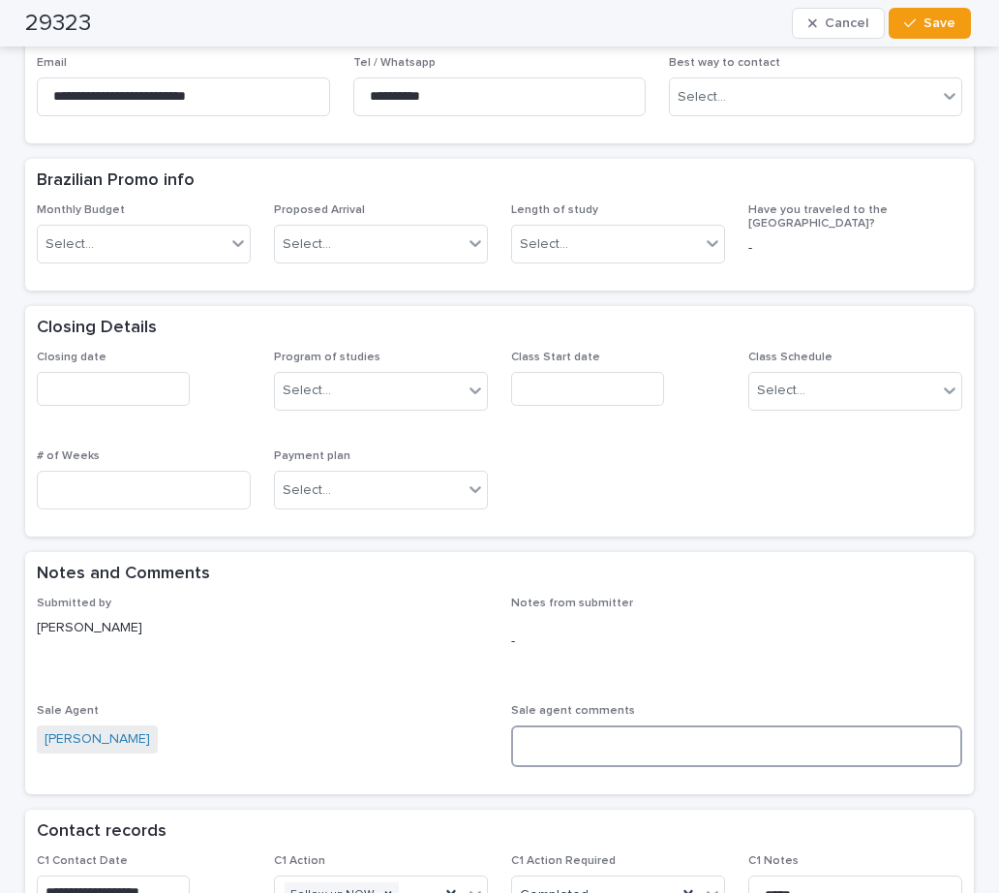
click at [570, 743] on textarea at bounding box center [736, 746] width 451 height 42
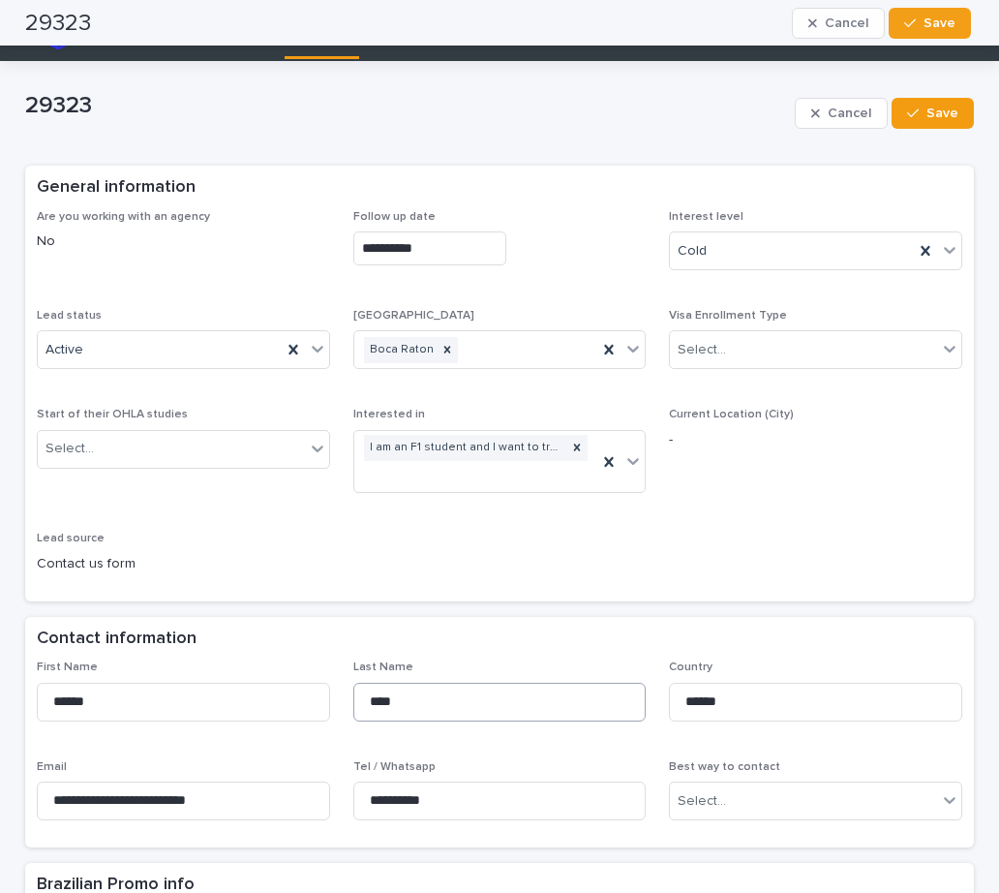
scroll to position [0, 0]
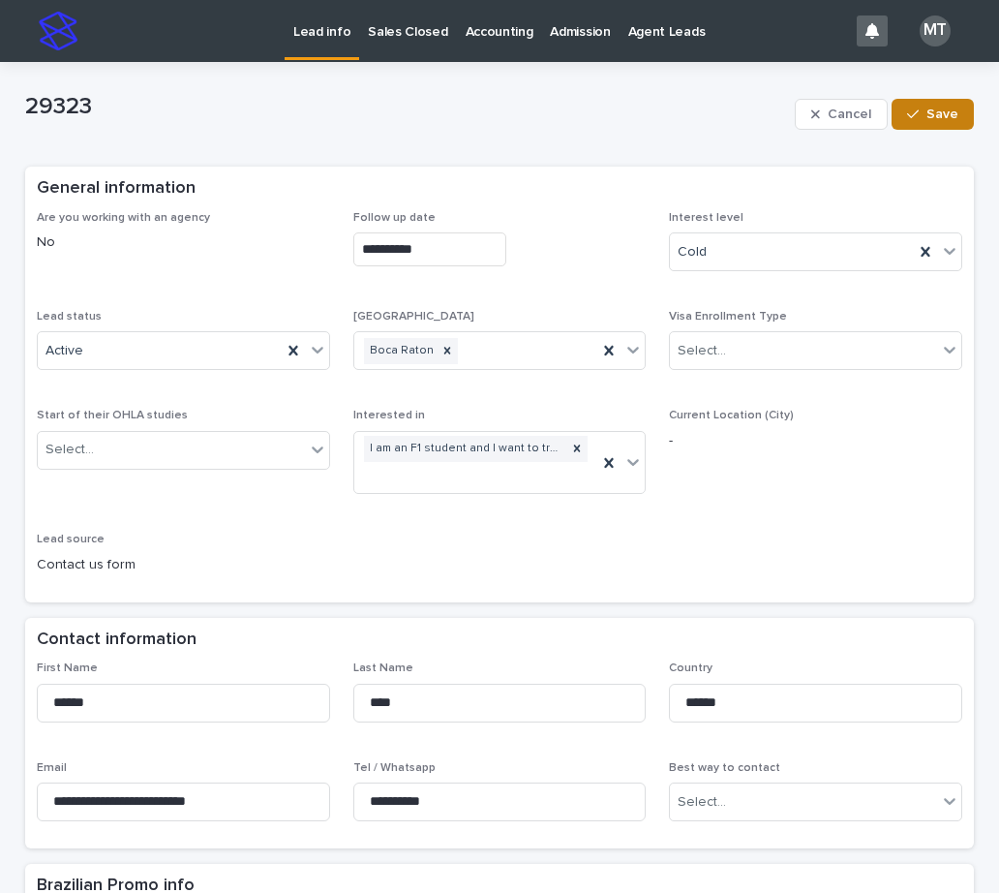
type textarea "**********"
click at [938, 117] on span "Save" at bounding box center [942, 114] width 32 height 14
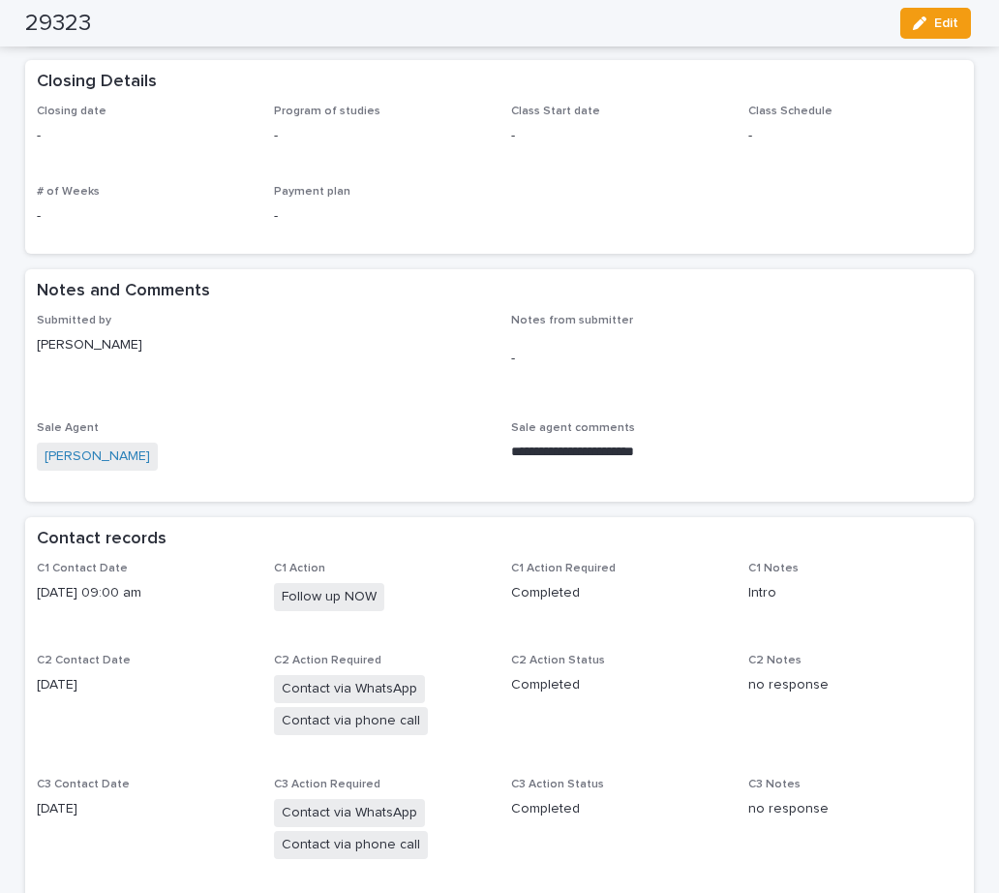
scroll to position [968, 0]
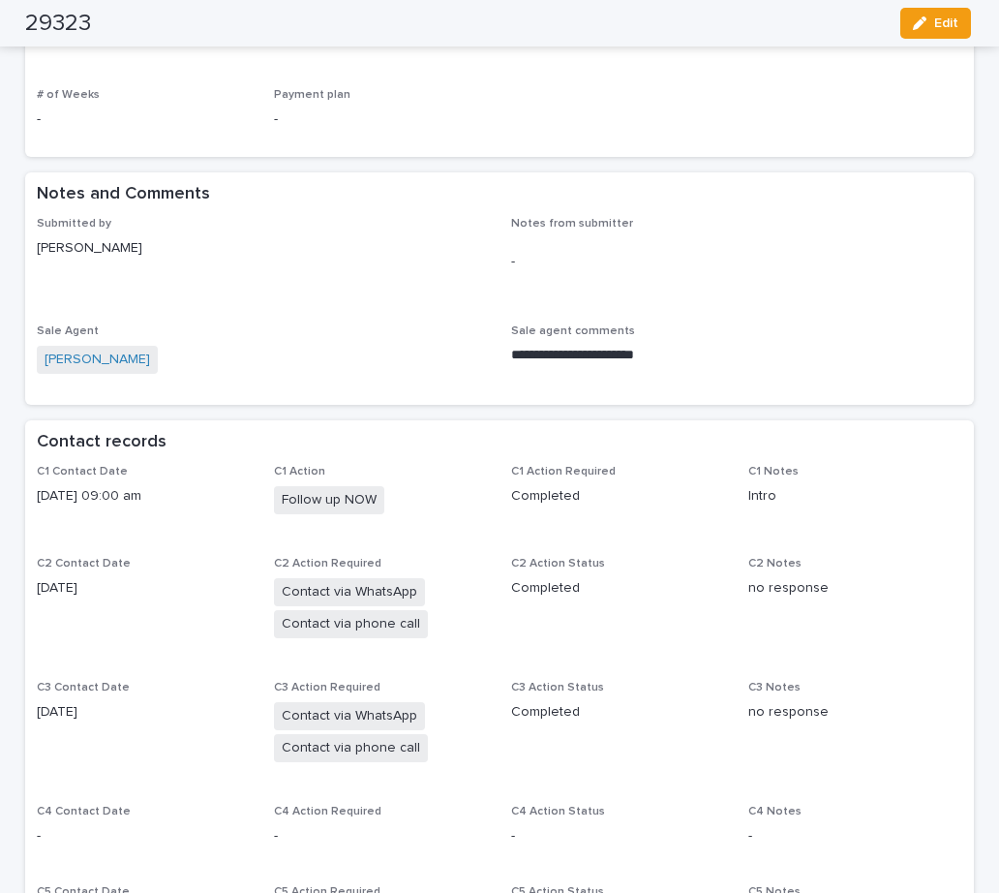
click at [632, 53] on div "Closing date - Program of studies - Class Start date - Class Schedule - # of We…" at bounding box center [499, 76] width 925 height 137
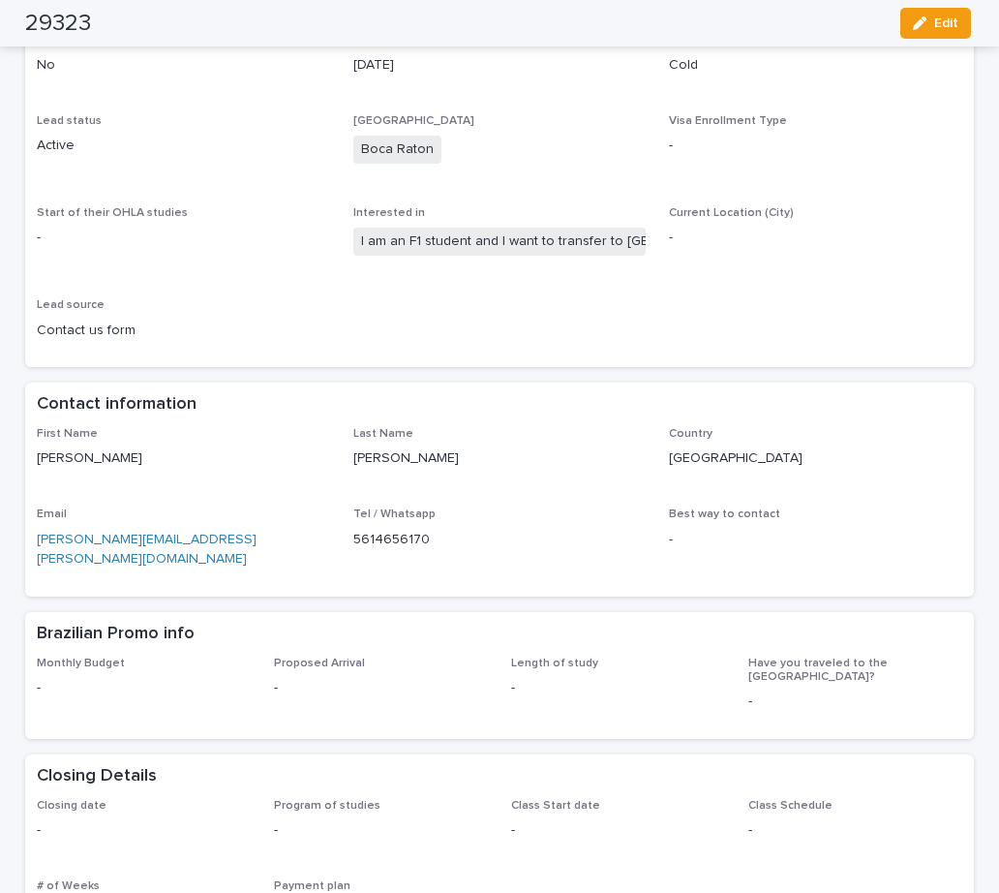
scroll to position [0, 0]
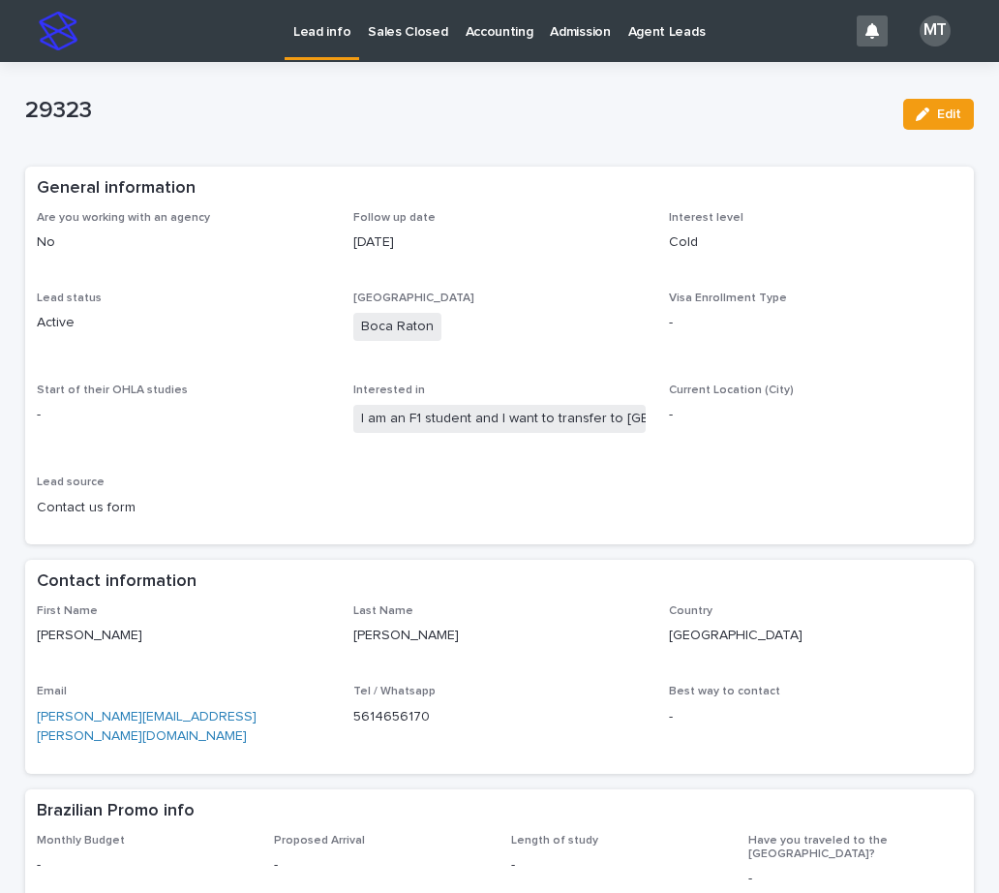
click at [258, 422] on p "-" at bounding box center [183, 415] width 293 height 20
click at [687, 490] on div "Are you working with an agency No Follow up date 08/08/2025 Interest level Cold…" at bounding box center [499, 372] width 925 height 322
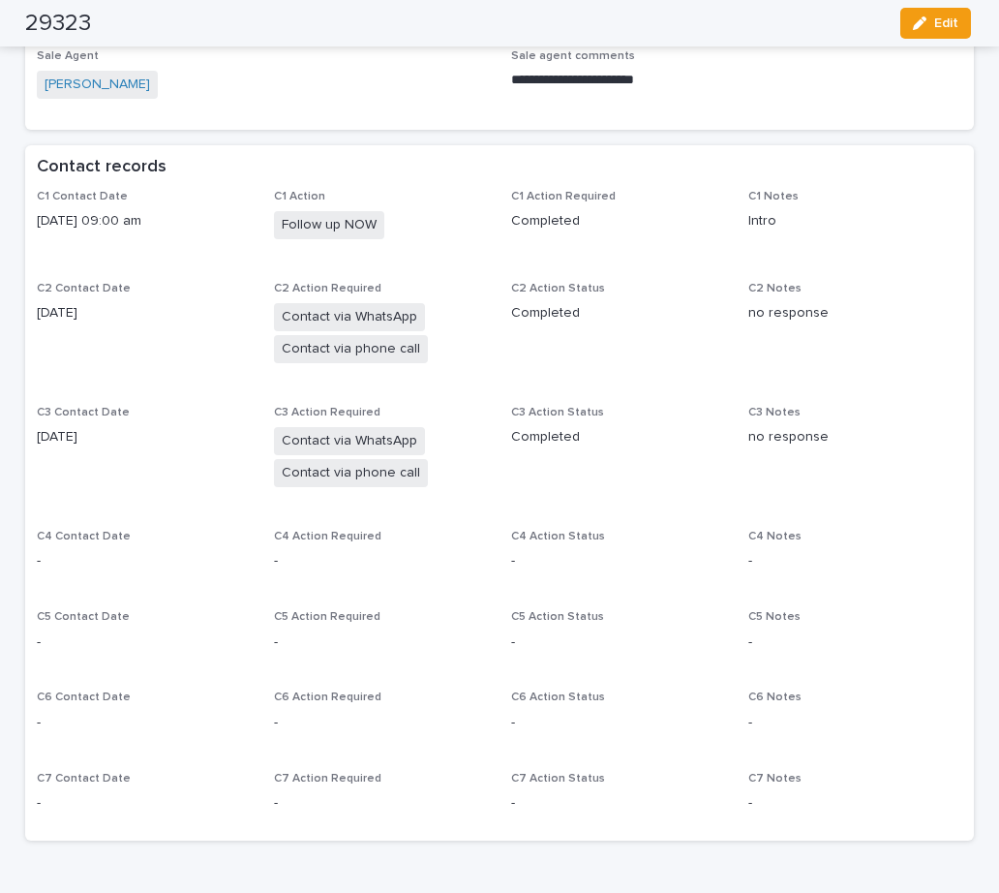
scroll to position [1258, 0]
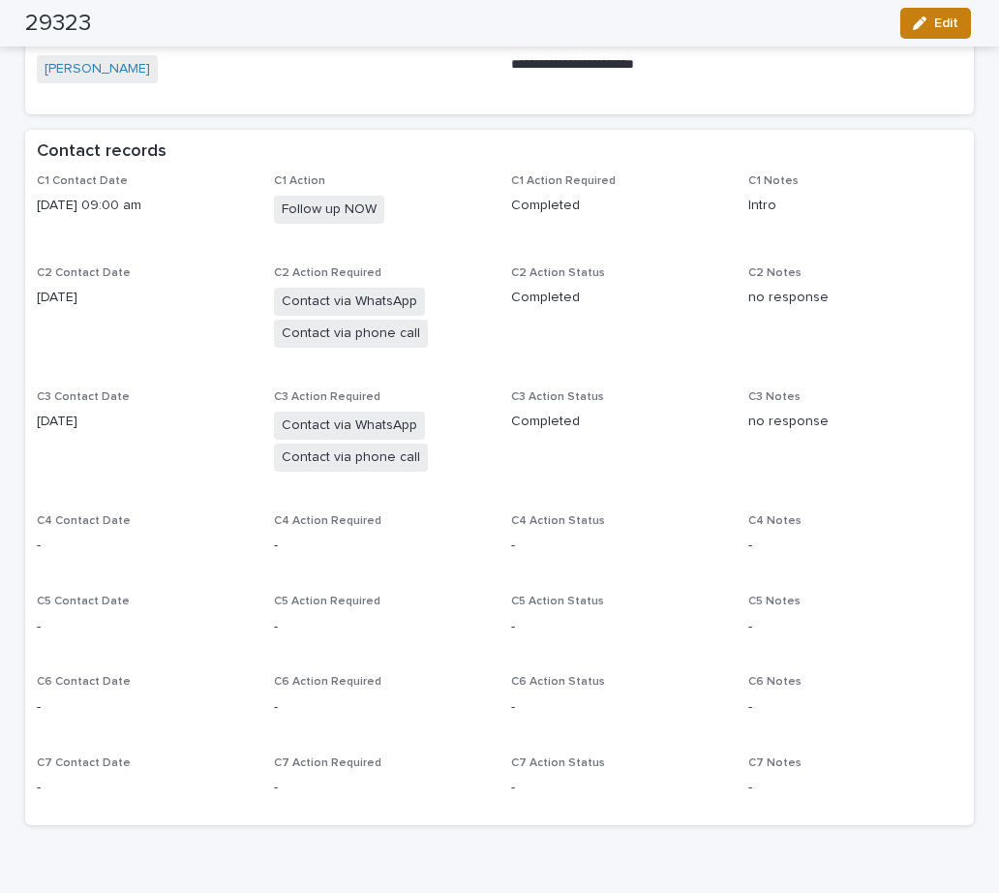
click at [925, 24] on div "button" at bounding box center [923, 23] width 21 height 14
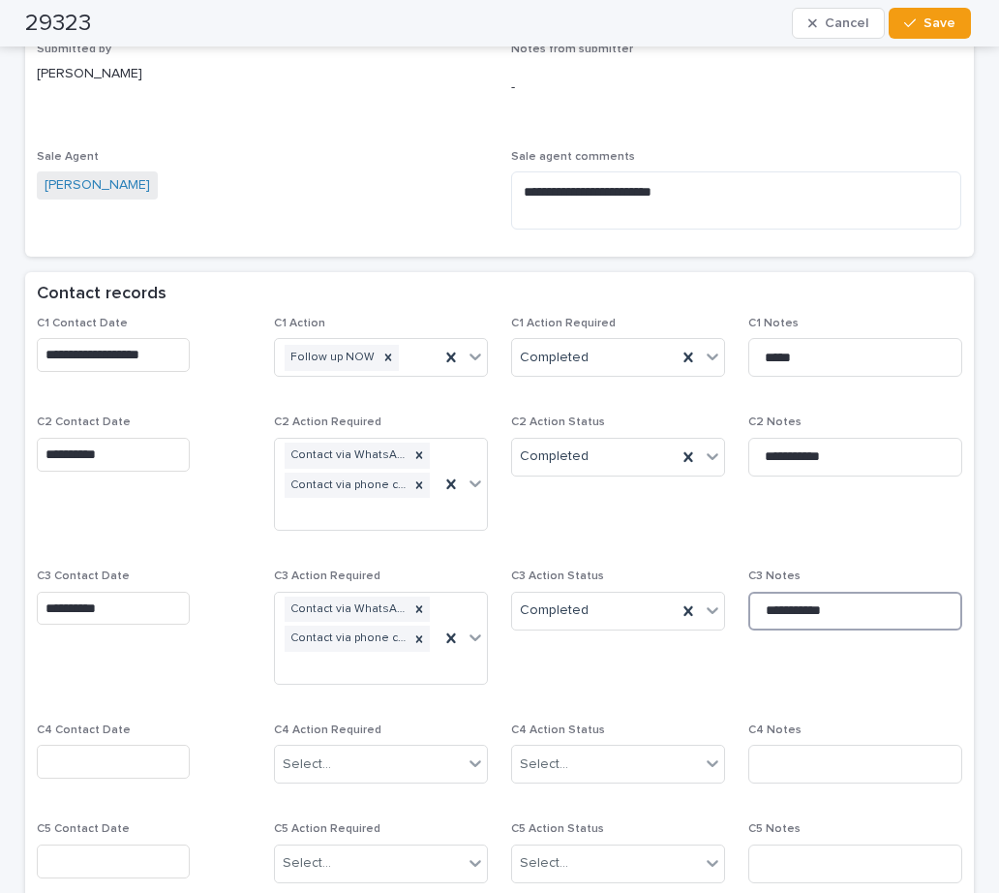
drag, startPoint x: 834, startPoint y: 606, endPoint x: 734, endPoint y: 613, distance: 99.9
click at [734, 613] on div "**********" at bounding box center [499, 707] width 925 height 780
type input "********"
click at [939, 20] on span "Save" at bounding box center [940, 23] width 32 height 14
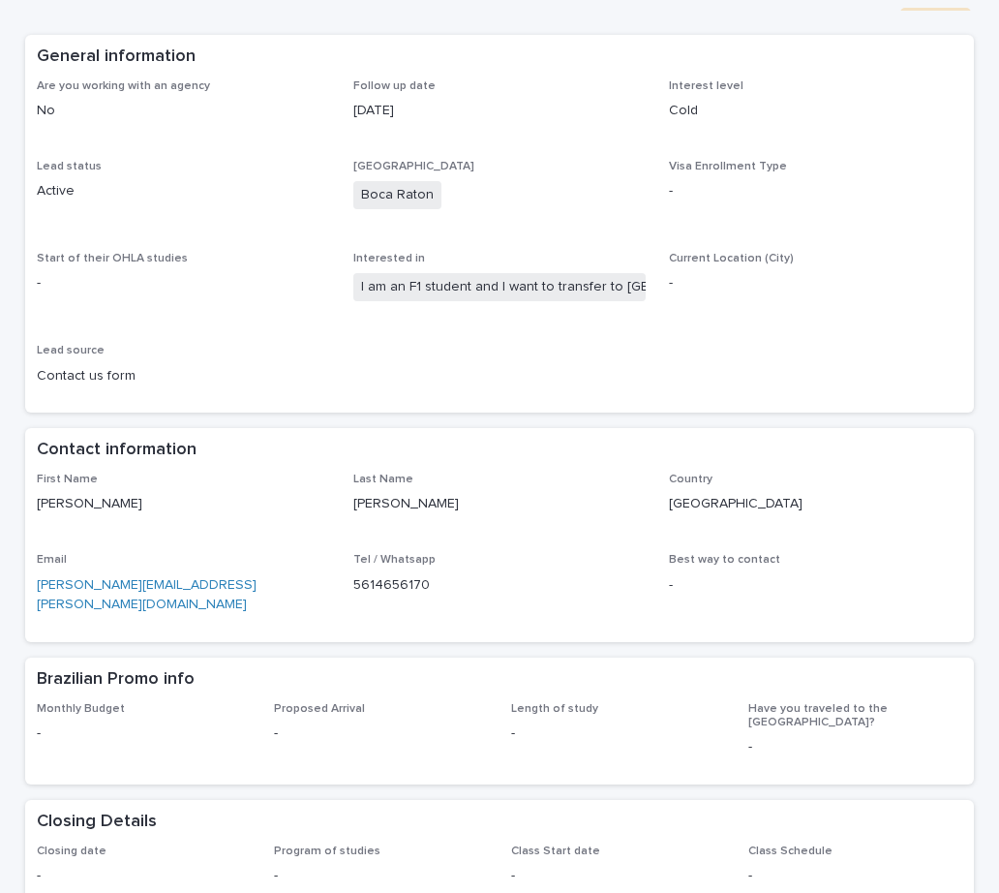
scroll to position [0, 0]
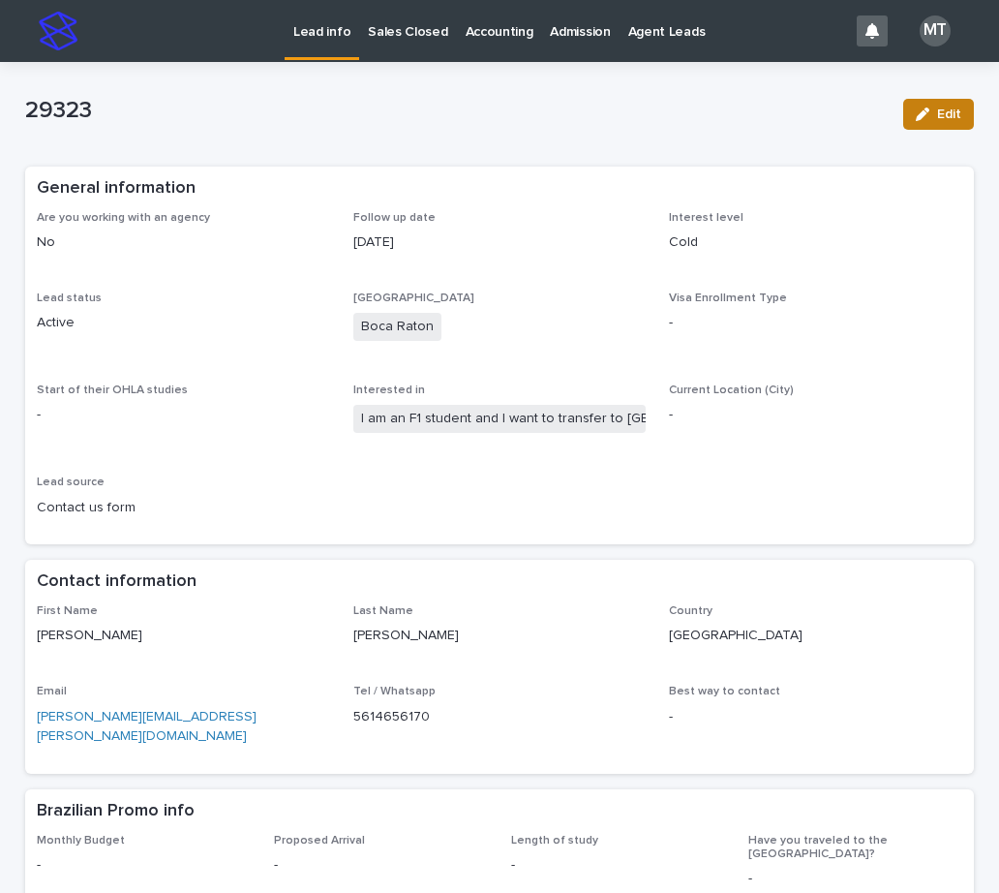
click at [938, 108] on span "Edit" at bounding box center [949, 114] width 24 height 14
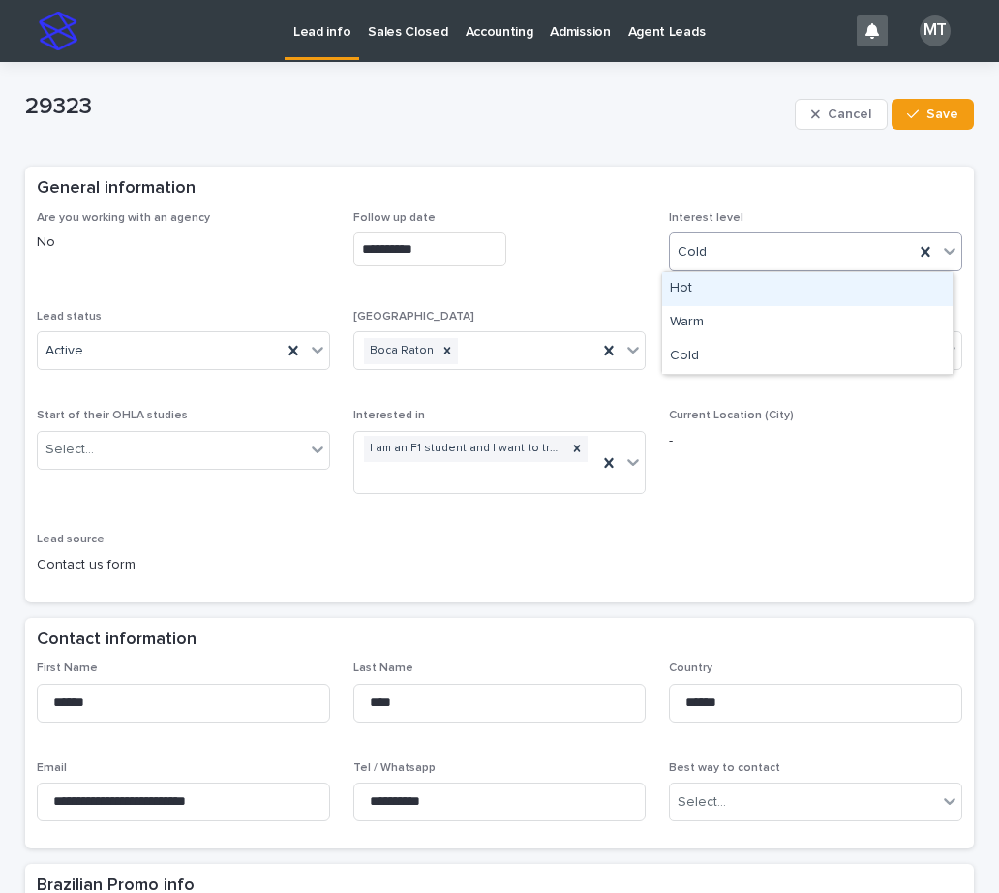
click at [705, 252] on div "Cold" at bounding box center [792, 252] width 244 height 32
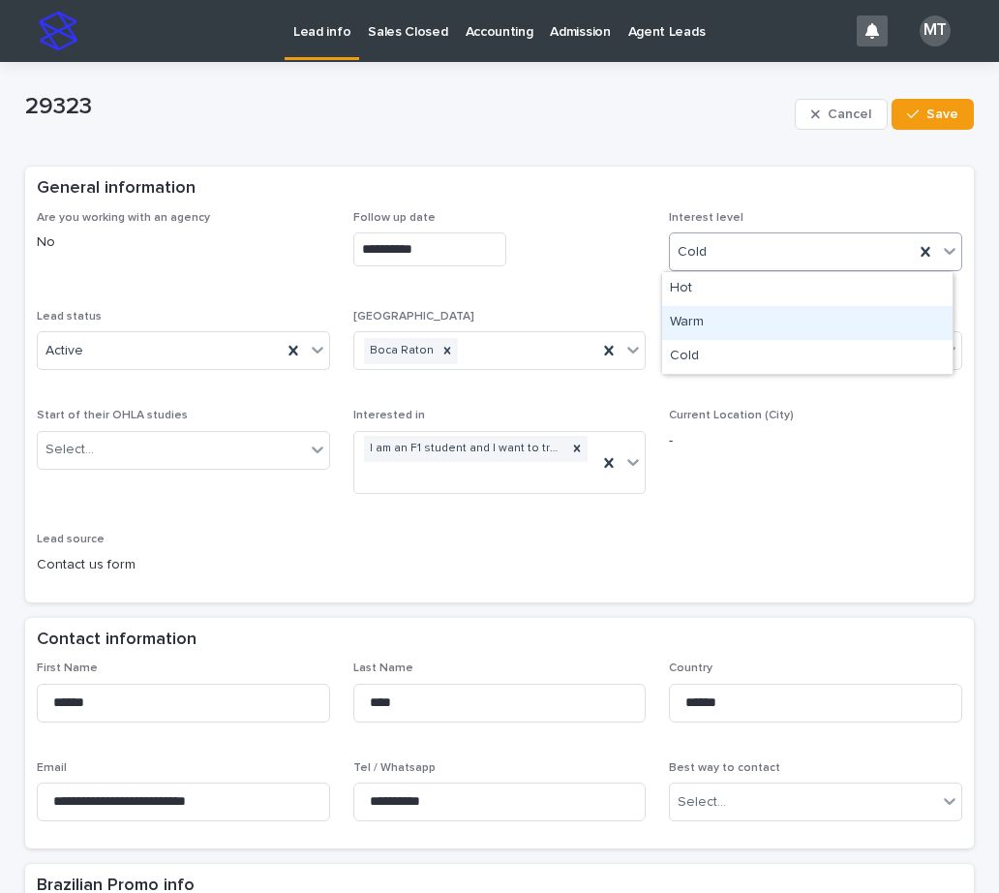
click at [710, 316] on div "Warm" at bounding box center [807, 323] width 290 height 34
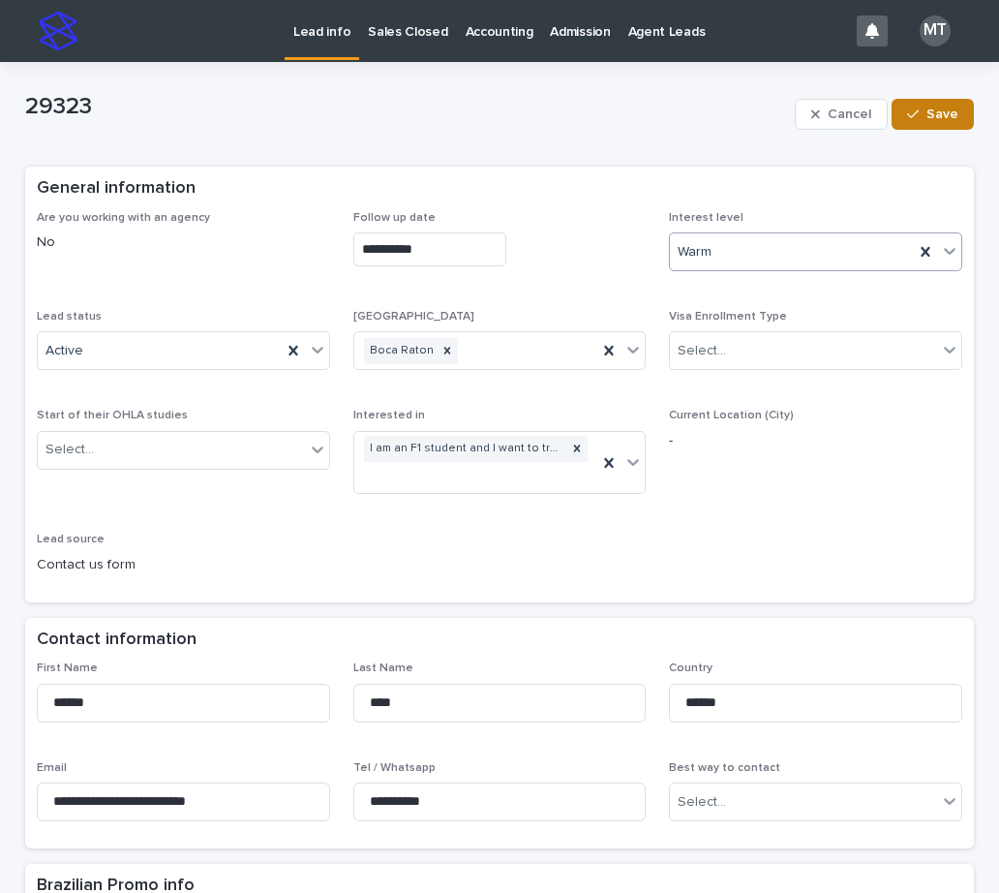
click at [917, 110] on div "button" at bounding box center [916, 114] width 19 height 14
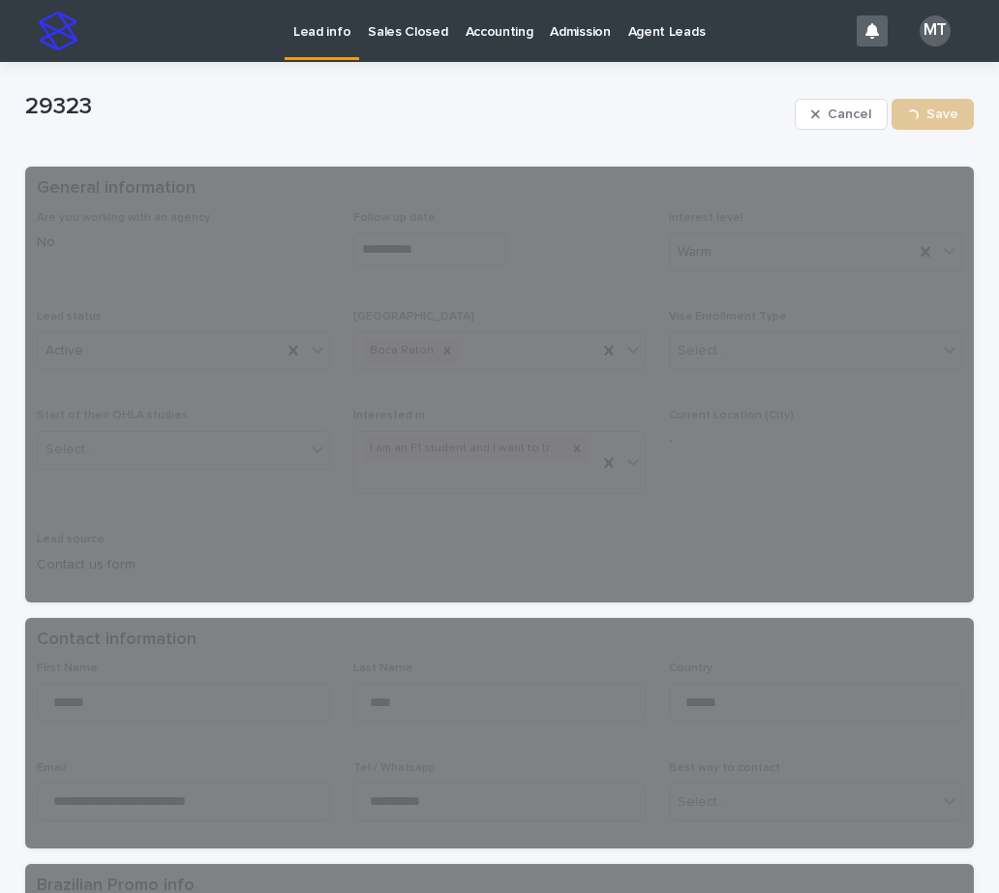
click at [327, 33] on p "Lead info" at bounding box center [321, 20] width 57 height 41
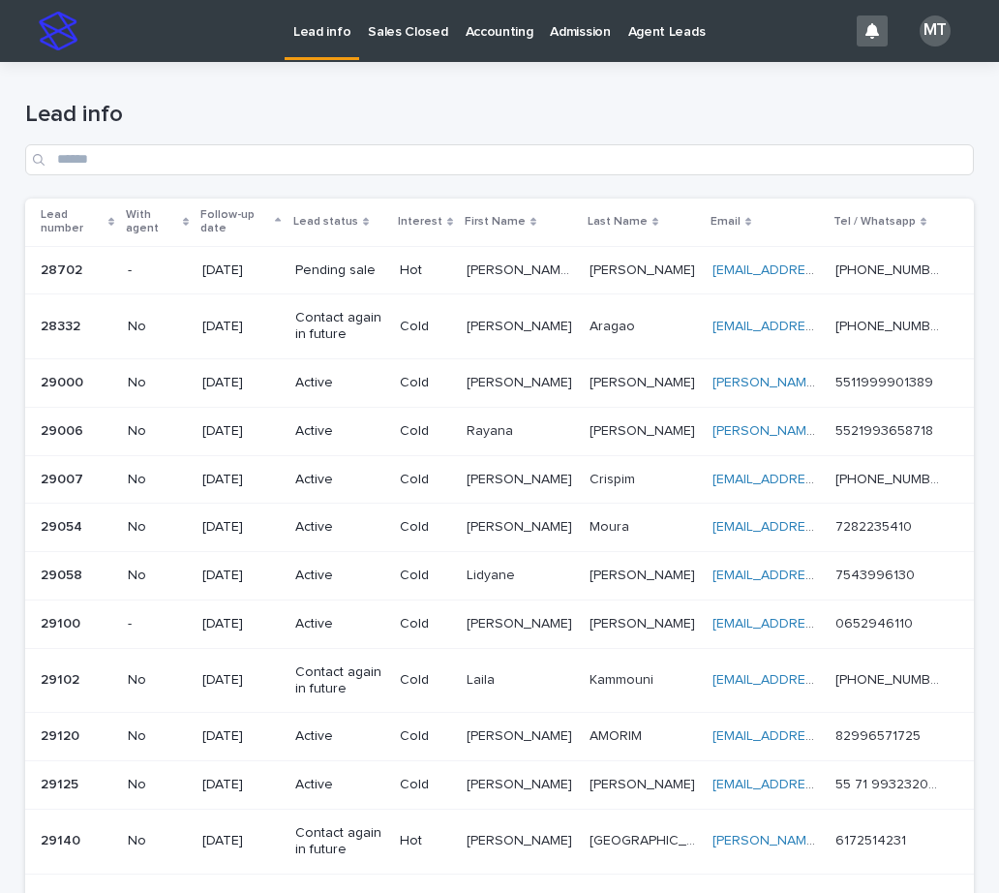
click at [368, 379] on p "Active" at bounding box center [339, 383] width 89 height 16
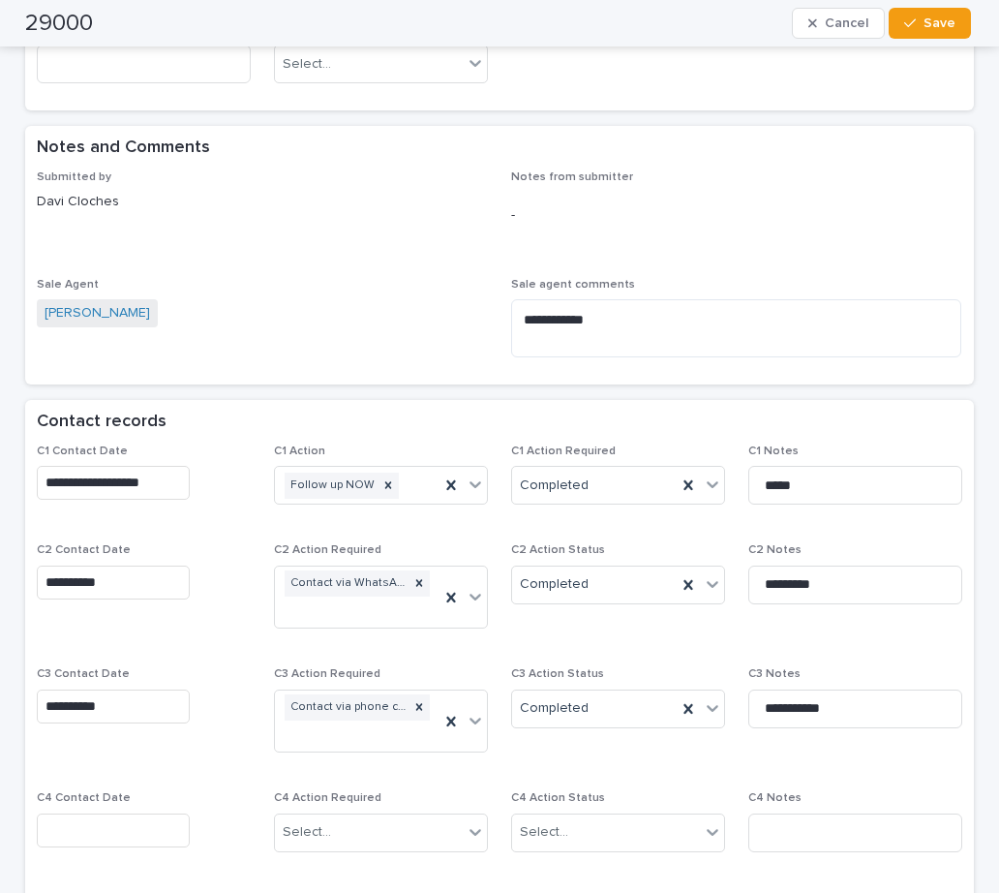
scroll to position [1162, 0]
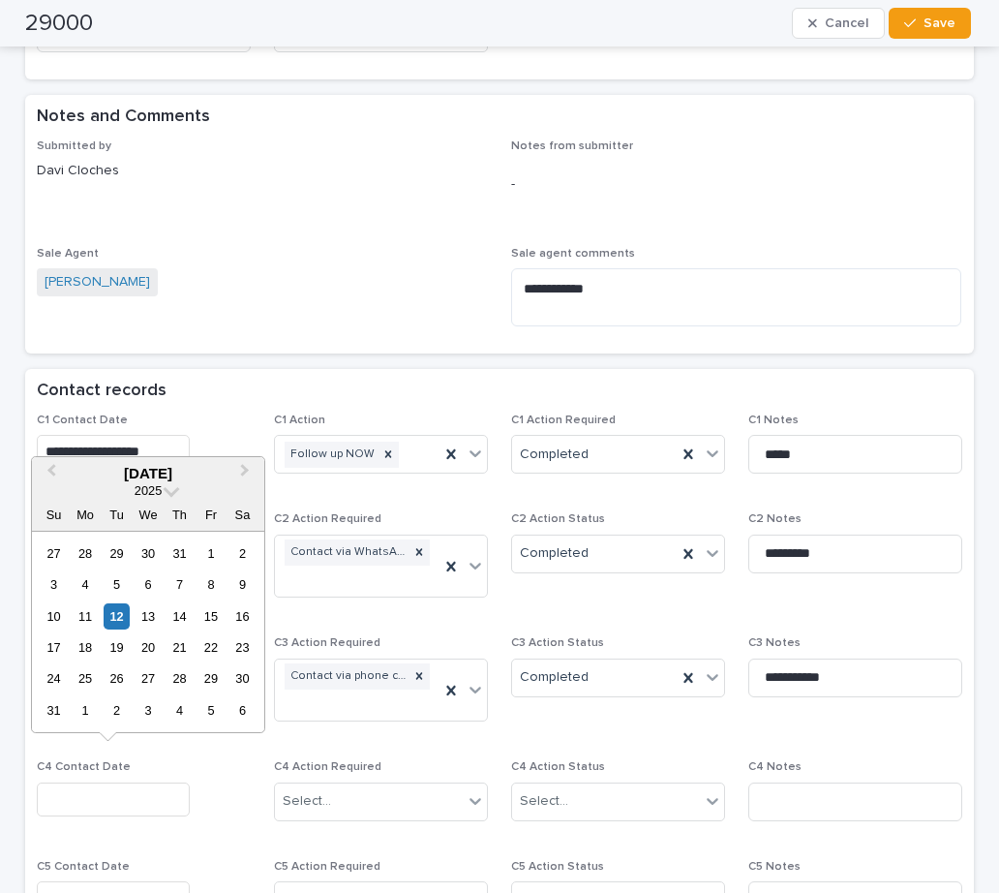
click at [105, 782] on input "text" at bounding box center [113, 799] width 153 height 34
click at [120, 612] on div "12" at bounding box center [117, 616] width 26 height 26
type input "**********"
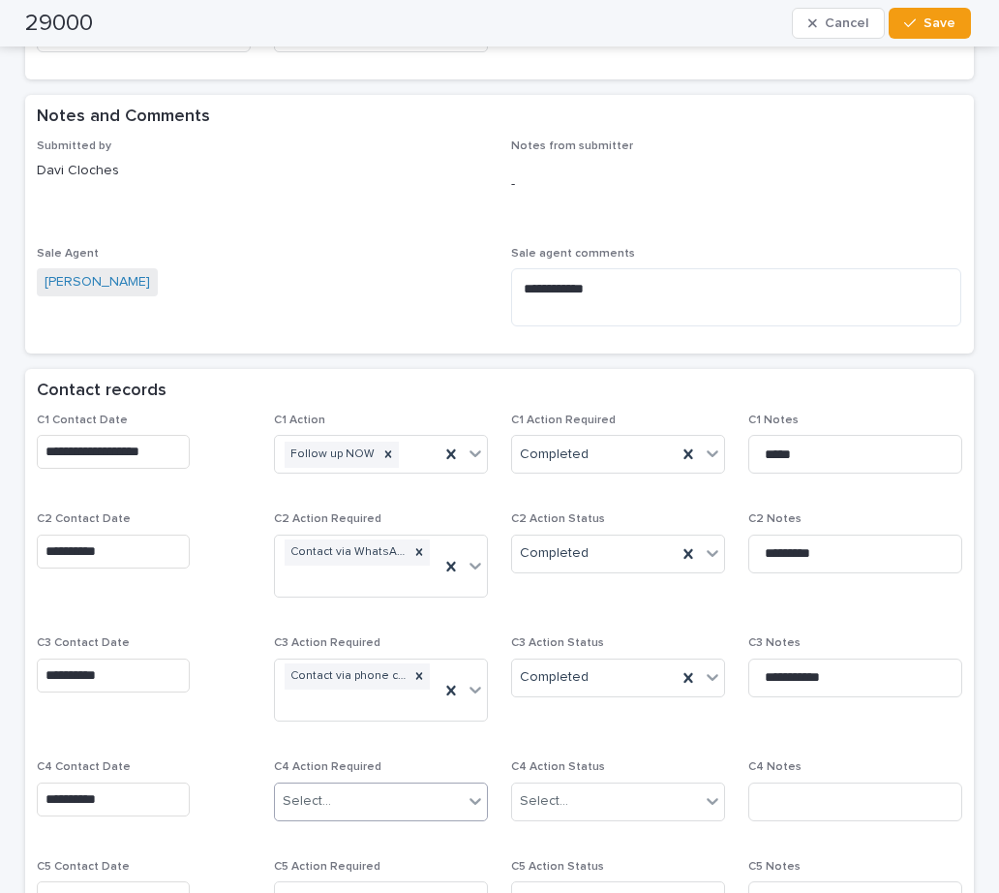
click at [323, 785] on div "Select..." at bounding box center [369, 801] width 188 height 32
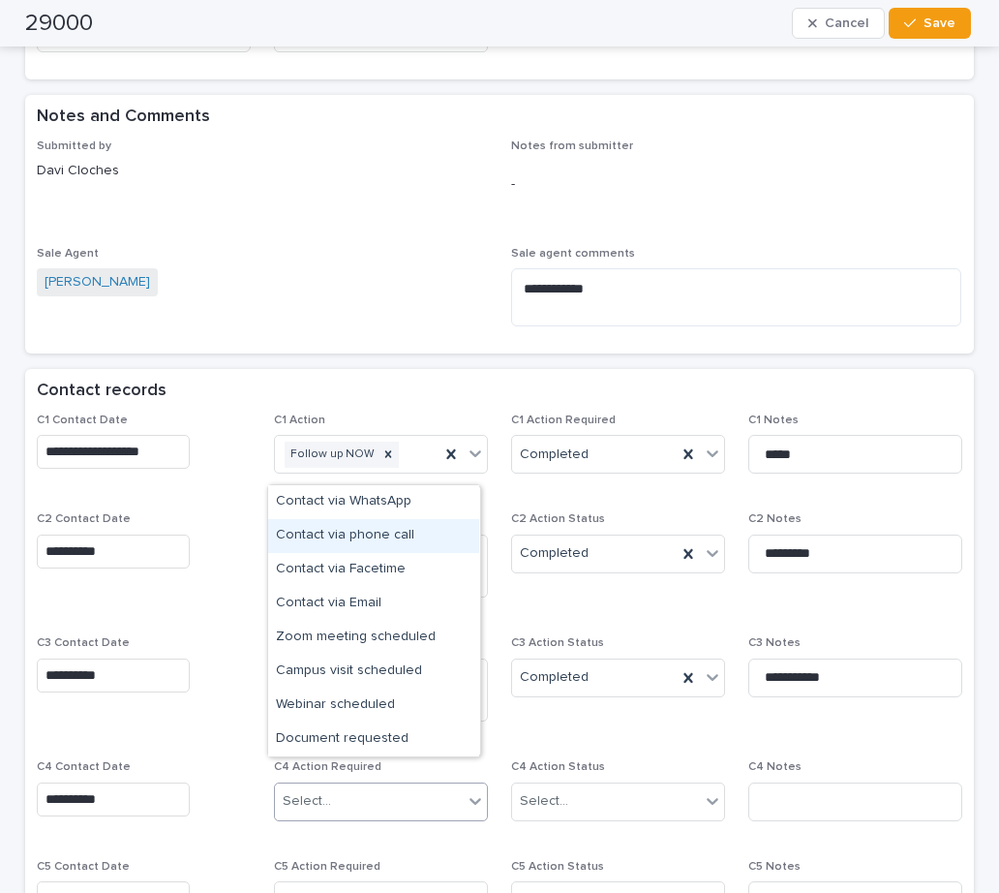
click at [371, 535] on div "Contact via phone call" at bounding box center [373, 536] width 211 height 34
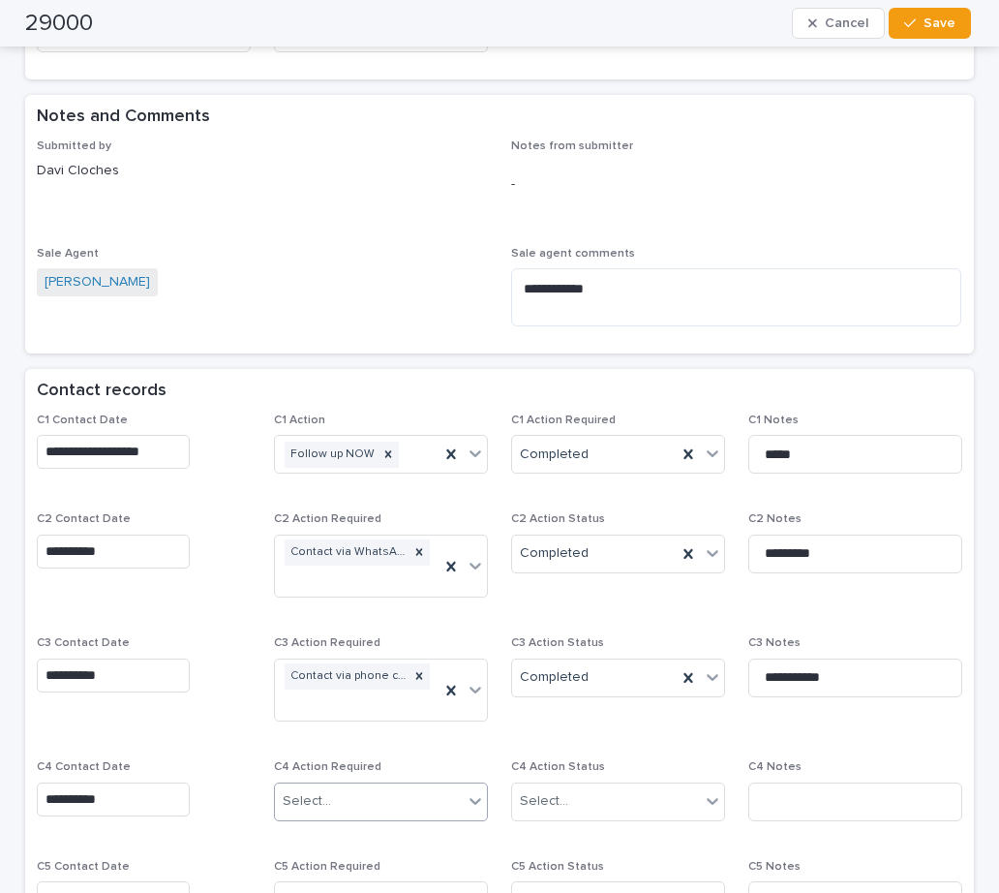
scroll to position [1174, 0]
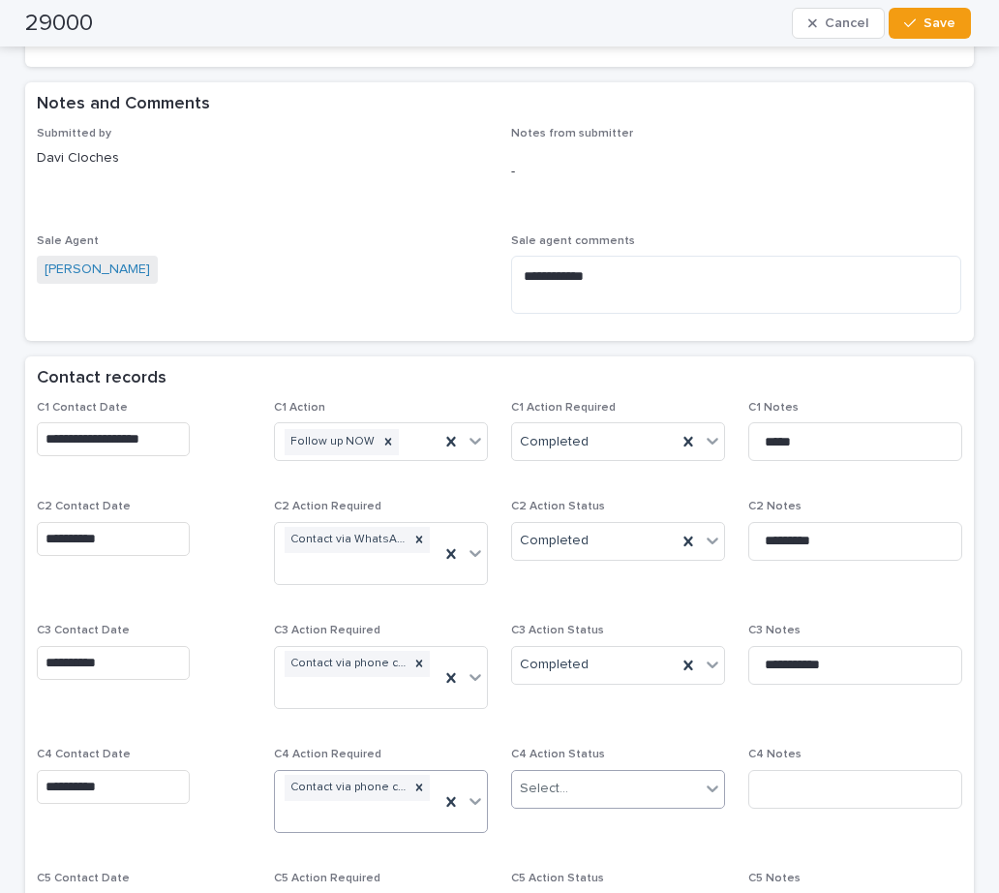
click at [566, 773] on div "Select..." at bounding box center [606, 789] width 188 height 32
drag, startPoint x: 567, startPoint y: 817, endPoint x: 668, endPoint y: 803, distance: 101.7
click at [580, 831] on div "Completed" at bounding box center [610, 835] width 211 height 34
click at [785, 770] on input at bounding box center [855, 789] width 214 height 39
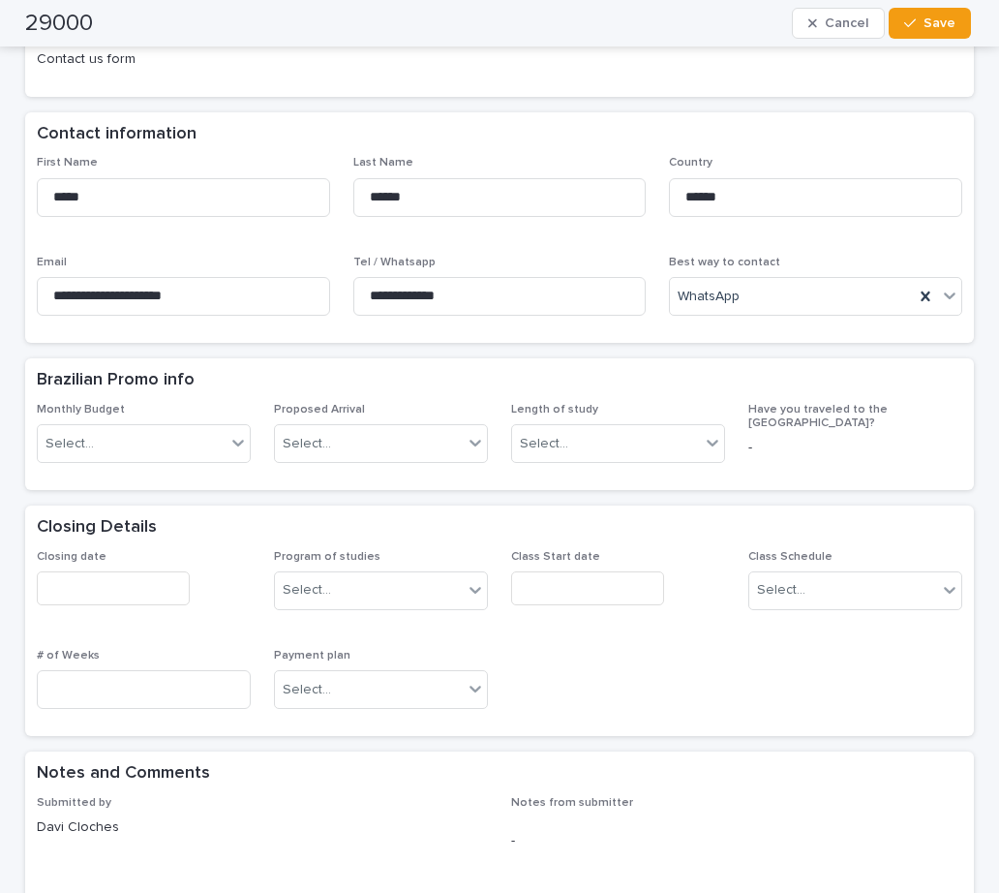
scroll to position [497, 0]
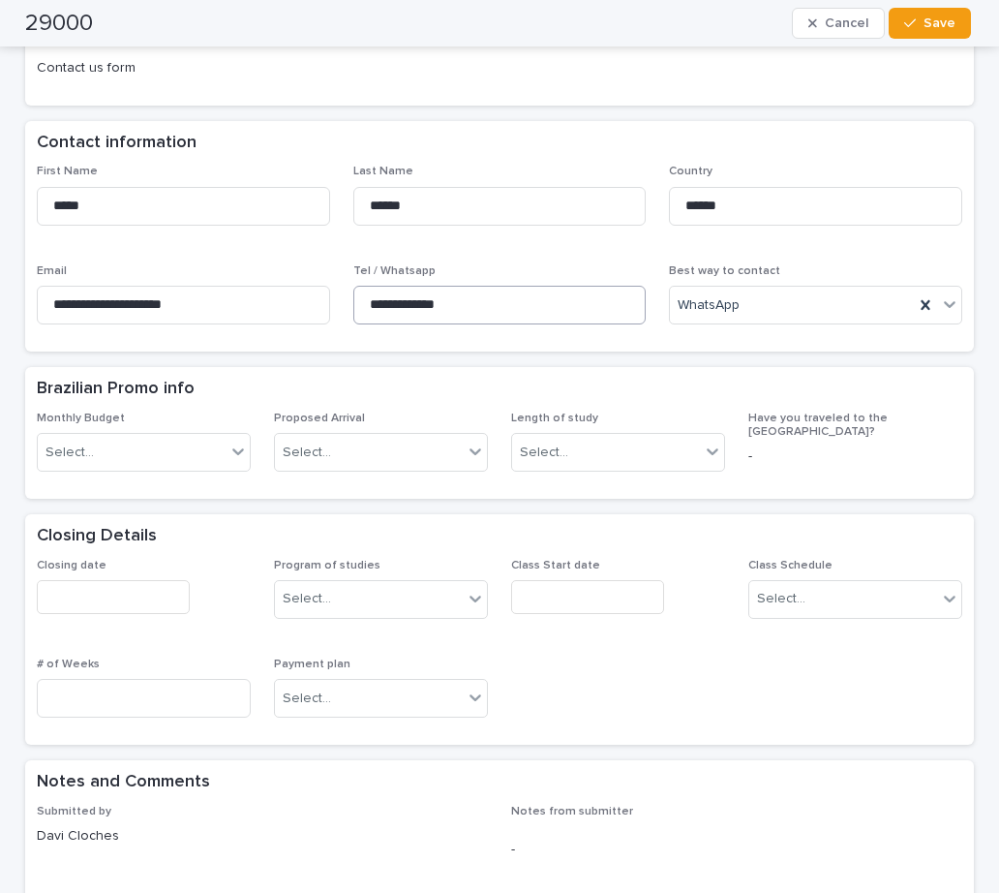
type input "**********"
drag, startPoint x: 473, startPoint y: 278, endPoint x: 294, endPoint y: 263, distance: 179.7
click at [294, 263] on div "**********" at bounding box center [499, 252] width 925 height 175
click at [677, 379] on div "Brazilian Promo info" at bounding box center [496, 389] width 918 height 21
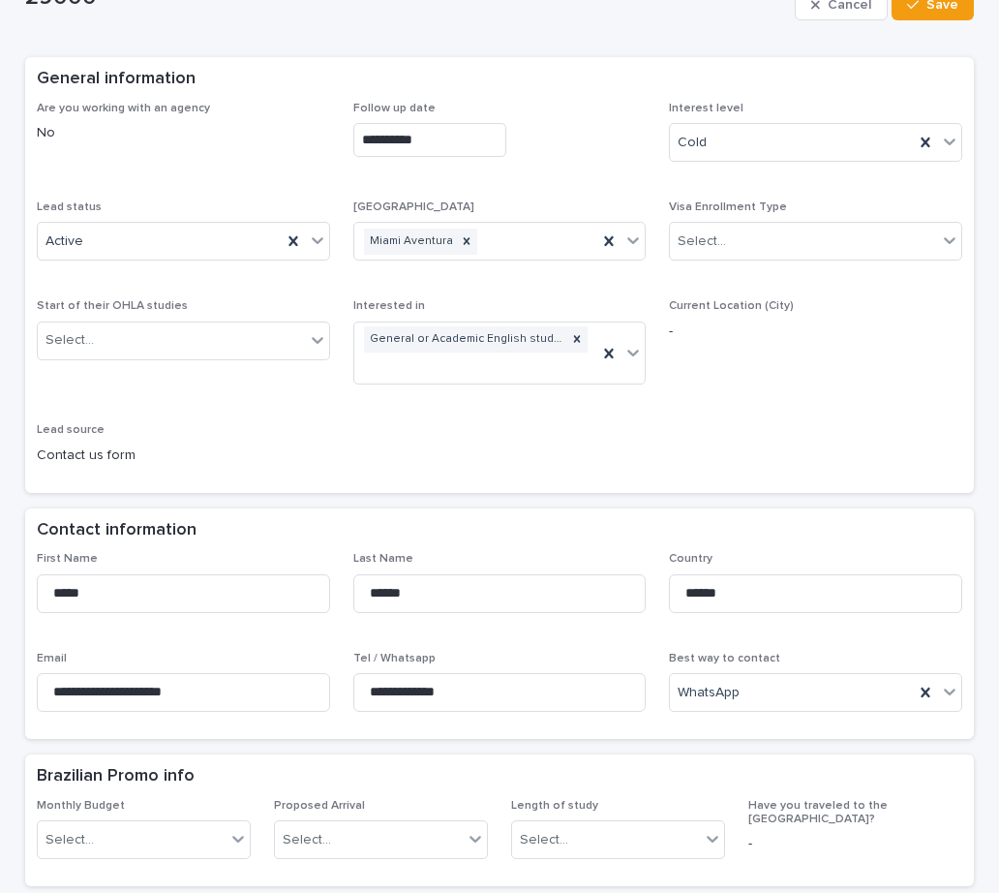
scroll to position [13, 0]
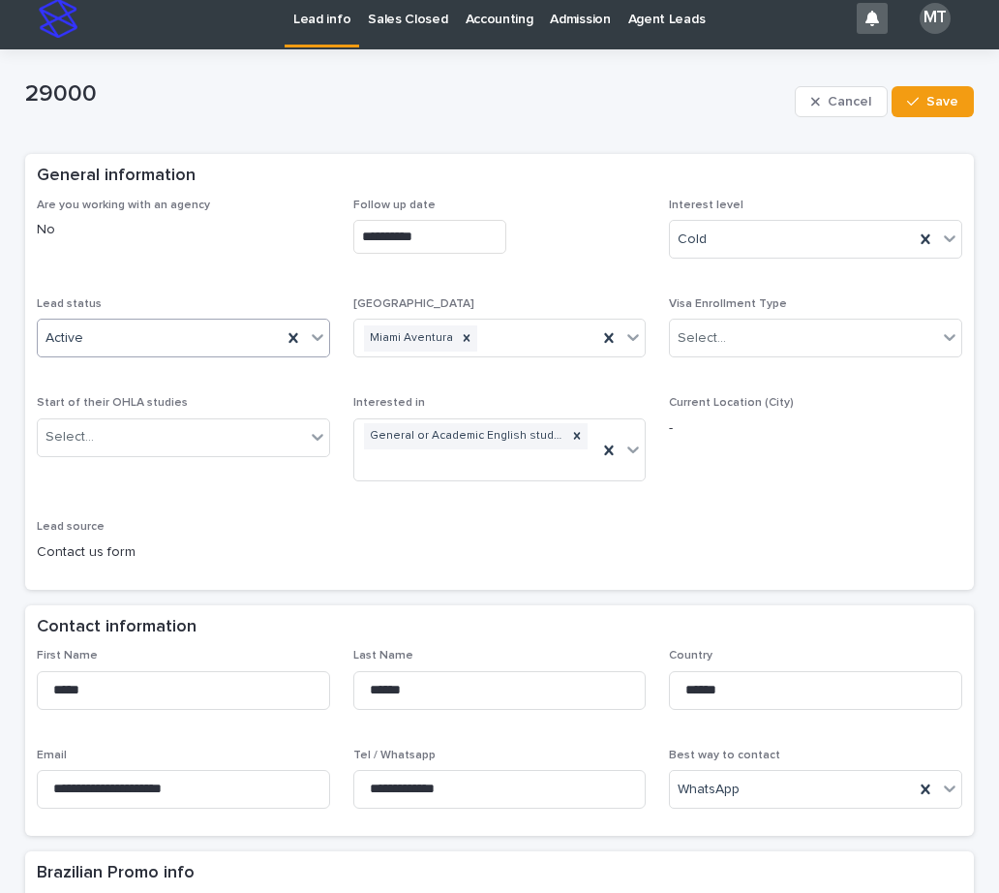
click at [264, 333] on div "Active" at bounding box center [160, 338] width 244 height 32
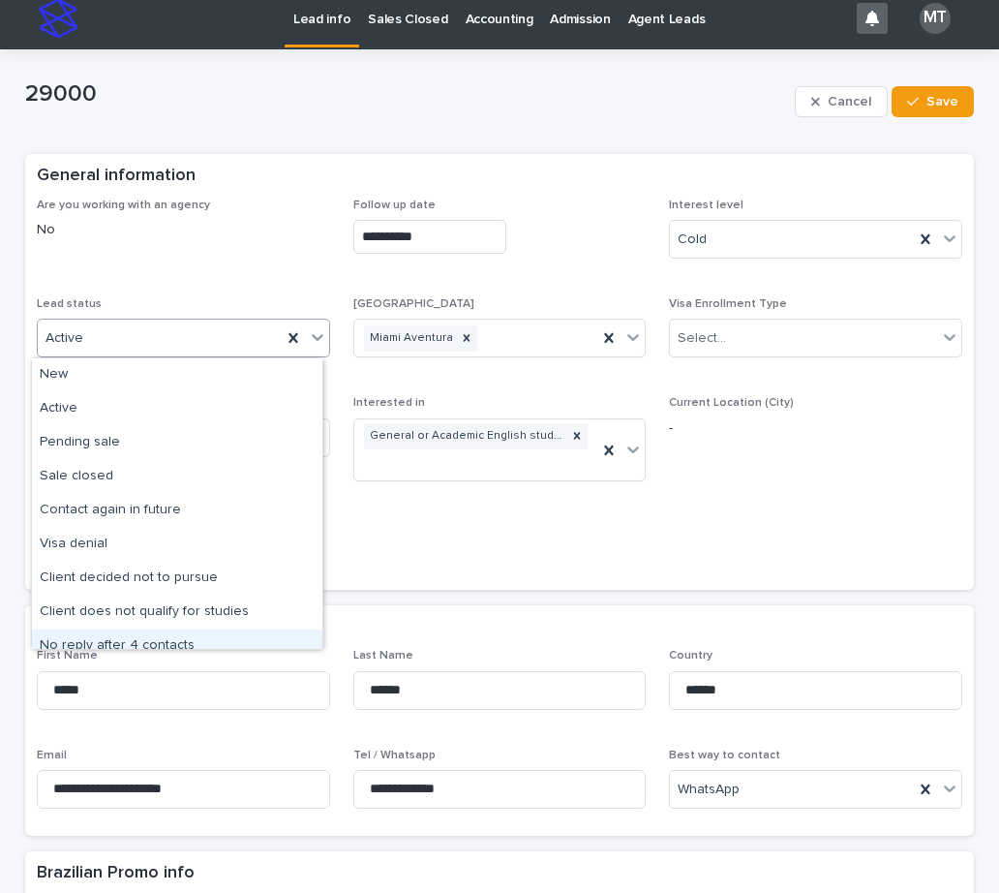
click at [162, 637] on div "No reply after 4 contacts" at bounding box center [177, 646] width 290 height 34
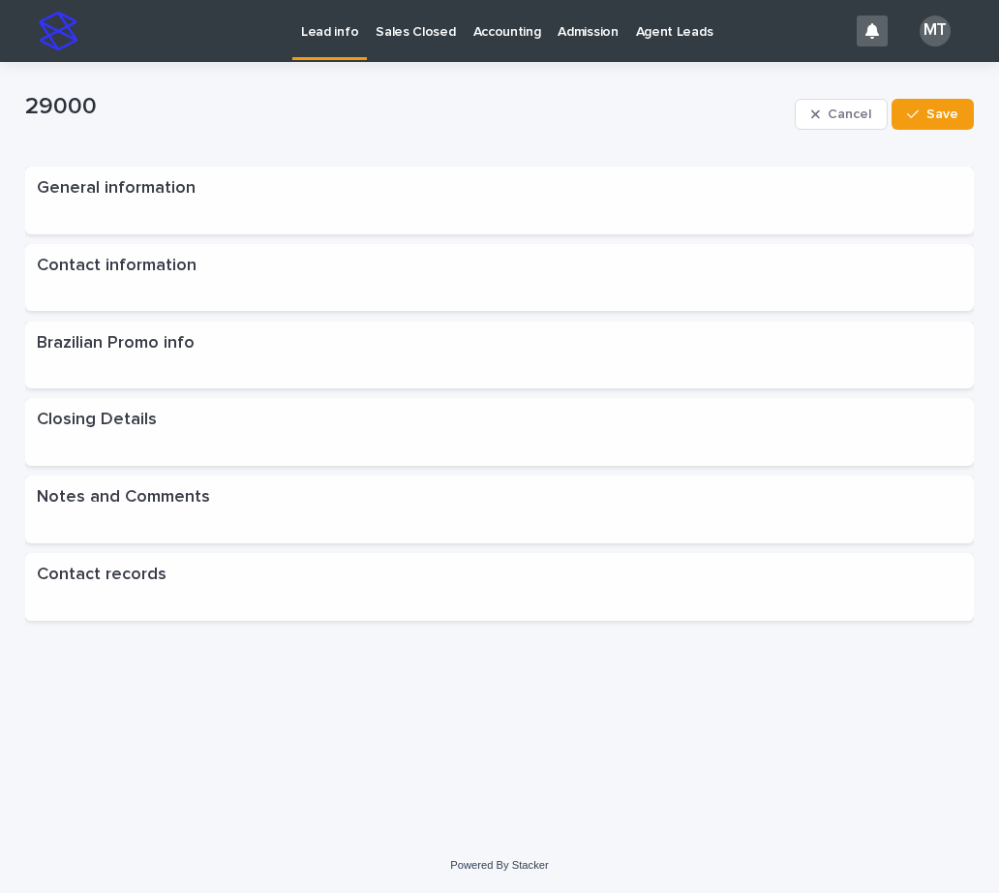
scroll to position [0, 0]
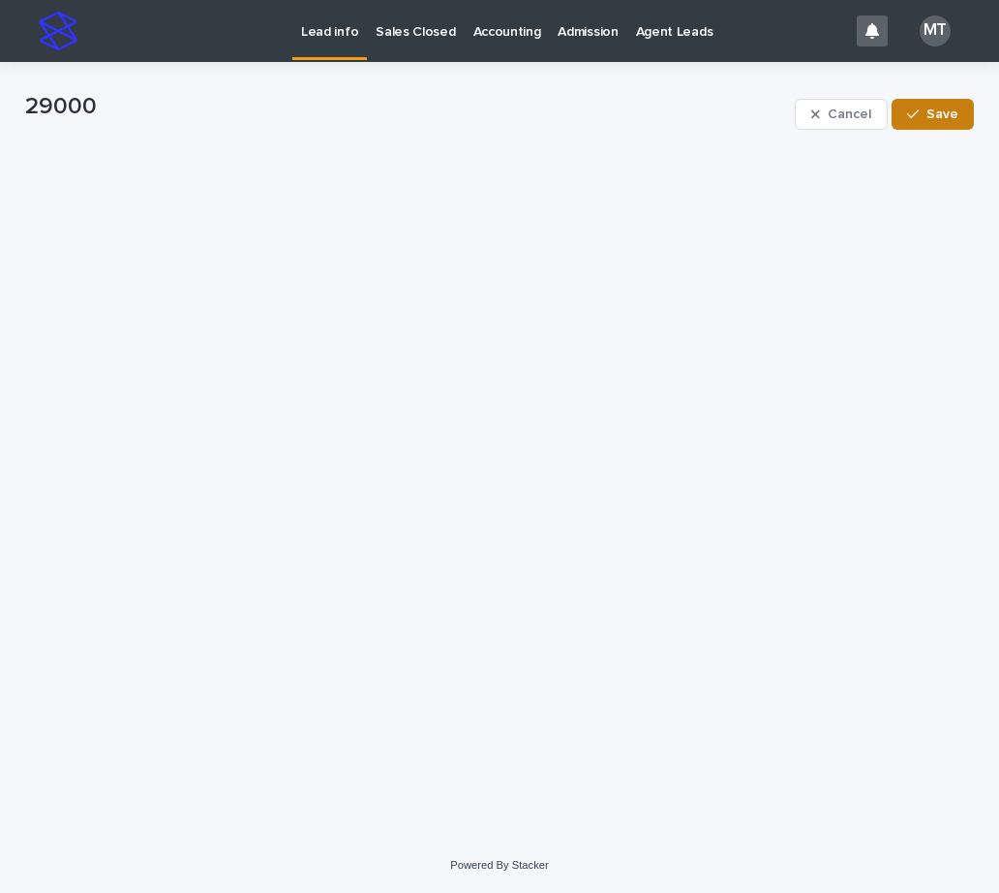
drag, startPoint x: 961, startPoint y: 116, endPoint x: 895, endPoint y: 109, distance: 67.1
click at [959, 117] on button "Save" at bounding box center [933, 114] width 82 height 31
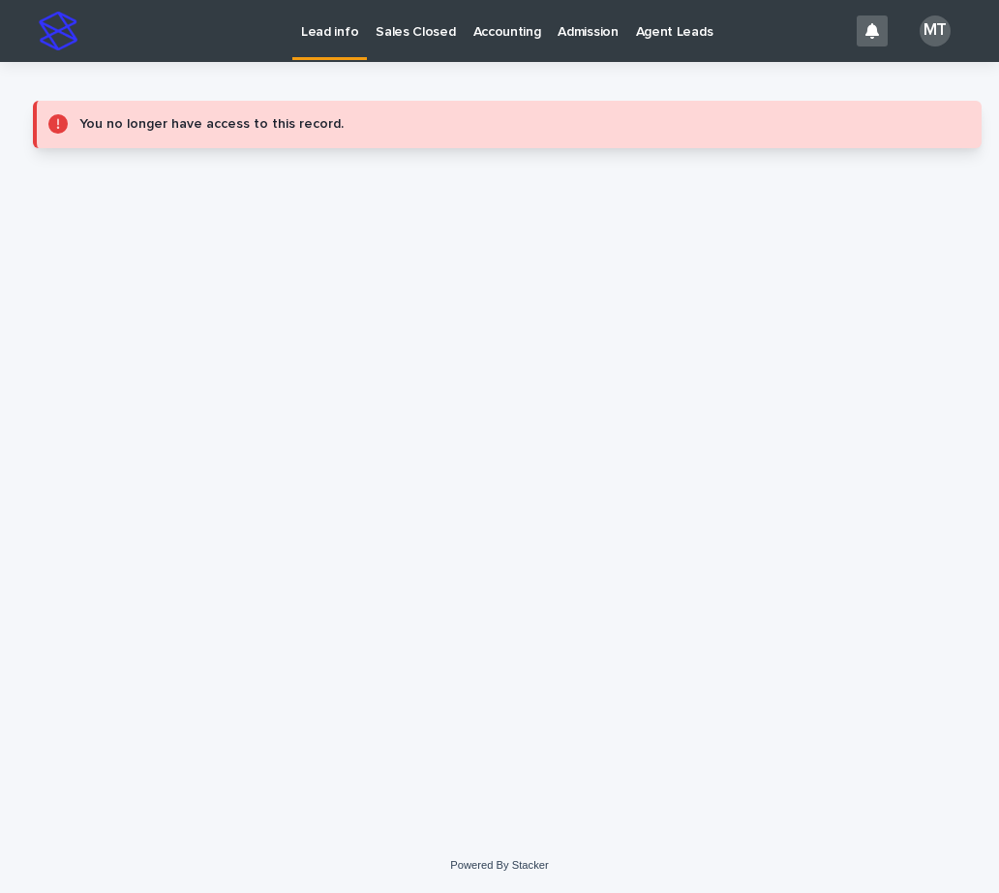
click at [325, 31] on p "Lead info" at bounding box center [329, 20] width 57 height 41
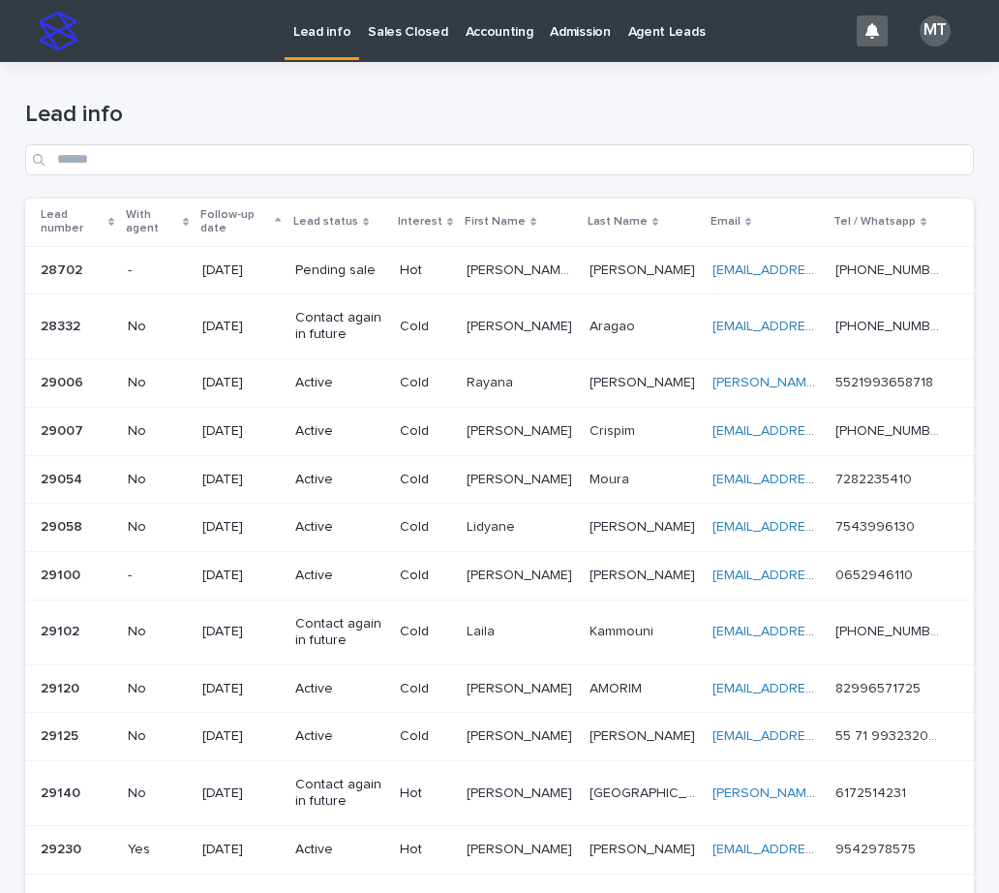
click at [517, 379] on p "Rayana" at bounding box center [492, 381] width 50 height 20
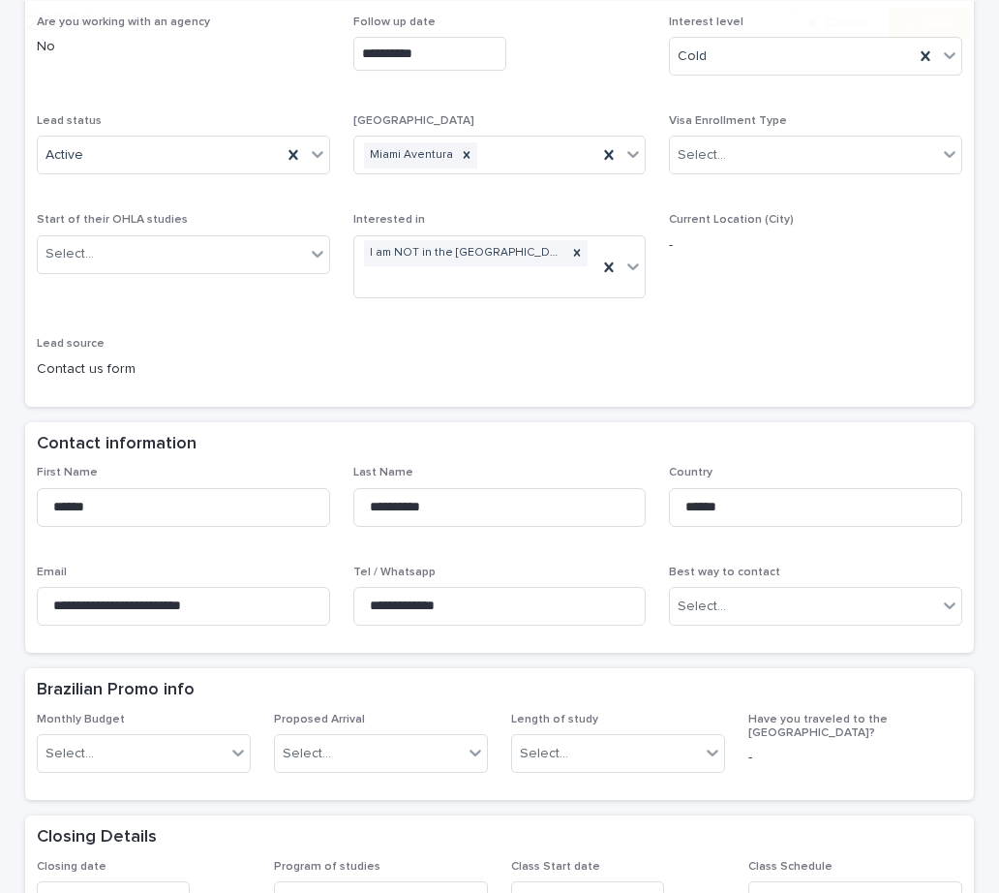
scroll to position [387, 0]
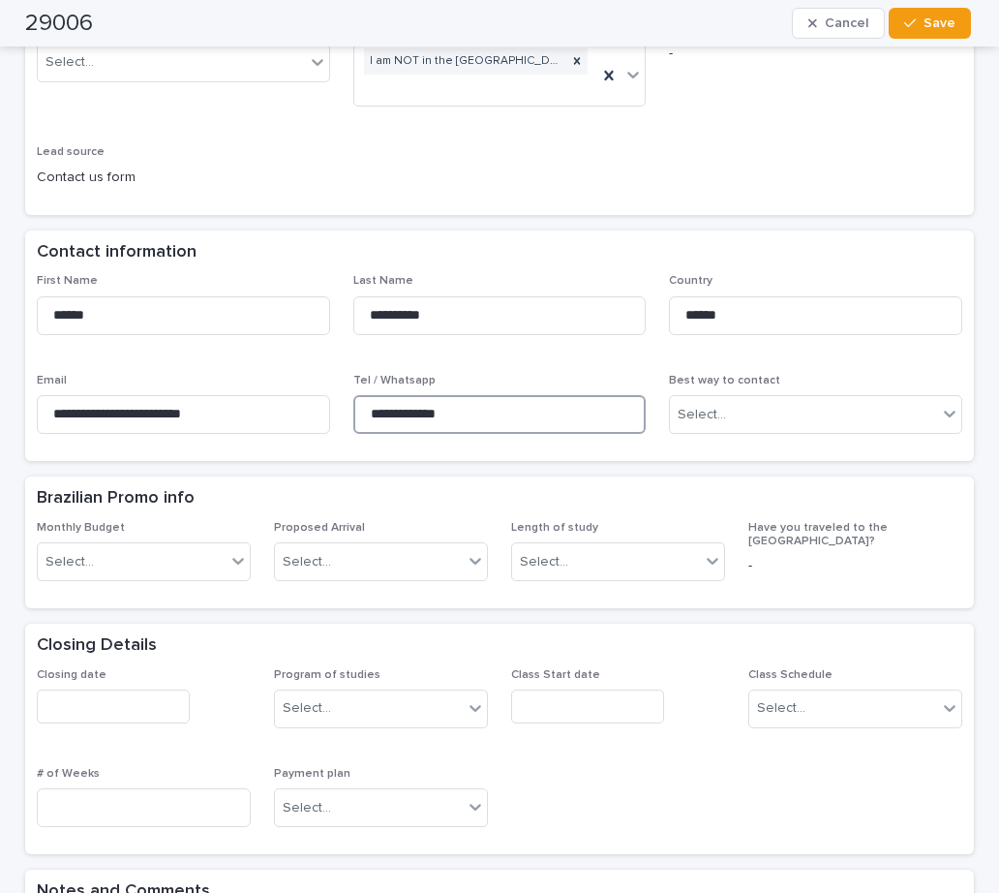
drag, startPoint x: 483, startPoint y: 420, endPoint x: 342, endPoint y: 392, distance: 144.1
click at [342, 392] on div "**********" at bounding box center [499, 361] width 925 height 175
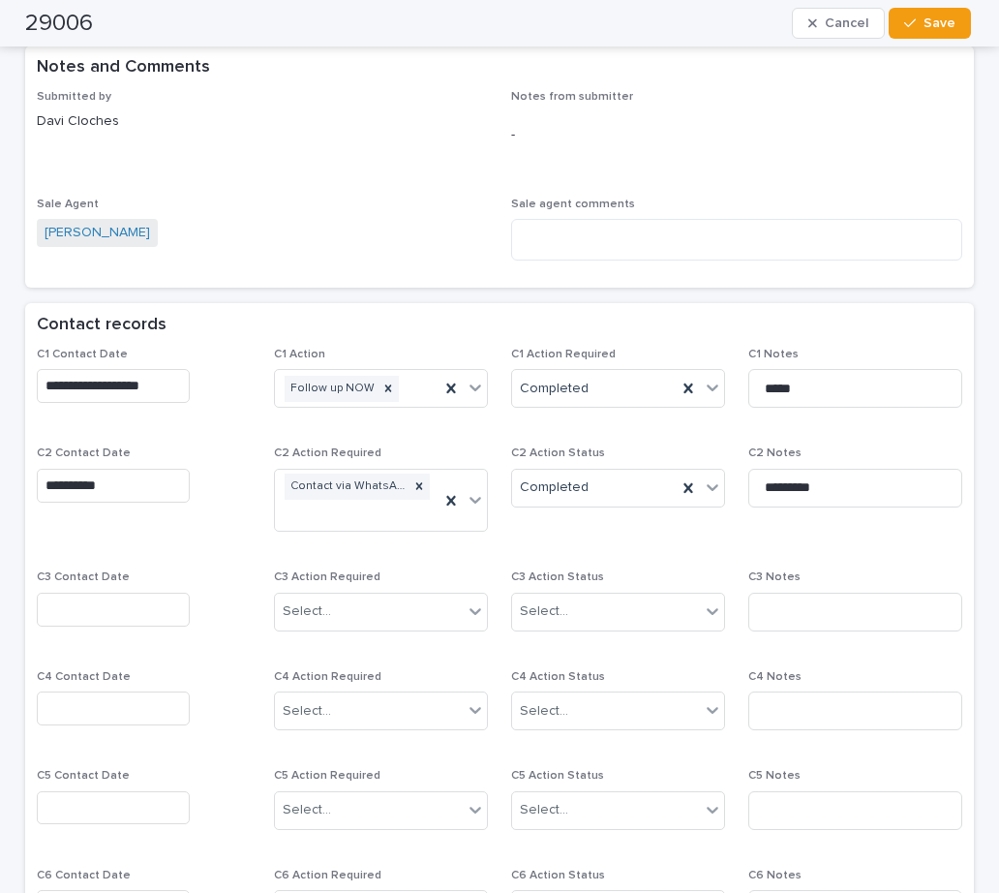
scroll to position [1355, 0]
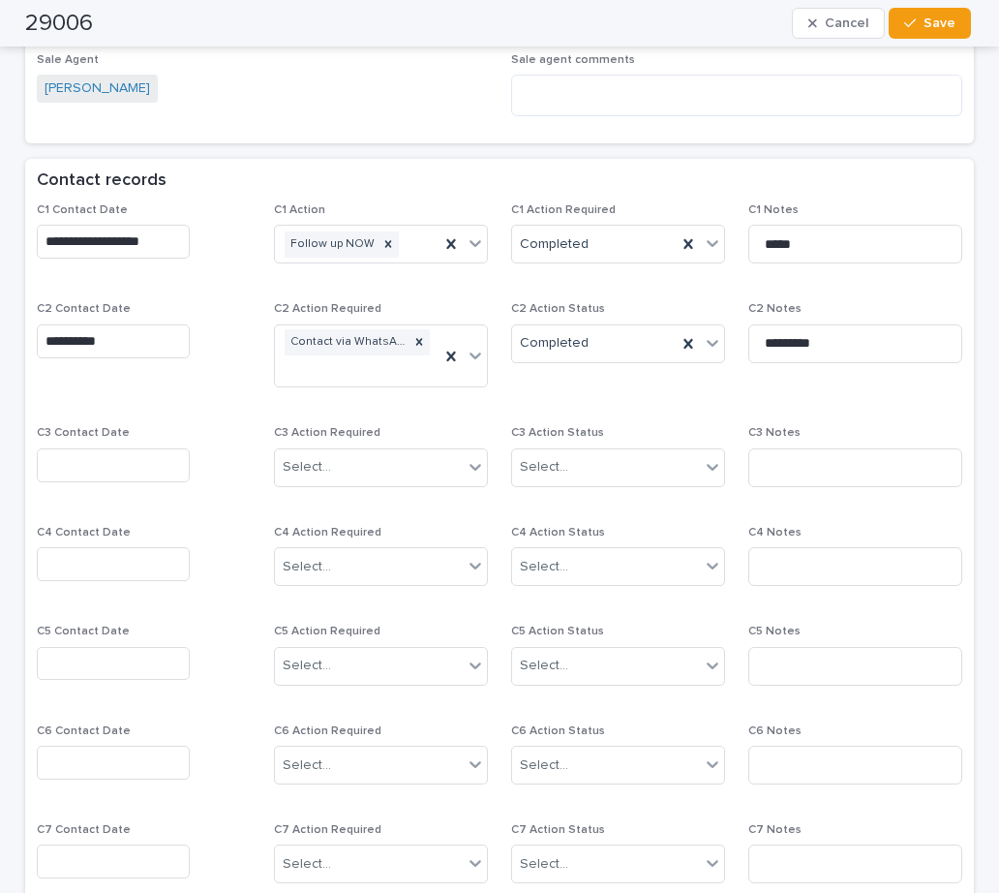
click at [125, 463] on input "text" at bounding box center [113, 465] width 153 height 34
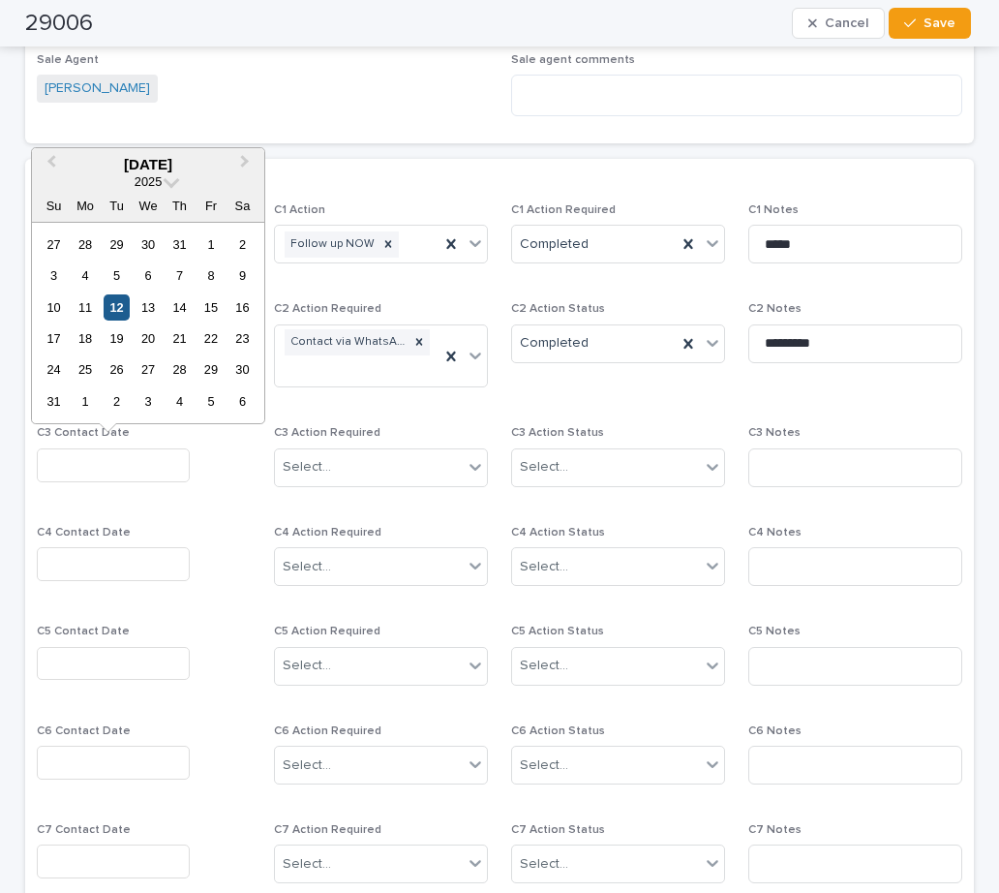
click at [122, 302] on div "12" at bounding box center [117, 307] width 26 height 26
type input "**********"
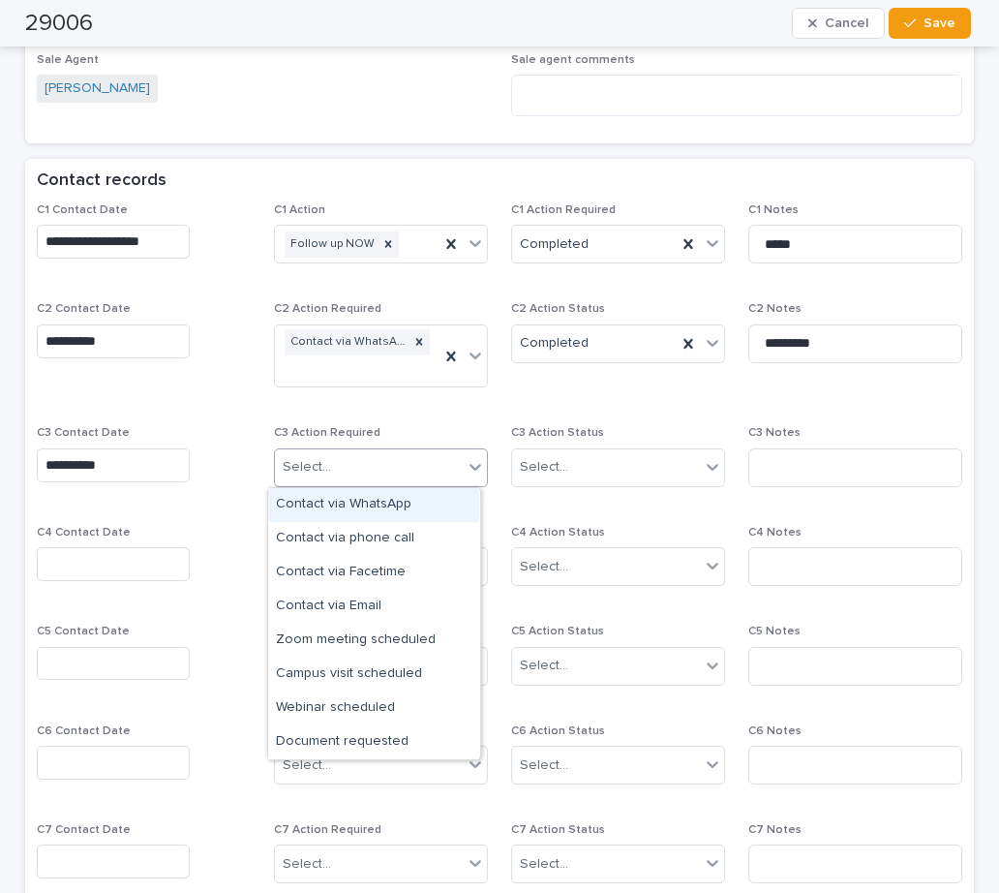
click at [318, 465] on div "Select..." at bounding box center [307, 467] width 48 height 20
click at [349, 512] on div "Contact via WhatsApp" at bounding box center [373, 505] width 211 height 34
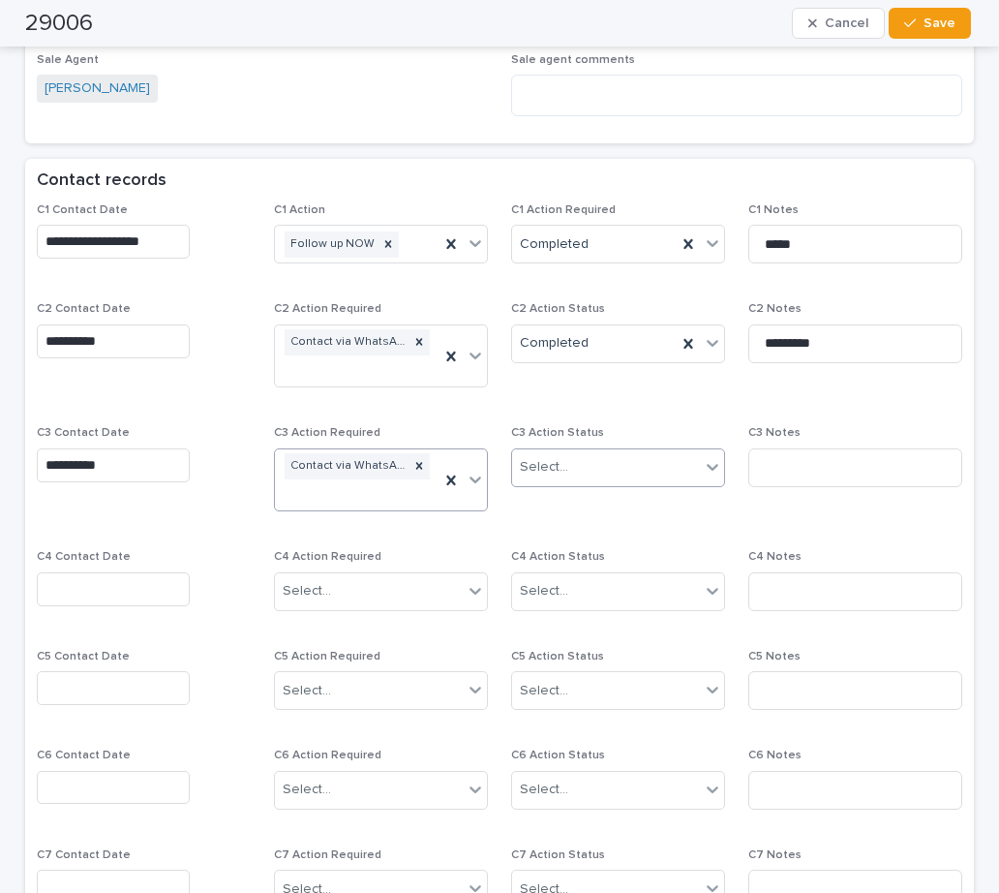
click at [535, 461] on div "Select..." at bounding box center [544, 467] width 48 height 20
click at [575, 531] on div "Completed" at bounding box center [610, 539] width 211 height 34
click at [768, 464] on input at bounding box center [855, 467] width 214 height 39
type input "*"
type input "**********"
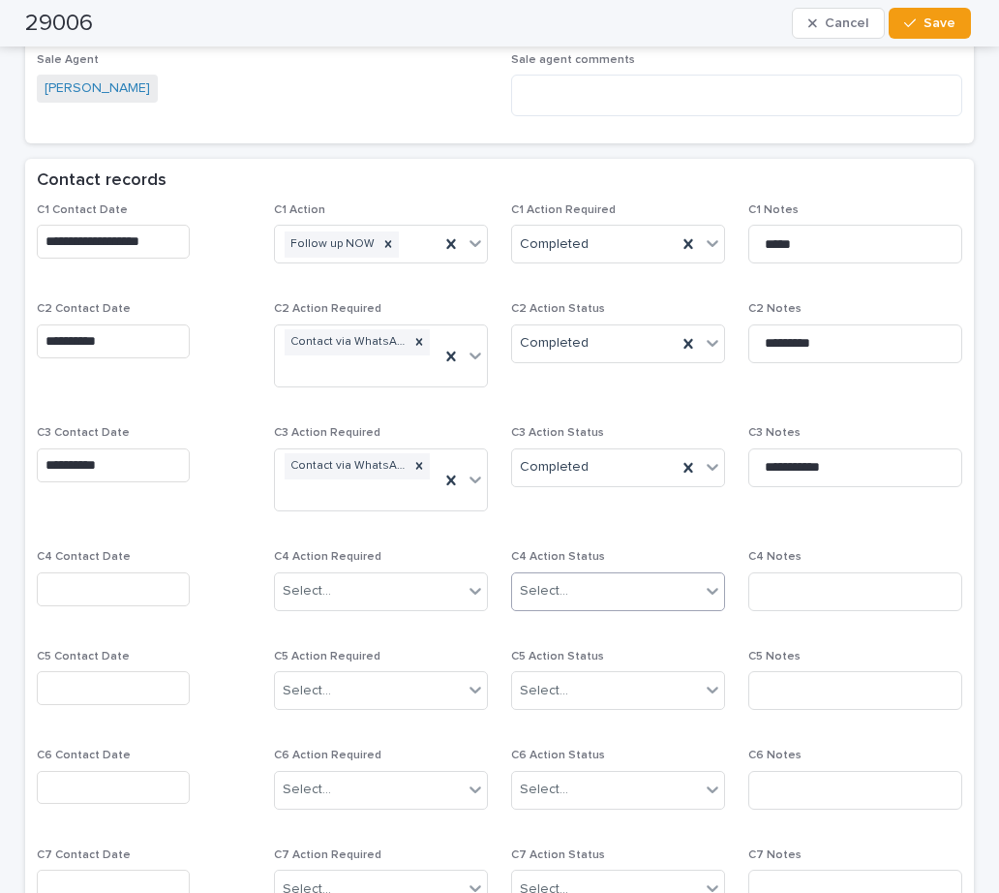
drag, startPoint x: 605, startPoint y: 586, endPoint x: 530, endPoint y: 573, distance: 76.6
click at [605, 586] on div "Select..." at bounding box center [606, 591] width 188 height 32
click at [101, 583] on input "text" at bounding box center [113, 589] width 153 height 34
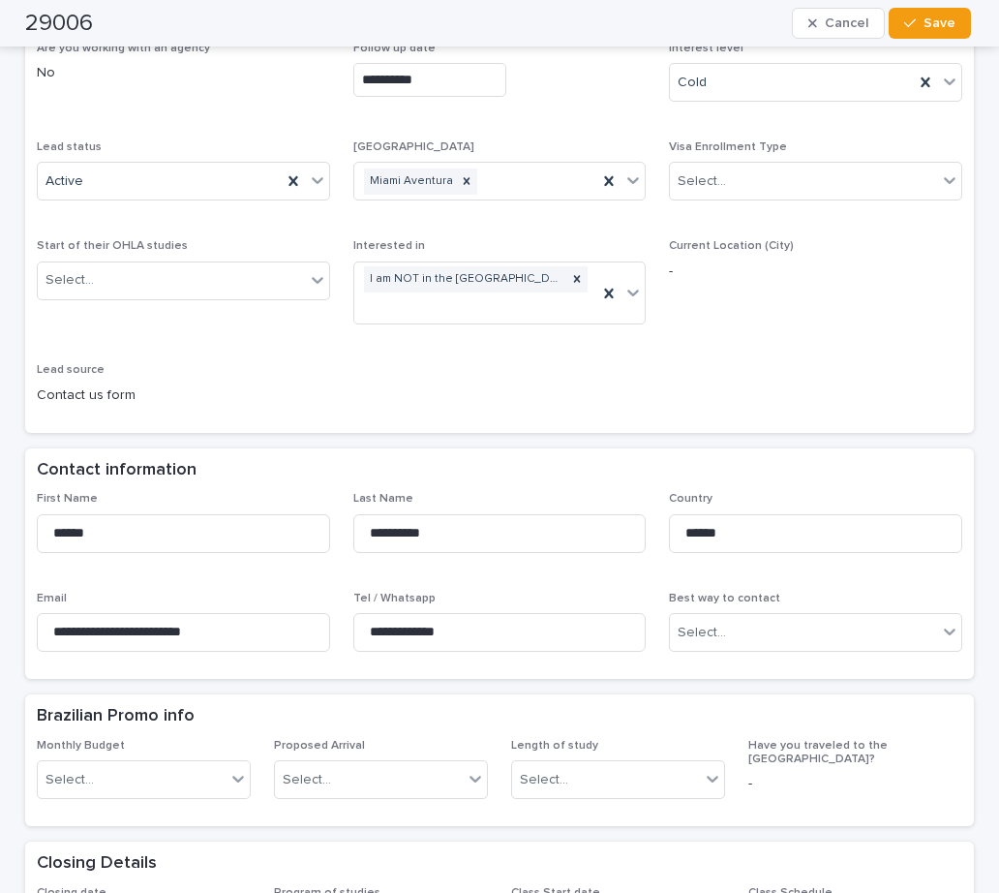
scroll to position [0, 0]
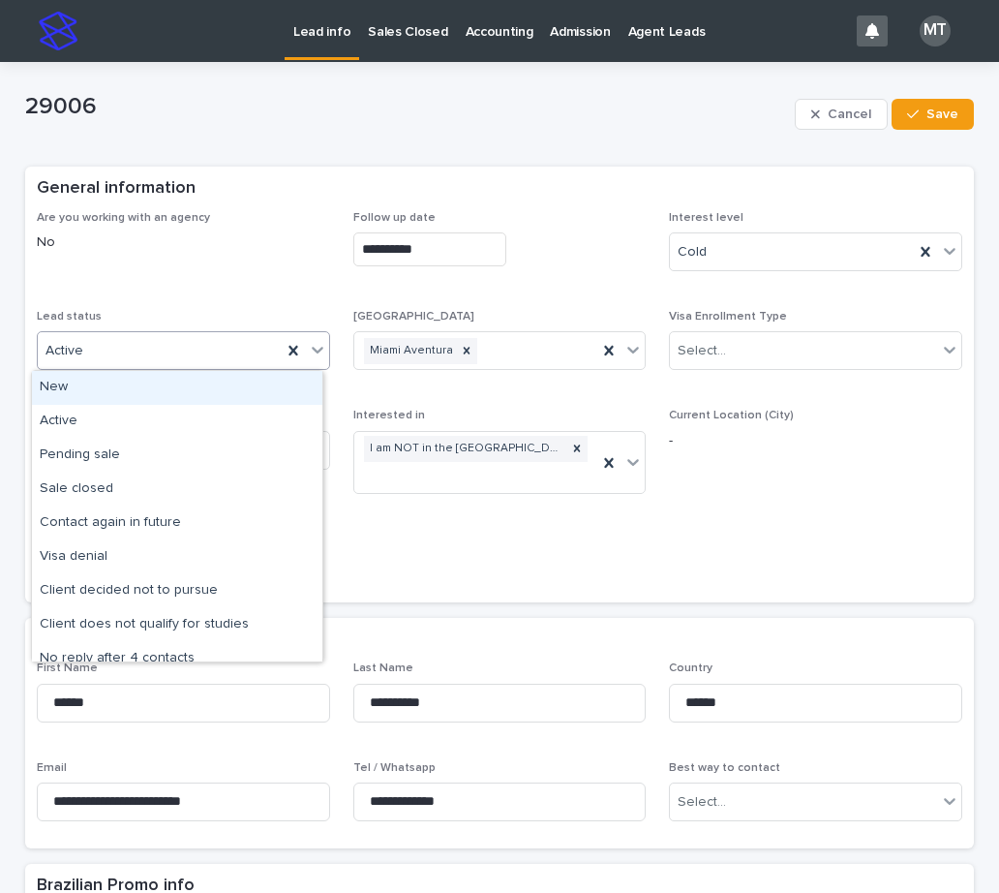
click at [118, 351] on div "Active" at bounding box center [160, 351] width 244 height 32
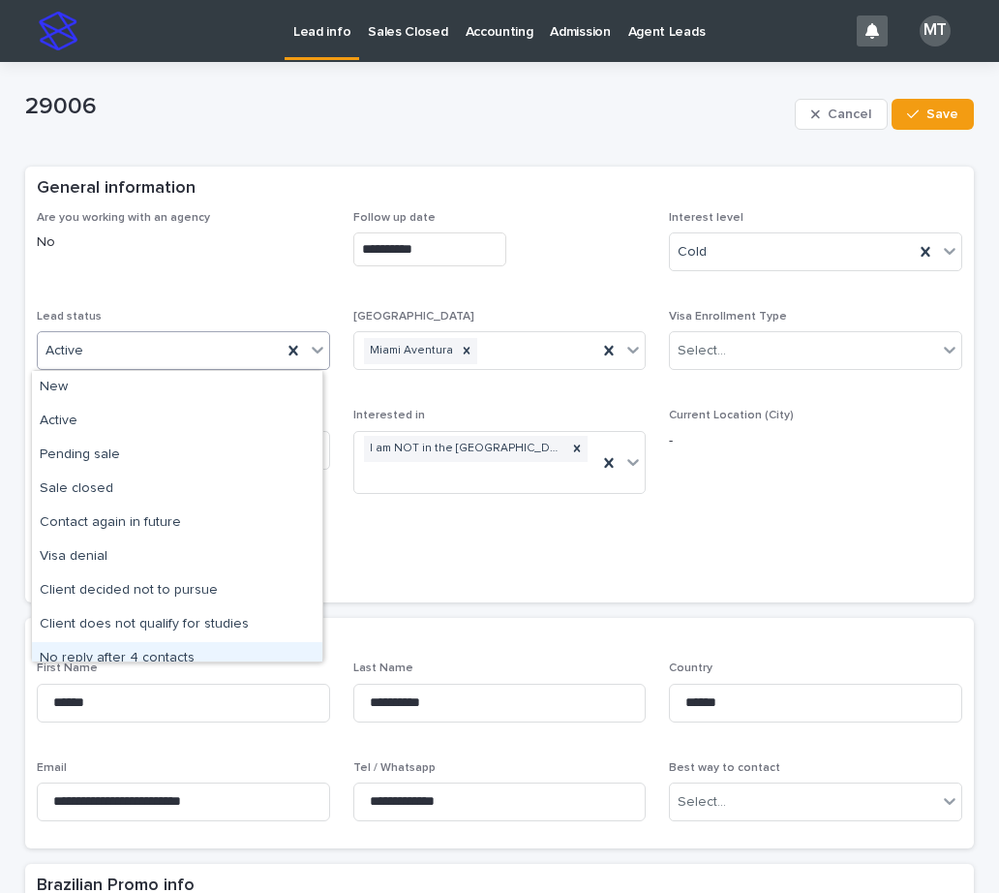
click at [141, 653] on div "No reply after 4 contacts" at bounding box center [177, 659] width 290 height 34
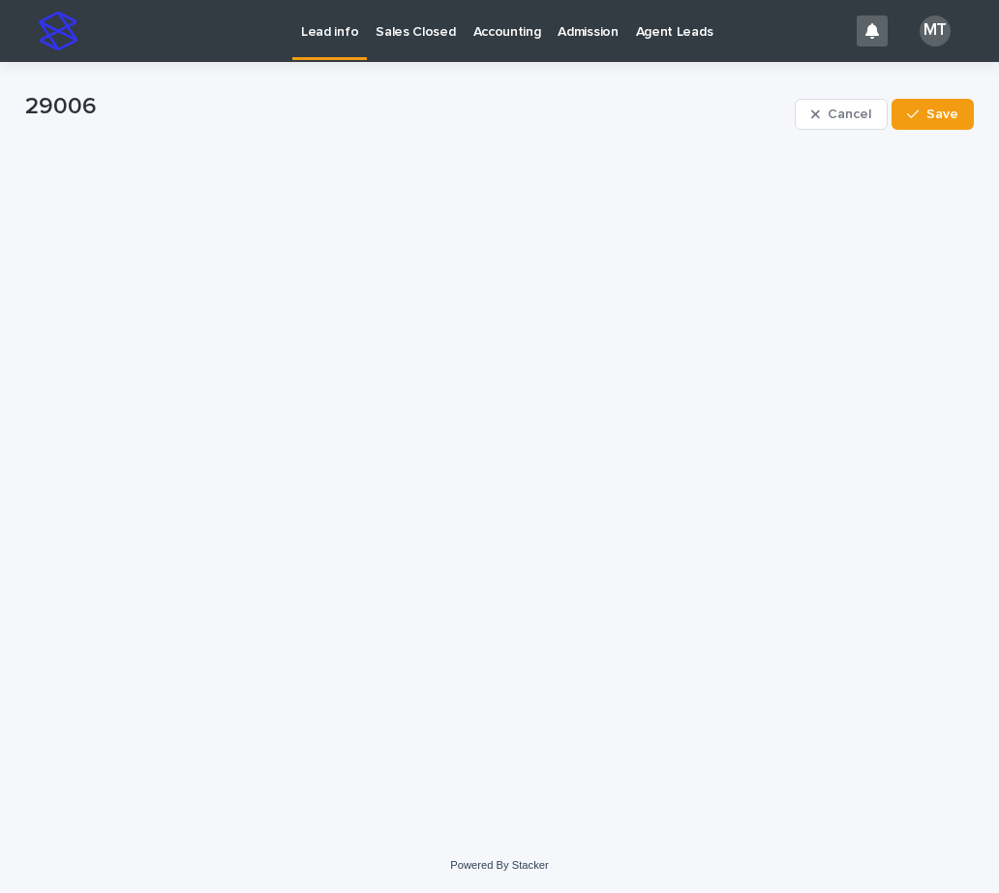
drag, startPoint x: 955, startPoint y: 116, endPoint x: 608, endPoint y: 52, distance: 353.4
click at [955, 116] on span "Save" at bounding box center [942, 114] width 32 height 14
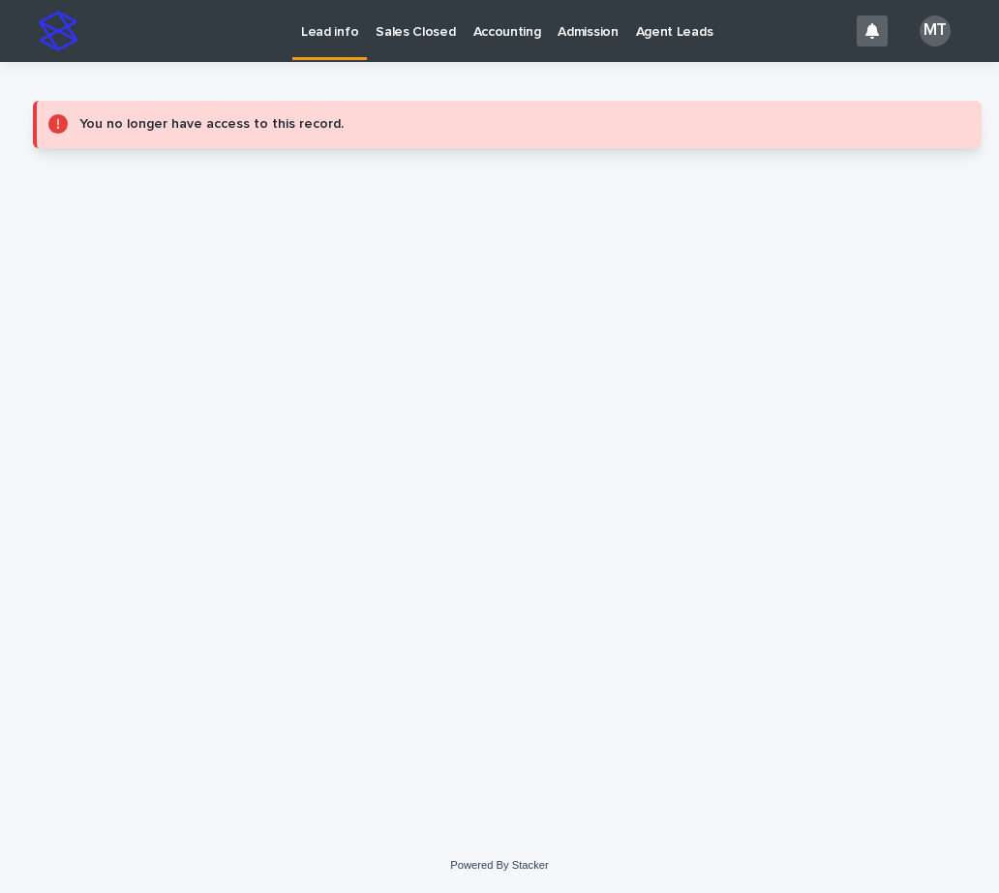
click at [339, 38] on p "Lead info" at bounding box center [329, 20] width 57 height 41
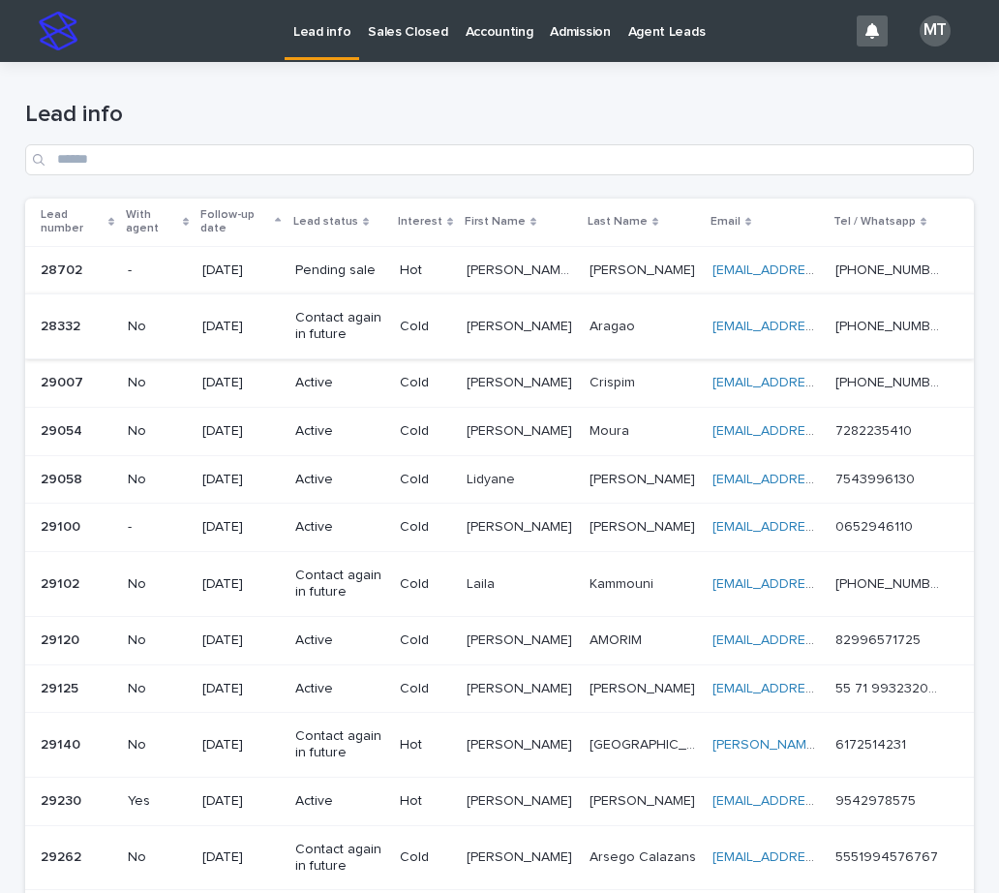
scroll to position [290, 0]
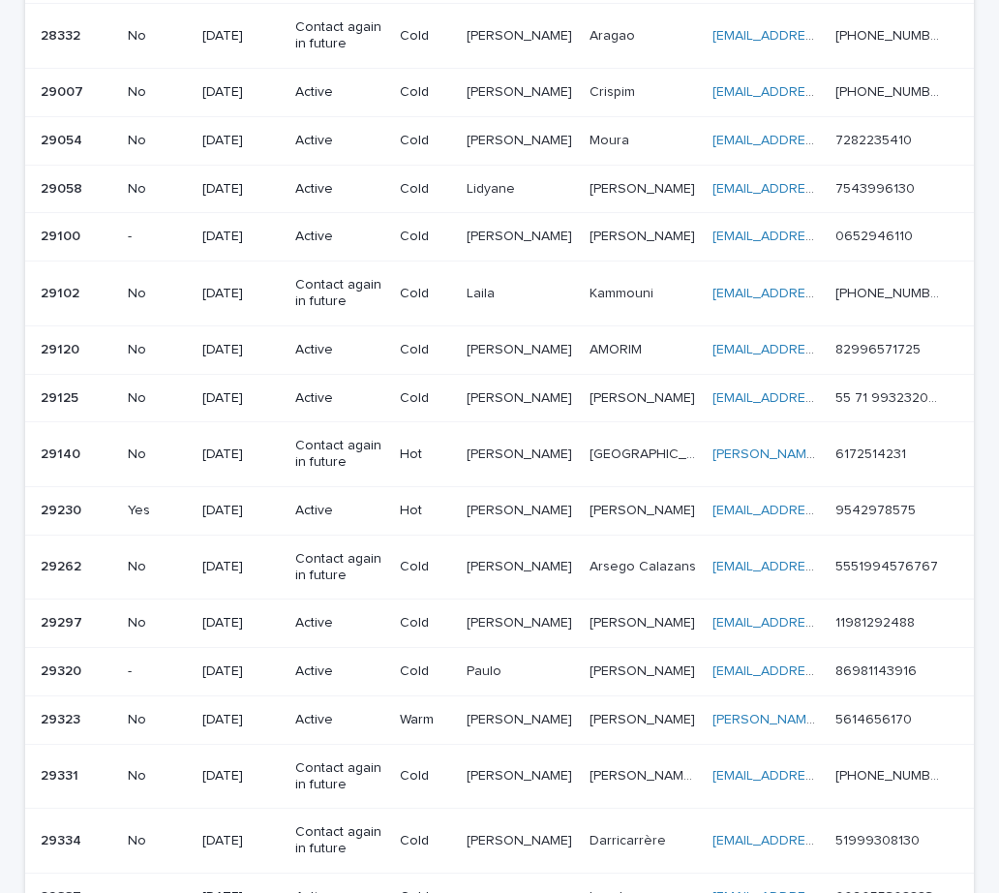
click at [426, 345] on p "Cold" at bounding box center [425, 350] width 51 height 16
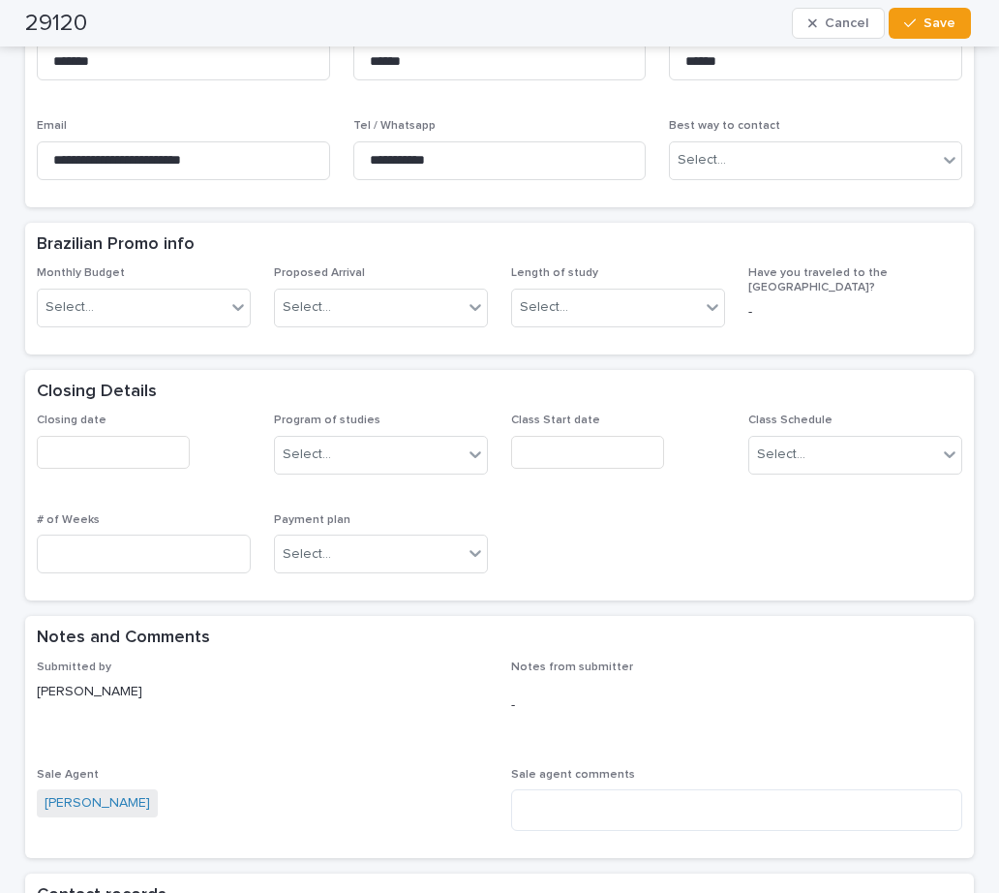
scroll to position [387, 0]
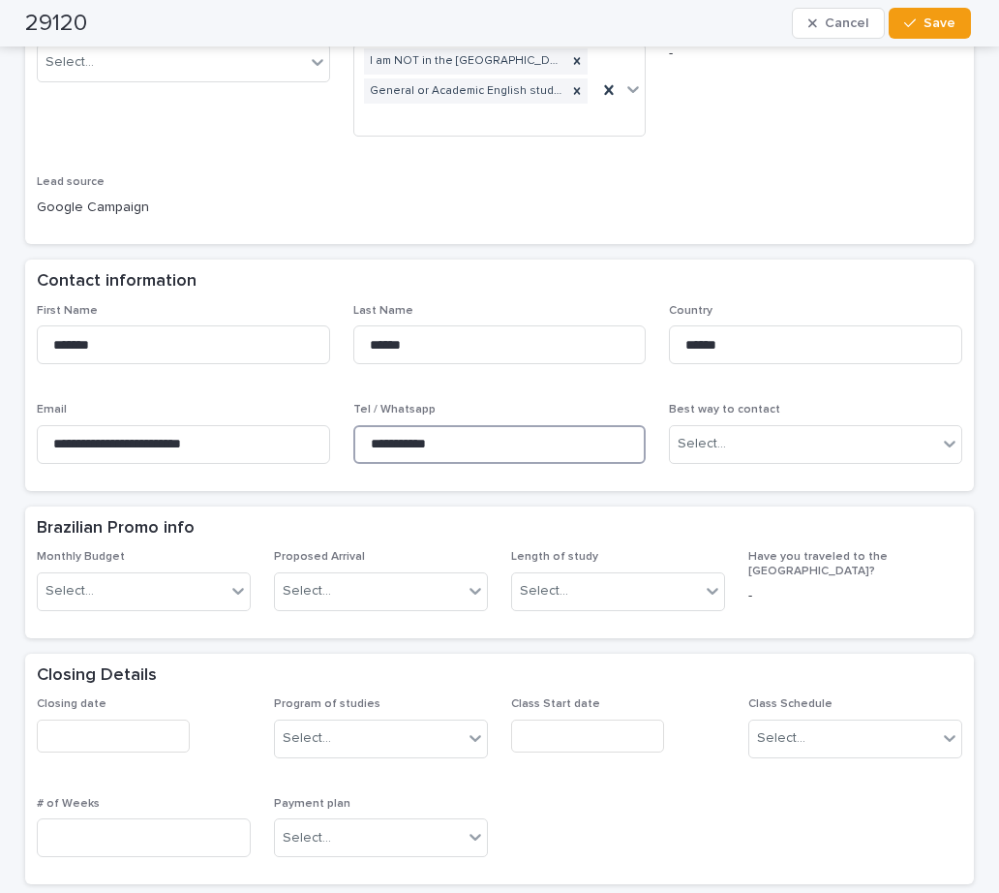
drag, startPoint x: 470, startPoint y: 422, endPoint x: 337, endPoint y: 409, distance: 134.3
click at [337, 409] on div "**********" at bounding box center [499, 391] width 925 height 175
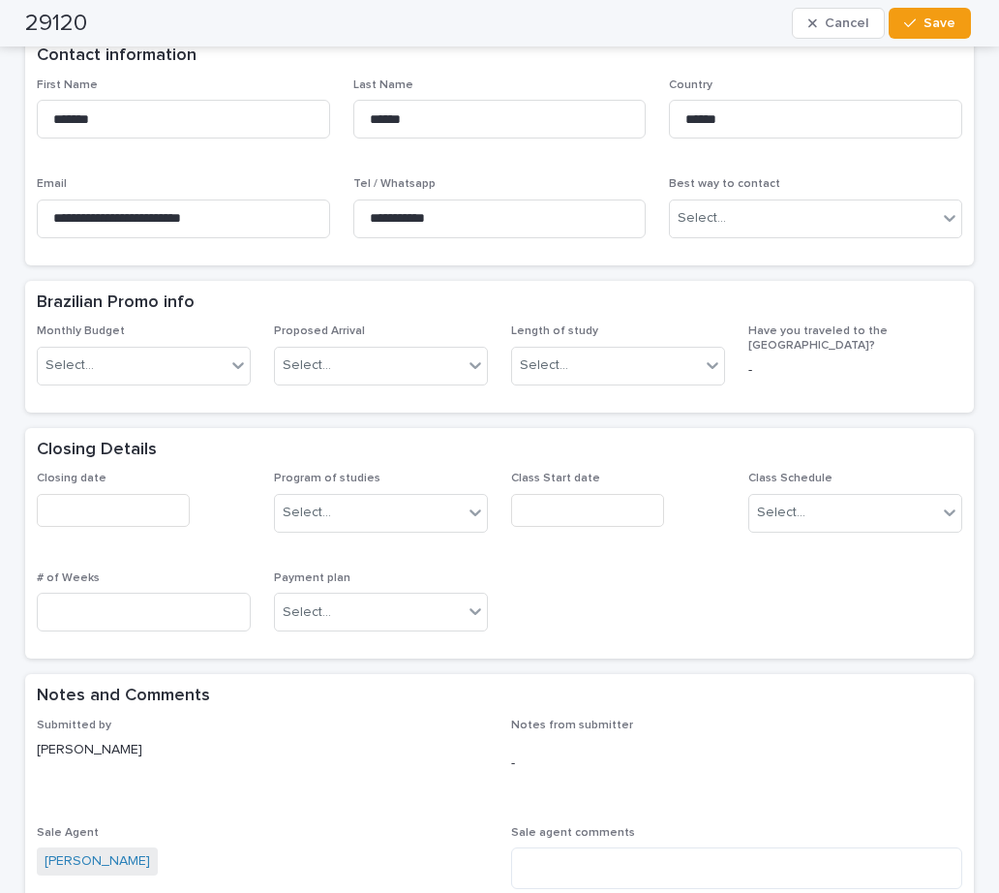
scroll to position [774, 0]
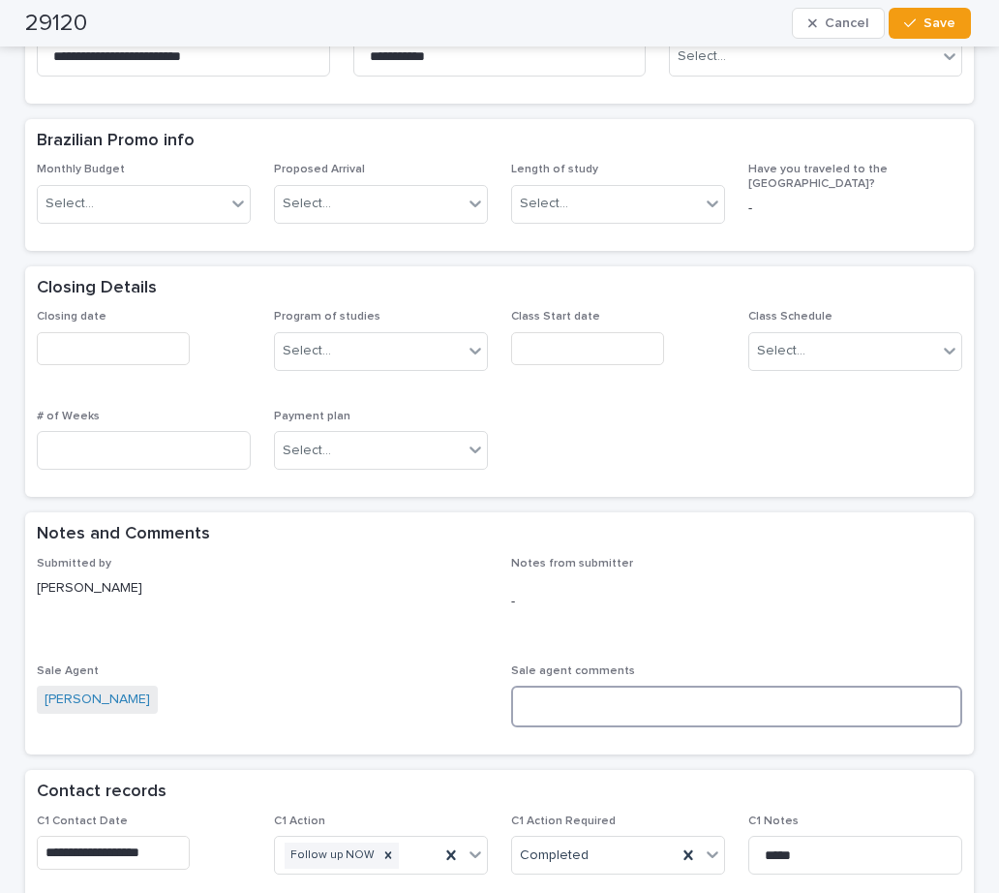
click at [599, 694] on textarea at bounding box center [736, 706] width 451 height 42
click at [600, 687] on textarea at bounding box center [736, 706] width 451 height 42
paste textarea "**********"
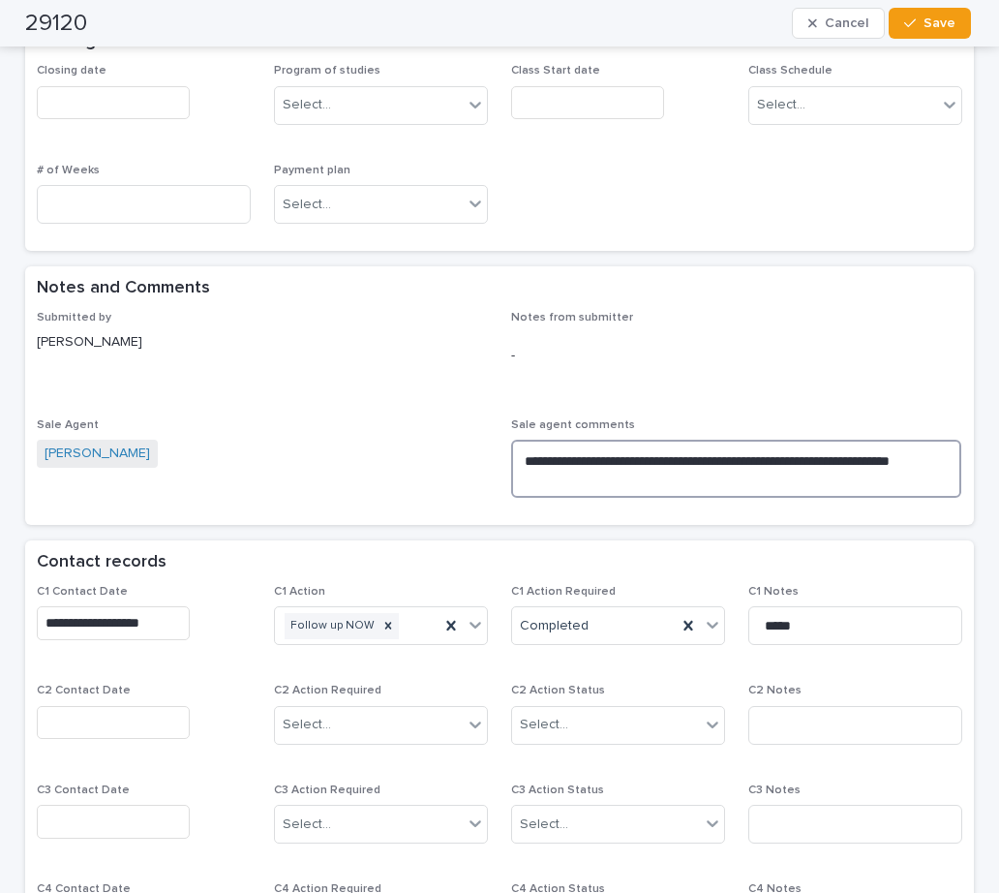
scroll to position [1162, 0]
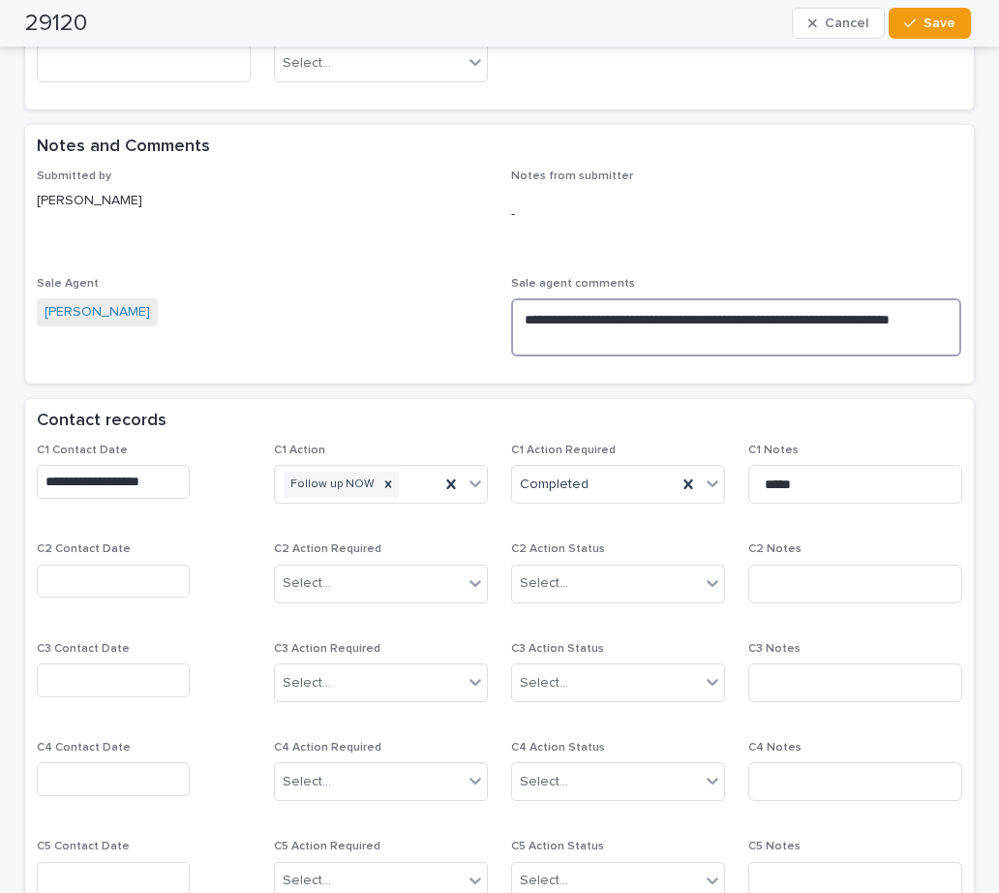
type textarea "**********"
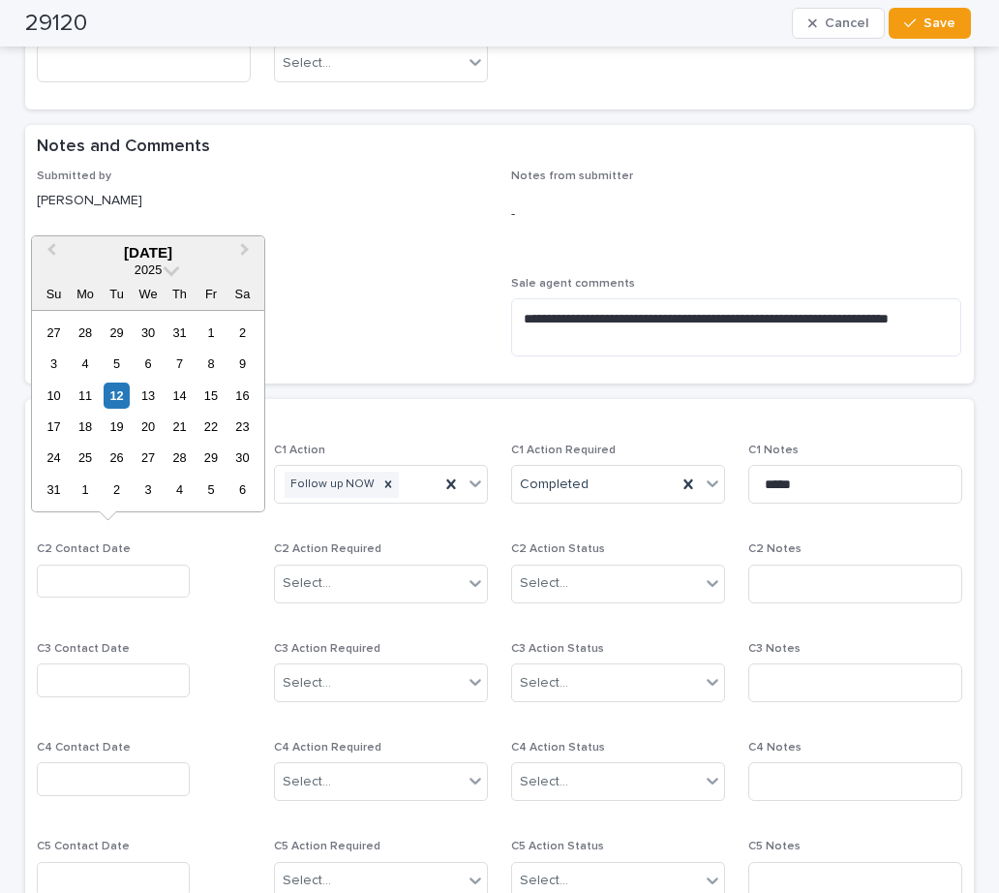
click at [84, 564] on input "text" at bounding box center [113, 581] width 153 height 34
click at [114, 395] on div "12" at bounding box center [117, 395] width 26 height 26
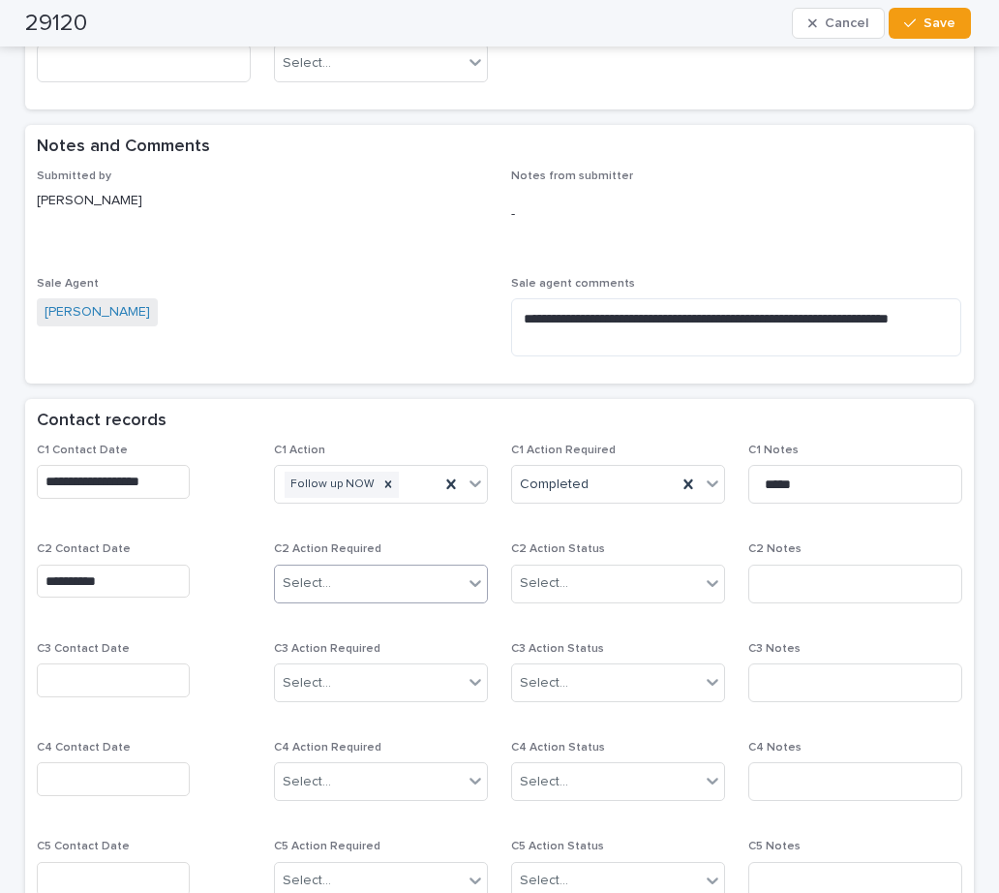
click at [327, 567] on div "Select..." at bounding box center [369, 583] width 188 height 32
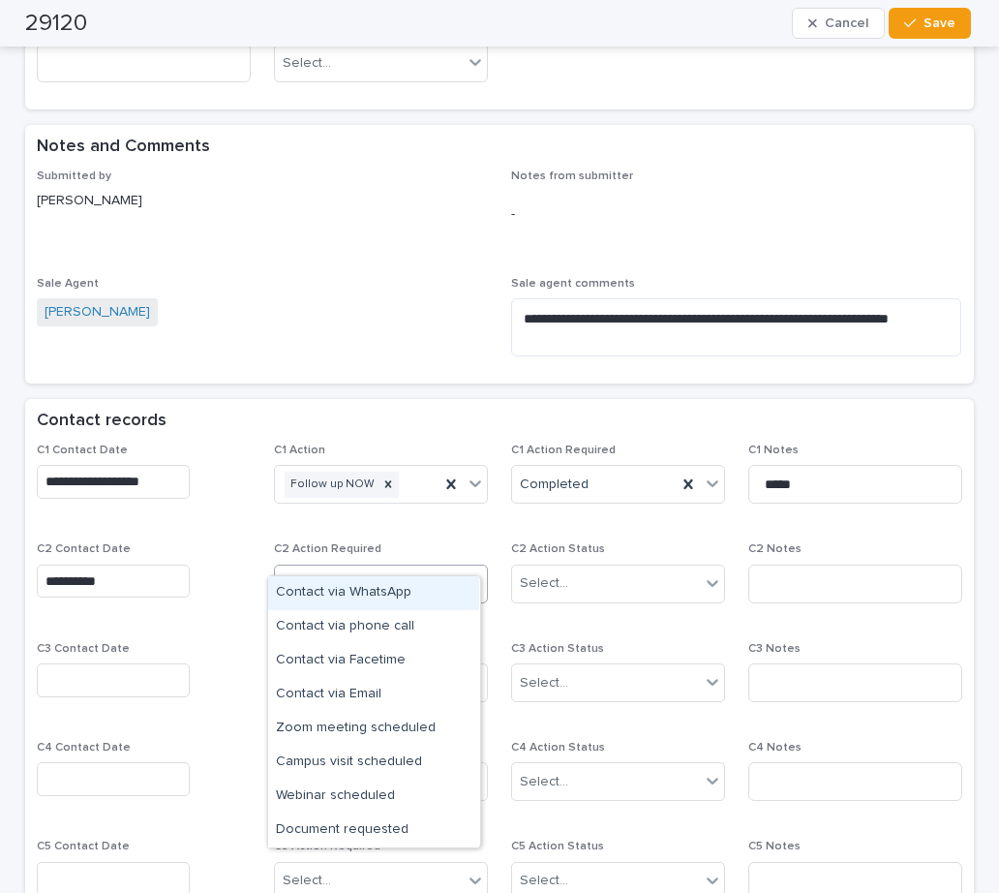
click at [318, 590] on div "Contact via WhatsApp" at bounding box center [373, 593] width 211 height 34
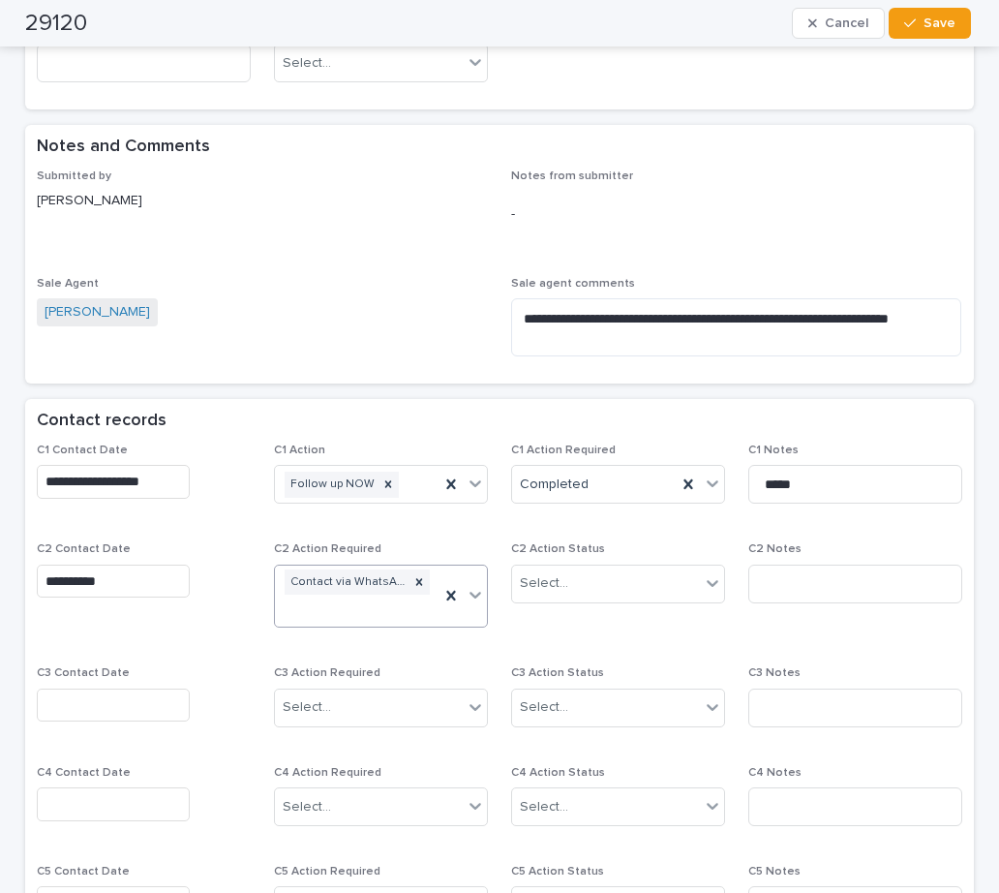
scroll to position [1174, 0]
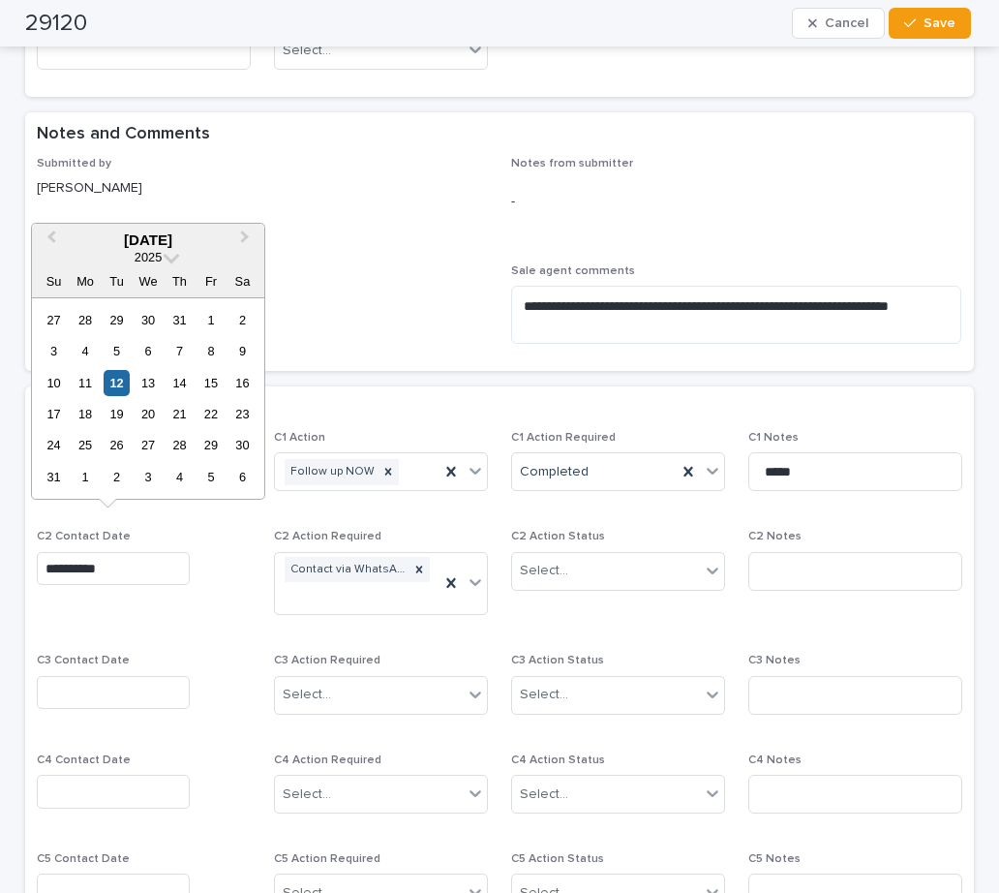
drag, startPoint x: 140, startPoint y: 540, endPoint x: -130, endPoint y: 504, distance: 272.5
click at [0, 504] on html "**********" at bounding box center [499, 446] width 999 height 893
click at [115, 348] on div "5" at bounding box center [117, 351] width 26 height 26
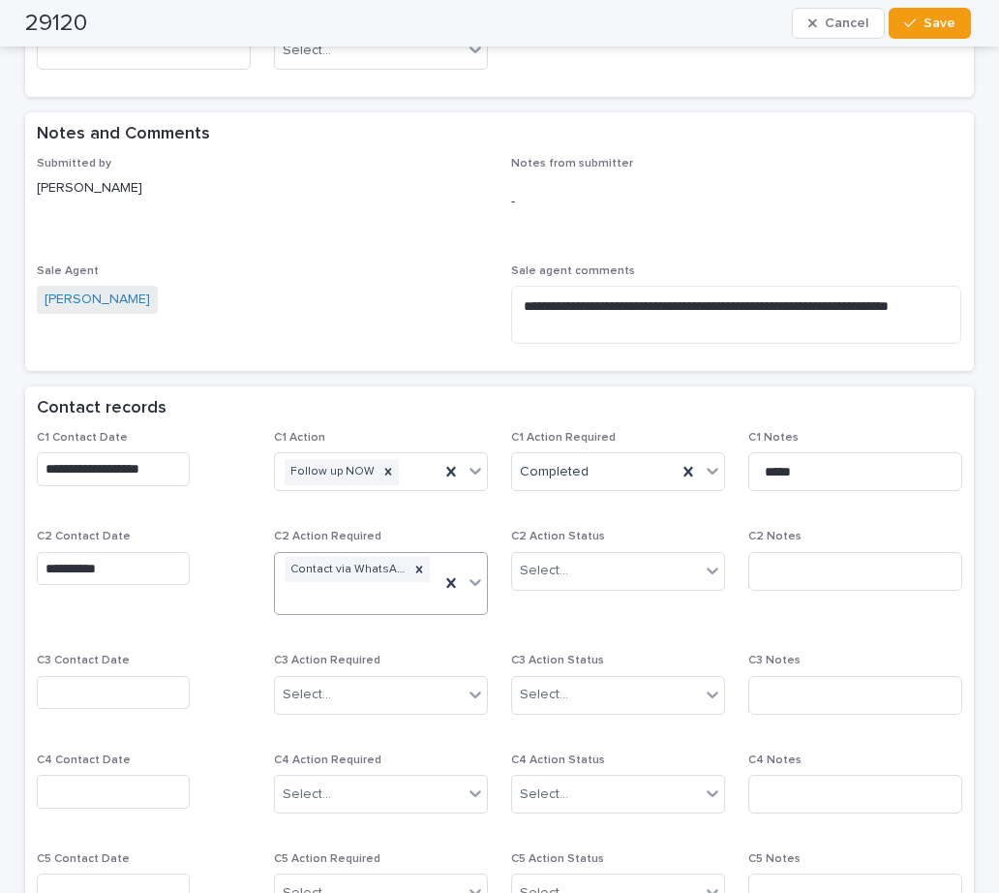
type input "**********"
click at [540, 561] on div "Select..." at bounding box center [544, 571] width 48 height 20
click at [551, 614] on div "Completed" at bounding box center [610, 614] width 211 height 34
click at [748, 552] on input at bounding box center [855, 571] width 214 height 39
type input "*********"
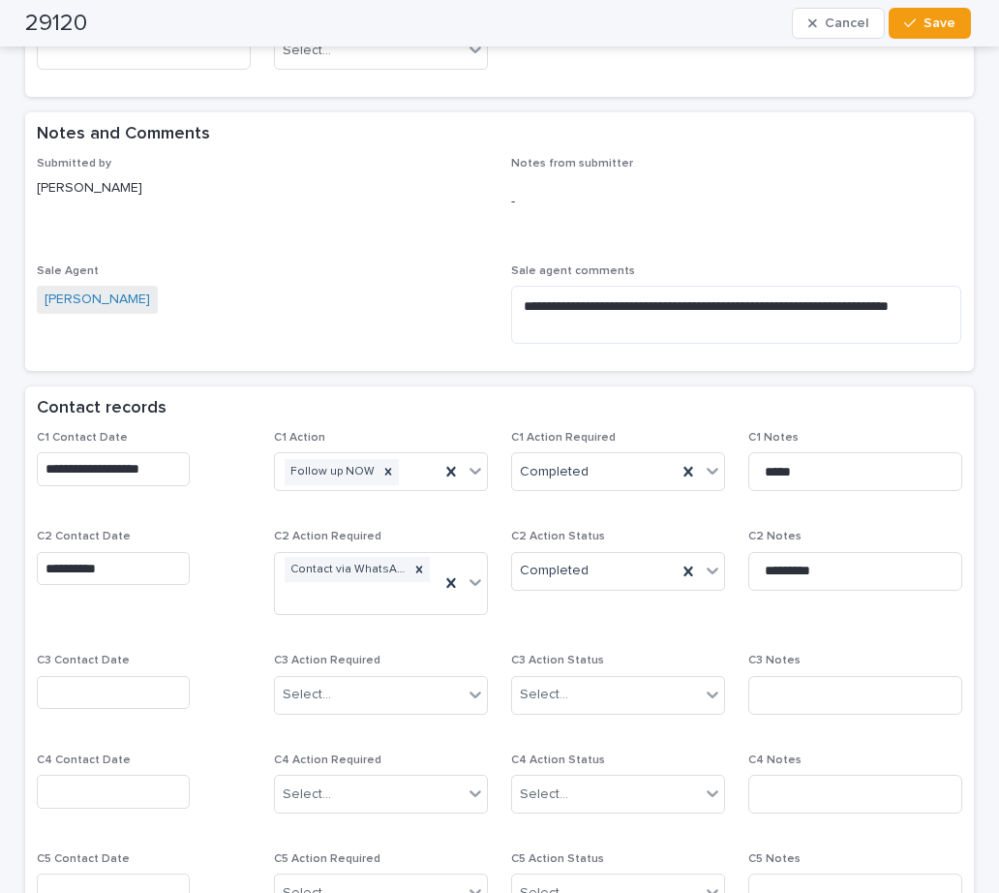
click at [119, 676] on input "text" at bounding box center [113, 693] width 153 height 34
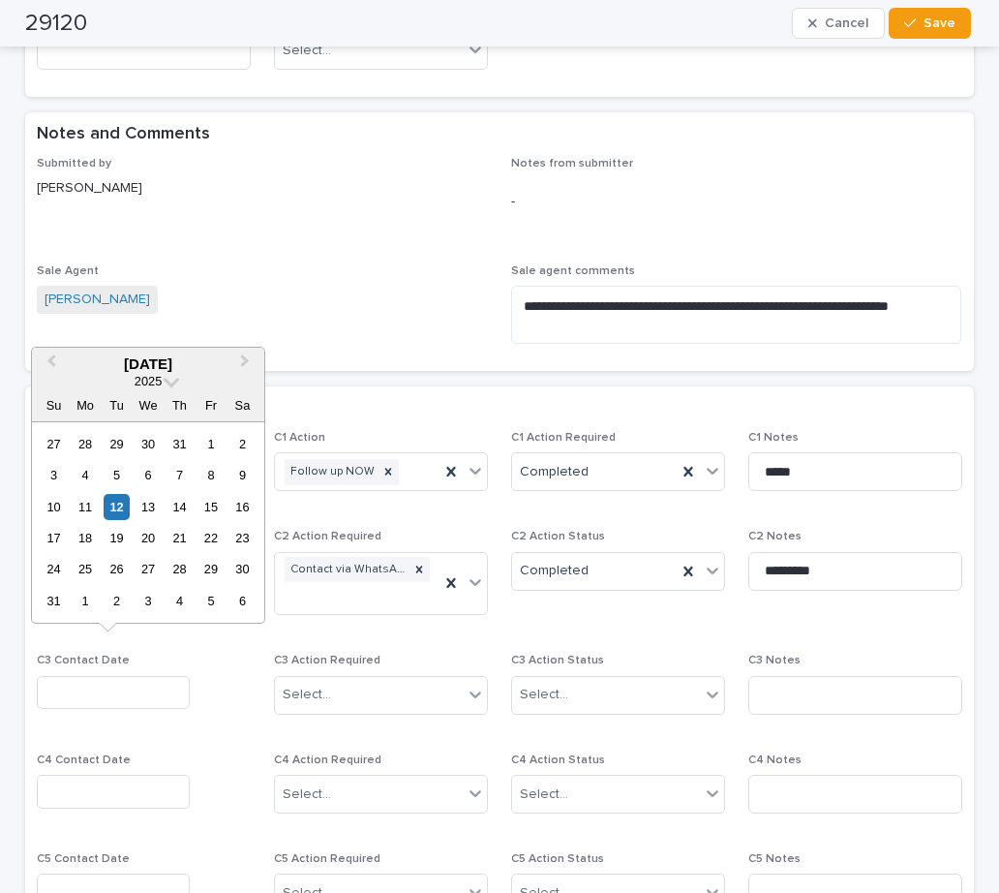
drag, startPoint x: 82, startPoint y: 499, endPoint x: 179, endPoint y: 530, distance: 101.6
click at [87, 500] on div "11" at bounding box center [86, 507] width 26 height 26
type input "**********"
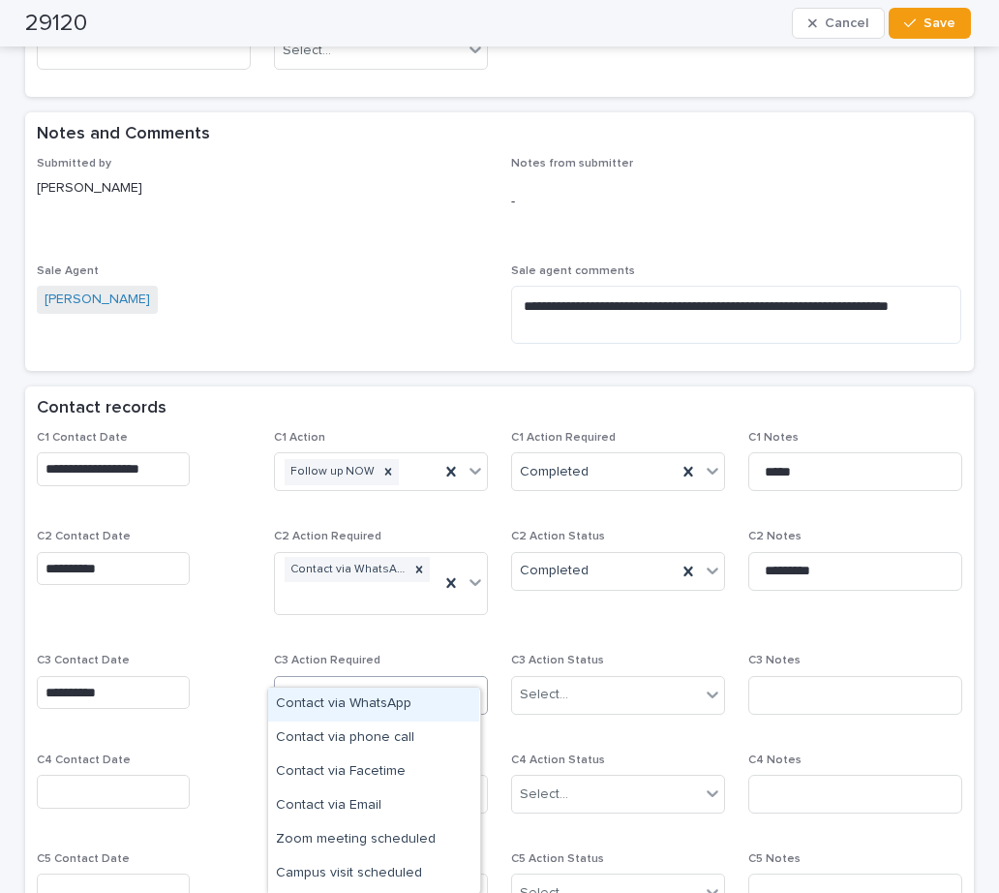
click at [313, 679] on div "Select..." at bounding box center [369, 695] width 188 height 32
click at [319, 705] on div "Contact via WhatsApp" at bounding box center [373, 704] width 211 height 34
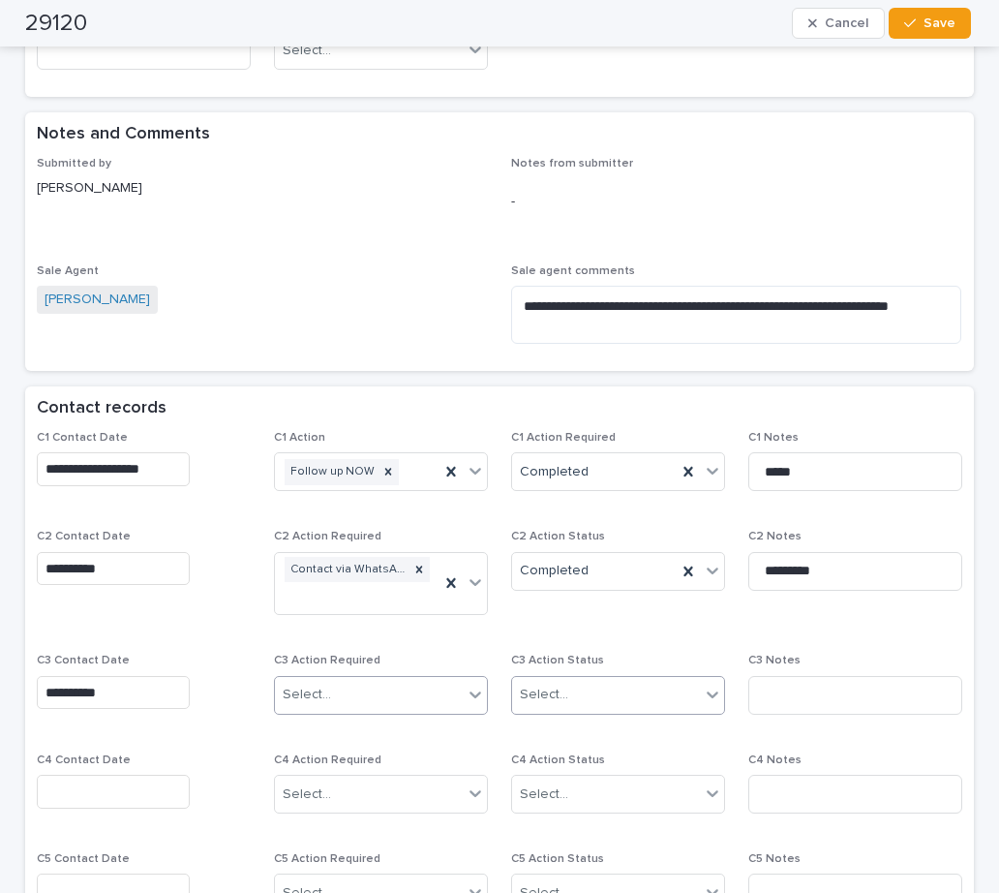
scroll to position [1187, 0]
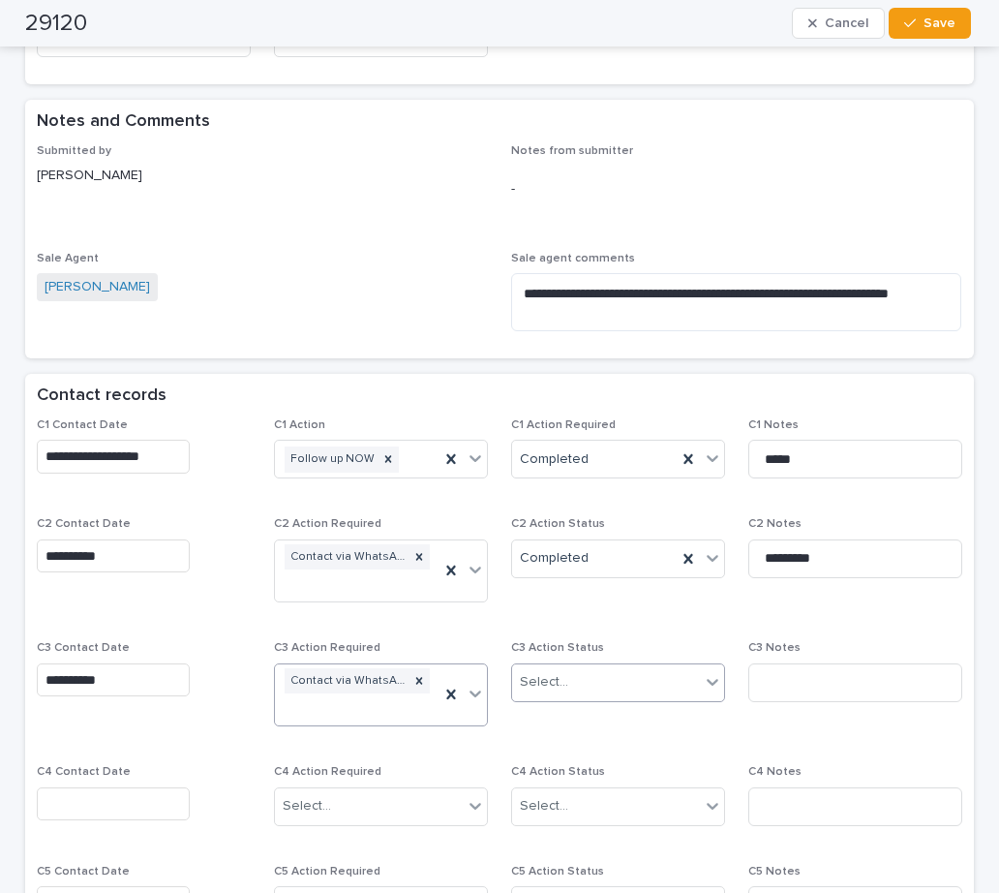
click at [555, 666] on div "Select..." at bounding box center [606, 682] width 188 height 32
drag, startPoint x: 551, startPoint y: 725, endPoint x: 757, endPoint y: 696, distance: 208.2
click at [566, 725] on div "Completed" at bounding box center [610, 726] width 211 height 34
click at [778, 663] on input at bounding box center [855, 682] width 214 height 39
type input "*********"
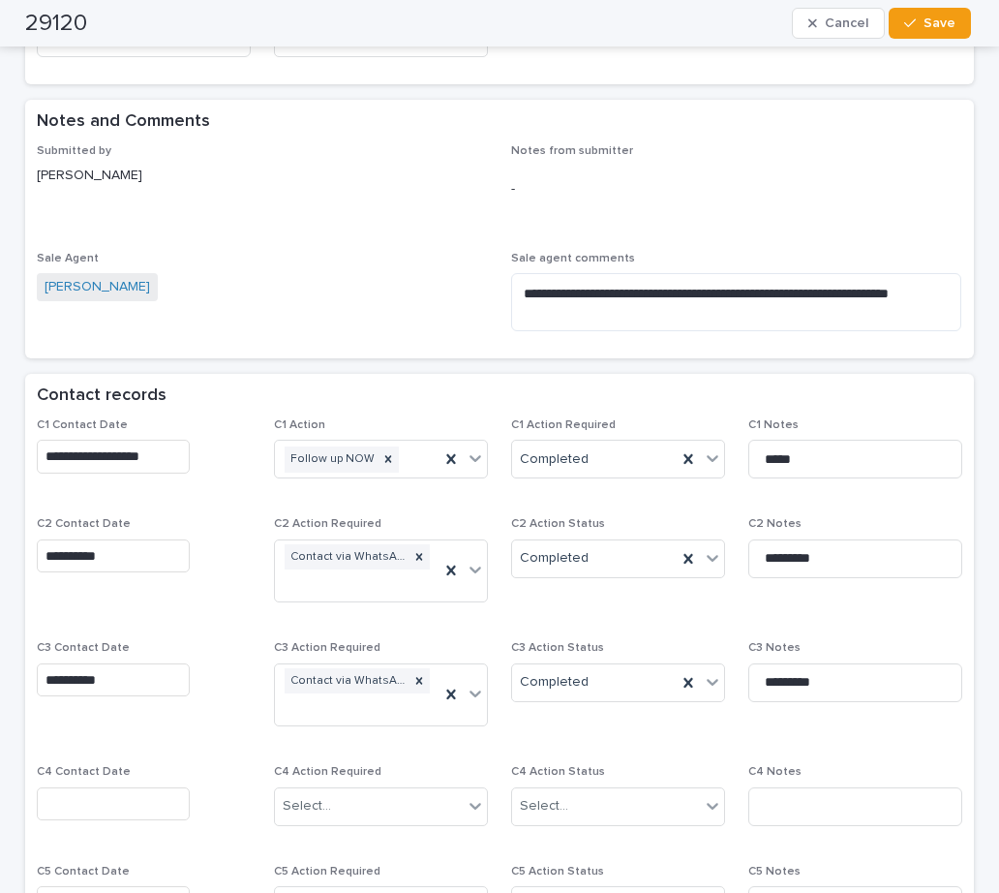
click at [92, 787] on input "text" at bounding box center [113, 804] width 153 height 34
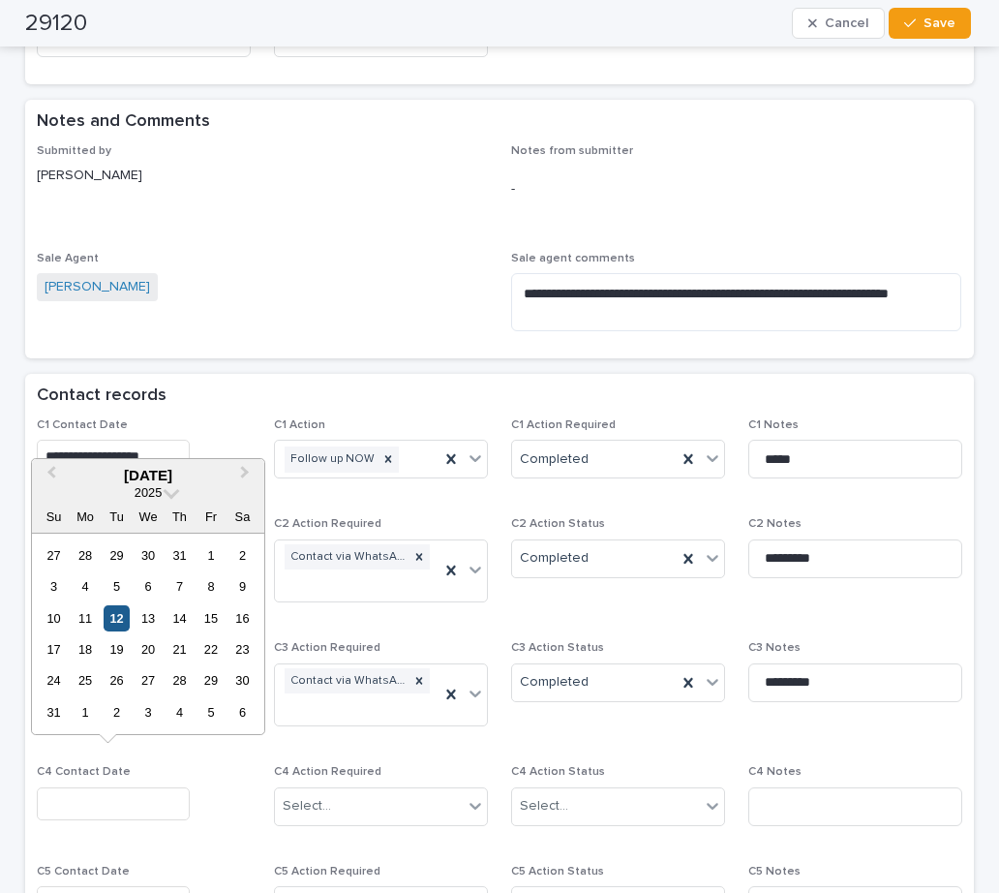
click at [119, 625] on div "12" at bounding box center [117, 618] width 26 height 26
type input "**********"
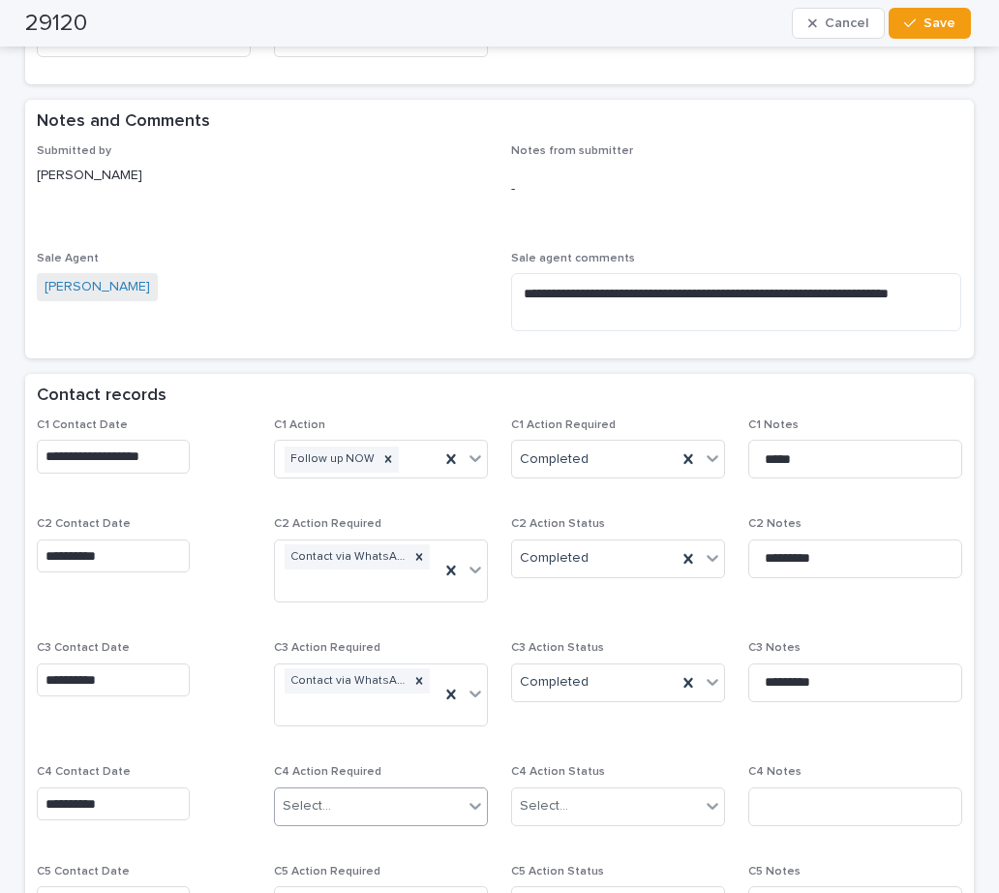
click at [328, 790] on div "Select..." at bounding box center [369, 806] width 188 height 32
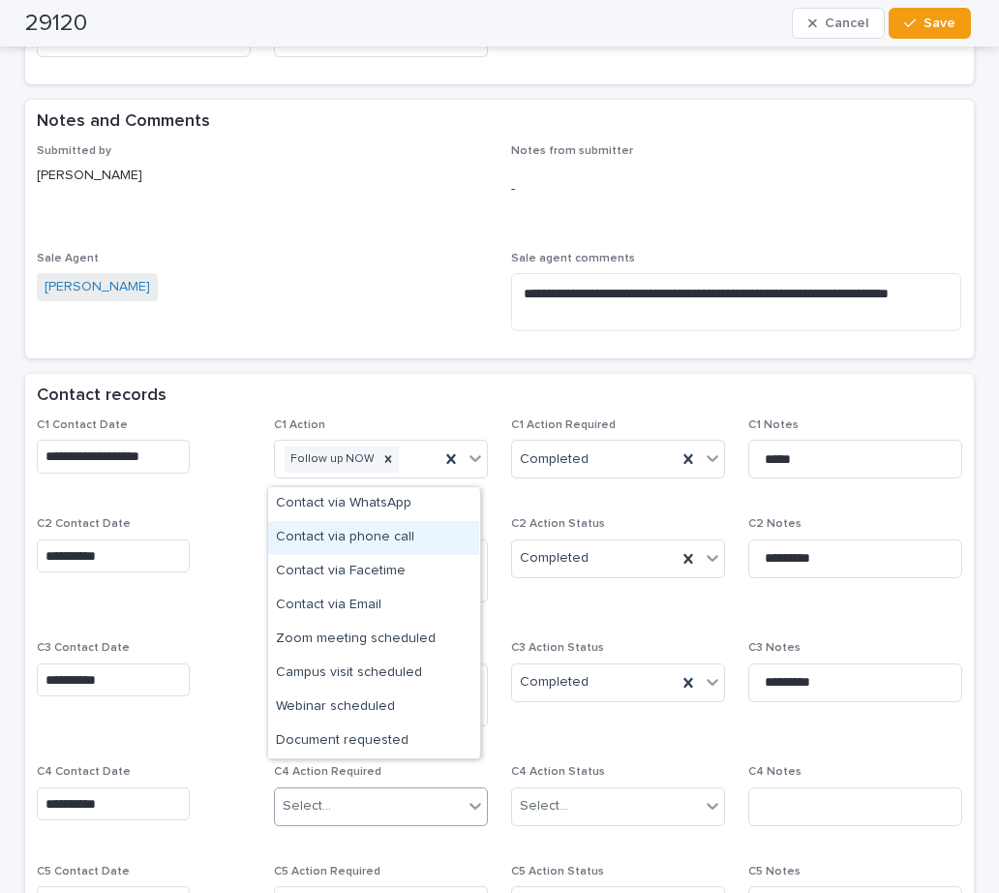
click at [353, 535] on div "Contact via phone call" at bounding box center [373, 538] width 211 height 34
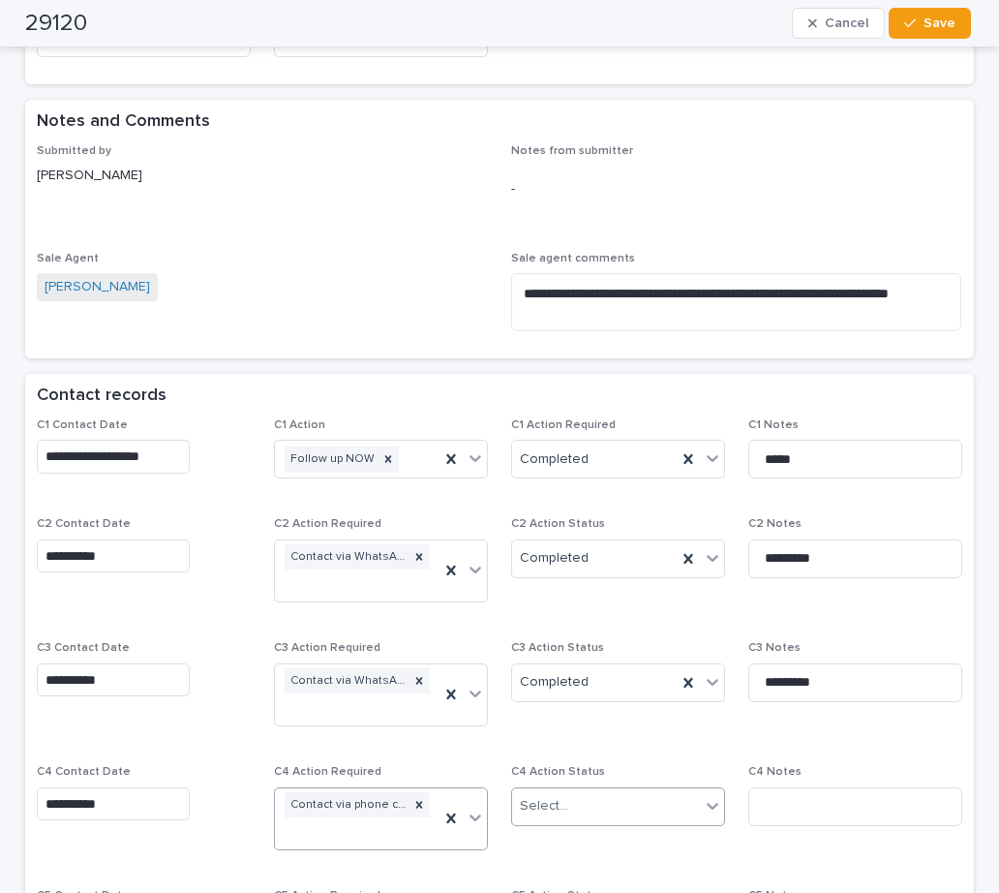
scroll to position [1199, 0]
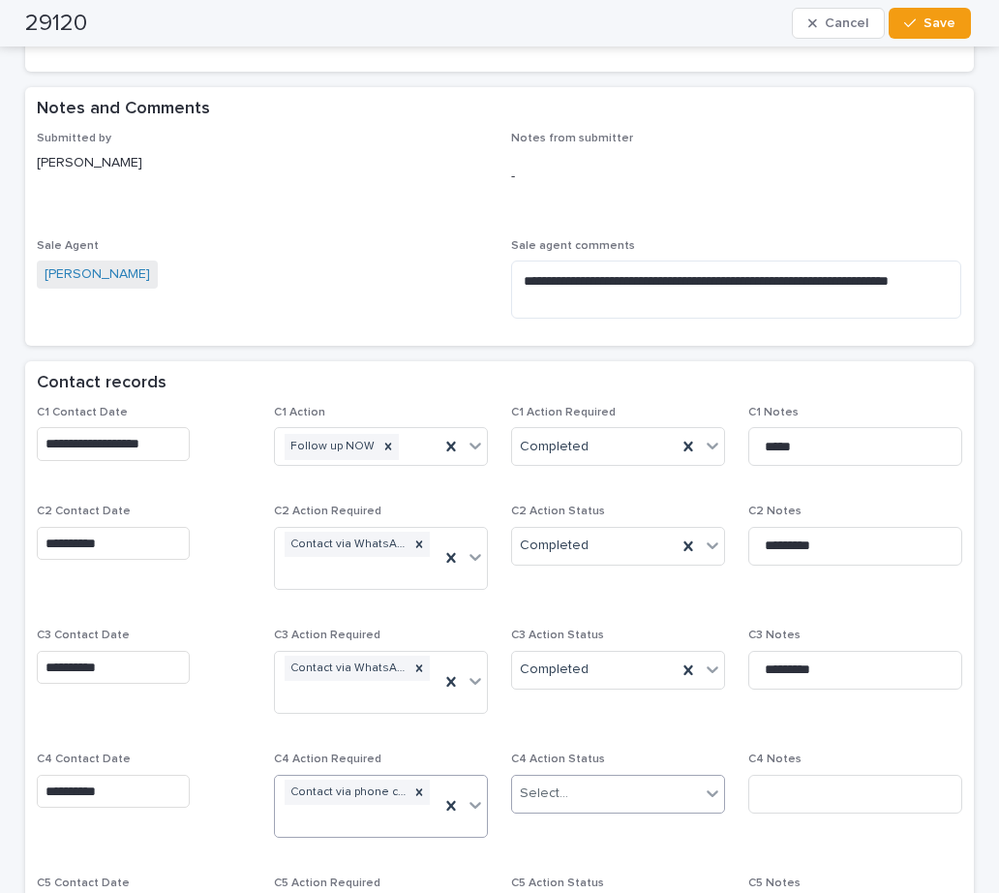
click at [551, 783] on div "Select..." at bounding box center [544, 793] width 48 height 20
drag, startPoint x: 558, startPoint y: 835, endPoint x: 742, endPoint y: 794, distance: 188.6
click at [562, 835] on div "Completed" at bounding box center [610, 837] width 211 height 34
drag, startPoint x: 773, startPoint y: 764, endPoint x: 315, endPoint y: 756, distance: 458.9
click at [773, 774] on input at bounding box center [855, 793] width 214 height 39
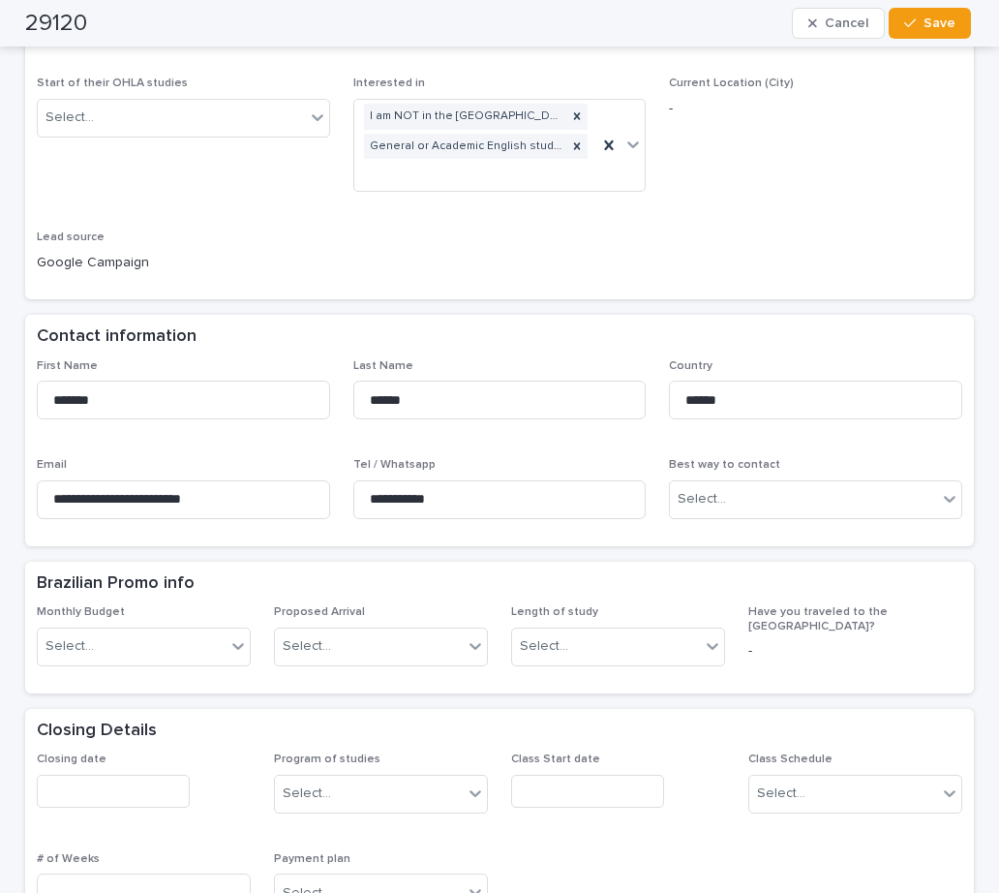
scroll to position [328, 0]
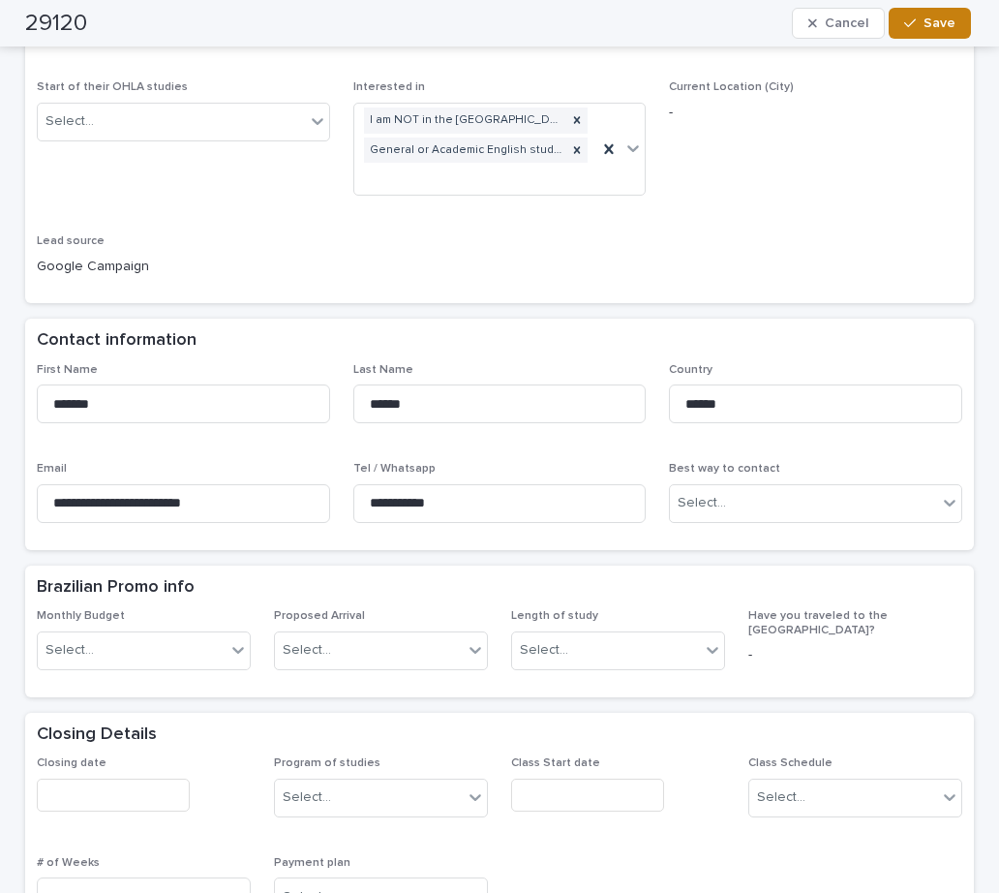
type input "**********"
drag, startPoint x: 930, startPoint y: 21, endPoint x: 488, endPoint y: 109, distance: 451.1
click at [931, 21] on span "Save" at bounding box center [940, 23] width 32 height 14
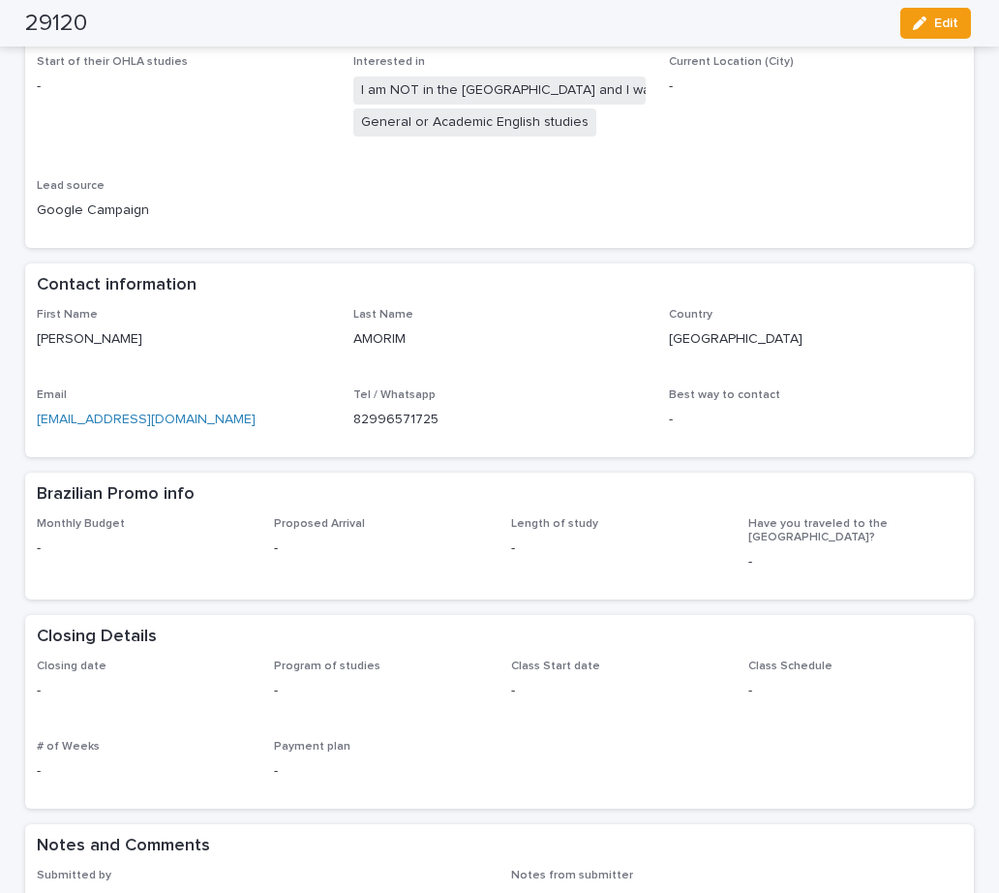
click at [543, 697] on div "Class Start date -" at bounding box center [618, 687] width 214 height 57
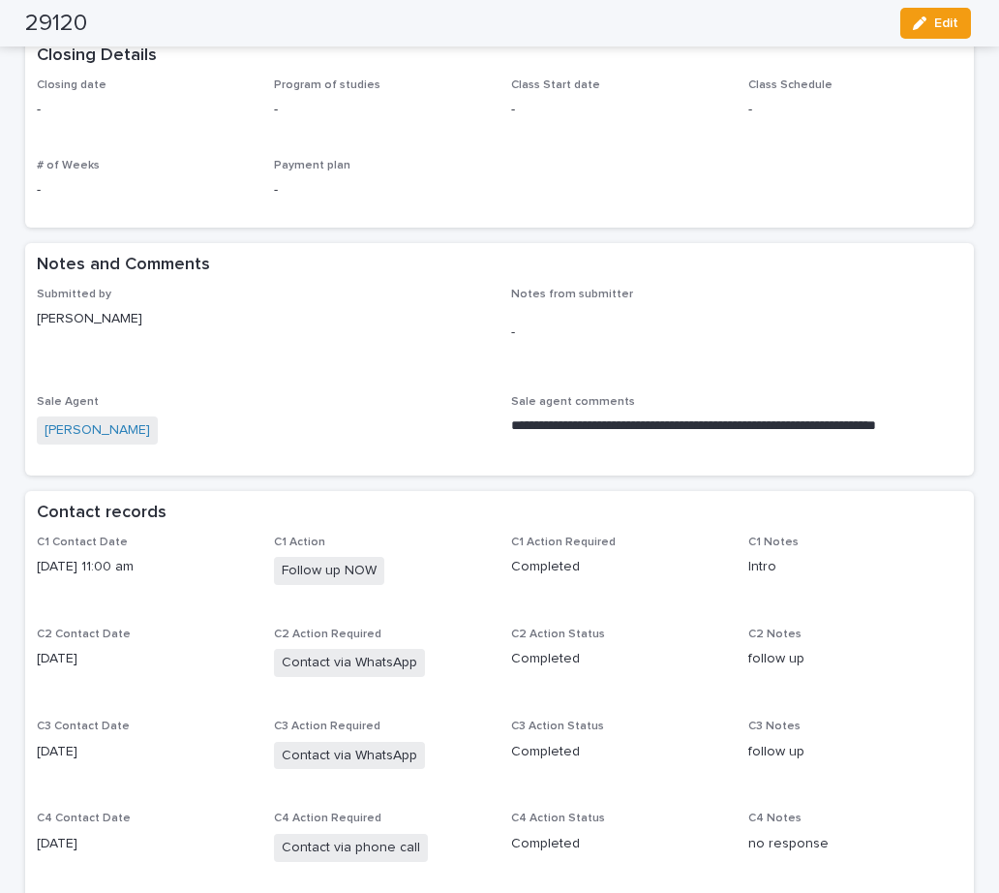
scroll to position [1304, 0]
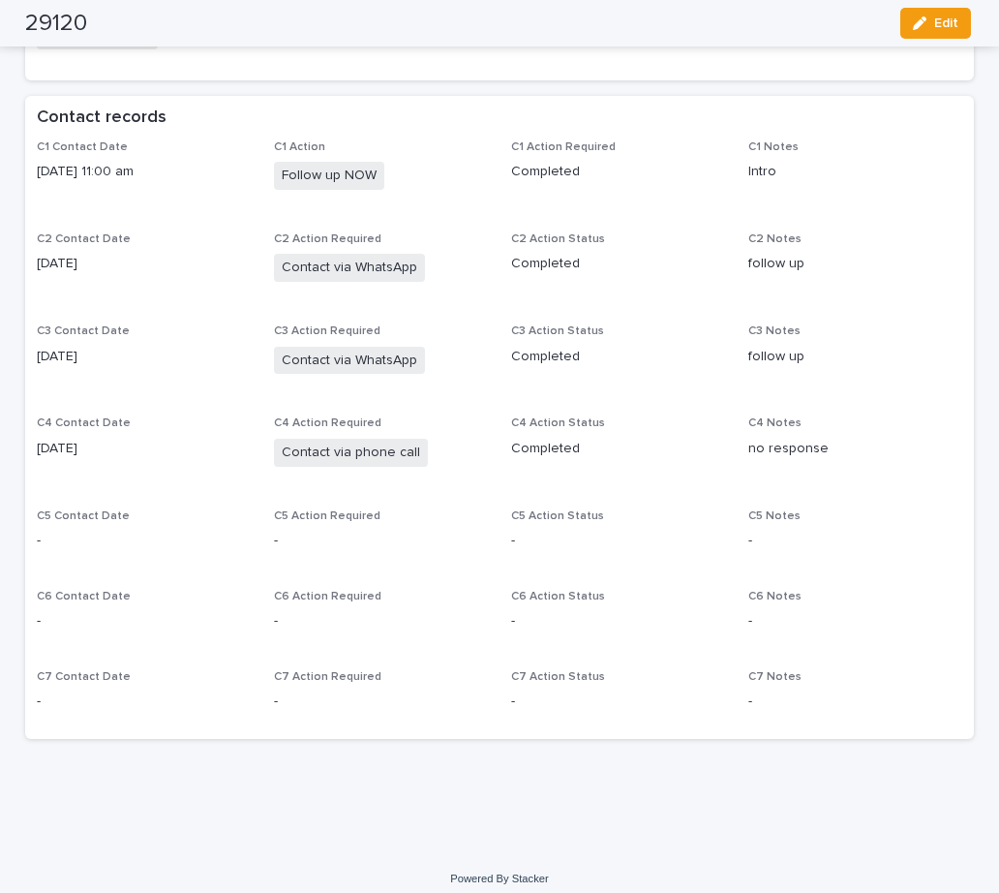
drag, startPoint x: 939, startPoint y: 33, endPoint x: 817, endPoint y: 273, distance: 269.3
click at [939, 32] on button "Edit" at bounding box center [935, 23] width 71 height 31
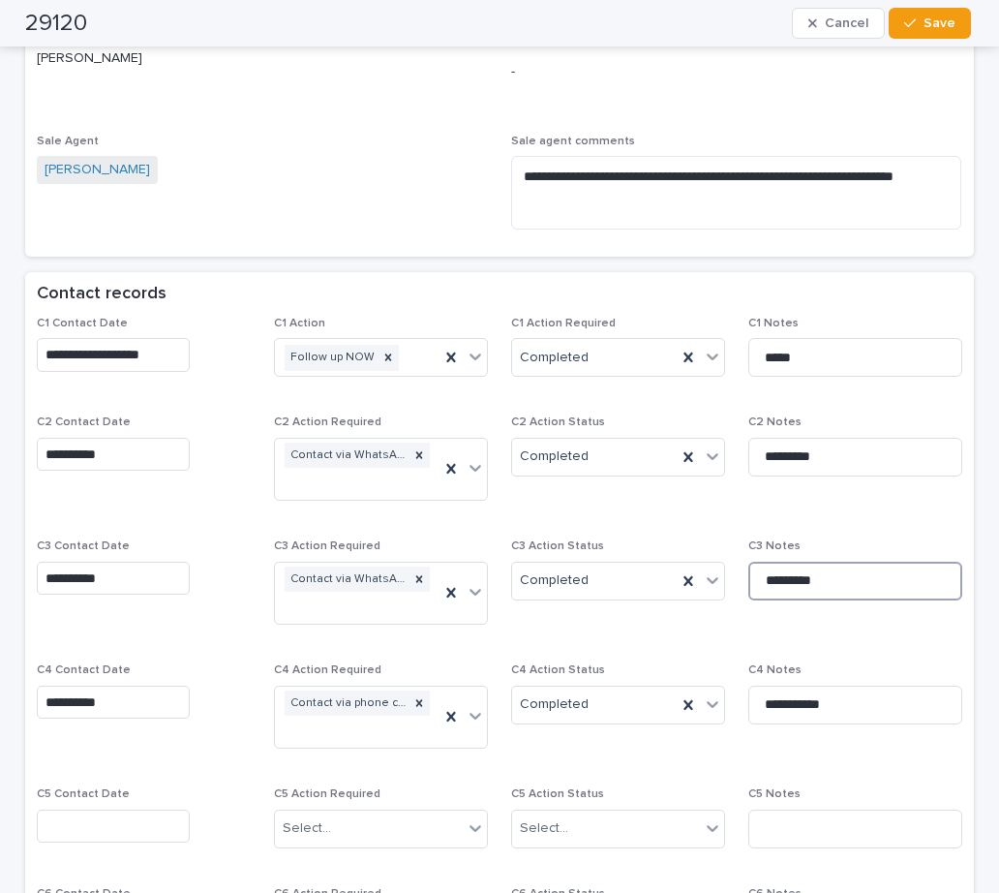
click at [843, 561] on input "*********" at bounding box center [855, 580] width 214 height 39
paste input "**********"
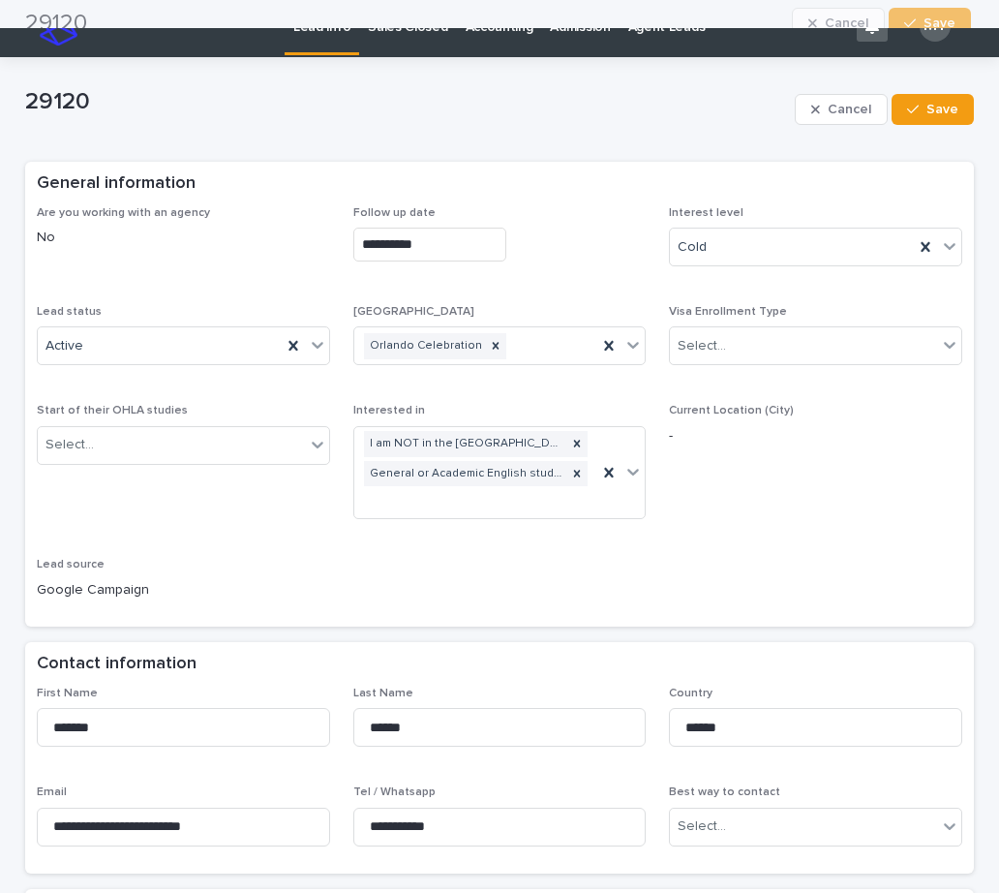
scroll to position [0, 0]
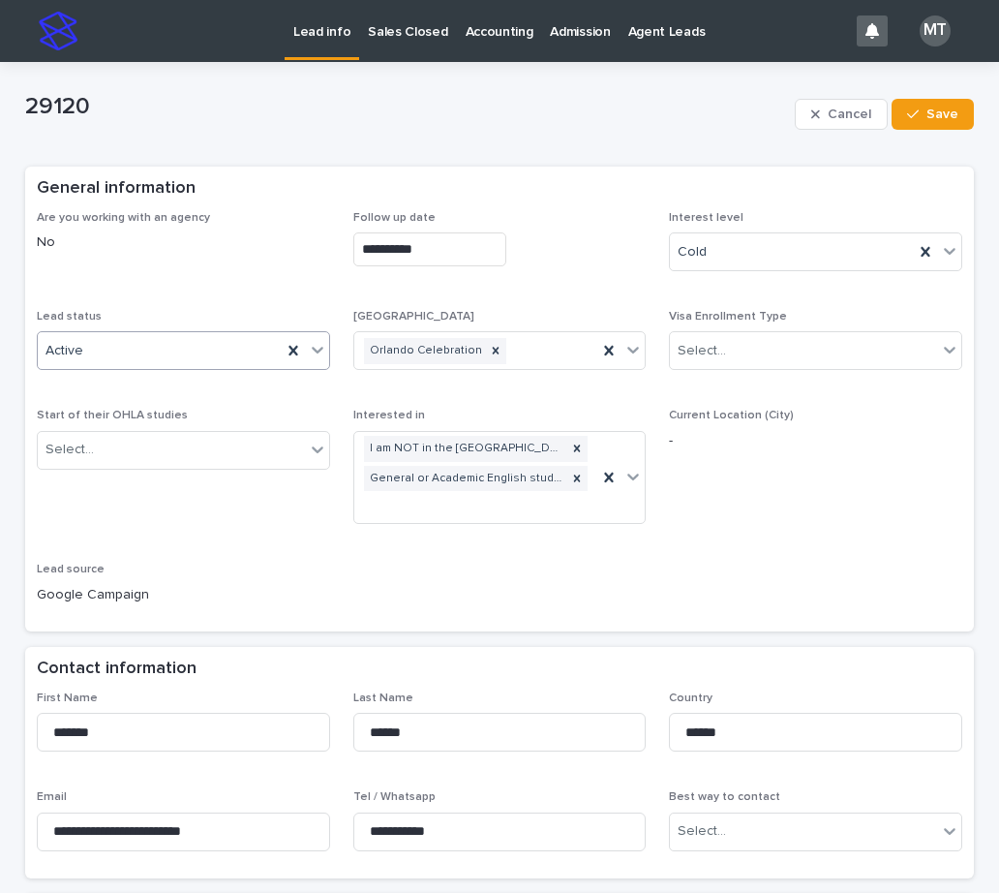
type input "**********"
click at [196, 355] on div "Active" at bounding box center [160, 351] width 244 height 32
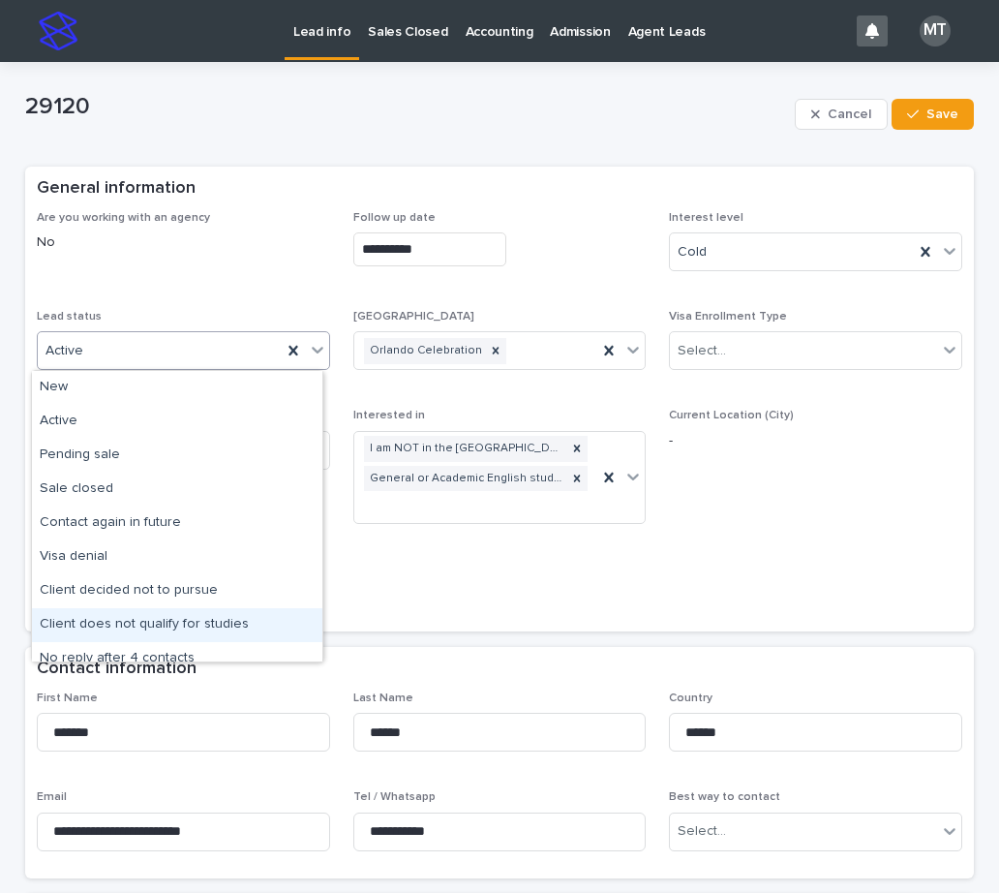
click at [104, 627] on div "Client does not qualify for studies" at bounding box center [177, 625] width 290 height 34
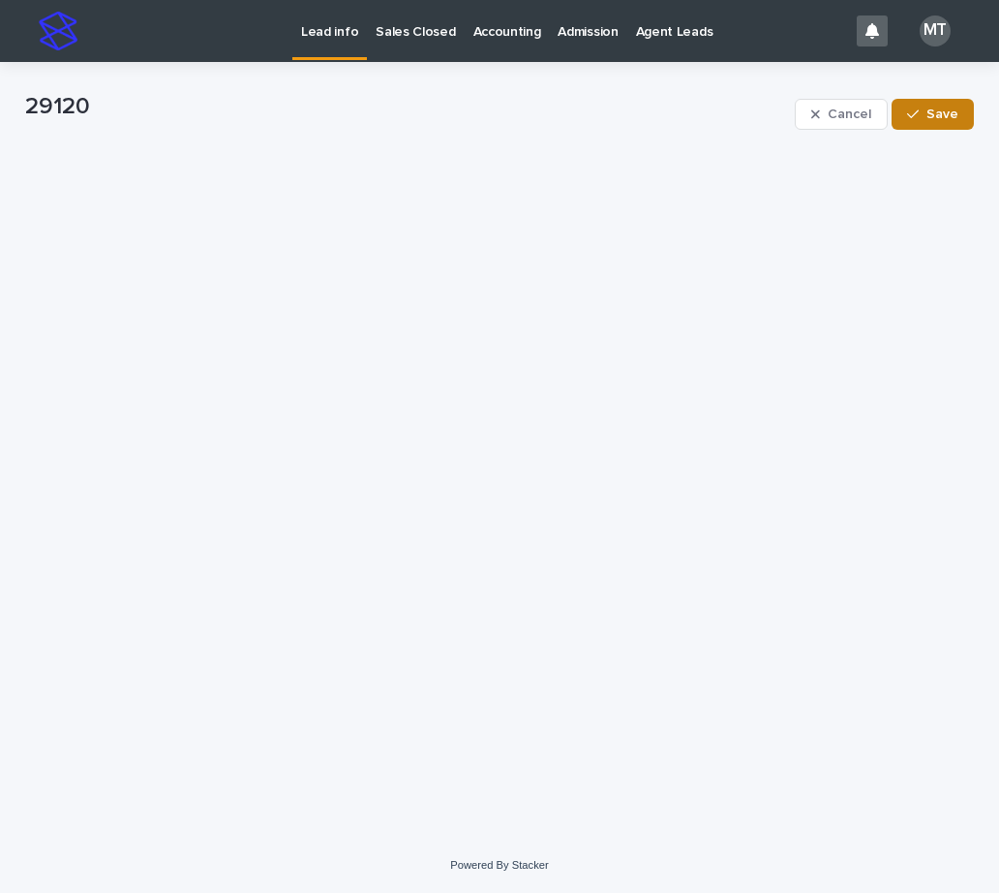
click at [939, 115] on span "Save" at bounding box center [942, 114] width 32 height 14
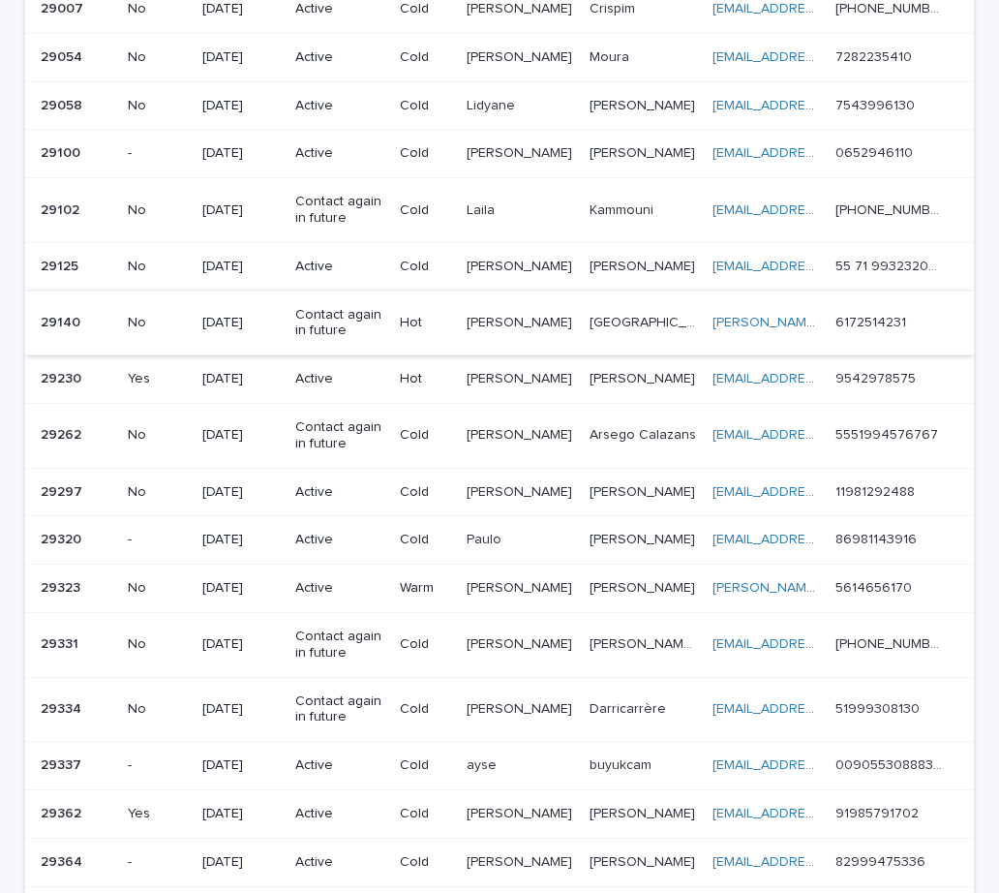
scroll to position [393, 0]
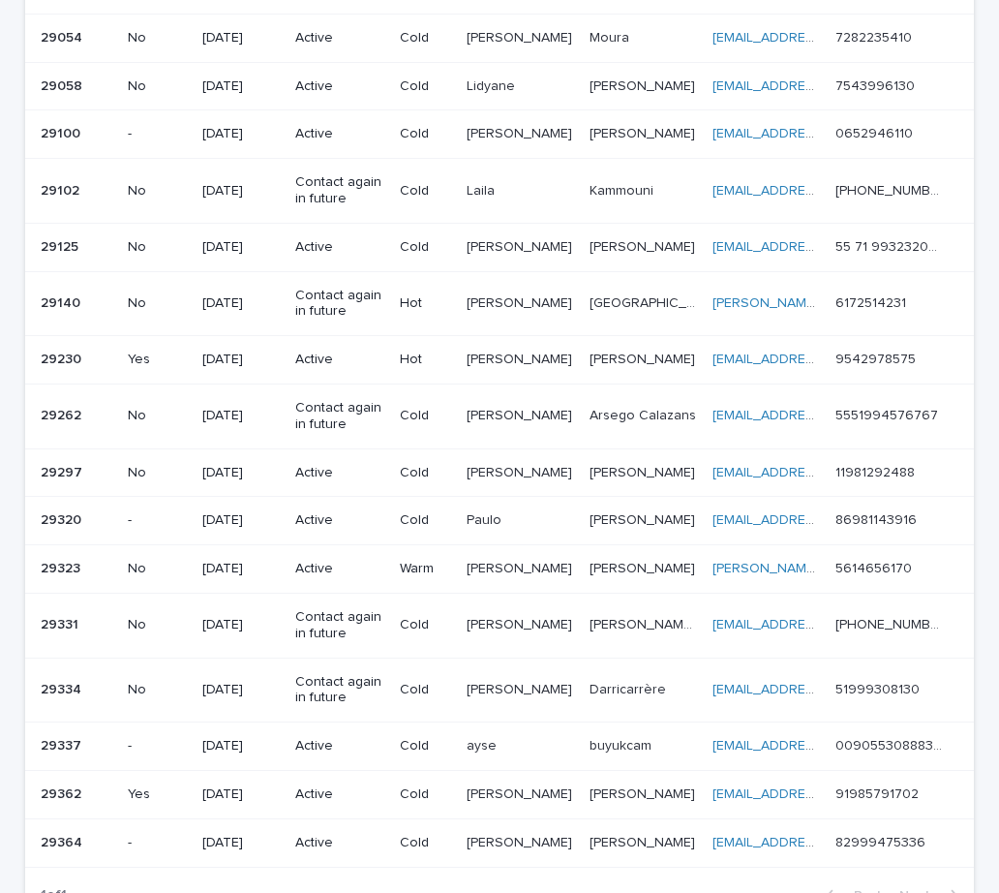
click at [510, 249] on p "[PERSON_NAME]" at bounding box center [521, 245] width 109 height 20
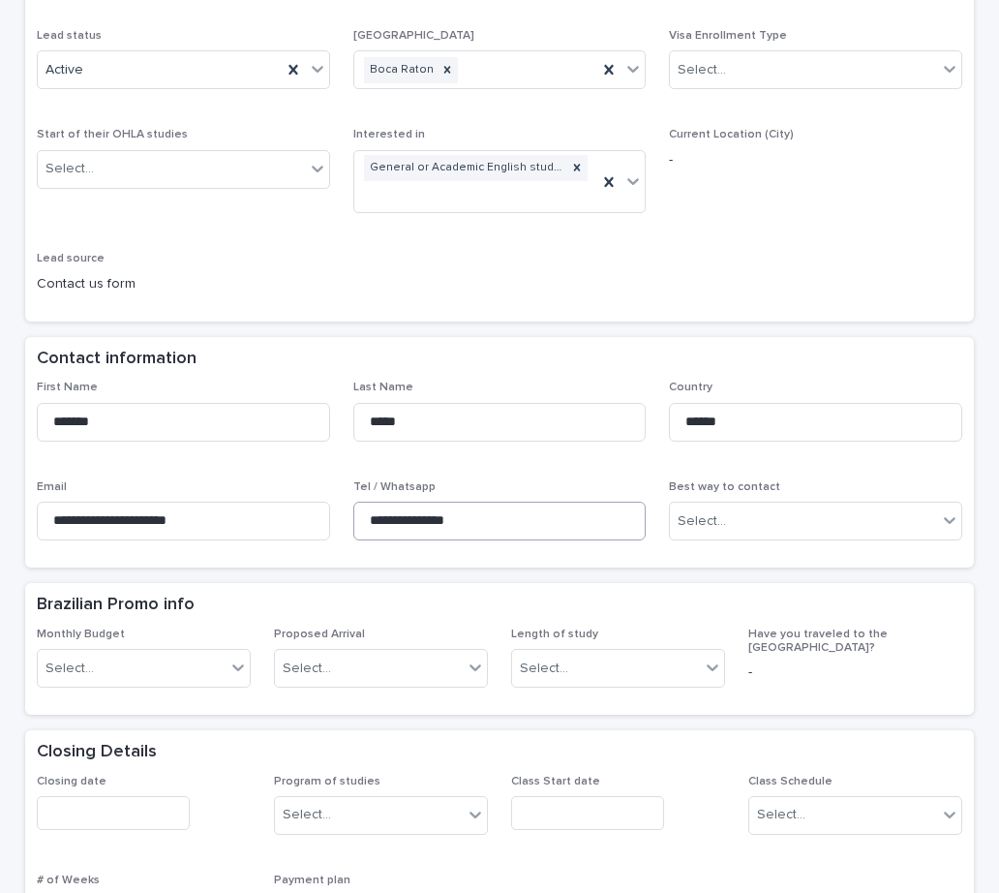
scroll to position [290, 0]
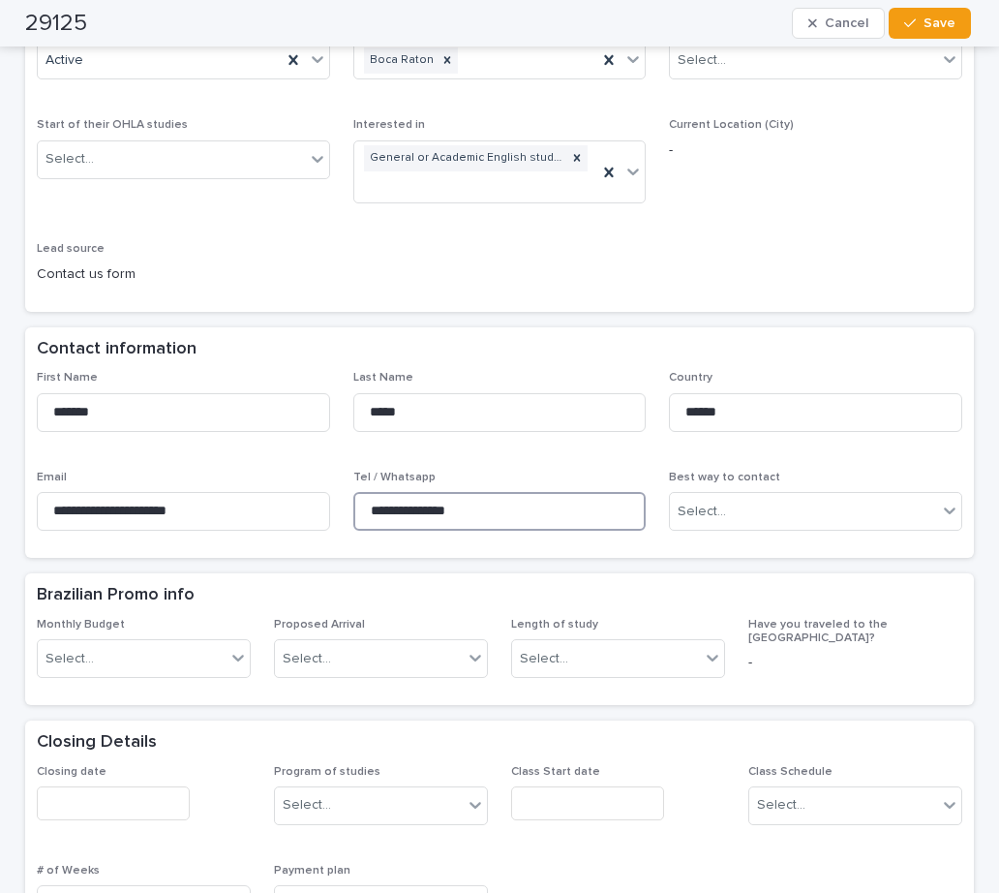
drag, startPoint x: 481, startPoint y: 488, endPoint x: 339, endPoint y: 468, distance: 143.8
click at [339, 468] on div "**********" at bounding box center [499, 458] width 925 height 175
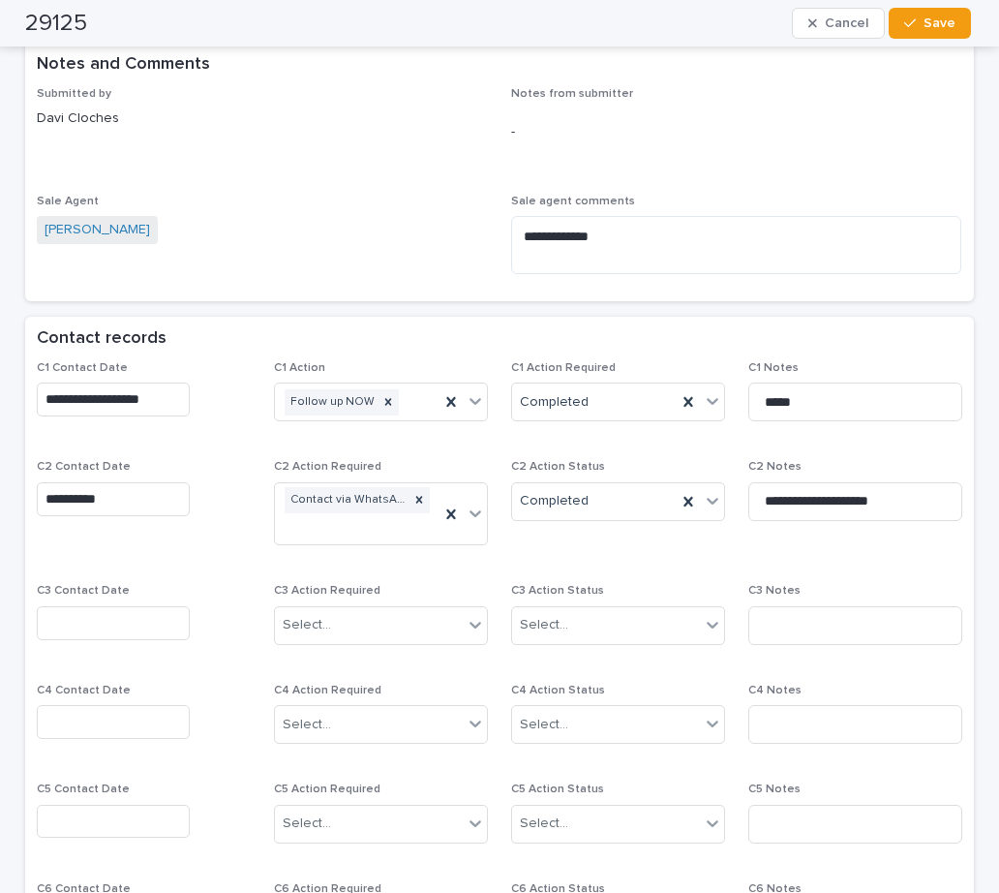
scroll to position [1258, 0]
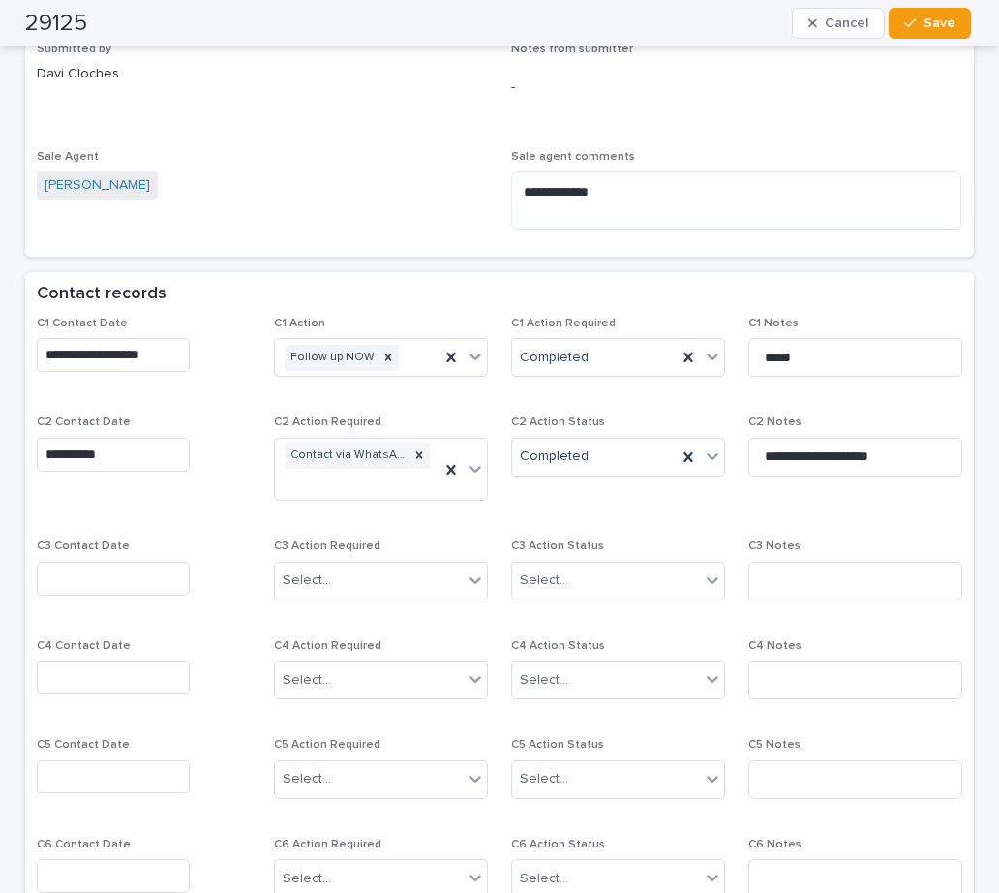
click at [532, 510] on div "**********" at bounding box center [499, 664] width 925 height 695
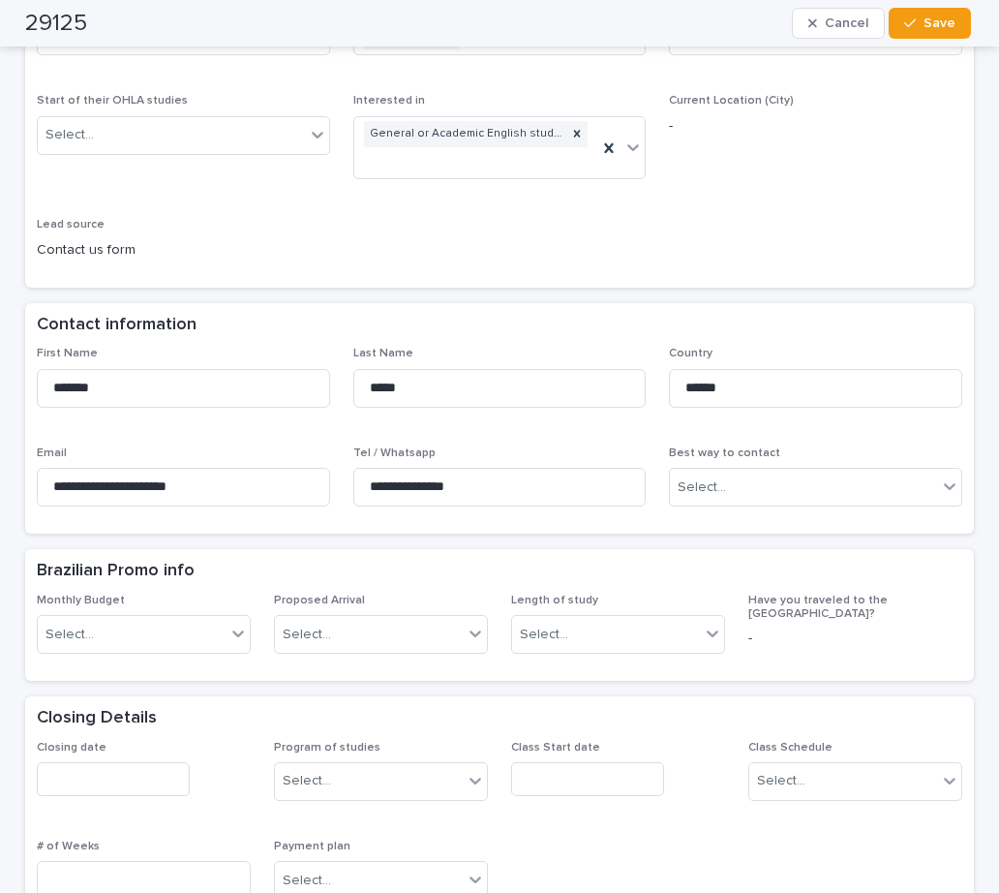
scroll to position [97, 0]
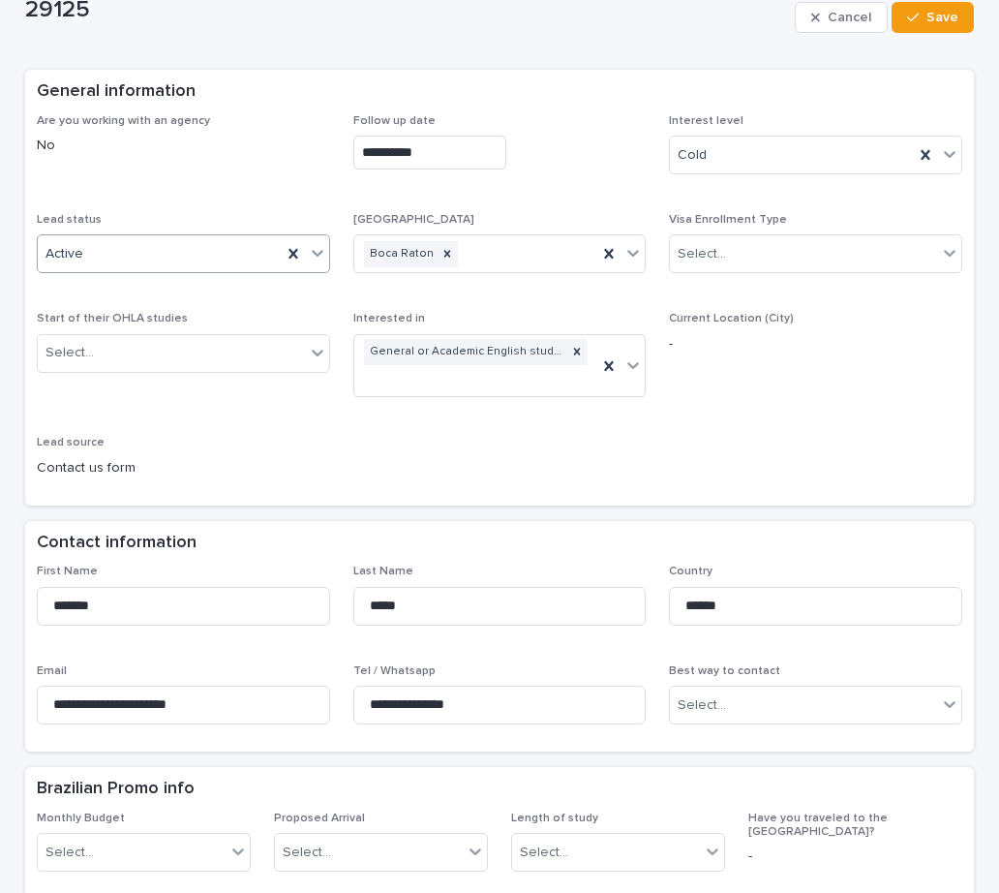
click at [211, 251] on div "Active" at bounding box center [160, 254] width 244 height 32
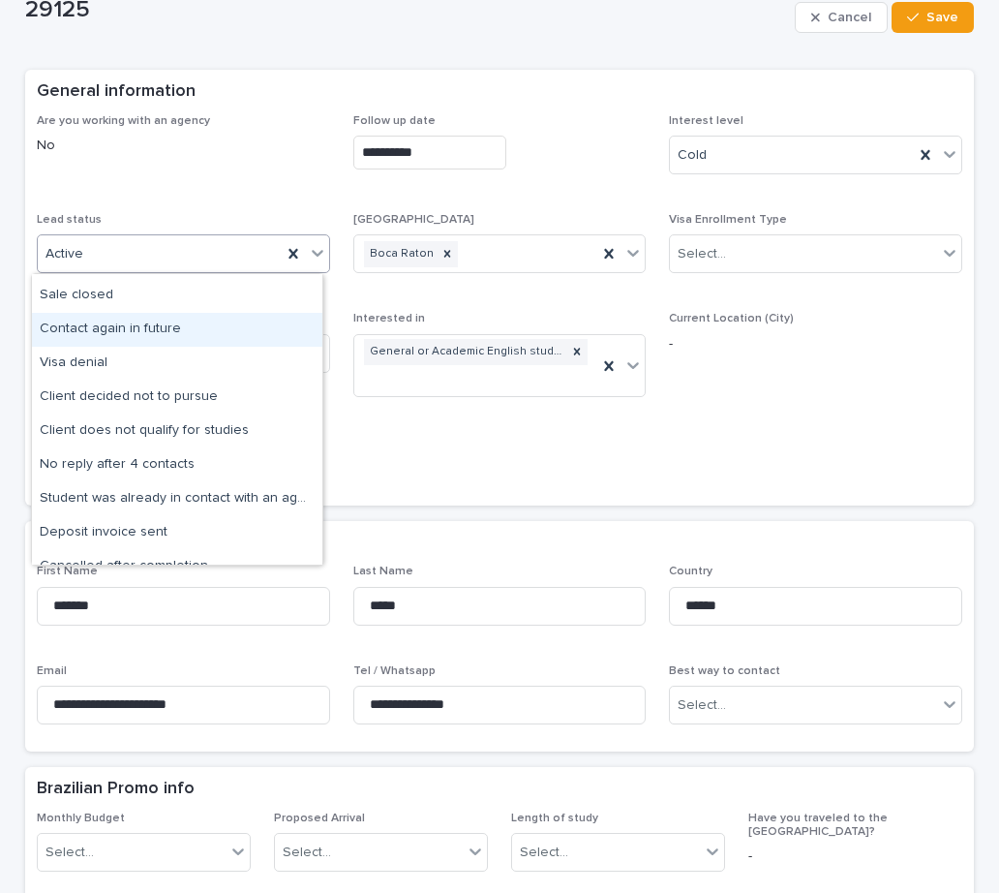
click at [132, 328] on div "Contact again in future" at bounding box center [177, 330] width 290 height 34
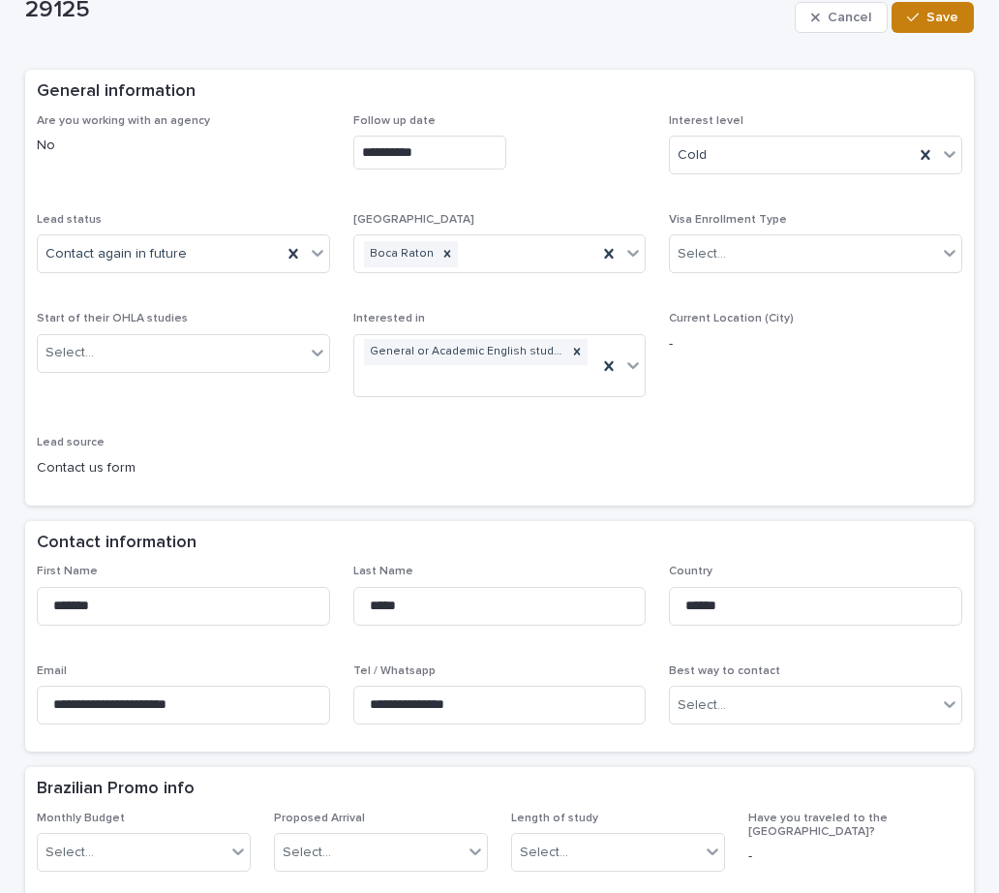
click at [953, 26] on button "Save" at bounding box center [933, 17] width 82 height 31
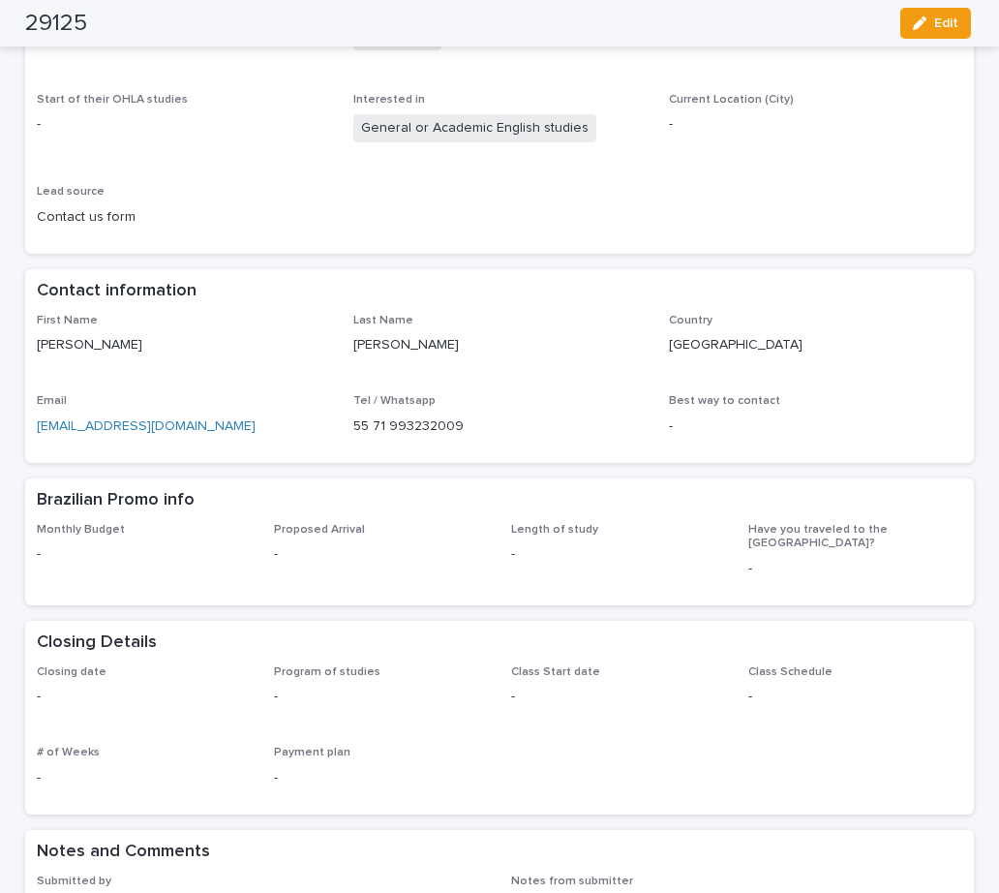
scroll to position [0, 0]
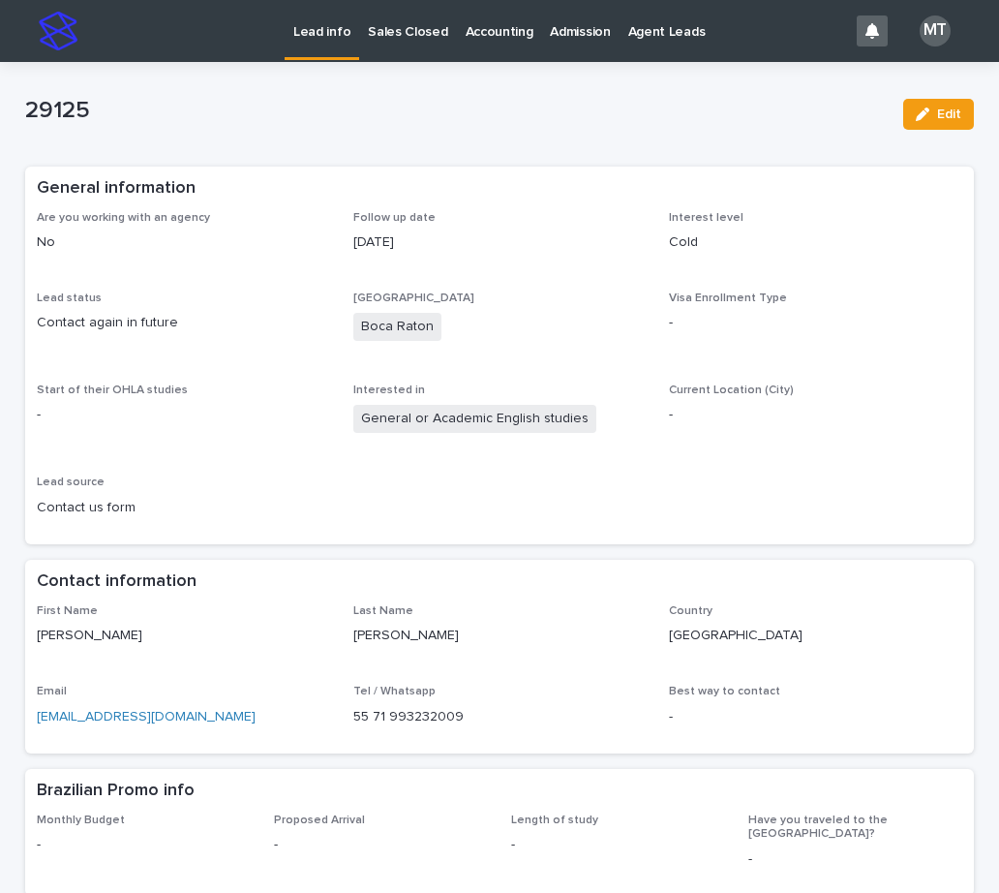
click at [331, 35] on p "Lead info" at bounding box center [321, 20] width 57 height 41
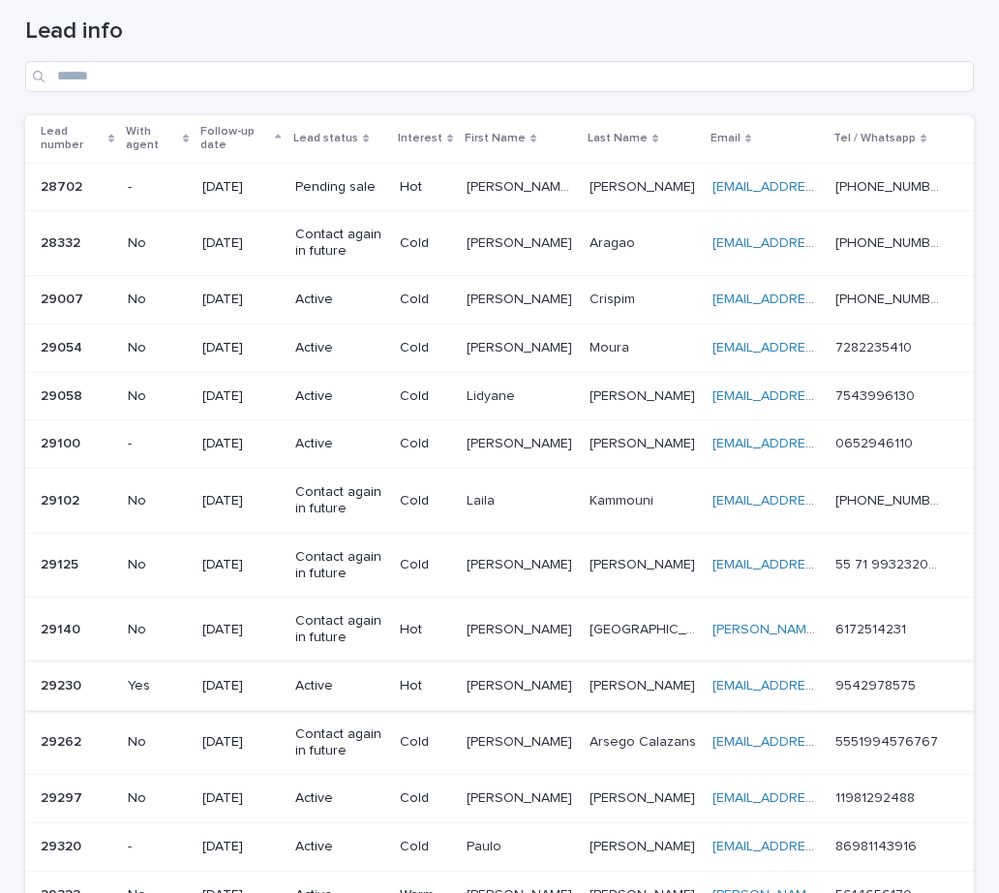
scroll to position [387, 0]
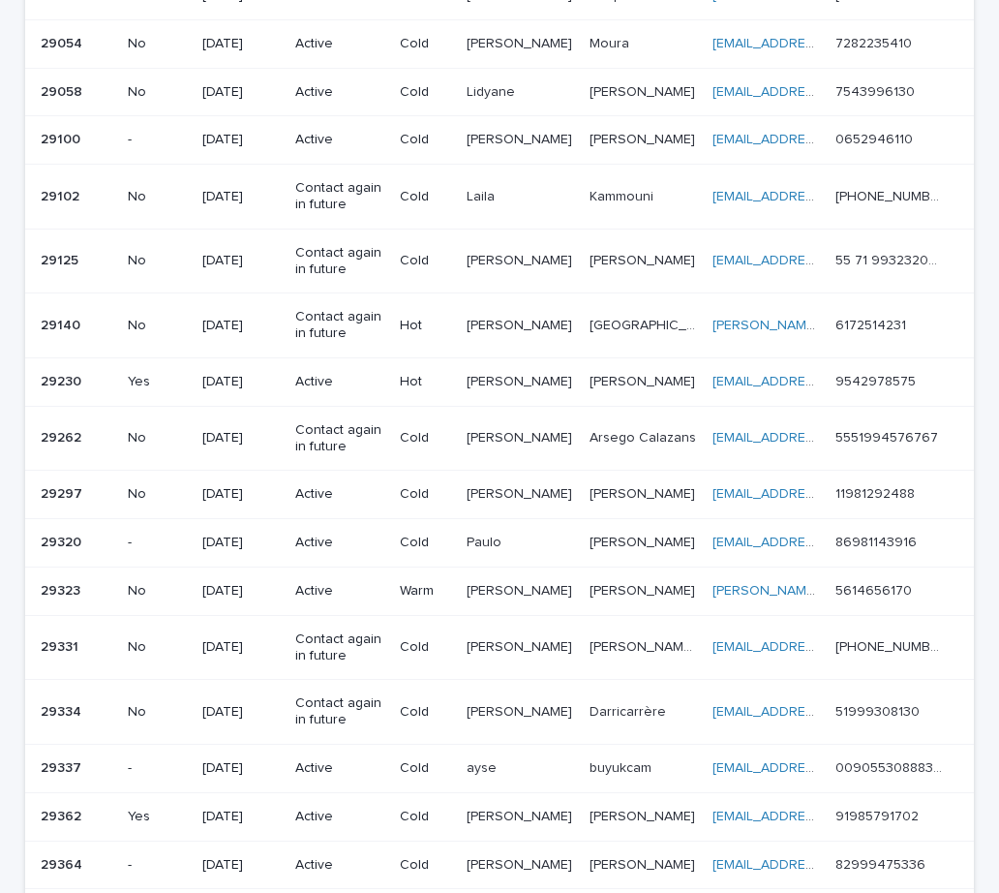
click at [519, 390] on div "Marcelo Marcelo" at bounding box center [520, 382] width 106 height 32
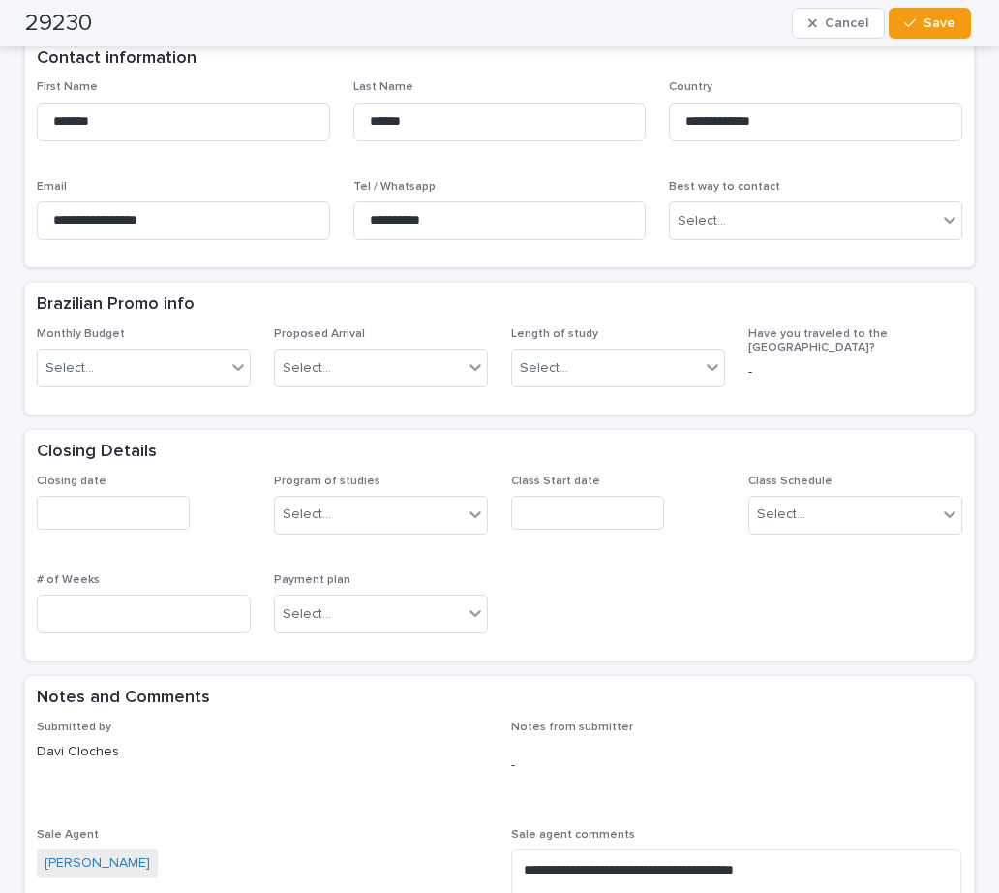
scroll to position [871, 0]
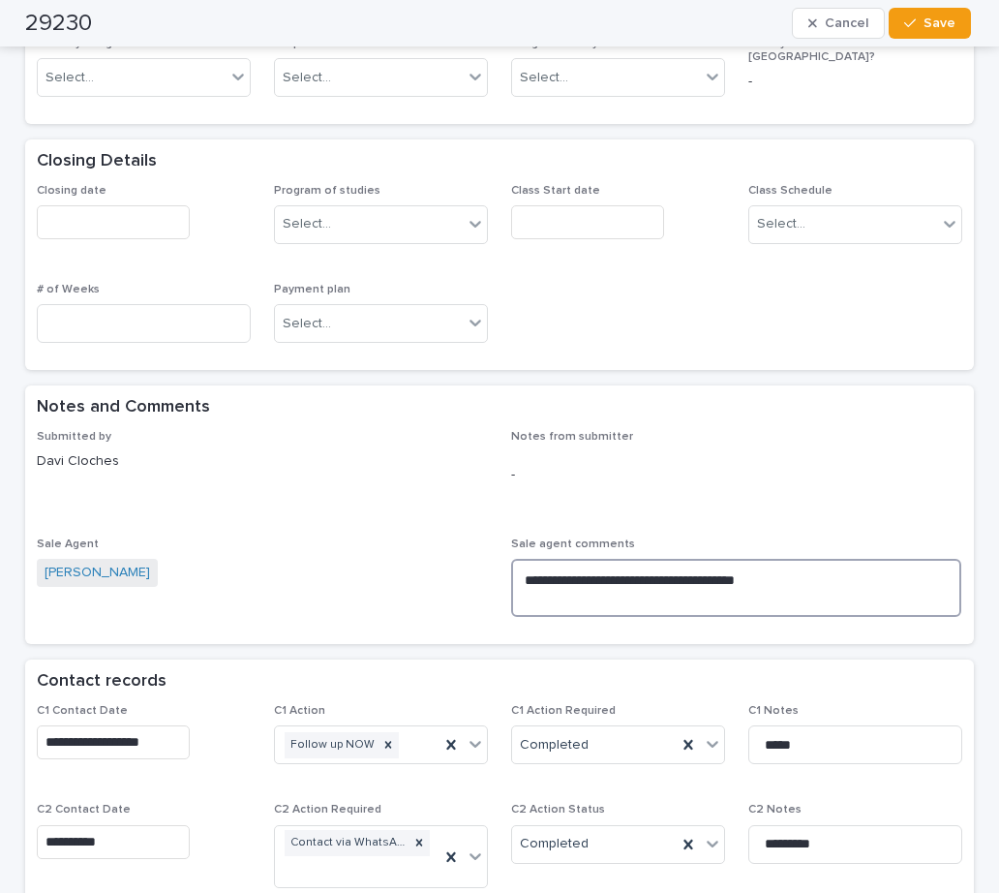
drag, startPoint x: 589, startPoint y: 553, endPoint x: 531, endPoint y: 553, distance: 58.1
click at [531, 559] on textarea "**********" at bounding box center [736, 588] width 450 height 58
click at [532, 559] on textarea "**********" at bounding box center [736, 588] width 450 height 58
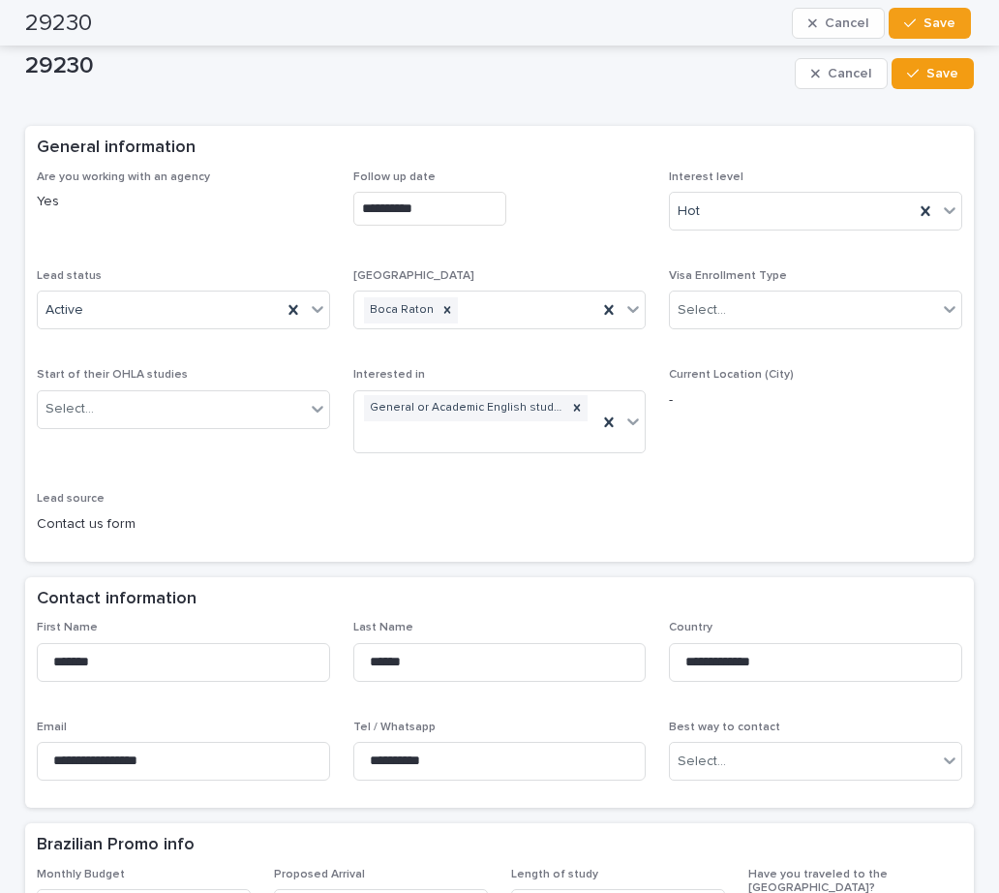
scroll to position [0, 0]
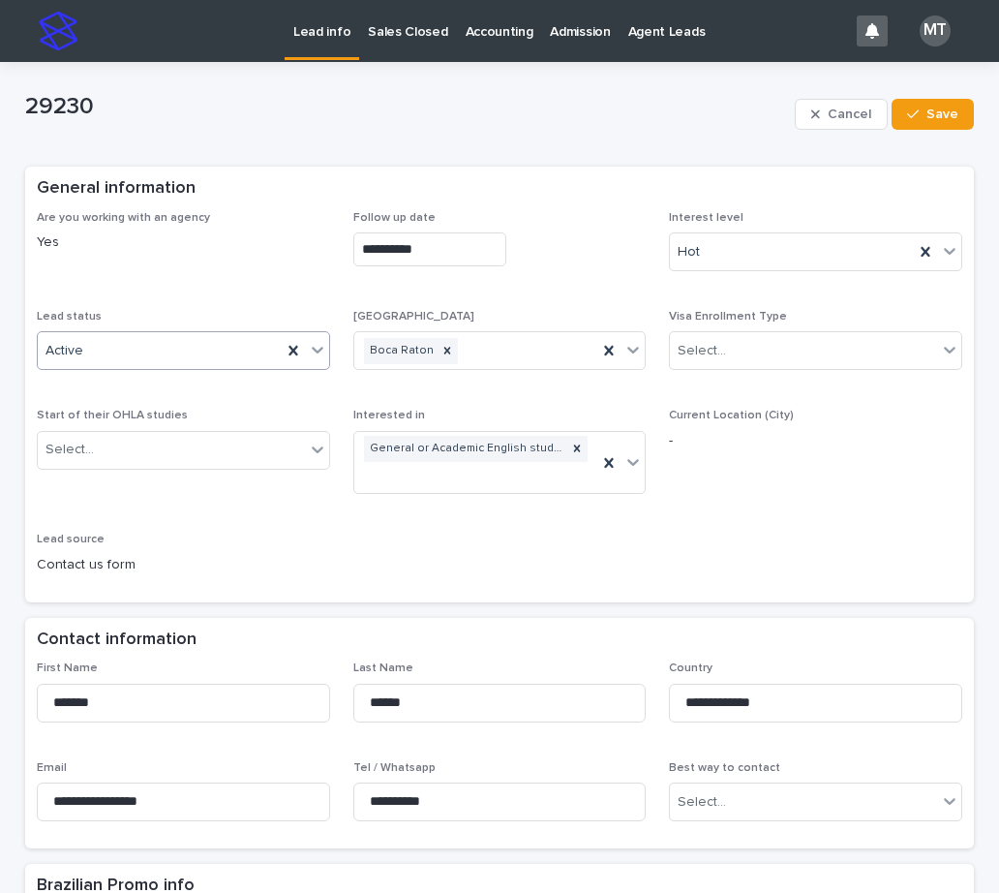
type textarea "**********"
click at [158, 347] on div "Active" at bounding box center [160, 351] width 244 height 32
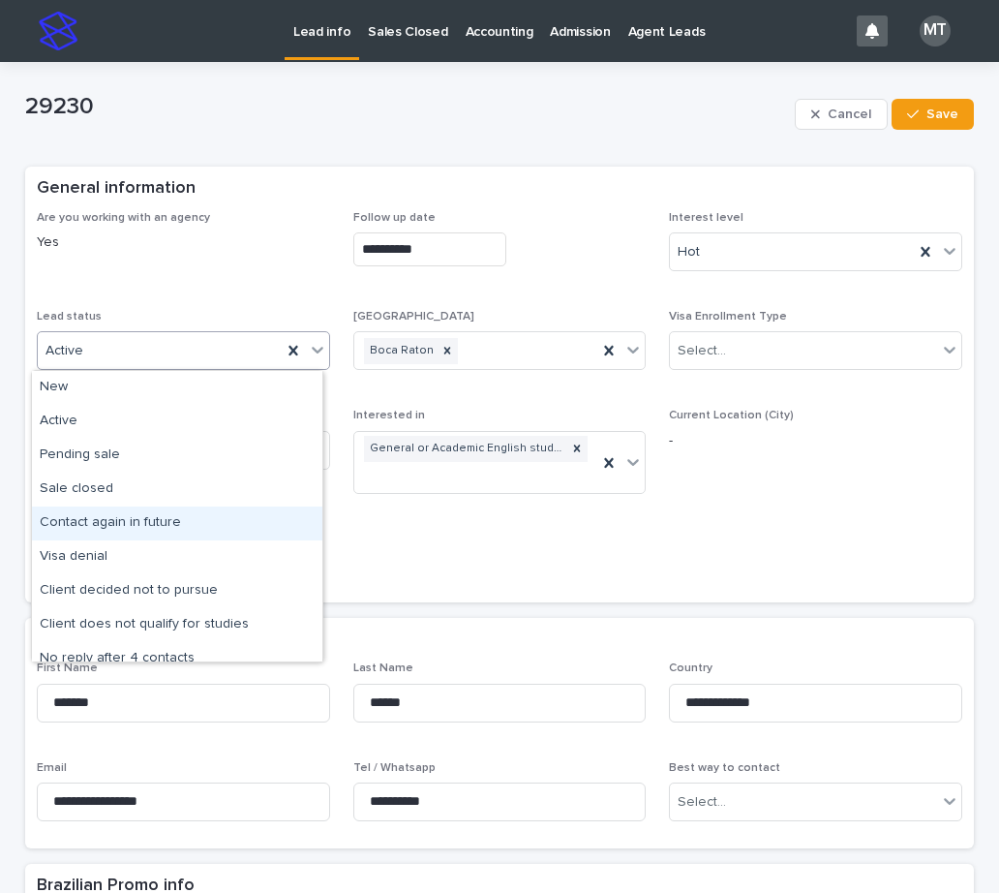
click at [117, 518] on div "Contact again in future" at bounding box center [177, 523] width 290 height 34
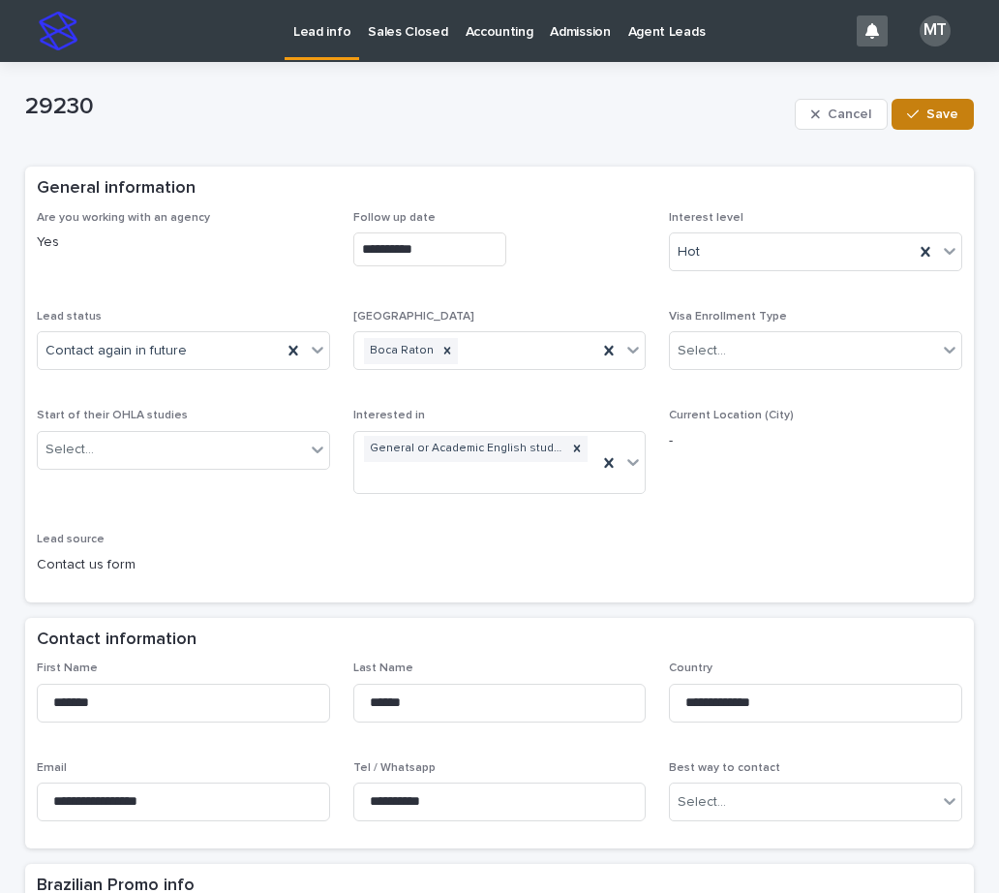
click at [940, 111] on span "Save" at bounding box center [942, 114] width 32 height 14
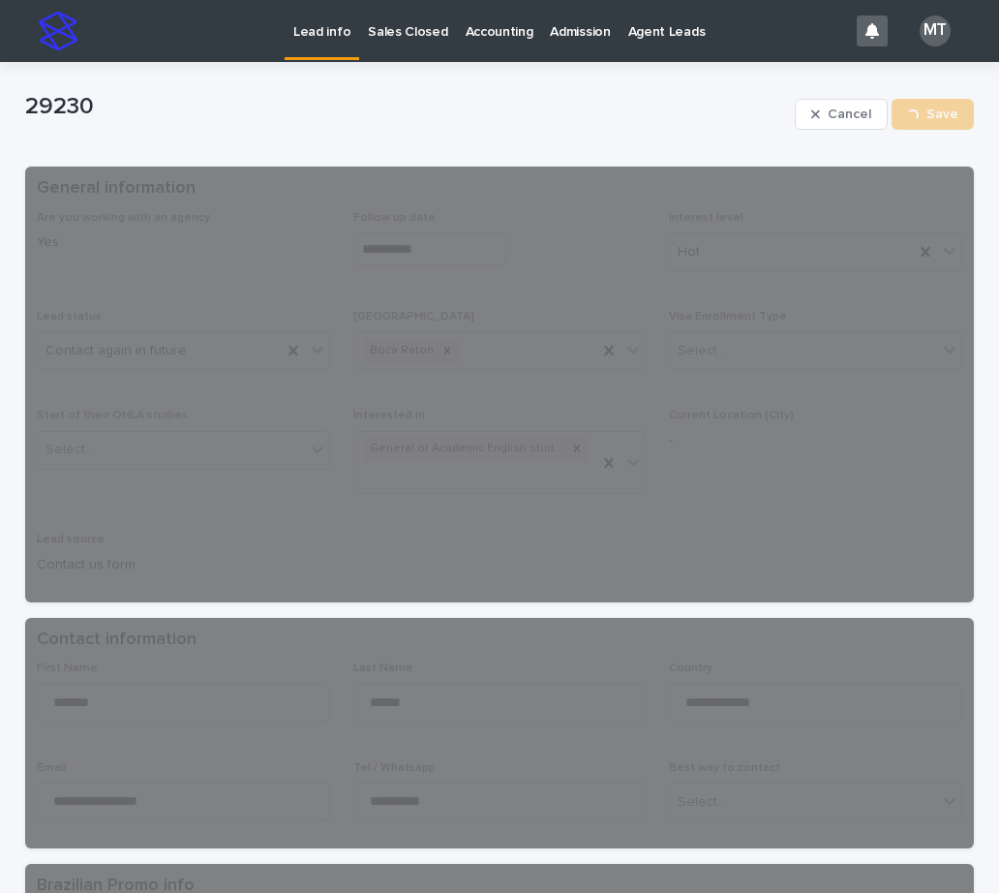
click at [319, 35] on p "Lead info" at bounding box center [321, 20] width 57 height 41
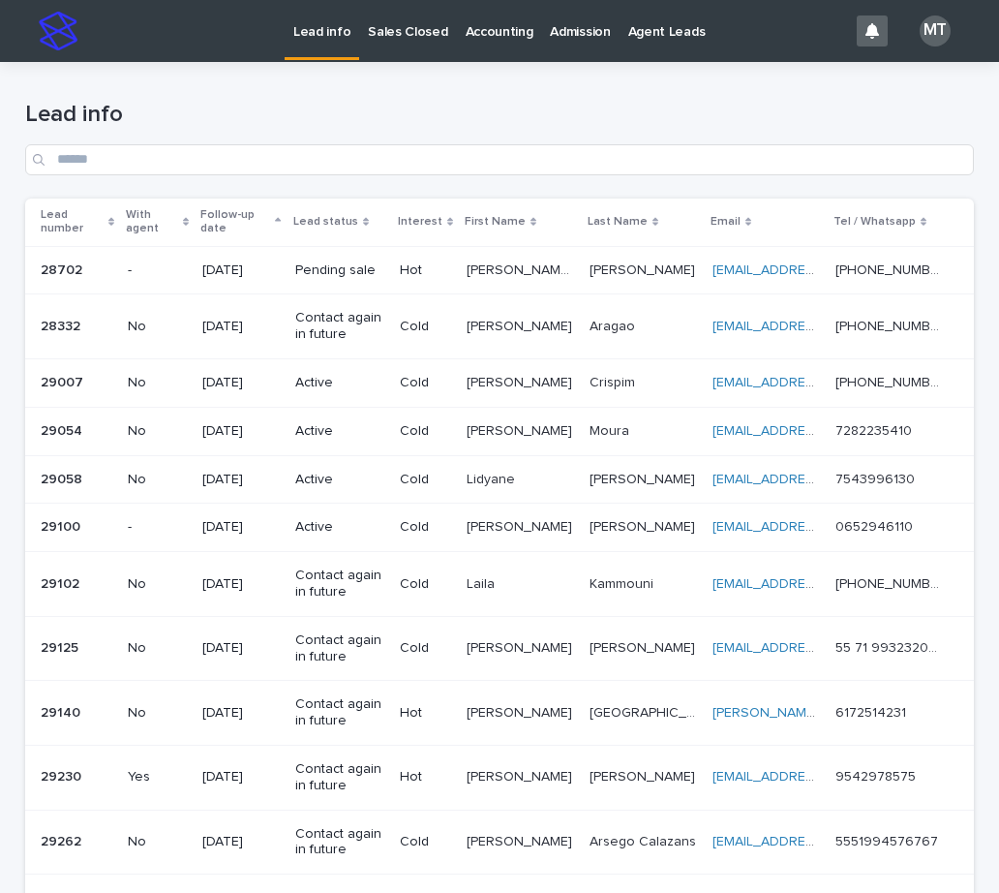
click at [447, 387] on p "Cold" at bounding box center [425, 383] width 51 height 16
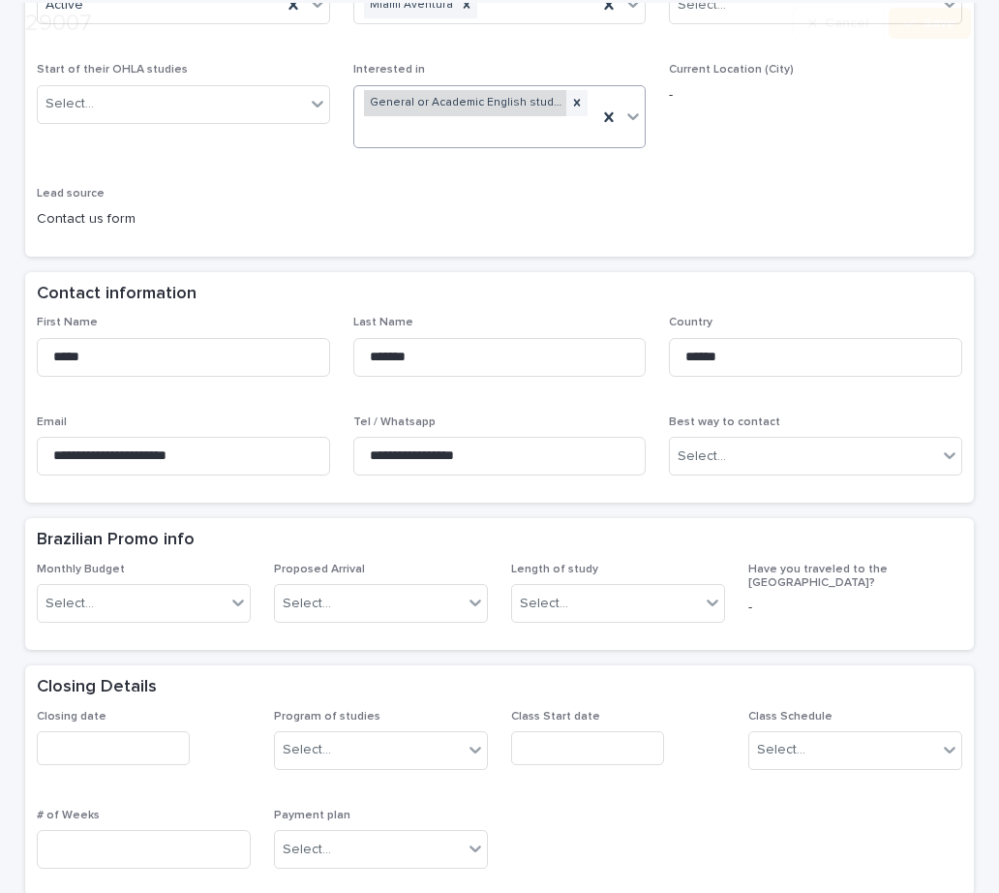
scroll to position [387, 0]
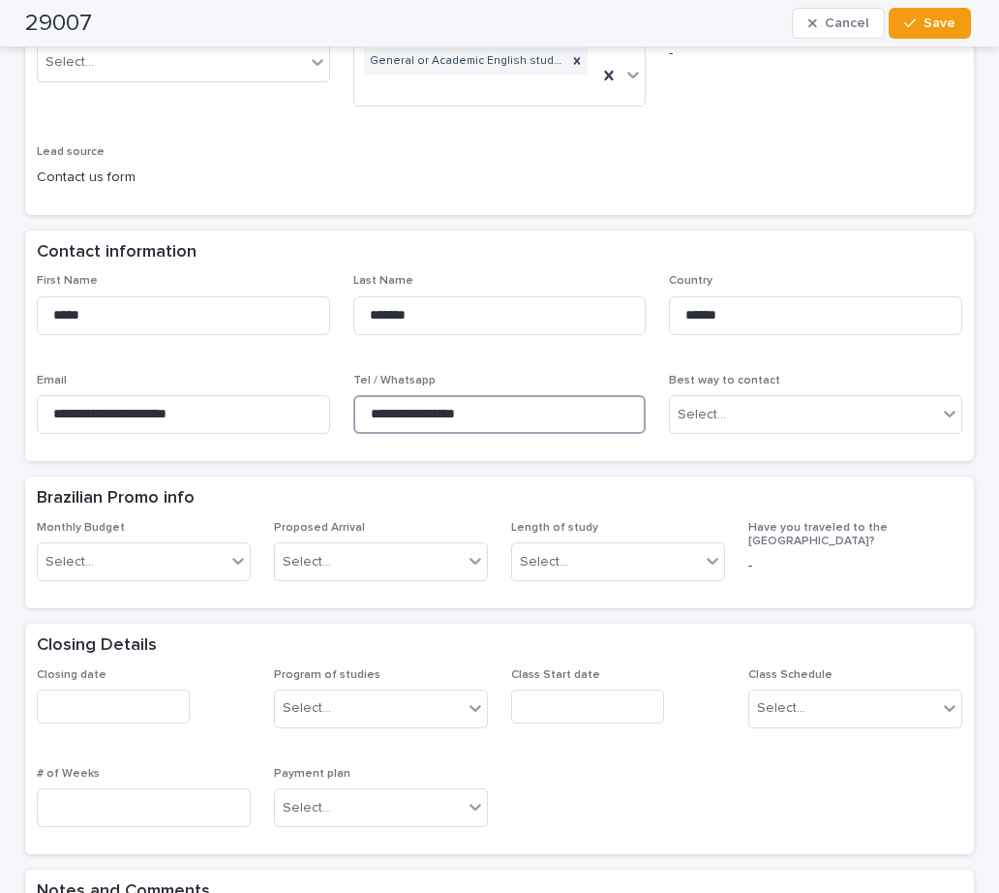
drag, startPoint x: 493, startPoint y: 385, endPoint x: 399, endPoint y: 383, distance: 93.9
click at [318, 359] on div "**********" at bounding box center [499, 361] width 925 height 175
click at [680, 689] on div at bounding box center [618, 706] width 214 height 34
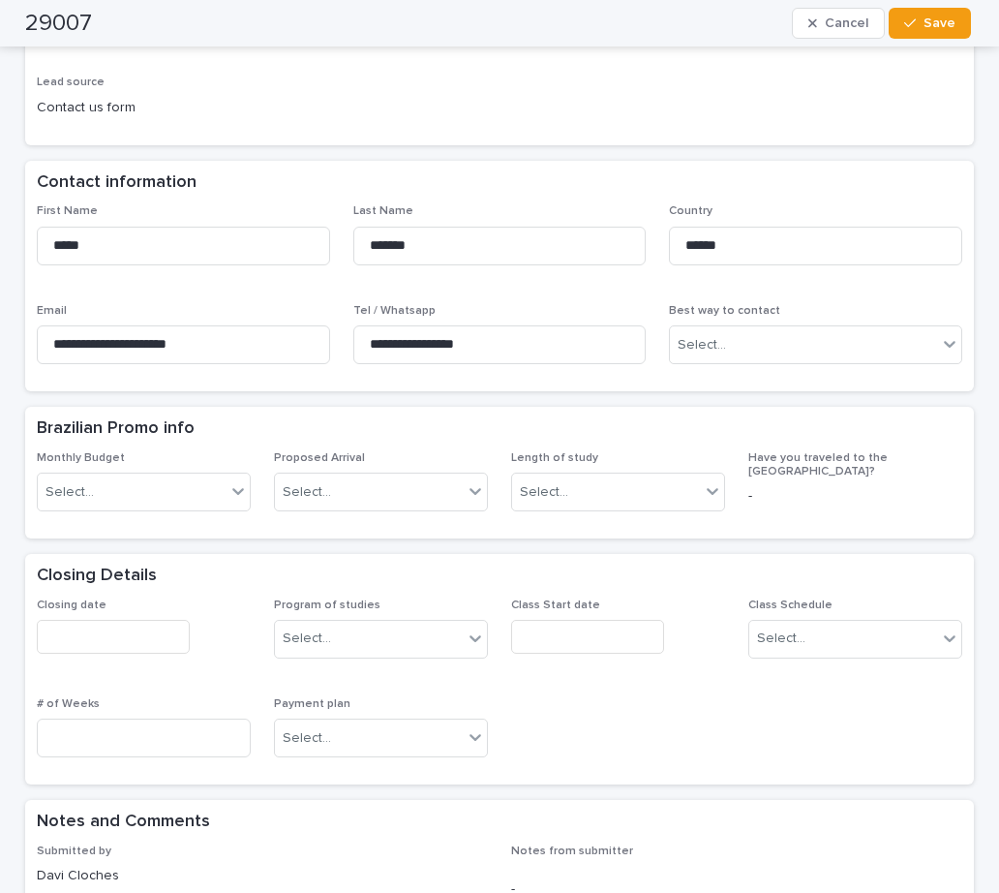
scroll to position [871, 0]
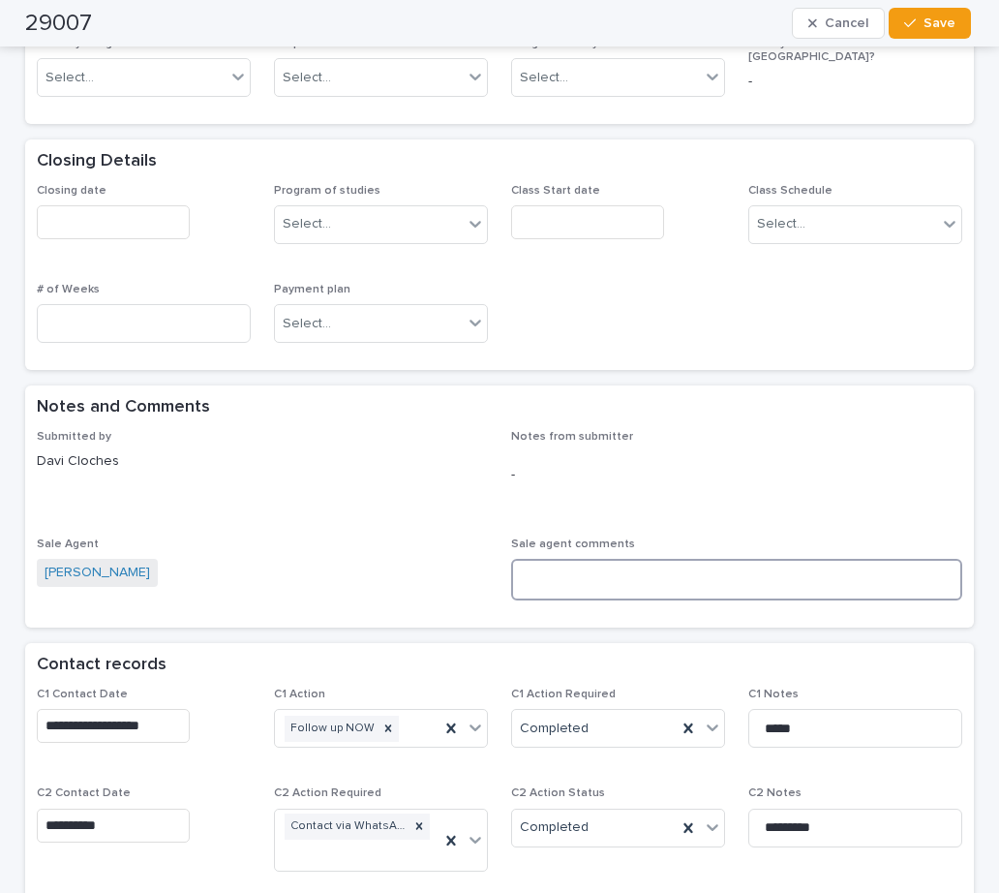
click at [590, 559] on textarea at bounding box center [736, 580] width 451 height 42
paste textarea "**********"
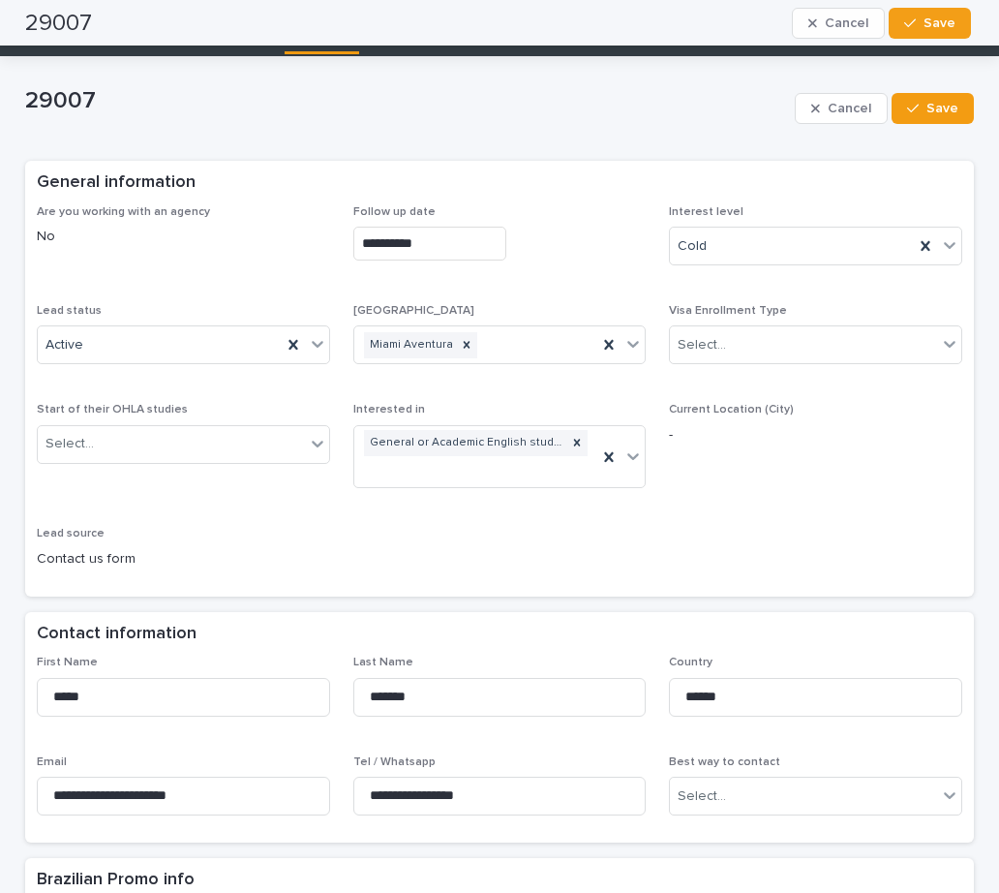
scroll to position [0, 0]
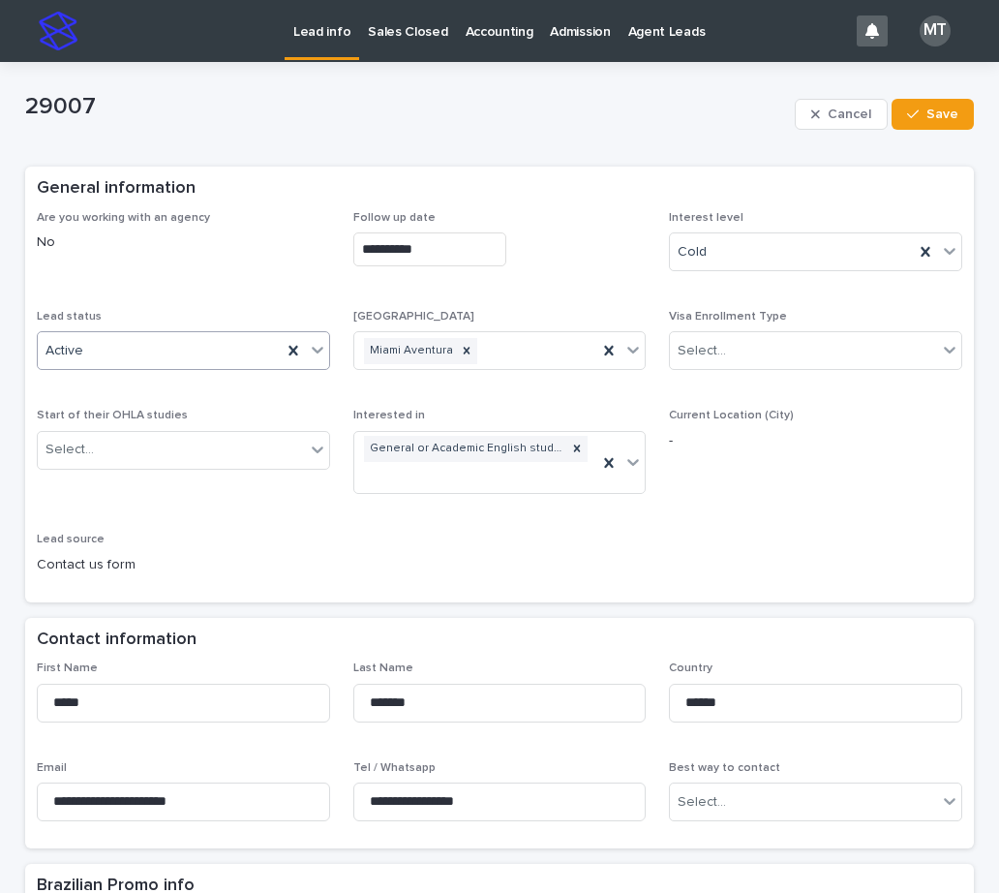
type textarea "**********"
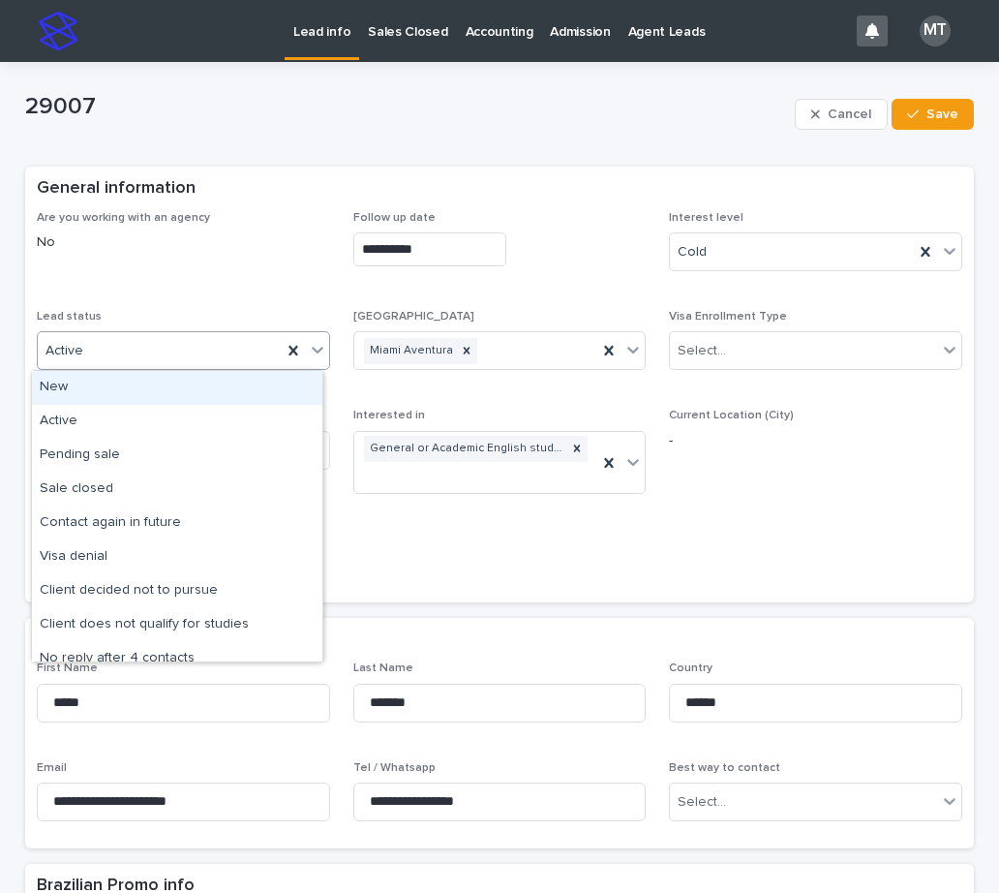
click at [197, 349] on div "Active" at bounding box center [160, 351] width 244 height 32
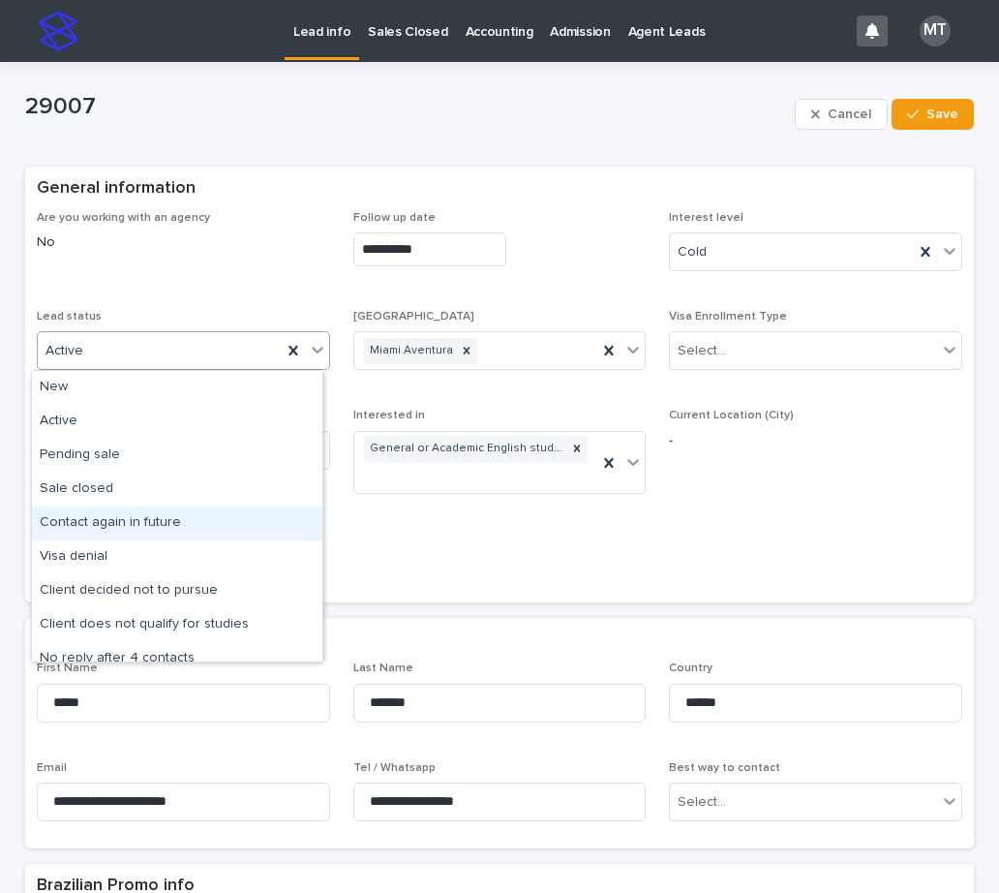
click at [126, 527] on div "Contact again in future" at bounding box center [177, 523] width 290 height 34
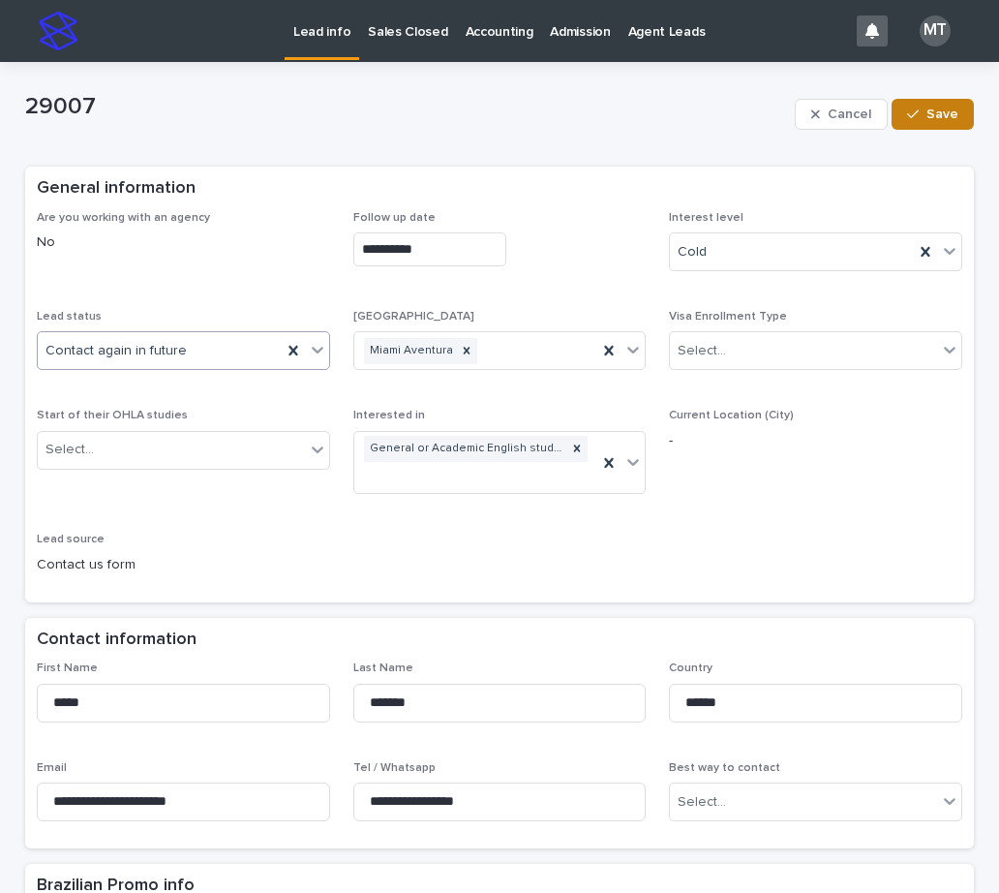
drag, startPoint x: 935, startPoint y: 125, endPoint x: 905, endPoint y: 123, distance: 30.1
click at [935, 124] on button "Save" at bounding box center [933, 114] width 82 height 31
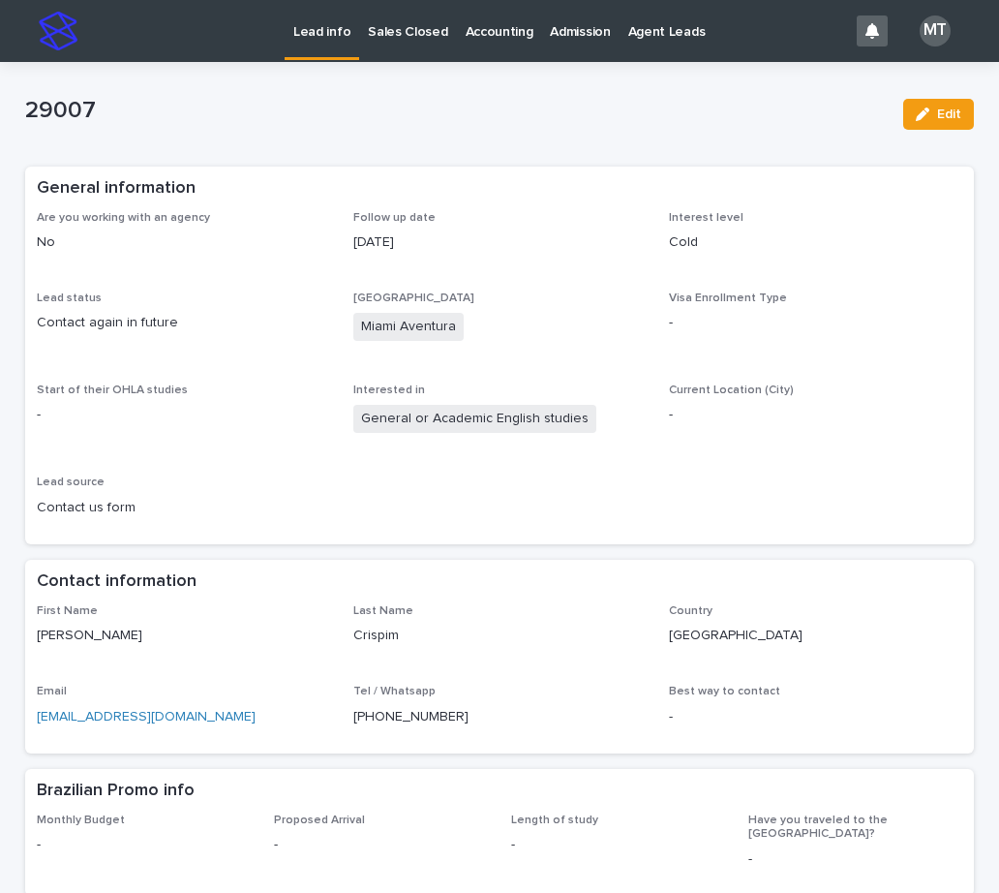
click at [305, 33] on p "Lead info" at bounding box center [321, 20] width 57 height 41
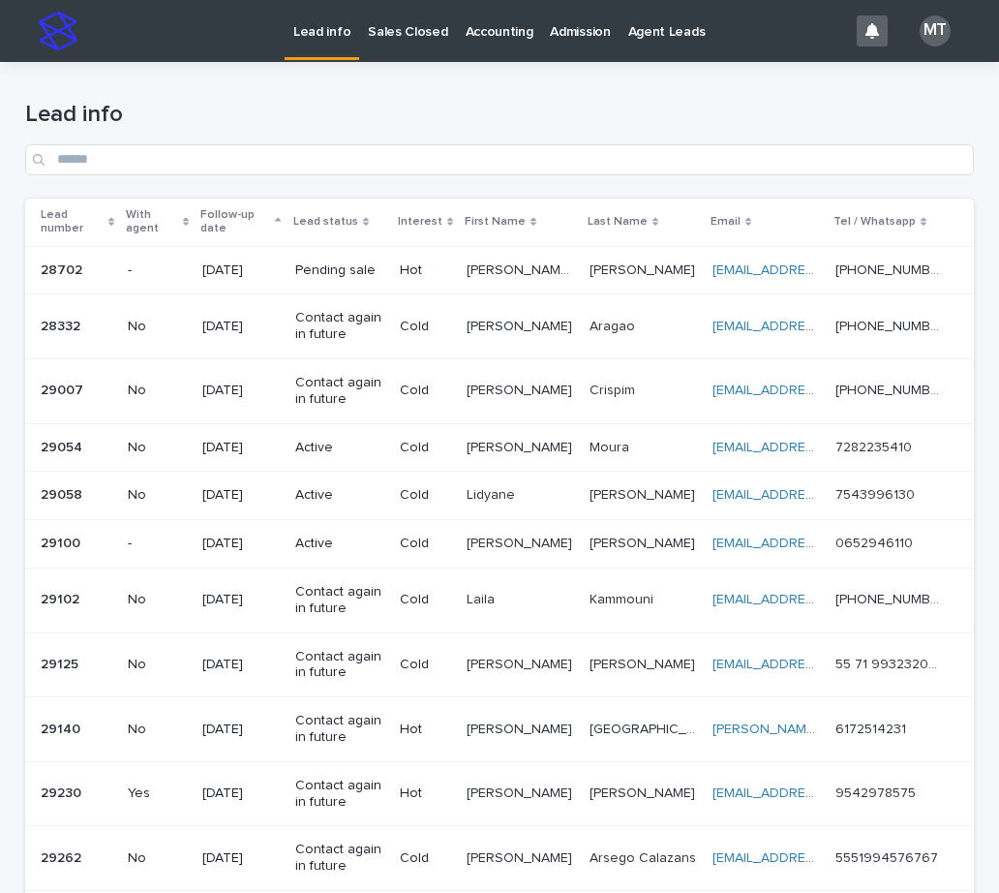
click at [479, 441] on p "[PERSON_NAME]" at bounding box center [521, 446] width 109 height 20
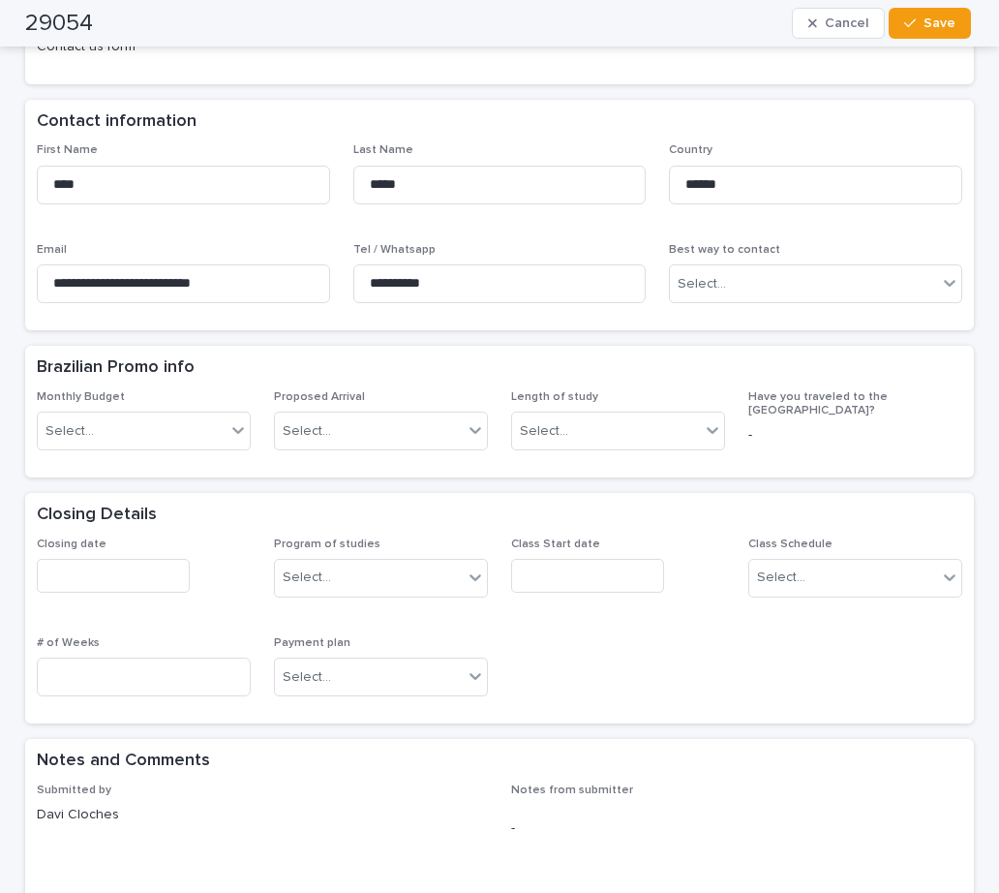
scroll to position [484, 0]
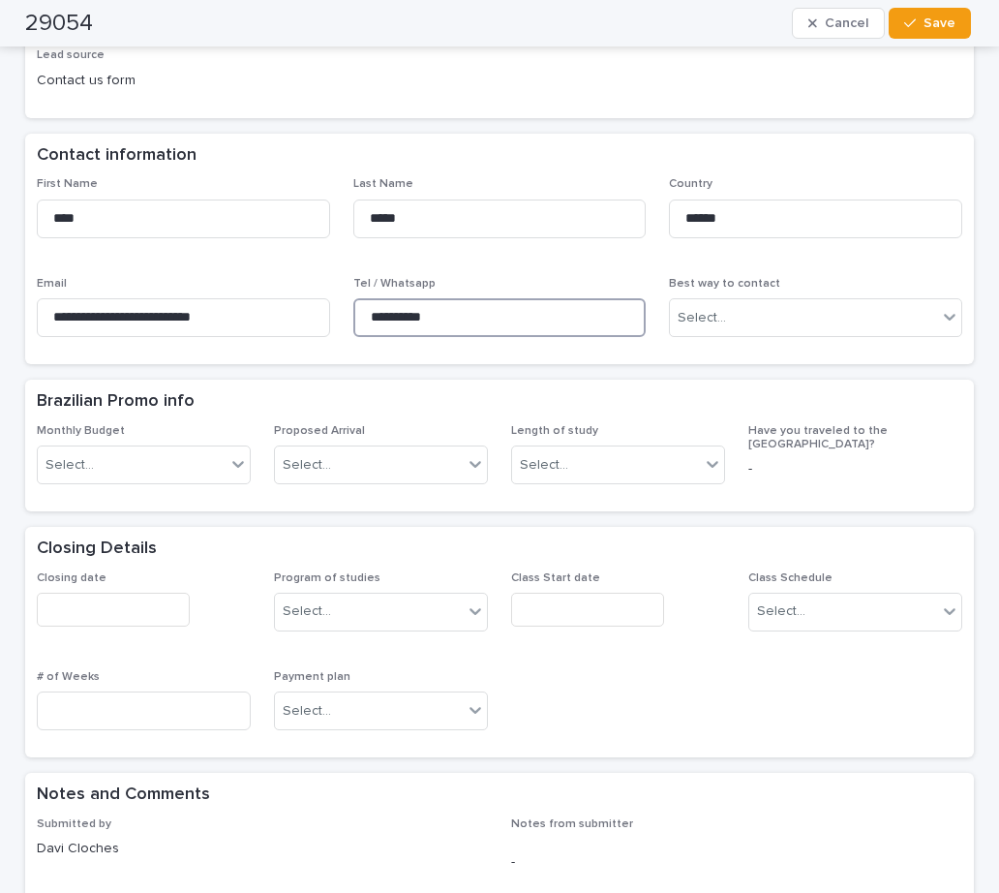
drag, startPoint x: 453, startPoint y: 297, endPoint x: 354, endPoint y: 280, distance: 100.3
click at [354, 298] on input "**********" at bounding box center [499, 317] width 293 height 39
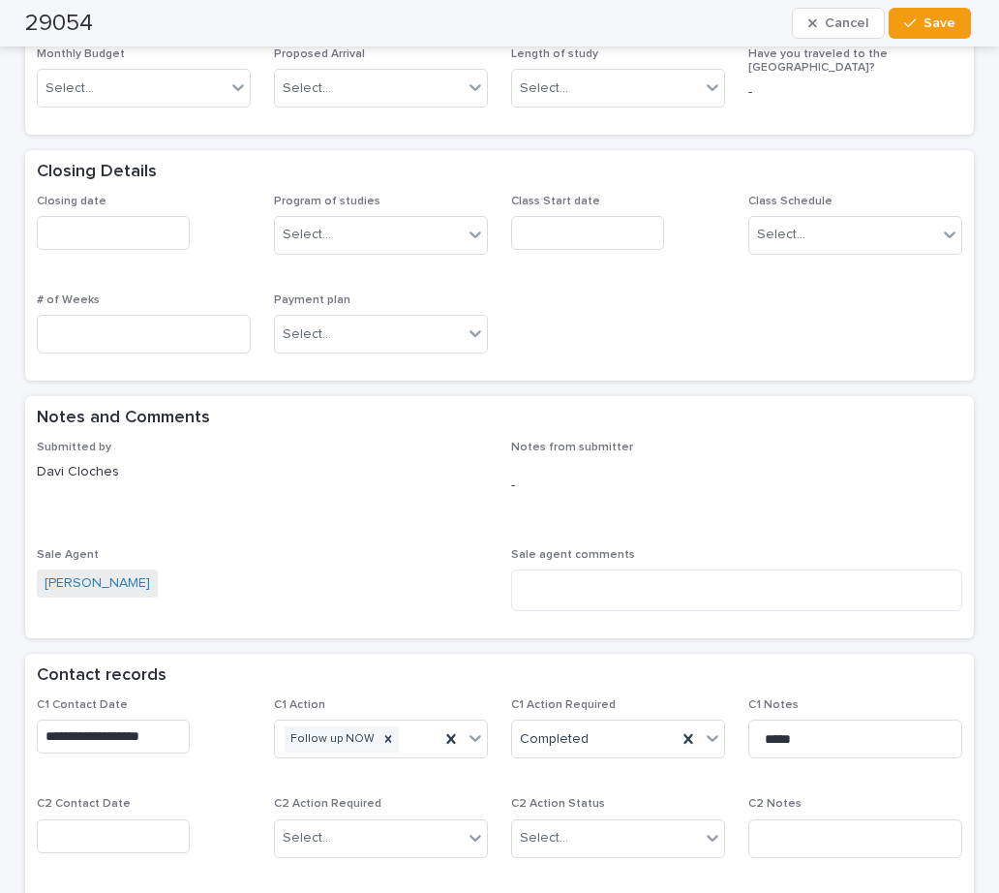
scroll to position [968, 0]
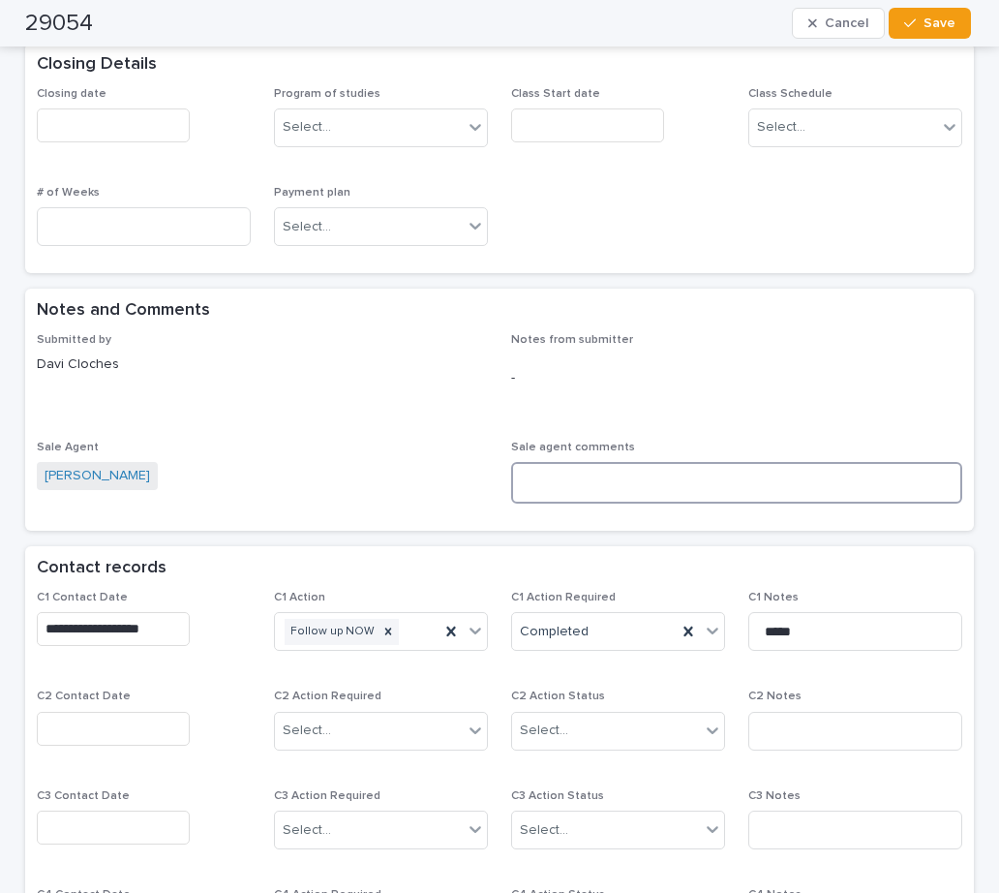
click at [561, 462] on textarea at bounding box center [736, 483] width 451 height 42
paste textarea "**********"
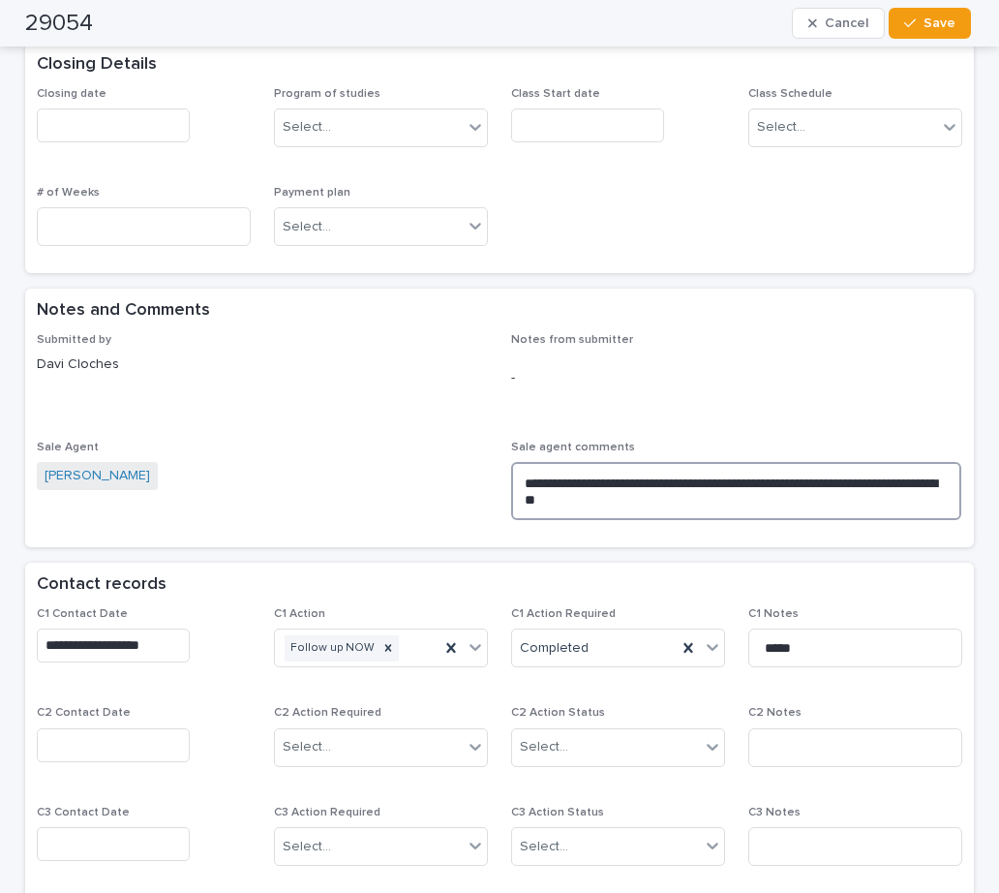
type textarea "**********"
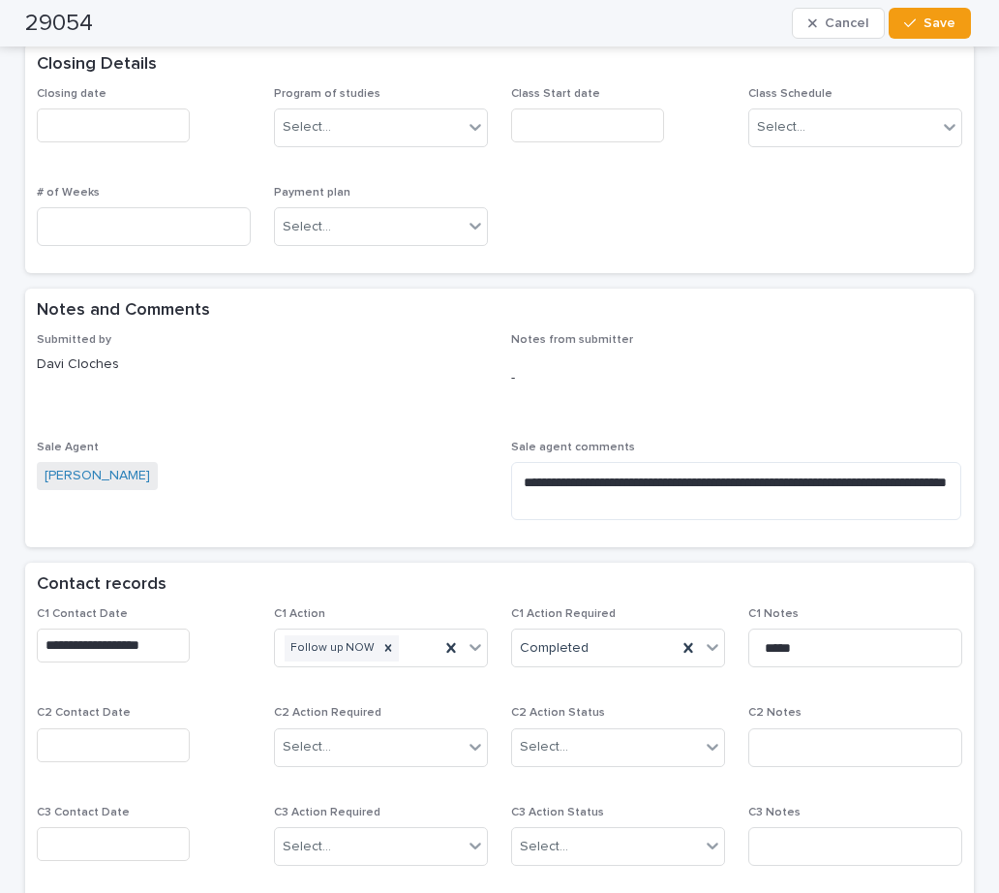
click at [157, 728] on input "text" at bounding box center [113, 745] width 153 height 34
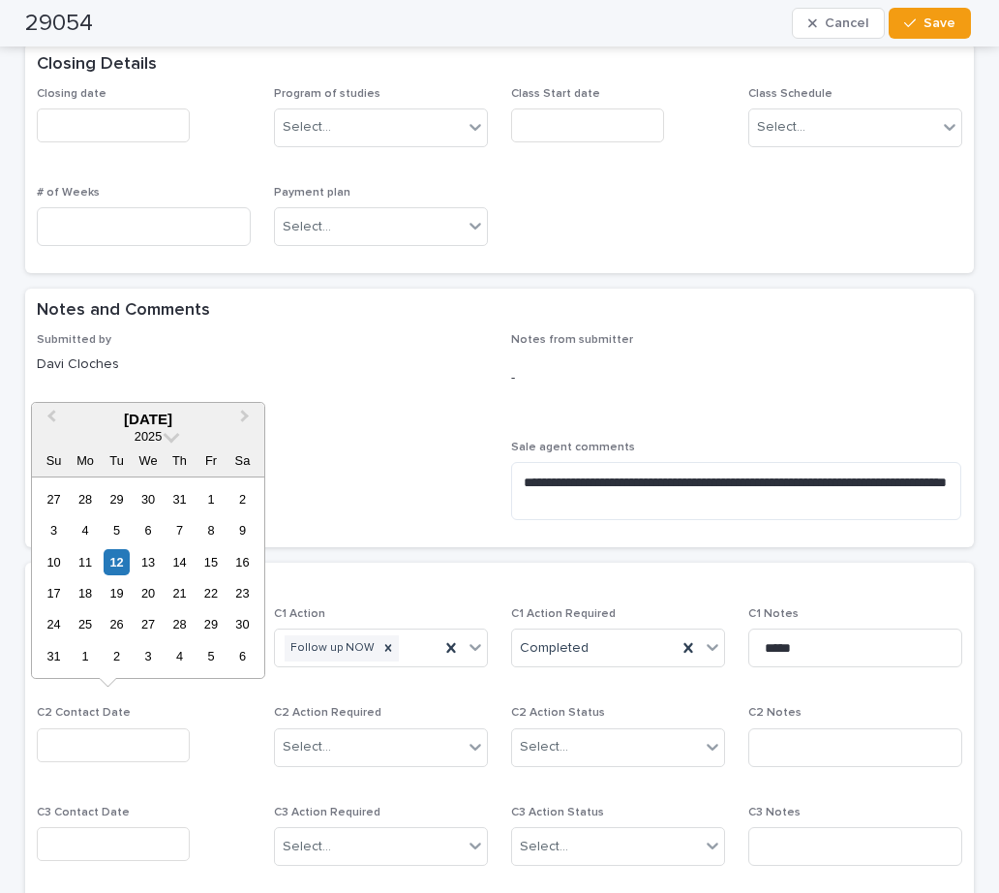
drag, startPoint x: 115, startPoint y: 561, endPoint x: 354, endPoint y: 692, distance: 273.0
click at [120, 560] on div "12" at bounding box center [117, 562] width 26 height 26
type input "**********"
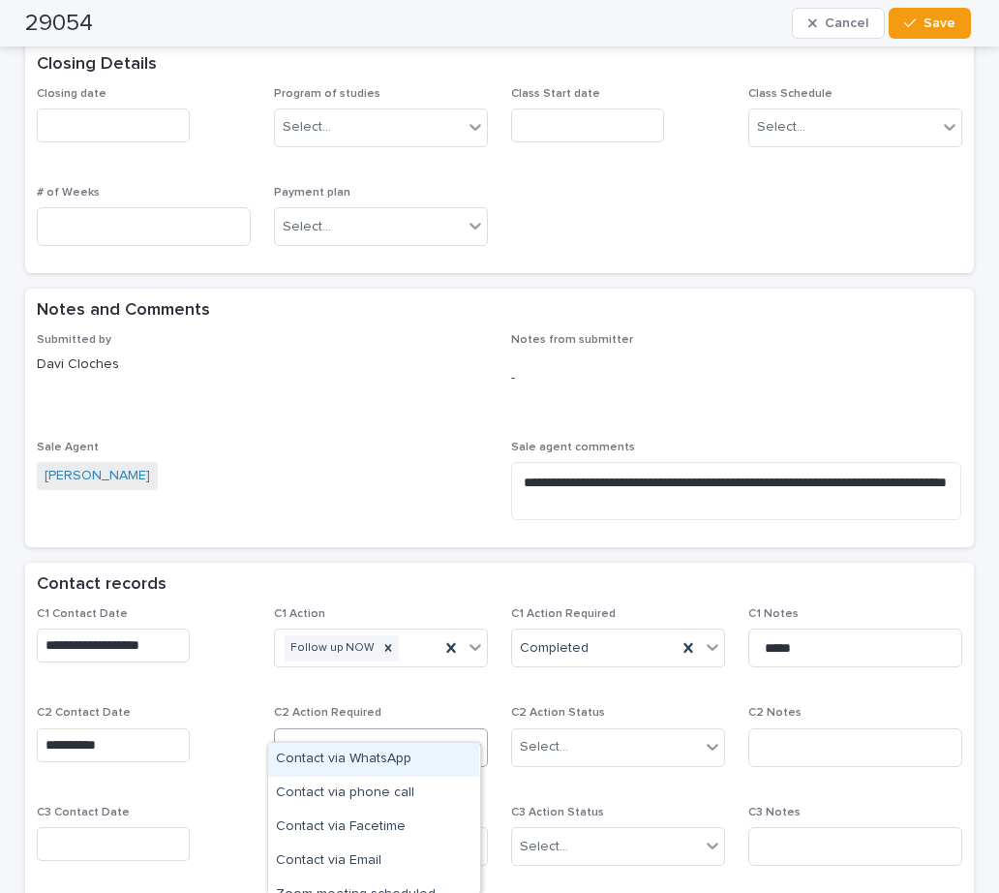
click at [353, 731] on div "Select..." at bounding box center [369, 747] width 188 height 32
click at [342, 757] on div "Contact via WhatsApp" at bounding box center [373, 760] width 211 height 34
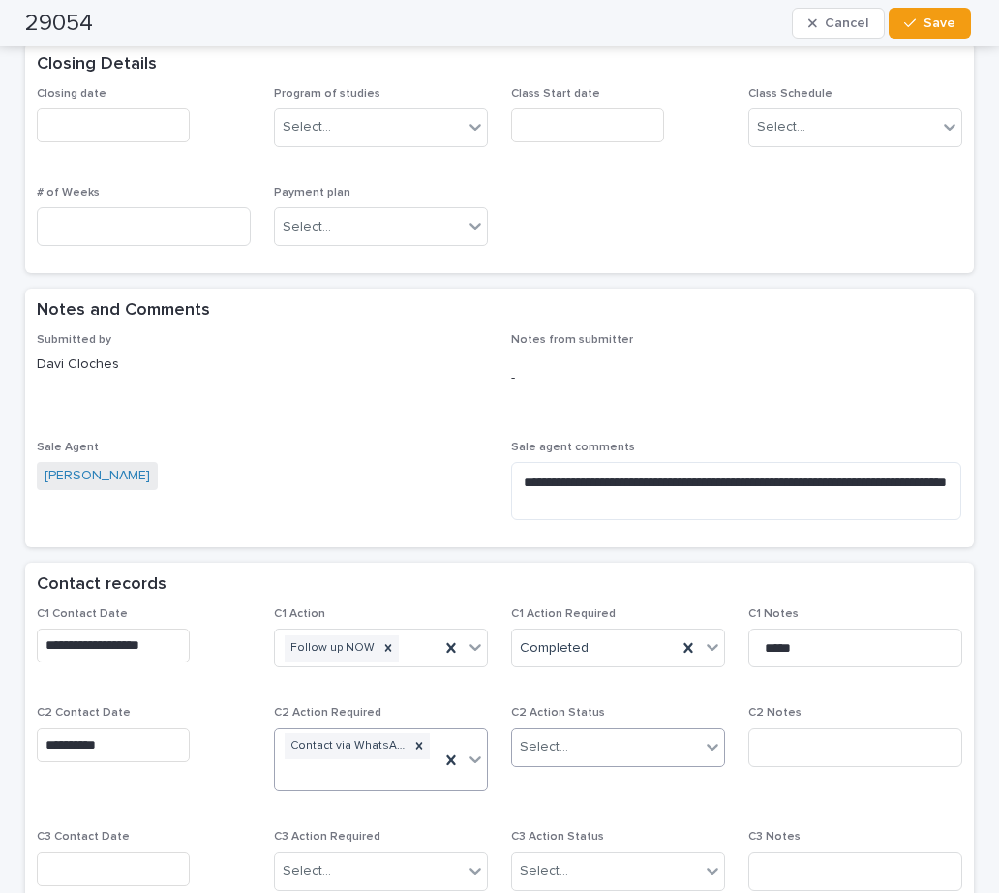
scroll to position [980, 0]
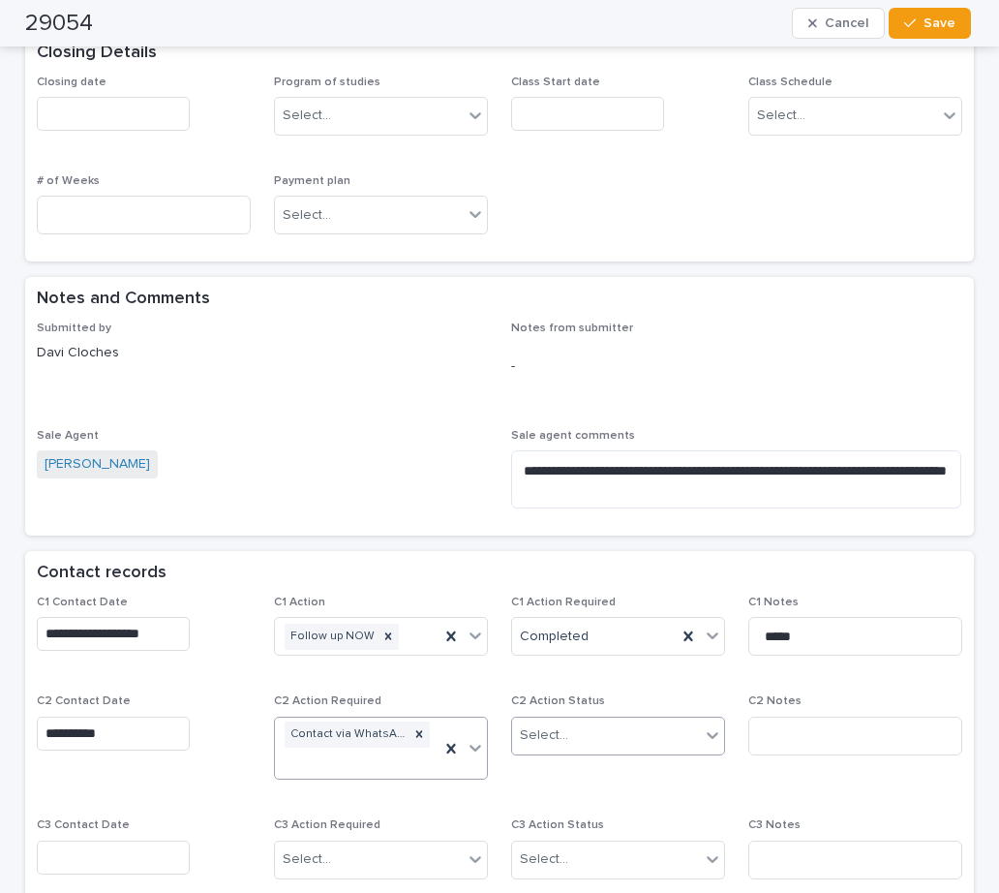
click at [536, 725] on div "Select..." at bounding box center [544, 735] width 48 height 20
click at [554, 786] on div "Completed" at bounding box center [610, 782] width 211 height 34
click at [778, 716] on input at bounding box center [855, 735] width 214 height 39
type input "**********"
click at [136, 716] on input "**********" at bounding box center [113, 733] width 153 height 34
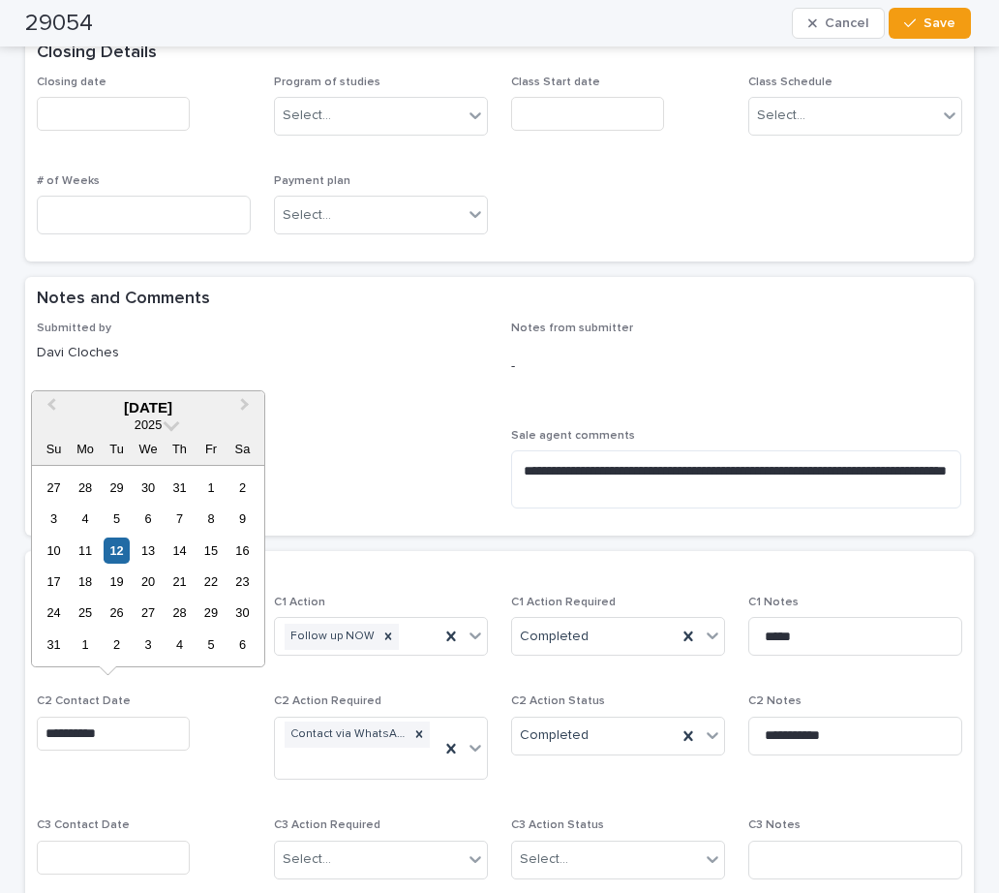
click at [426, 551] on div "Contact records" at bounding box center [499, 573] width 949 height 45
click at [137, 716] on input "**********" at bounding box center [113, 733] width 153 height 34
click at [51, 407] on span "Previous Month" at bounding box center [51, 407] width 0 height 26
click at [212, 583] on div "25" at bounding box center [210, 581] width 26 height 26
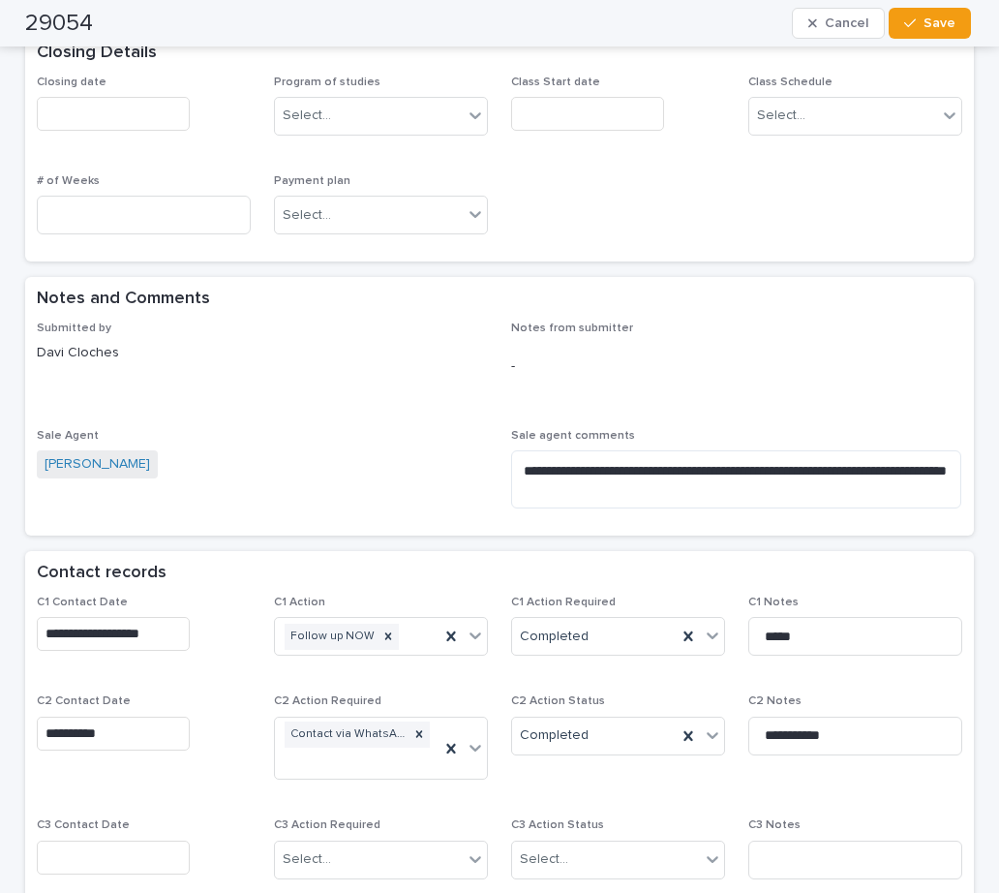
type input "**********"
click at [845, 716] on input "**********" at bounding box center [855, 735] width 214 height 39
drag, startPoint x: 845, startPoint y: 711, endPoint x: 674, endPoint y: 711, distance: 171.3
paste input "**********"
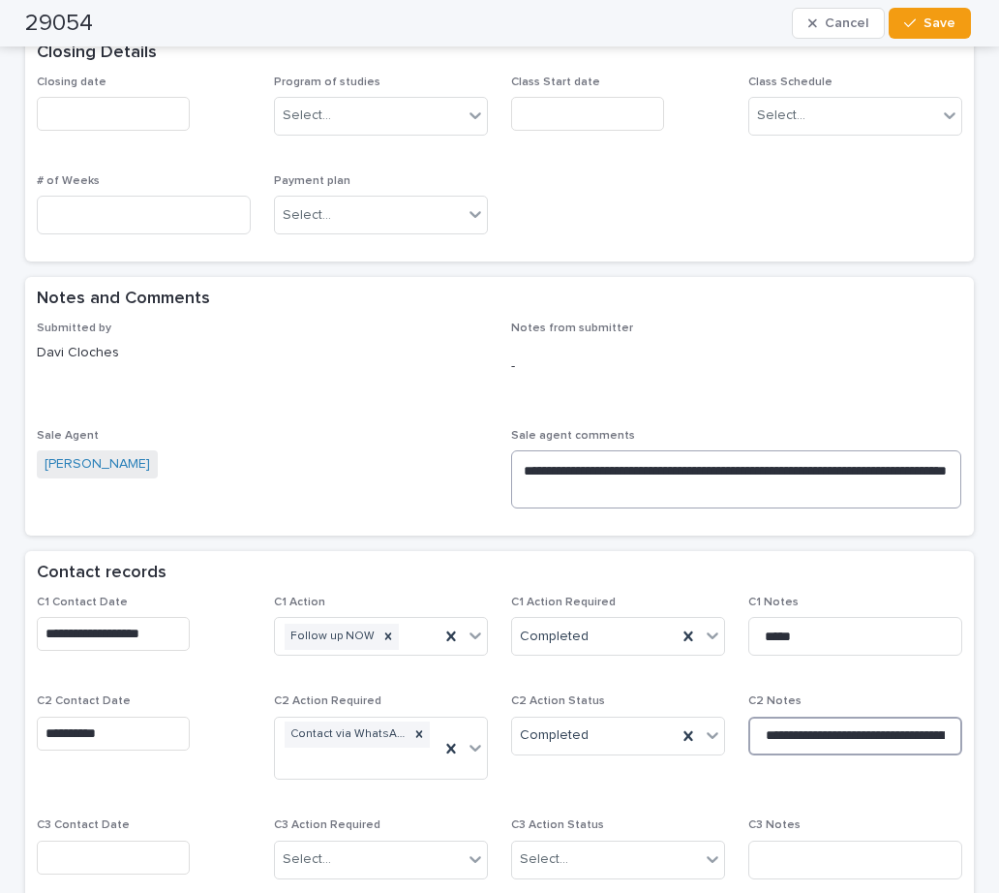
scroll to position [0, 186]
type input "**********"
click at [107, 840] on input "text" at bounding box center [113, 857] width 153 height 34
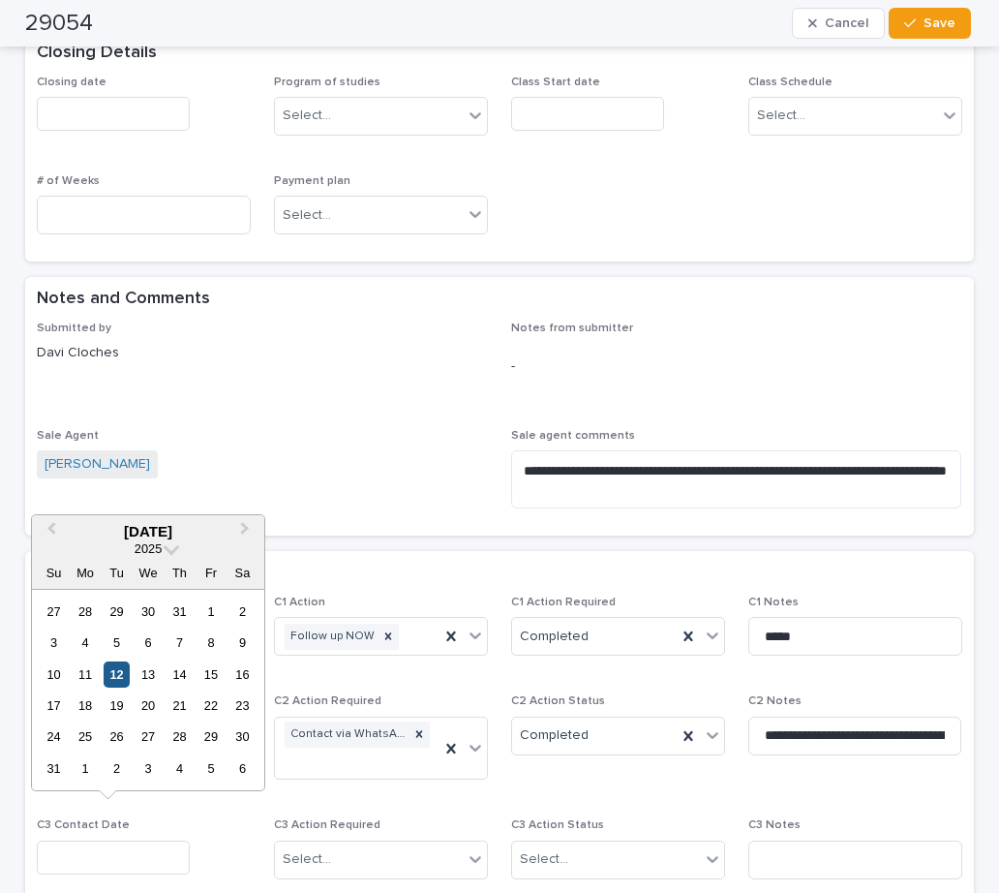
click at [122, 676] on div "12" at bounding box center [117, 674] width 26 height 26
type input "**********"
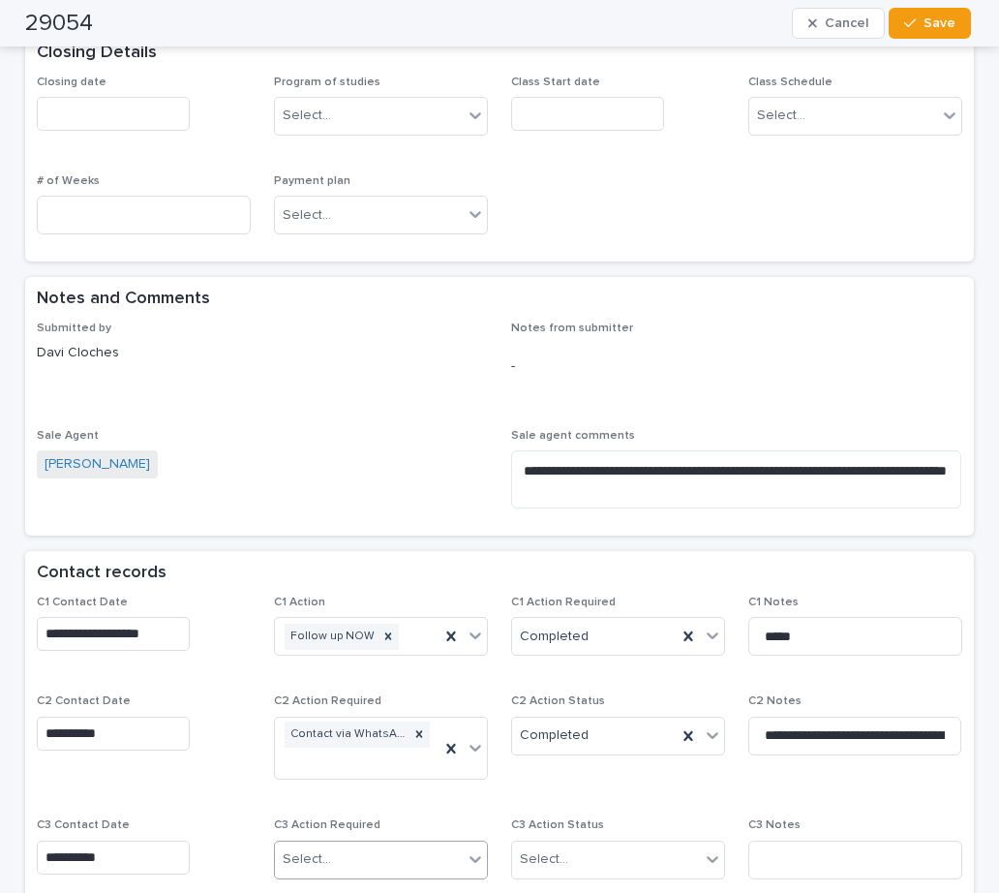
click at [316, 849] on div "Select..." at bounding box center [307, 859] width 48 height 20
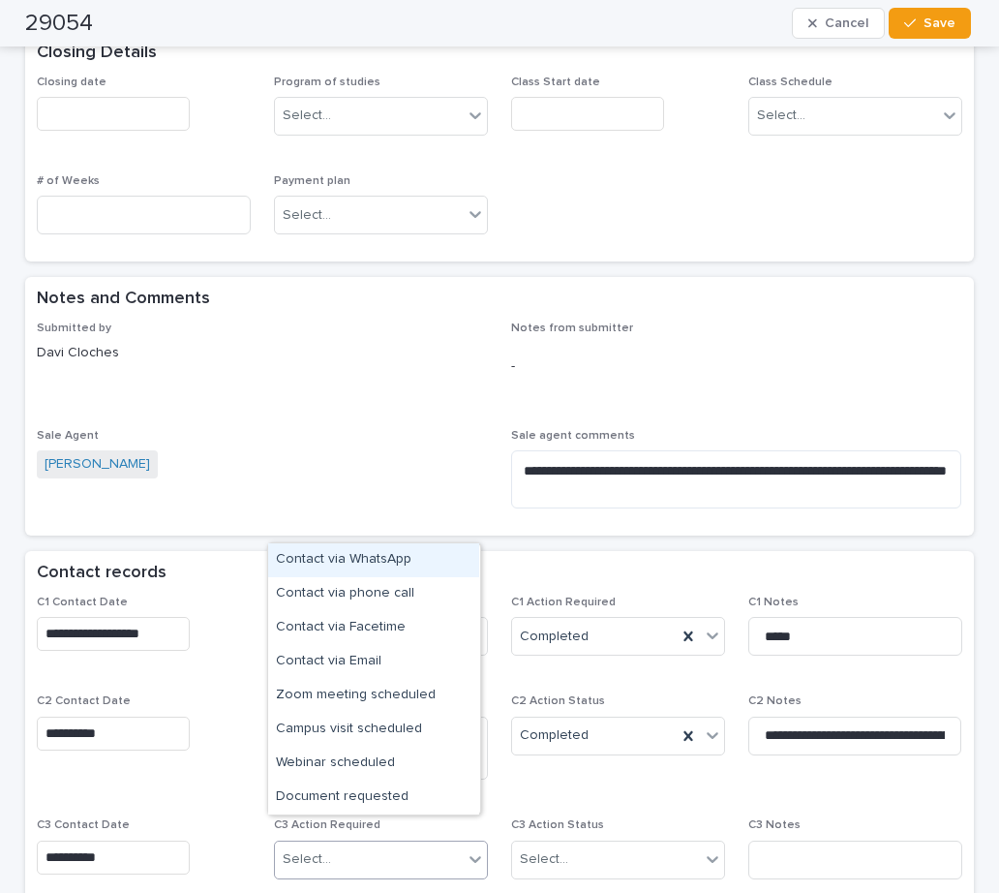
click at [318, 565] on div "Contact via WhatsApp" at bounding box center [373, 560] width 211 height 34
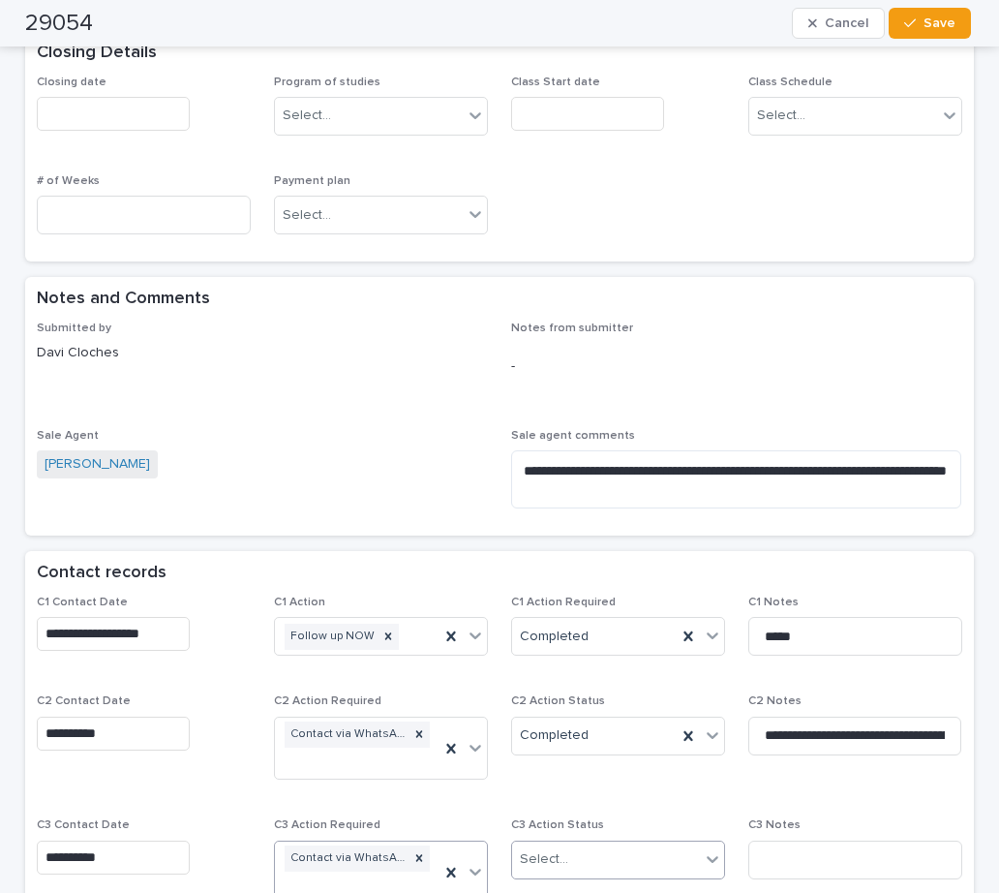
scroll to position [992, 0]
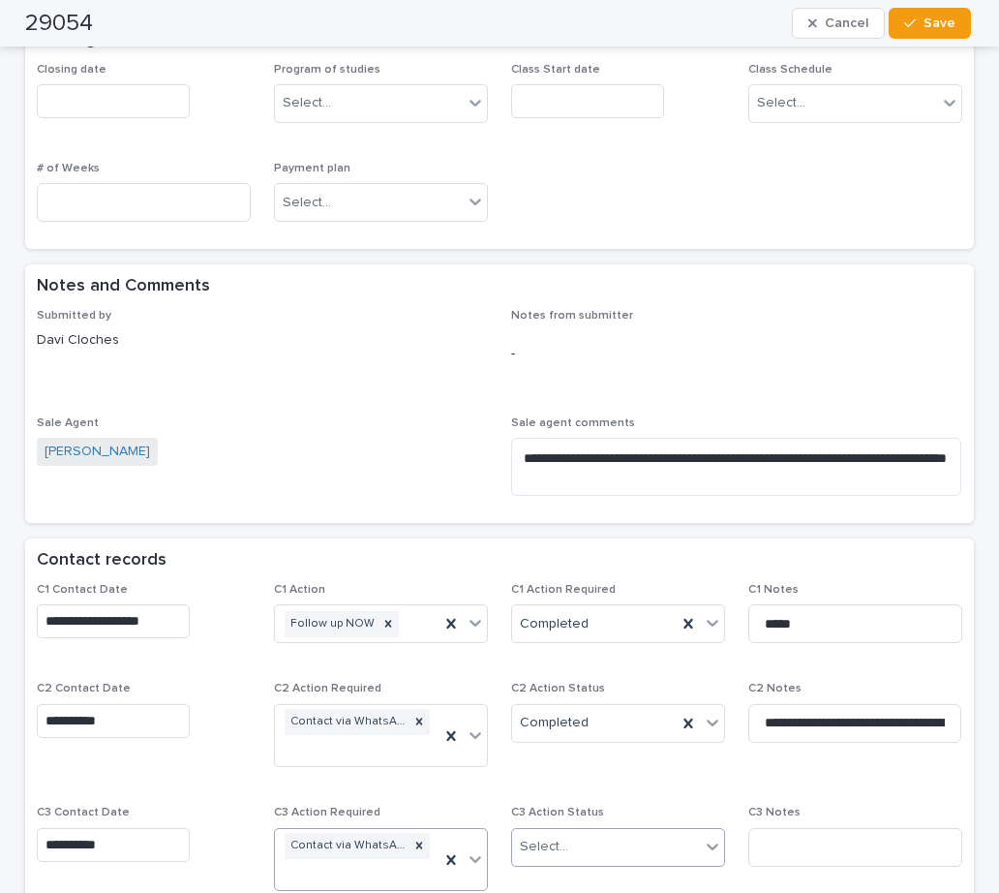
click at [559, 836] on div "Select..." at bounding box center [544, 846] width 48 height 20
click at [570, 776] on div "Completed" at bounding box center [610, 785] width 211 height 34
click at [773, 828] on input at bounding box center [855, 847] width 214 height 39
type input "**********"
click at [436, 327] on div "Submitted by Davi Cloches" at bounding box center [262, 337] width 451 height 57
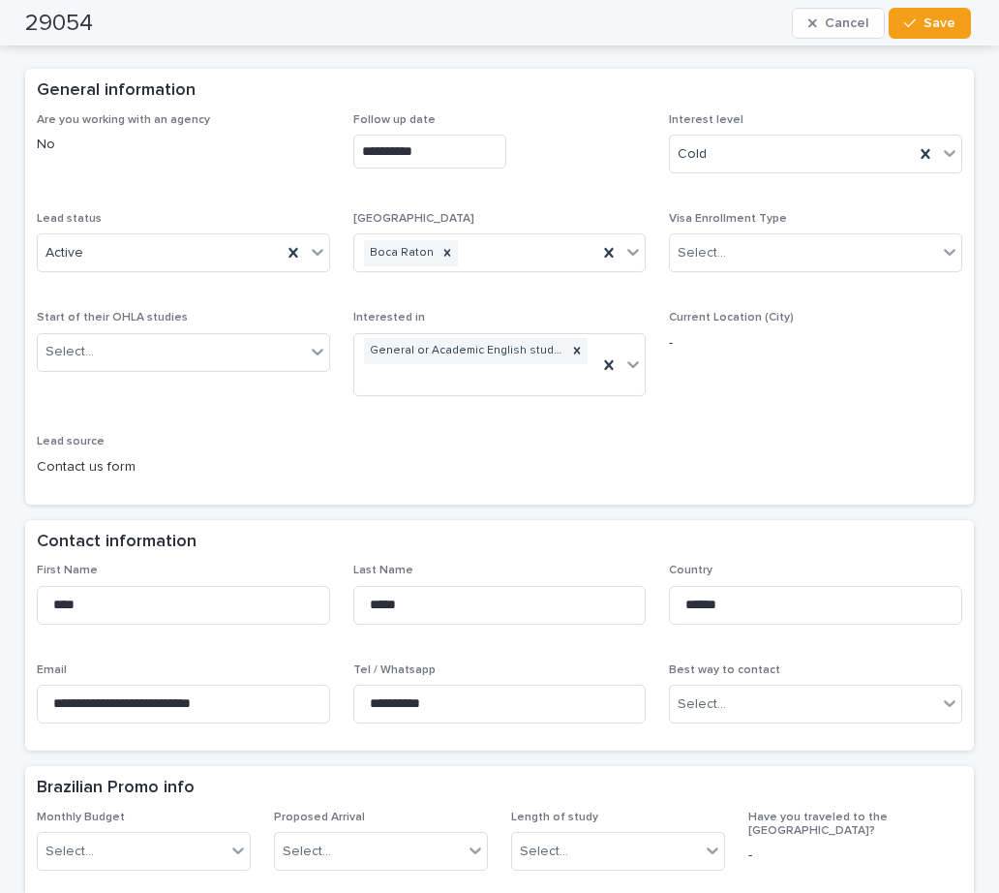
scroll to position [0, 0]
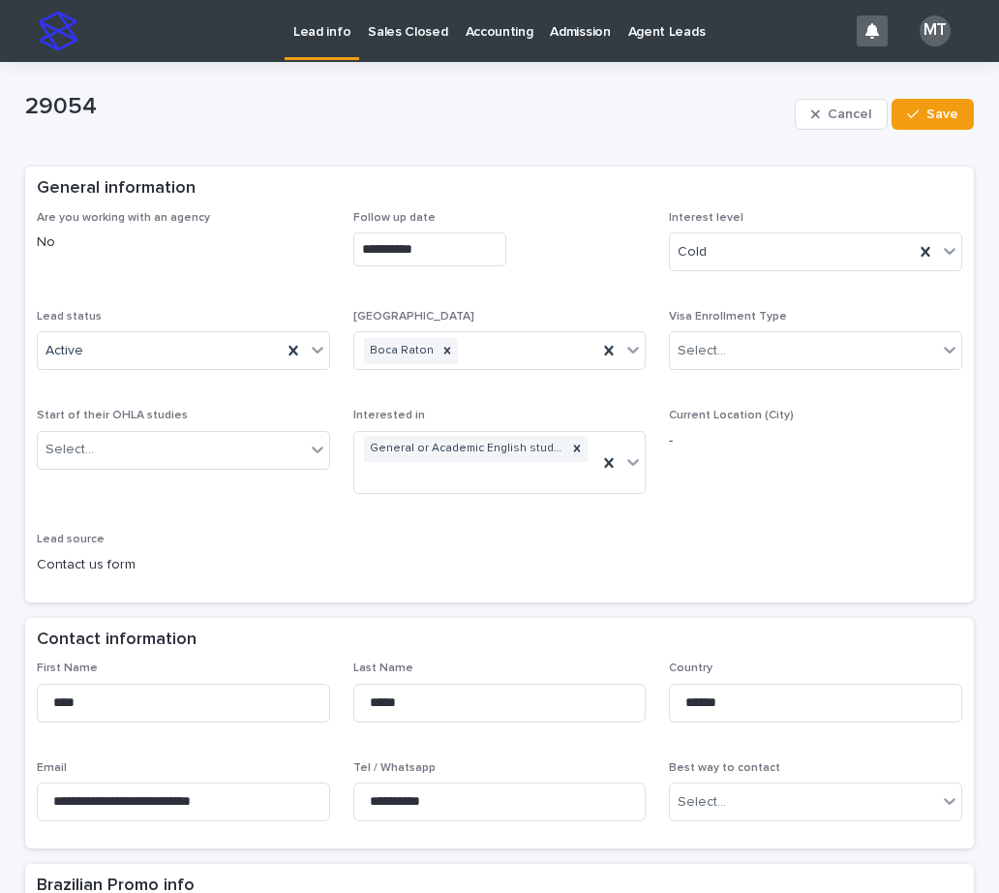
click at [352, 550] on div "**********" at bounding box center [499, 400] width 925 height 379
click at [312, 356] on icon at bounding box center [317, 349] width 19 height 19
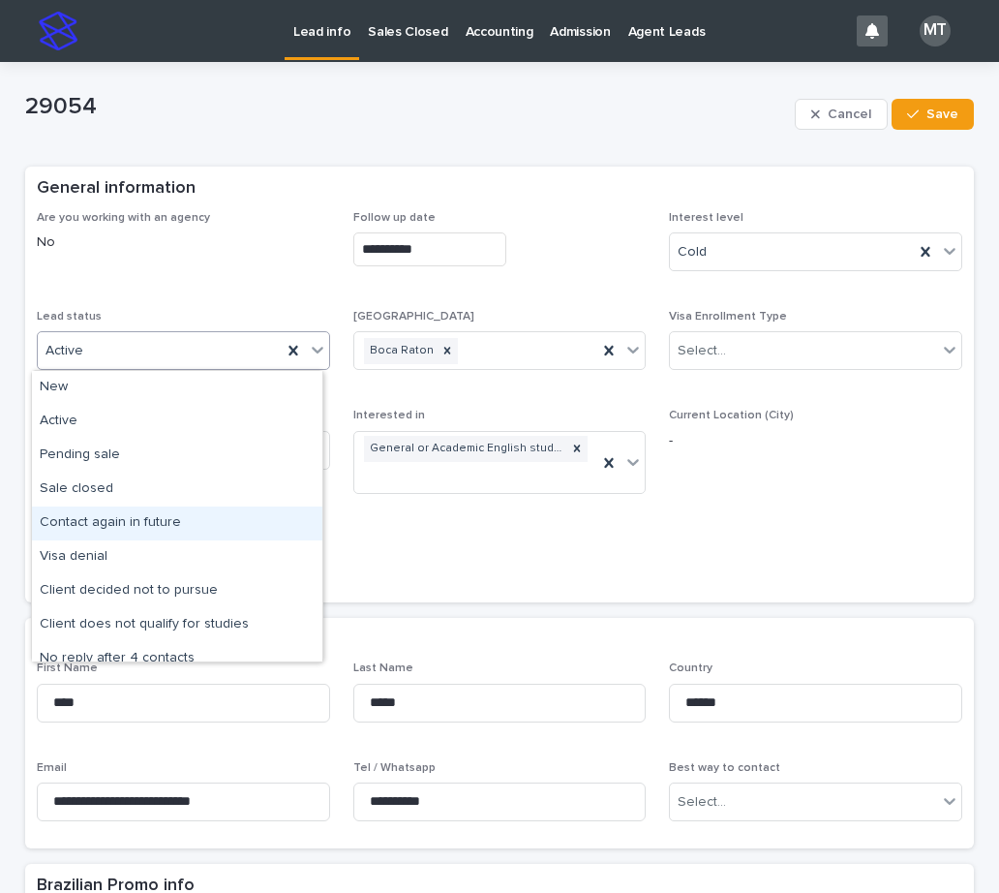
click at [134, 522] on div "Contact again in future" at bounding box center [177, 523] width 290 height 34
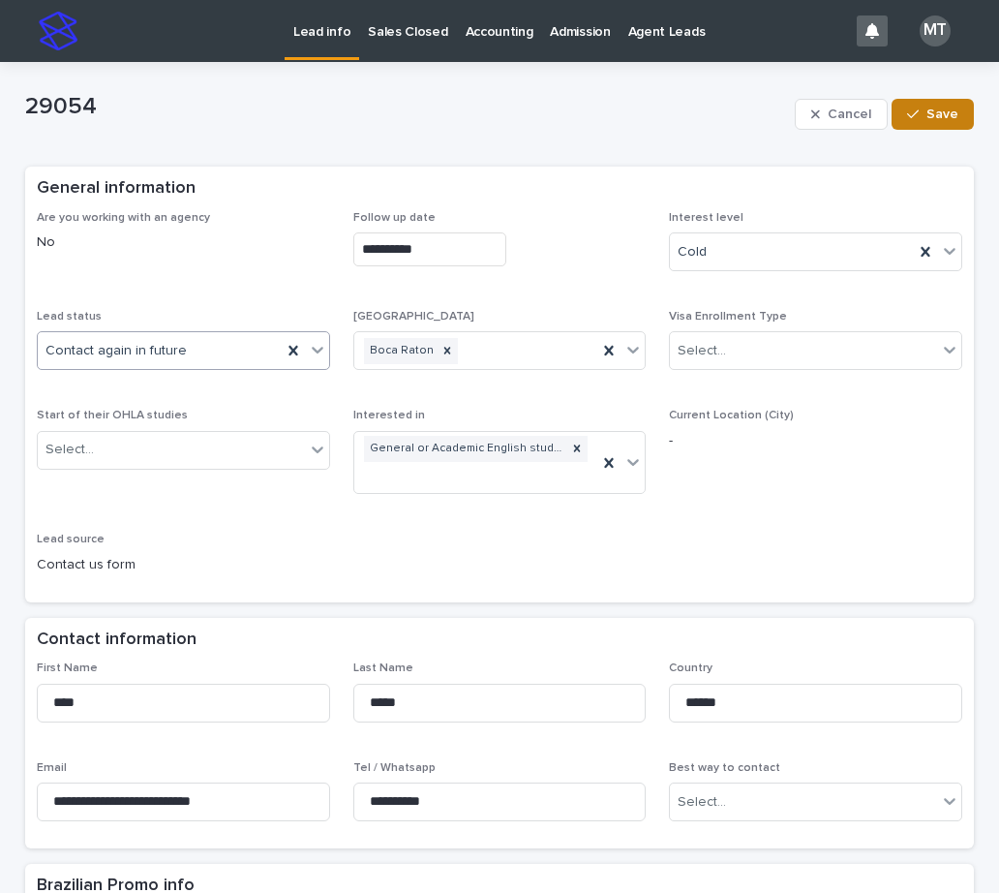
click at [929, 112] on span "Save" at bounding box center [942, 114] width 32 height 14
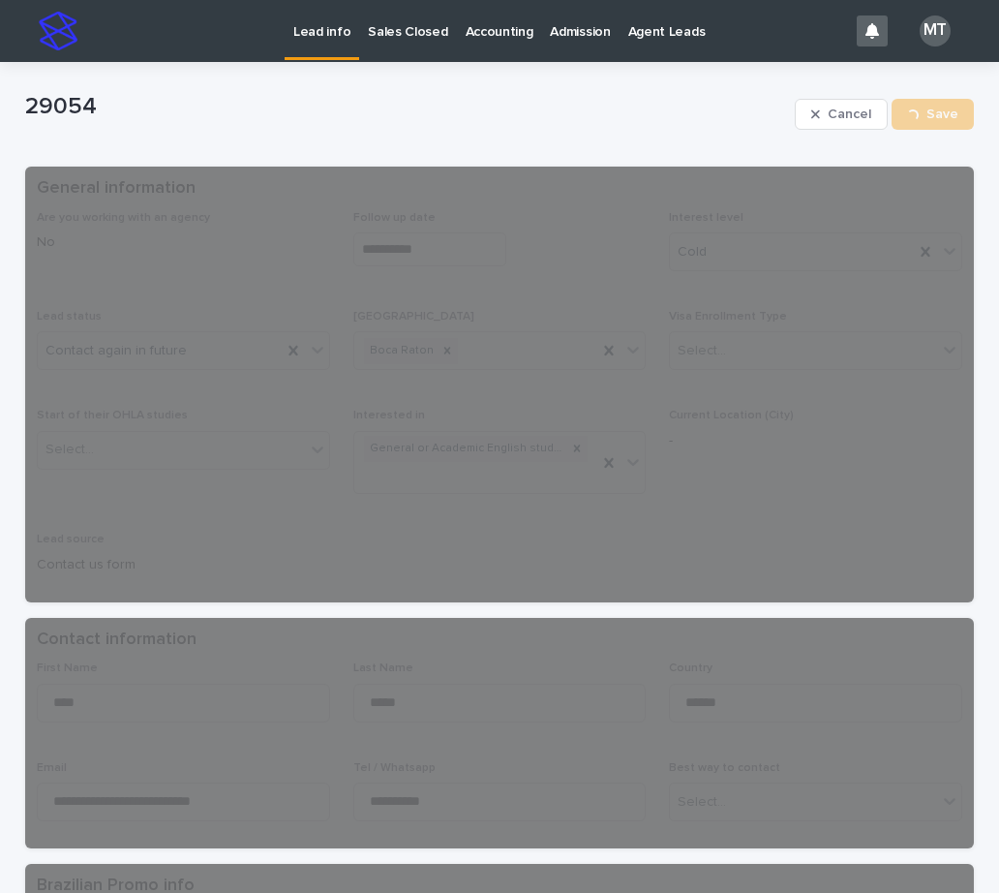
click at [321, 29] on p "Lead info" at bounding box center [321, 20] width 57 height 41
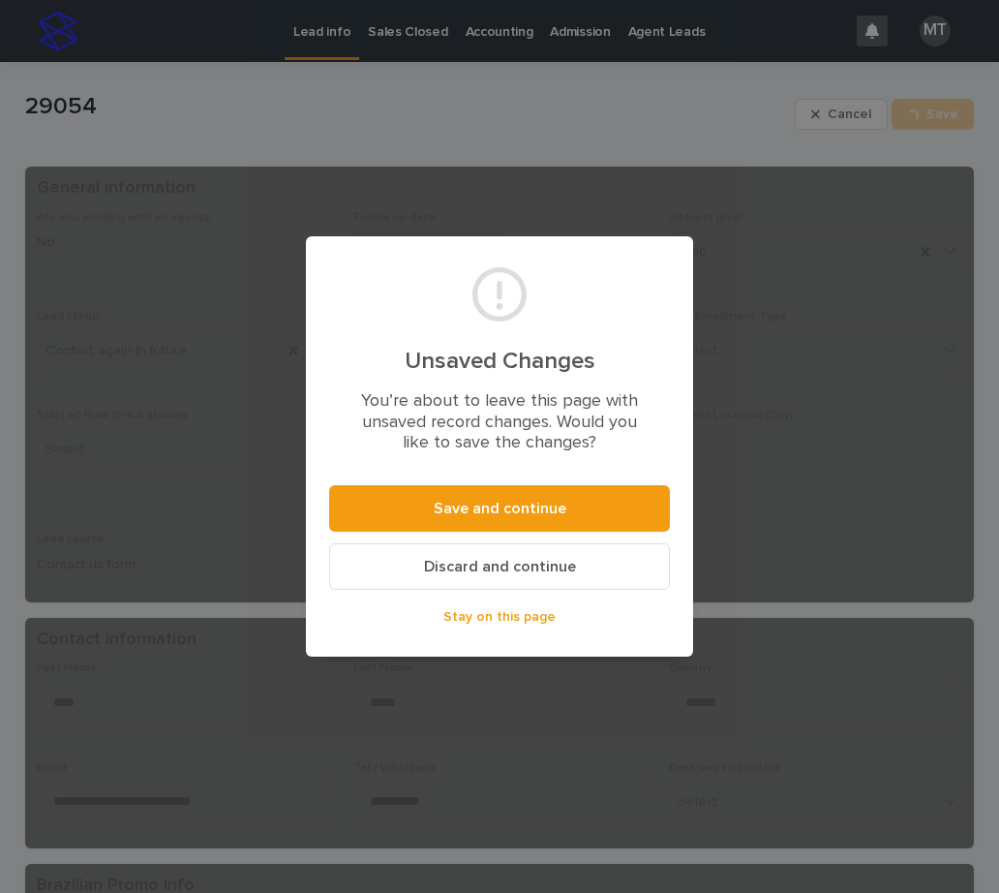
click at [324, 28] on div "Unsaved Changes You’re about to leave this page with unsaved record changes. Wo…" at bounding box center [499, 446] width 999 height 893
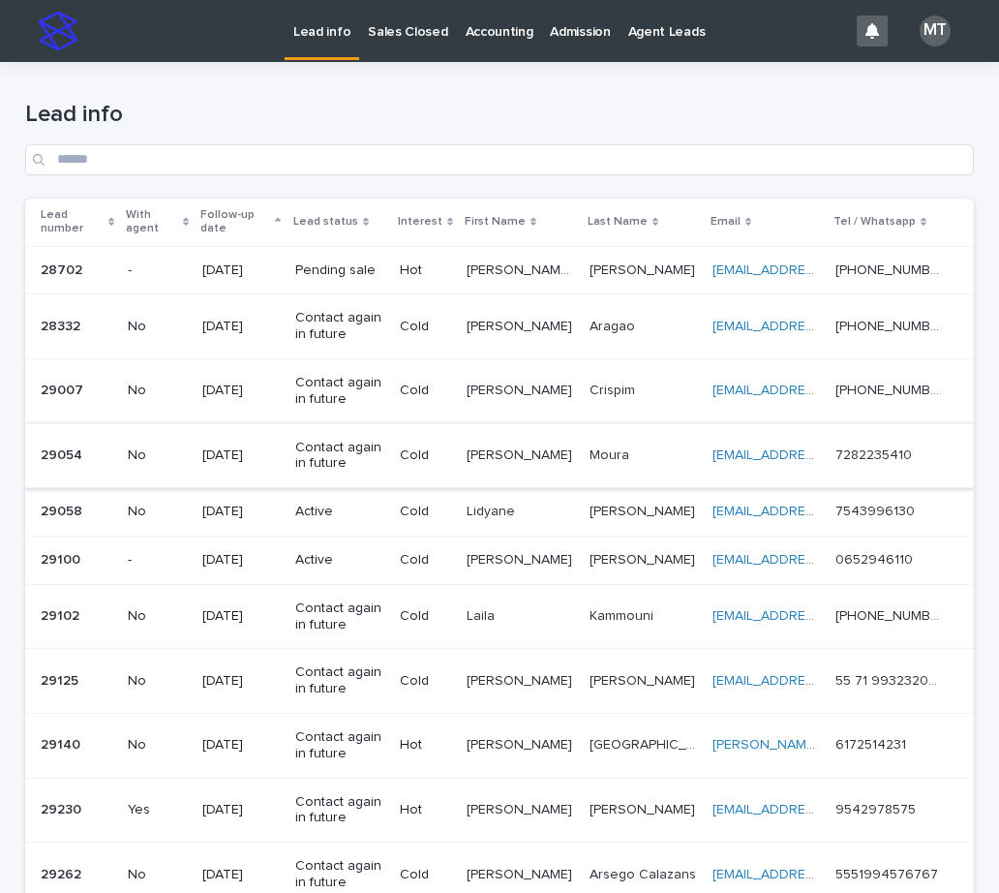
scroll to position [97, 0]
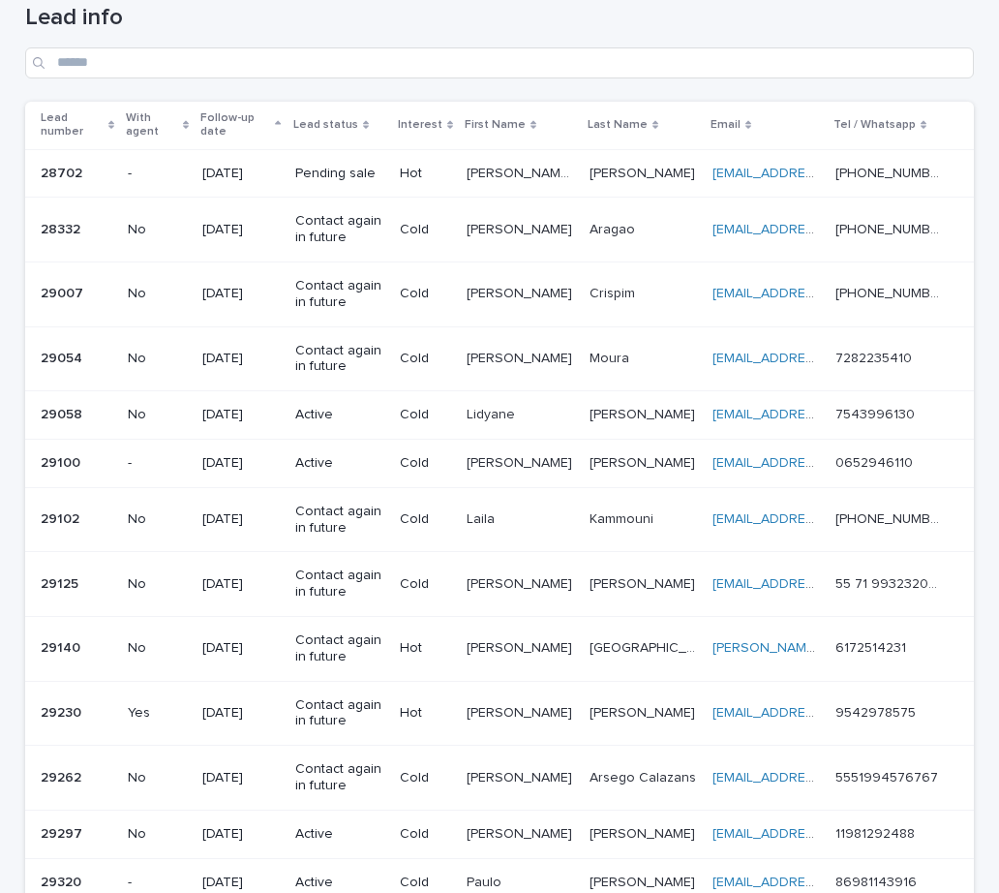
click at [500, 420] on p "Lidyane" at bounding box center [493, 413] width 52 height 20
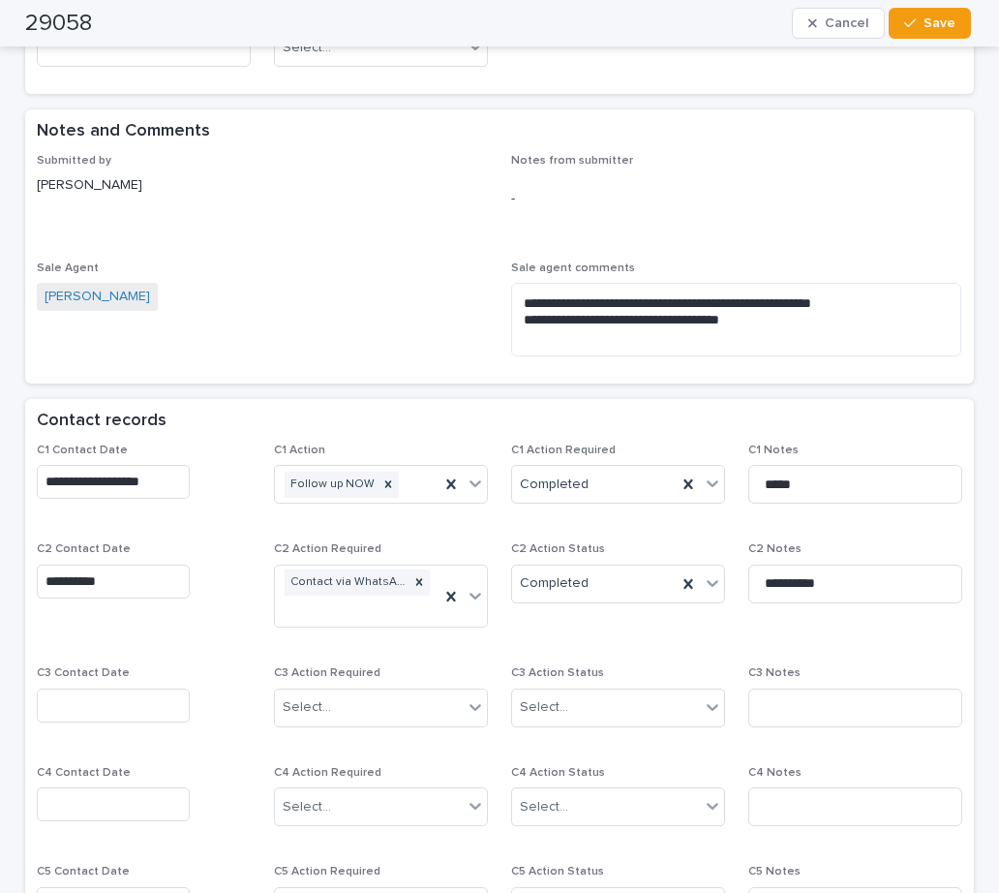
scroll to position [1258, 0]
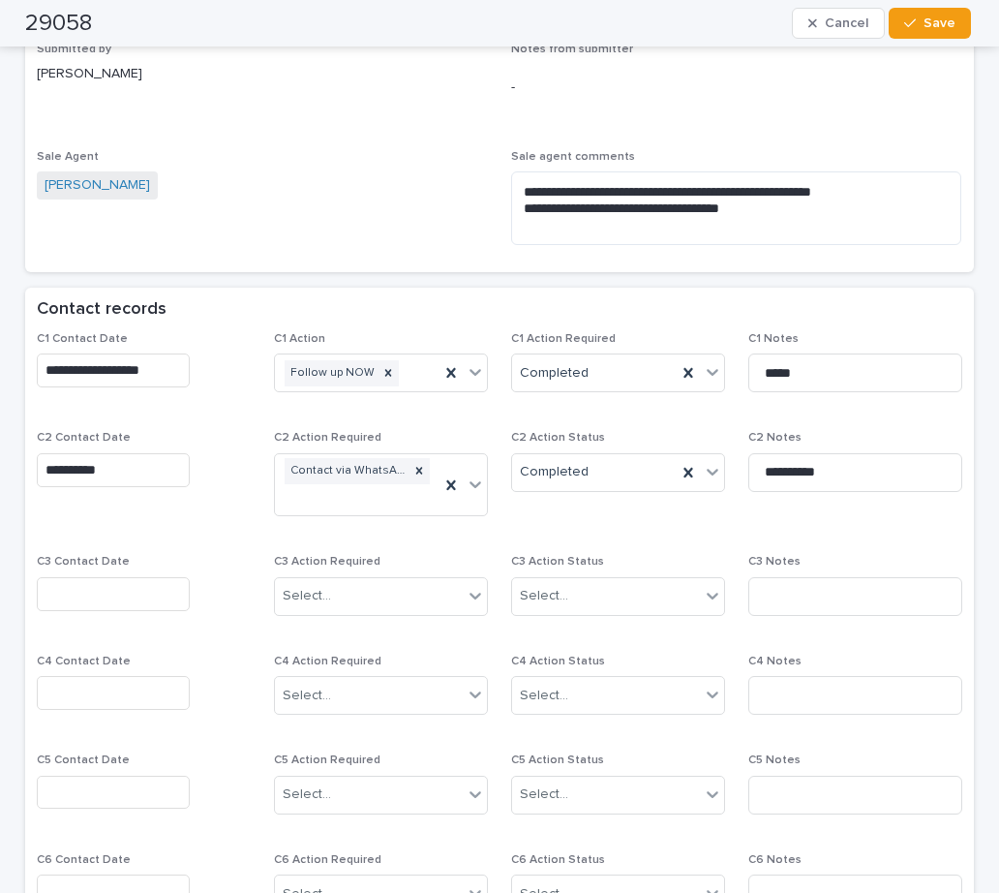
click at [102, 577] on input "text" at bounding box center [113, 594] width 153 height 34
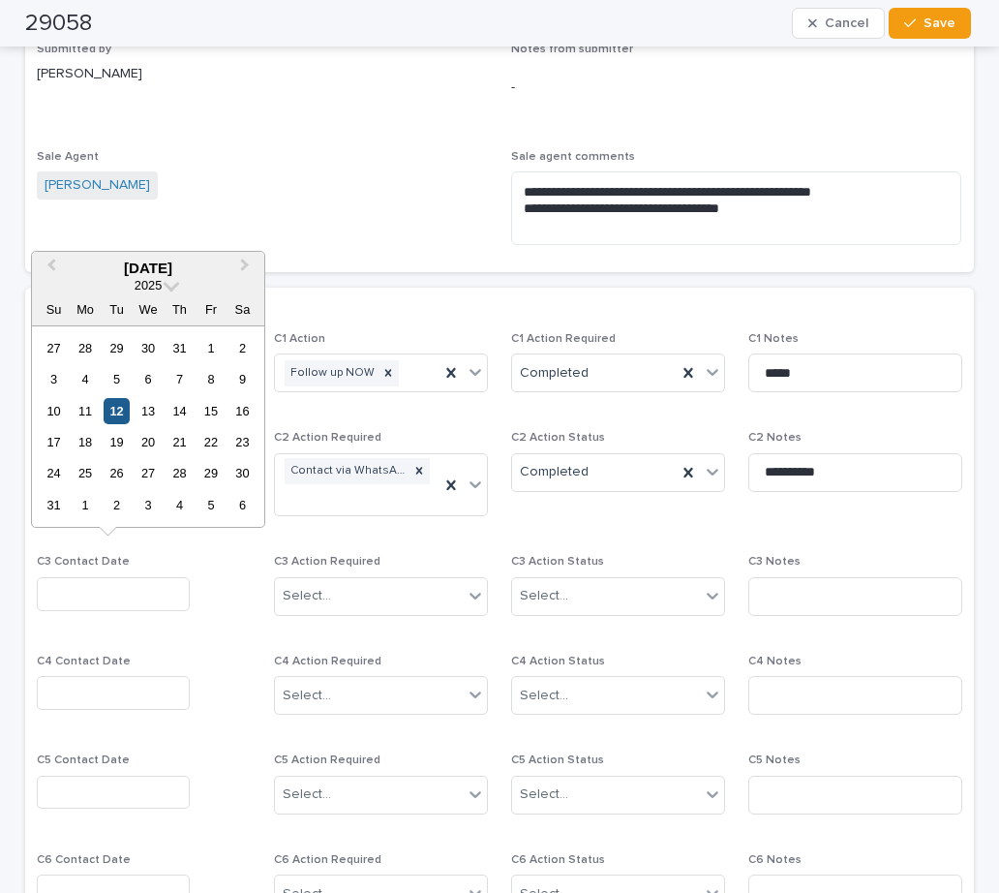
click at [117, 415] on div "12" at bounding box center [117, 411] width 26 height 26
type input "**********"
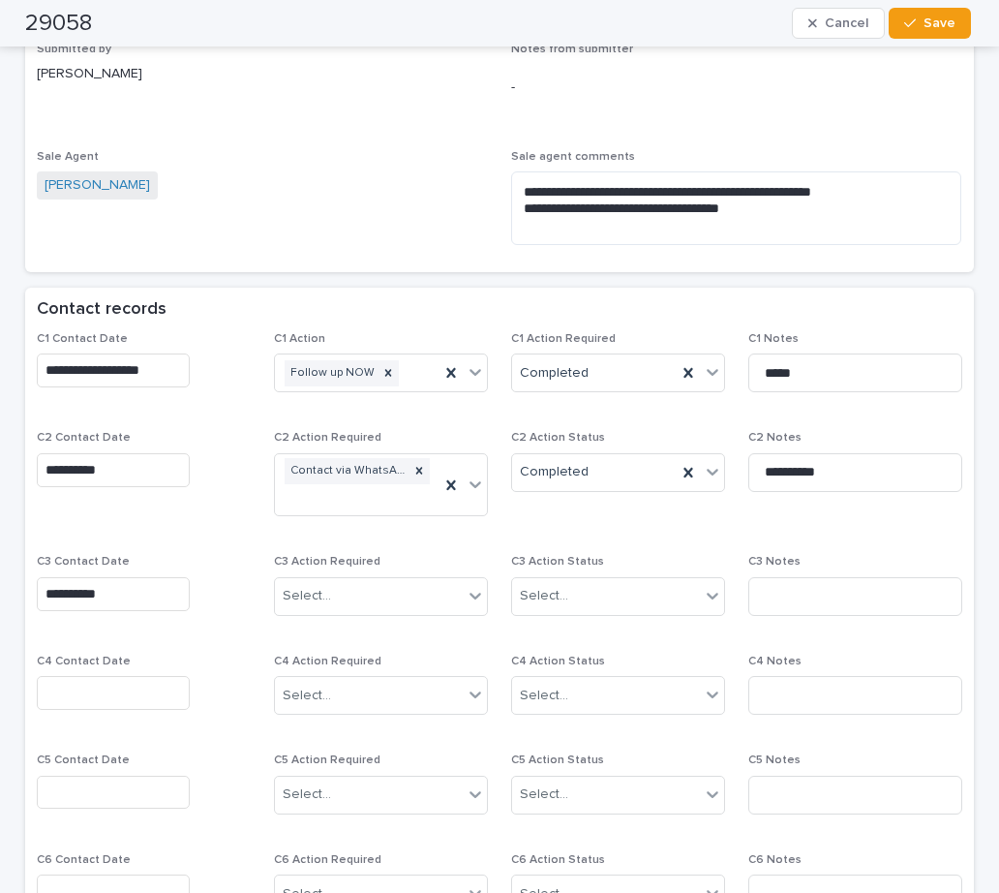
click at [333, 598] on div "C3 Action Required Select..." at bounding box center [381, 593] width 214 height 76
click at [334, 580] on div "Select..." at bounding box center [369, 596] width 188 height 32
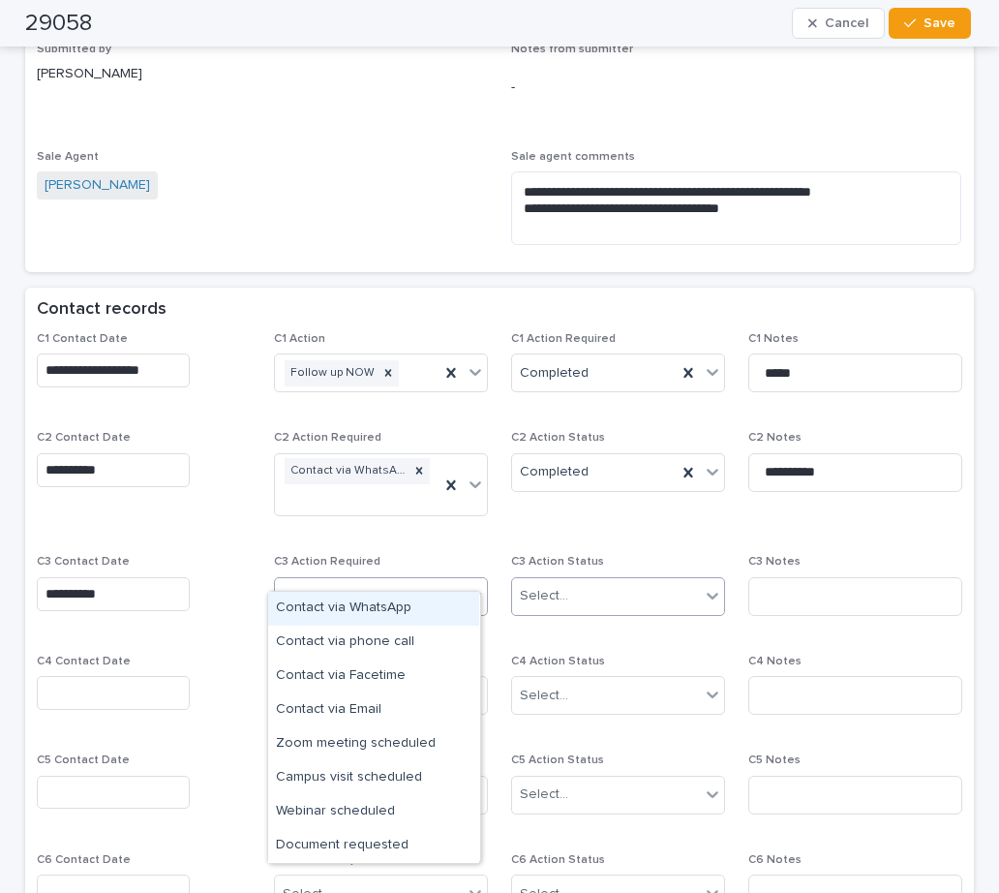
drag, startPoint x: 332, startPoint y: 602, endPoint x: 553, endPoint y: 578, distance: 222.0
click at [347, 602] on div "Contact via WhatsApp" at bounding box center [373, 608] width 211 height 34
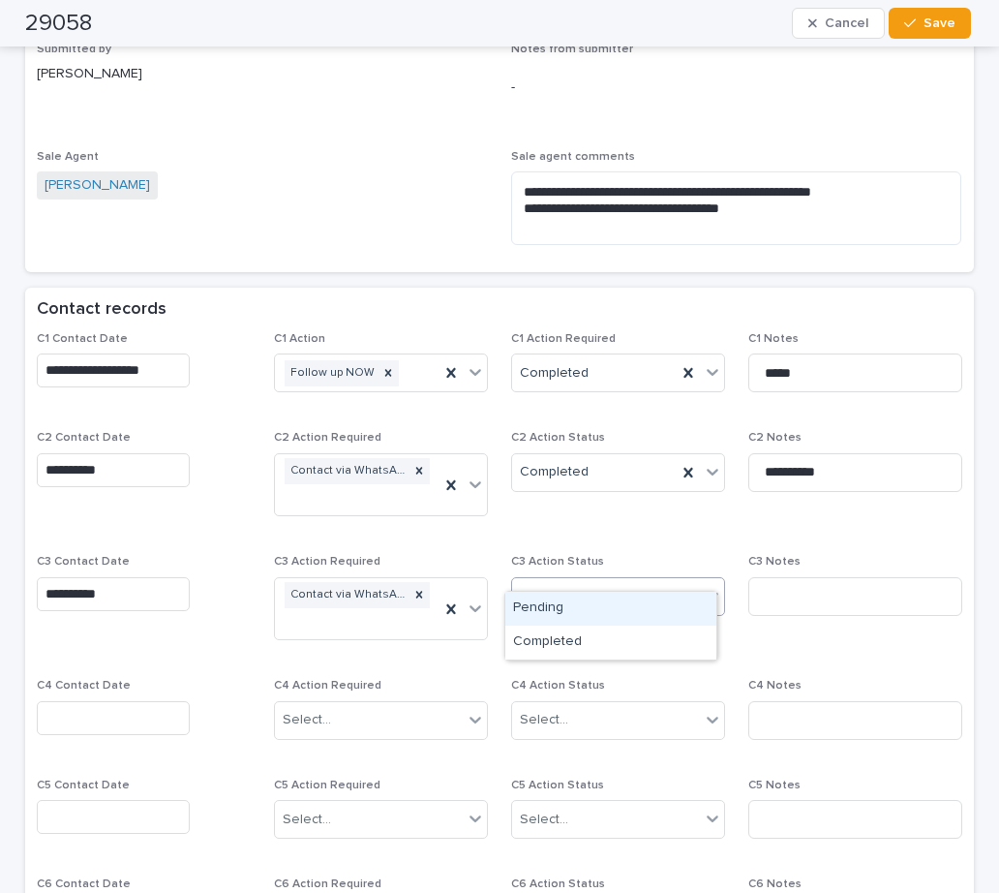
click at [558, 586] on div "Select..." at bounding box center [544, 596] width 48 height 20
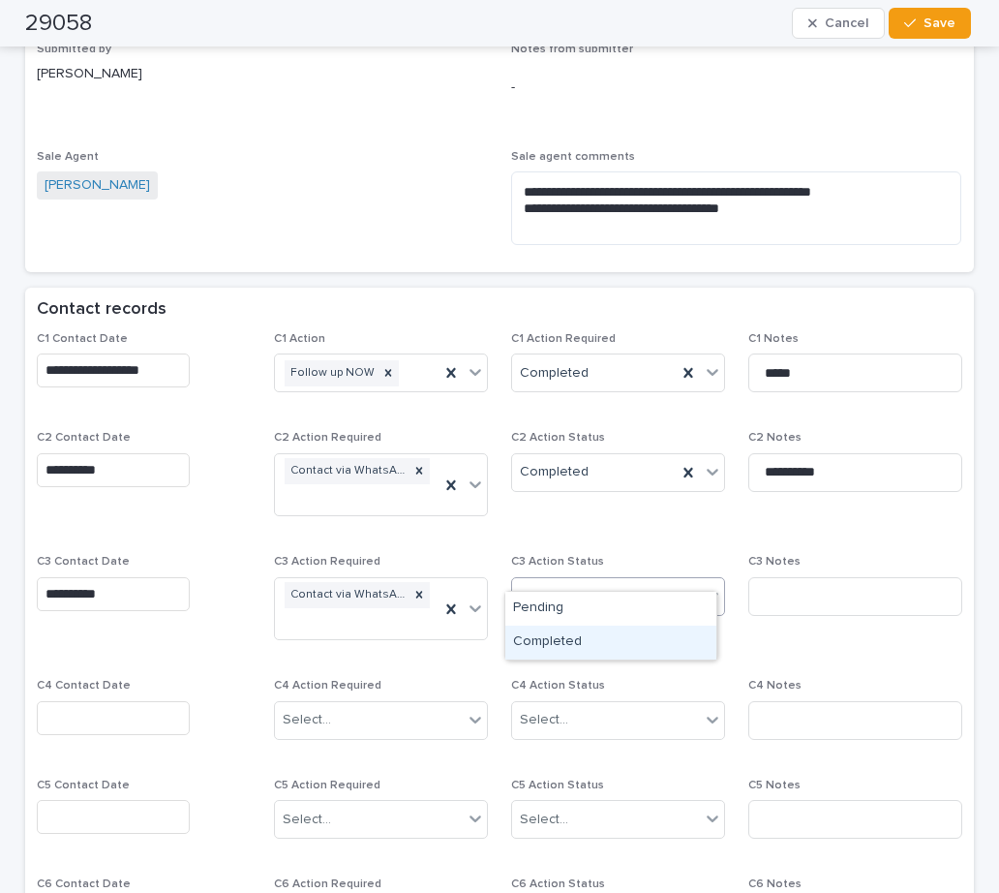
drag, startPoint x: 552, startPoint y: 634, endPoint x: 675, endPoint y: 629, distance: 123.0
click at [561, 634] on div "Completed" at bounding box center [610, 642] width 211 height 34
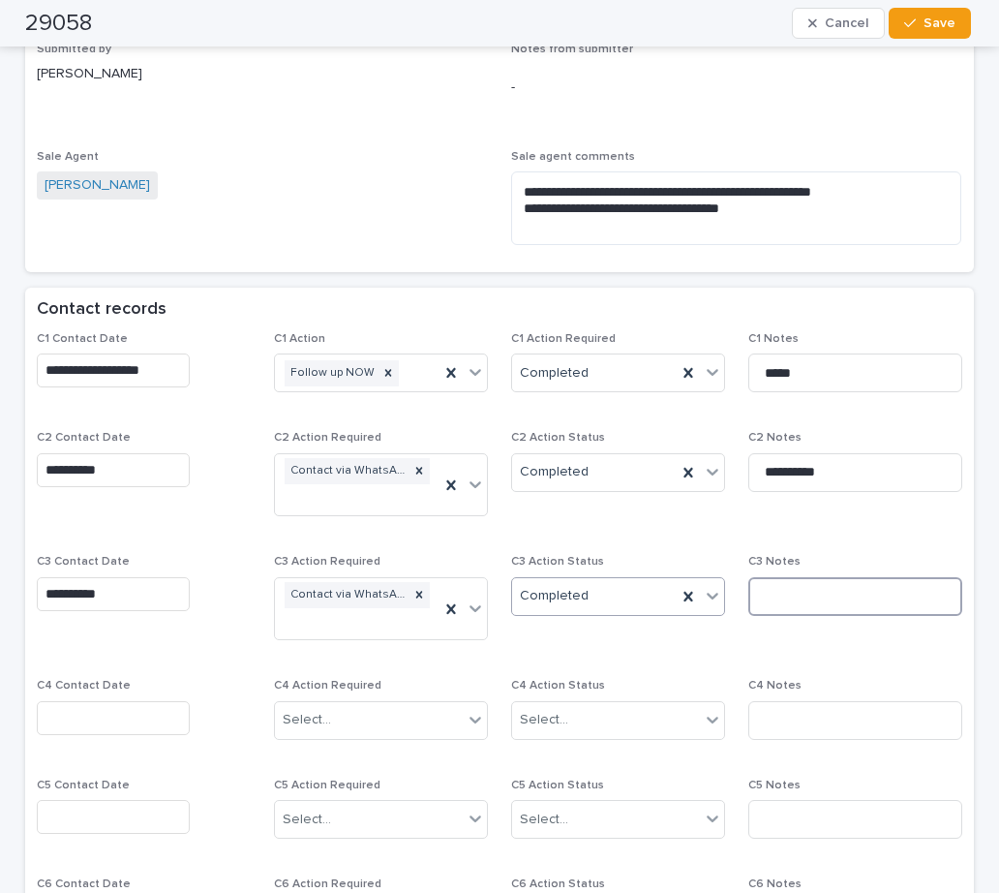
click at [803, 577] on input at bounding box center [855, 596] width 214 height 39
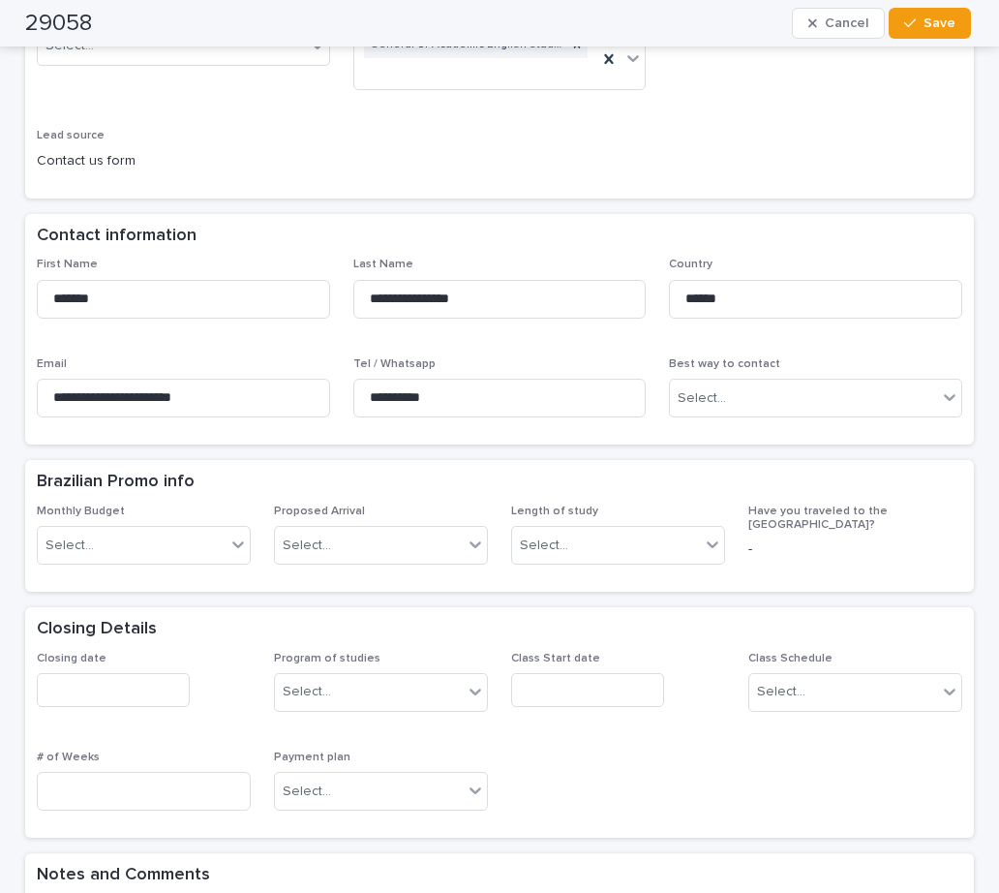
scroll to position [387, 0]
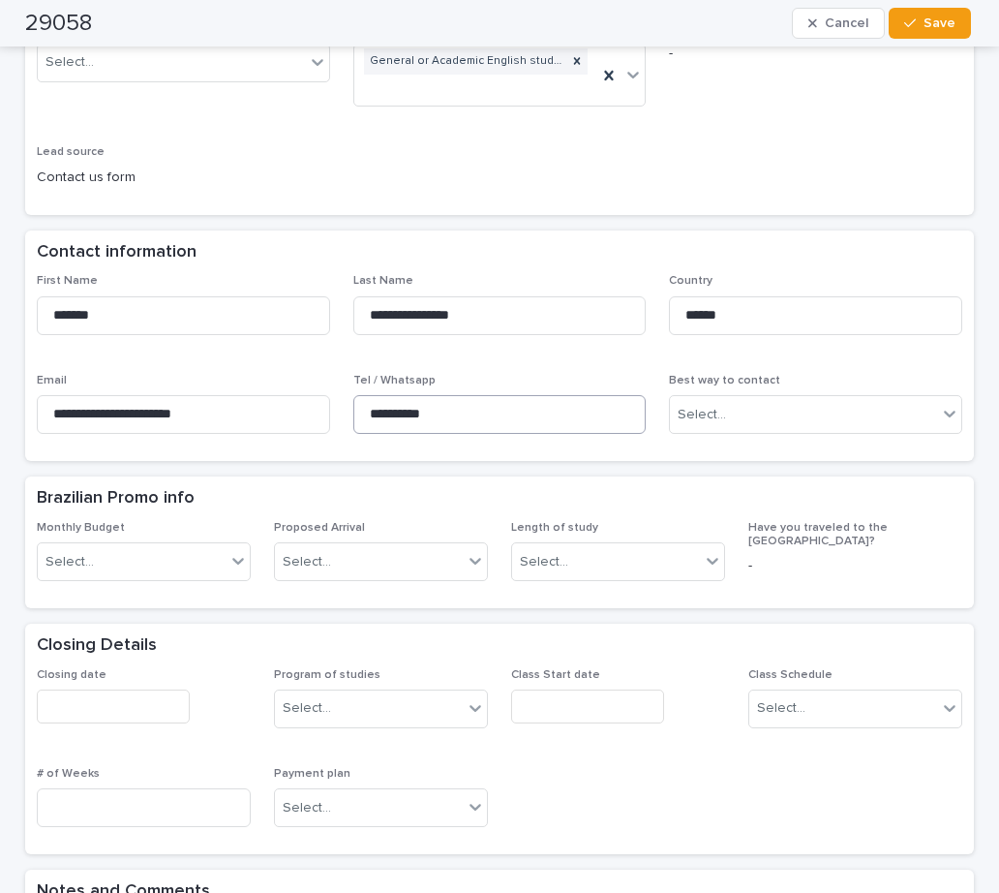
type input "**********"
drag, startPoint x: 460, startPoint y: 393, endPoint x: 323, endPoint y: 381, distance: 137.0
click at [323, 381] on div "**********" at bounding box center [499, 361] width 925 height 175
click at [620, 757] on div "Closing date Program of studies Select... Class Start date Class Schedule Selec…" at bounding box center [499, 755] width 925 height 175
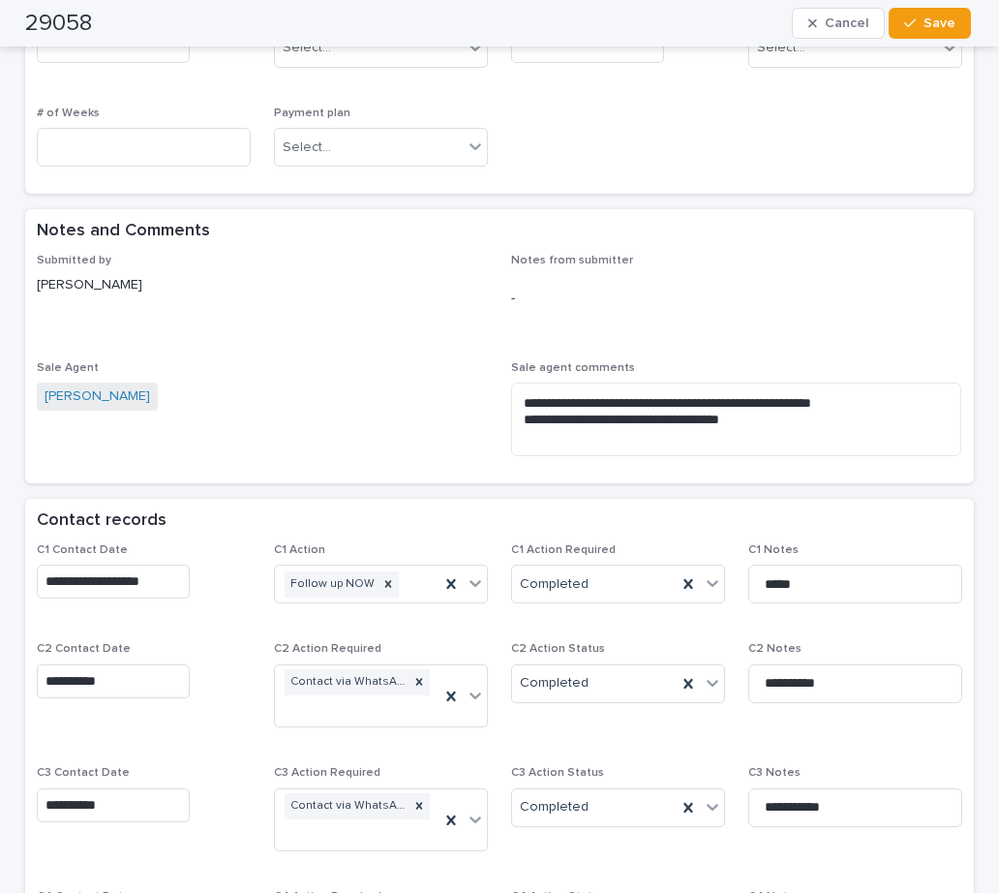
scroll to position [1258, 0]
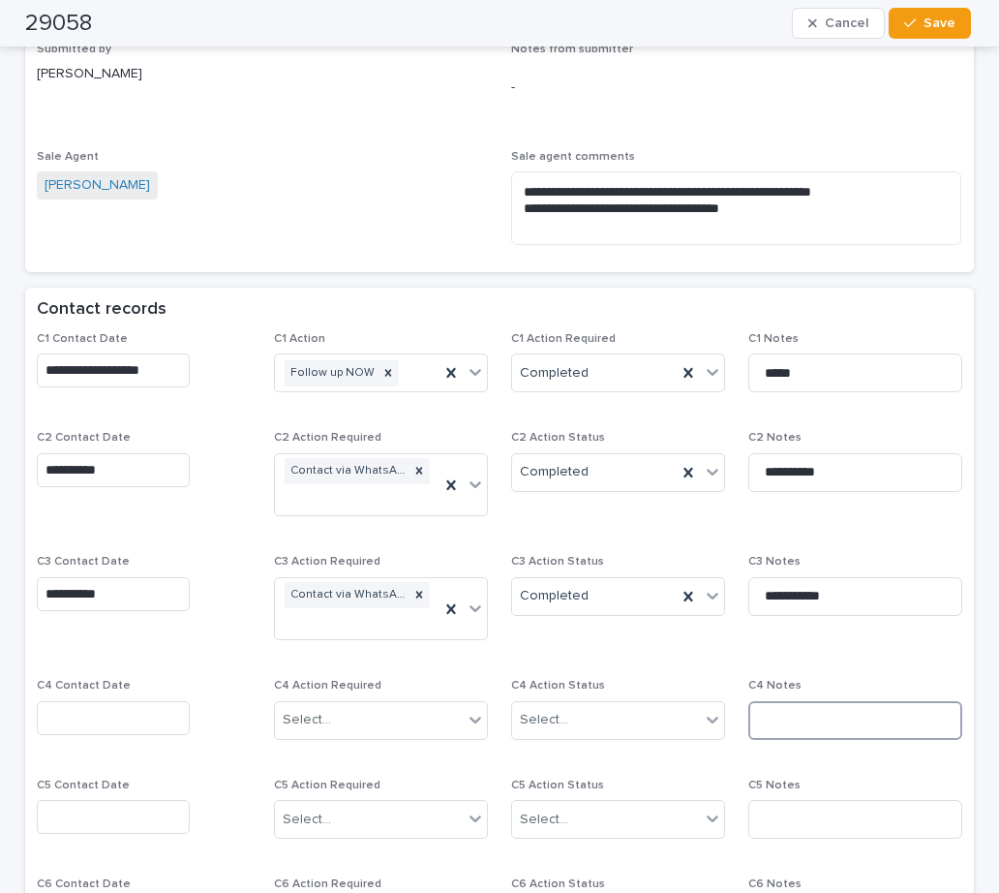
click at [777, 701] on input at bounding box center [855, 720] width 214 height 39
paste input "**********"
type input "**********"
click at [54, 701] on input "text" at bounding box center [113, 718] width 153 height 34
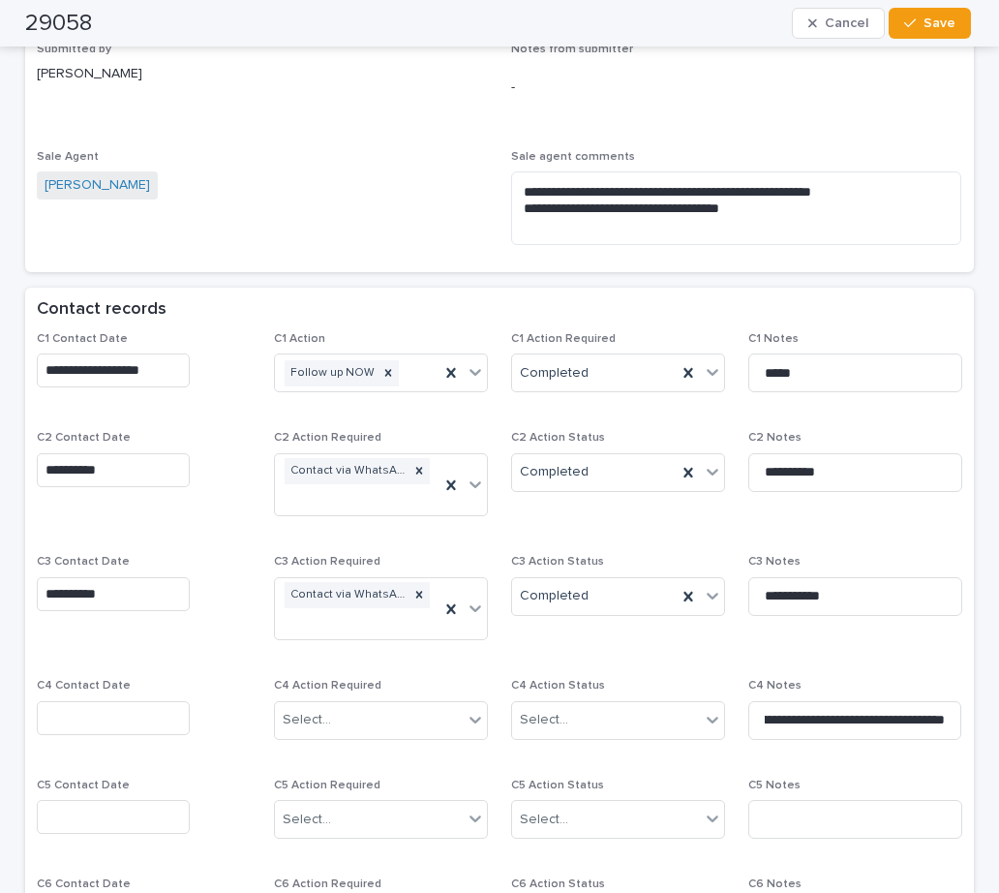
scroll to position [0, 0]
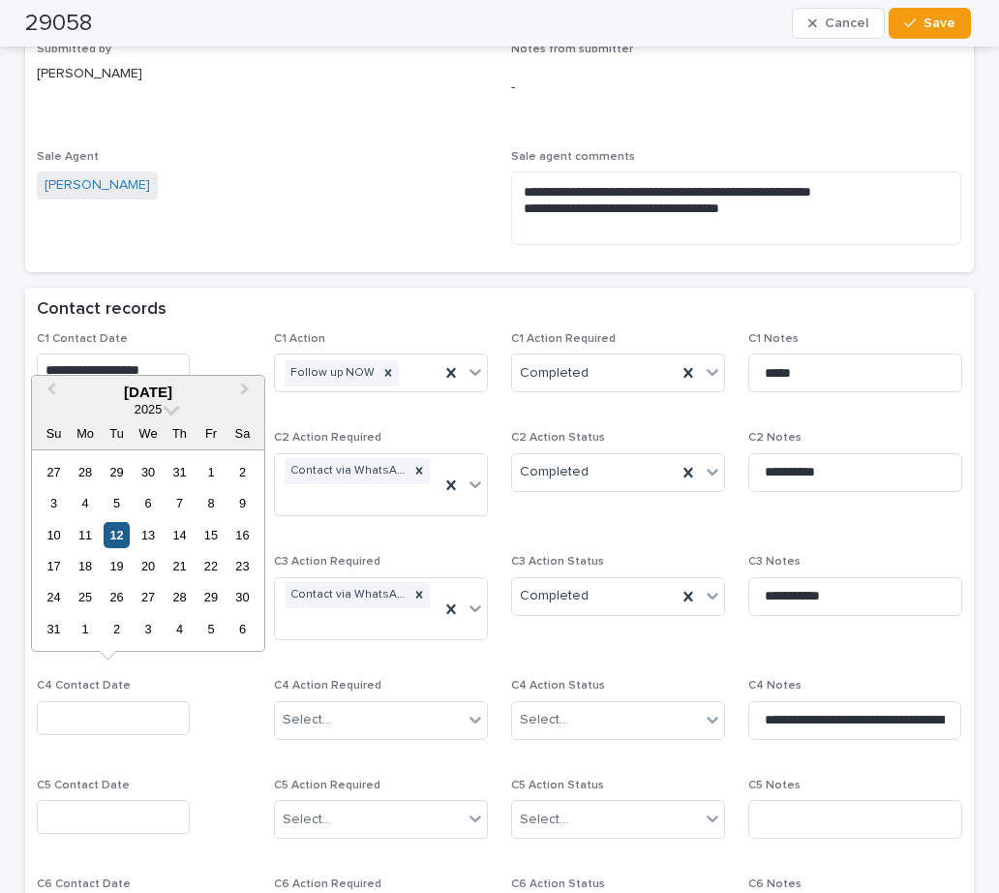
drag, startPoint x: 116, startPoint y: 533, endPoint x: 127, endPoint y: 537, distance: 11.3
click at [118, 533] on div "12" at bounding box center [117, 535] width 26 height 26
type input "**********"
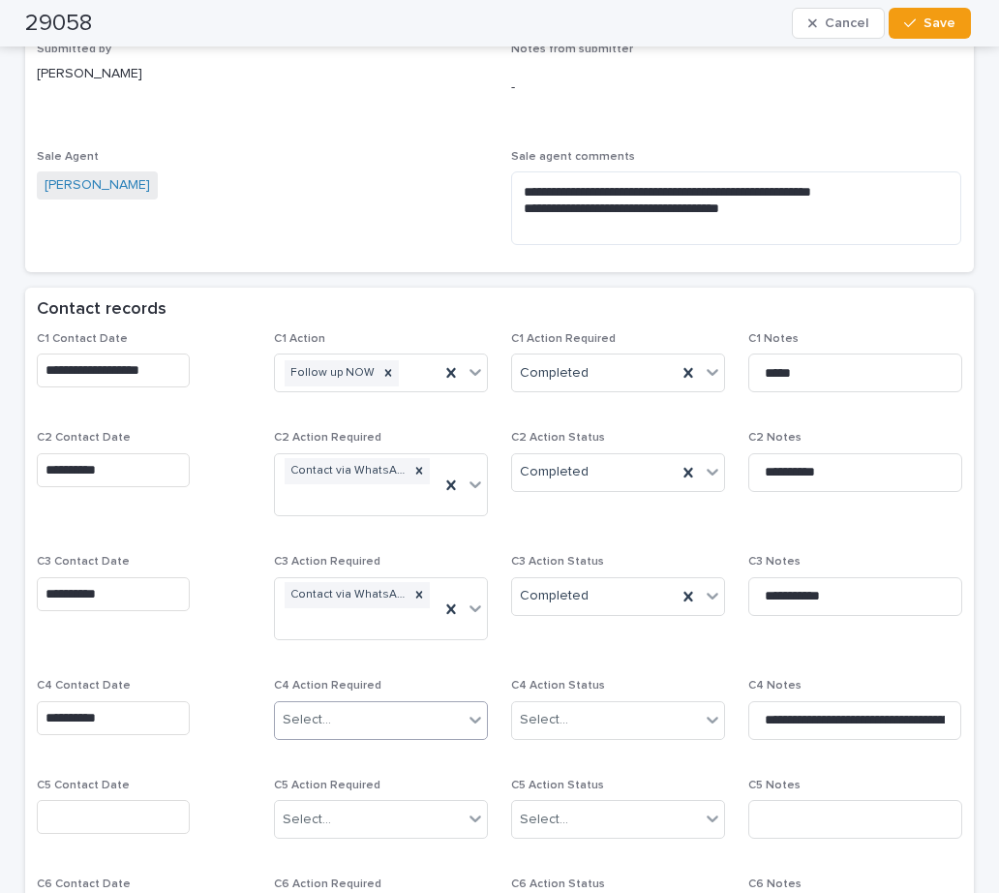
click at [314, 710] on div "Select..." at bounding box center [307, 720] width 48 height 20
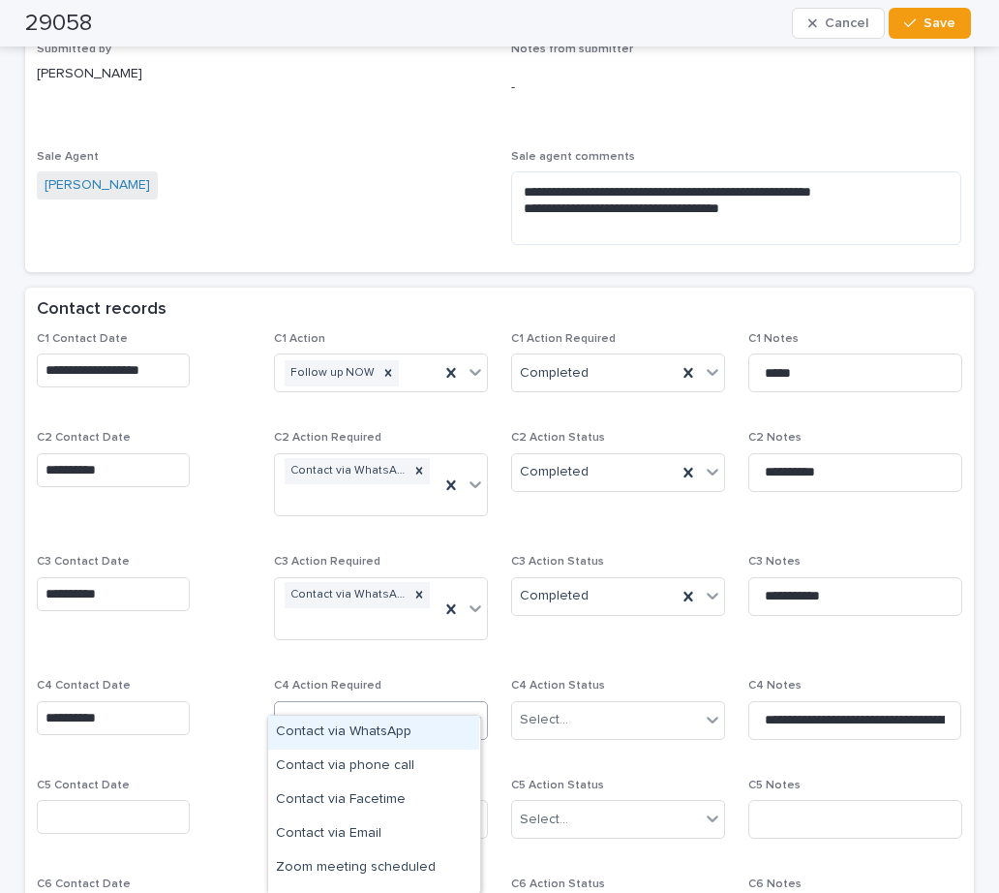
click at [349, 729] on div "Contact via WhatsApp" at bounding box center [373, 732] width 211 height 34
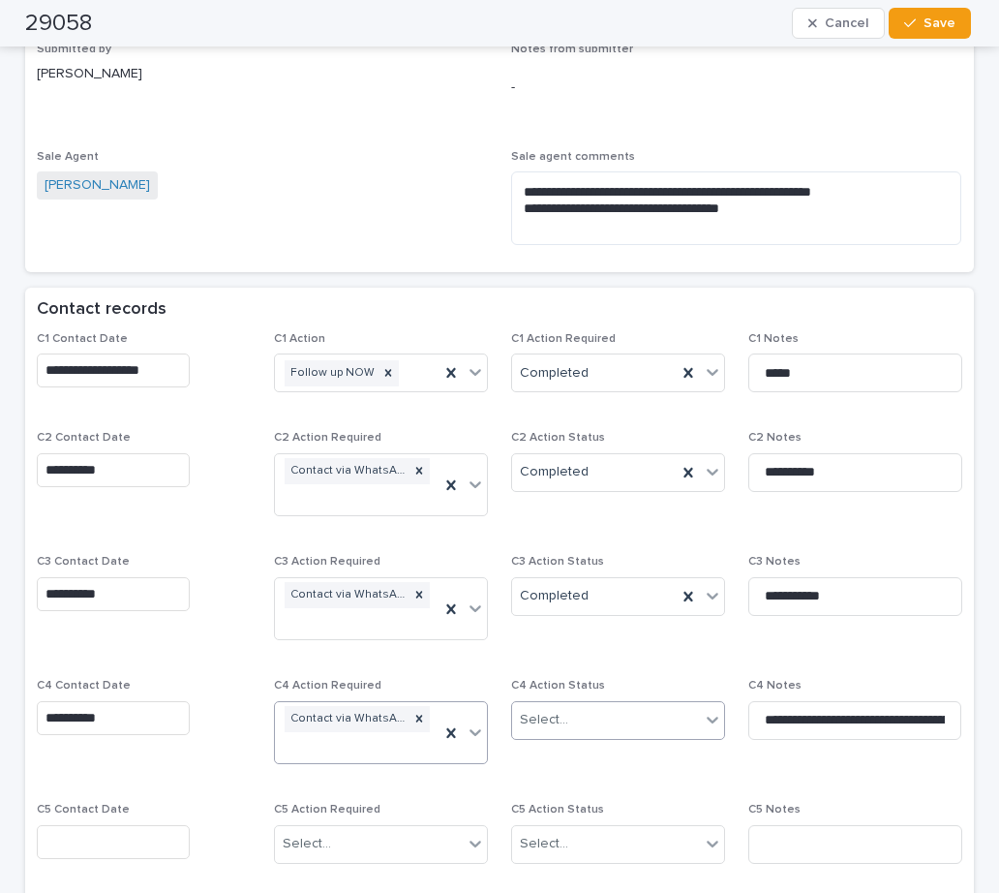
click at [540, 710] on div "Select..." at bounding box center [544, 720] width 48 height 20
click at [568, 765] on div "Completed" at bounding box center [610, 766] width 211 height 34
drag, startPoint x: 885, startPoint y: 693, endPoint x: 620, endPoint y: 675, distance: 265.9
click at [620, 675] on div "**********" at bounding box center [499, 704] width 925 height 745
drag, startPoint x: 886, startPoint y: 696, endPoint x: 677, endPoint y: 690, distance: 209.2
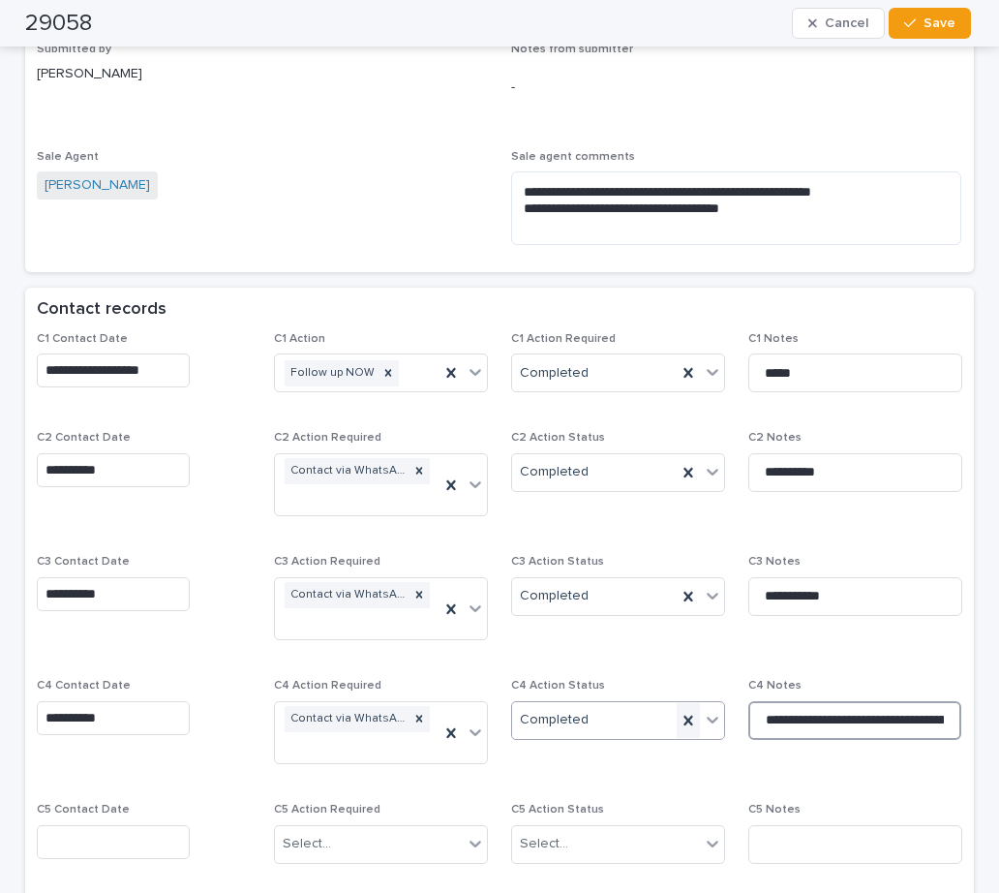
click at [677, 690] on div "**********" at bounding box center [499, 704] width 925 height 745
drag, startPoint x: 843, startPoint y: 690, endPoint x: 690, endPoint y: 684, distance: 153.1
click at [690, 684] on div "**********" at bounding box center [499, 704] width 925 height 745
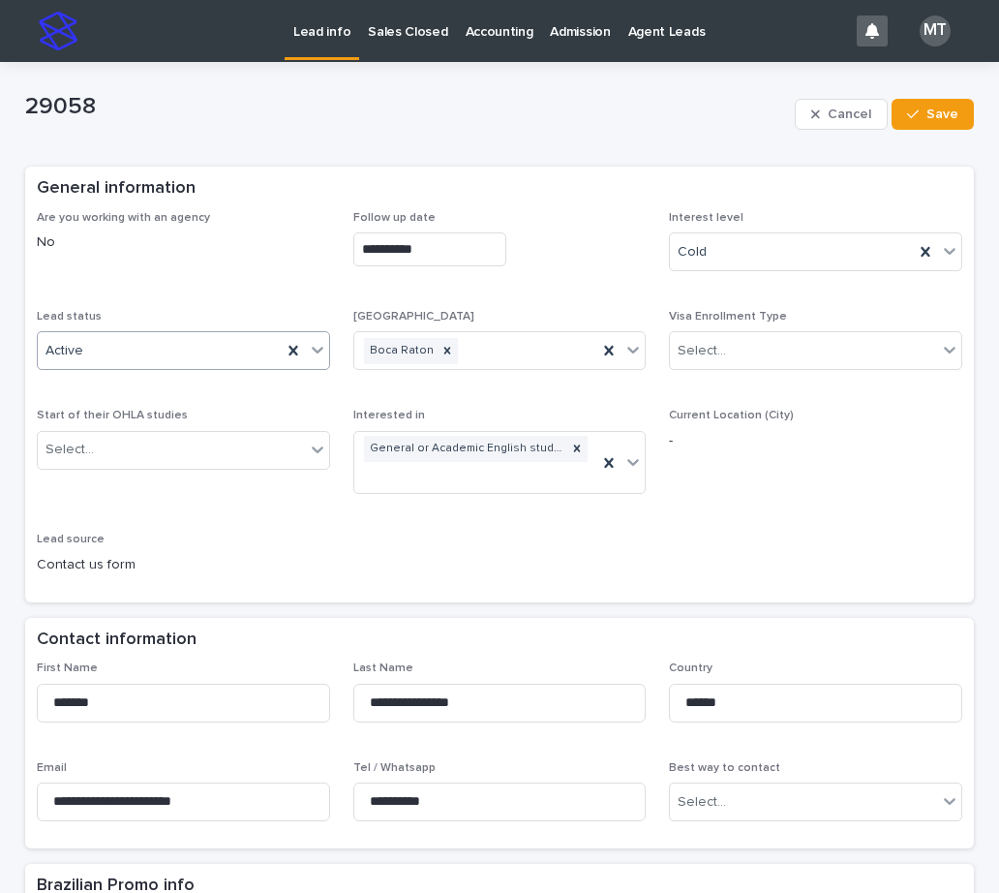
type input "**********"
click at [132, 355] on div "Active" at bounding box center [160, 351] width 244 height 32
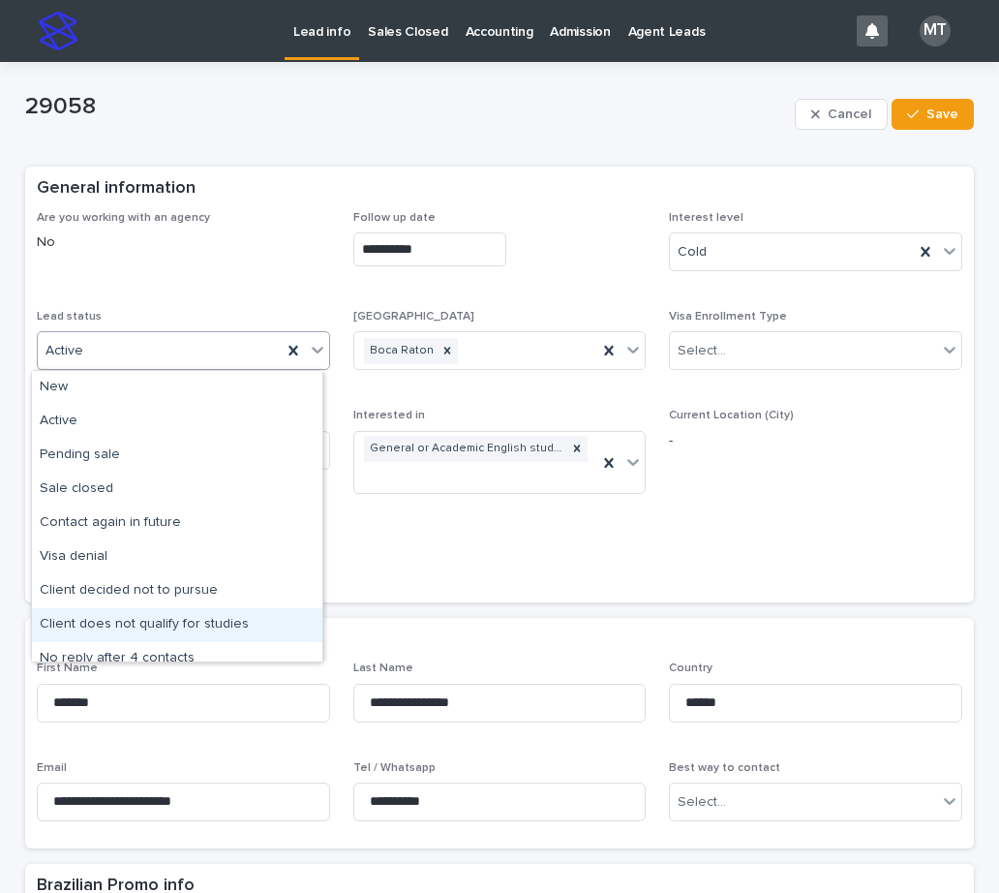
click at [147, 619] on div "Client does not qualify for studies" at bounding box center [177, 625] width 290 height 34
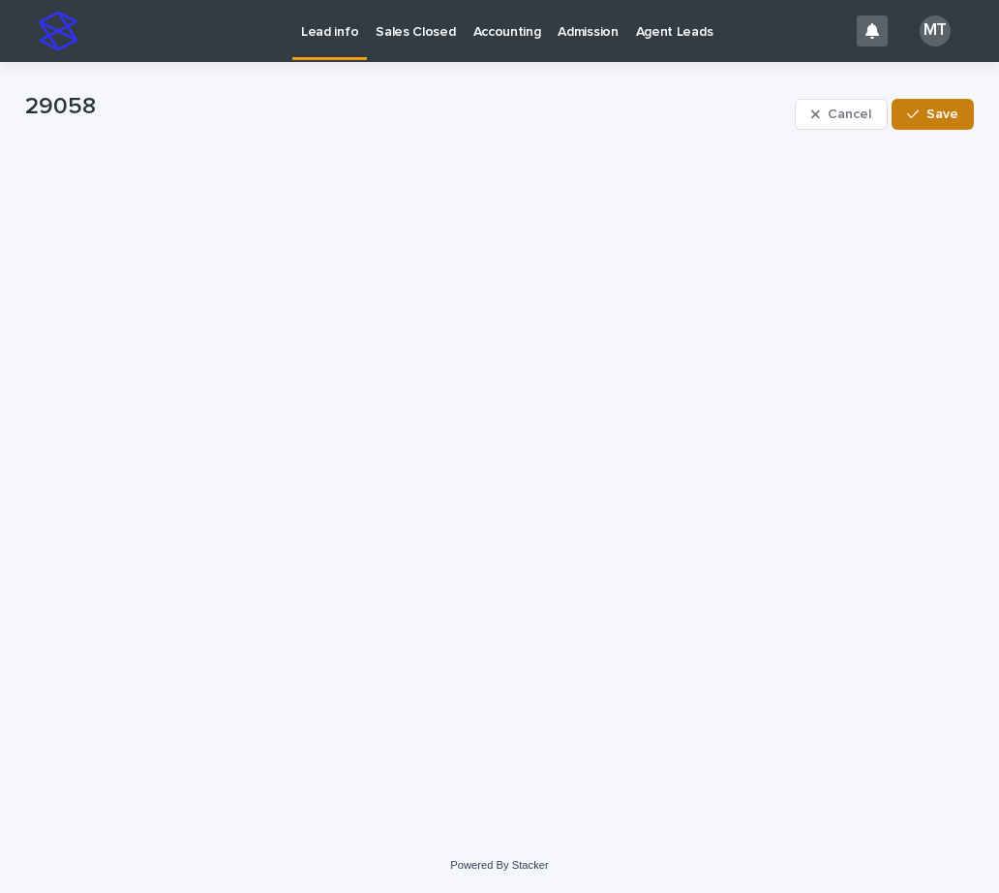
click at [955, 122] on button "Save" at bounding box center [933, 114] width 82 height 31
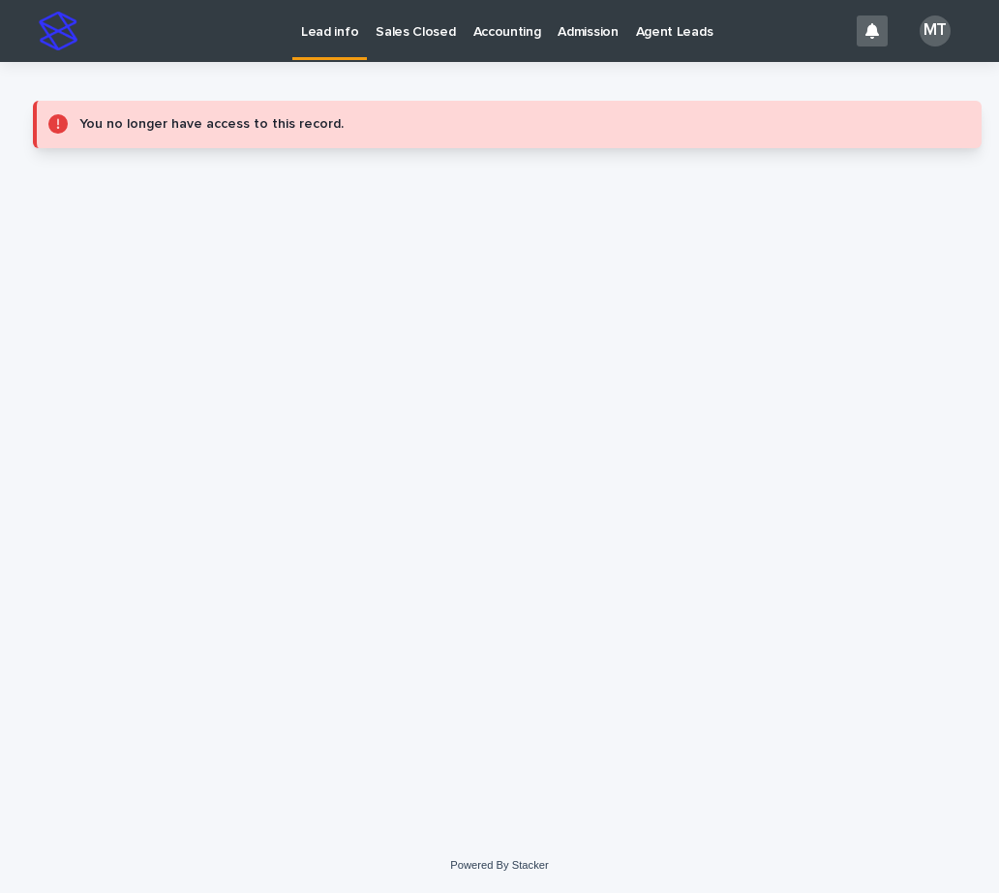
click at [337, 34] on p "Lead info" at bounding box center [329, 20] width 57 height 41
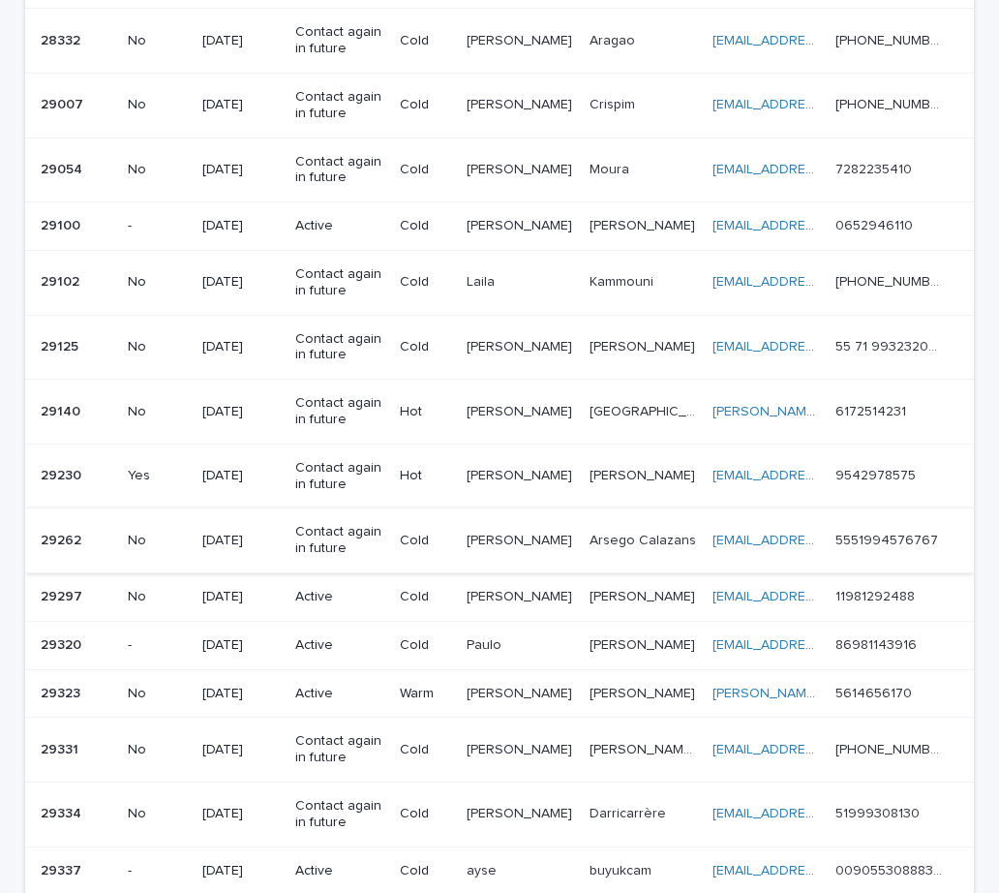
scroll to position [290, 0]
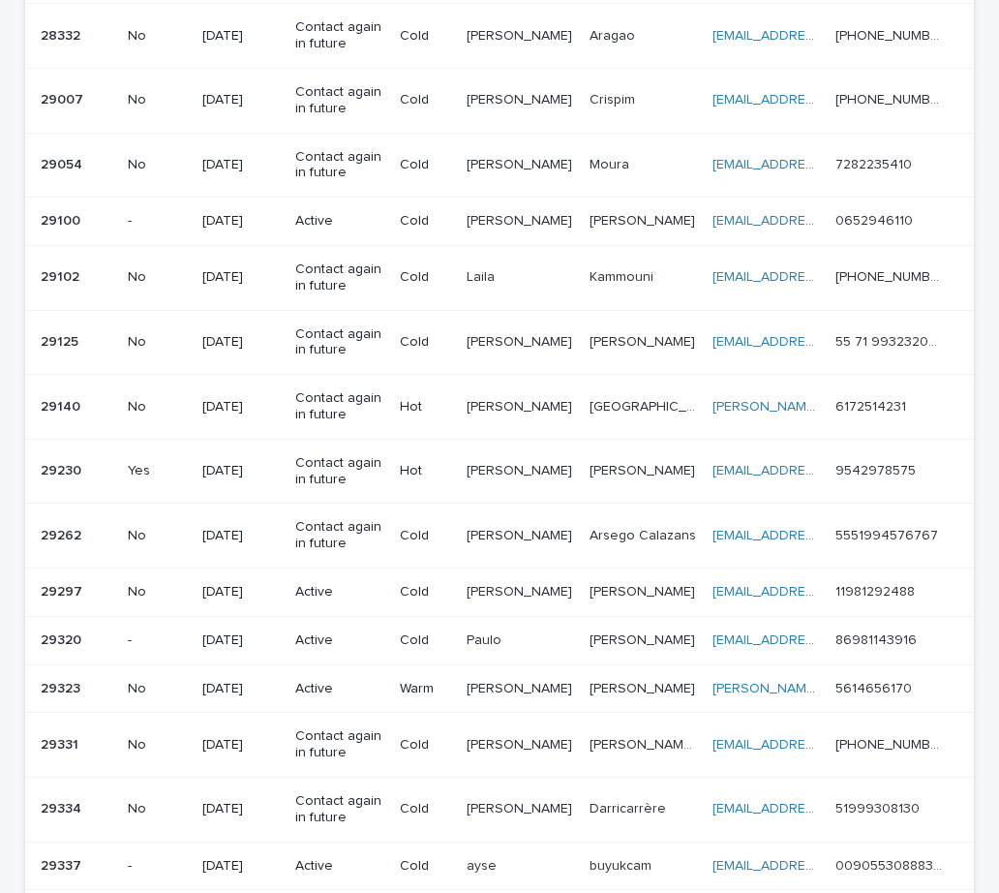
click at [522, 220] on p at bounding box center [520, 221] width 106 height 16
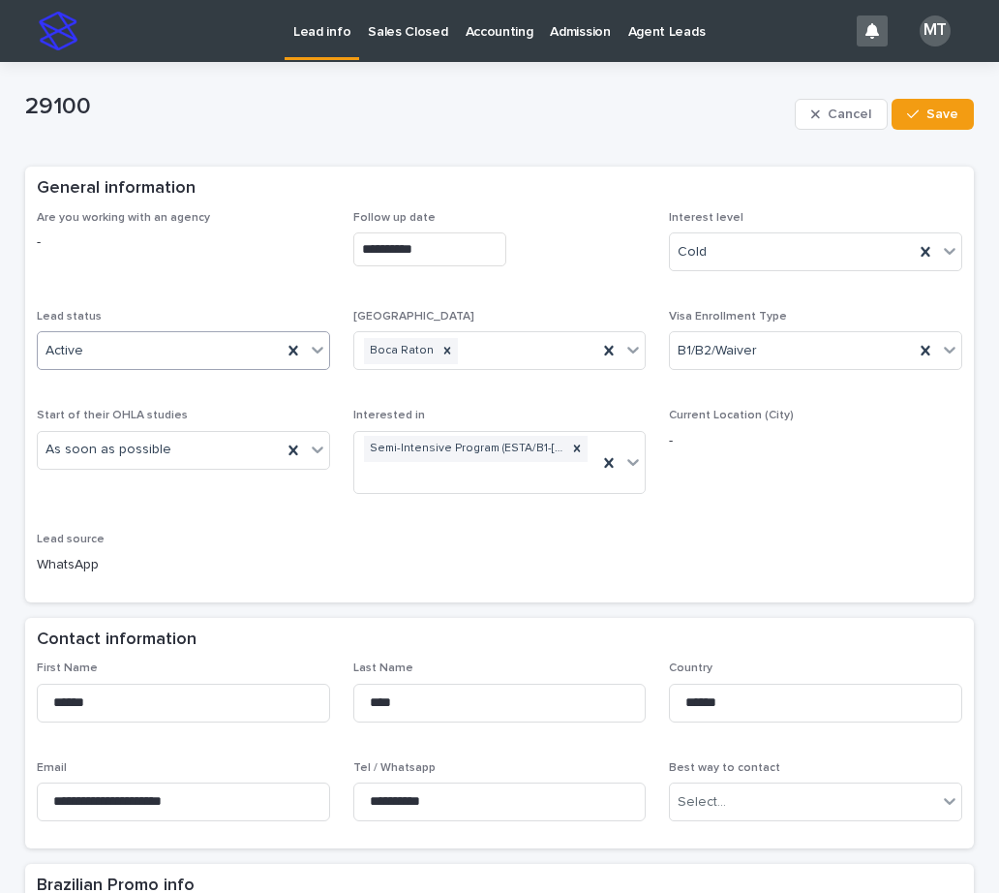
click at [246, 346] on div "Active" at bounding box center [160, 351] width 244 height 32
click at [500, 546] on div "**********" at bounding box center [499, 400] width 925 height 379
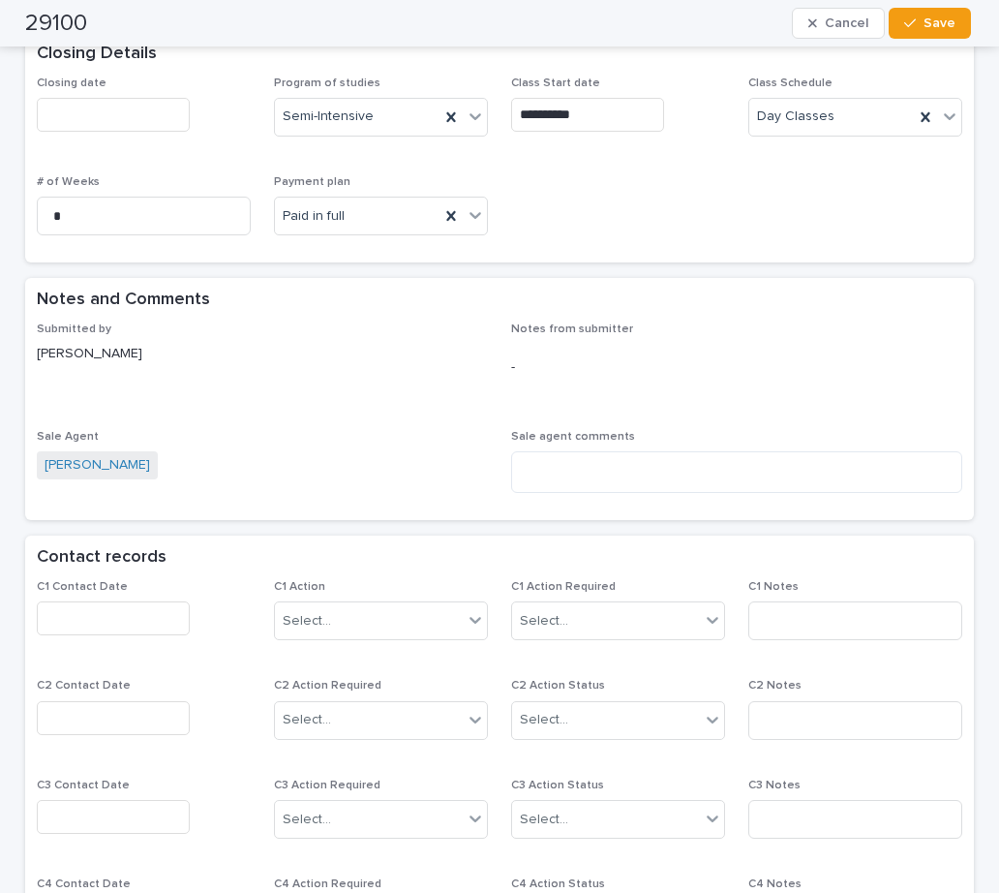
scroll to position [968, 0]
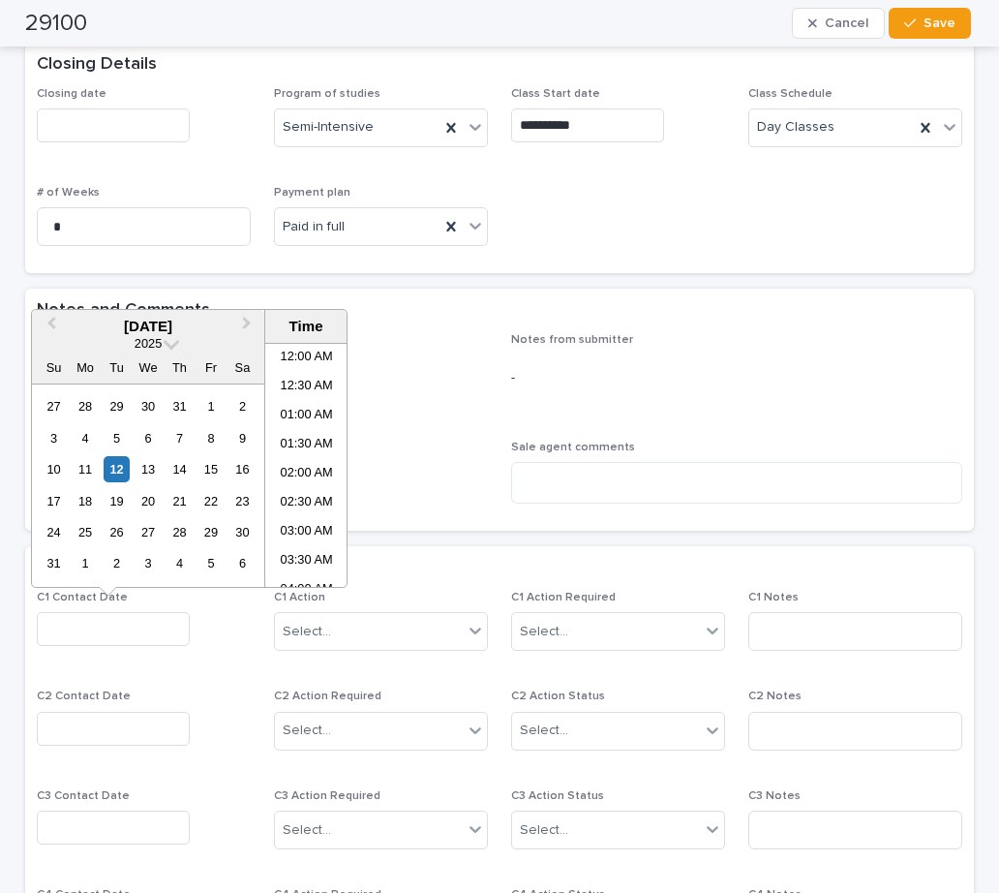
click at [115, 628] on input "text" at bounding box center [113, 629] width 153 height 34
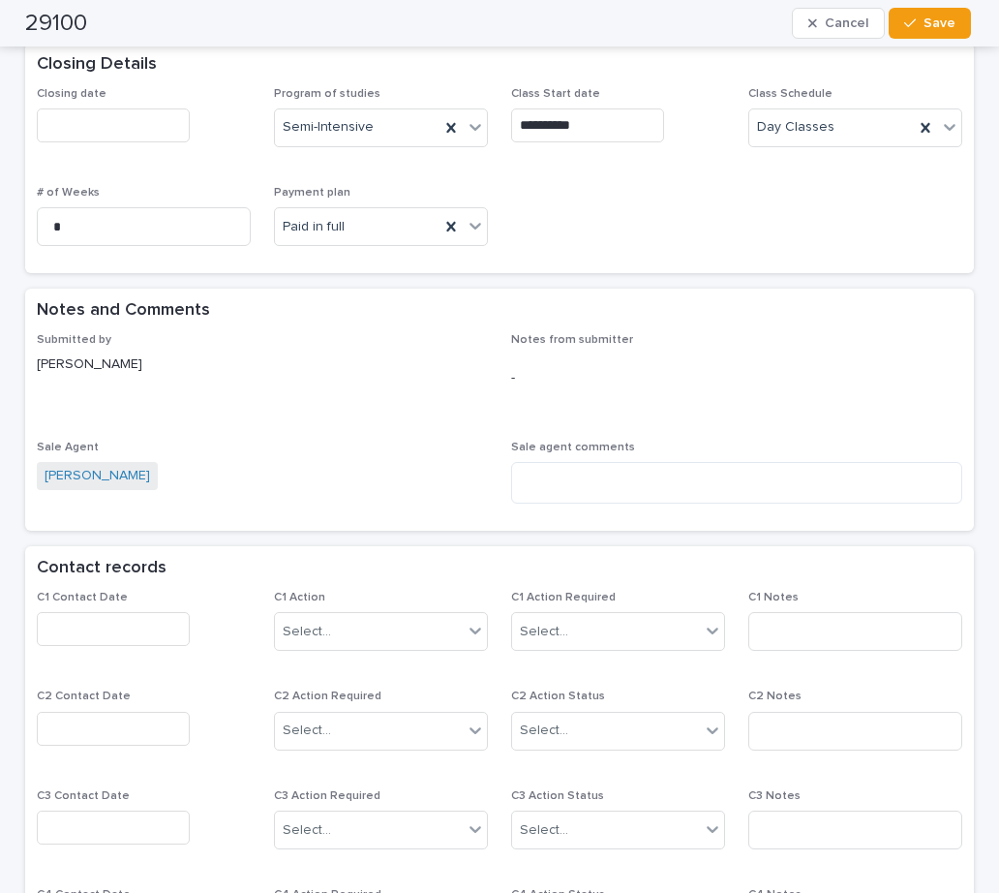
click at [436, 432] on div "Submitted by Maria Trujillo Notes from submitter - Sale Agent Maria Trujillo Sa…" at bounding box center [499, 426] width 925 height 187
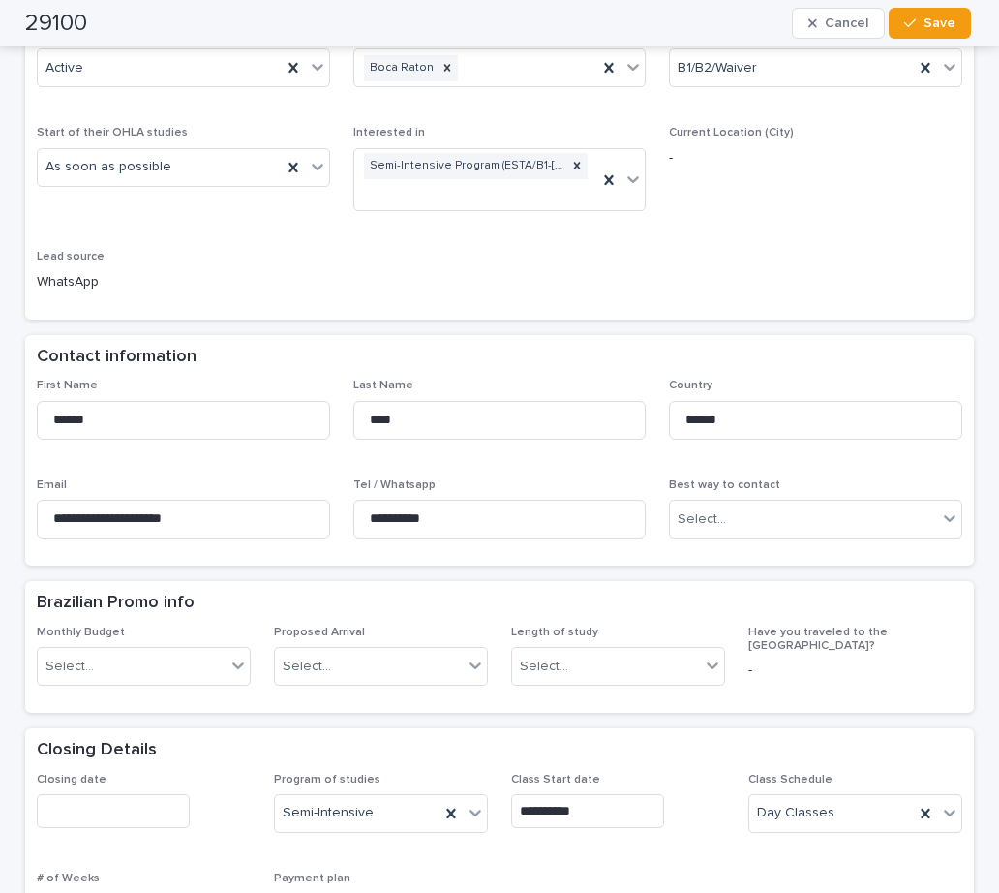
scroll to position [0, 0]
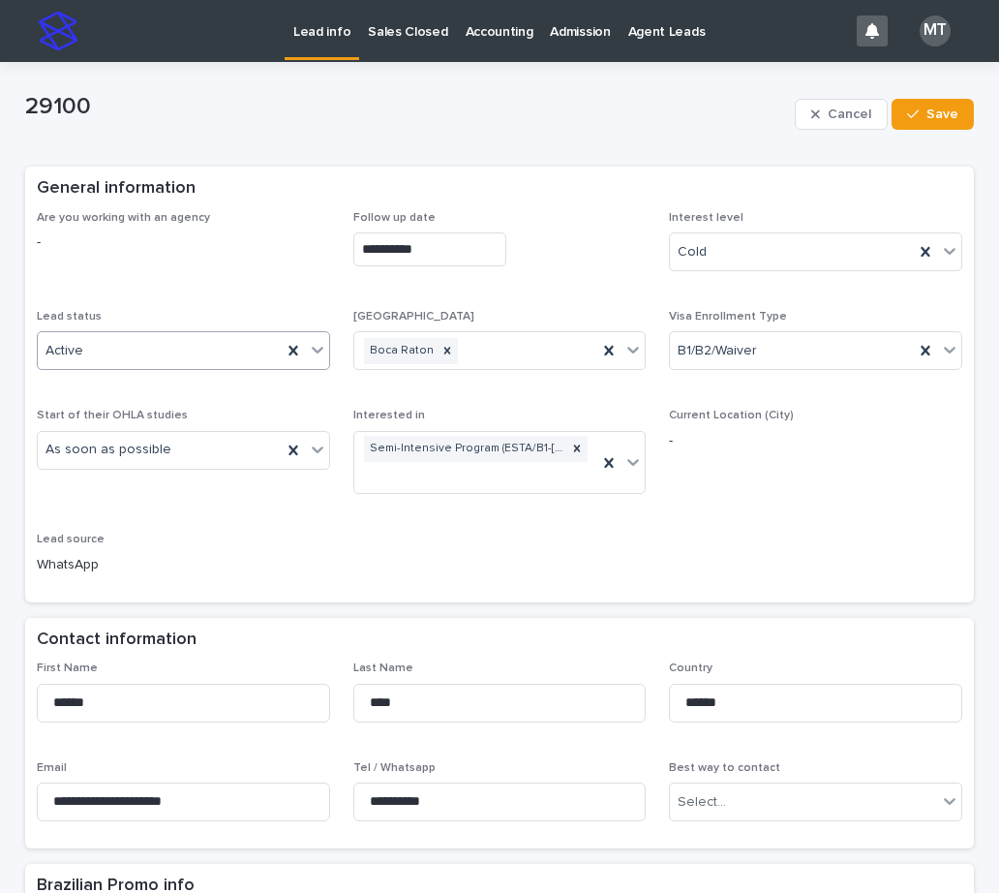
click at [250, 345] on div "Active" at bounding box center [160, 351] width 244 height 32
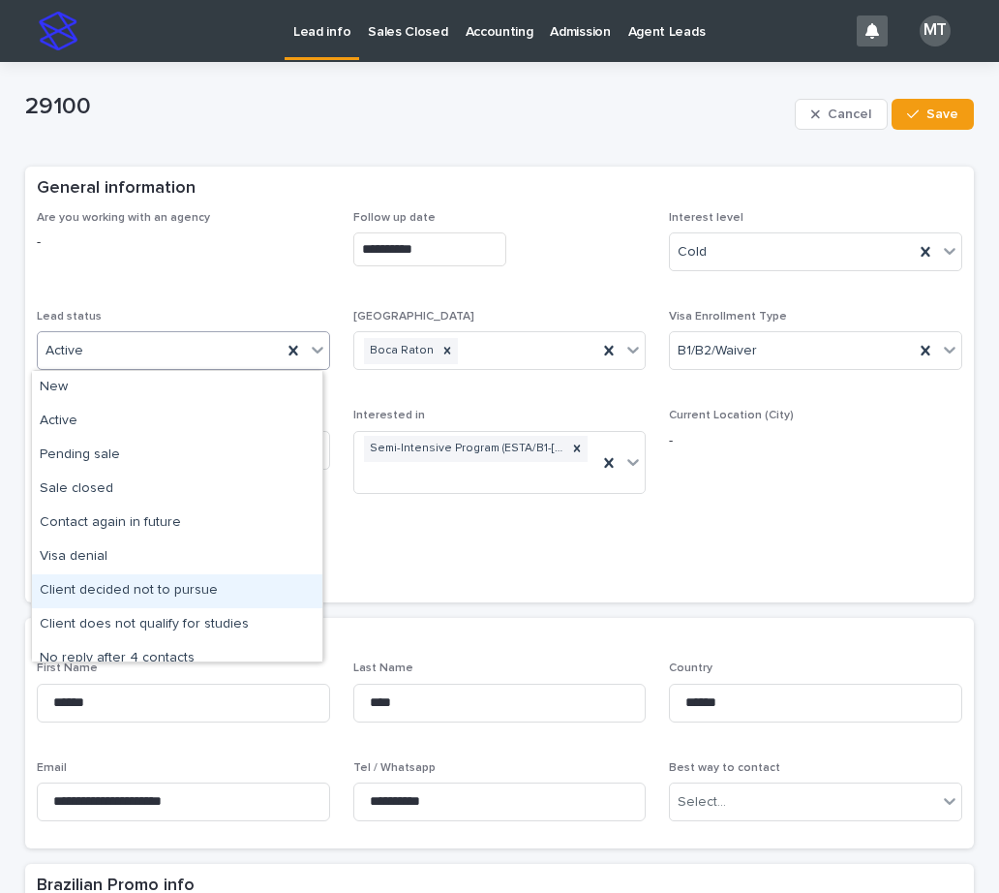
drag, startPoint x: 133, startPoint y: 572, endPoint x: 133, endPoint y: 591, distance: 18.4
click at [133, 591] on div "Client decided not to pursue" at bounding box center [177, 591] width 290 height 34
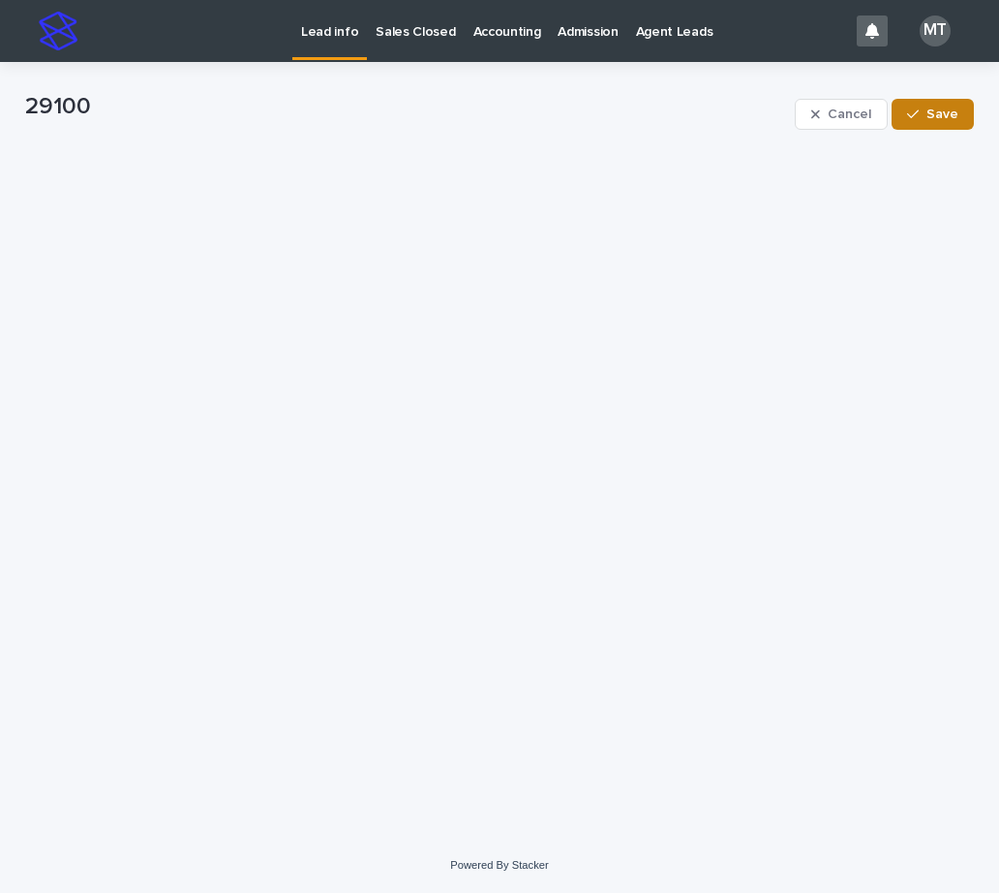
click at [946, 122] on button "Save" at bounding box center [933, 114] width 82 height 31
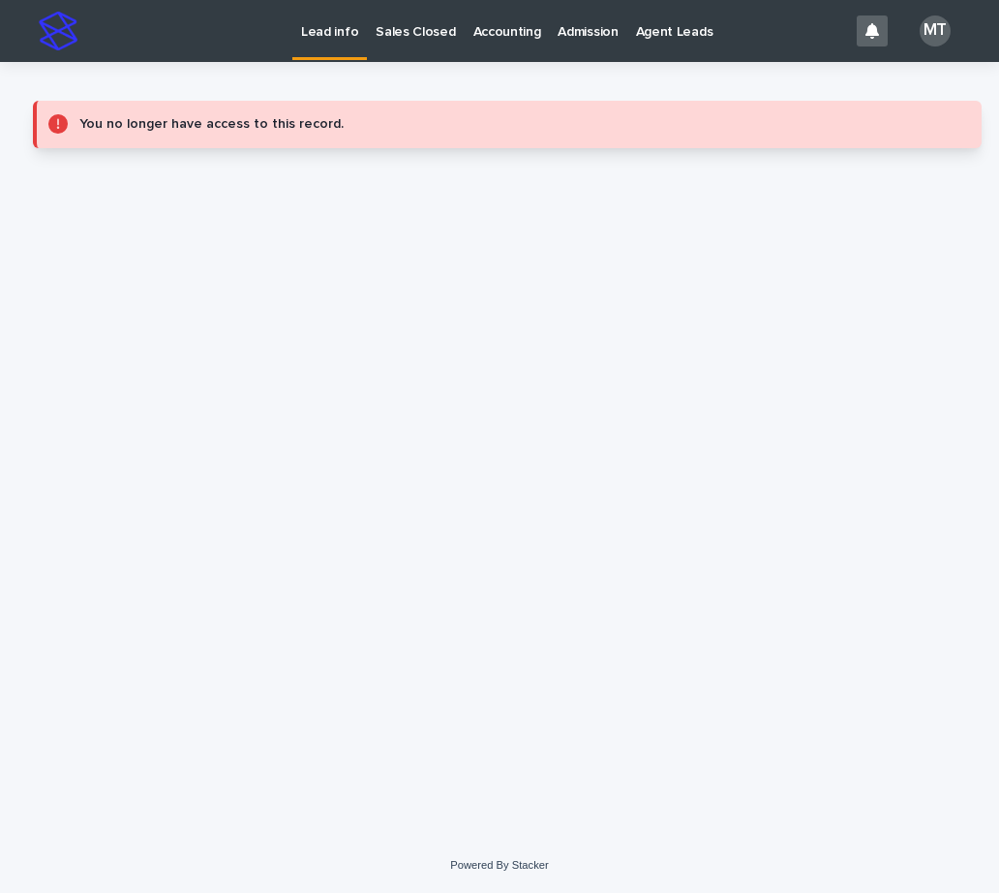
click at [350, 32] on p "Lead info" at bounding box center [329, 20] width 57 height 41
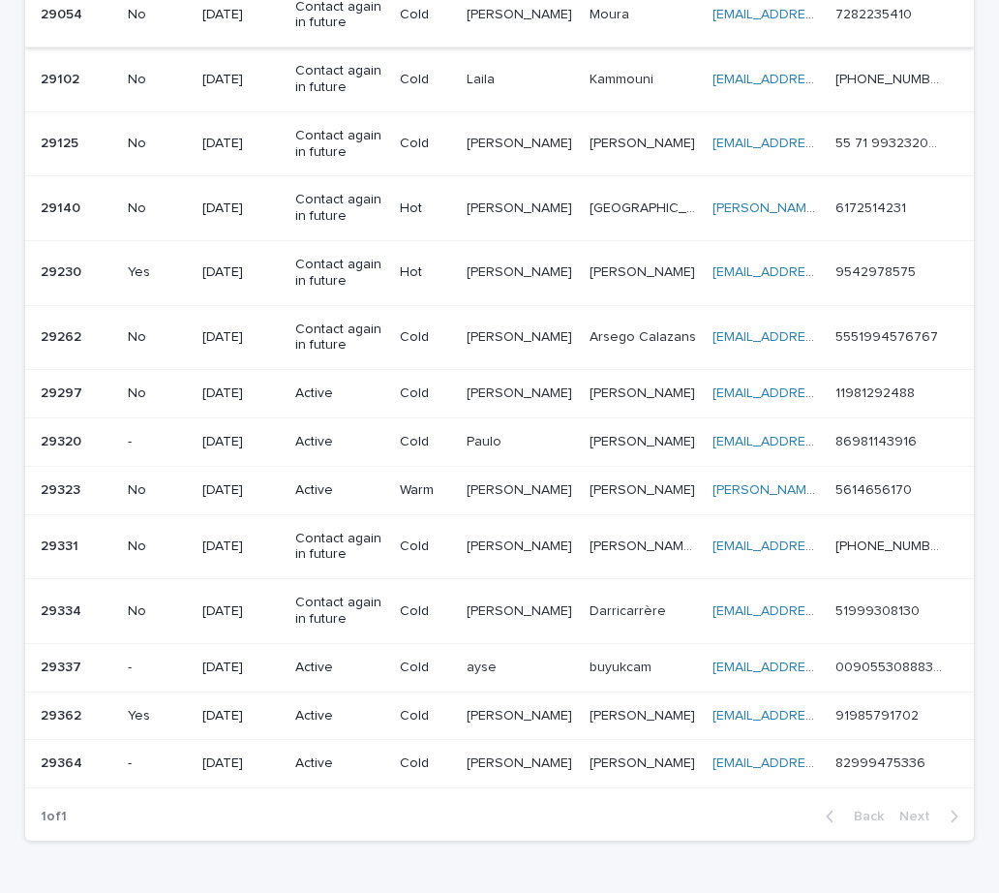
scroll to position [484, 0]
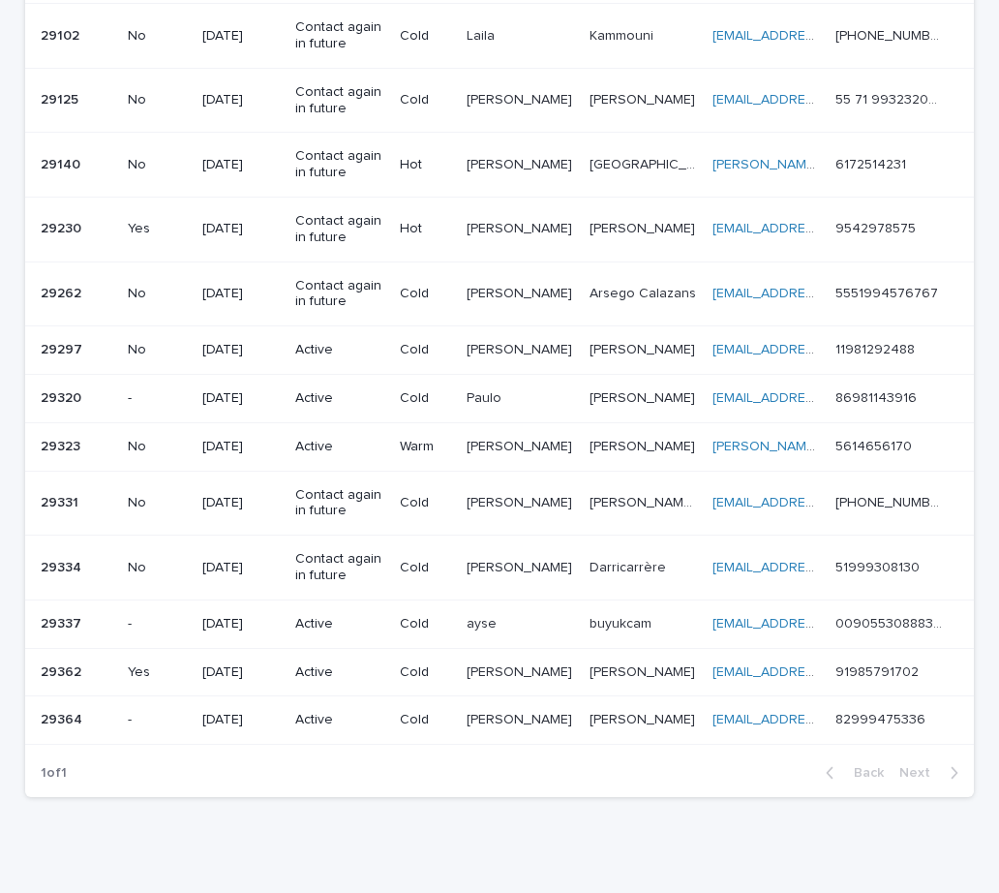
click at [538, 348] on p at bounding box center [520, 350] width 106 height 16
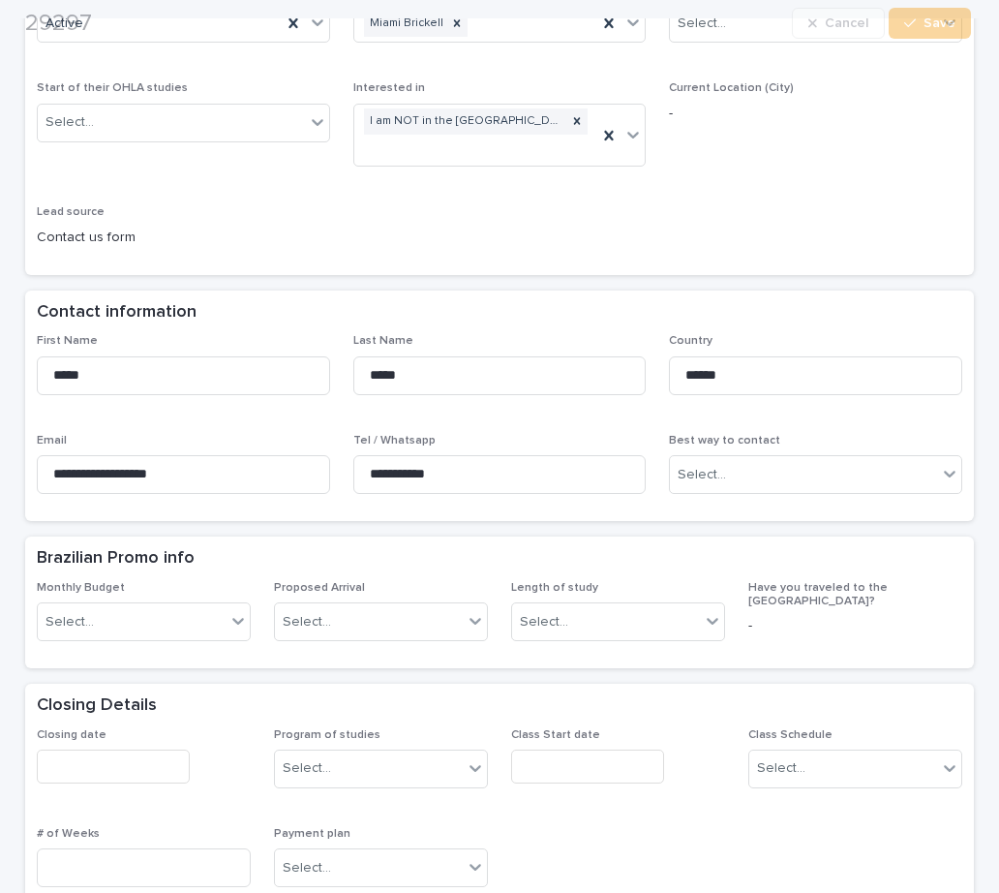
scroll to position [387, 0]
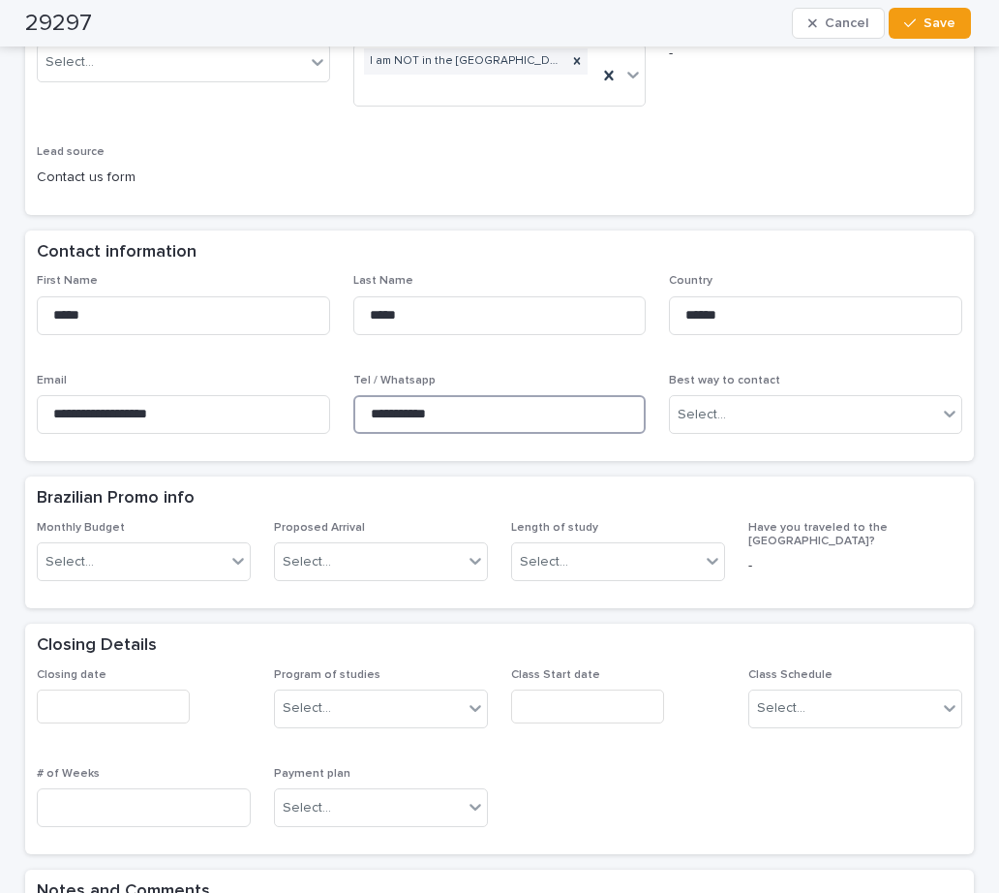
drag, startPoint x: 462, startPoint y: 412, endPoint x: 394, endPoint y: 424, distance: 68.8
click at [289, 395] on div "**********" at bounding box center [499, 361] width 925 height 175
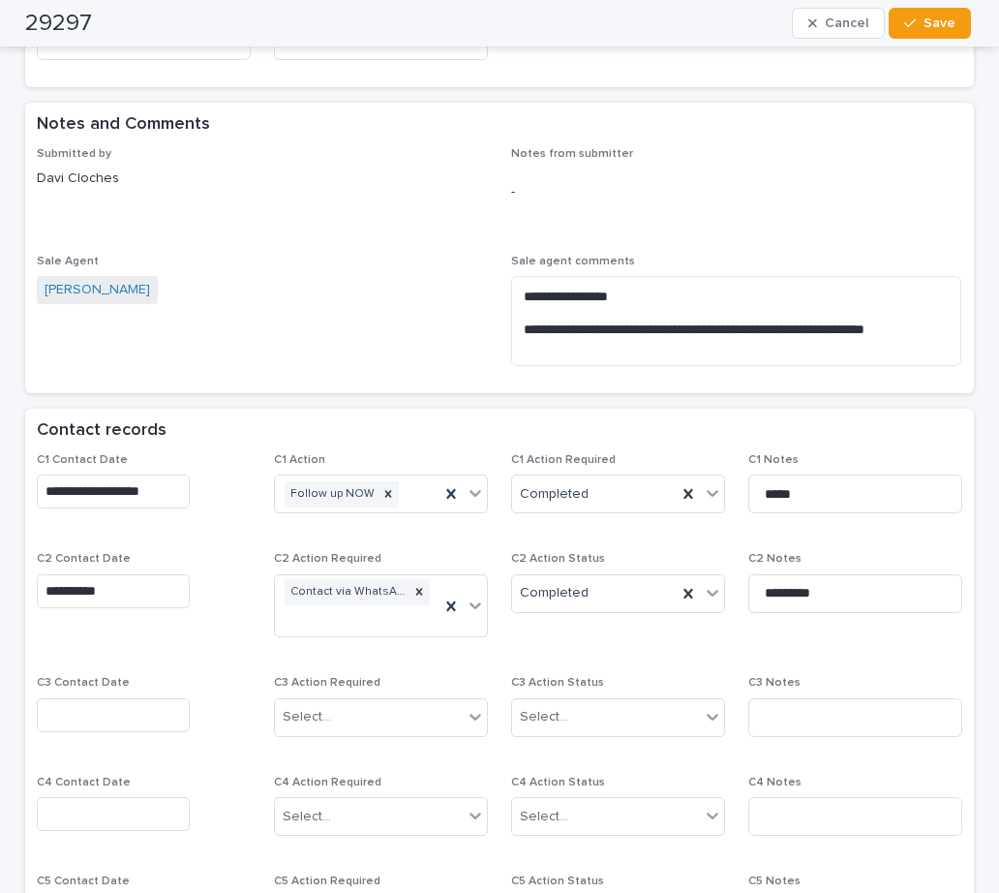
scroll to position [1162, 0]
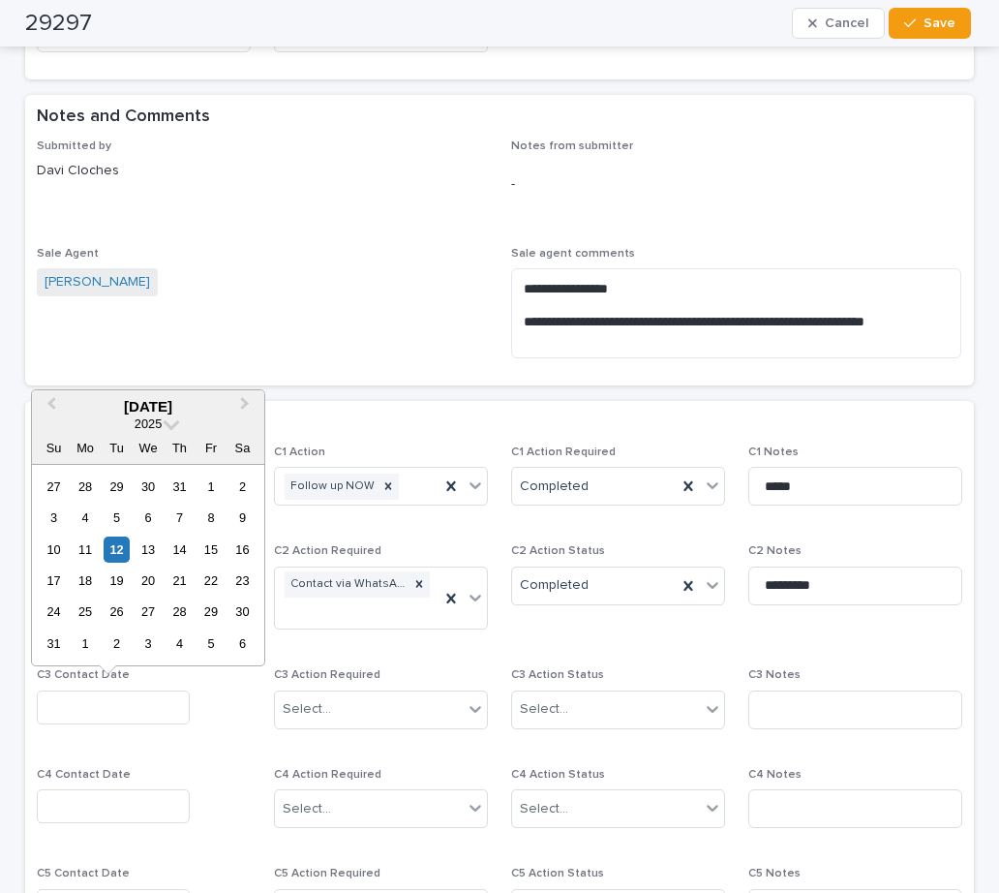
click at [121, 703] on input "text" at bounding box center [113, 707] width 153 height 34
click at [115, 544] on div "12" at bounding box center [117, 549] width 26 height 26
type input "**********"
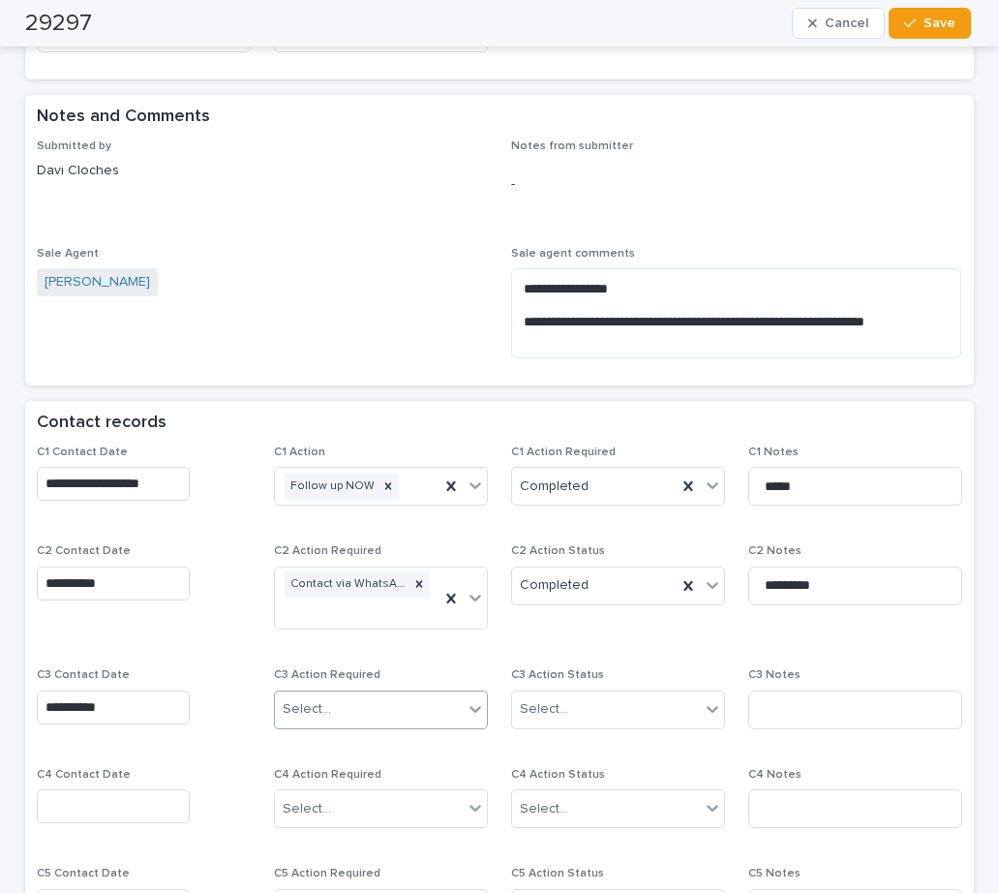
click at [311, 713] on div "Select..." at bounding box center [307, 709] width 48 height 20
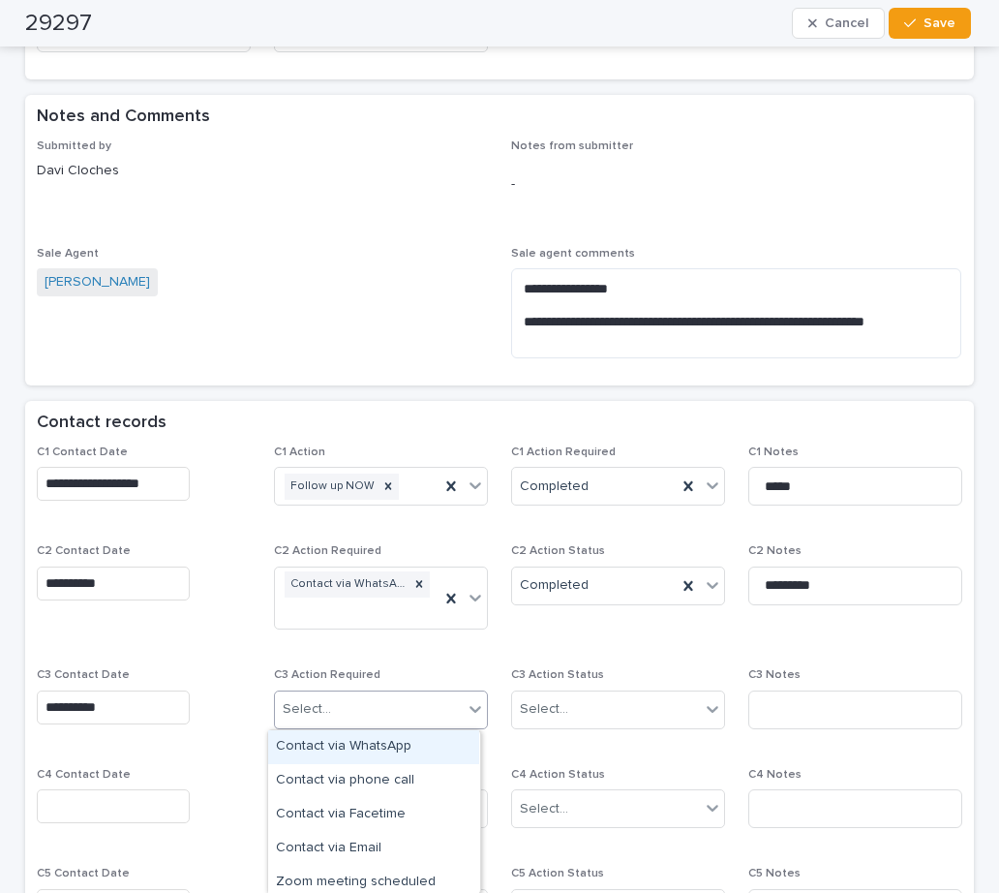
drag, startPoint x: 333, startPoint y: 743, endPoint x: 504, endPoint y: 731, distance: 171.8
click at [340, 744] on div "Contact via WhatsApp" at bounding box center [373, 747] width 211 height 34
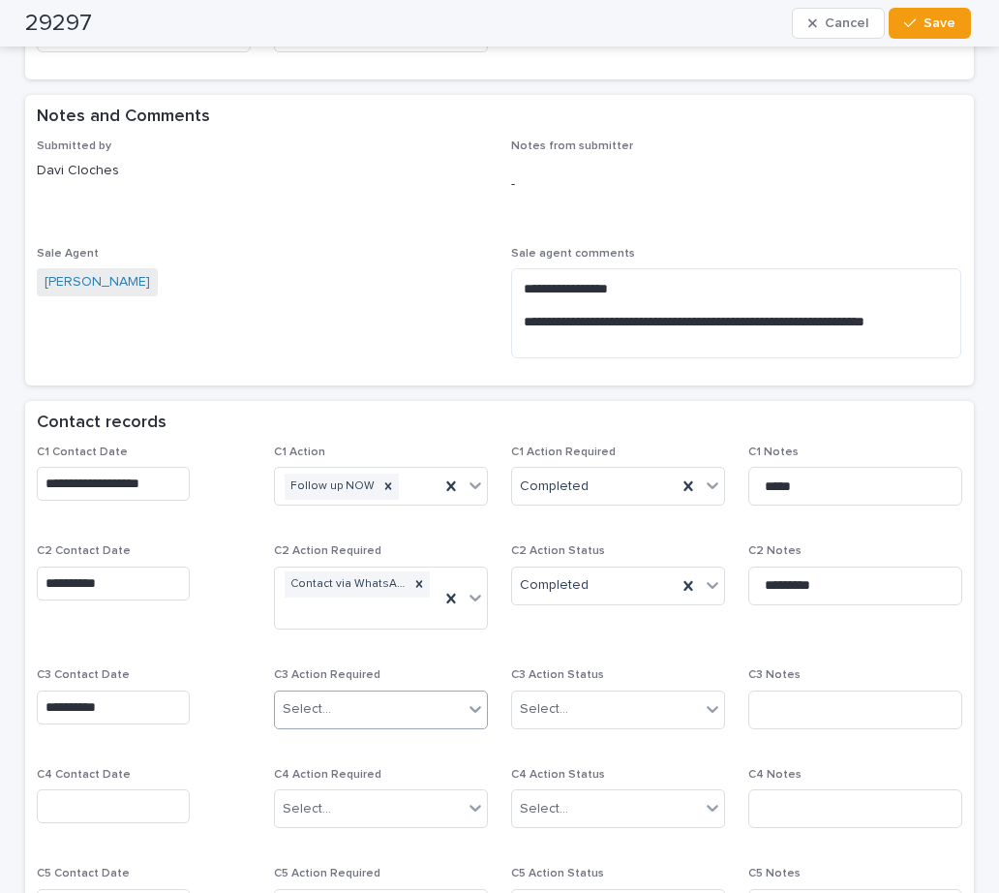
scroll to position [1174, 0]
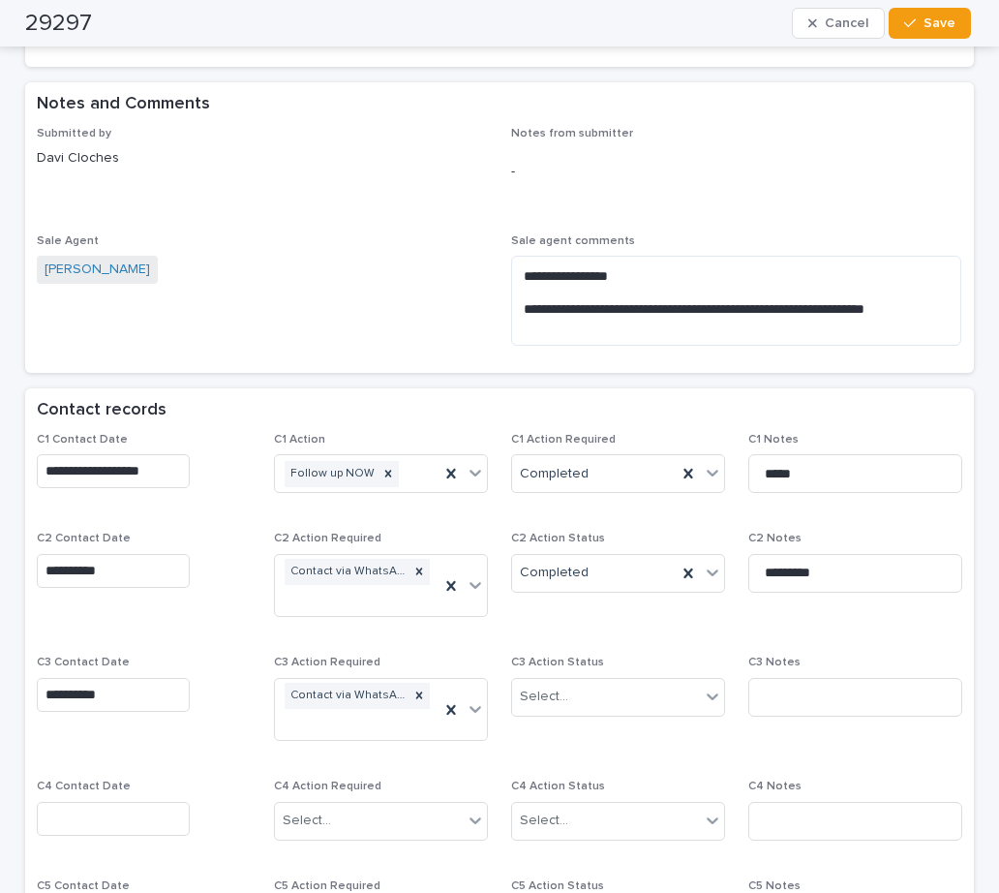
click at [531, 716] on div "C3 Action Status Select..." at bounding box center [618, 693] width 214 height 76
click at [545, 706] on div "Select..." at bounding box center [544, 696] width 48 height 20
drag, startPoint x: 563, startPoint y: 765, endPoint x: 769, endPoint y: 698, distance: 215.8
click at [571, 765] on div "Completed" at bounding box center [610, 768] width 211 height 34
click at [785, 694] on input at bounding box center [855, 697] width 214 height 39
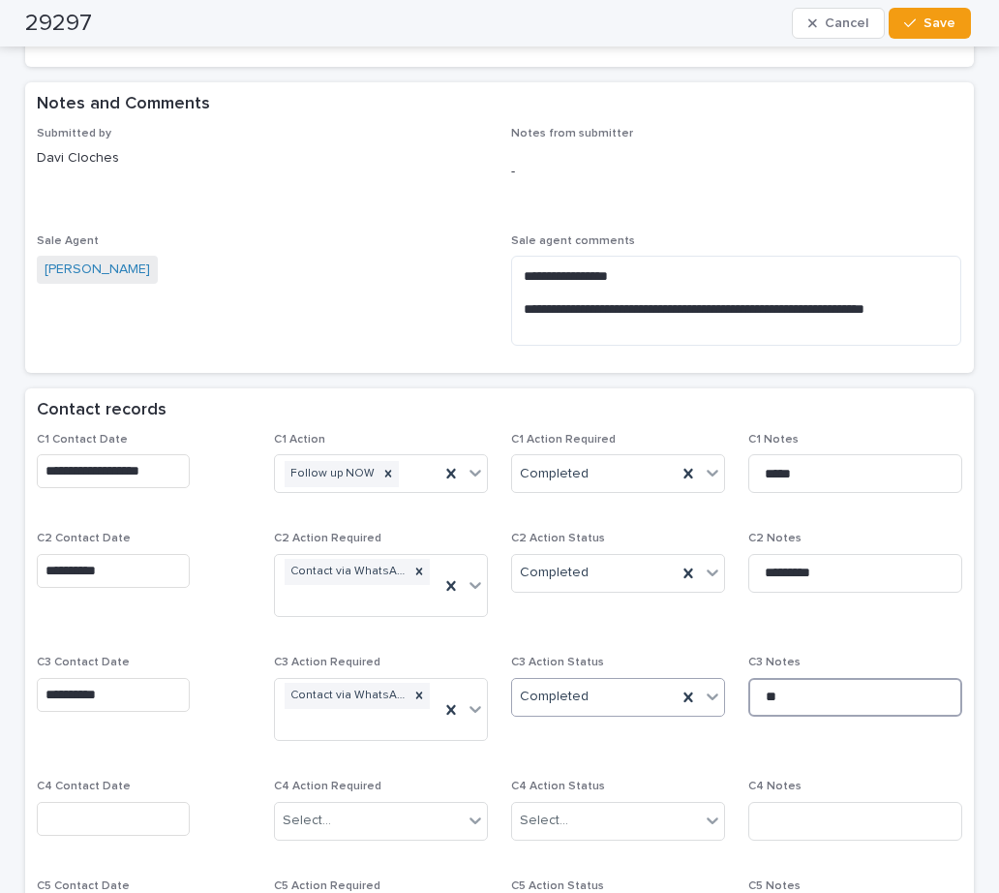
type input "*"
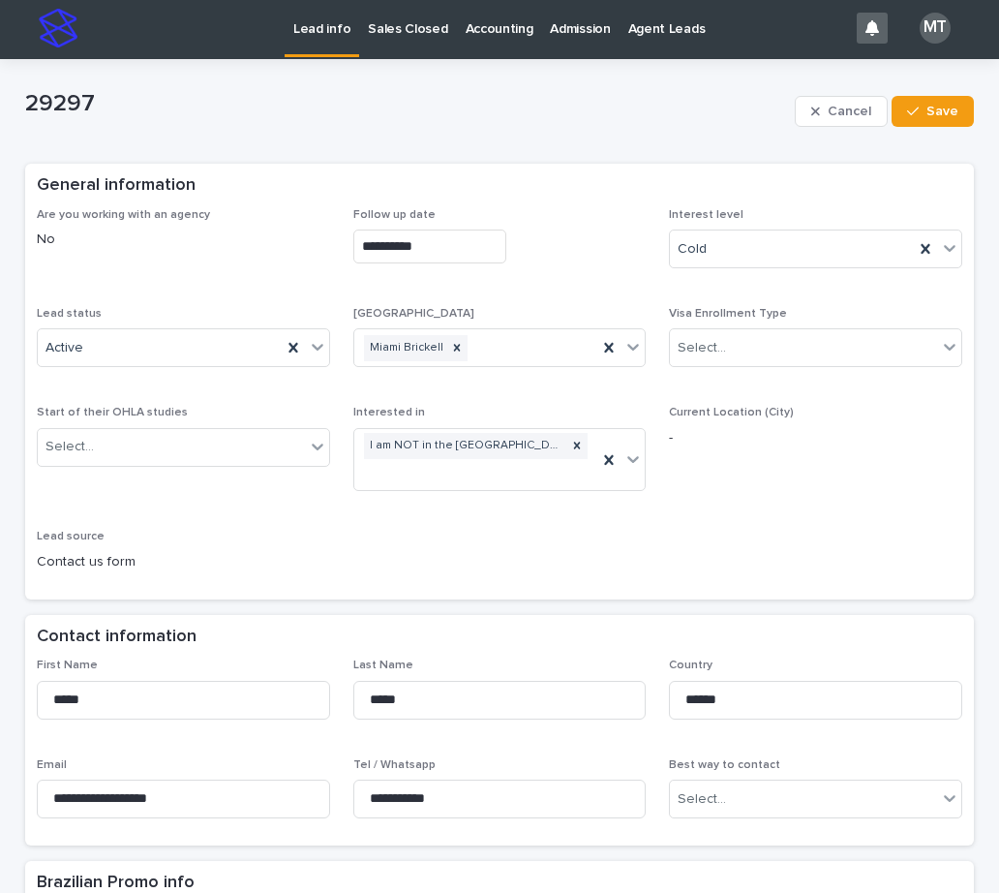
scroll to position [0, 0]
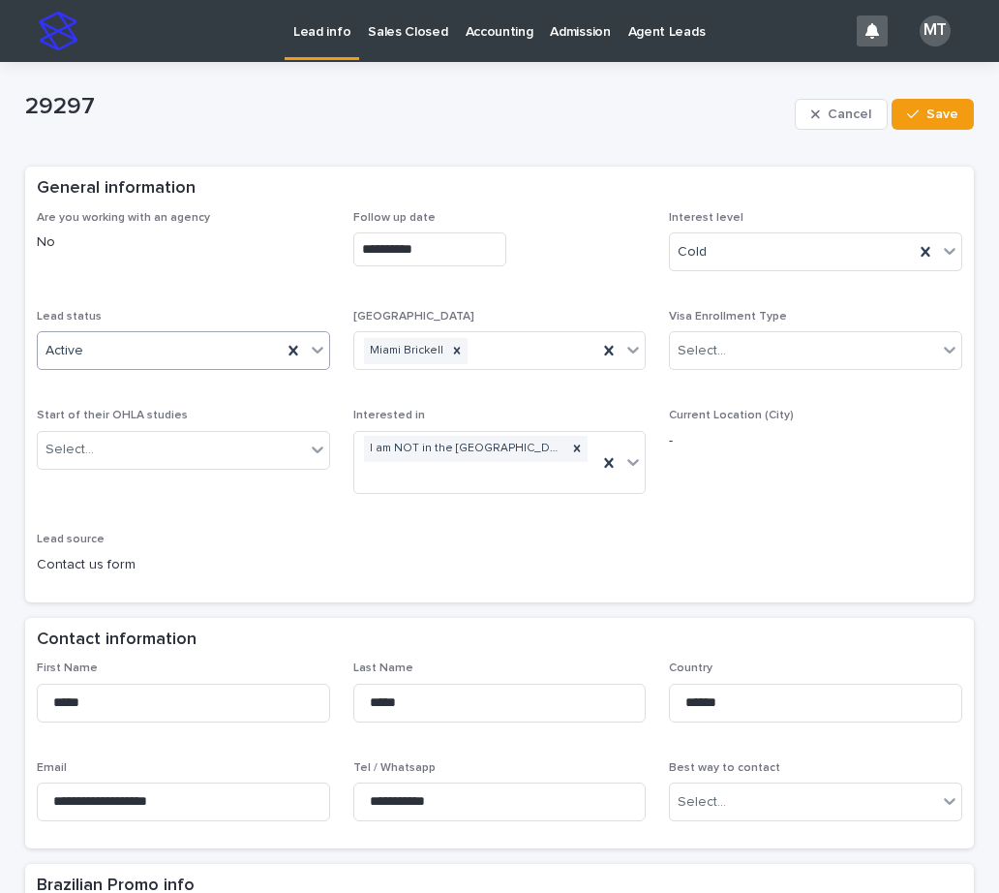
type input "**********"
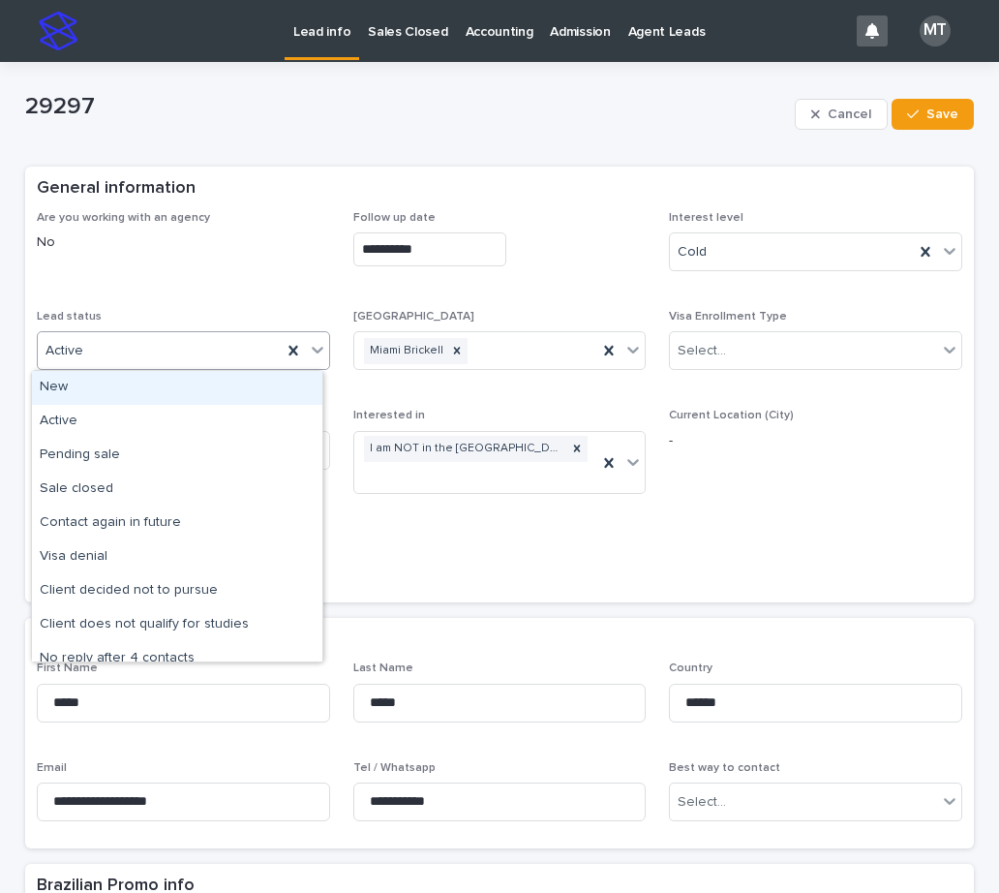
click at [197, 353] on div "Active" at bounding box center [160, 351] width 244 height 32
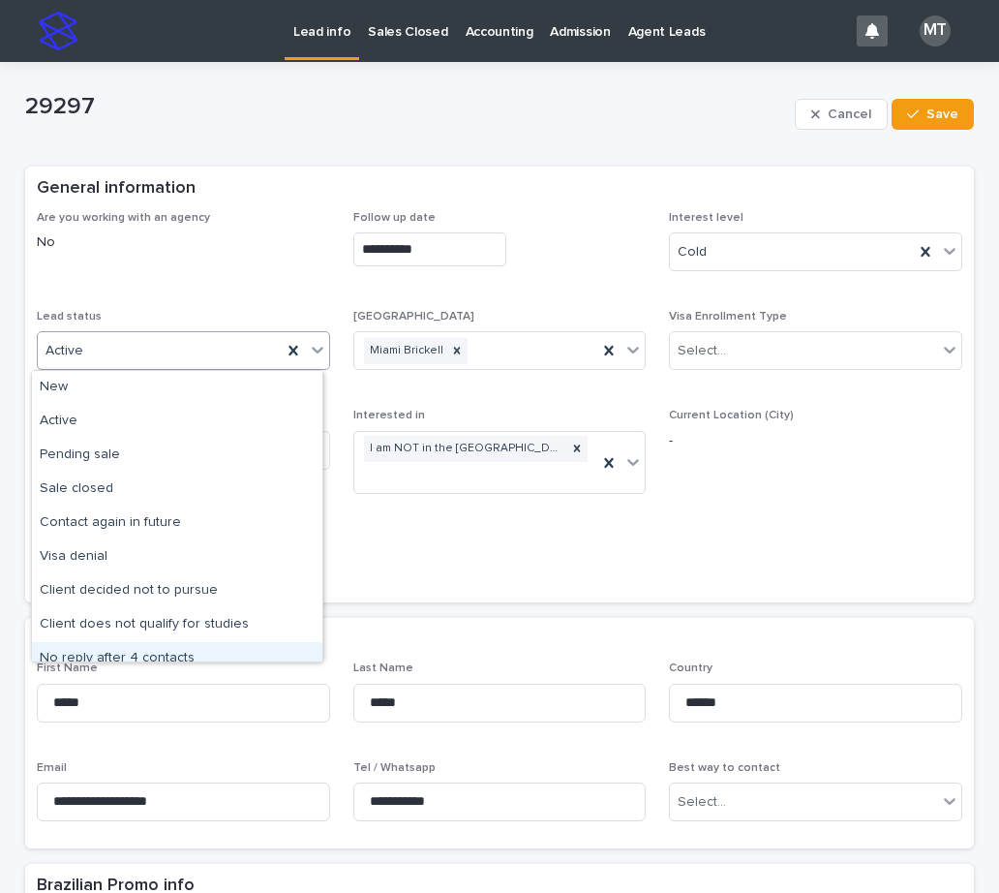
click at [134, 648] on div "No reply after 4 contacts" at bounding box center [177, 659] width 290 height 34
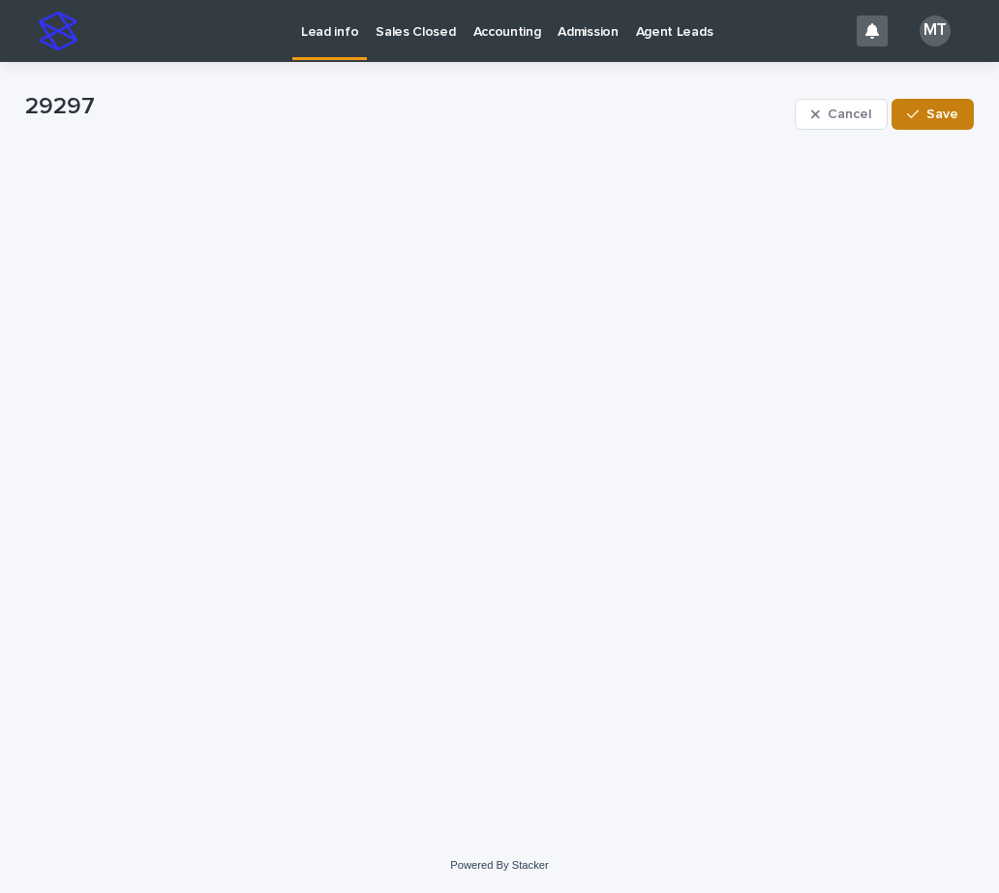
click at [941, 110] on span "Save" at bounding box center [942, 114] width 32 height 14
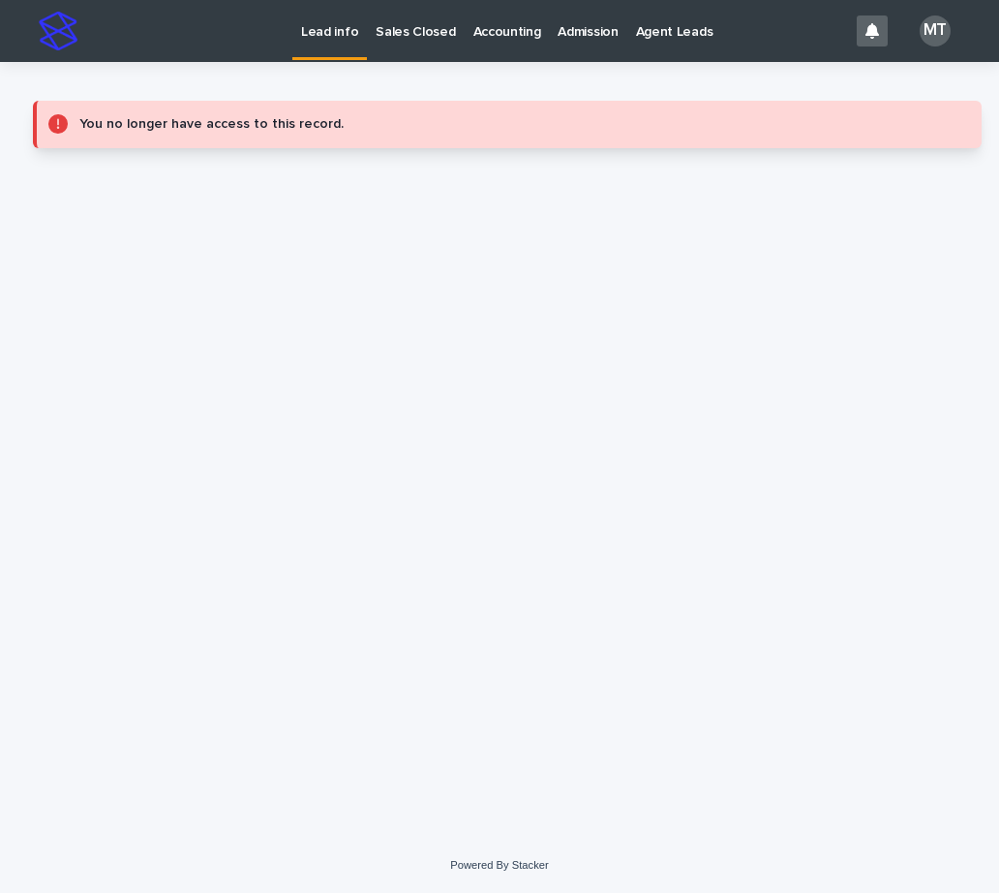
click at [305, 37] on p "Lead info" at bounding box center [329, 20] width 57 height 41
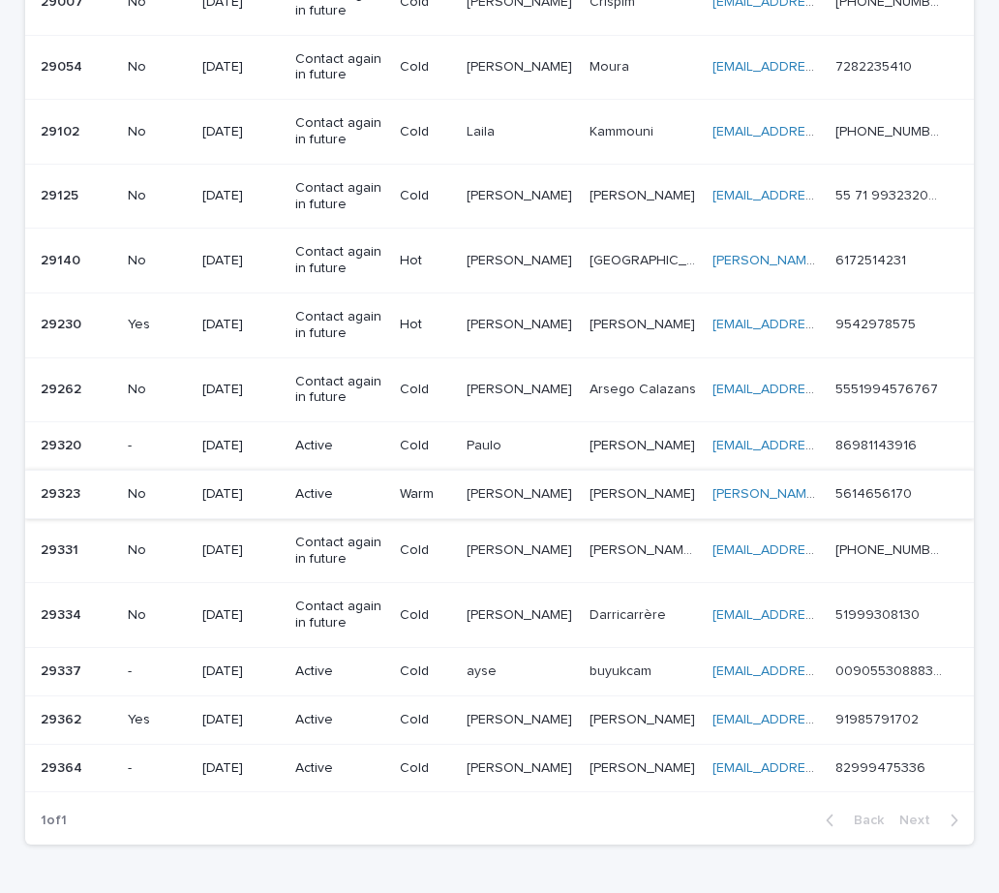
scroll to position [410, 0]
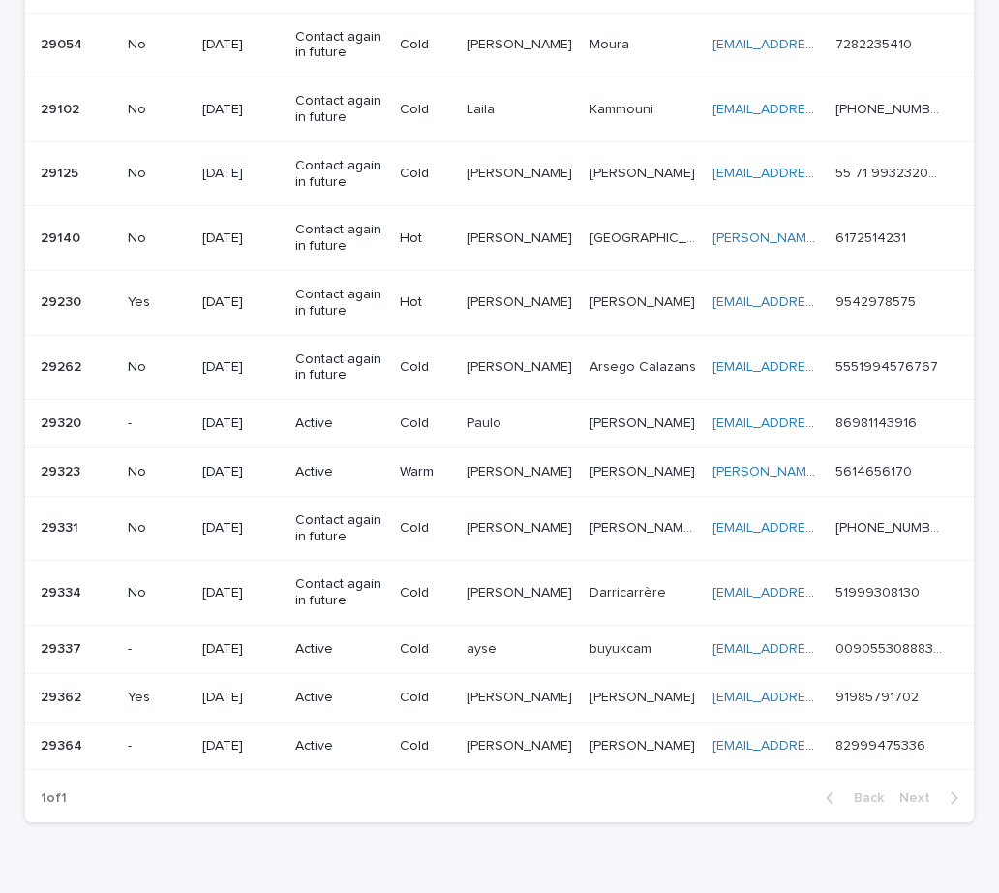
click at [384, 421] on p "Active" at bounding box center [339, 423] width 89 height 16
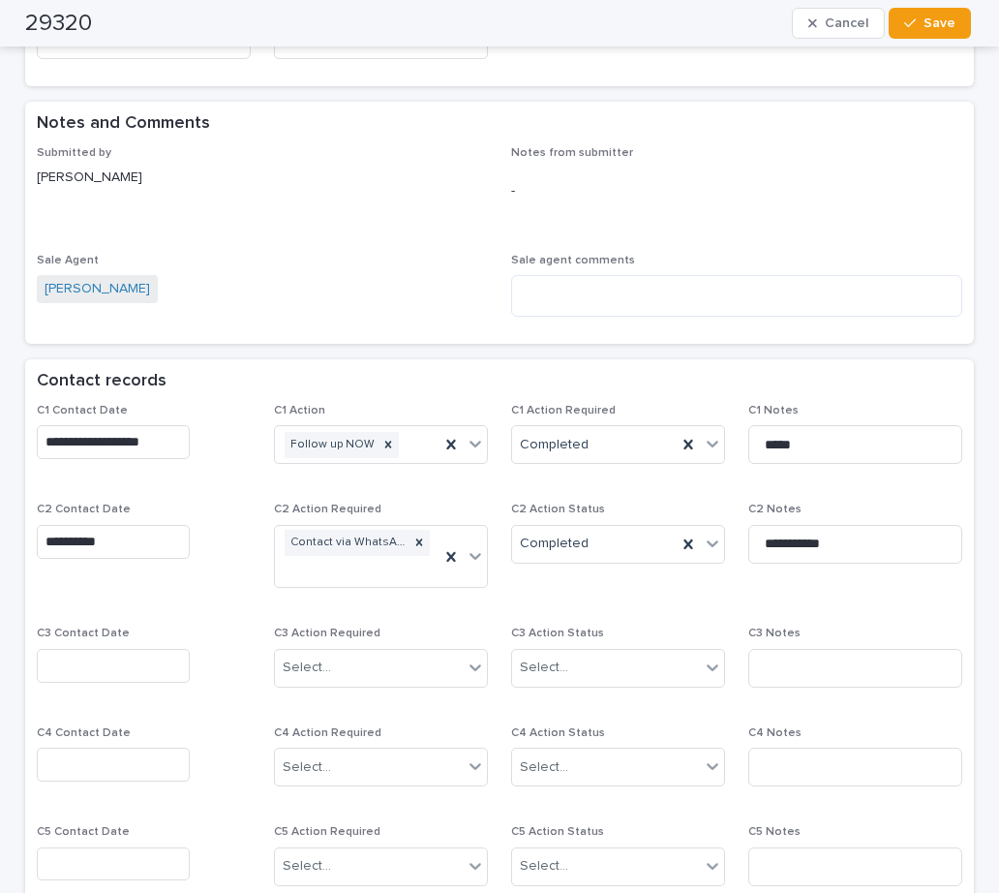
scroll to position [1162, 0]
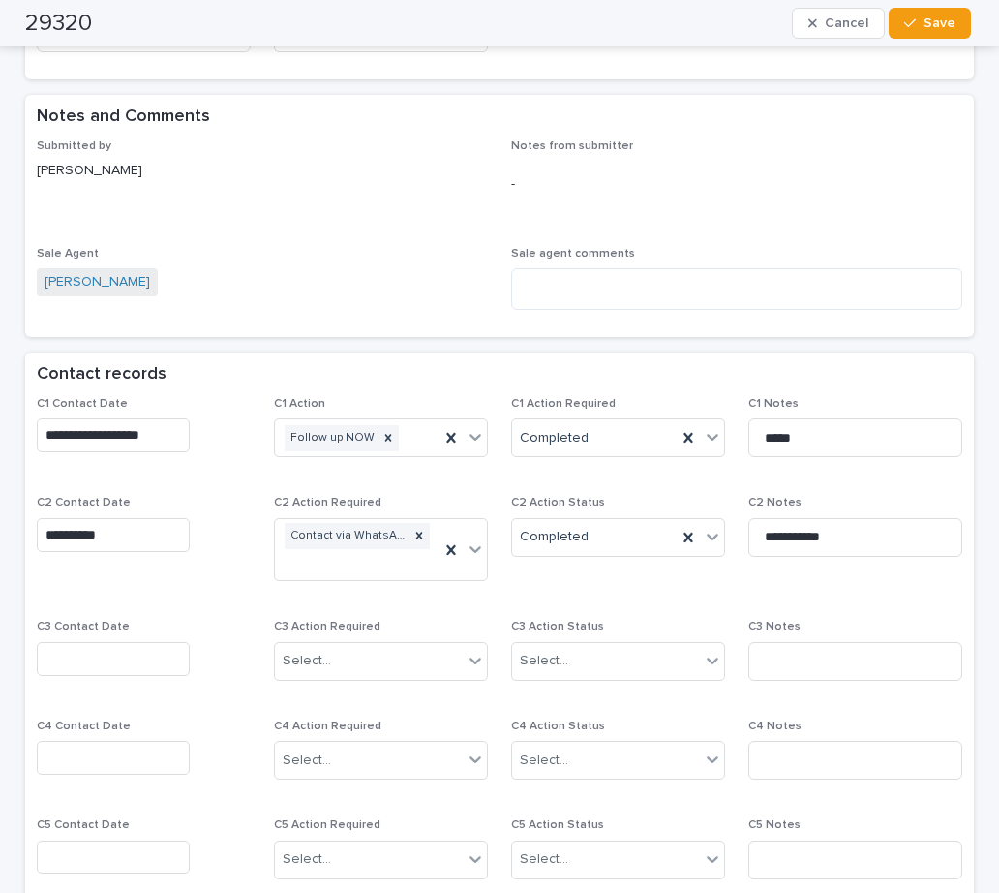
click at [89, 642] on input "text" at bounding box center [113, 659] width 153 height 34
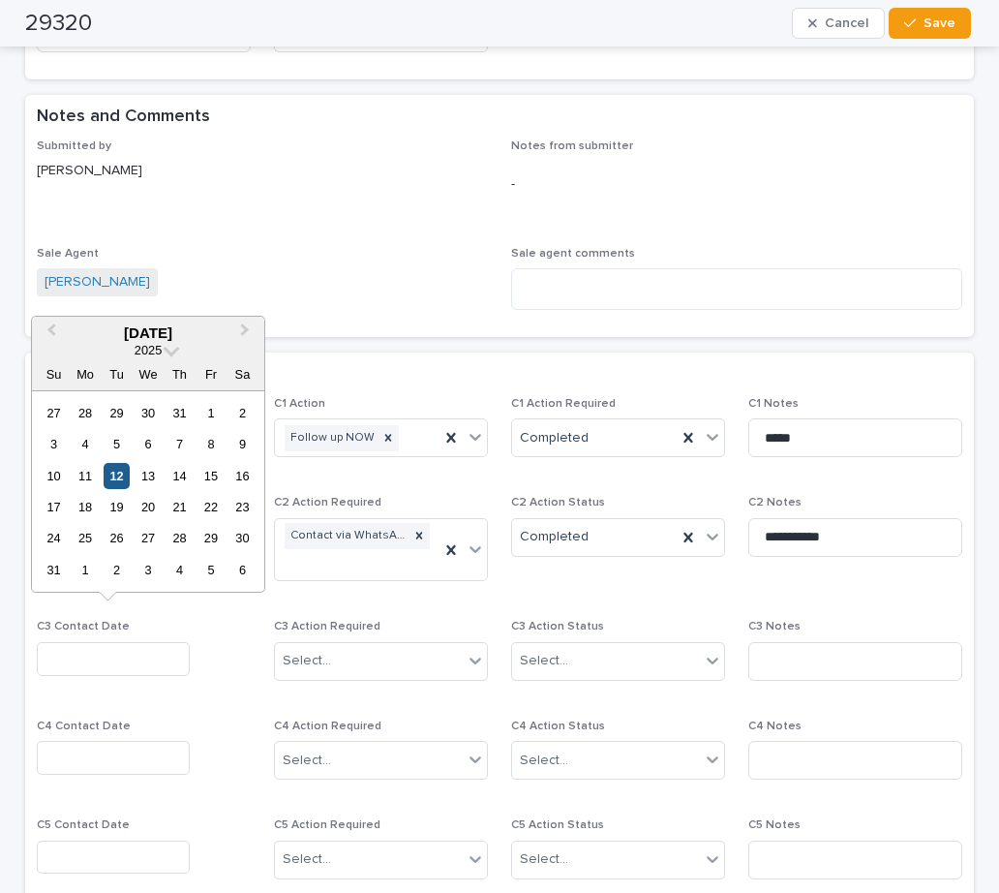
click at [118, 477] on div "12" at bounding box center [117, 476] width 26 height 26
type input "**********"
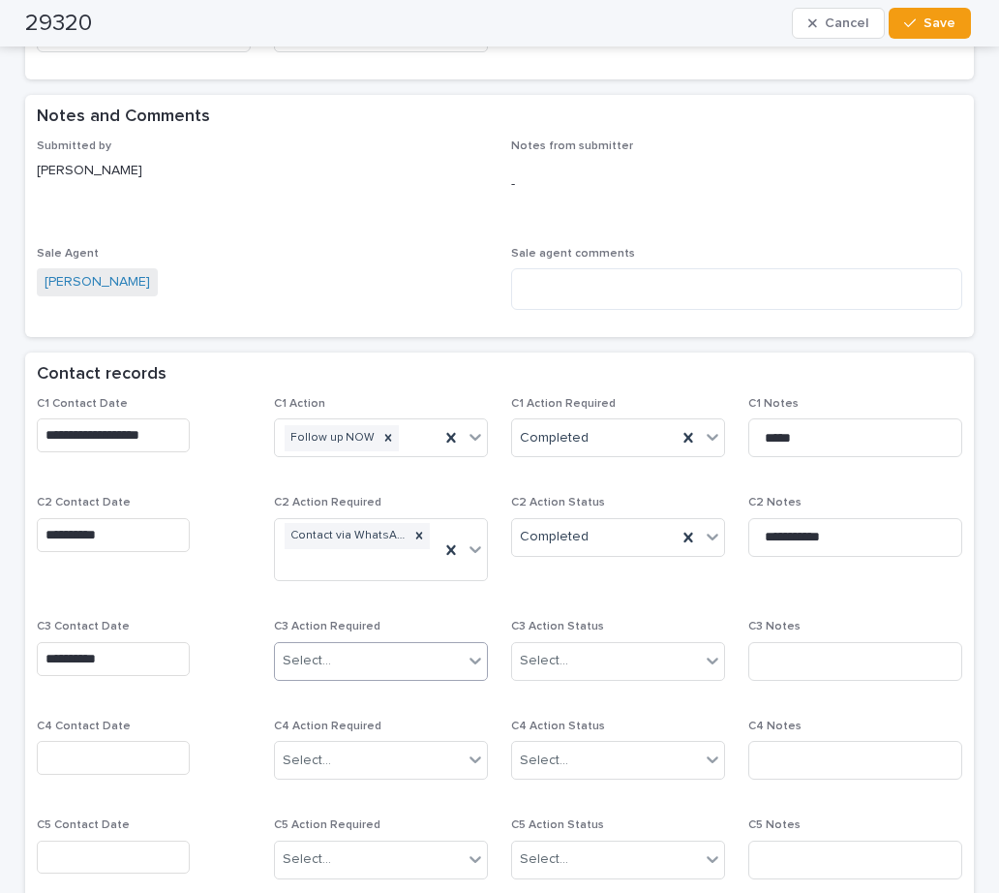
click at [288, 651] on div "Select..." at bounding box center [307, 661] width 48 height 20
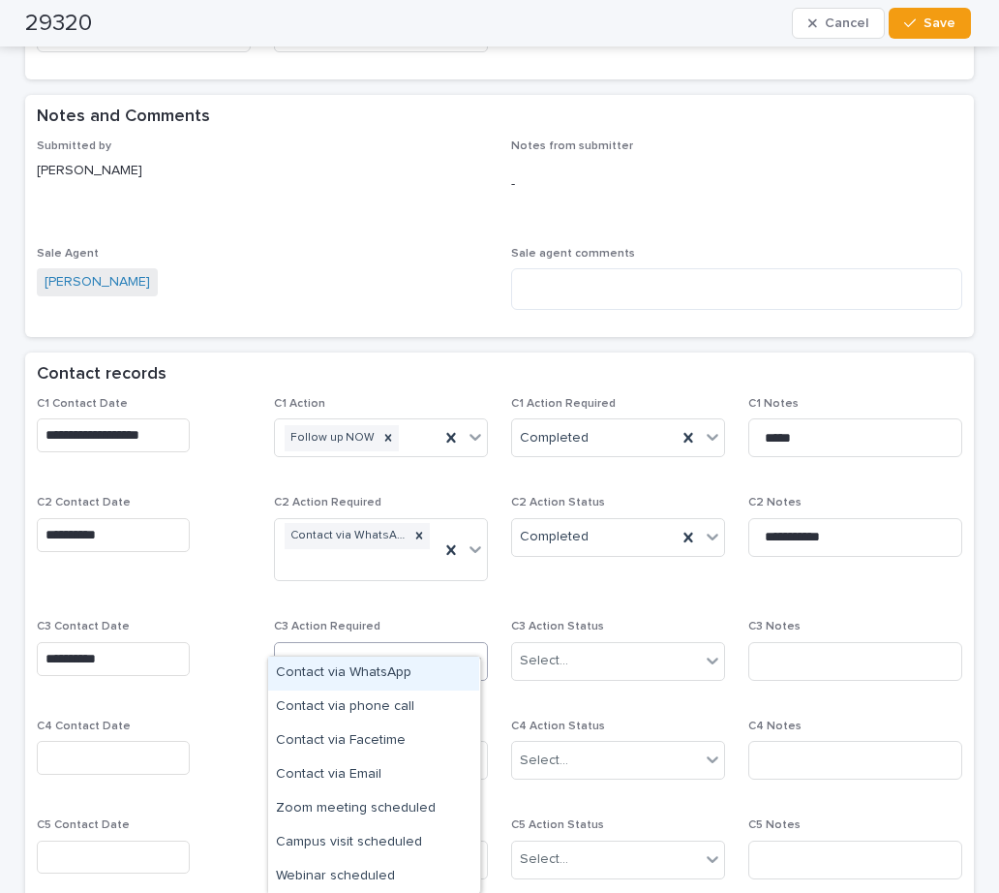
drag, startPoint x: 325, startPoint y: 673, endPoint x: 495, endPoint y: 653, distance: 170.5
click at [332, 673] on div "Contact via WhatsApp" at bounding box center [373, 673] width 211 height 34
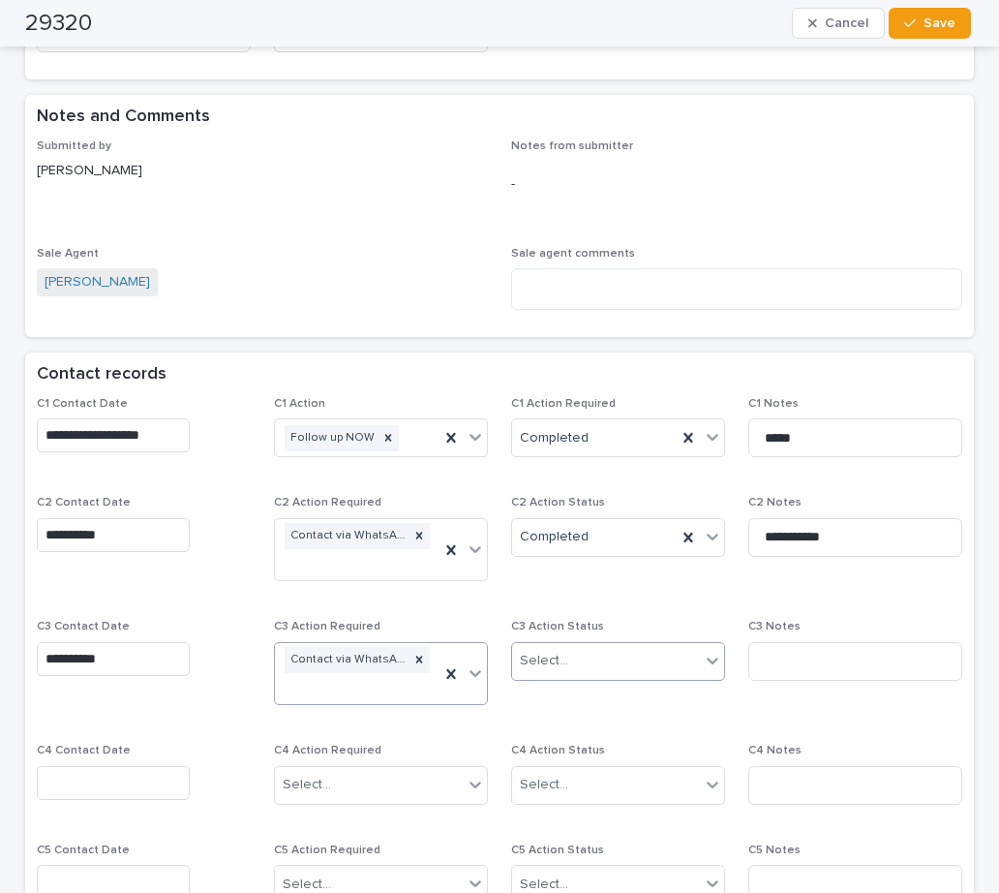
scroll to position [1174, 0]
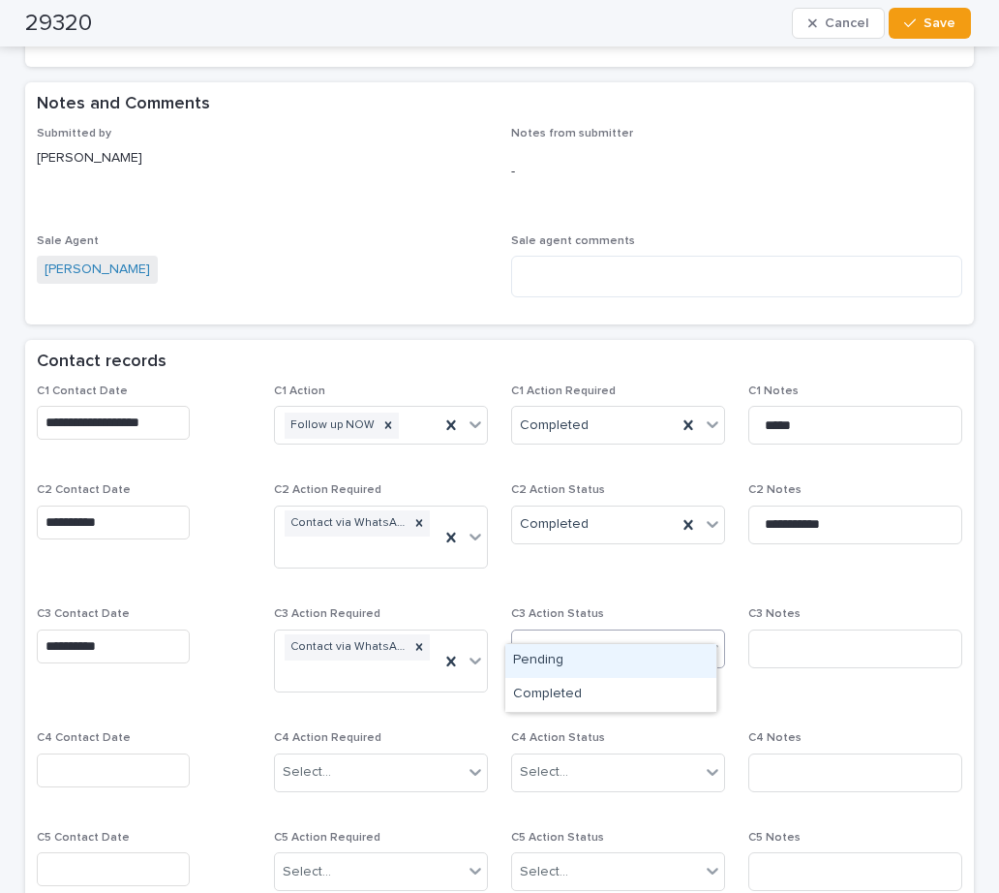
click at [536, 641] on div "Select..." at bounding box center [618, 648] width 214 height 39
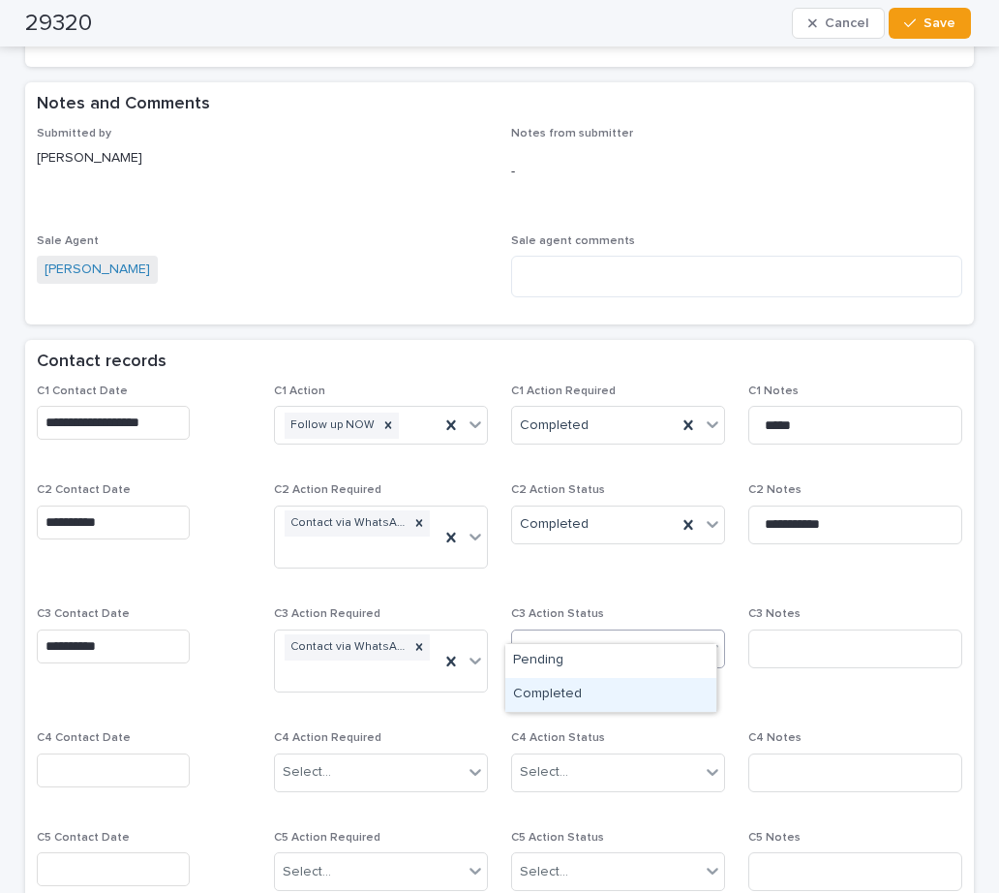
drag, startPoint x: 554, startPoint y: 694, endPoint x: 715, endPoint y: 644, distance: 169.3
click at [555, 694] on div "Completed" at bounding box center [610, 695] width 211 height 34
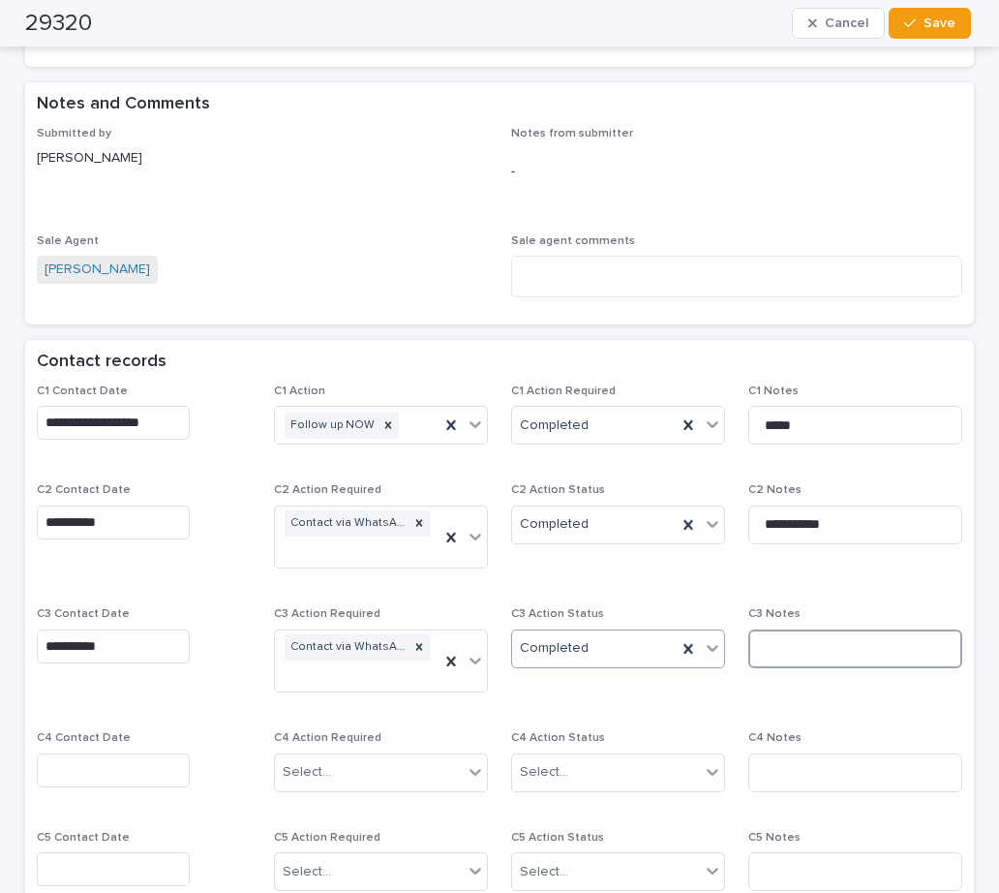
click at [788, 629] on input at bounding box center [855, 648] width 214 height 39
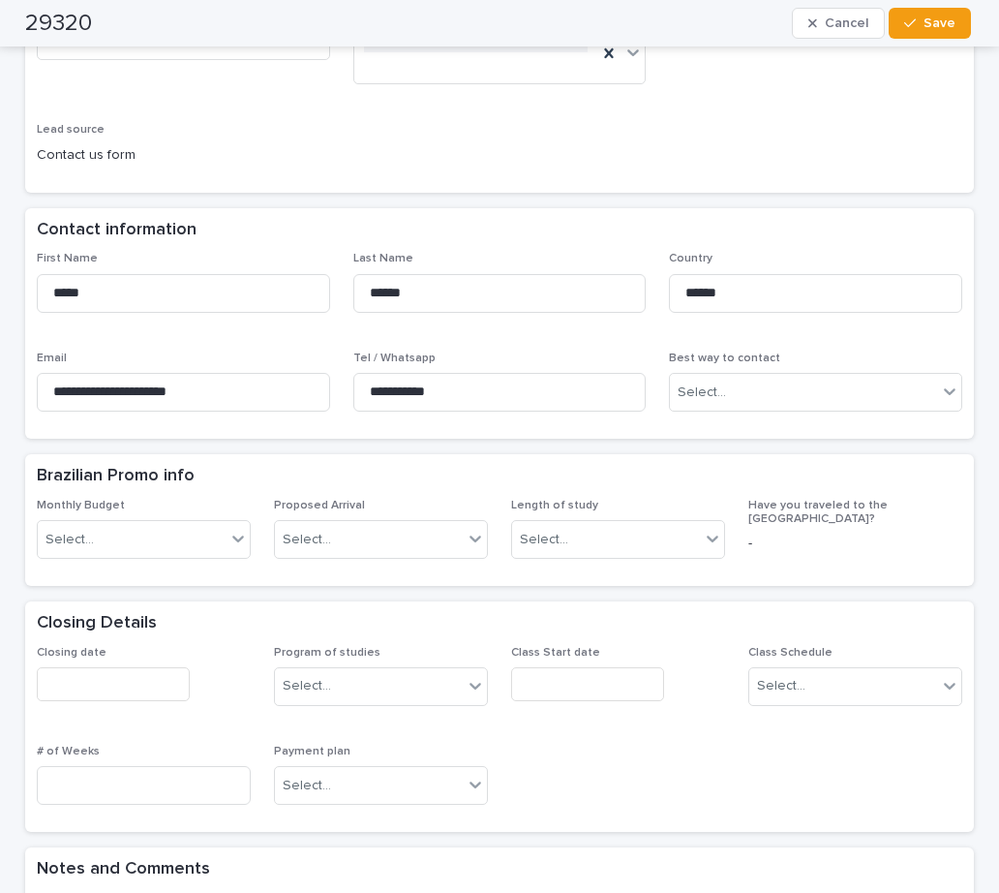
scroll to position [400, 0]
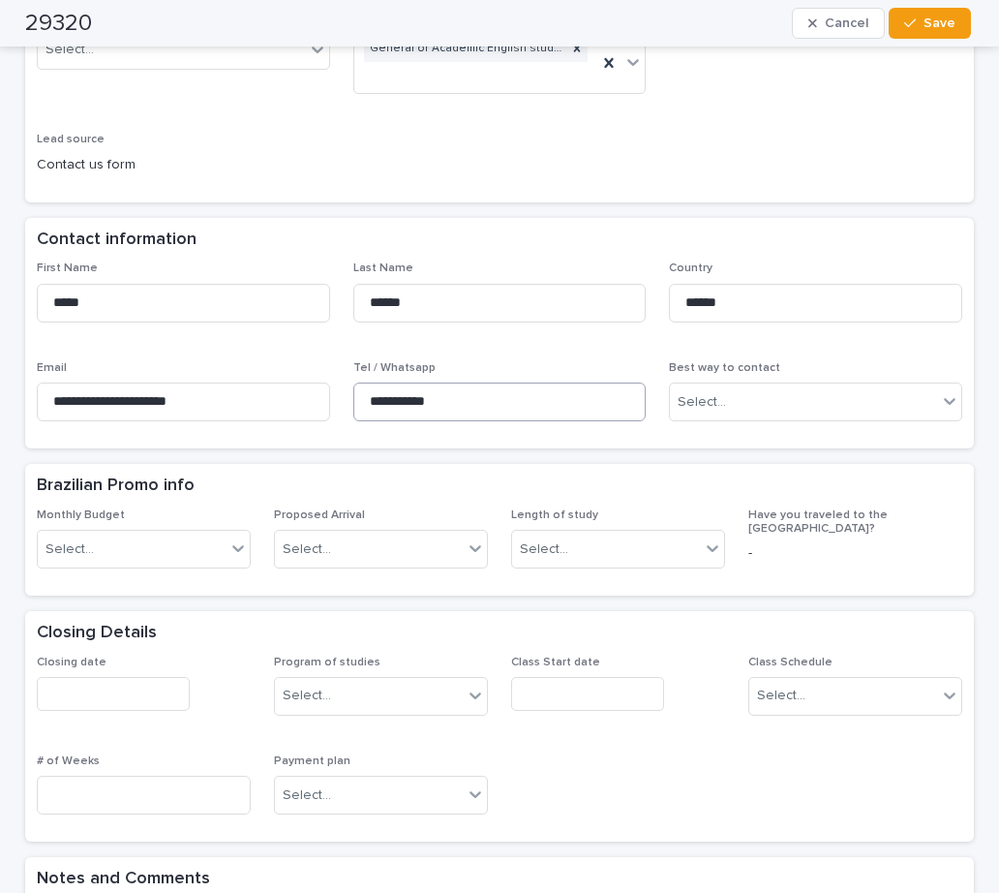
type input "**********"
drag, startPoint x: 467, startPoint y: 375, endPoint x: 334, endPoint y: 367, distance: 132.9
click at [334, 367] on div "**********" at bounding box center [499, 348] width 925 height 175
click at [497, 475] on div "Brazilian Promo info" at bounding box center [496, 485] width 918 height 21
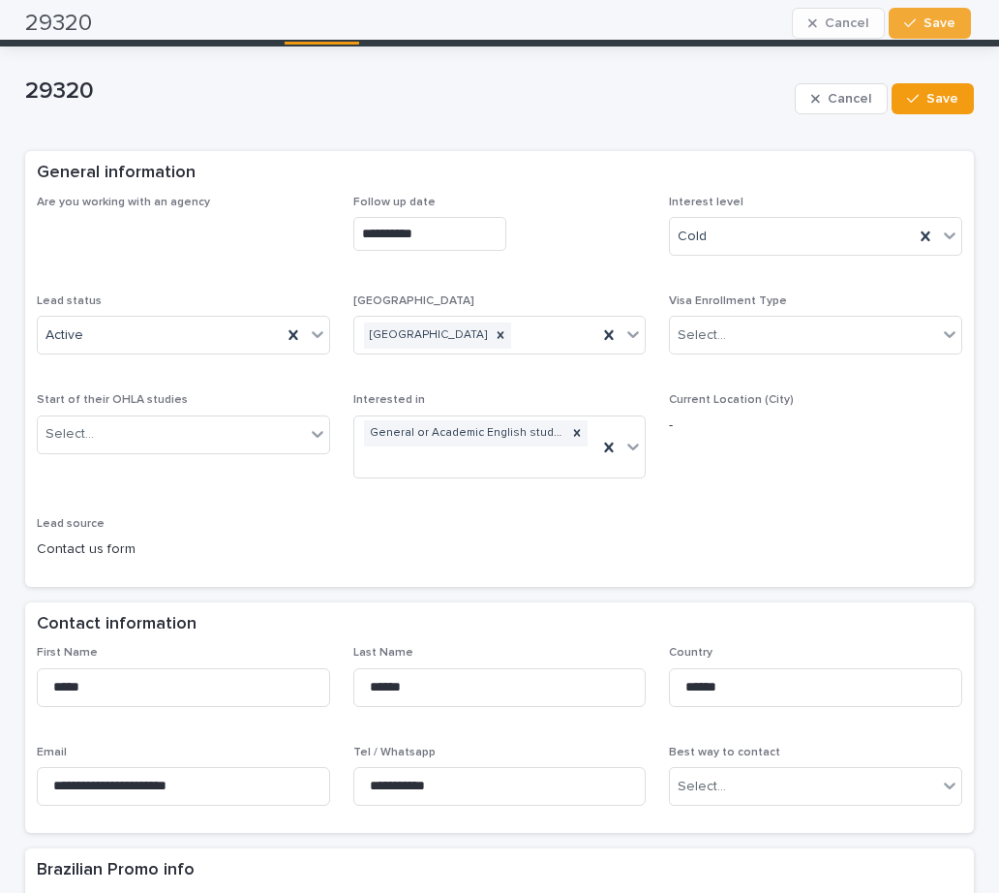
scroll to position [0, 0]
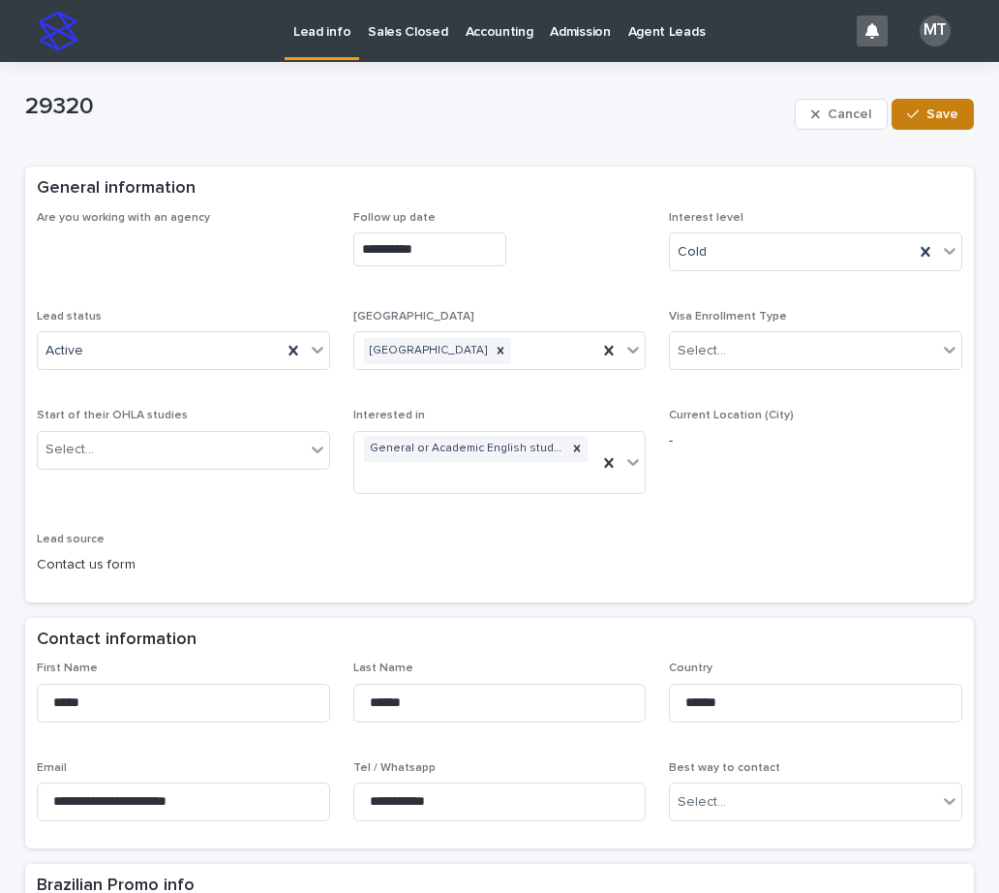
click at [936, 113] on span "Save" at bounding box center [942, 114] width 32 height 14
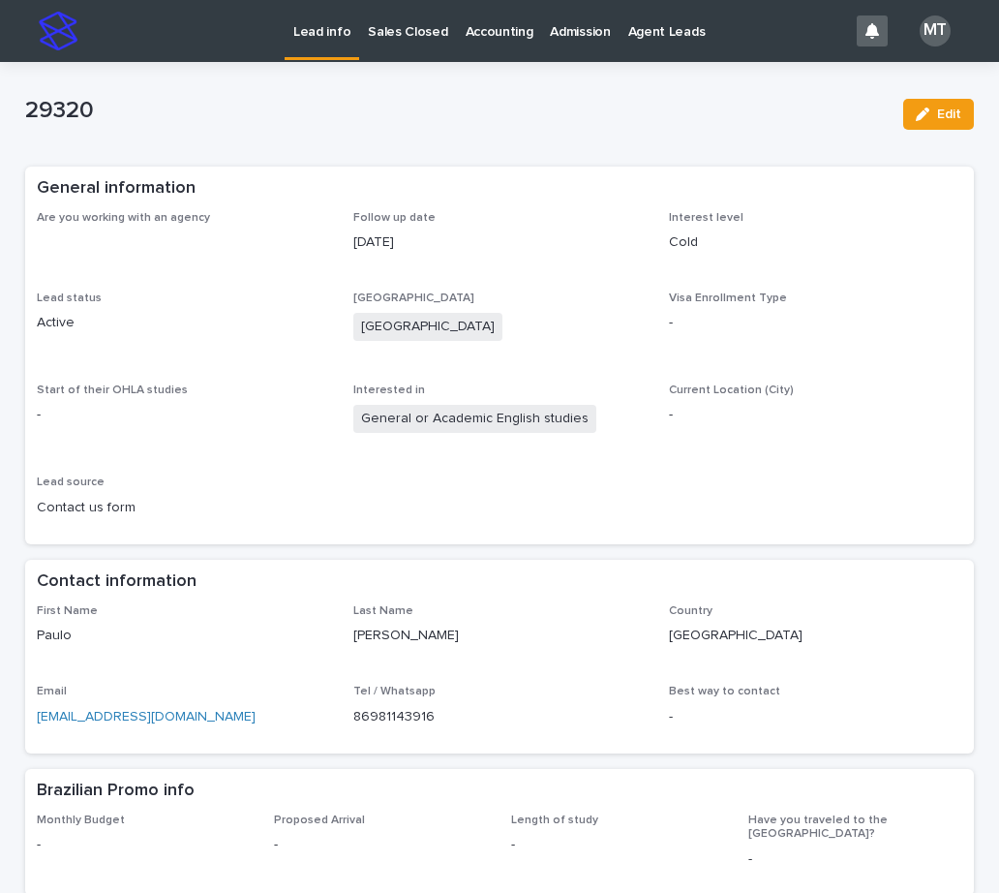
click at [329, 35] on p "Lead info" at bounding box center [321, 20] width 57 height 41
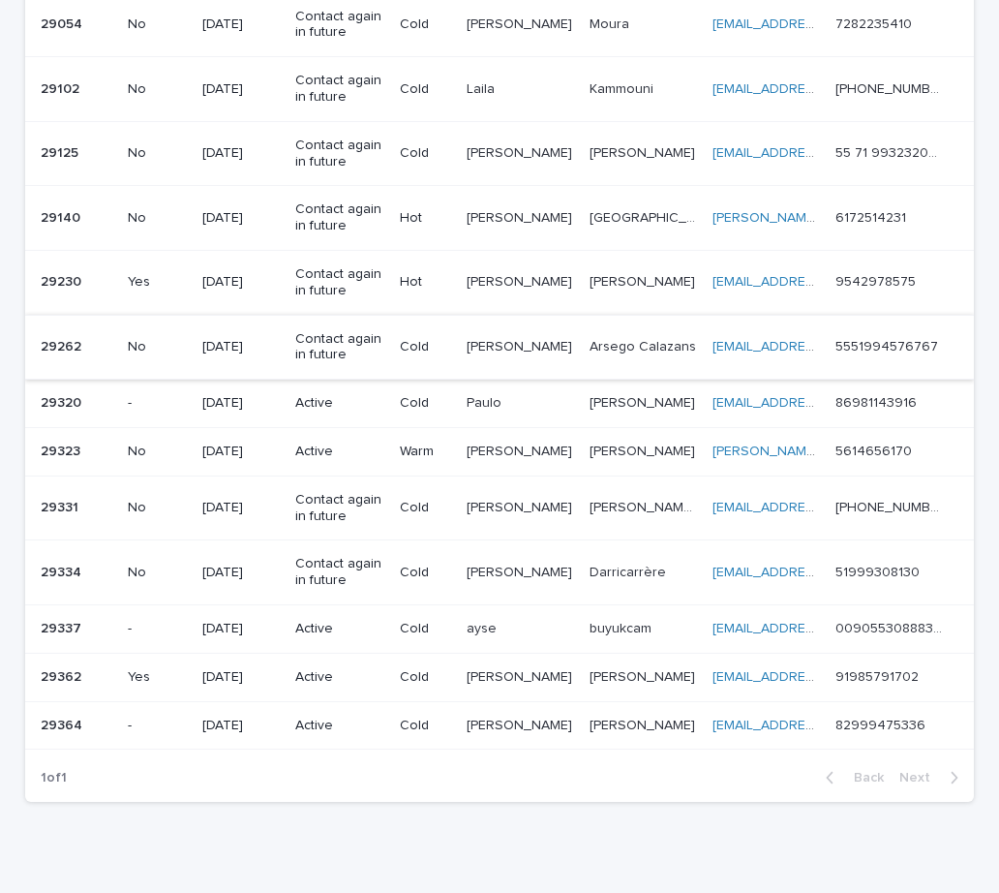
scroll to position [507, 0]
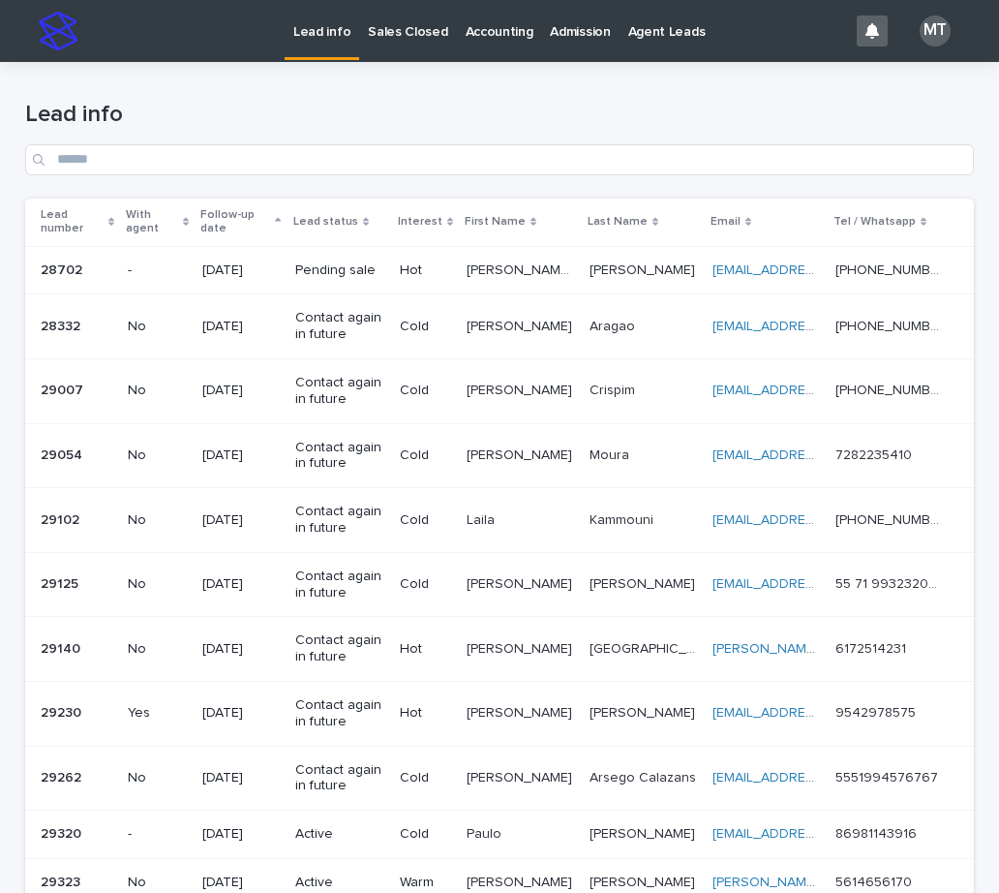
click at [396, 36] on p "Sales Closed" at bounding box center [407, 20] width 79 height 41
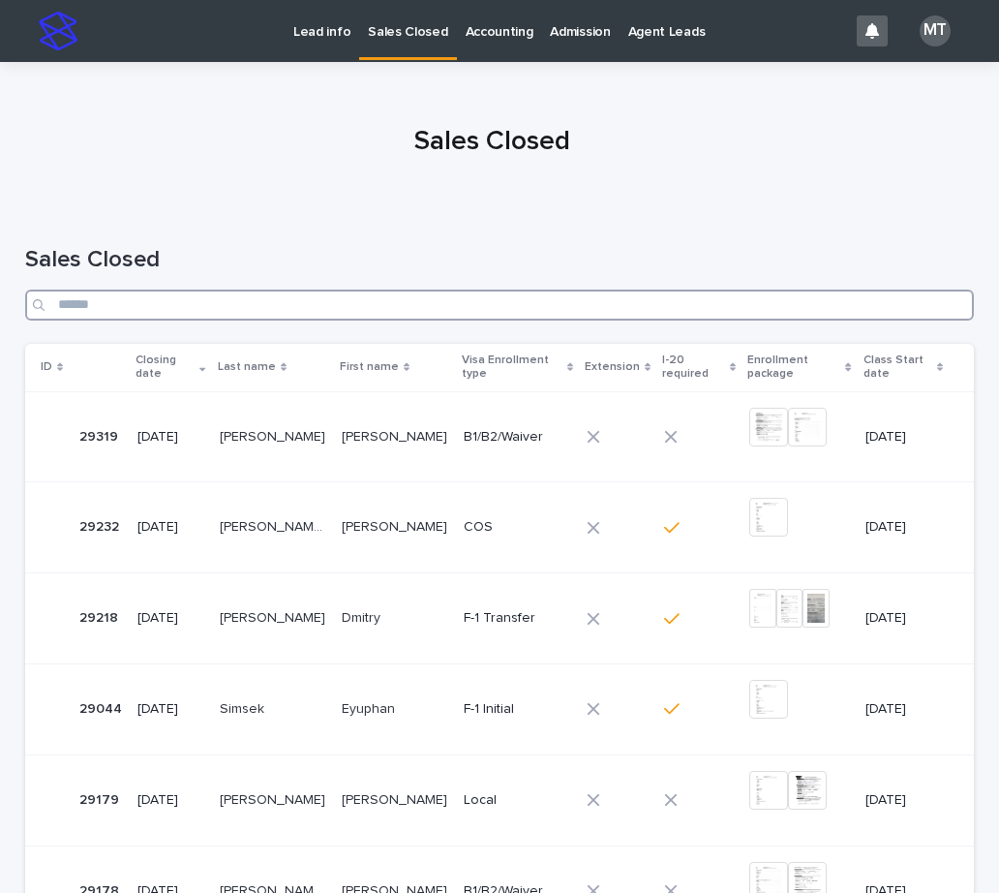
click at [318, 314] on input "Search" at bounding box center [499, 304] width 949 height 31
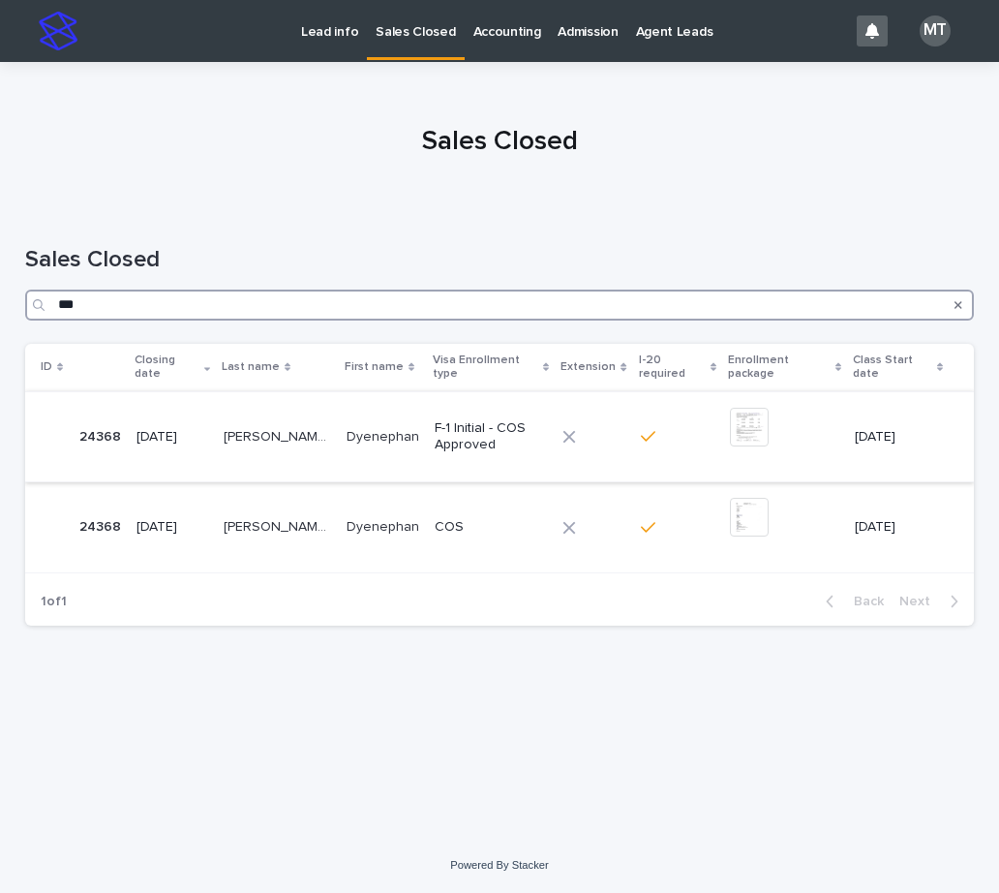
type input "***"
click at [604, 430] on div at bounding box center [589, 437] width 54 height 14
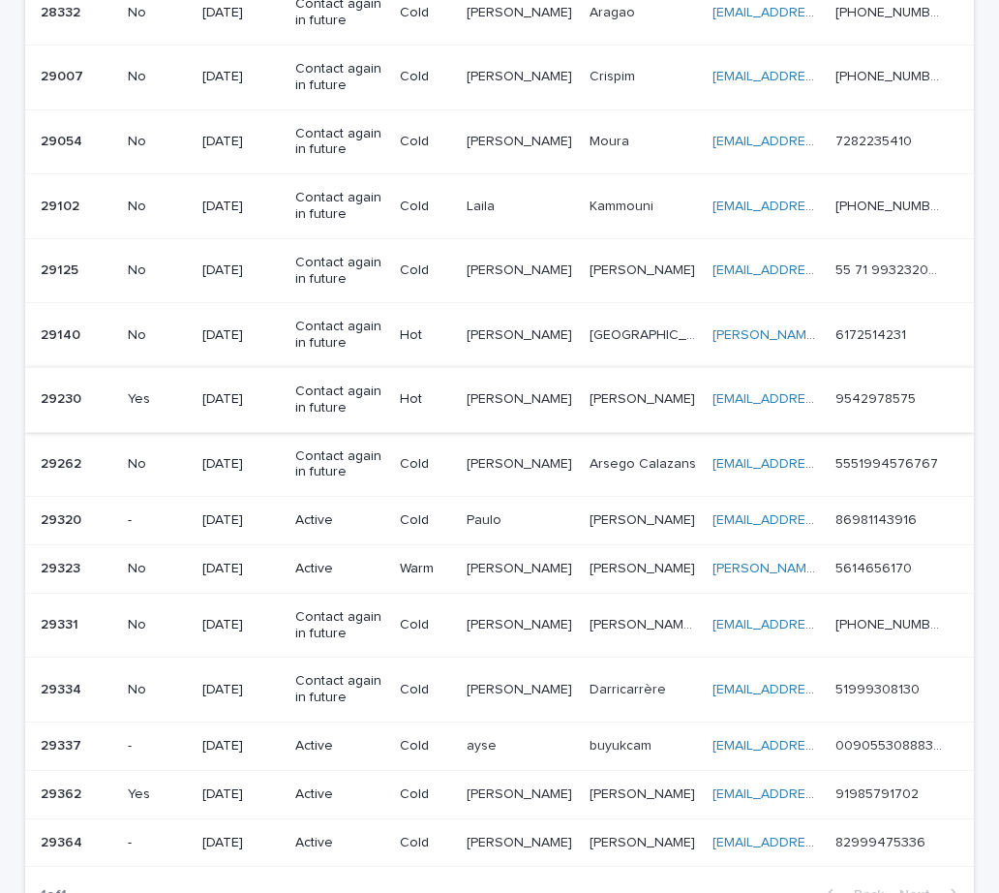
scroll to position [410, 0]
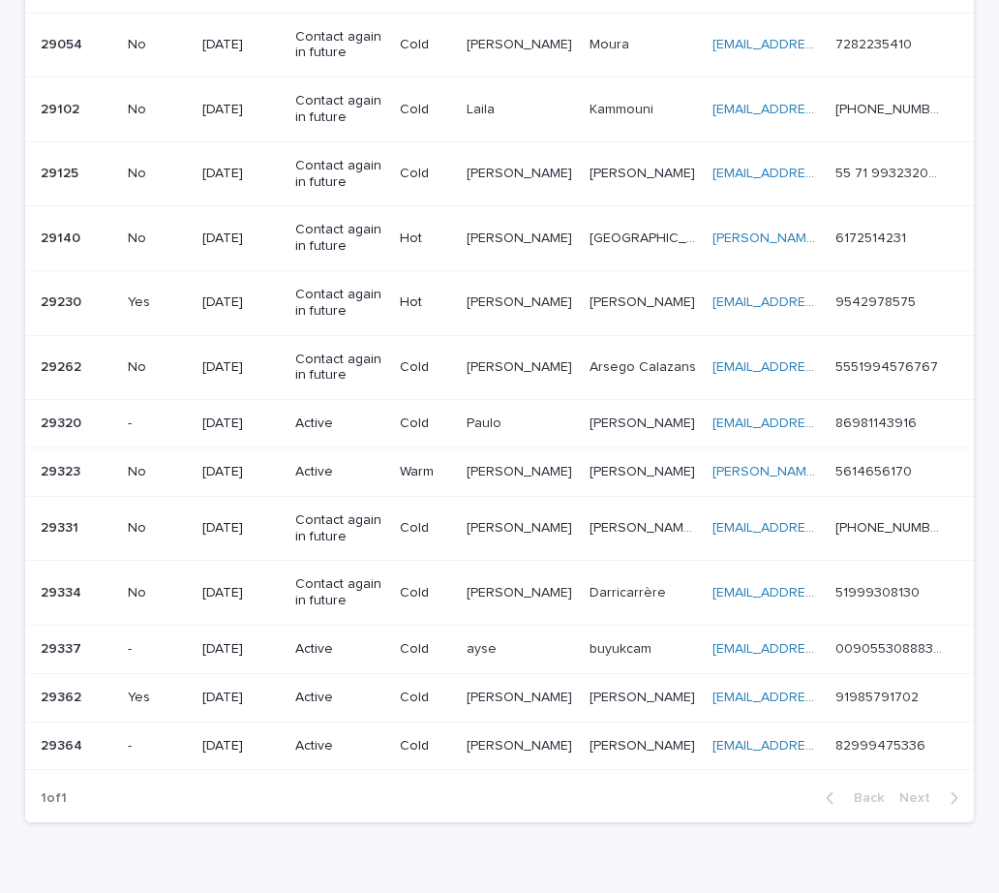
click at [329, 418] on p "Active" at bounding box center [339, 423] width 89 height 16
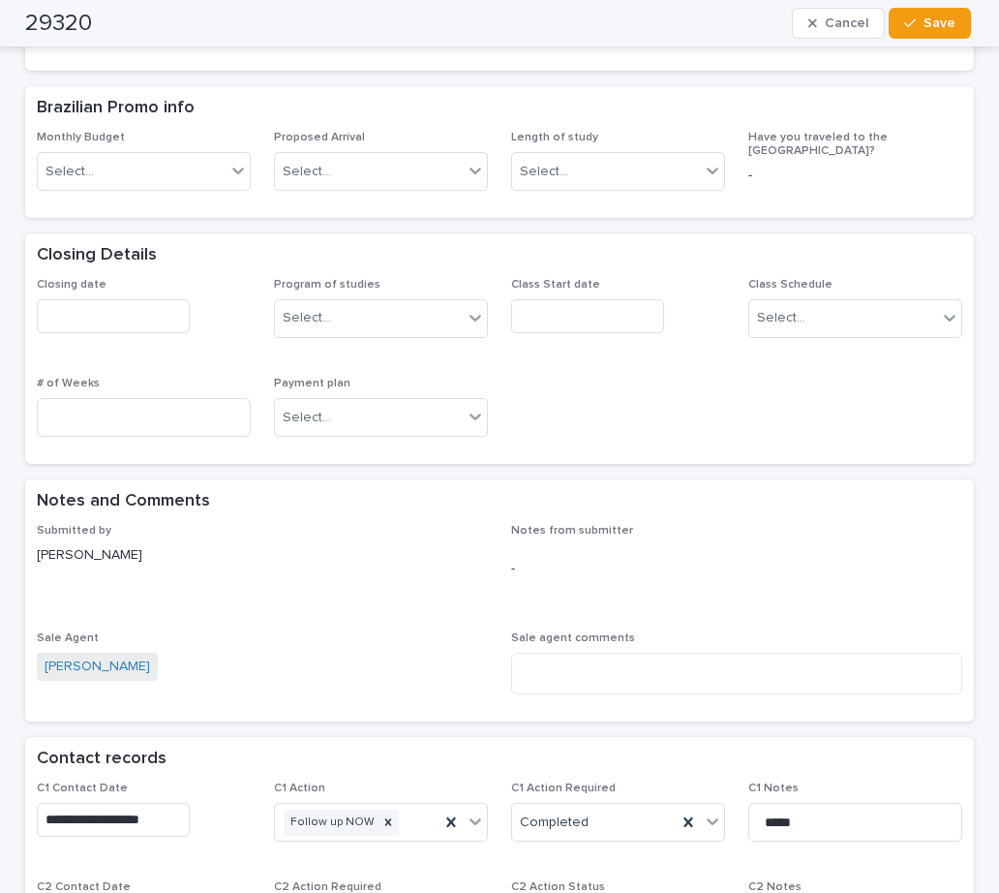
scroll to position [1162, 0]
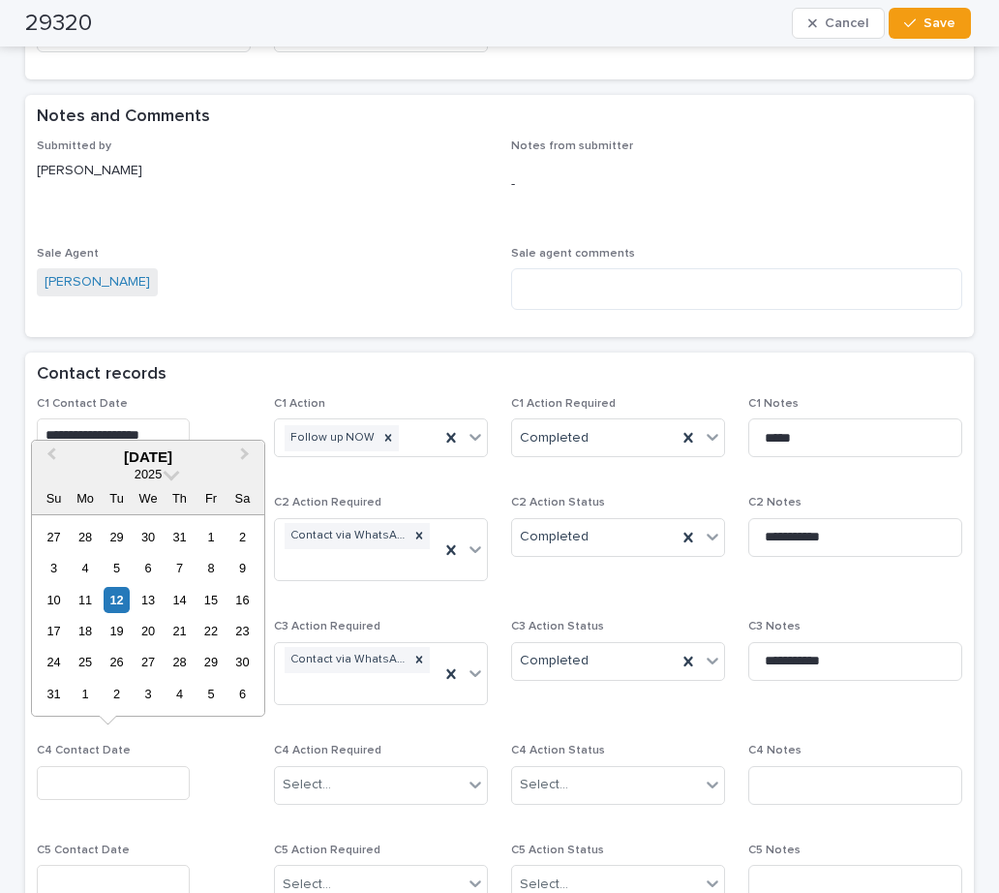
click at [88, 766] on input "text" at bounding box center [113, 783] width 153 height 34
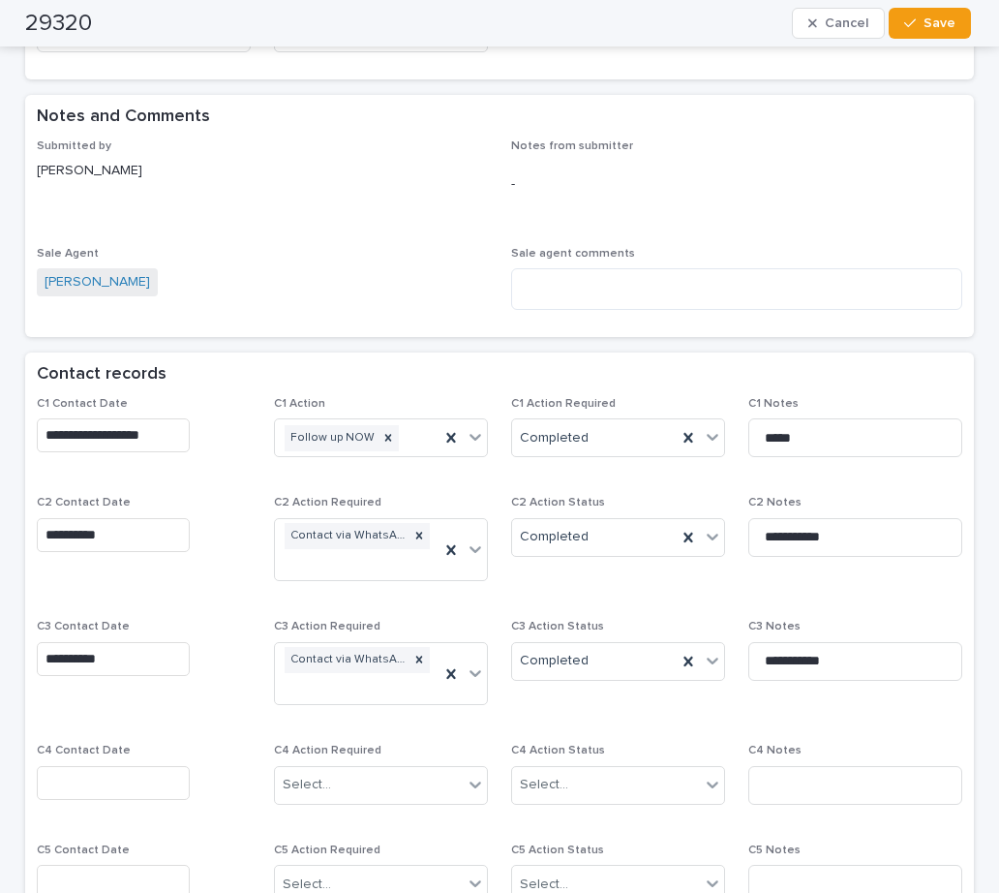
click at [402, 181] on span "Submitted by [PERSON_NAME]" at bounding box center [262, 181] width 451 height 84
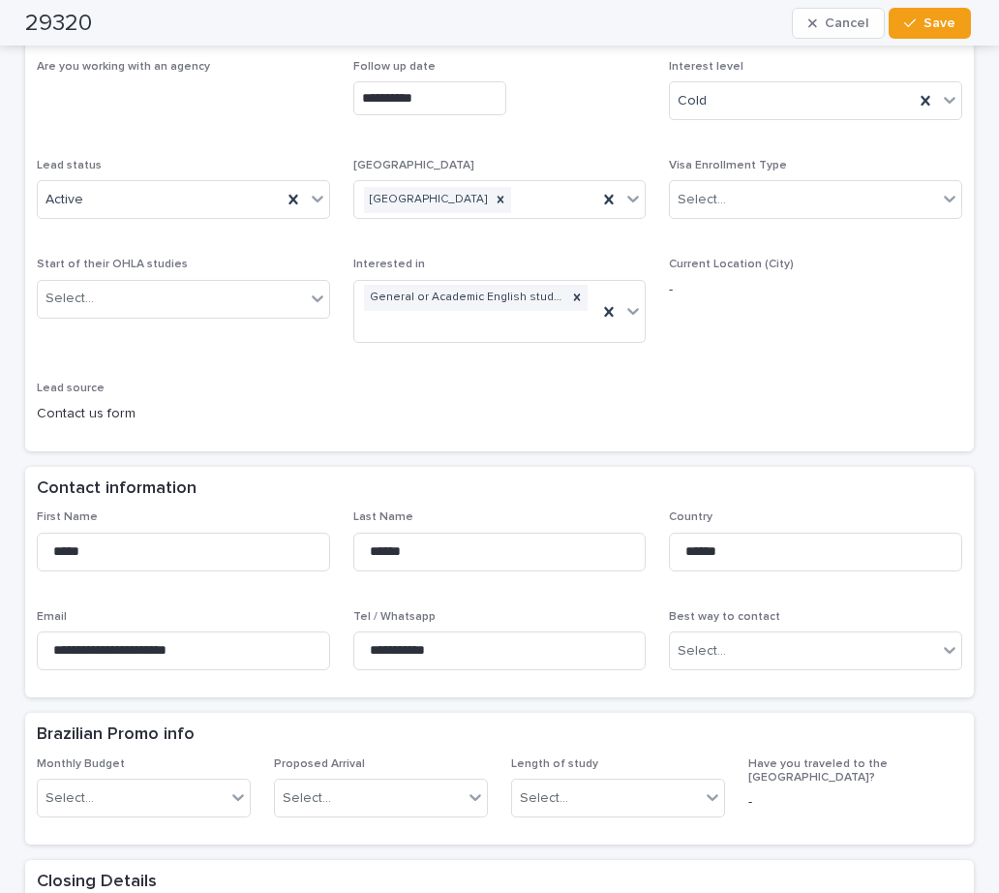
scroll to position [0, 0]
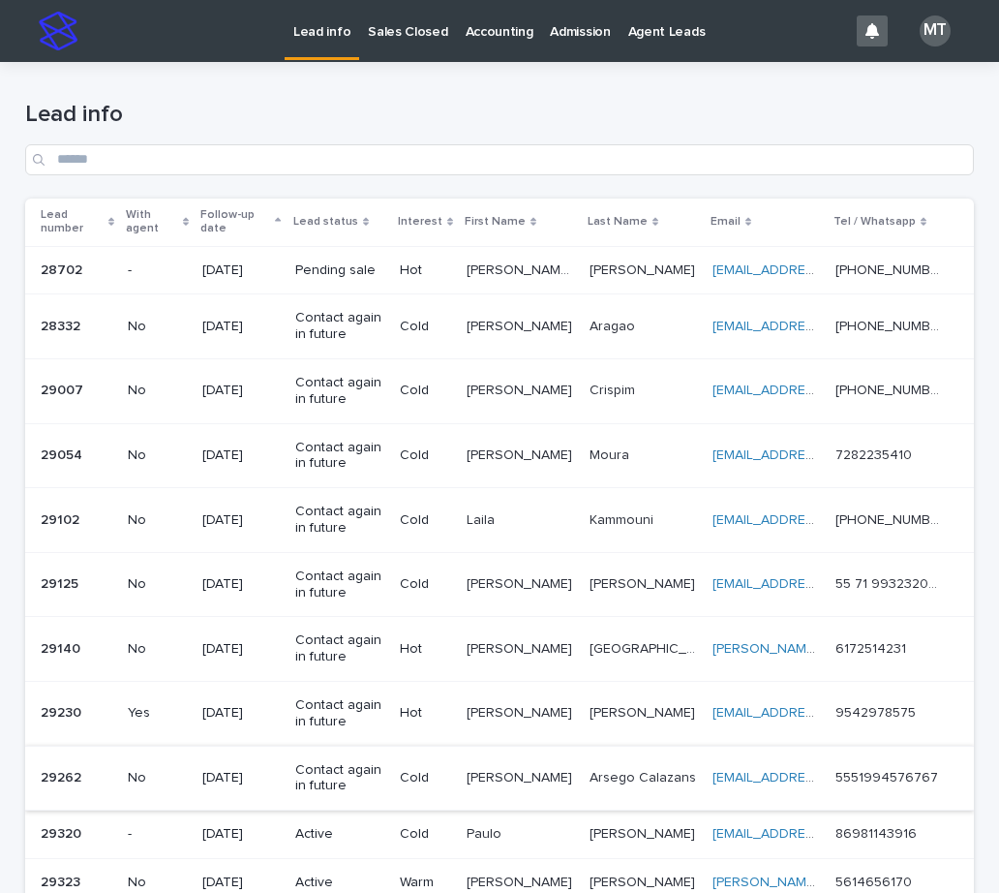
scroll to position [290, 0]
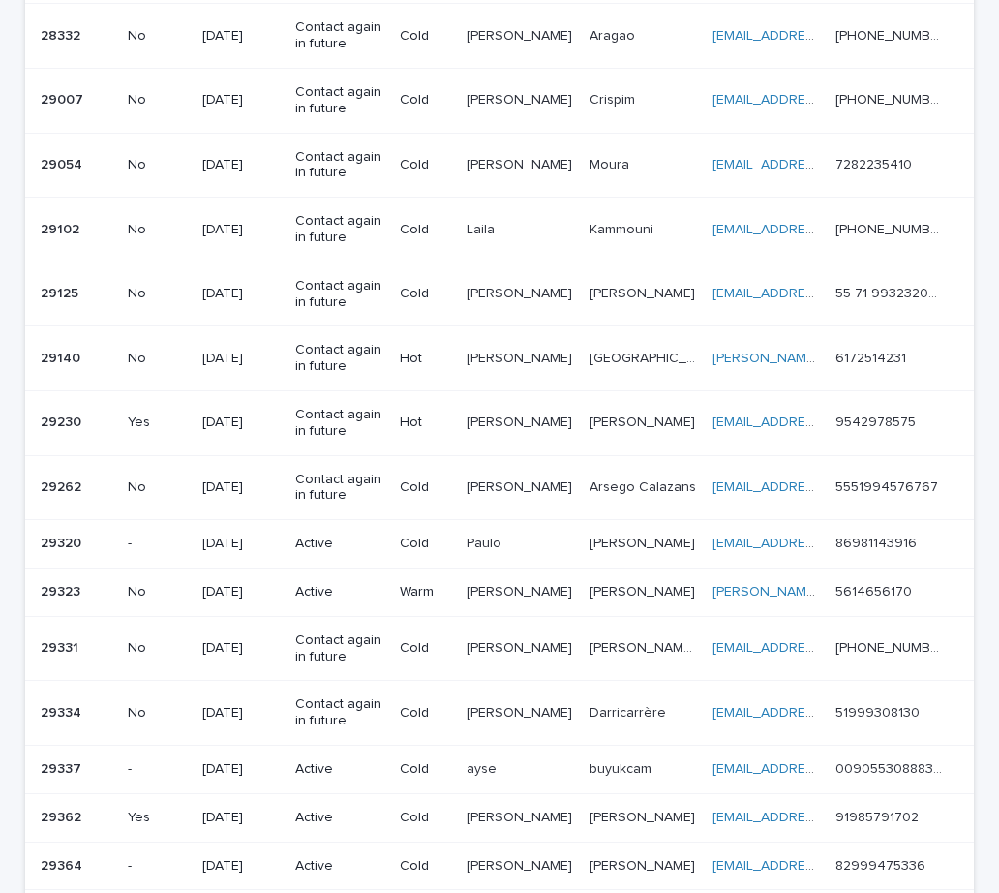
click at [508, 587] on p "[PERSON_NAME]" at bounding box center [521, 590] width 109 height 20
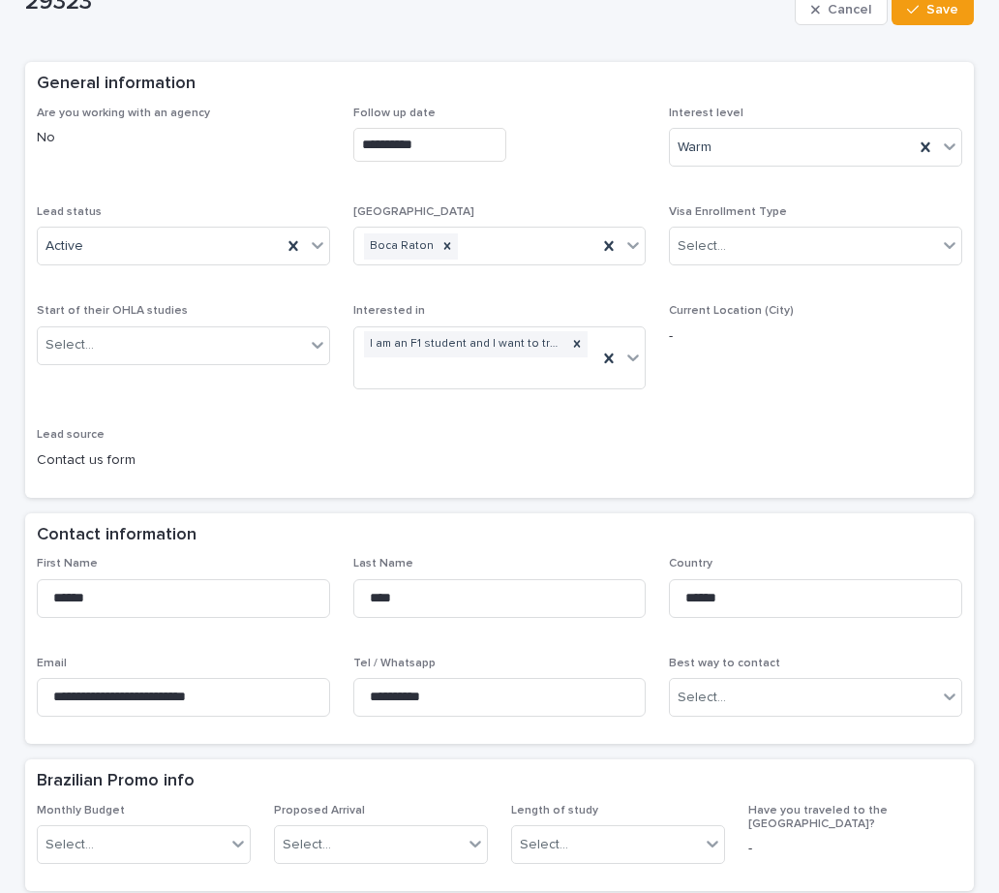
scroll to position [290, 0]
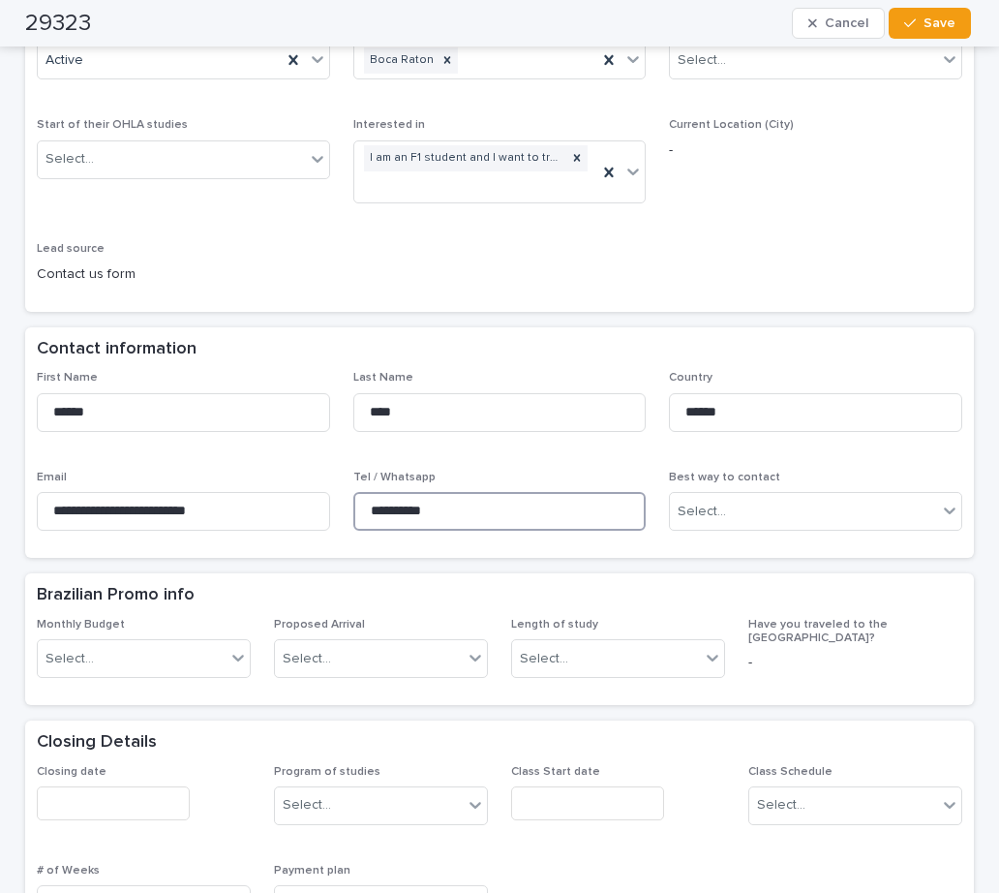
drag, startPoint x: 453, startPoint y: 508, endPoint x: 344, endPoint y: 509, distance: 109.4
click at [344, 509] on div "**********" at bounding box center [499, 458] width 925 height 175
click at [561, 327] on div "Contact information" at bounding box center [499, 349] width 949 height 45
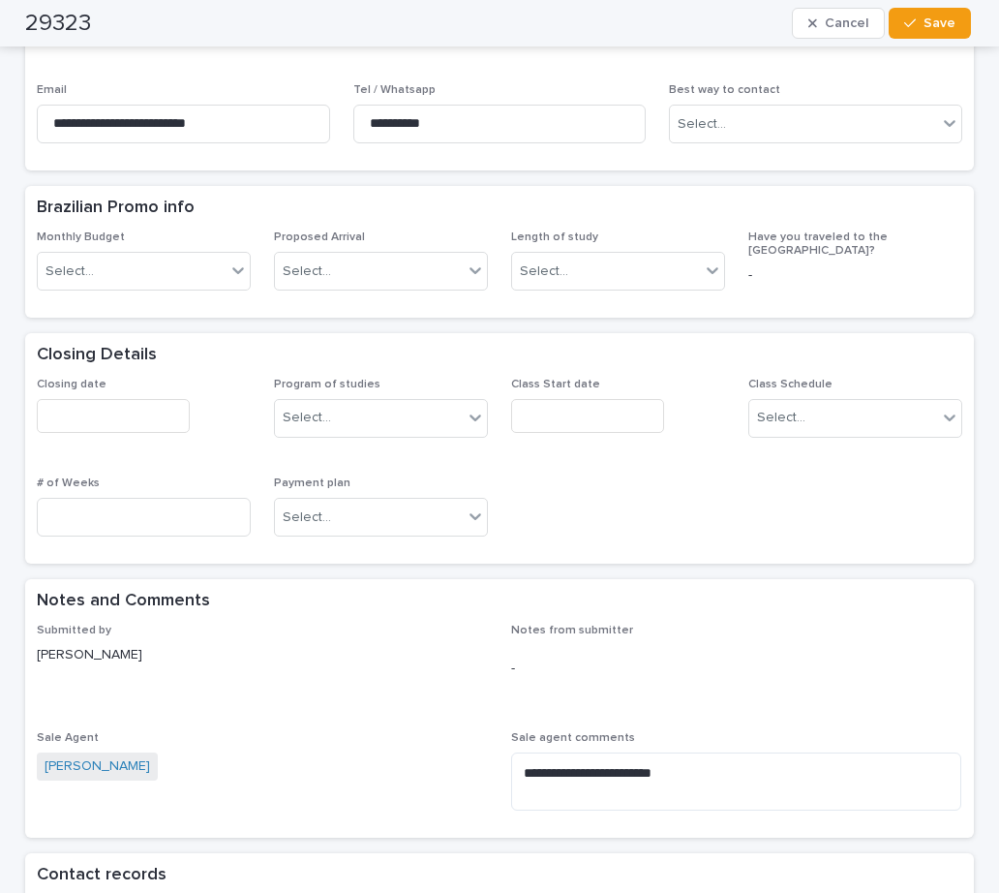
scroll to position [871, 0]
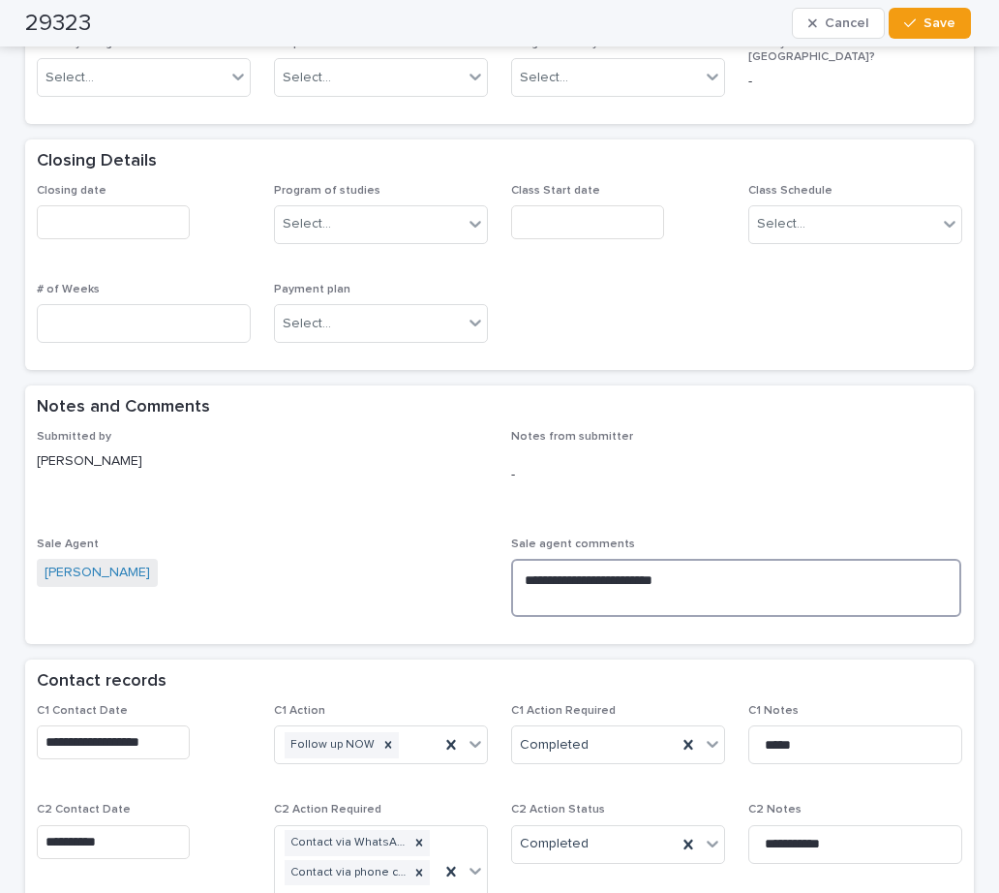
click at [704, 586] on textarea "**********" at bounding box center [736, 588] width 450 height 58
click at [694, 582] on textarea "**********" at bounding box center [736, 588] width 450 height 58
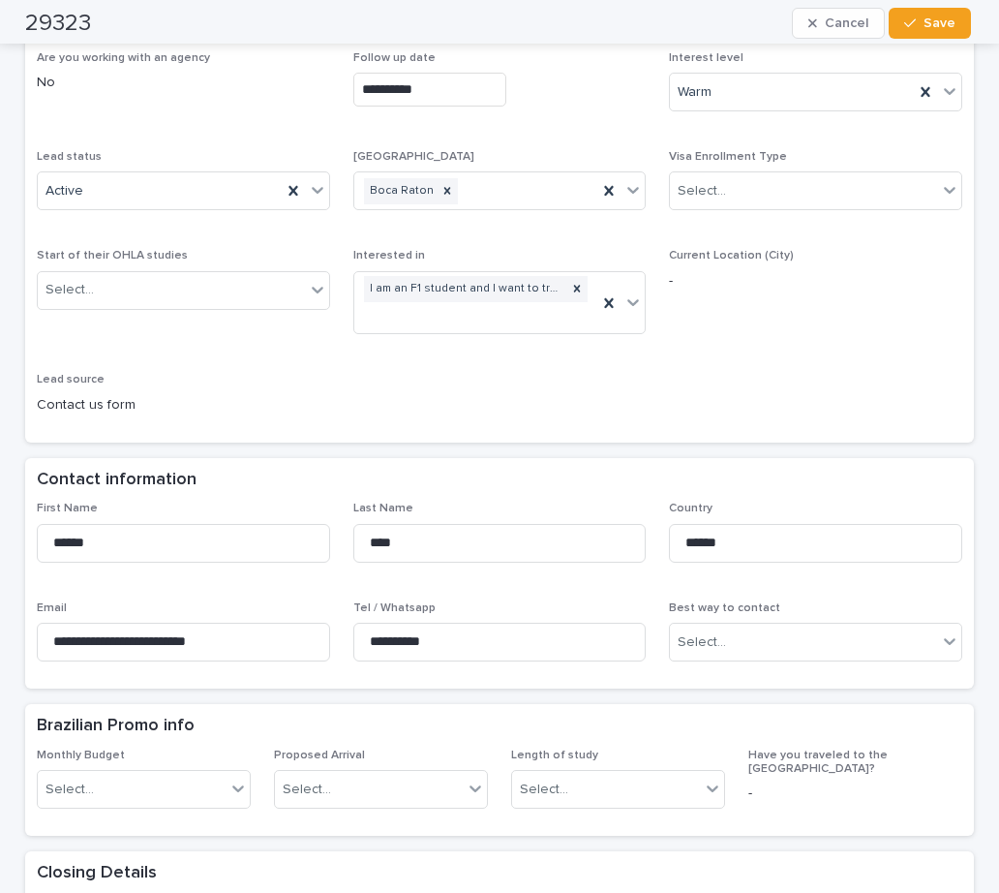
scroll to position [0, 0]
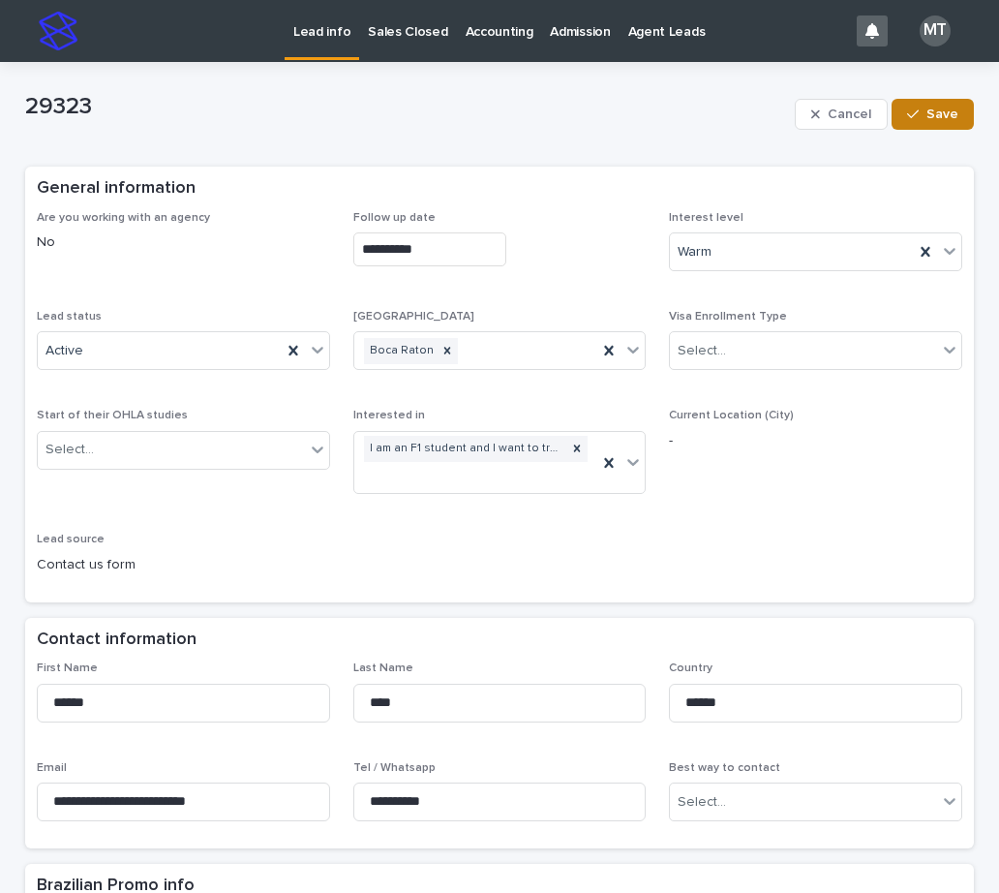
type textarea "**********"
click at [936, 115] on span "Save" at bounding box center [942, 114] width 32 height 14
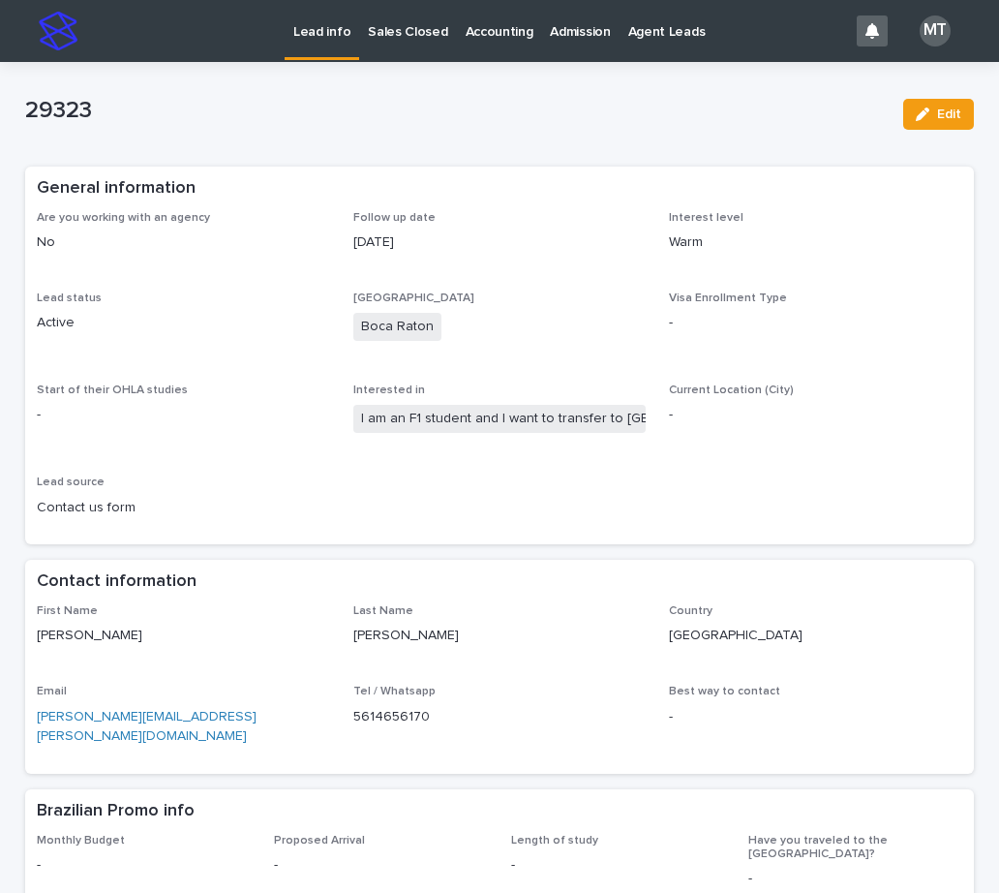
click at [415, 31] on p "Sales Closed" at bounding box center [407, 20] width 79 height 41
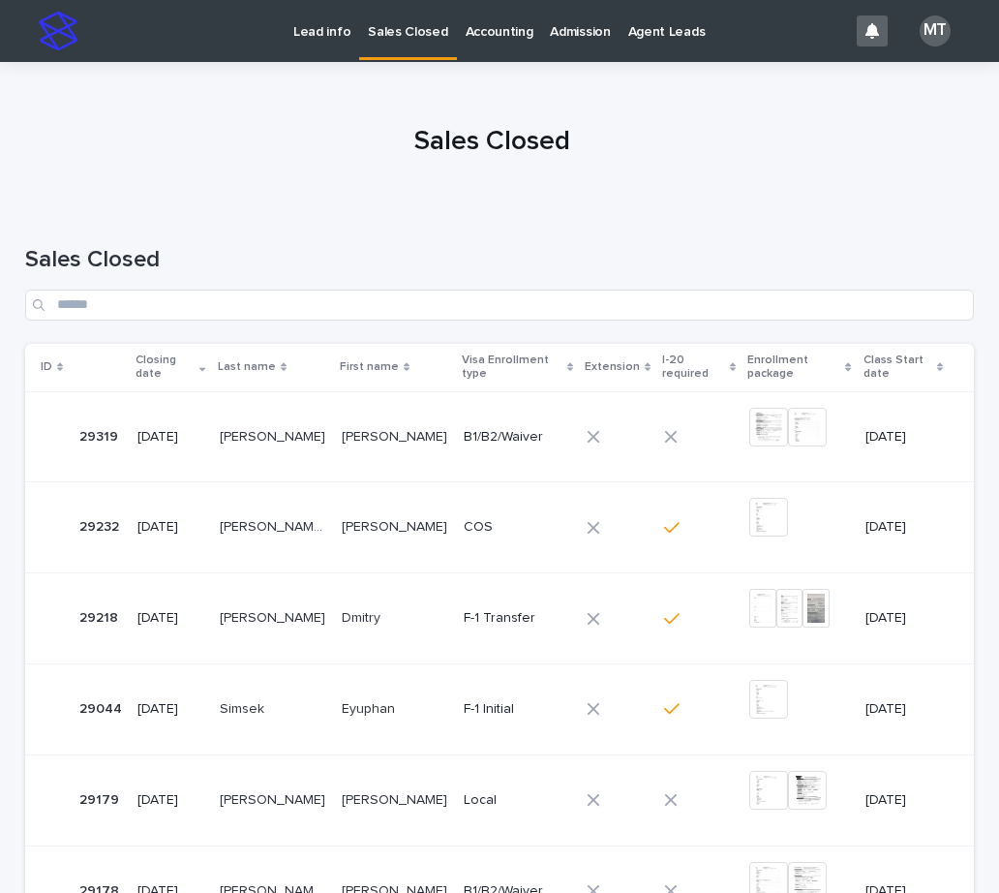
click at [314, 28] on p "Lead info" at bounding box center [321, 20] width 57 height 41
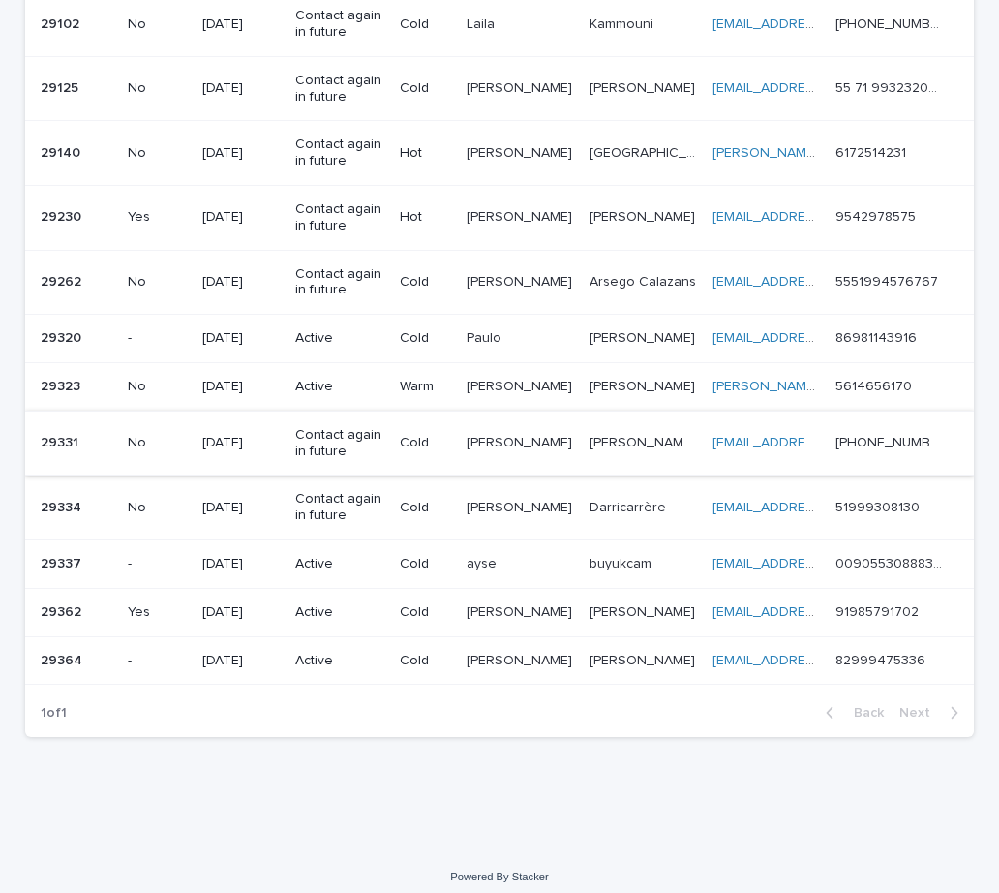
scroll to position [507, 0]
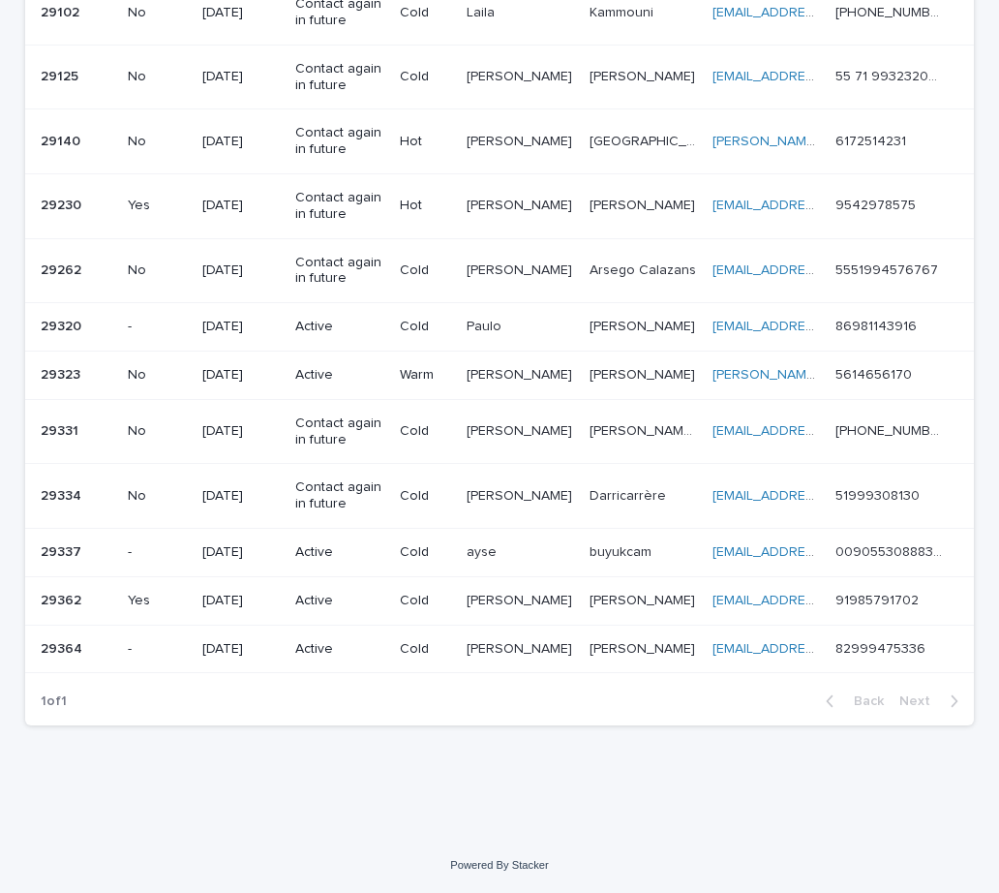
click at [573, 330] on p at bounding box center [520, 326] width 106 height 16
